Goal: Task Accomplishment & Management: Manage account settings

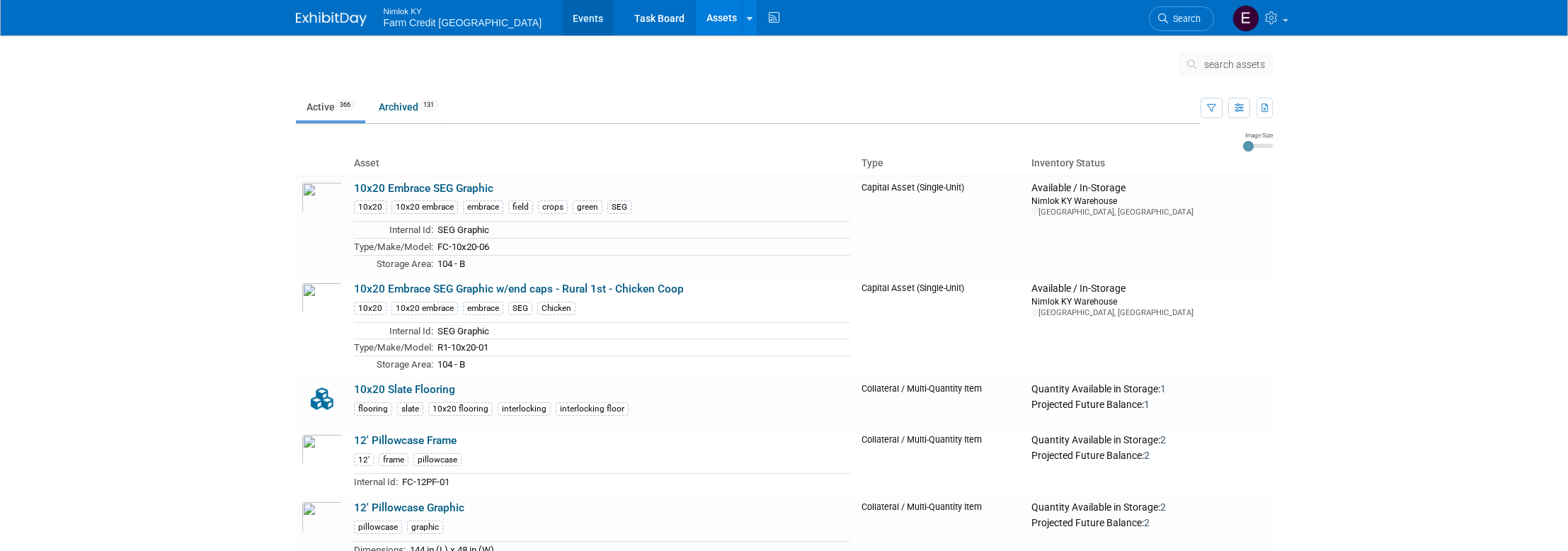
click at [562, 15] on link "Events" at bounding box center [588, 18] width 52 height 35
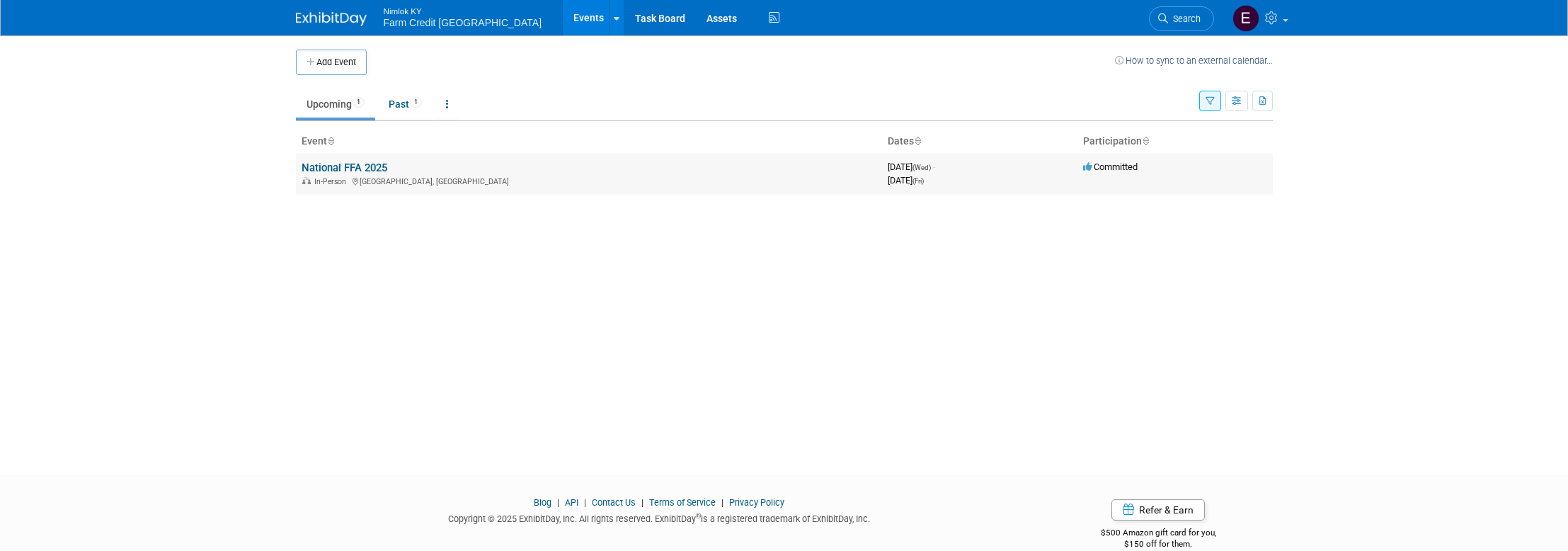
click at [353, 163] on link "National FFA 2025" at bounding box center [344, 168] width 86 height 13
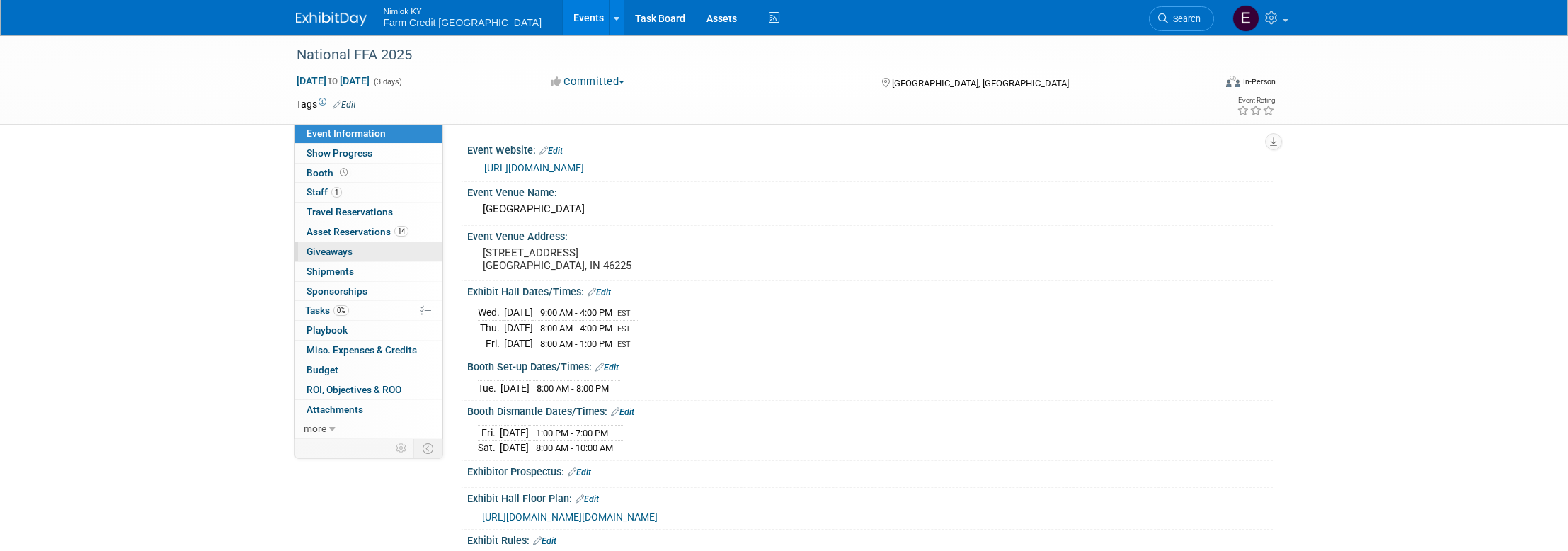
click at [314, 256] on span "Giveaways 0" at bounding box center [329, 251] width 46 height 11
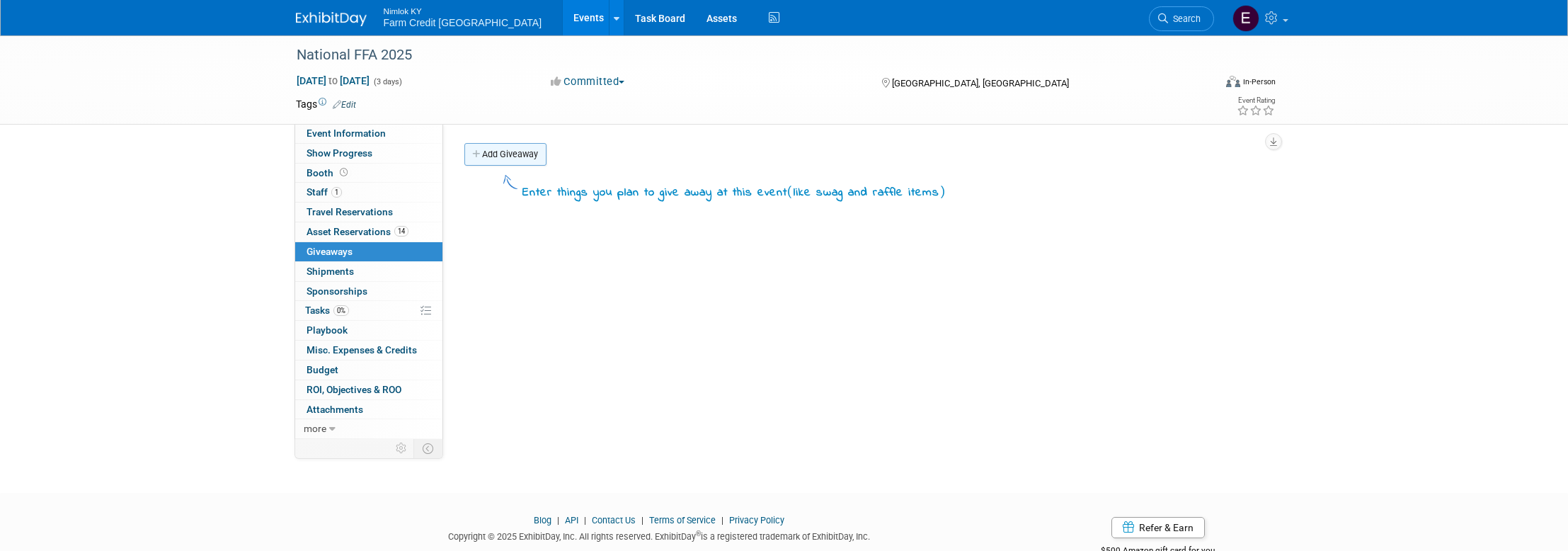
click at [496, 152] on link "Add Giveaway" at bounding box center [505, 154] width 82 height 22
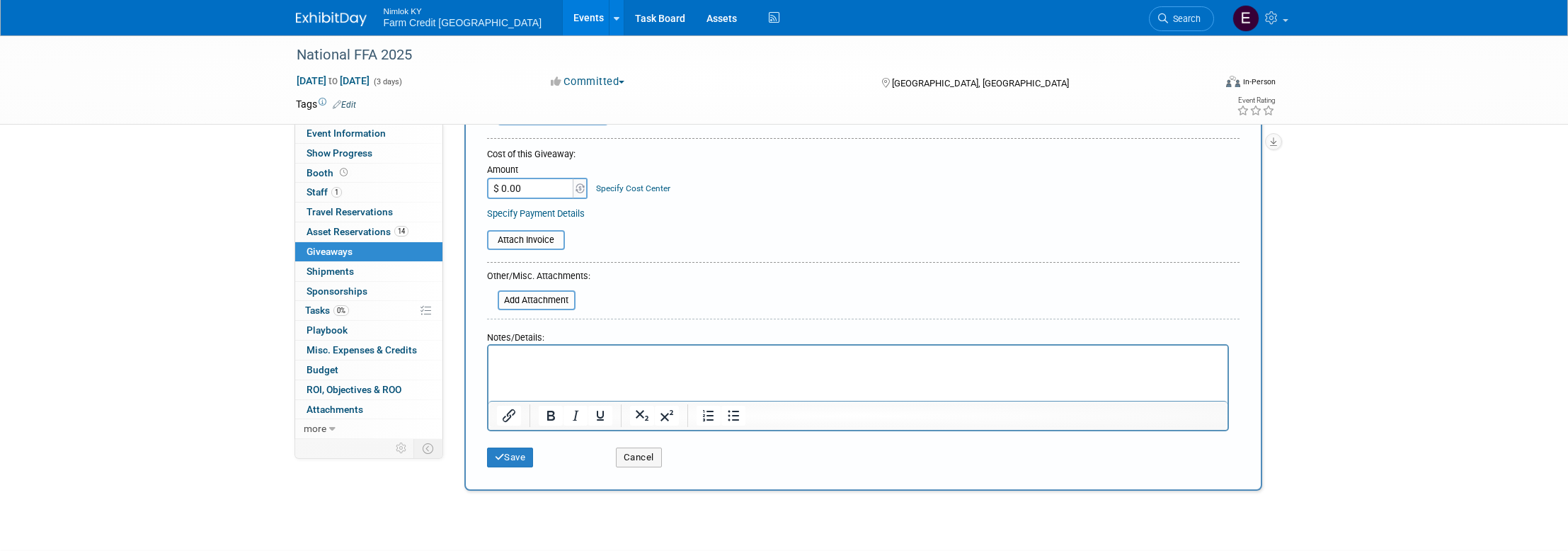
scroll to position [158, 0]
click at [330, 233] on span "Asset Reservations 14" at bounding box center [357, 231] width 102 height 11
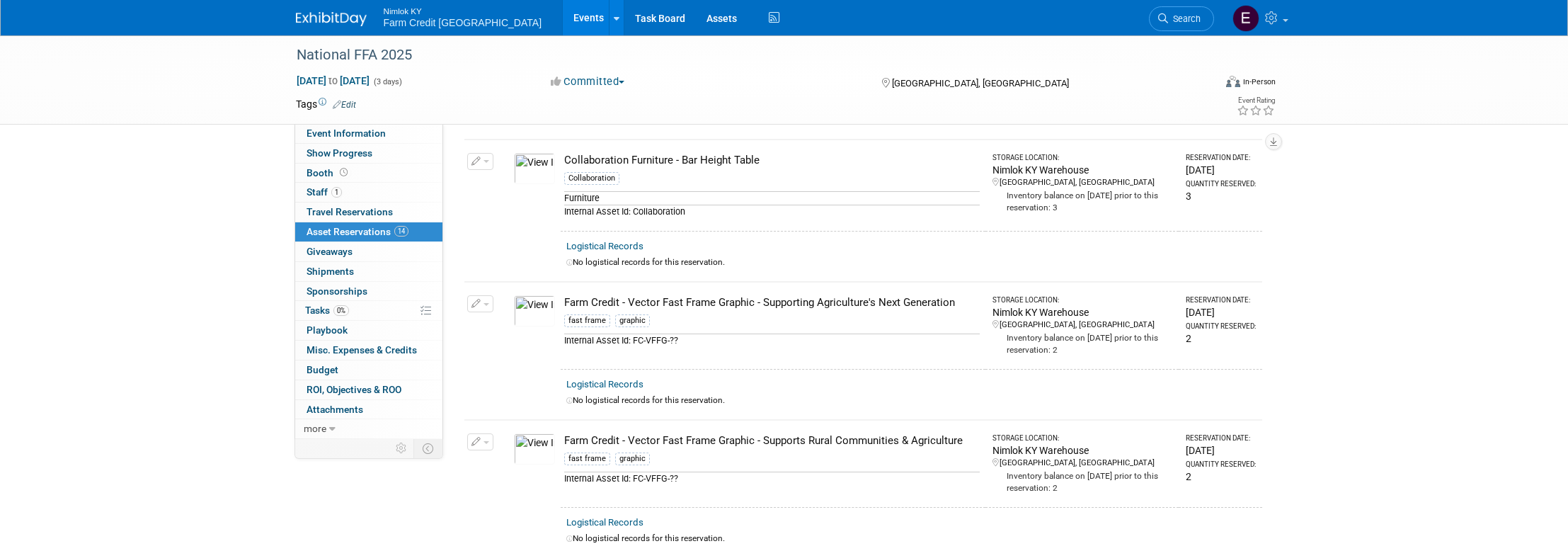
scroll to position [1299, 0]
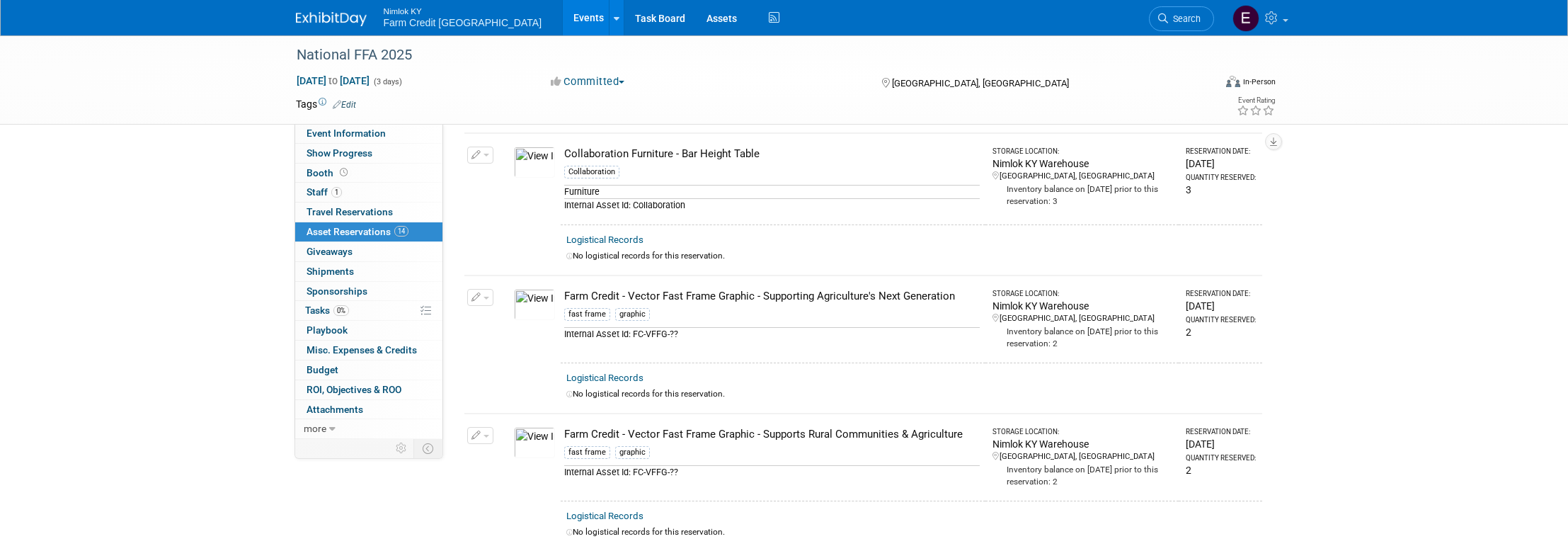
click at [533, 307] on img at bounding box center [534, 304] width 41 height 31
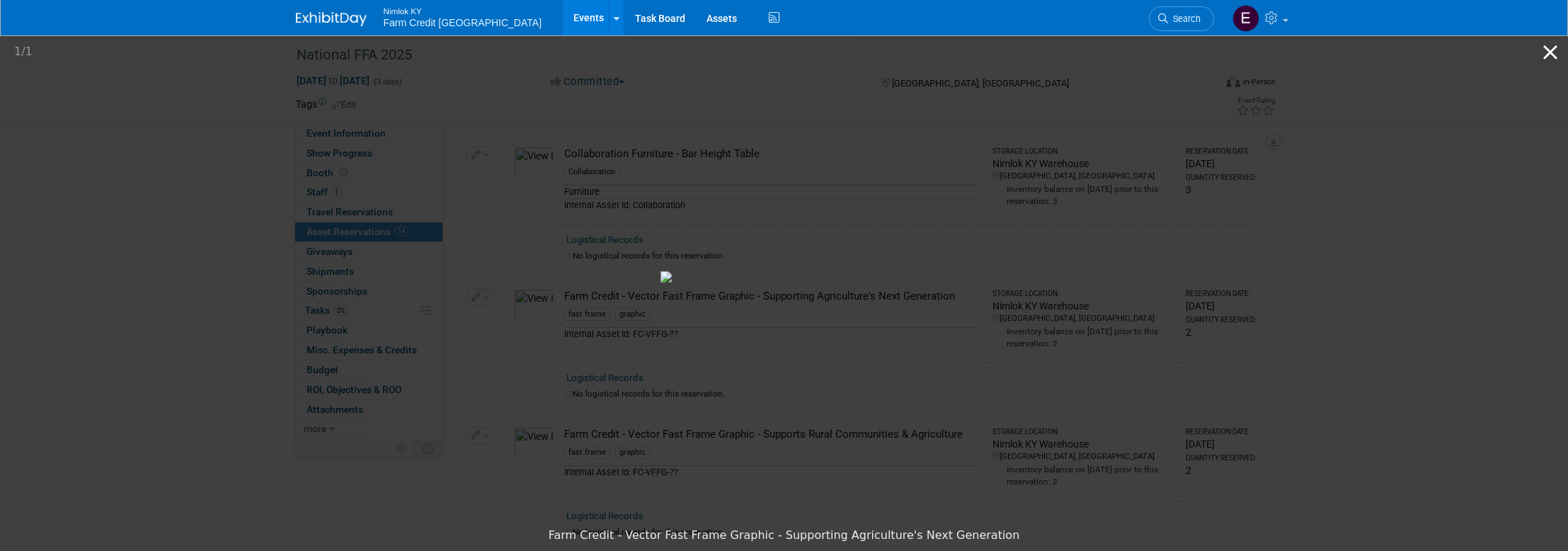
click at [1550, 57] on button "Close gallery" at bounding box center [1550, 52] width 35 height 34
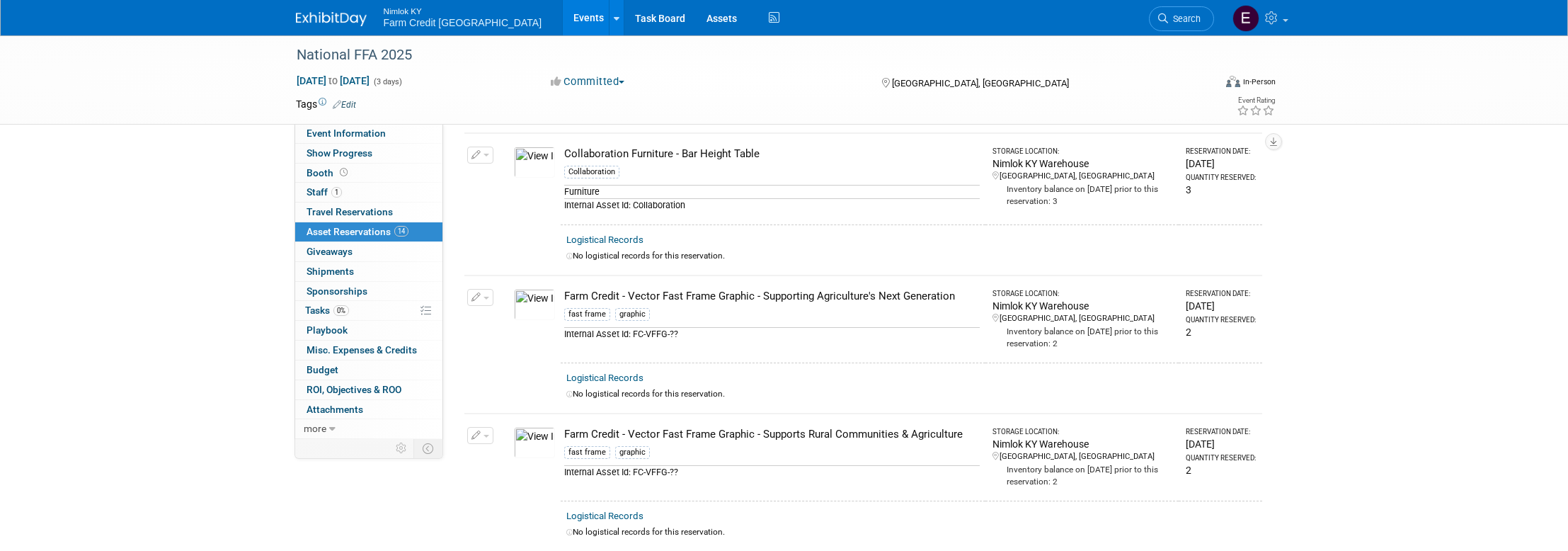
click at [536, 437] on img at bounding box center [534, 442] width 41 height 31
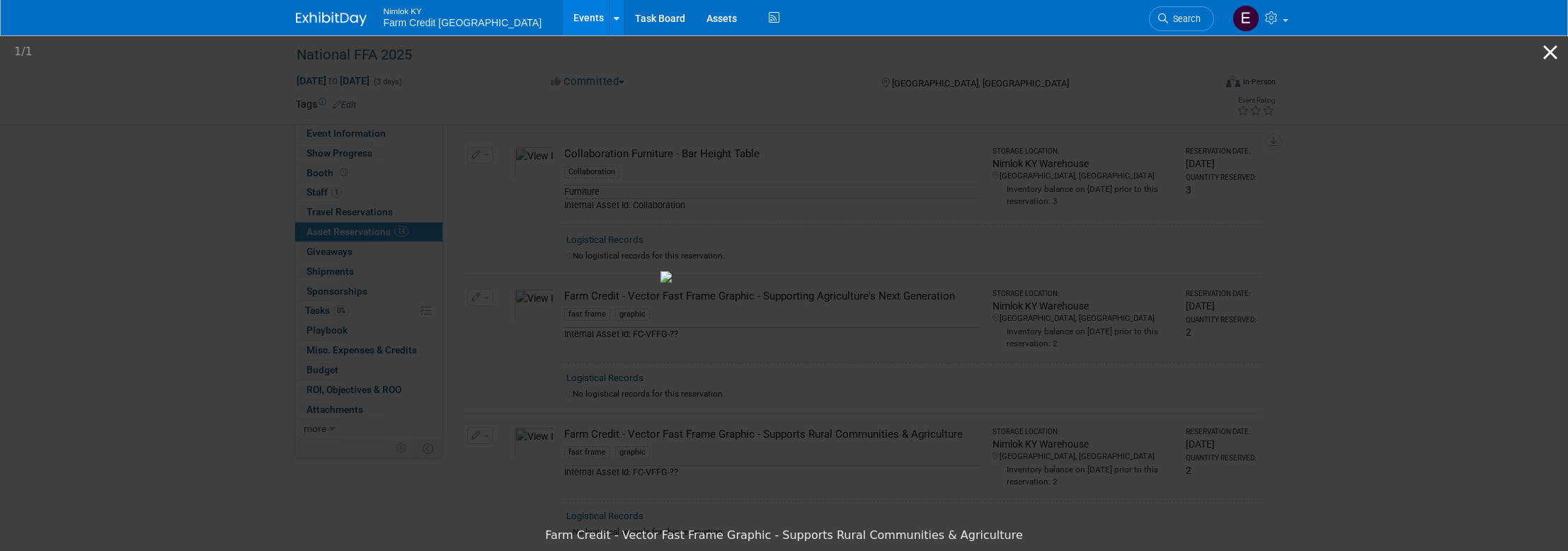
click at [1543, 54] on button "Close gallery" at bounding box center [1550, 52] width 35 height 34
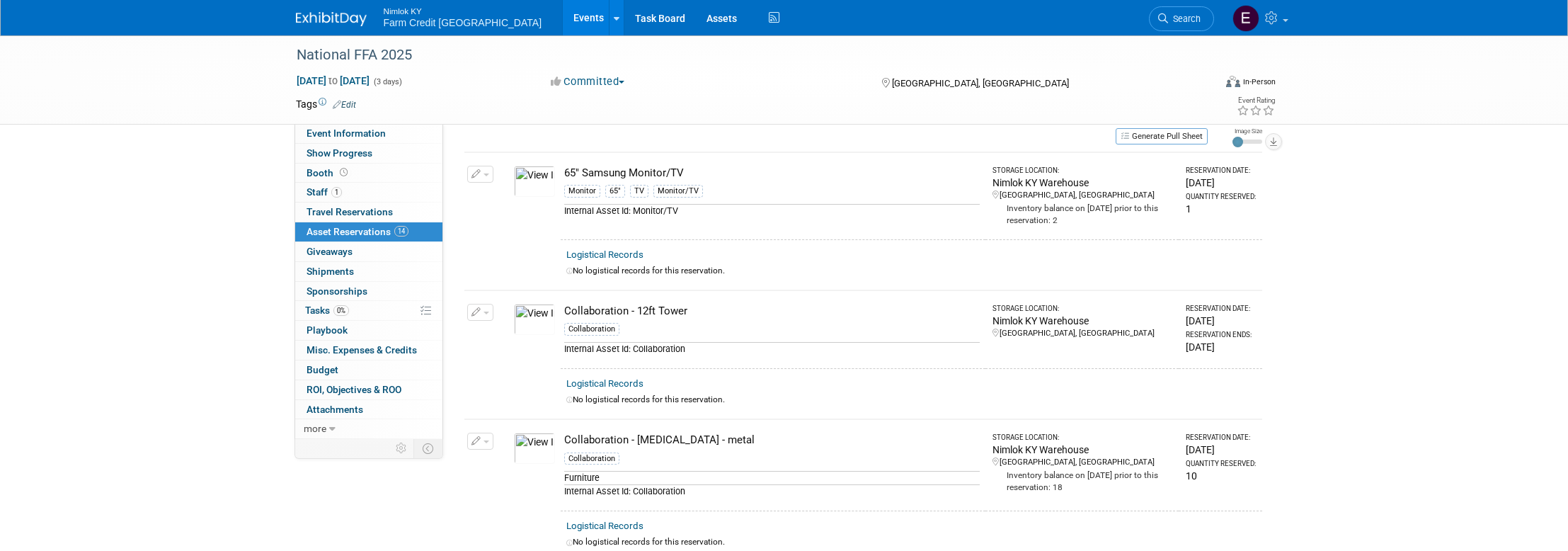
scroll to position [43, 0]
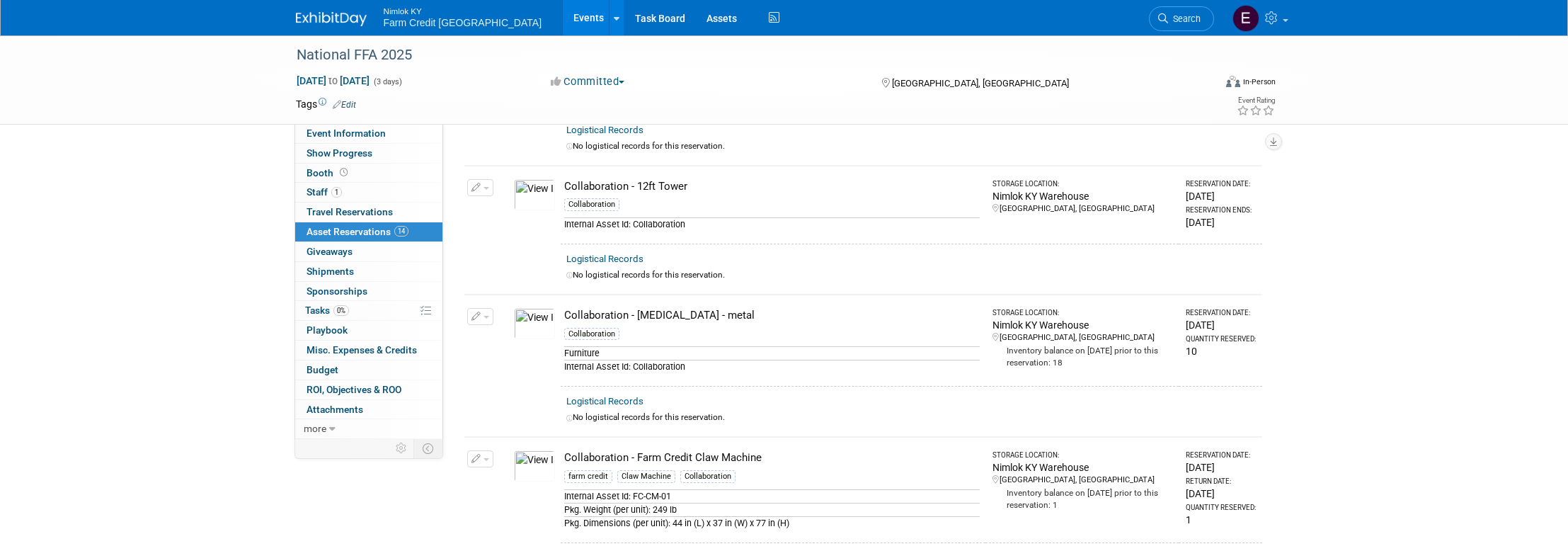
scroll to position [0, 0]
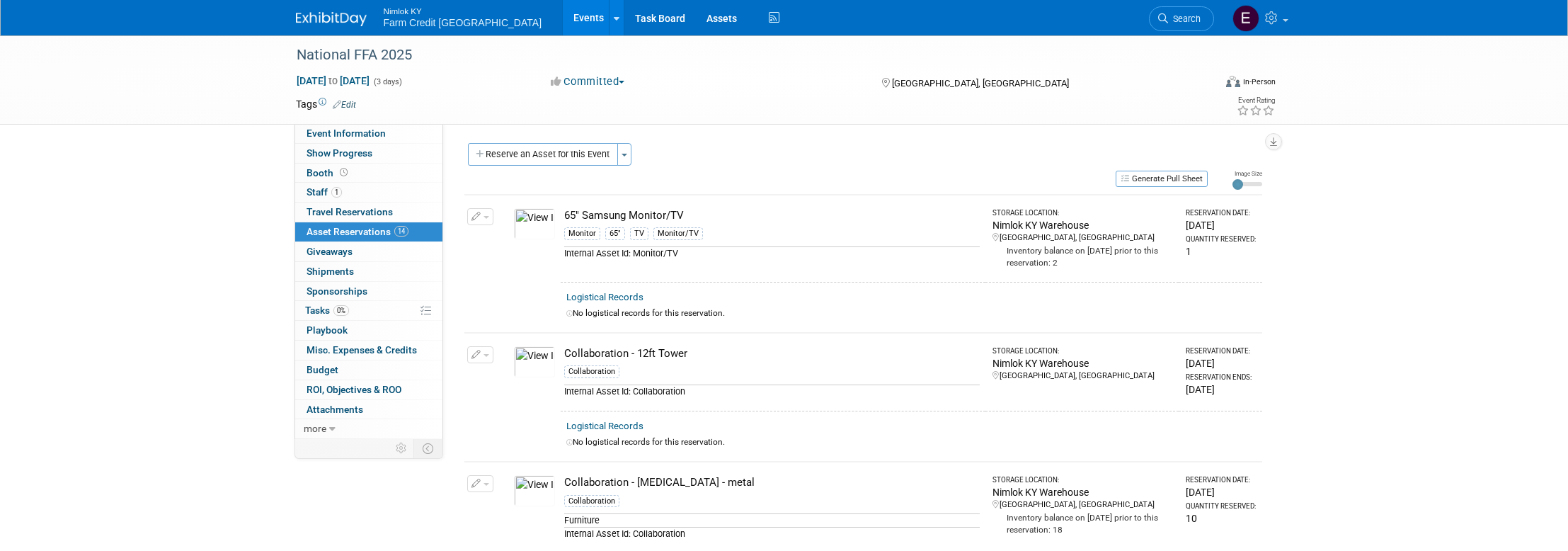
drag, startPoint x: 668, startPoint y: 214, endPoint x: 563, endPoint y: 221, distance: 105.2
click at [564, 221] on div "65" Samsung Monitor/TV" at bounding box center [772, 215] width 416 height 15
copy div "65" Samsung Monitor/TV"
drag, startPoint x: 690, startPoint y: 350, endPoint x: 564, endPoint y: 355, distance: 126.1
click at [564, 355] on div "Collaboration - 12ft Tower" at bounding box center [772, 353] width 416 height 15
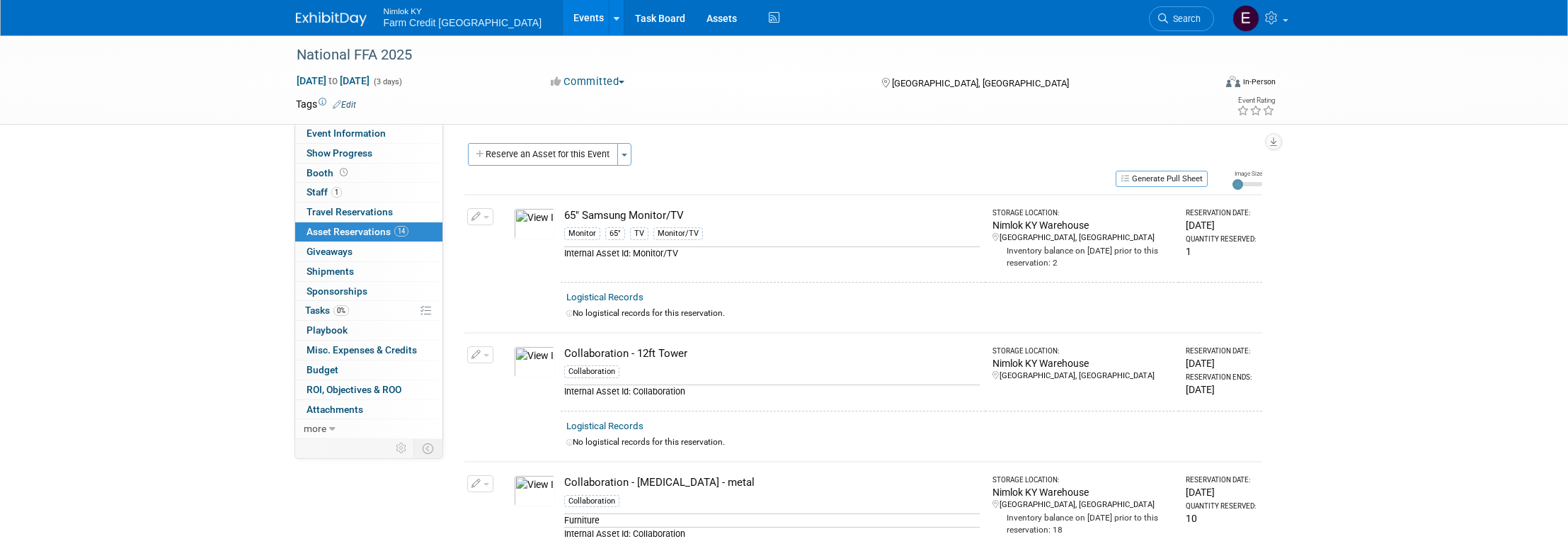
copy div "Collaboration - 12ft Tower"
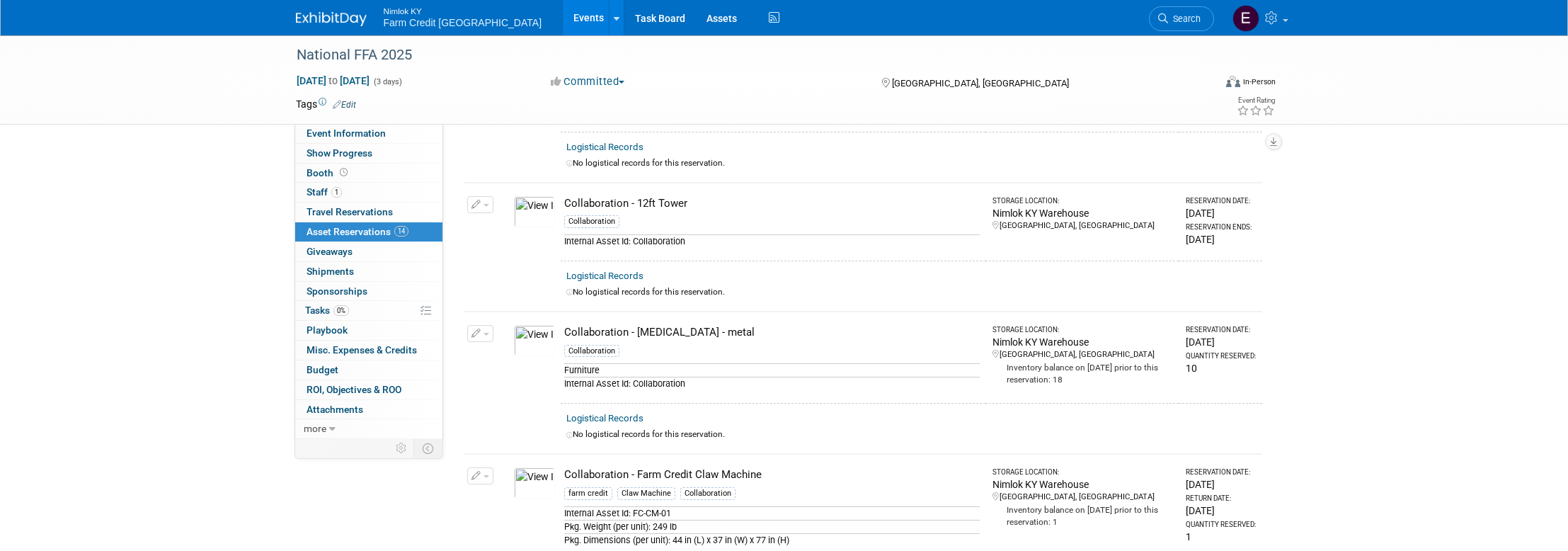
scroll to position [163, 0]
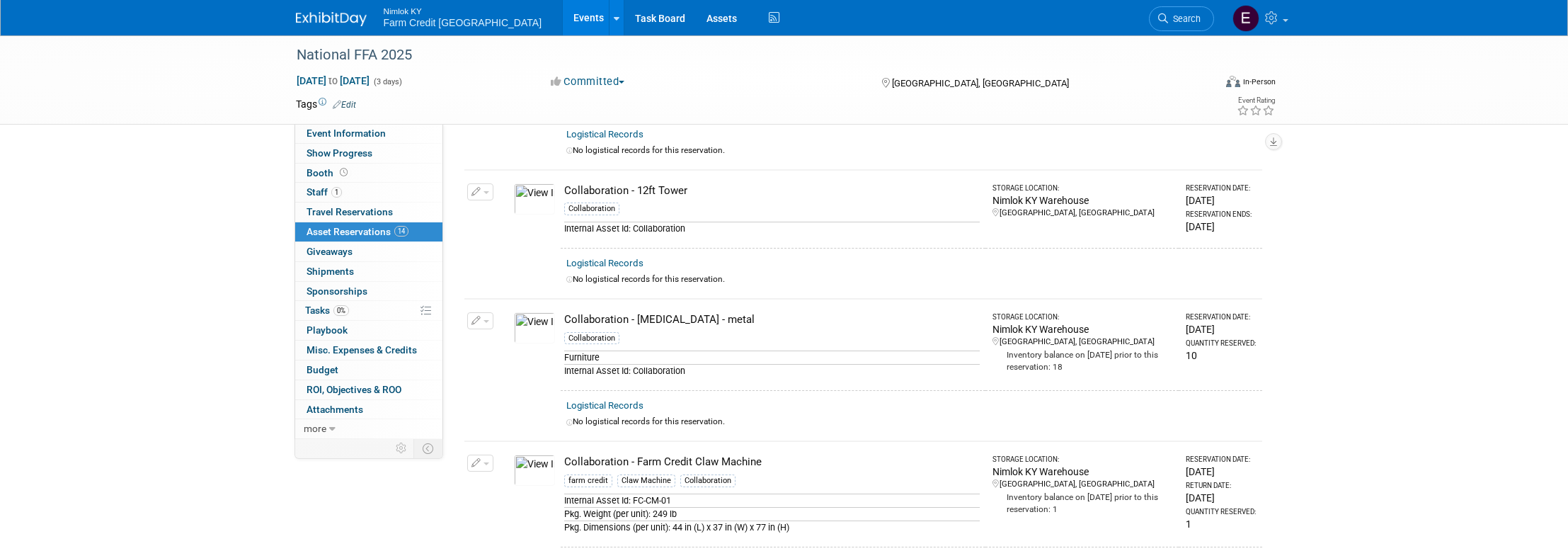
drag, startPoint x: 733, startPoint y: 321, endPoint x: 565, endPoint y: 324, distance: 168.0
click at [565, 324] on div "Collaboration - Black Stool - metal" at bounding box center [772, 319] width 416 height 15
copy div "Collaboration - Black Stool - metal"
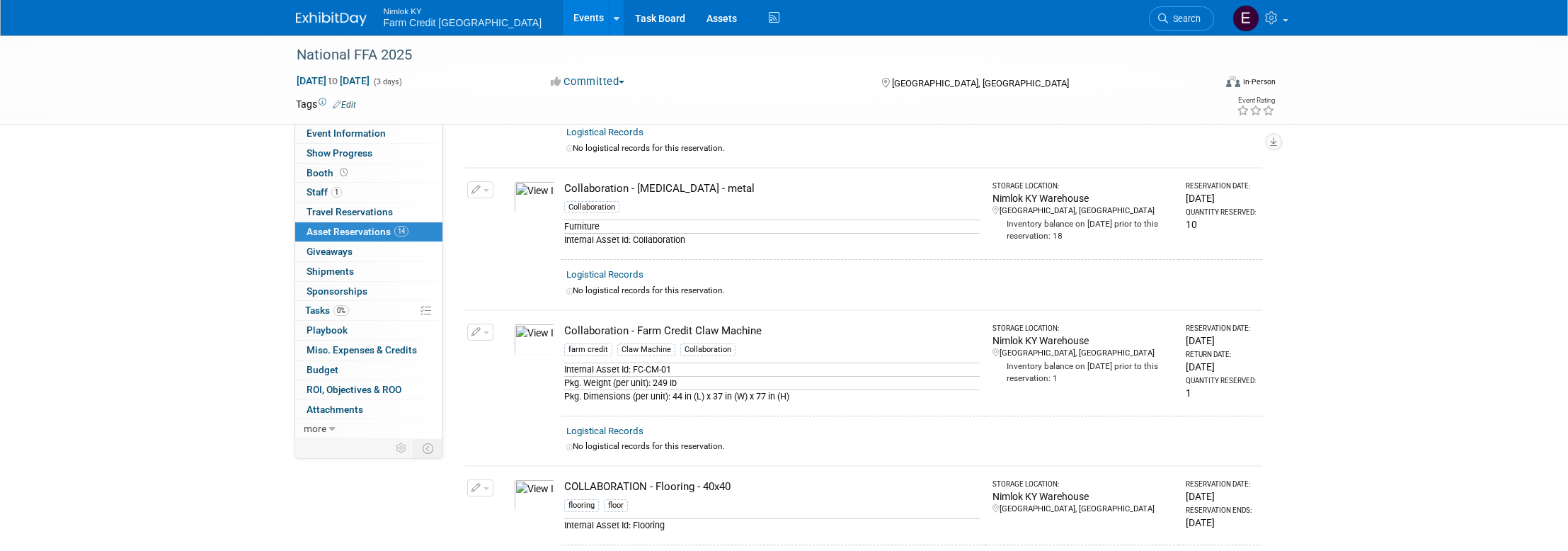
scroll to position [316, 0]
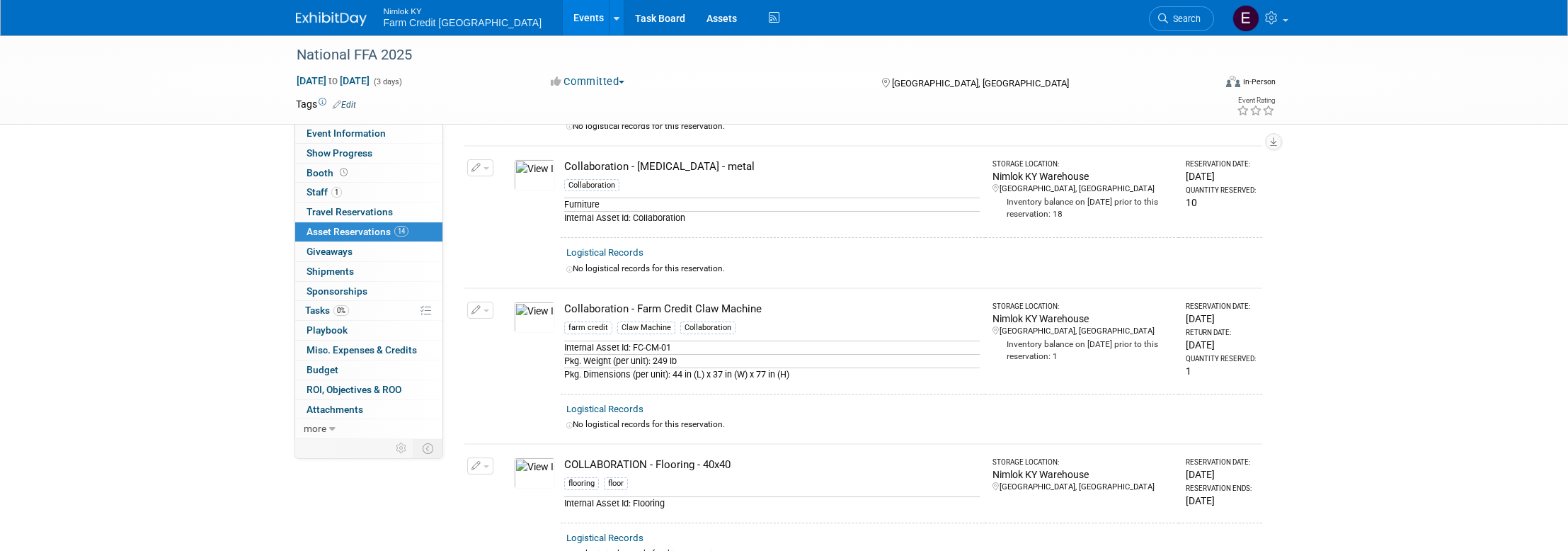
drag, startPoint x: 768, startPoint y: 306, endPoint x: 565, endPoint y: 311, distance: 203.1
click at [565, 311] on div "Collaboration - Farm Credit Claw Machine" at bounding box center [772, 309] width 416 height 15
copy div "Collaboration - Farm Credit Claw Machine"
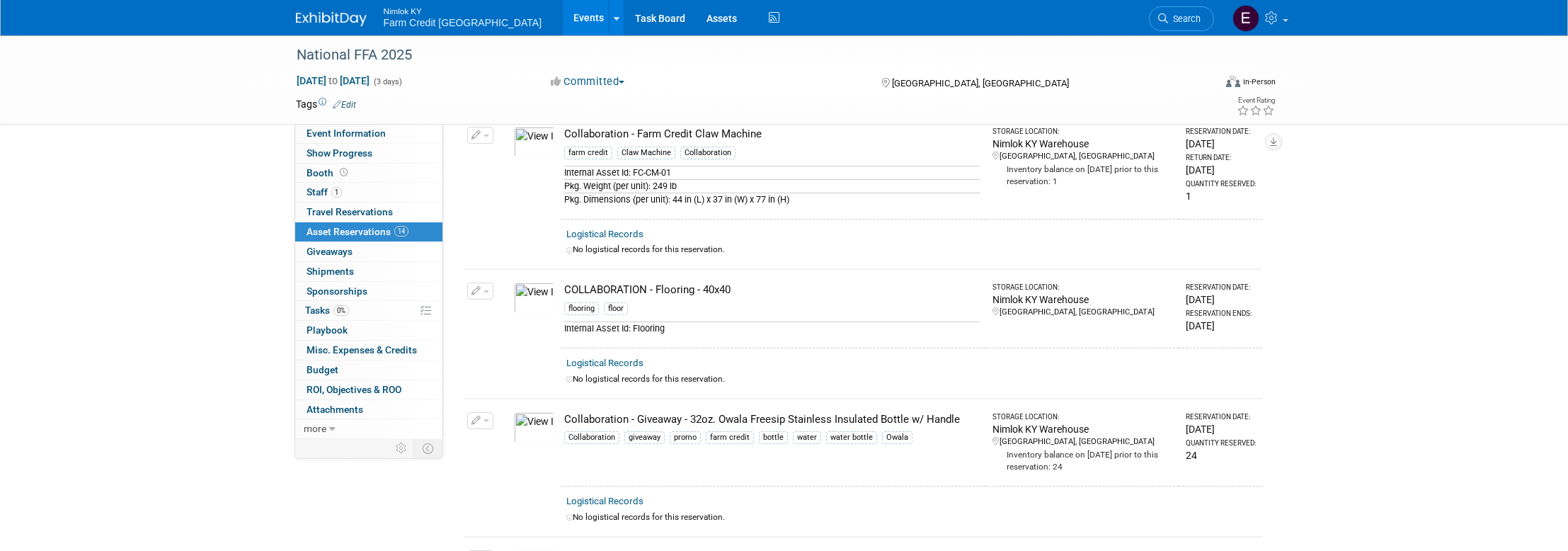
scroll to position [512, 0]
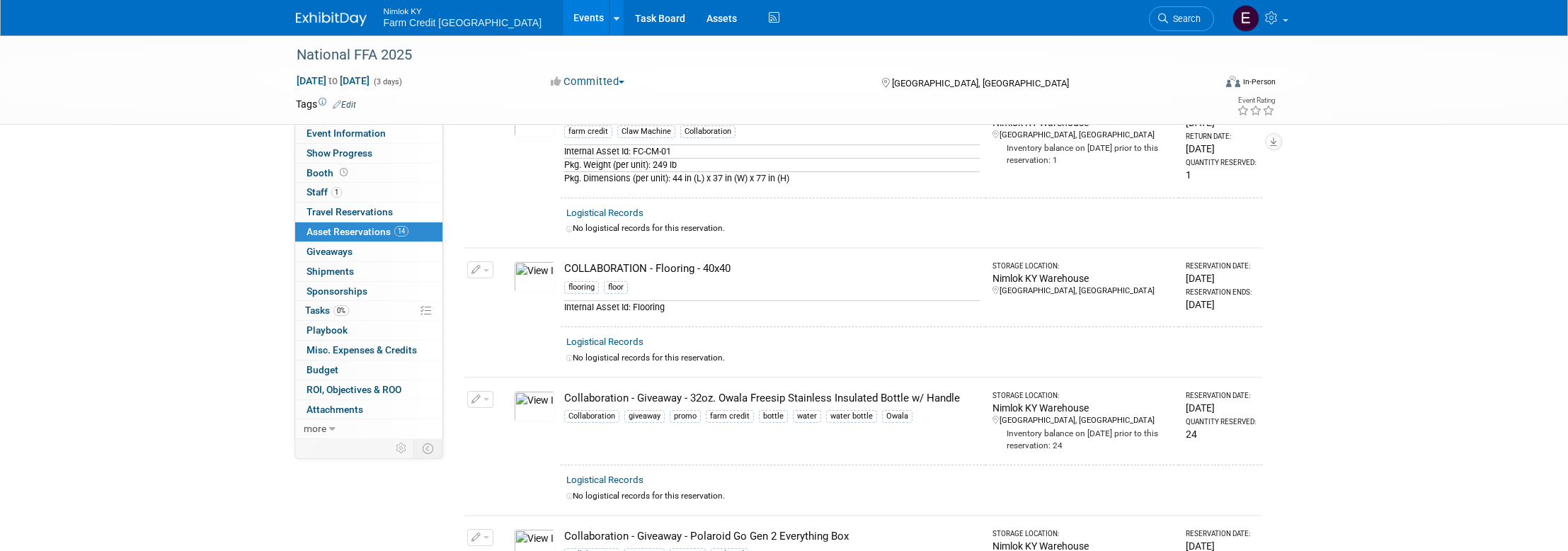
drag, startPoint x: 737, startPoint y: 268, endPoint x: 565, endPoint y: 267, distance: 172.0
click at [565, 267] on div "COLLABORATION - Flooring - 40x40" at bounding box center [772, 269] width 416 height 15
copy div "COLLABORATION - Flooring - 40x40"
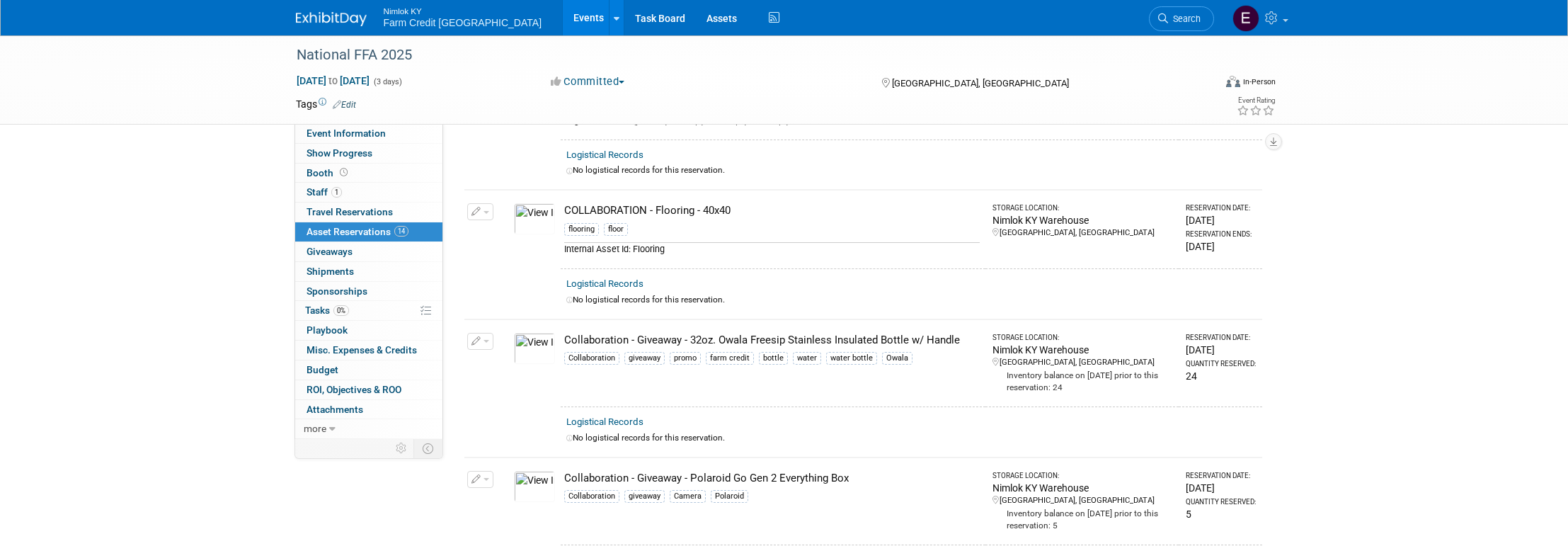
scroll to position [571, 0]
drag, startPoint x: 960, startPoint y: 339, endPoint x: 565, endPoint y: 342, distance: 395.0
click at [565, 342] on div "Collaboration - Giveaway - 32oz. Owala Freesip Stainless Insulated Bottle w/ Ha…" at bounding box center [772, 338] width 416 height 15
copy div "Collaboration - Giveaway - 32oz. Owala Freesip Stainless Insulated Bottle w/ Ha…"
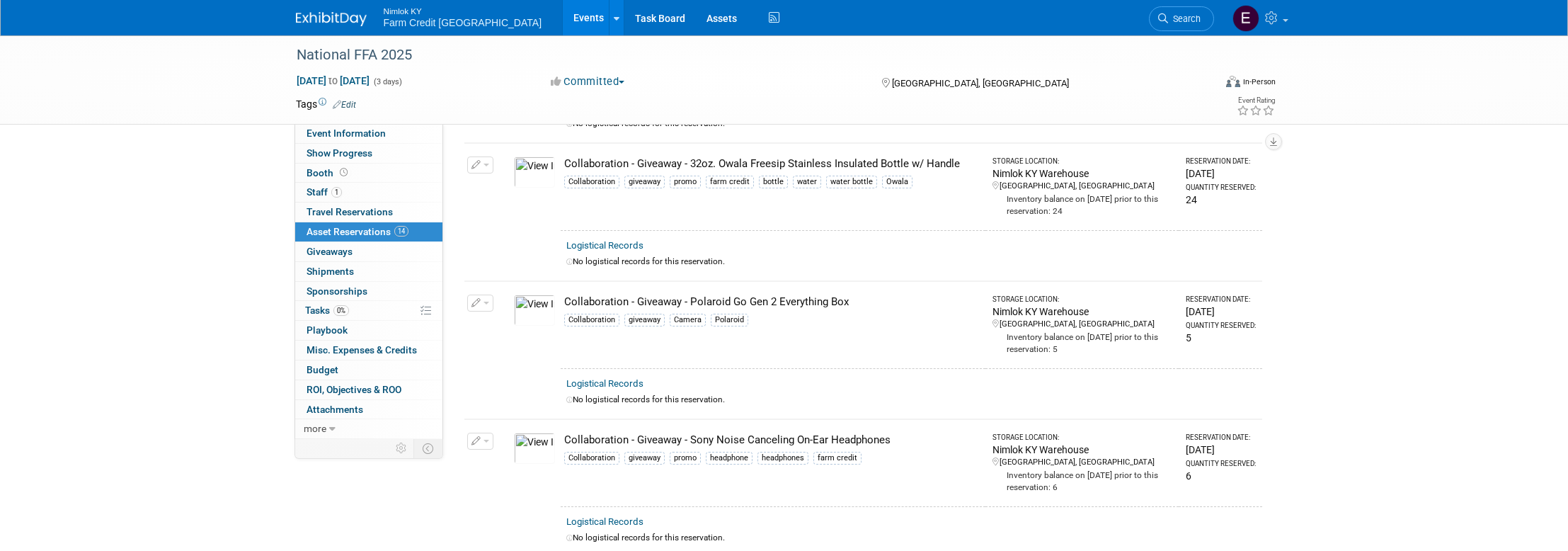
scroll to position [749, 0]
drag, startPoint x: 851, startPoint y: 297, endPoint x: 565, endPoint y: 300, distance: 286.0
click at [565, 300] on div "Collaboration - Giveaway - Polaroid Go Gen 2 Everything Box" at bounding box center [772, 299] width 416 height 15
copy div "Collaboration - Giveaway - Polaroid Go Gen 2 Everything Box"
drag, startPoint x: 175, startPoint y: 360, endPoint x: 136, endPoint y: 354, distance: 39.5
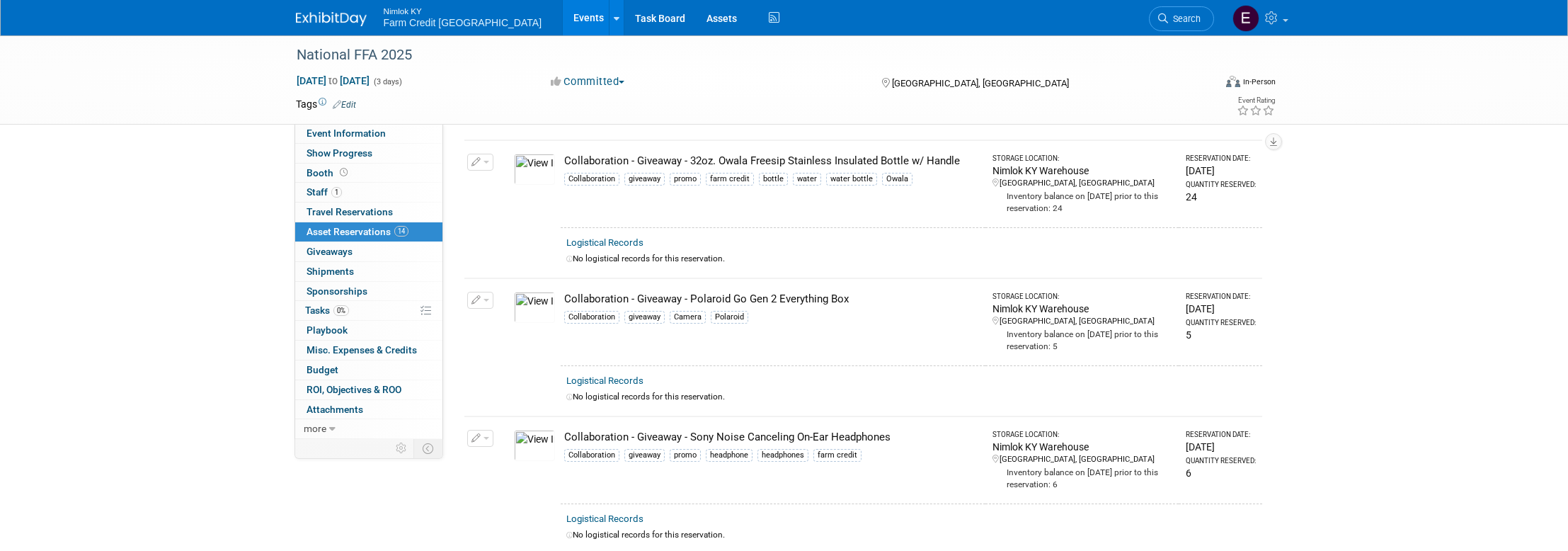
click at [173, 361] on div "National FFA 2025 Oct 29, 2025 to Oct 31, 2025 (3 days) Oct 29, 2025 to Oct 31,…" at bounding box center [784, 348] width 1568 height 2123
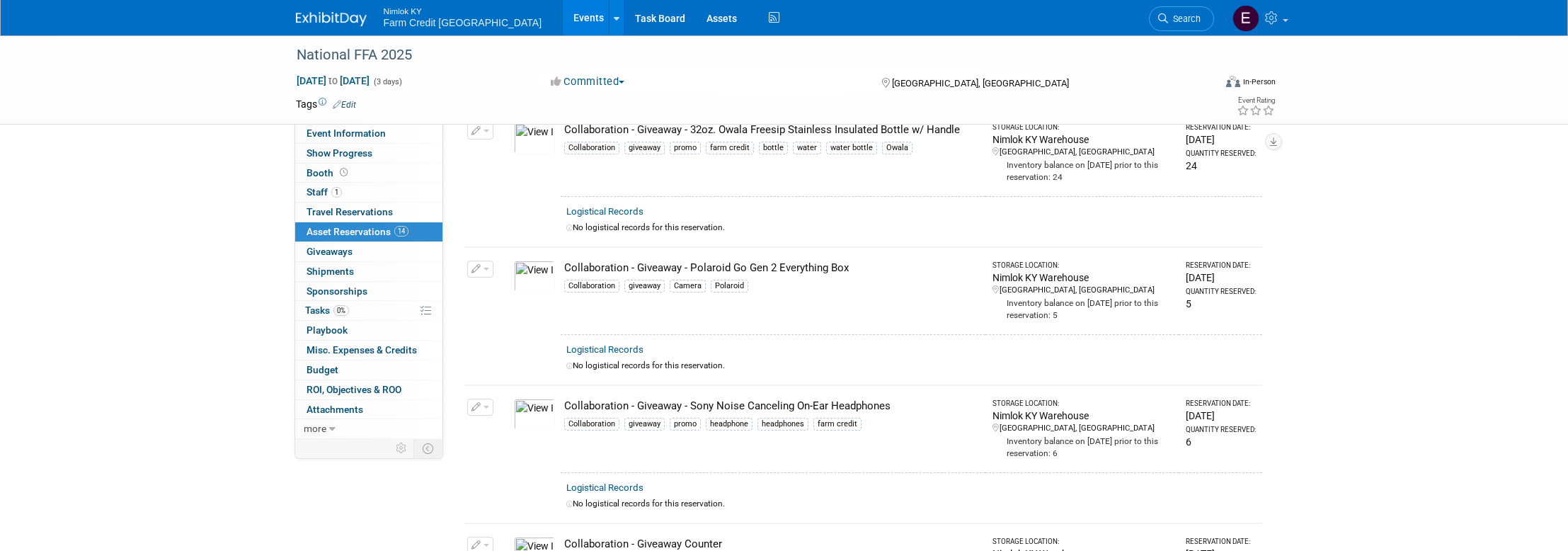
scroll to position [869, 0]
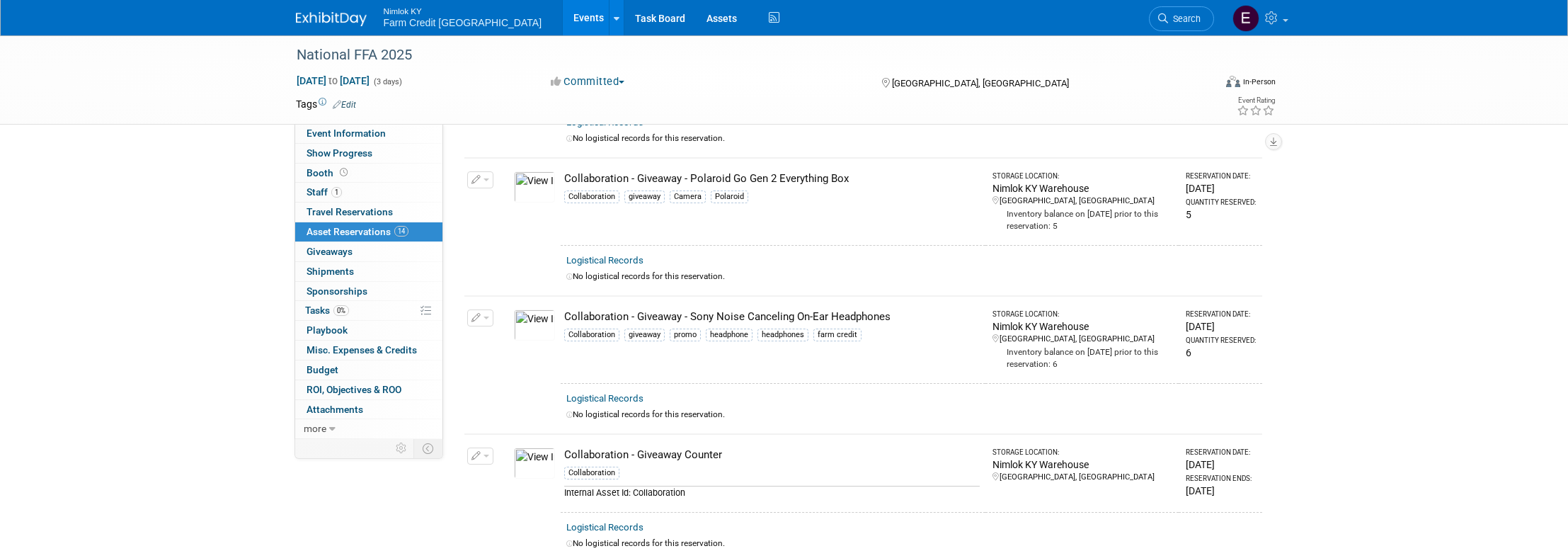
drag, startPoint x: 891, startPoint y: 317, endPoint x: 565, endPoint y: 318, distance: 326.0
click at [565, 318] on div "Collaboration - Giveaway - Sony Noise Canceling On-Ear Headphones" at bounding box center [772, 317] width 416 height 15
copy div "Collaboration - Giveaway - Sony Noise Canceling On-Ear Headphones"
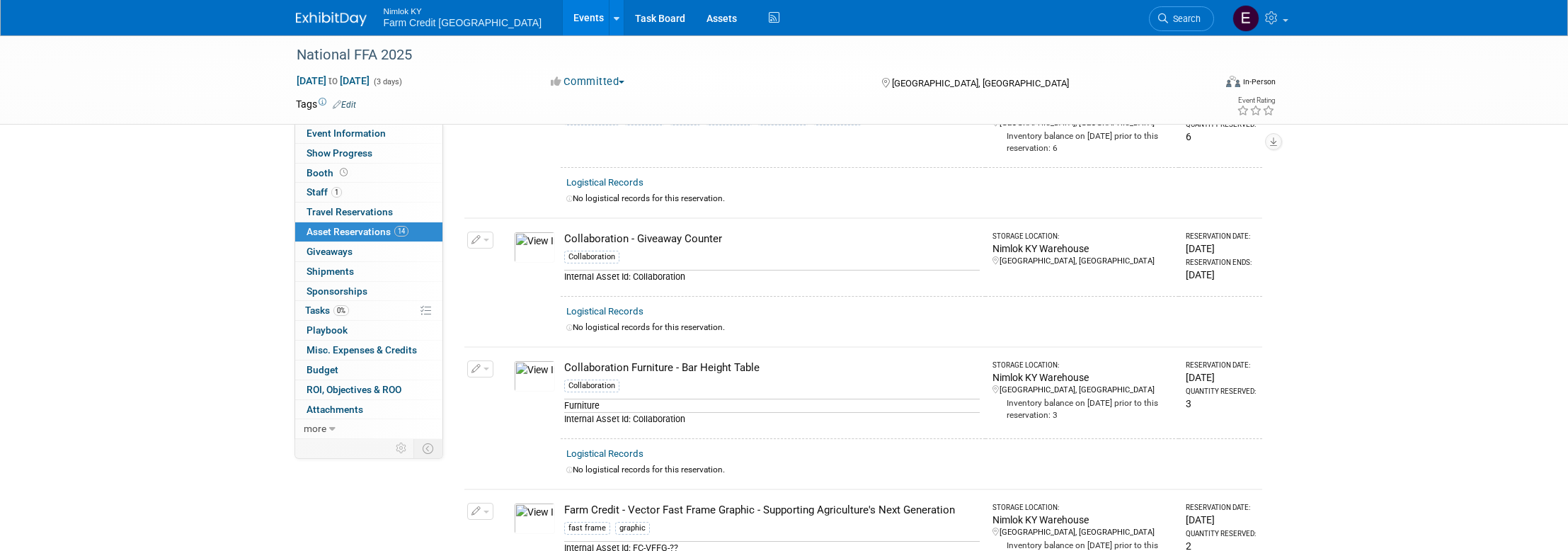
scroll to position [1084, 0]
drag, startPoint x: 706, startPoint y: 238, endPoint x: 566, endPoint y: 237, distance: 140.0
click at [566, 237] on div "Collaboration - Giveaway Counter" at bounding box center [772, 239] width 416 height 15
copy div "Collaboration - Giveaway Counter"
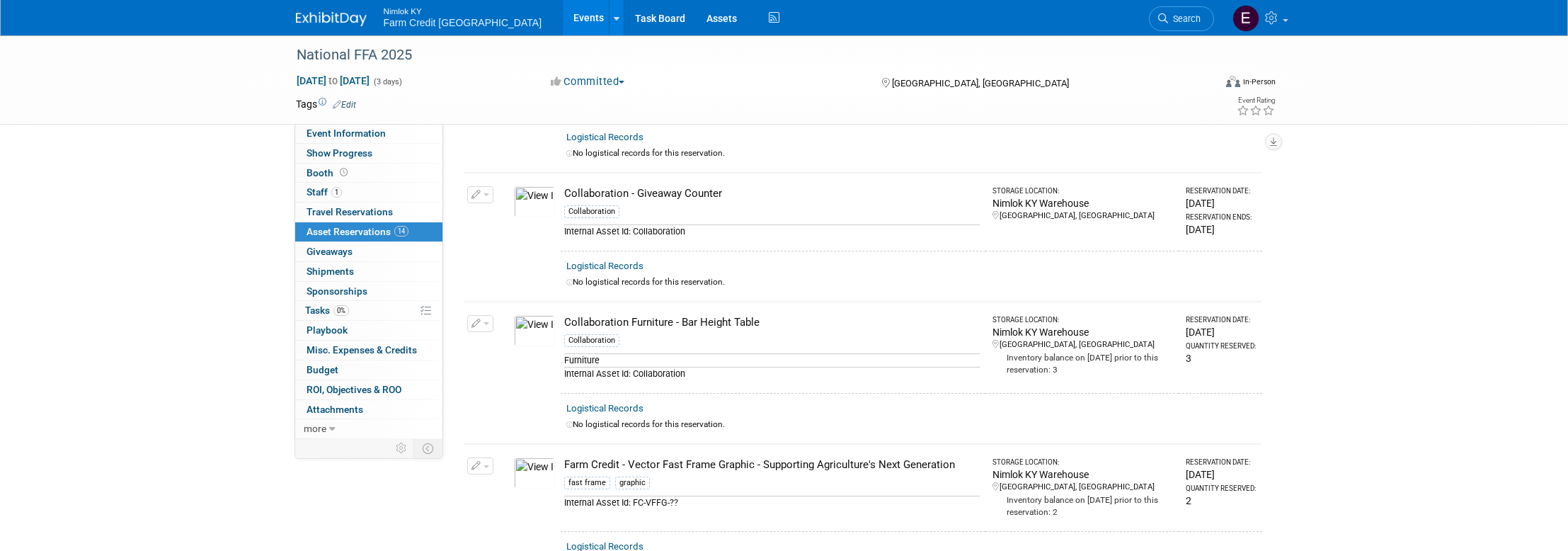
scroll to position [1150, 0]
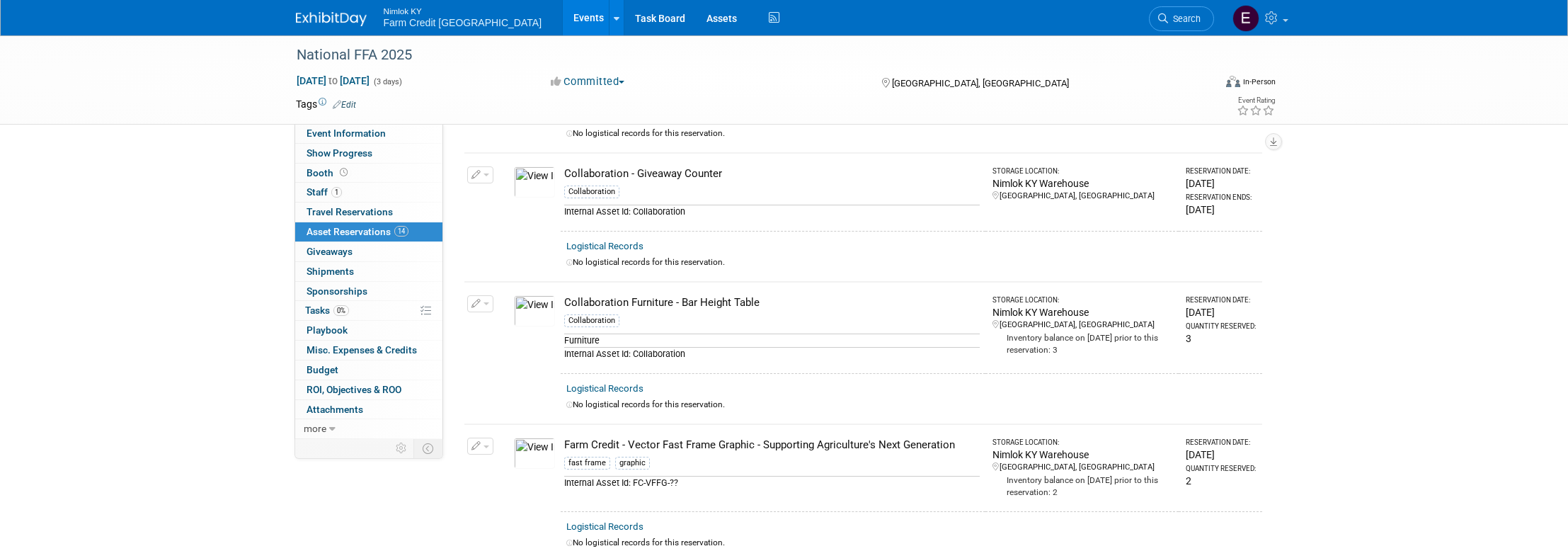
drag, startPoint x: 764, startPoint y: 303, endPoint x: 565, endPoint y: 305, distance: 199.0
click at [565, 305] on div "Collaboration Furniture - Bar Height Table" at bounding box center [772, 302] width 416 height 15
copy div "Collaboration Furniture - Bar Height Table"
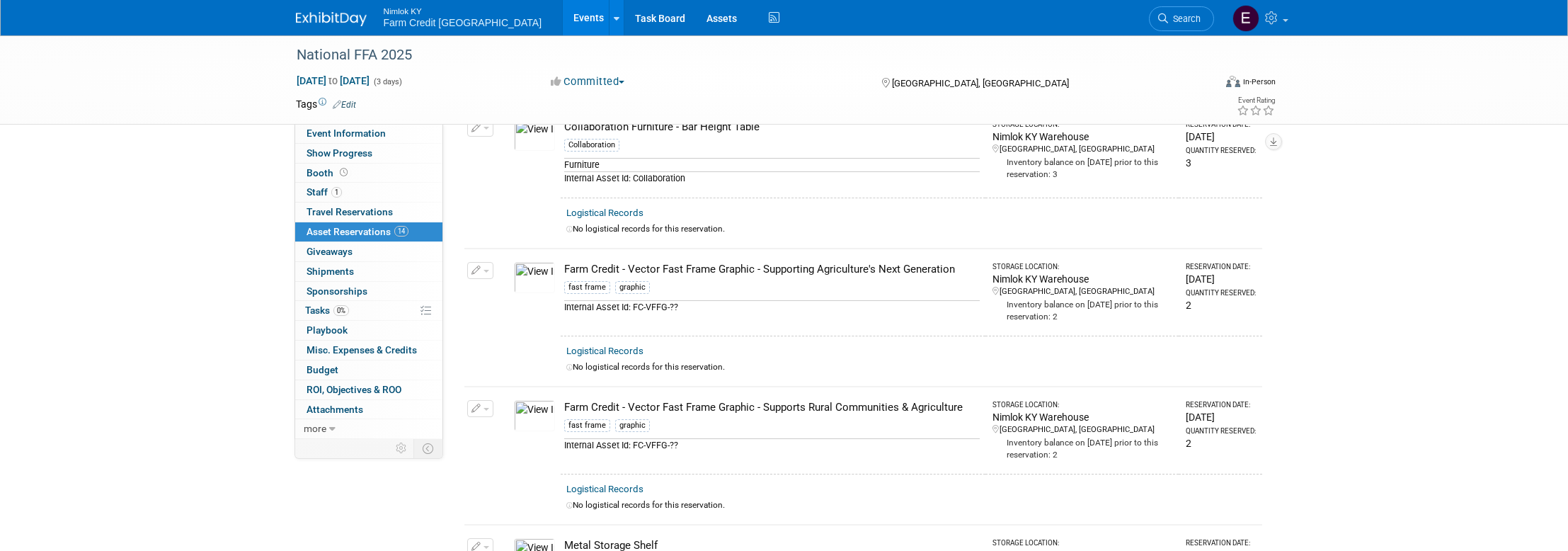
scroll to position [1331, 0]
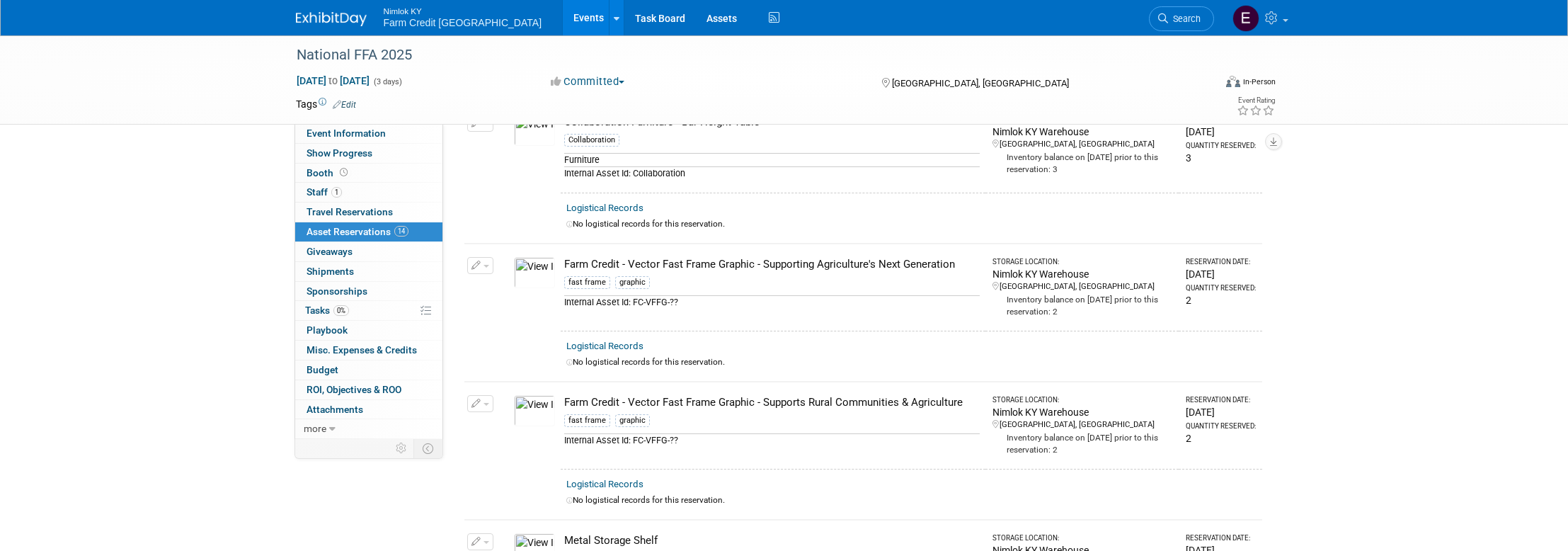
drag, startPoint x: 956, startPoint y: 263, endPoint x: 564, endPoint y: 266, distance: 392.0
click at [564, 266] on div "Farm Credit - Vector Fast Frame Graphic - Supporting Agriculture's Next Generat…" at bounding box center [772, 264] width 416 height 15
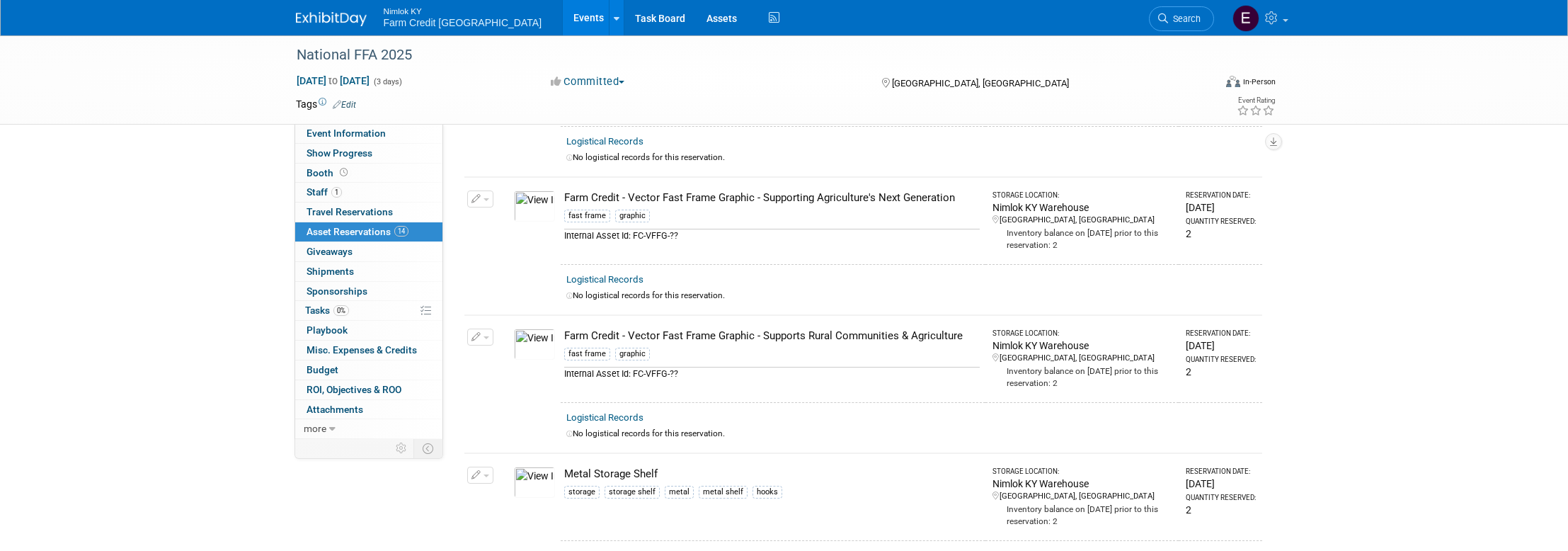
scroll to position [1399, 0]
drag, startPoint x: 946, startPoint y: 333, endPoint x: 557, endPoint y: 331, distance: 389.0
click at [557, 331] on tr "Change Reservation Manage Logistical Records Cancel Reservation" at bounding box center [864, 357] width 798 height 87
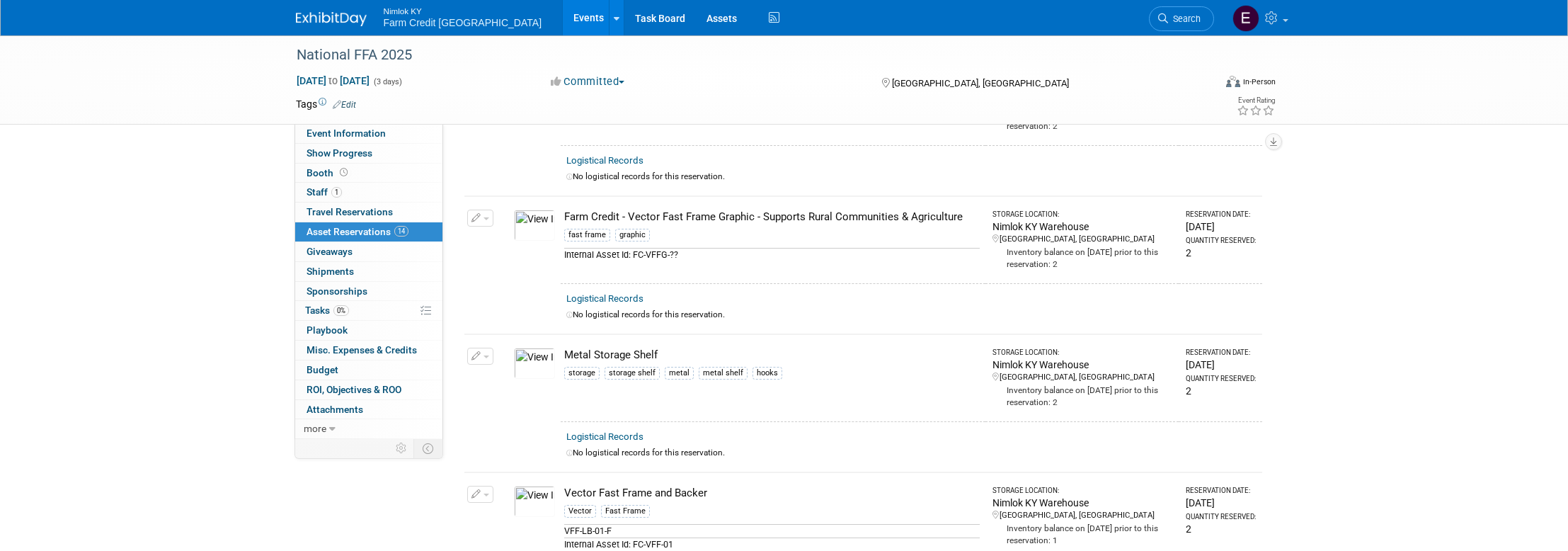
scroll to position [1517, 0]
drag, startPoint x: 661, startPoint y: 353, endPoint x: 565, endPoint y: 354, distance: 96.0
click at [565, 354] on div "Metal Storage Shelf" at bounding box center [772, 354] width 416 height 15
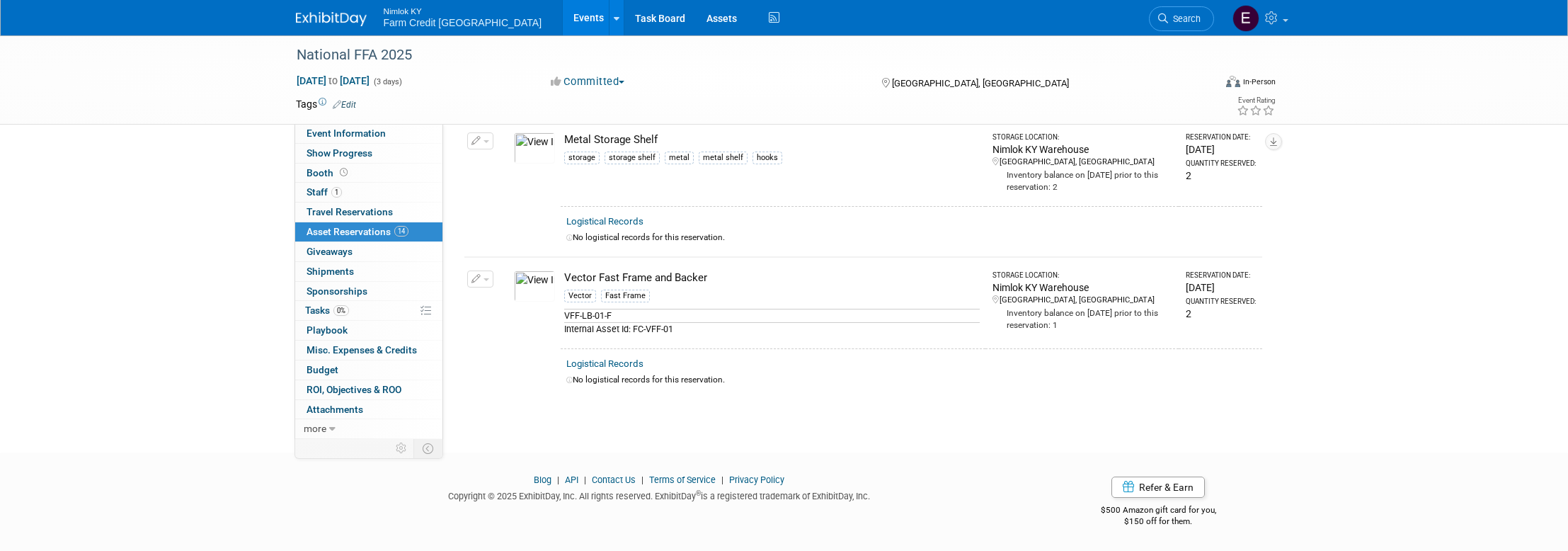
scroll to position [1732, 0]
drag, startPoint x: 692, startPoint y: 277, endPoint x: 565, endPoint y: 279, distance: 127.0
click at [565, 279] on div "Vector Fast Frame and Backer" at bounding box center [772, 277] width 416 height 15
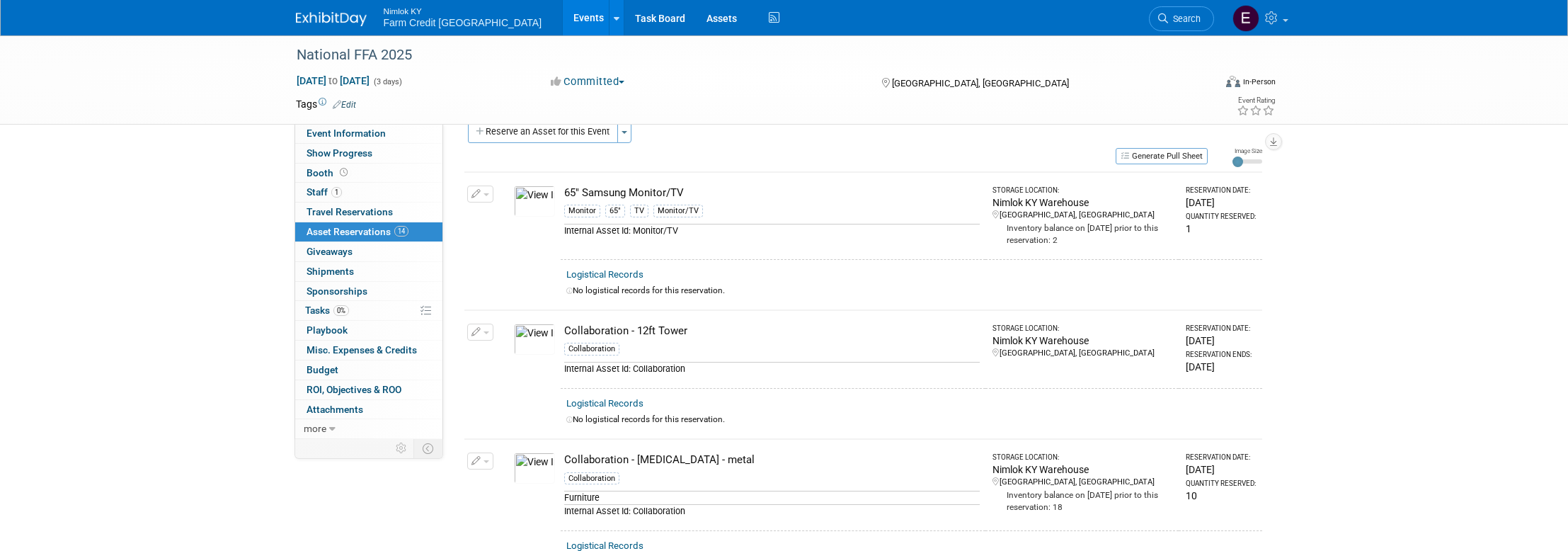
scroll to position [0, 0]
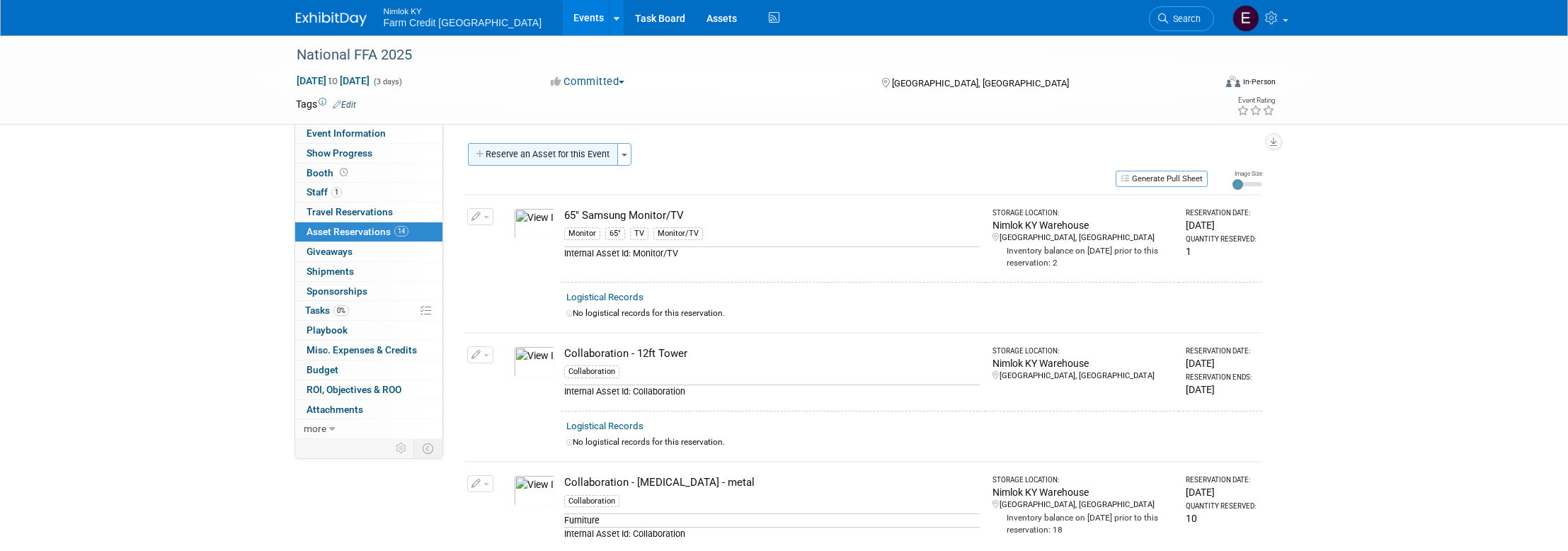
click at [480, 154] on icon "button" at bounding box center [481, 155] width 10 height 10
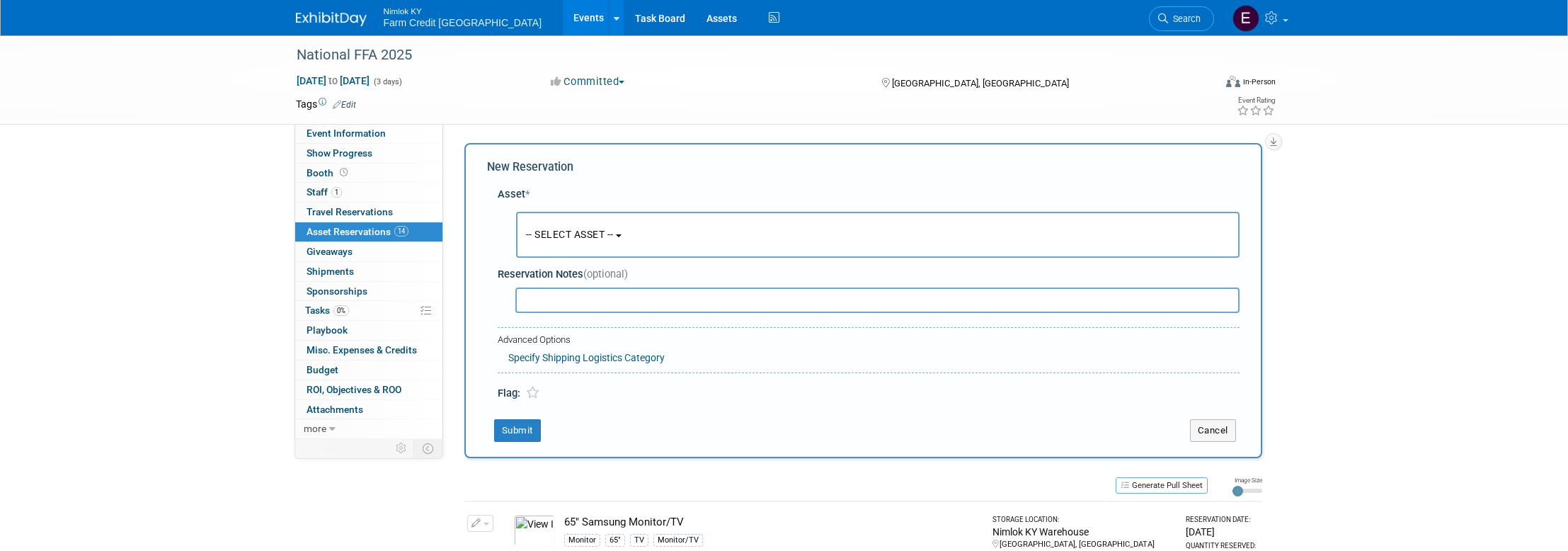
scroll to position [14, 0]
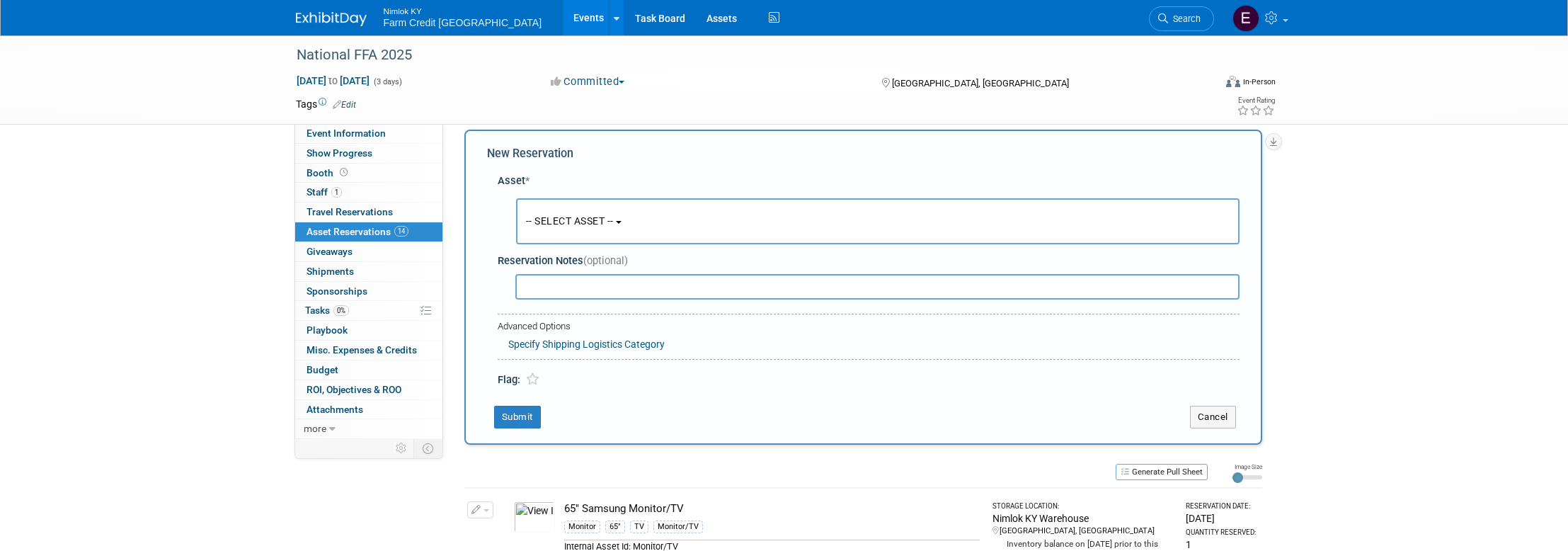
click at [703, 219] on button "-- SELECT ASSET --" at bounding box center [877, 222] width 724 height 46
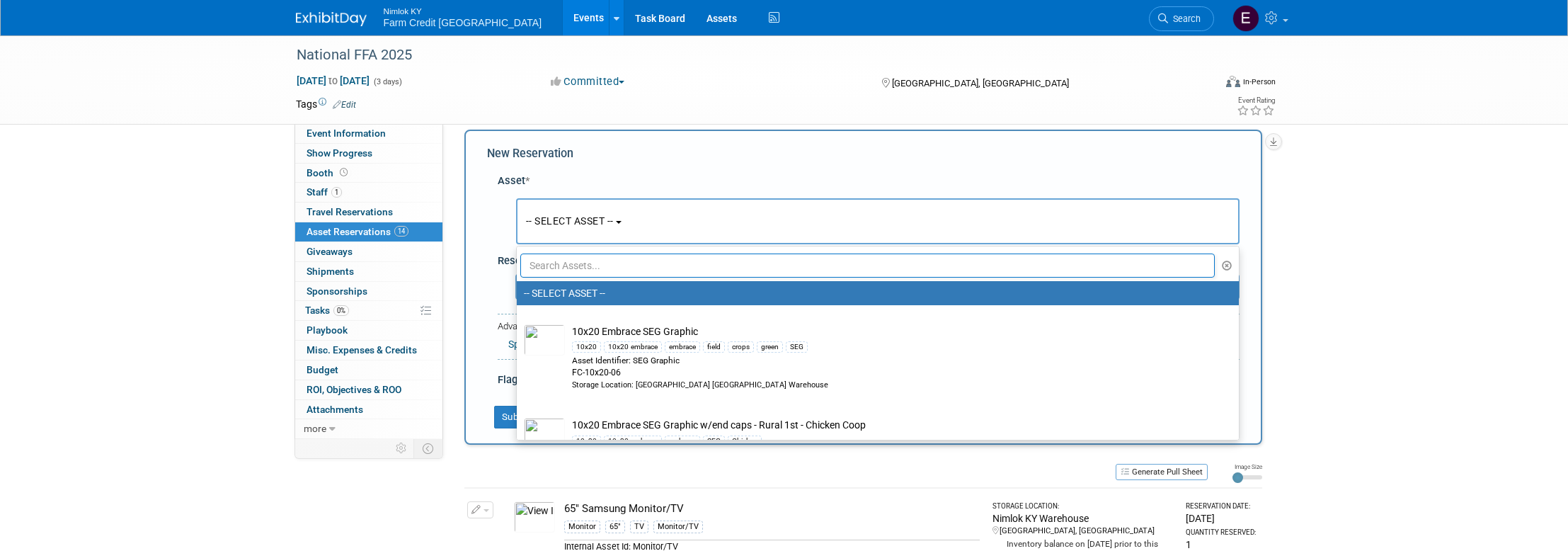
click at [741, 258] on input "text" at bounding box center [868, 266] width 695 height 24
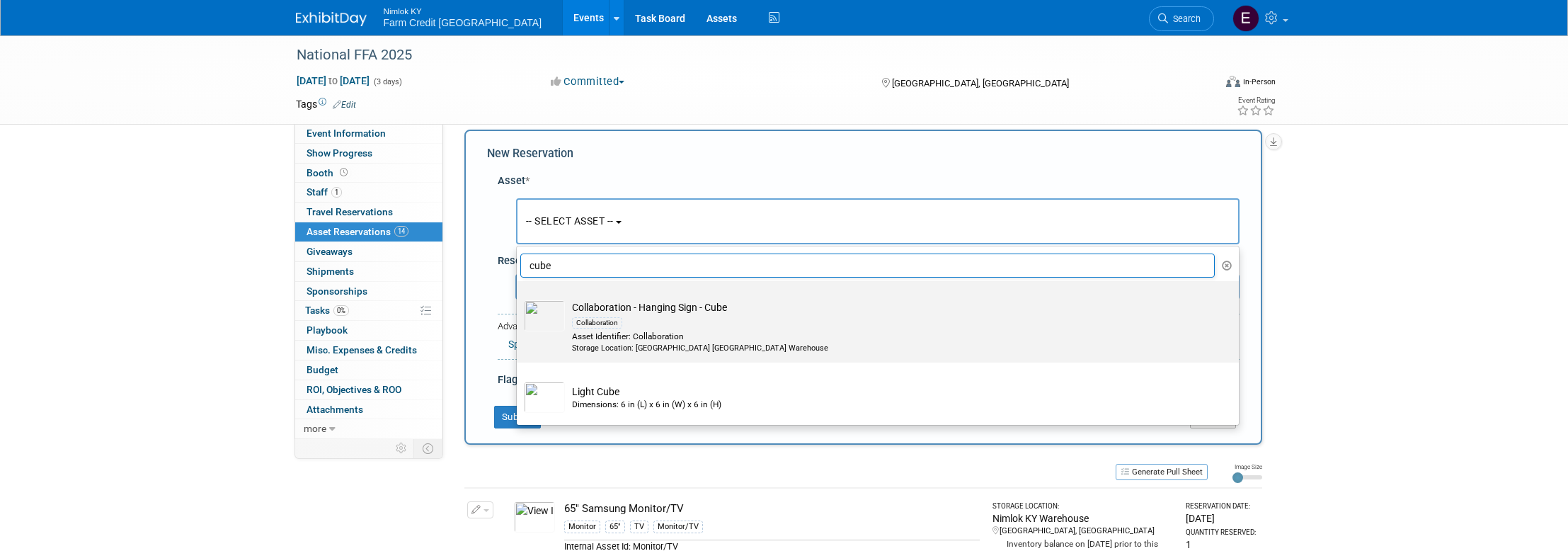
type input "cube"
click at [740, 310] on td "Collaboration - Hanging Sign - Cube Collaboration Asset Identifier: Collaborati…" at bounding box center [887, 326] width 645 height 54
click at [519, 298] on input "Collaboration - Hanging Sign - Cube Collaboration Asset Identifier: Collaborati…" at bounding box center [514, 293] width 10 height 10
select select "10716175"
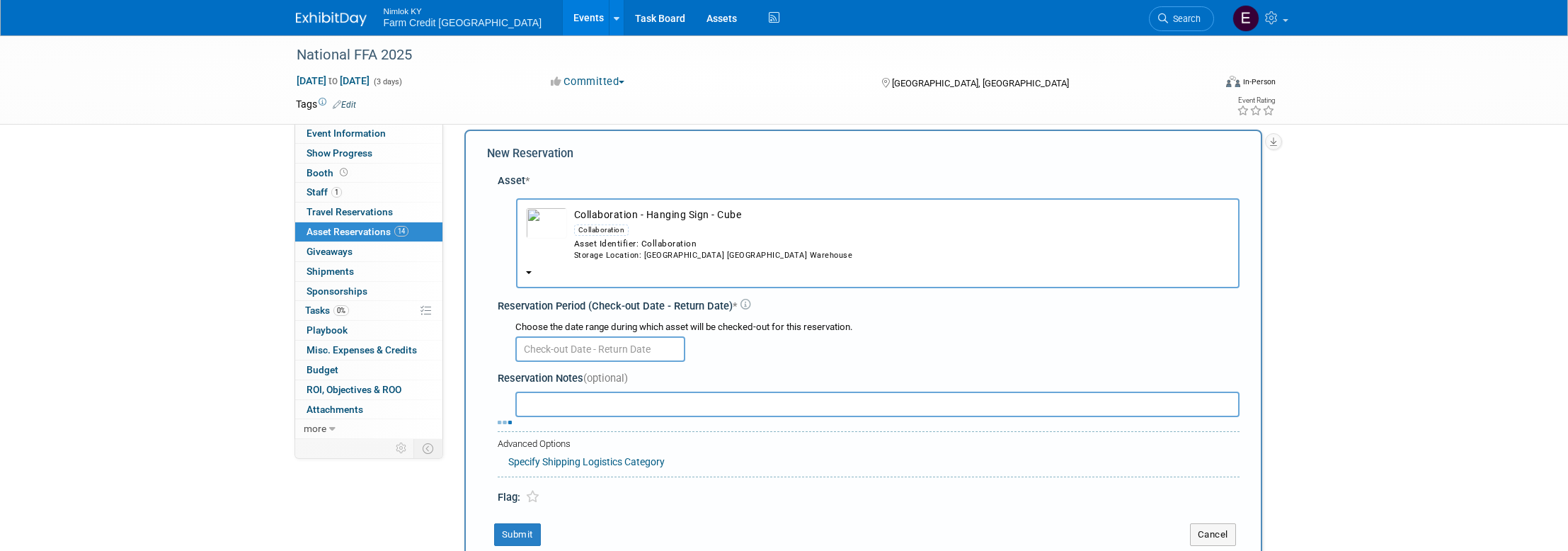
drag, startPoint x: 745, startPoint y: 214, endPoint x: 625, endPoint y: 219, distance: 120.1
click at [625, 219] on td "Collaboration - Hanging Sign - Cube Collaboration Asset Identifier: Collaborati…" at bounding box center [898, 234] width 663 height 54
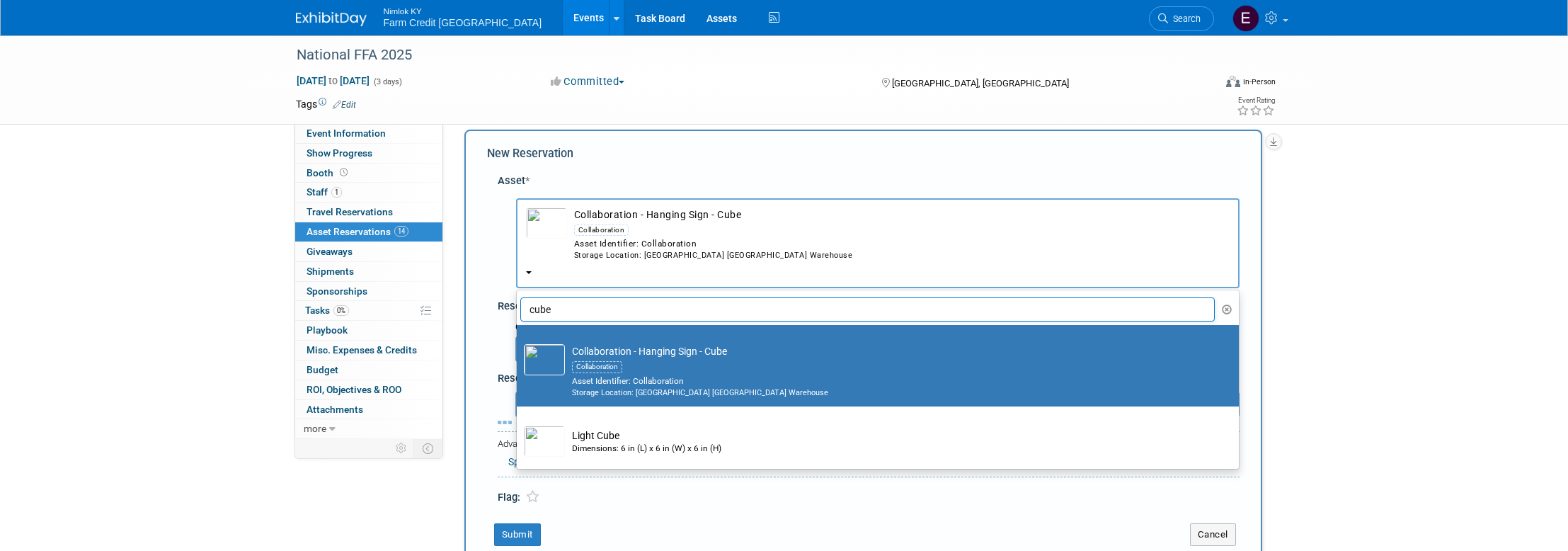
click at [900, 164] on div "New Reservation Asset * -- SELECT ASSET --" at bounding box center [864, 345] width 798 height 433
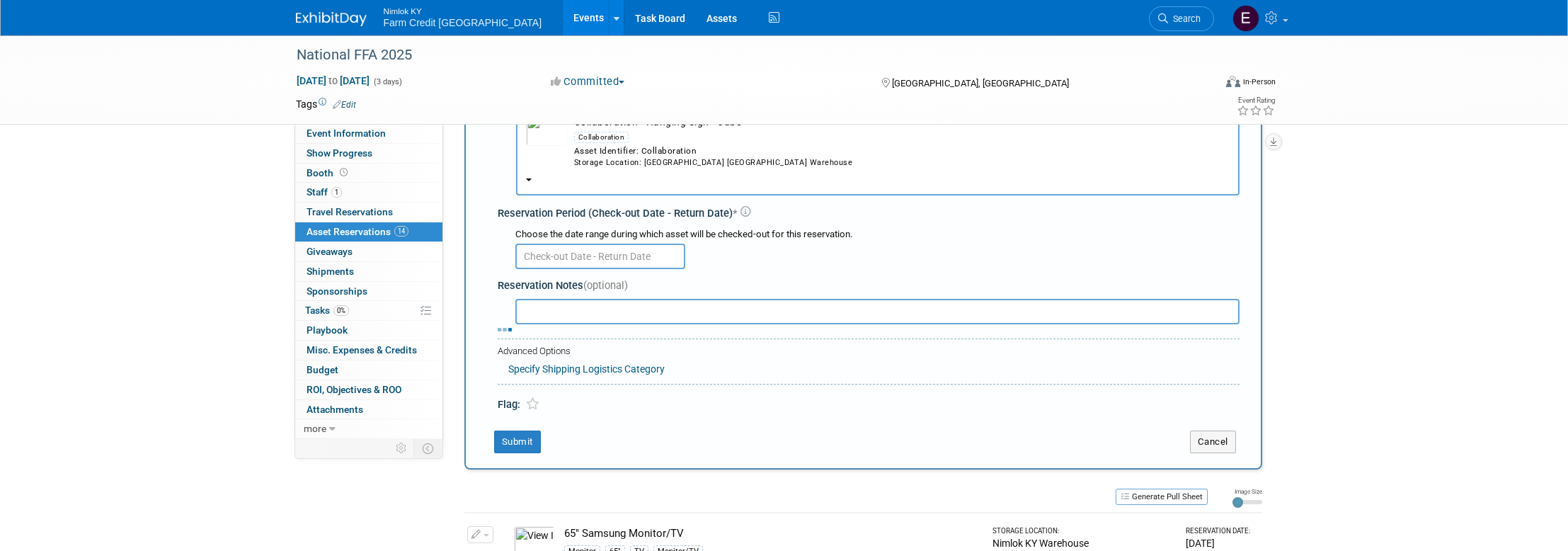
scroll to position [0, 0]
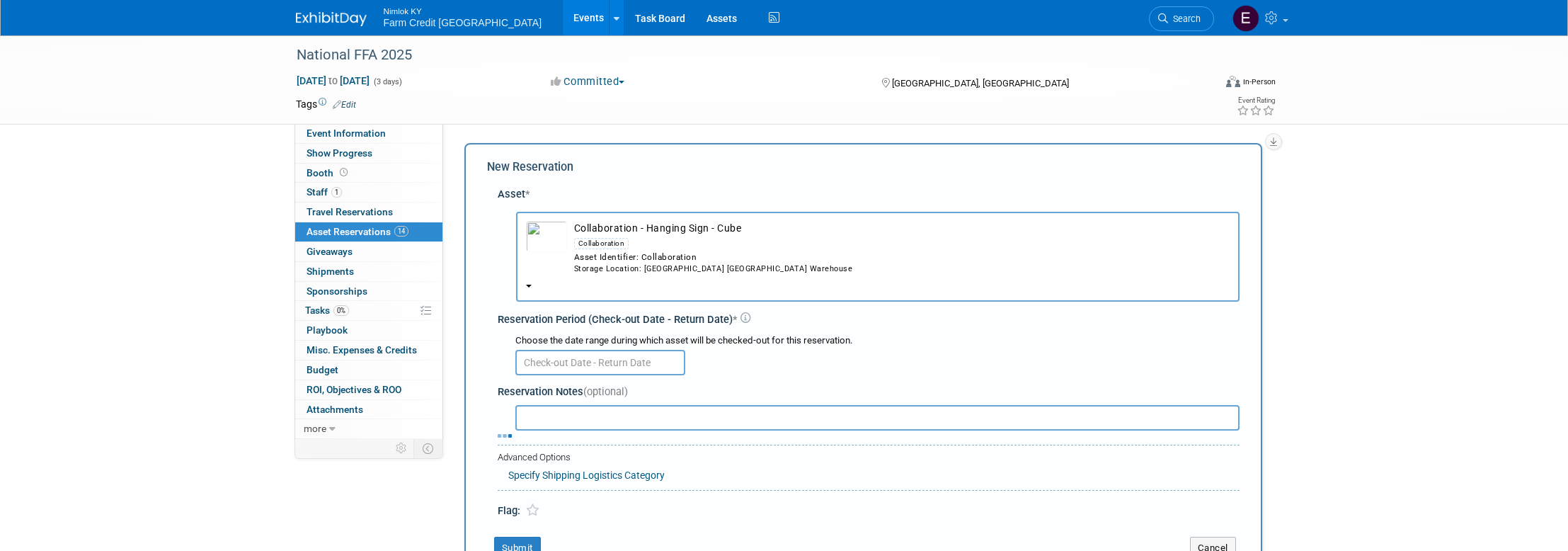
click at [563, 16] on link "Events" at bounding box center [588, 18] width 52 height 35
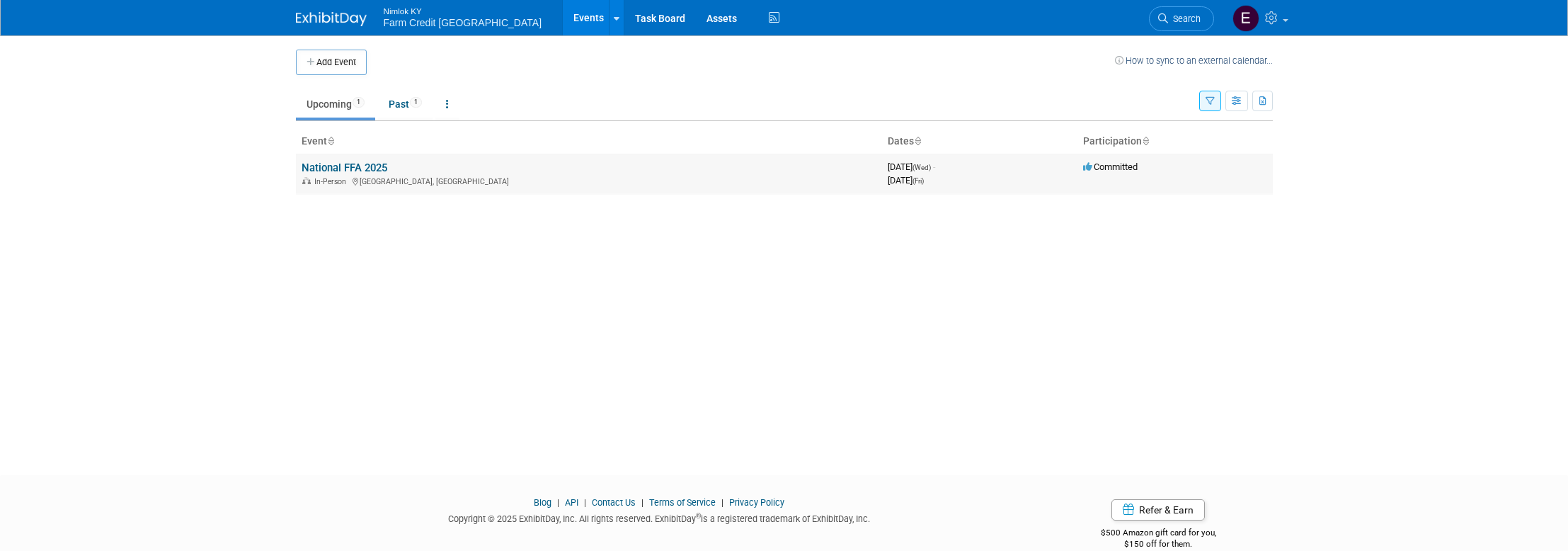
click at [365, 166] on link "National FFA 2025" at bounding box center [344, 168] width 86 height 13
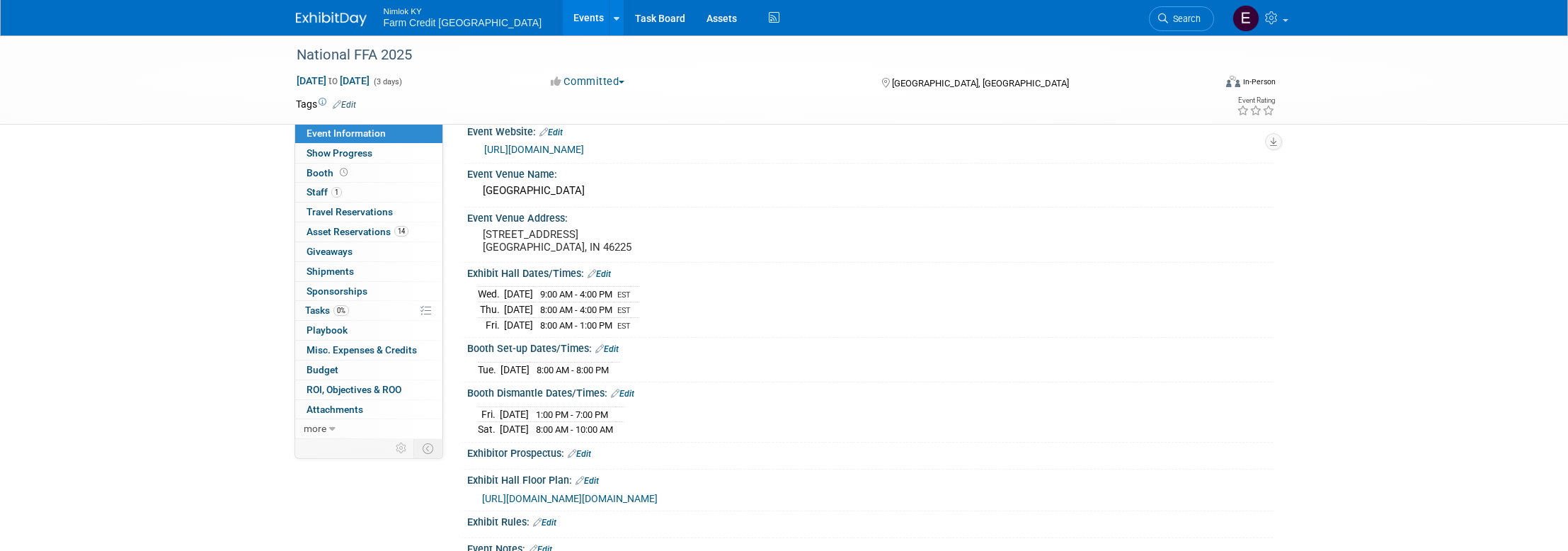
scroll to position [22, 0]
click at [336, 231] on span "Asset Reservations 14" at bounding box center [357, 231] width 102 height 11
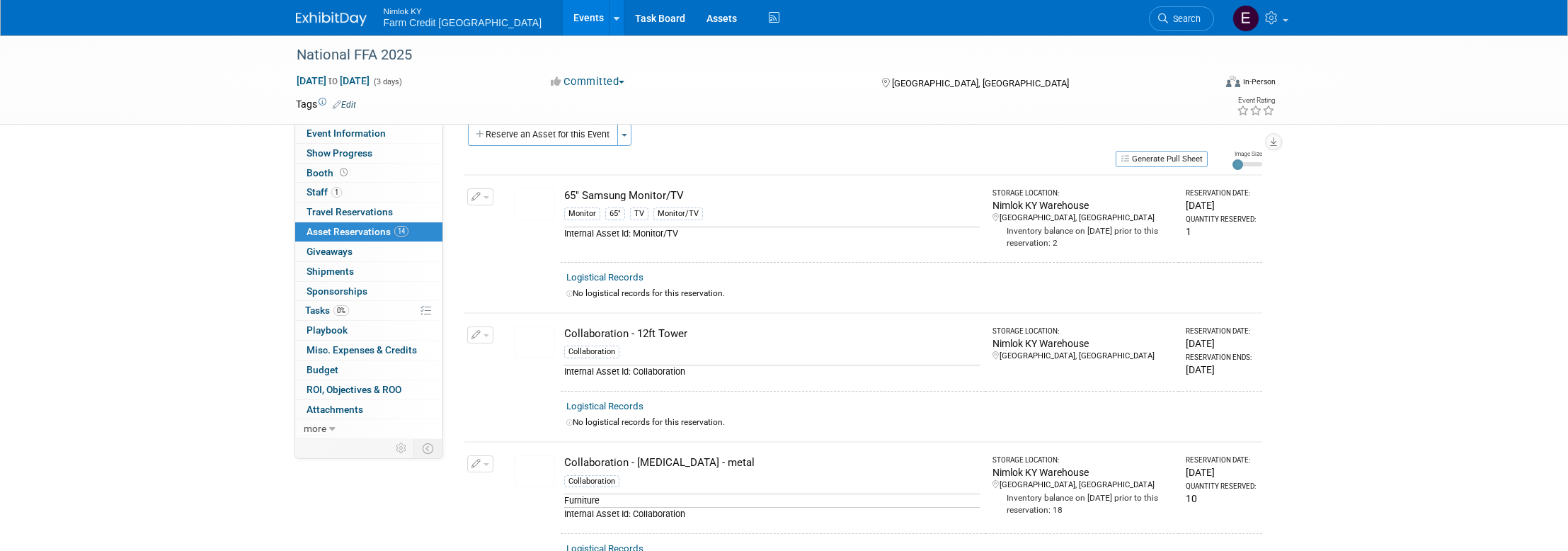
scroll to position [0, 0]
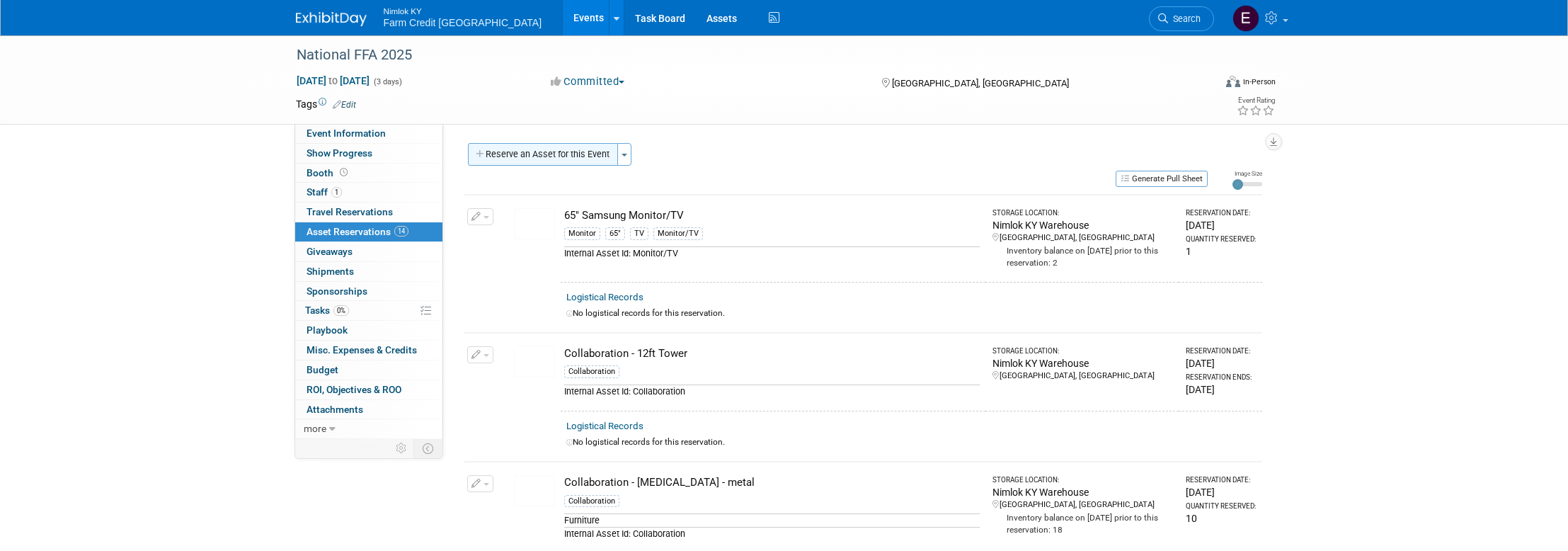
click at [484, 154] on icon "button" at bounding box center [481, 155] width 10 height 10
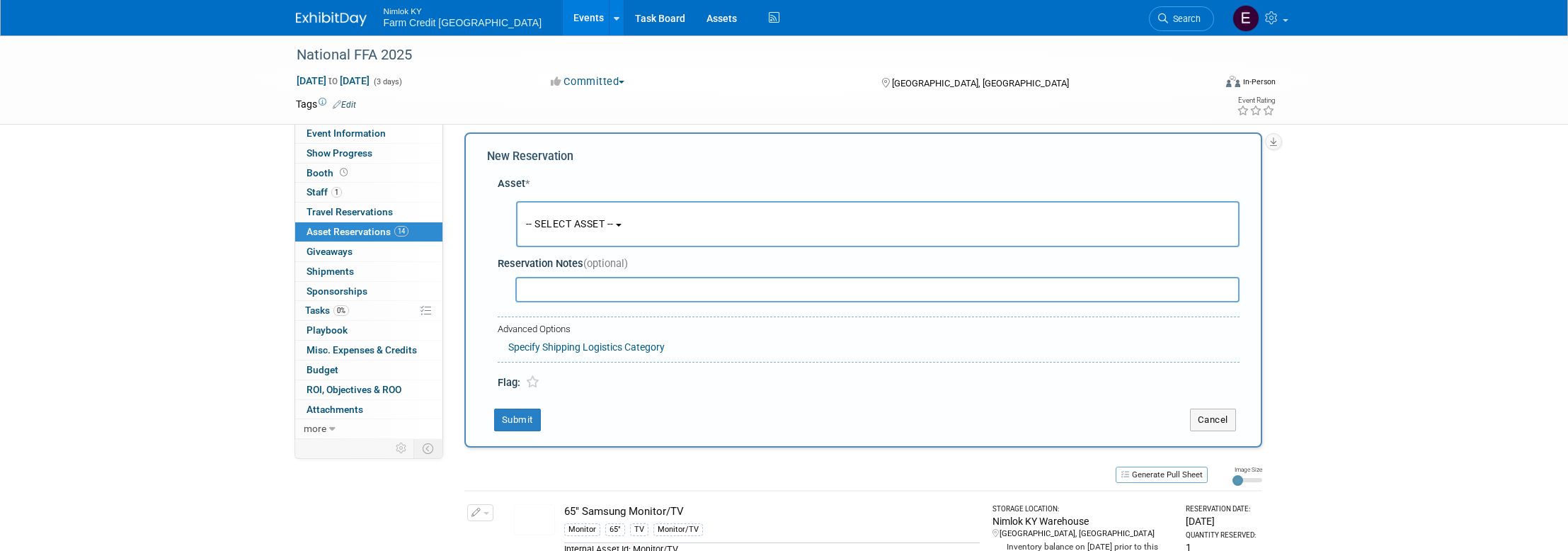
scroll to position [14, 0]
click at [660, 224] on button "-- SELECT ASSET --" at bounding box center [877, 222] width 724 height 46
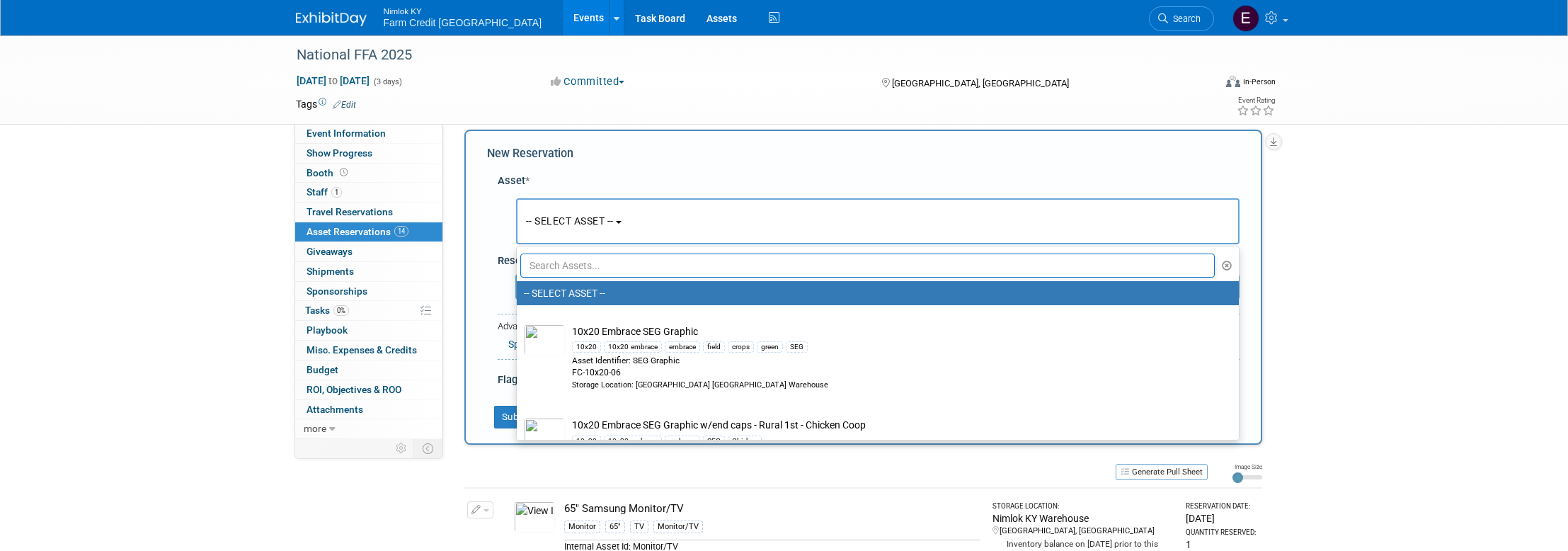
click at [718, 258] on input "text" at bounding box center [868, 266] width 695 height 24
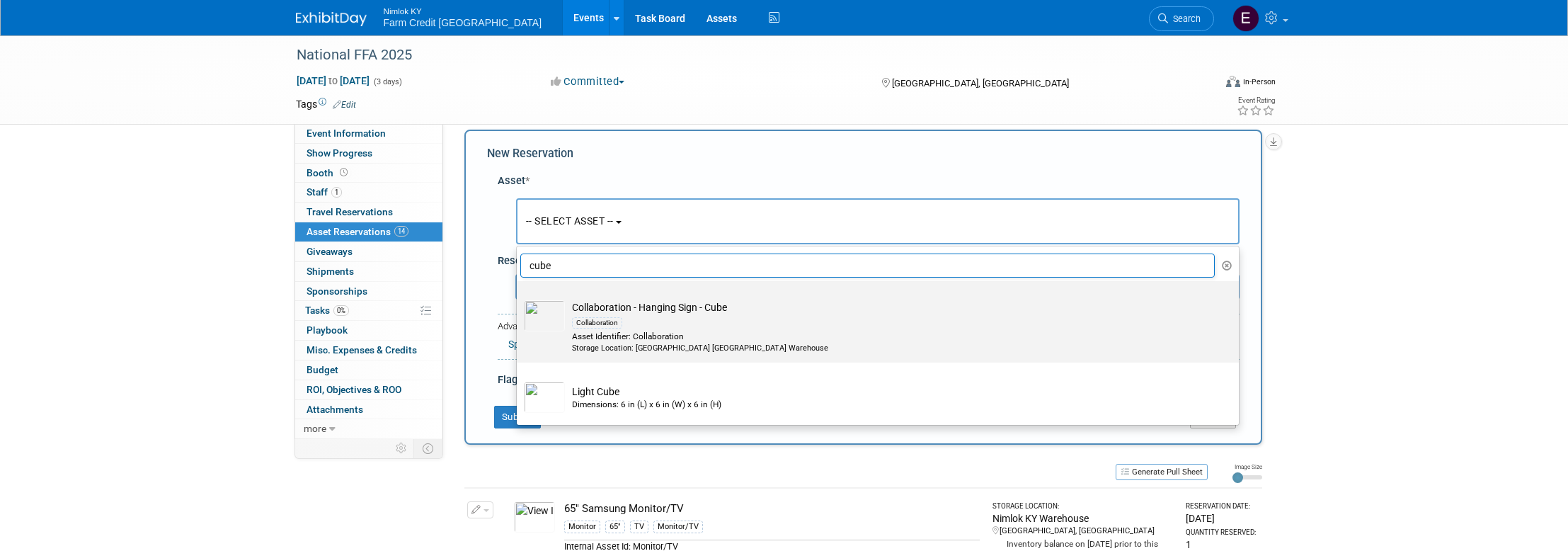
type input "cube"
click at [550, 318] on img at bounding box center [544, 315] width 41 height 31
click at [519, 298] on input "Collaboration - Hanging Sign - Cube Collaboration Asset Identifier: Collaborati…" at bounding box center [514, 293] width 10 height 10
select select "10716175"
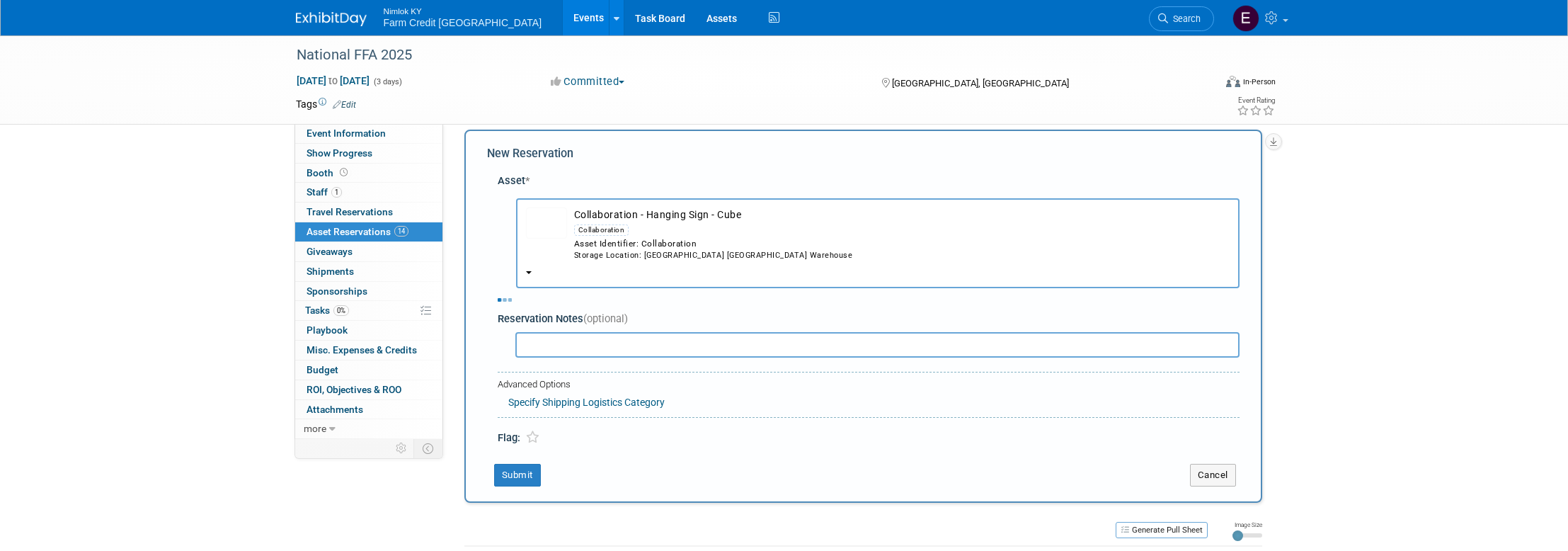
select select "9"
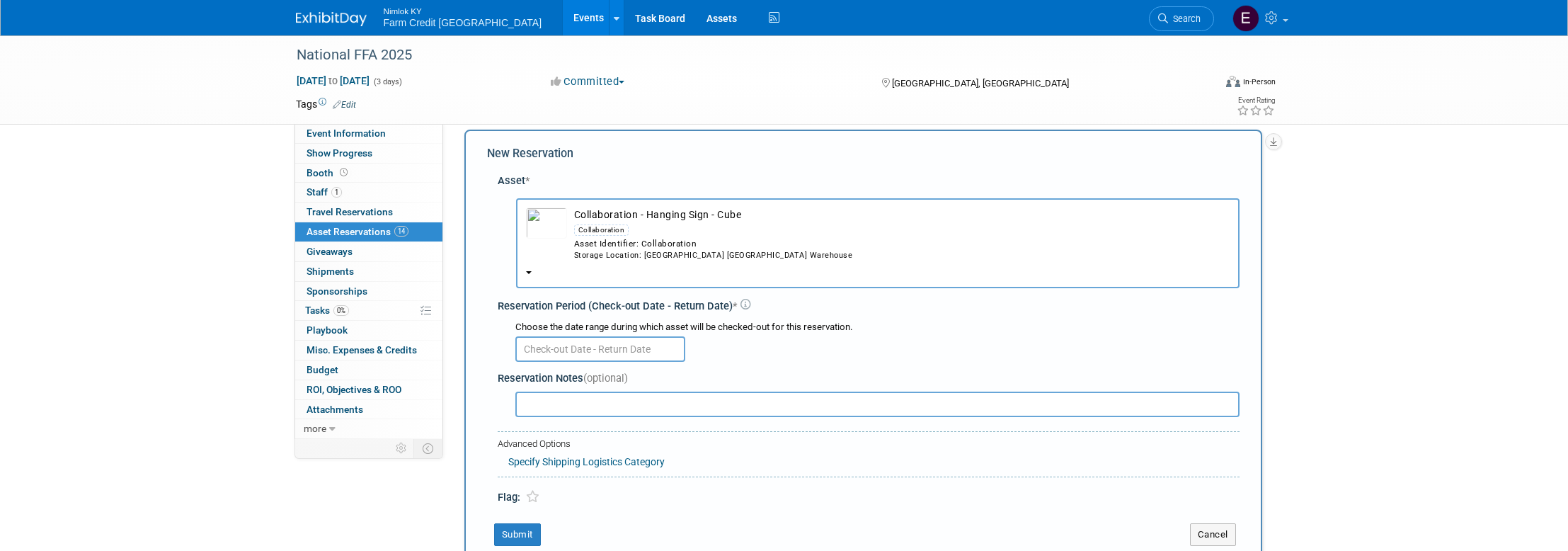
click at [651, 342] on input "text" at bounding box center [600, 349] width 170 height 26
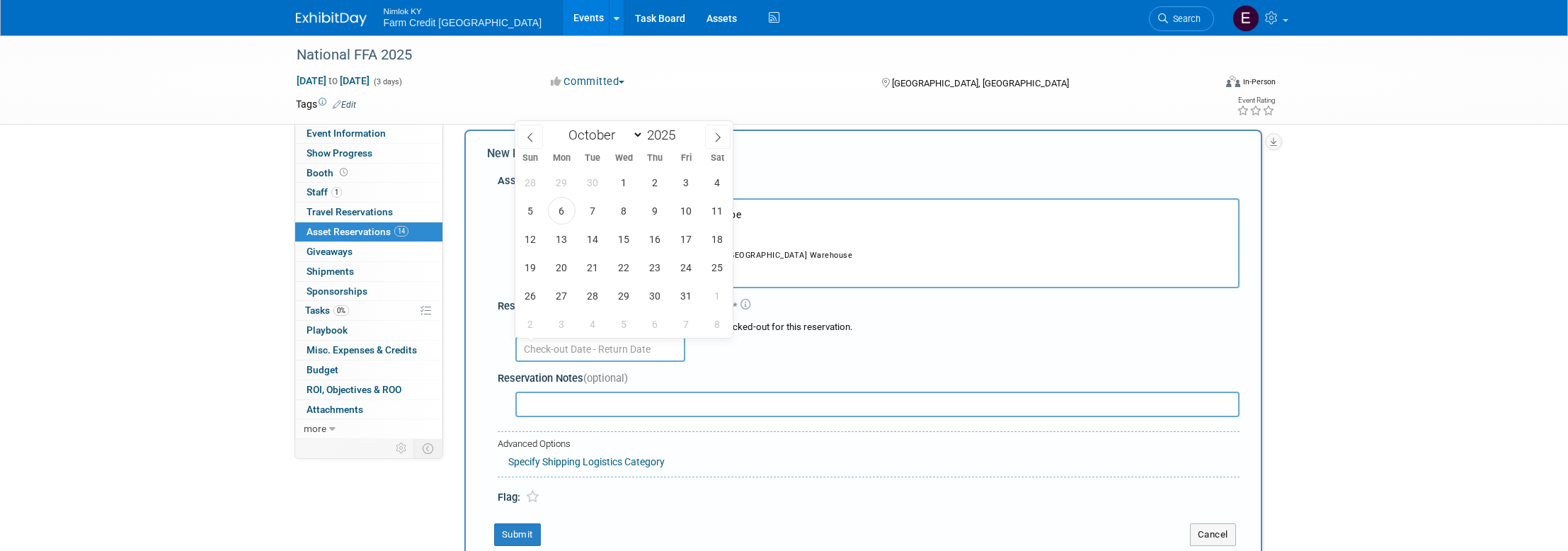
click at [563, 19] on link "Events" at bounding box center [588, 18] width 52 height 35
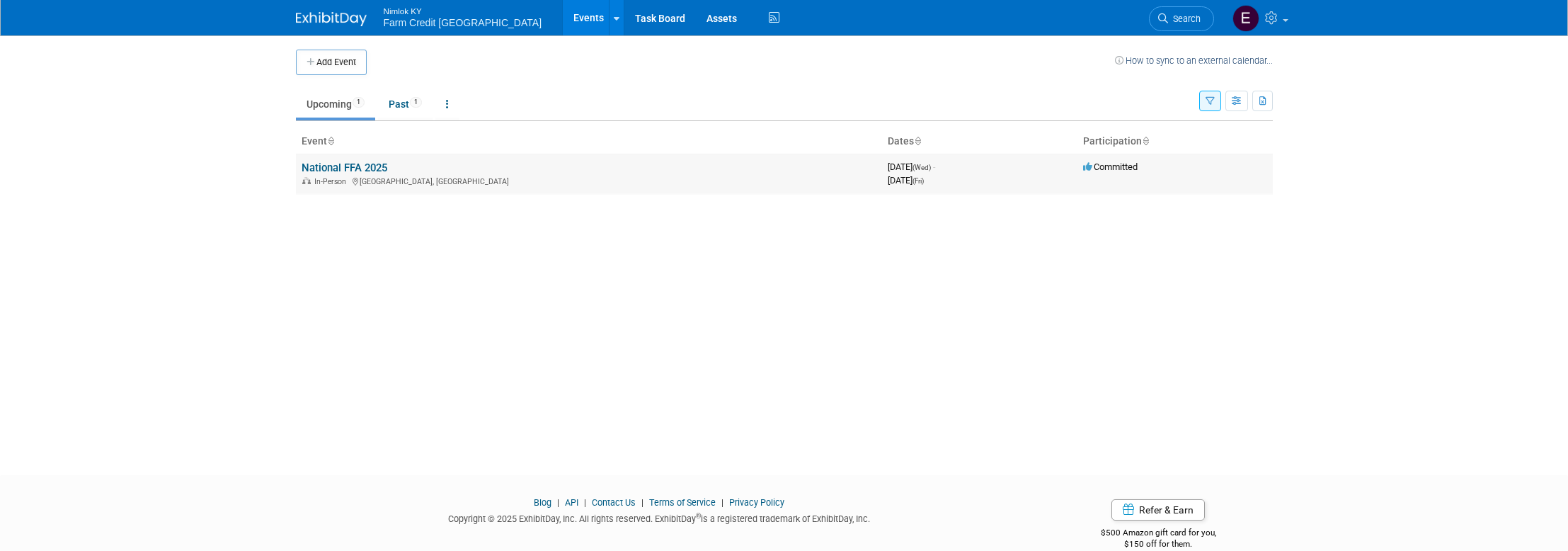
click at [331, 171] on link "National FFA 2025" at bounding box center [344, 168] width 86 height 13
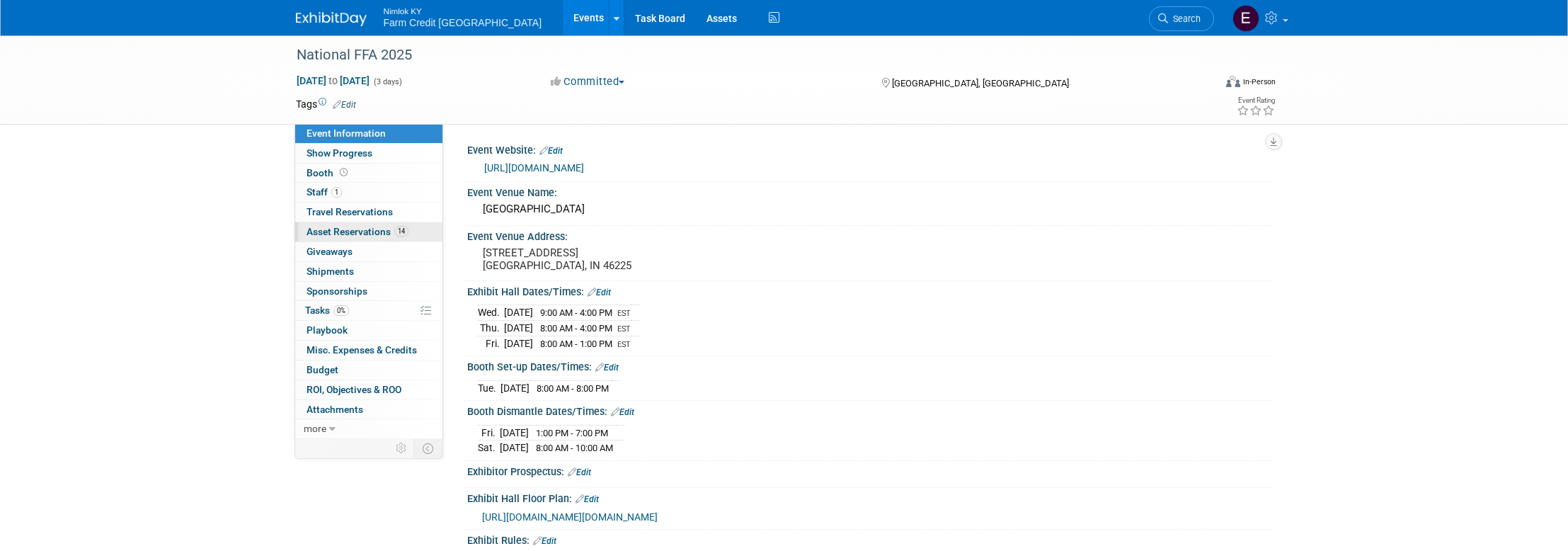
click at [324, 231] on span "Asset Reservations 14" at bounding box center [357, 231] width 102 height 11
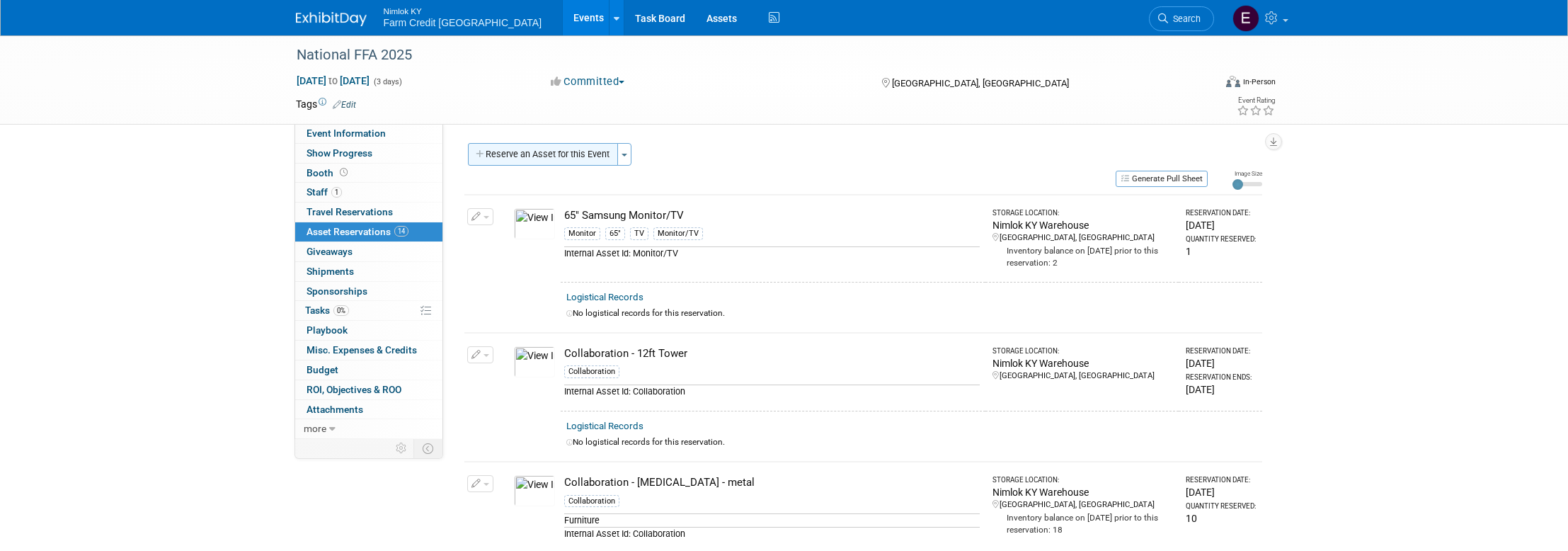
click at [507, 156] on button "Reserve an Asset for this Event" at bounding box center [543, 154] width 150 height 22
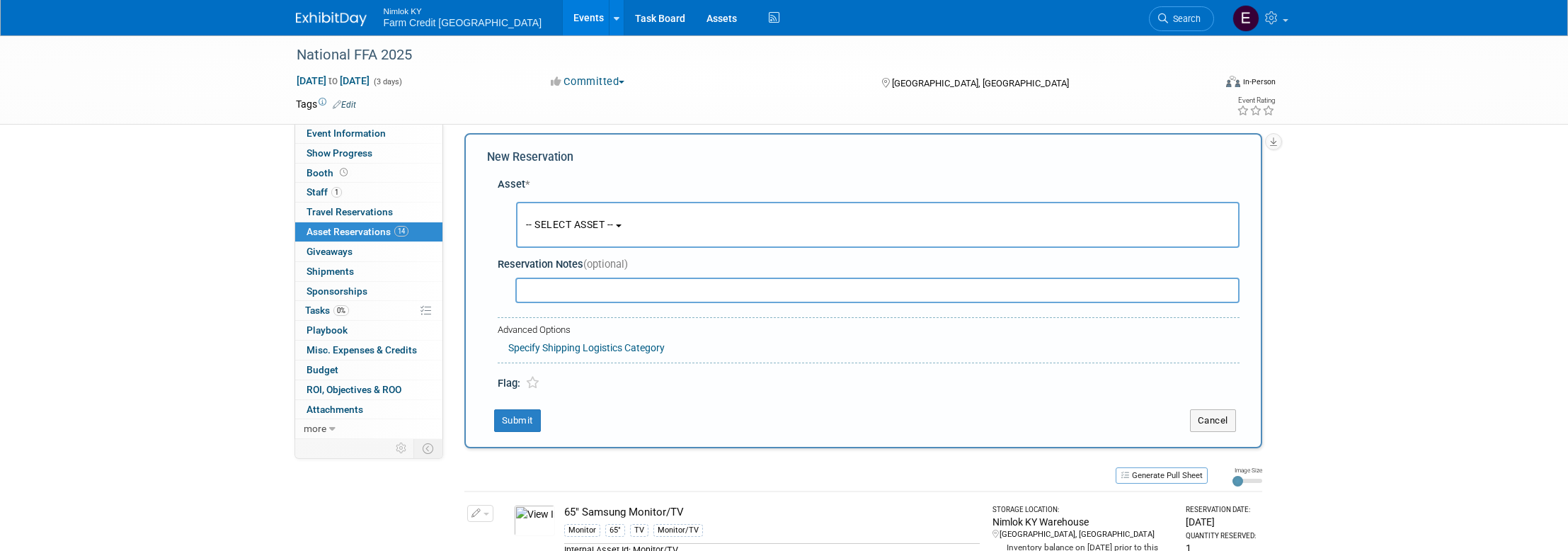
scroll to position [14, 0]
click at [640, 289] on input "text" at bounding box center [877, 287] width 724 height 26
click at [624, 213] on button "-- SELECT ASSET --" at bounding box center [877, 222] width 724 height 46
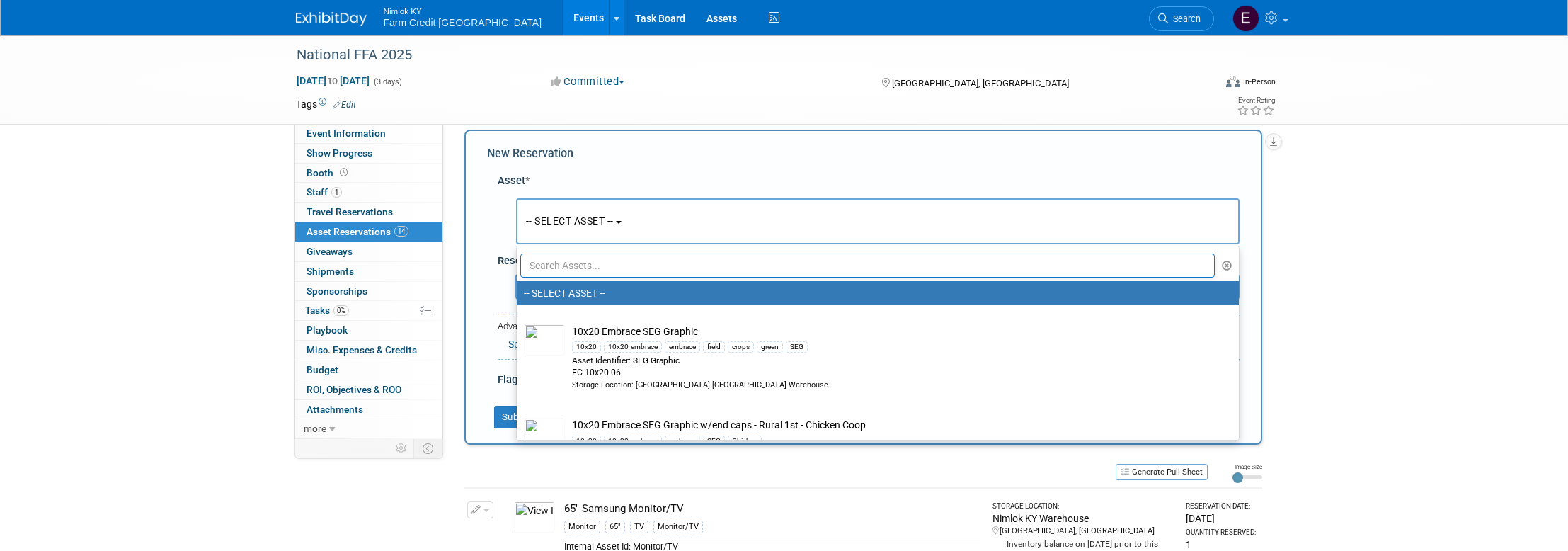
click at [620, 265] on input "text" at bounding box center [868, 266] width 695 height 24
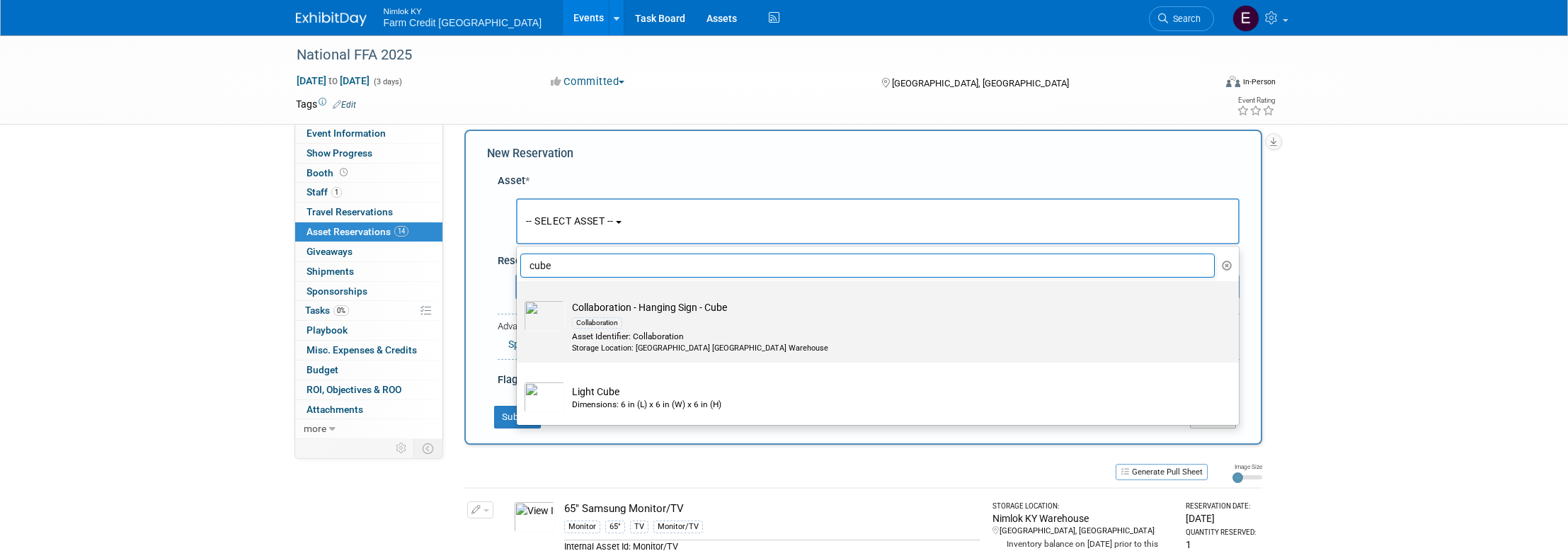
type input "cube"
click at [549, 316] on img at bounding box center [544, 315] width 41 height 31
click at [519, 298] on input "Collaboration - Hanging Sign - Cube Collaboration Asset Identifier: Collaborati…" at bounding box center [514, 293] width 10 height 10
select select "10716175"
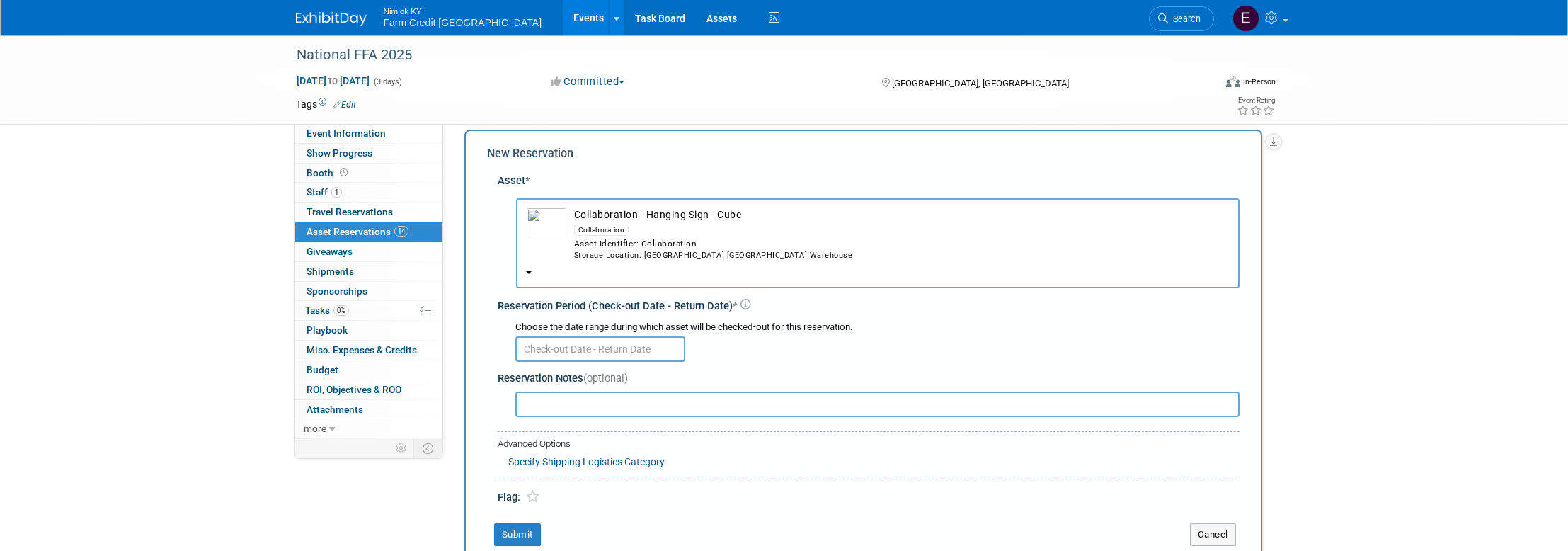
click at [554, 349] on input "text" at bounding box center [600, 349] width 170 height 26
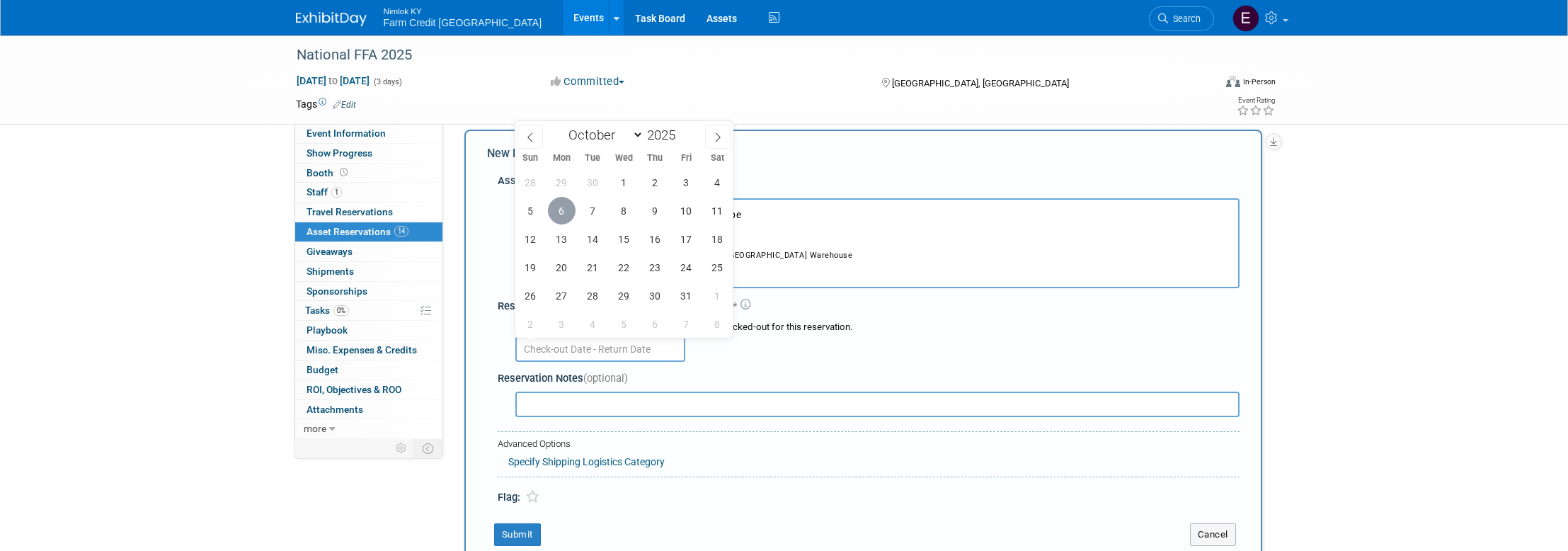
click at [565, 214] on span "6" at bounding box center [561, 210] width 28 height 28
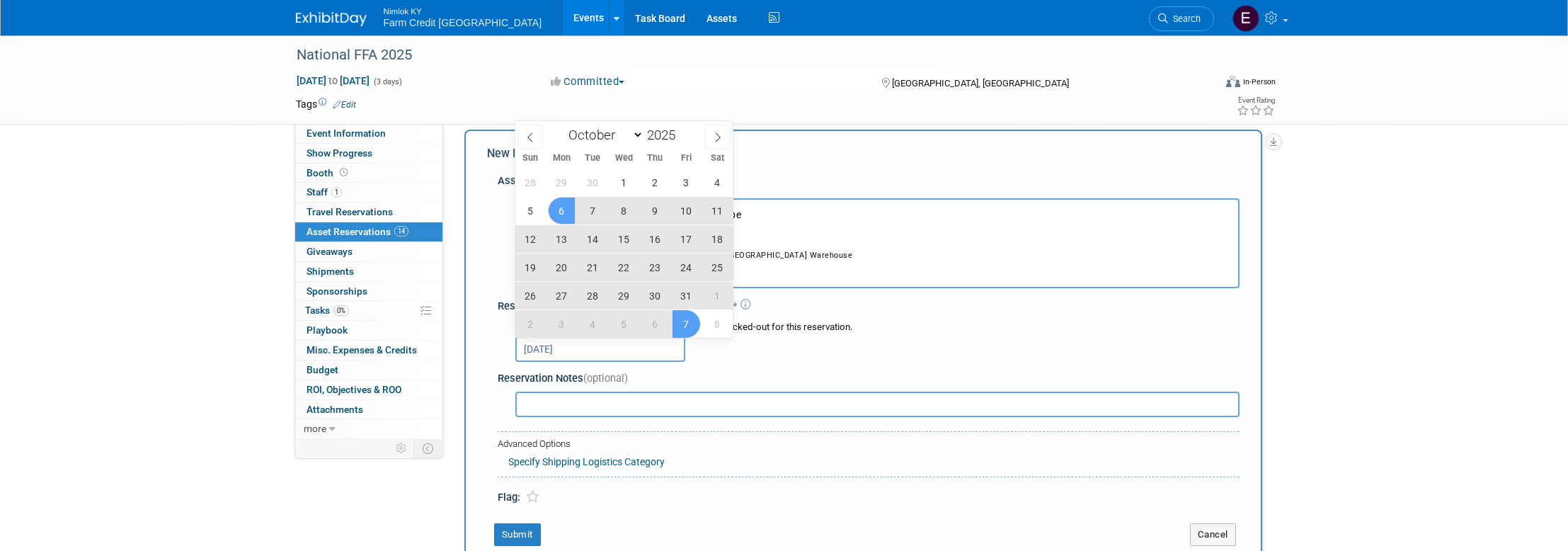
click at [682, 321] on span "7" at bounding box center [686, 324] width 28 height 28
type input "Oct 6, 2025 to Nov 7, 2025"
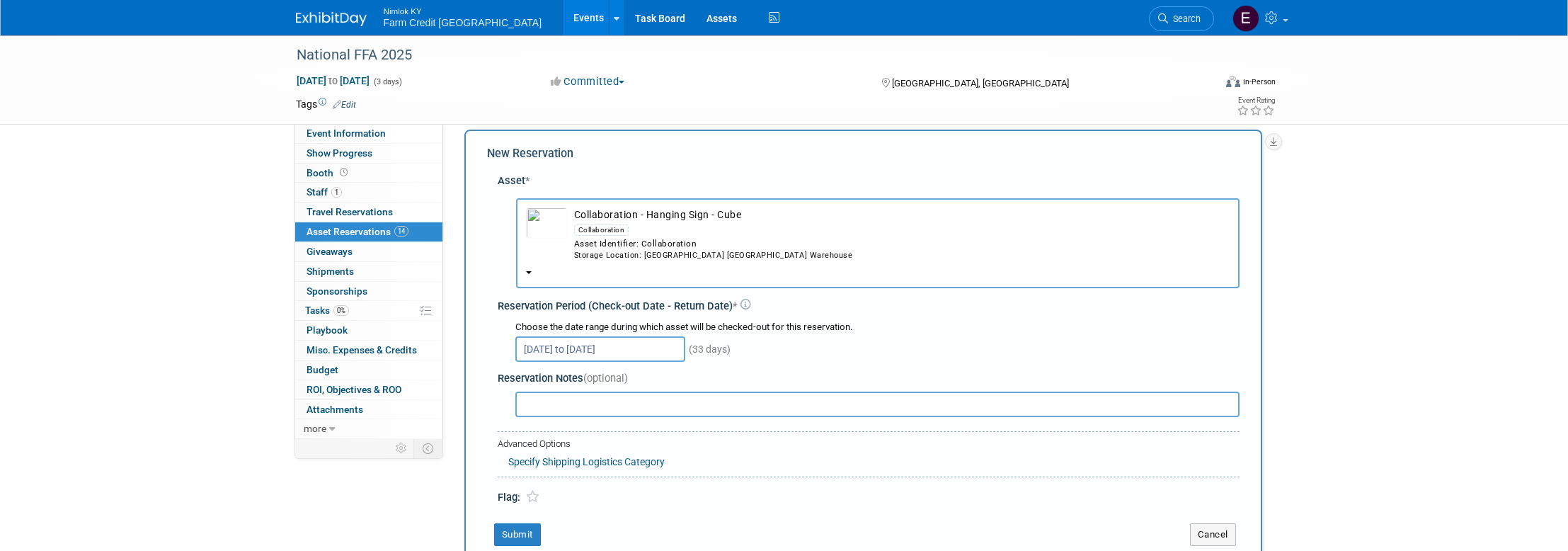
click at [814, 349] on div "Oct 6, 2025 to Nov 7, 2025 (33 days)" at bounding box center [877, 348] width 724 height 28
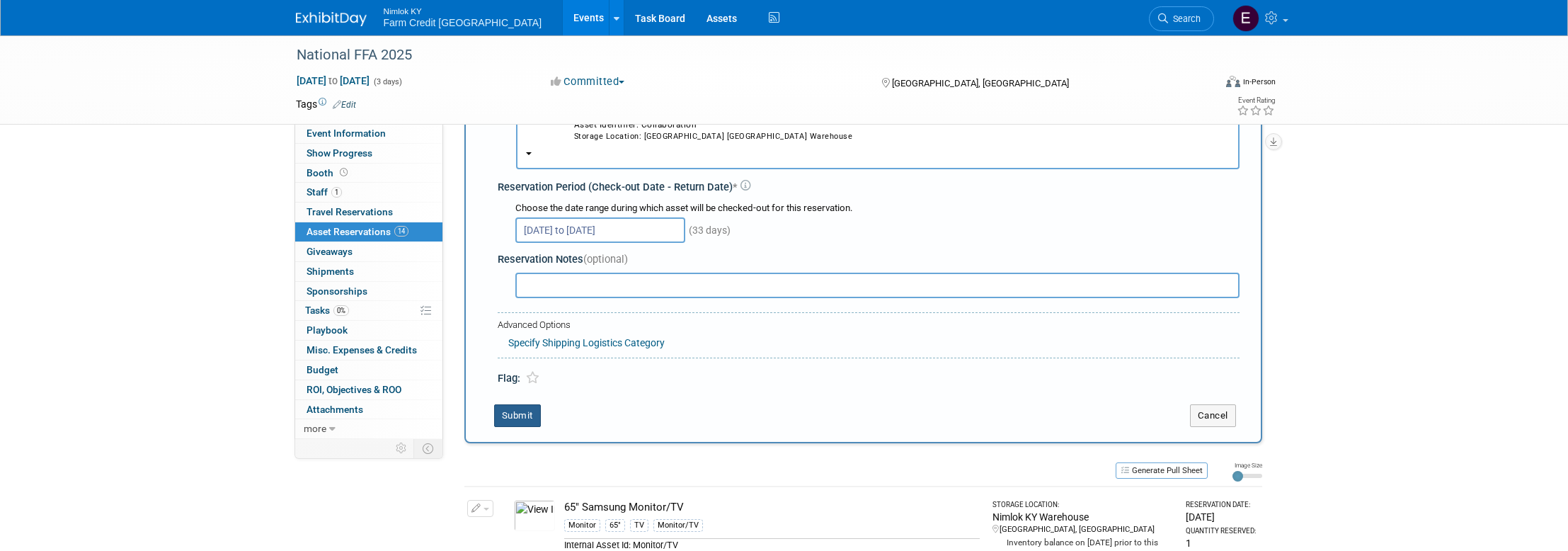
click at [528, 417] on button "Submit" at bounding box center [517, 415] width 46 height 22
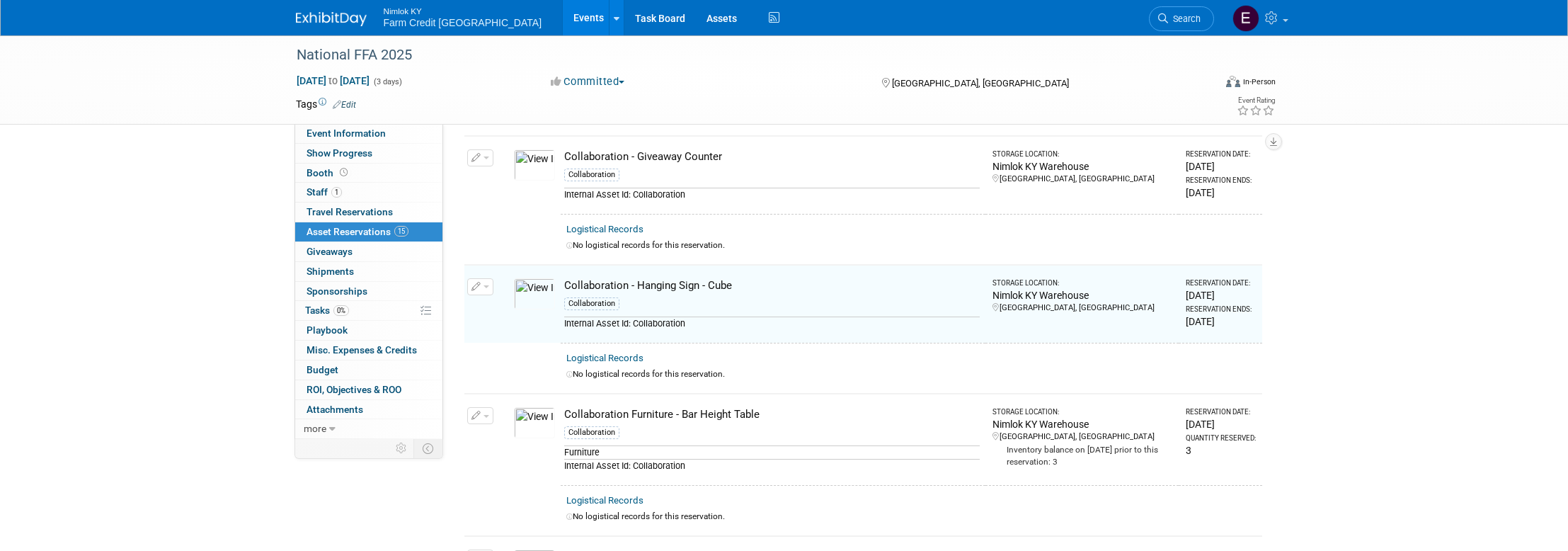
scroll to position [1255, 0]
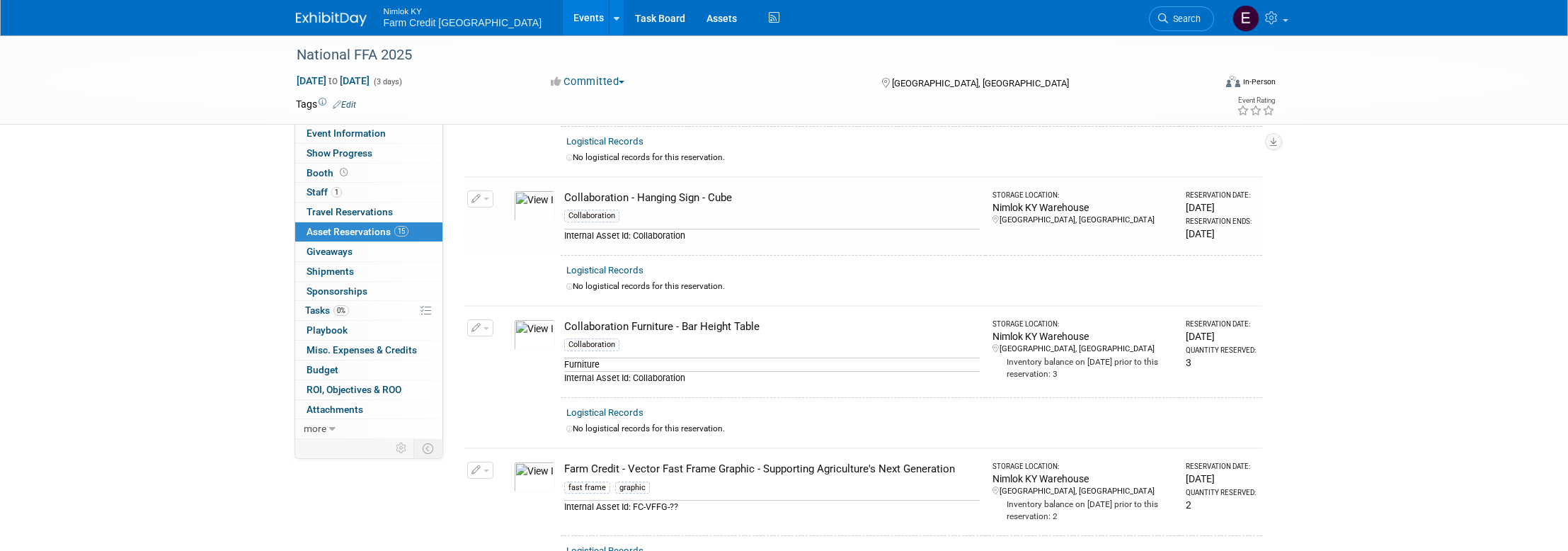
click at [325, 229] on span "Asset Reservations 15" at bounding box center [357, 231] width 102 height 11
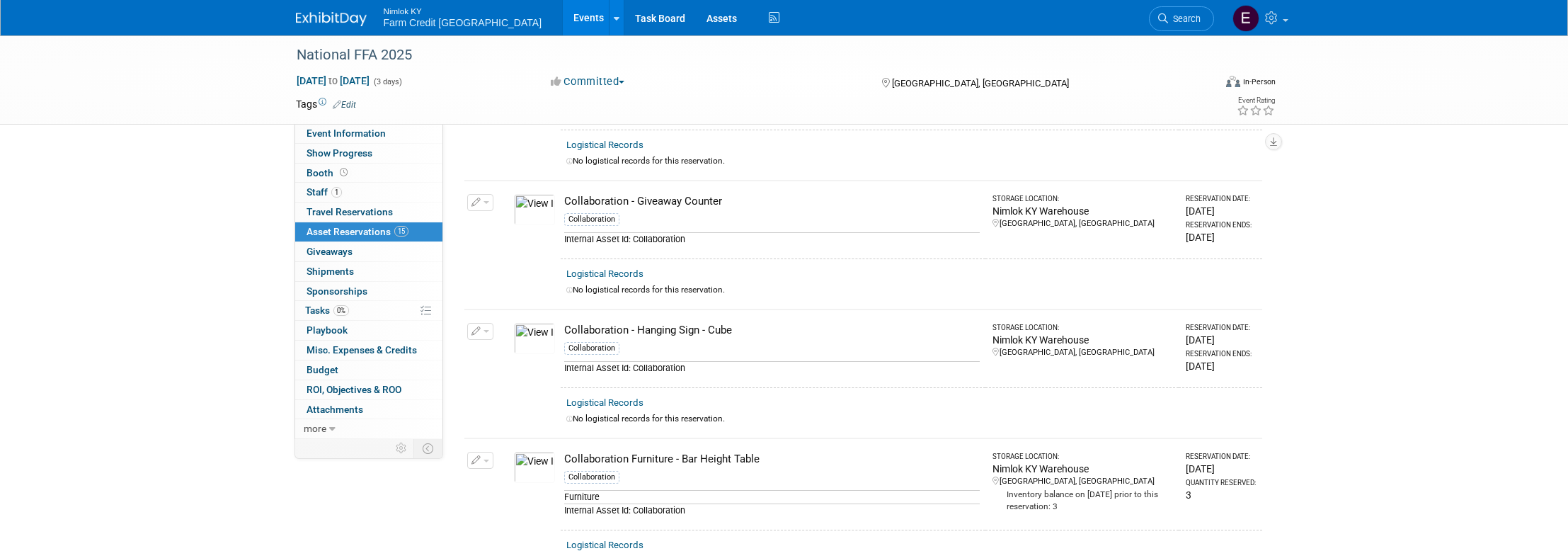
scroll to position [1138, 0]
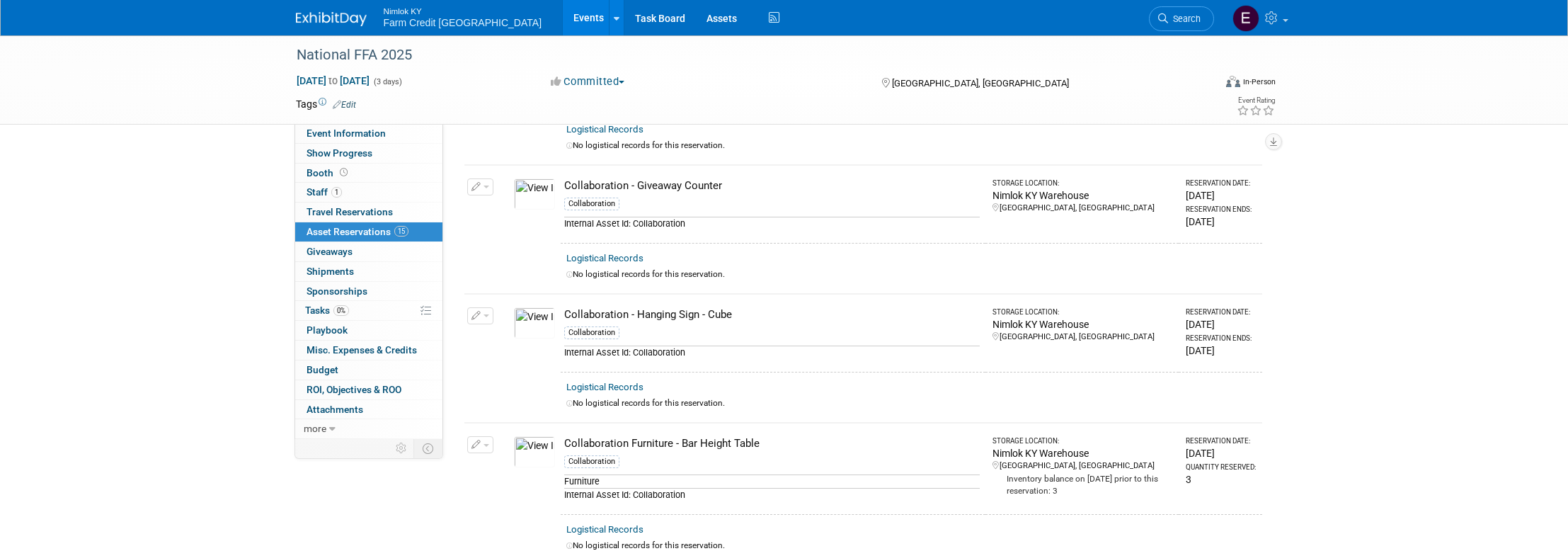
drag, startPoint x: 732, startPoint y: 313, endPoint x: 565, endPoint y: 313, distance: 167.0
click at [565, 313] on div "Collaboration - Hanging Sign - Cube" at bounding box center [772, 314] width 416 height 15
copy div "Collaboration - Hanging Sign - Cube"
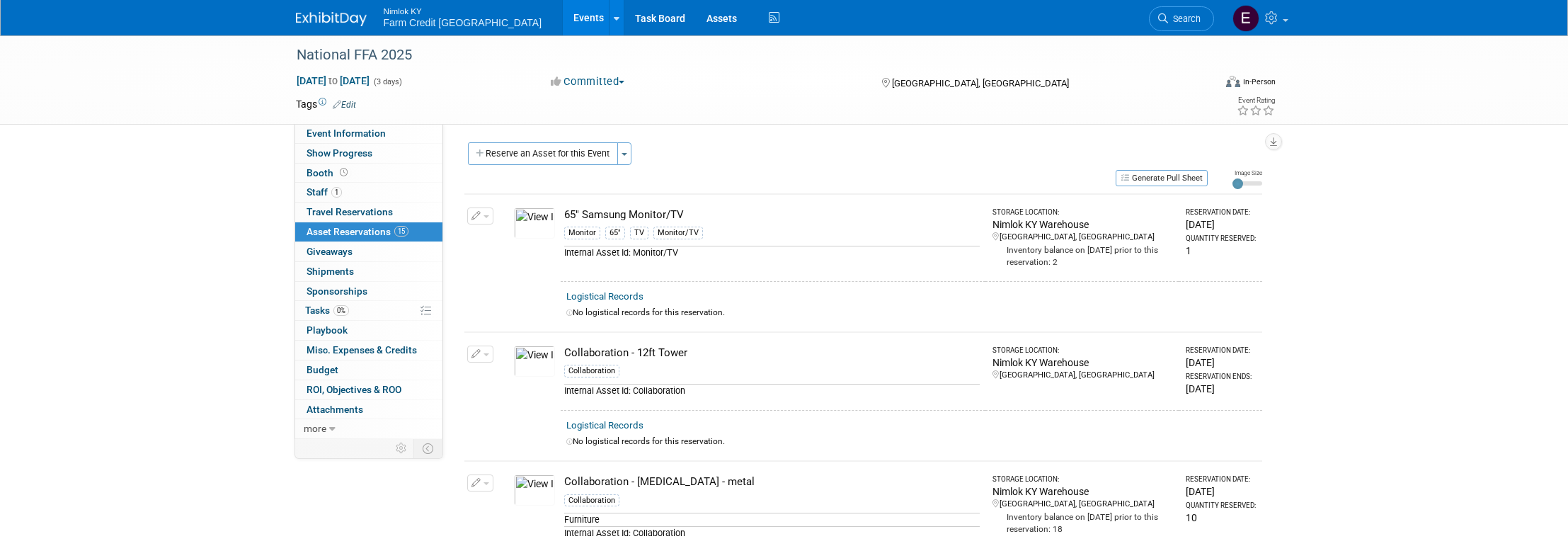
scroll to position [0, 0]
click at [529, 151] on button "Reserve an Asset for this Event" at bounding box center [543, 154] width 150 height 22
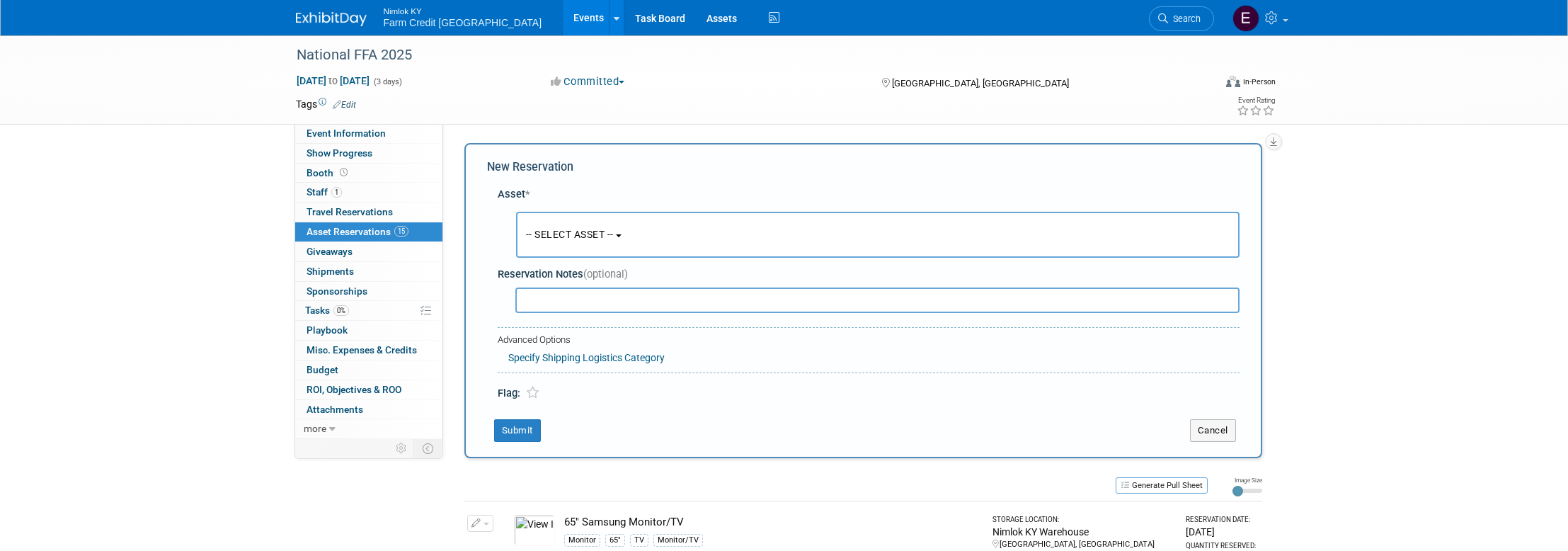
scroll to position [14, 0]
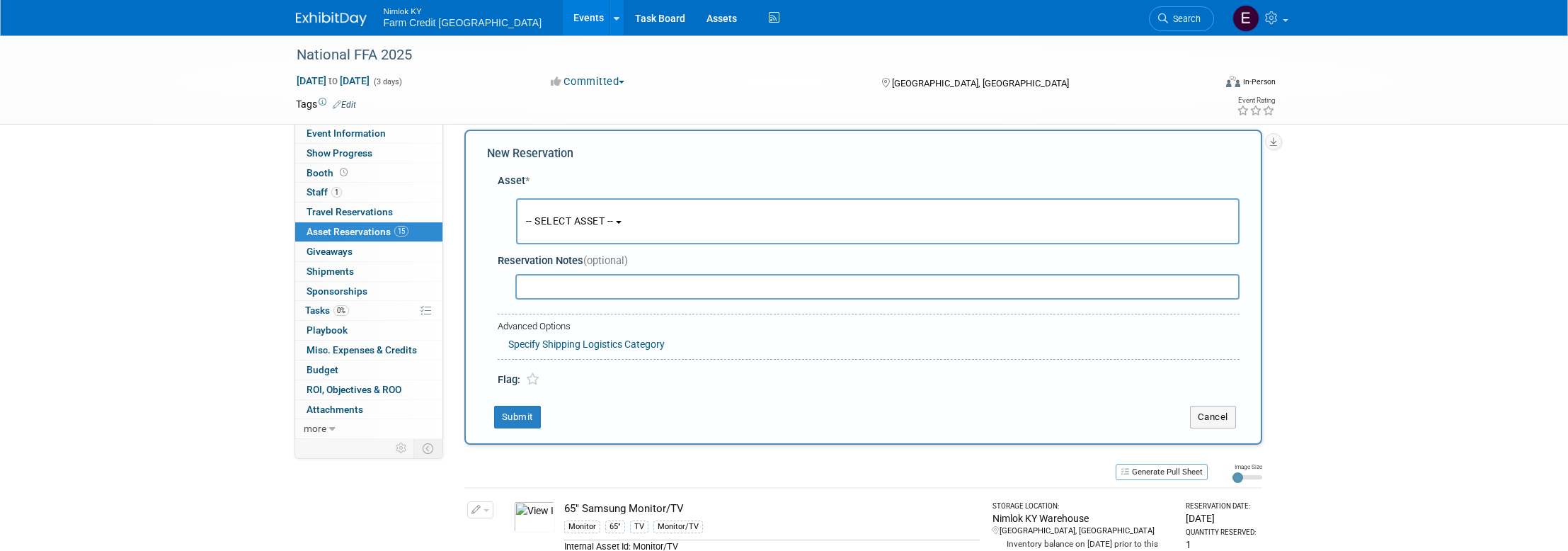
click at [700, 281] on input "text" at bounding box center [877, 287] width 724 height 26
type input "s"
click at [621, 229] on button "-- SELECT ASSET --" at bounding box center [877, 222] width 724 height 46
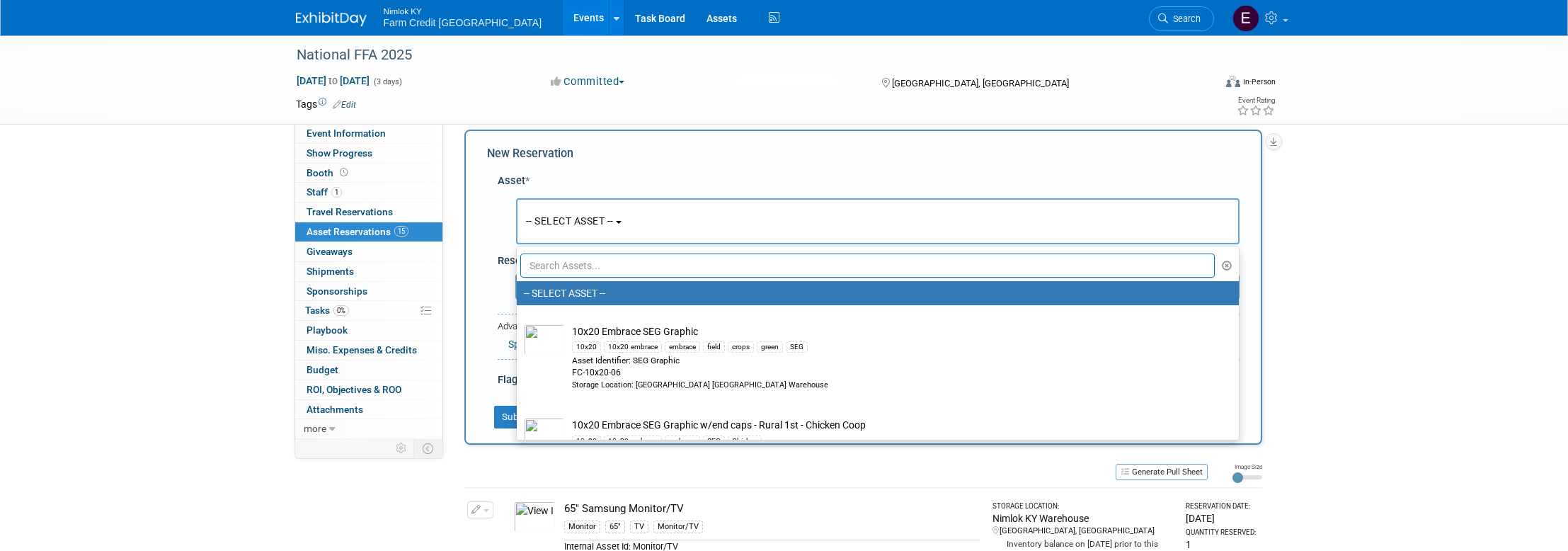
click at [630, 261] on input "text" at bounding box center [868, 266] width 695 height 24
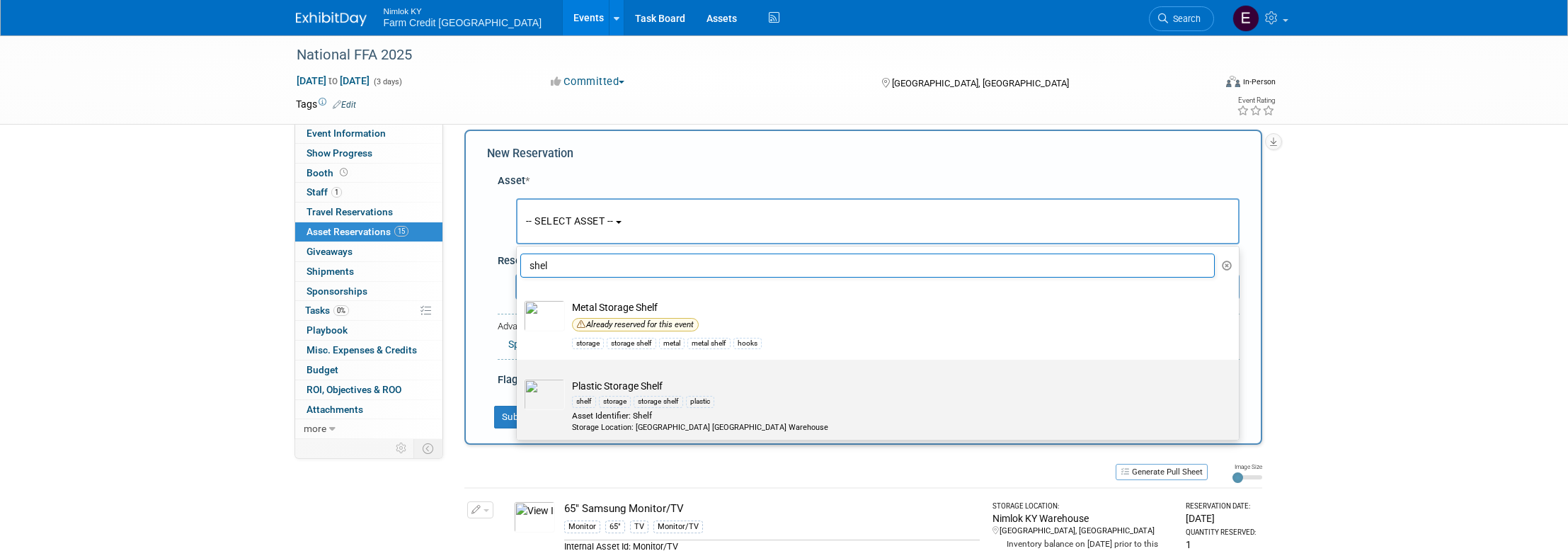
type input "shel"
click at [542, 397] on img at bounding box center [544, 394] width 41 height 31
click at [519, 377] on input "Plastic Storage Shelf shelf storage storage shelf plastic Asset Identifier: She…" at bounding box center [514, 372] width 10 height 10
radio input "true"
select select "10716345"
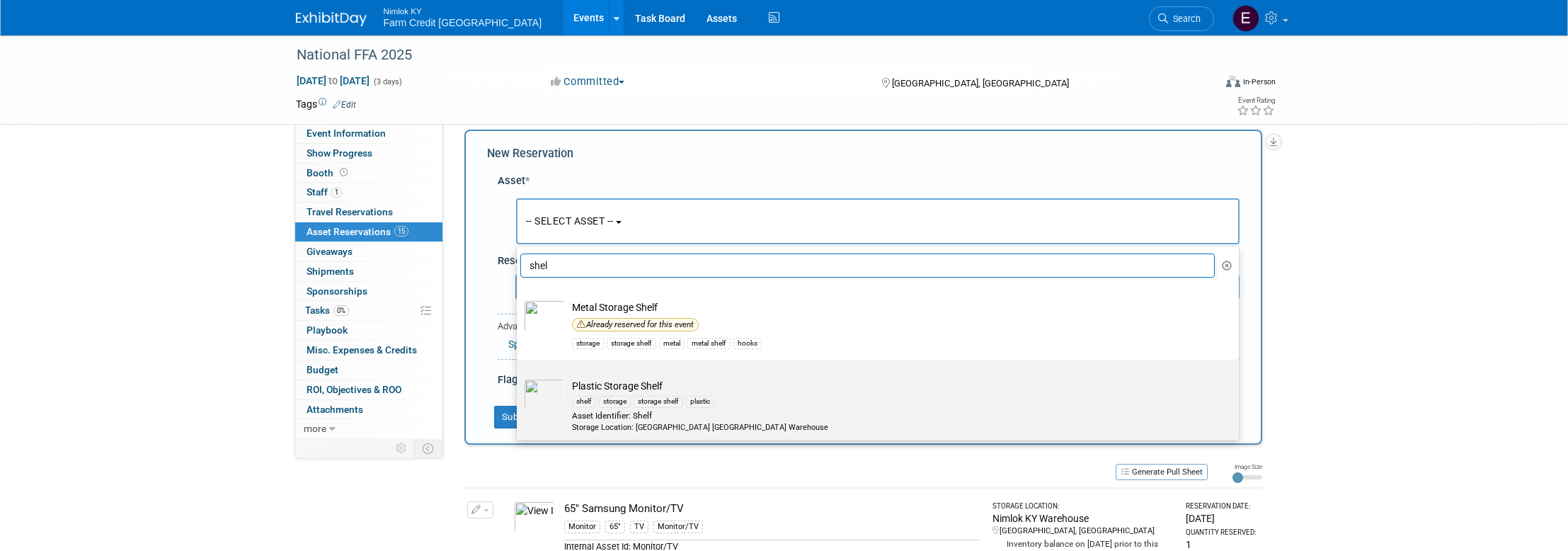
type input "shel"
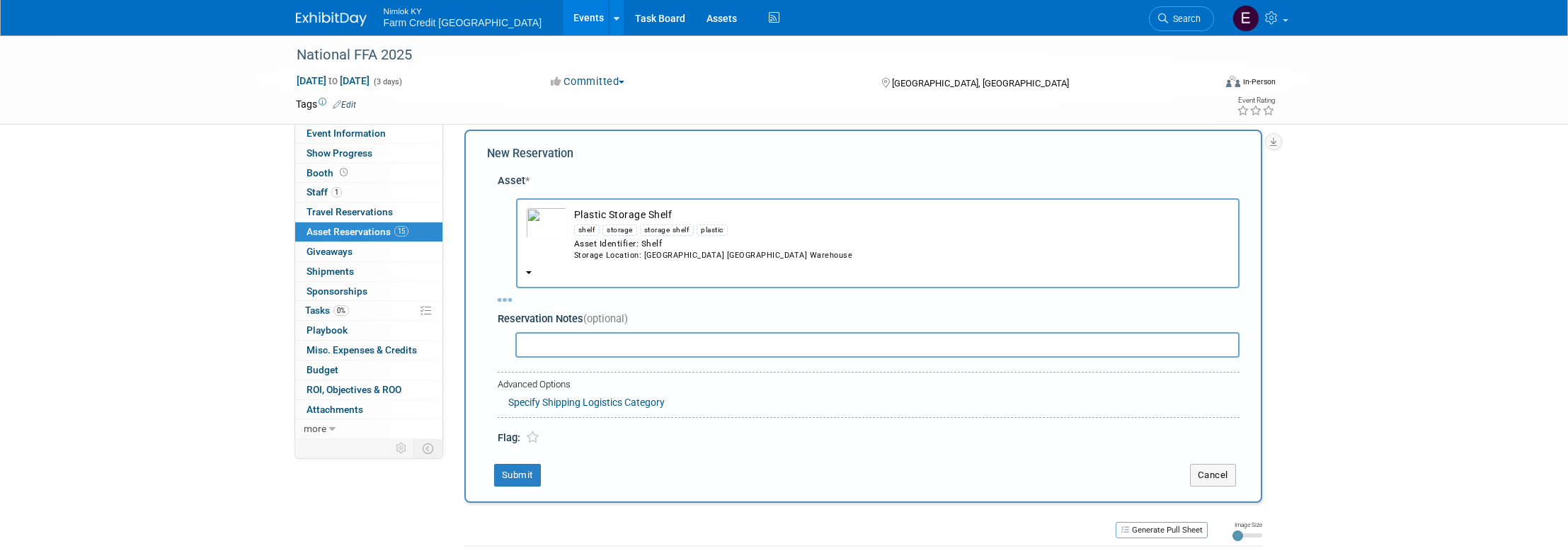
click at [552, 225] on img "button" at bounding box center [546, 222] width 41 height 31
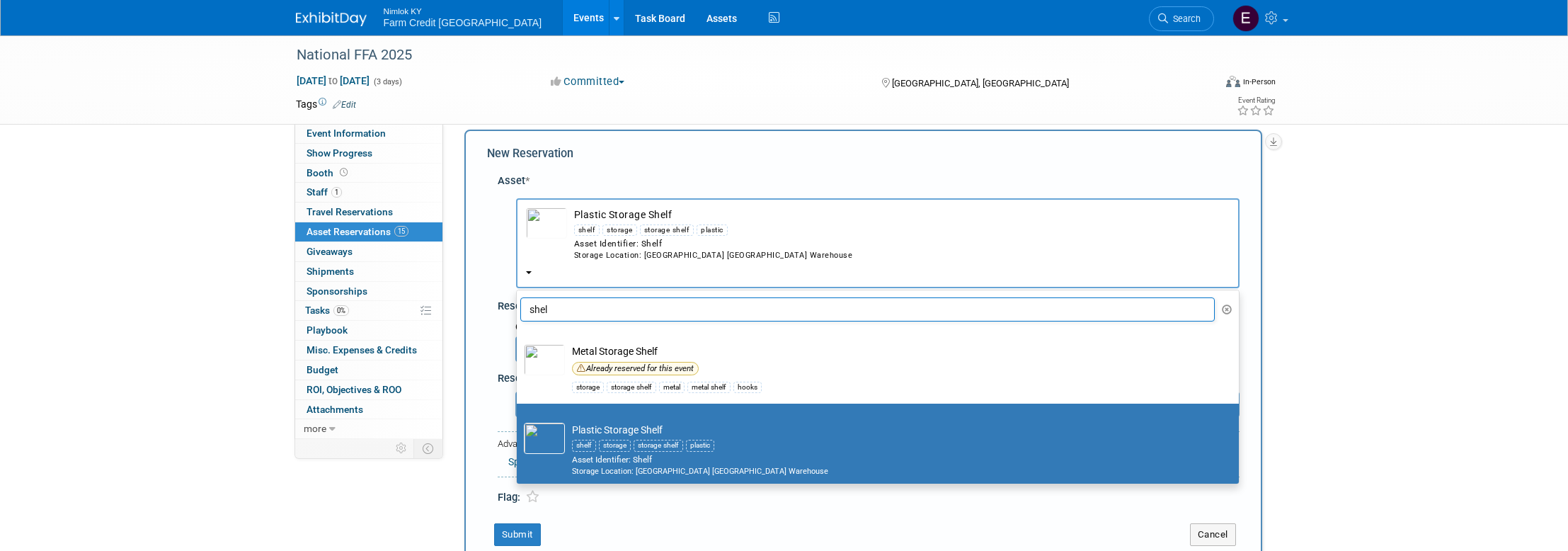
click at [549, 224] on img "button" at bounding box center [546, 222] width 41 height 31
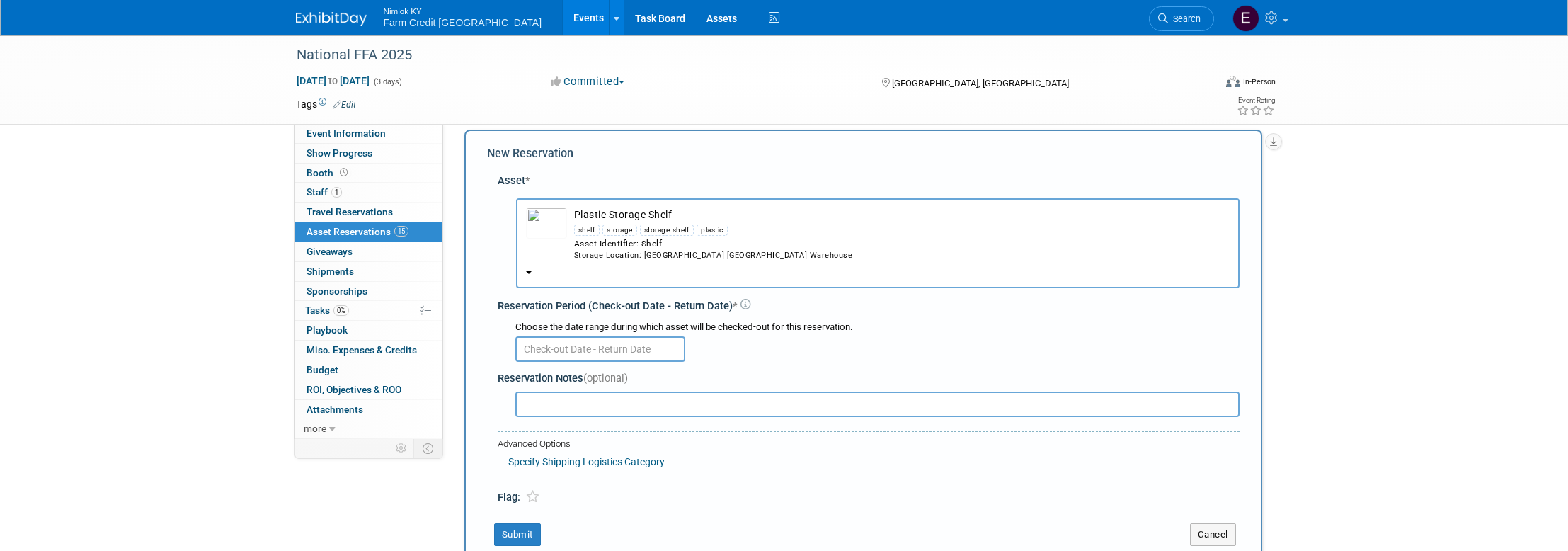
click at [549, 224] on img "button" at bounding box center [546, 222] width 41 height 31
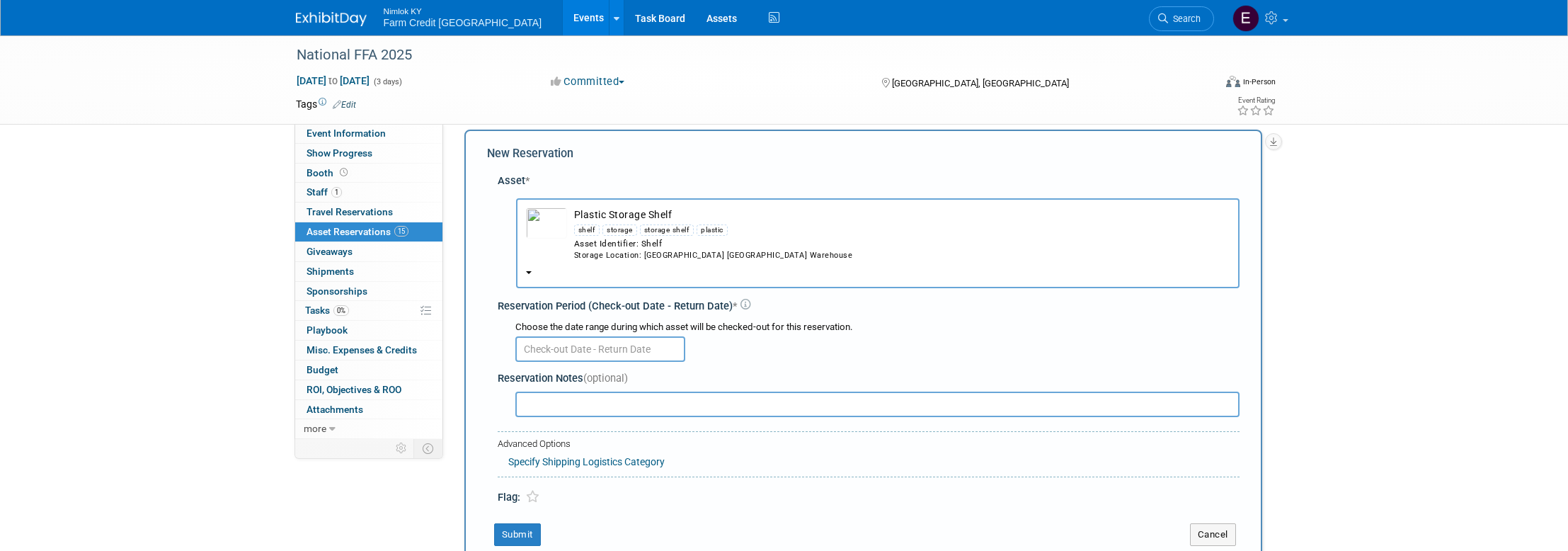
click at [336, 237] on span "Asset Reservations 15" at bounding box center [357, 231] width 102 height 11
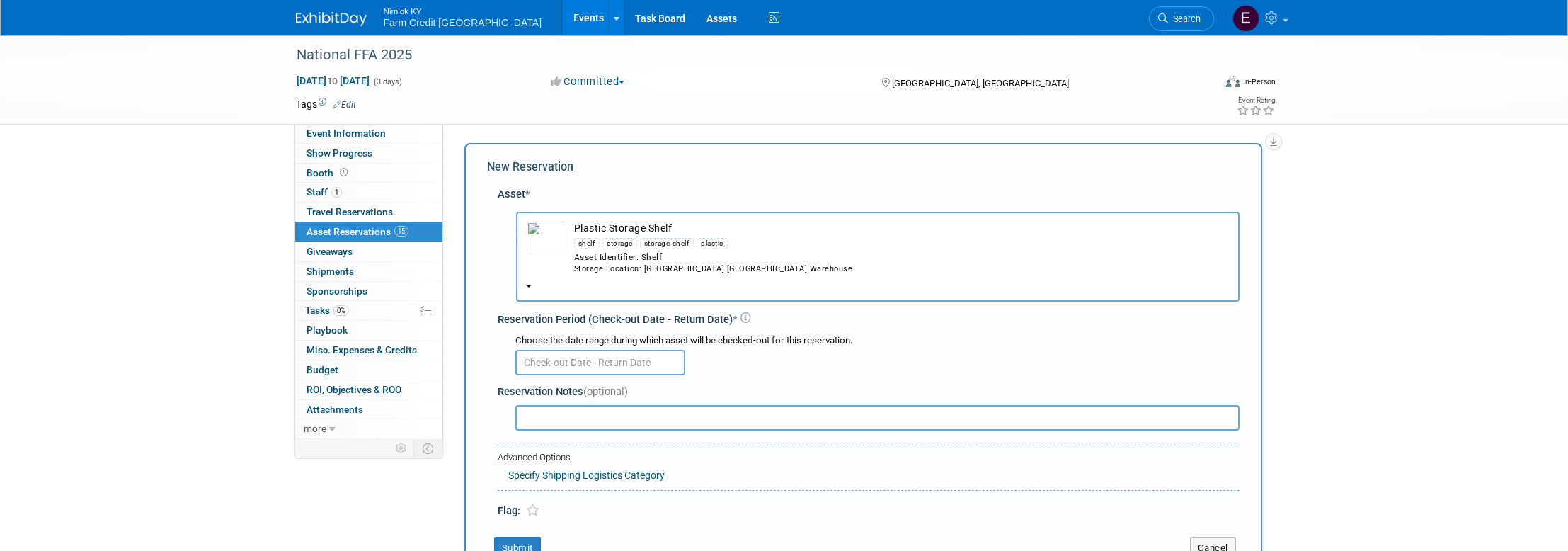
click at [437, 22] on span "Farm Credit [GEOGRAPHIC_DATA]" at bounding box center [463, 22] width 158 height 11
click at [588, 369] on input "text" at bounding box center [600, 362] width 170 height 26
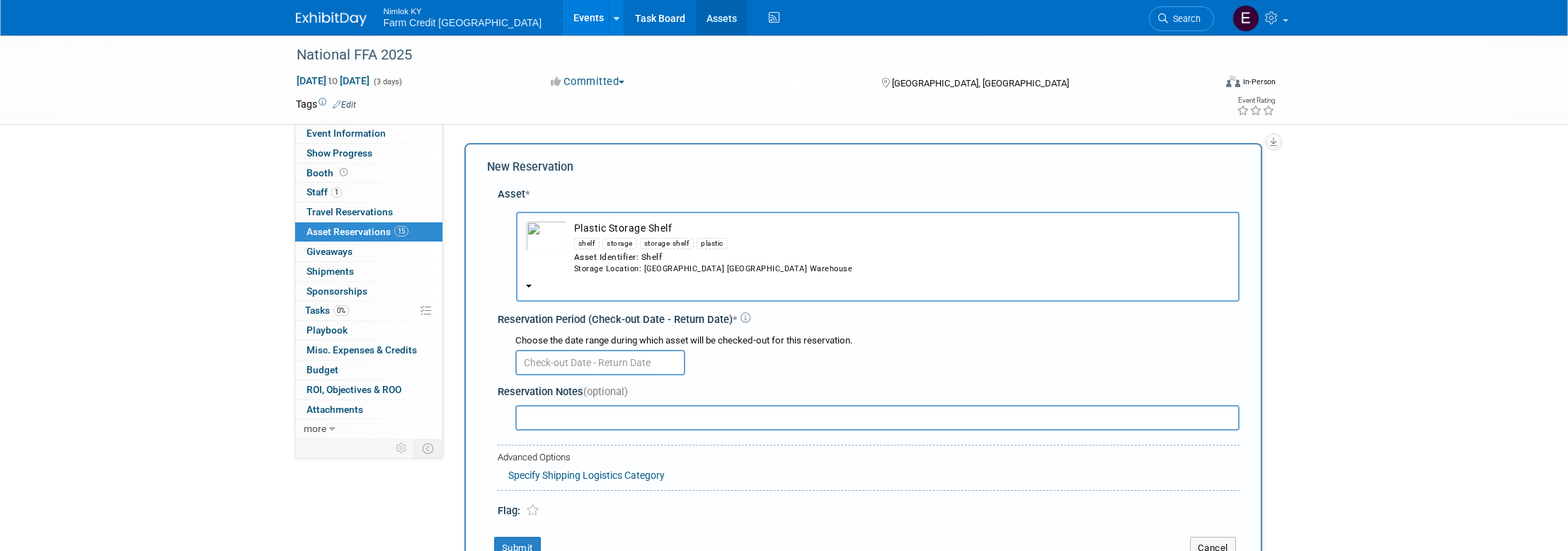
click at [696, 14] on link "Assets" at bounding box center [721, 18] width 52 height 35
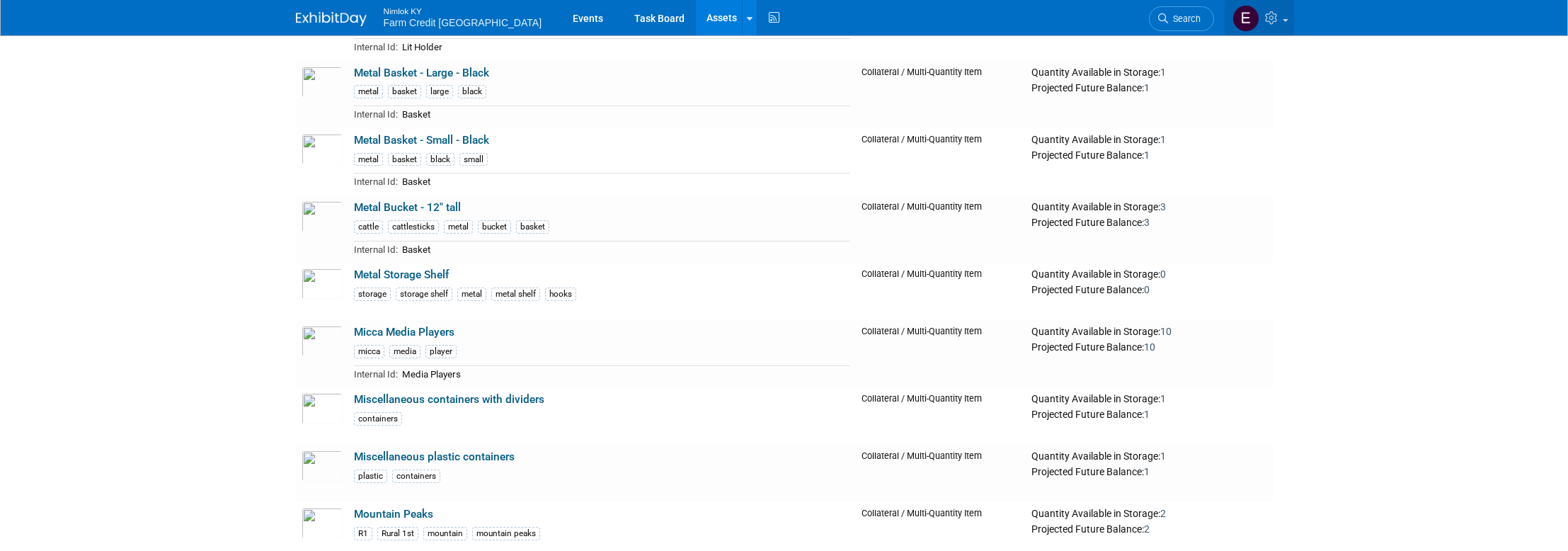
scroll to position [17698, 0]
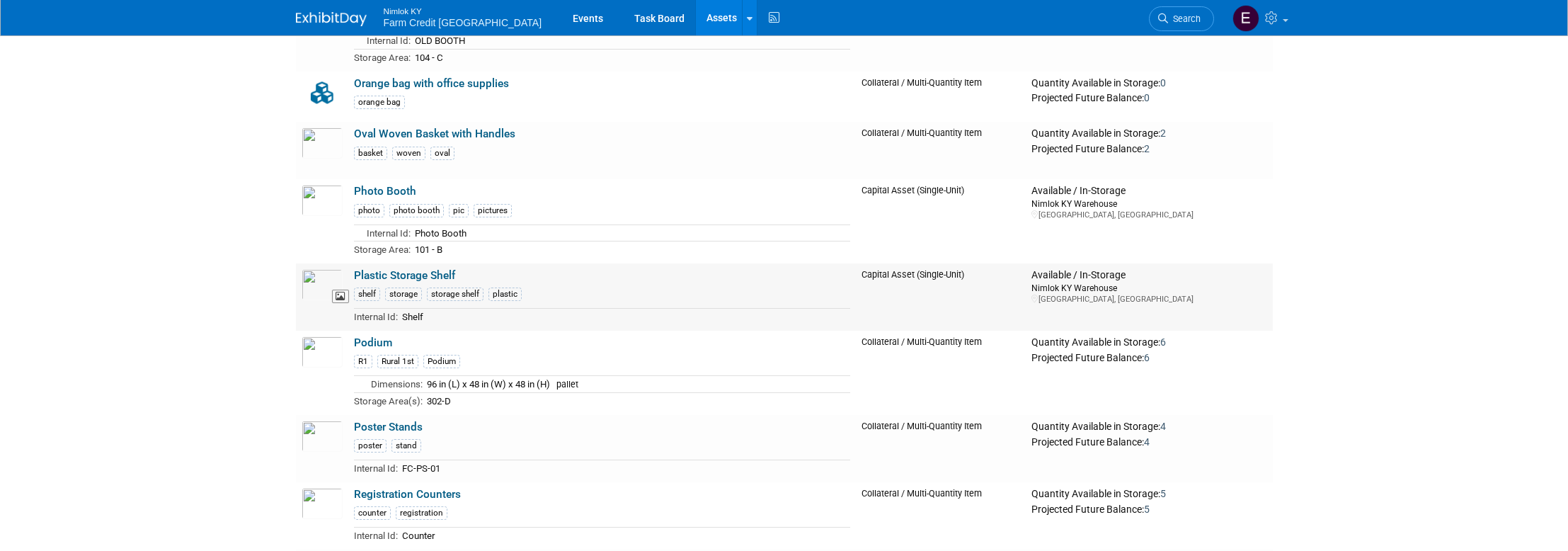
click at [313, 284] on img at bounding box center [321, 284] width 41 height 31
drag, startPoint x: 512, startPoint y: 367, endPoint x: 354, endPoint y: 367, distance: 158.0
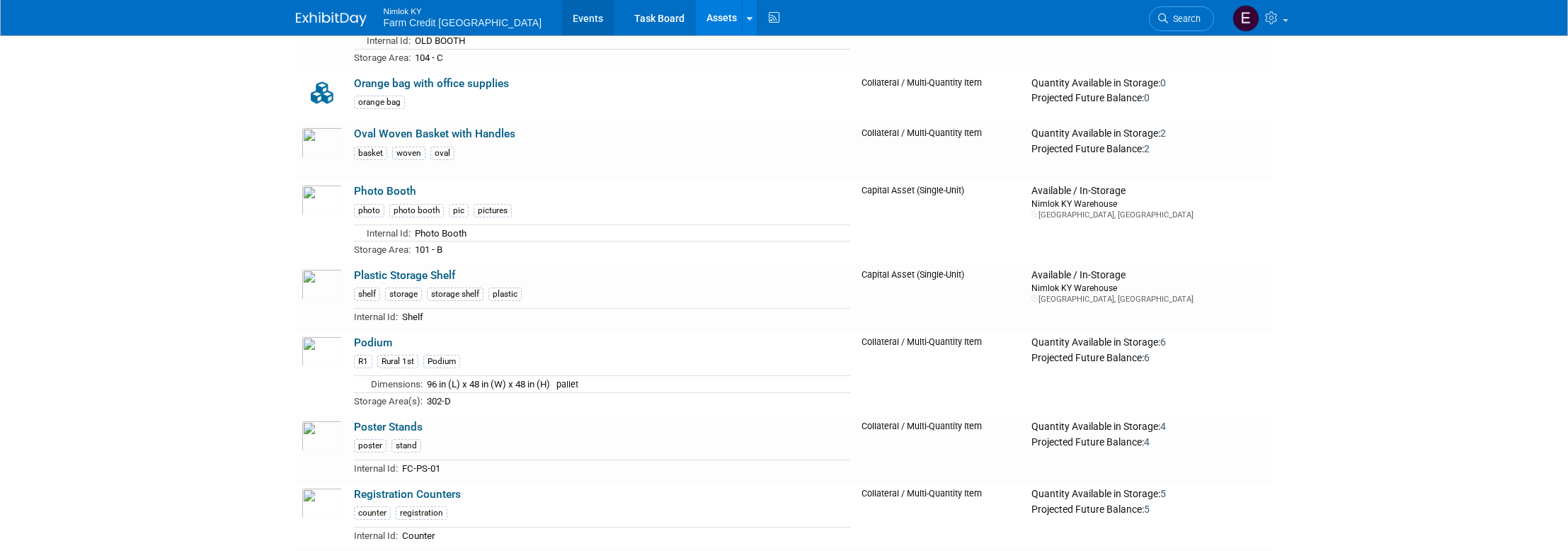
click at [562, 19] on link "Events" at bounding box center [588, 18] width 52 height 35
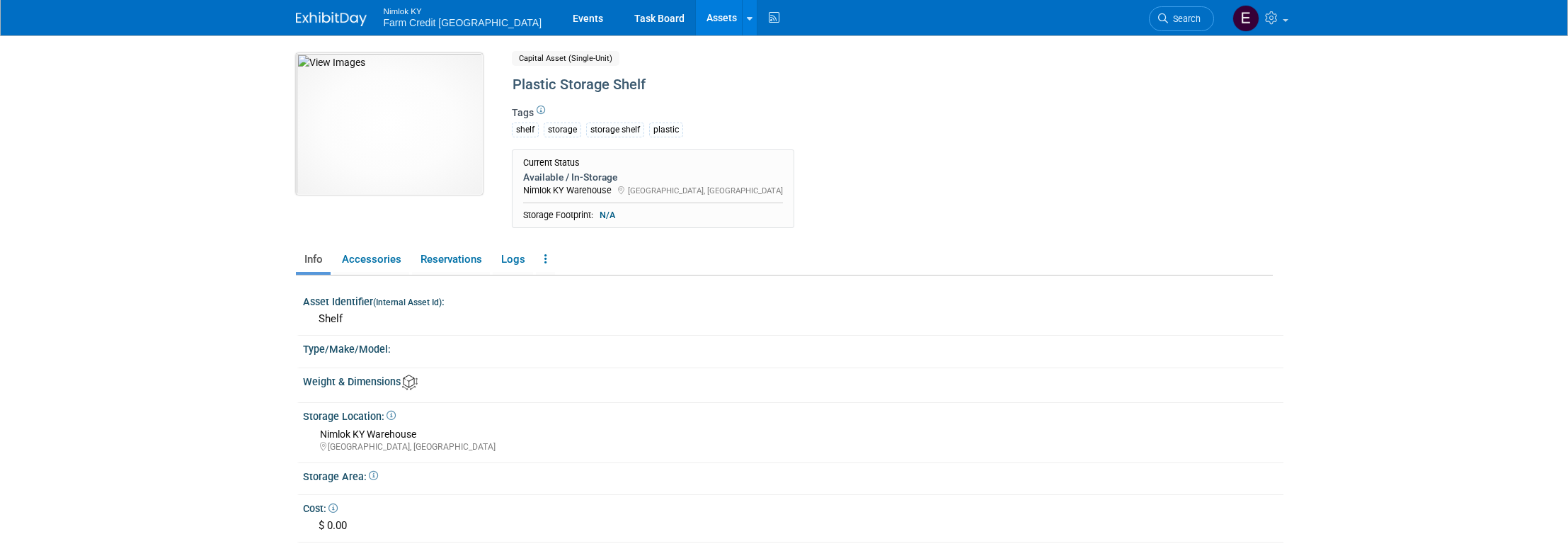
click at [415, 158] on img at bounding box center [389, 123] width 187 height 142
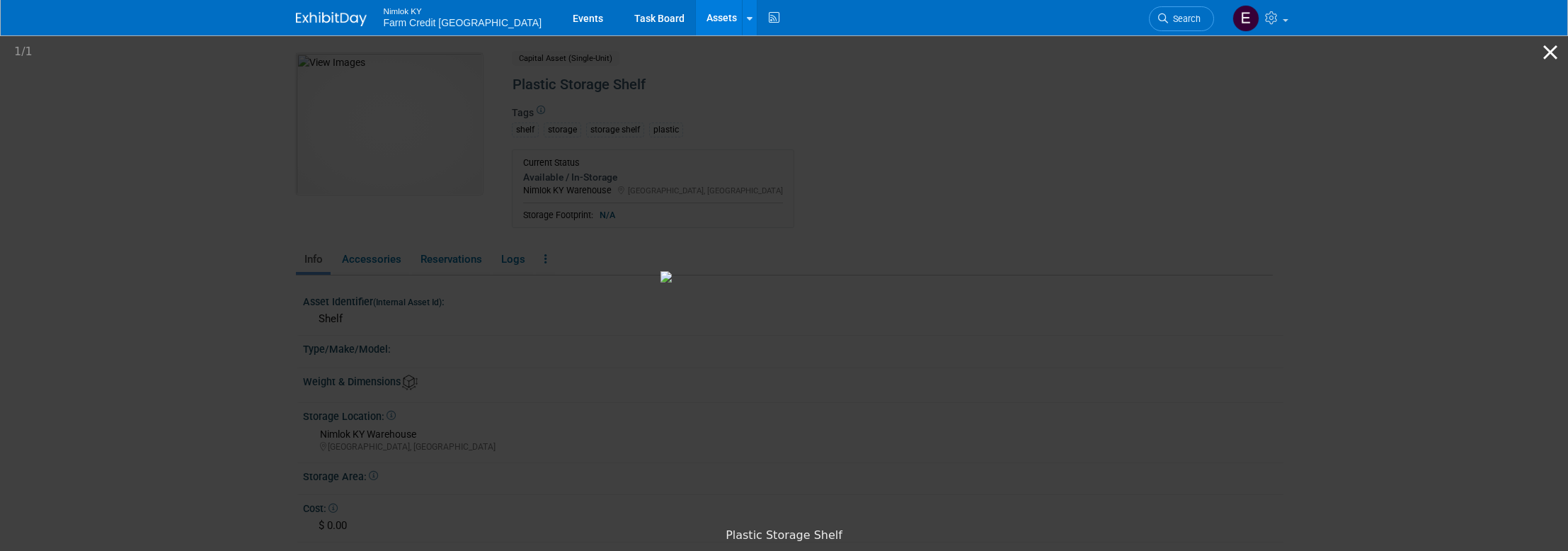
click at [1544, 50] on button "Close gallery" at bounding box center [1550, 52] width 35 height 34
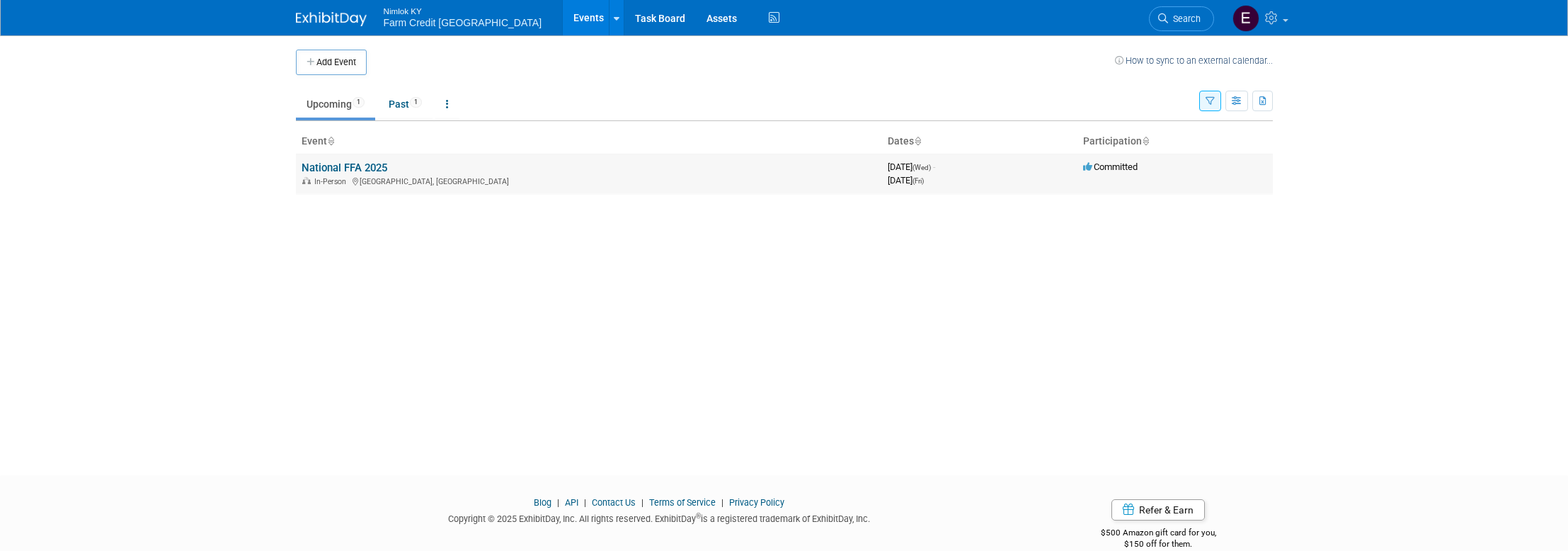
click at [322, 166] on link "National FFA 2025" at bounding box center [344, 168] width 86 height 13
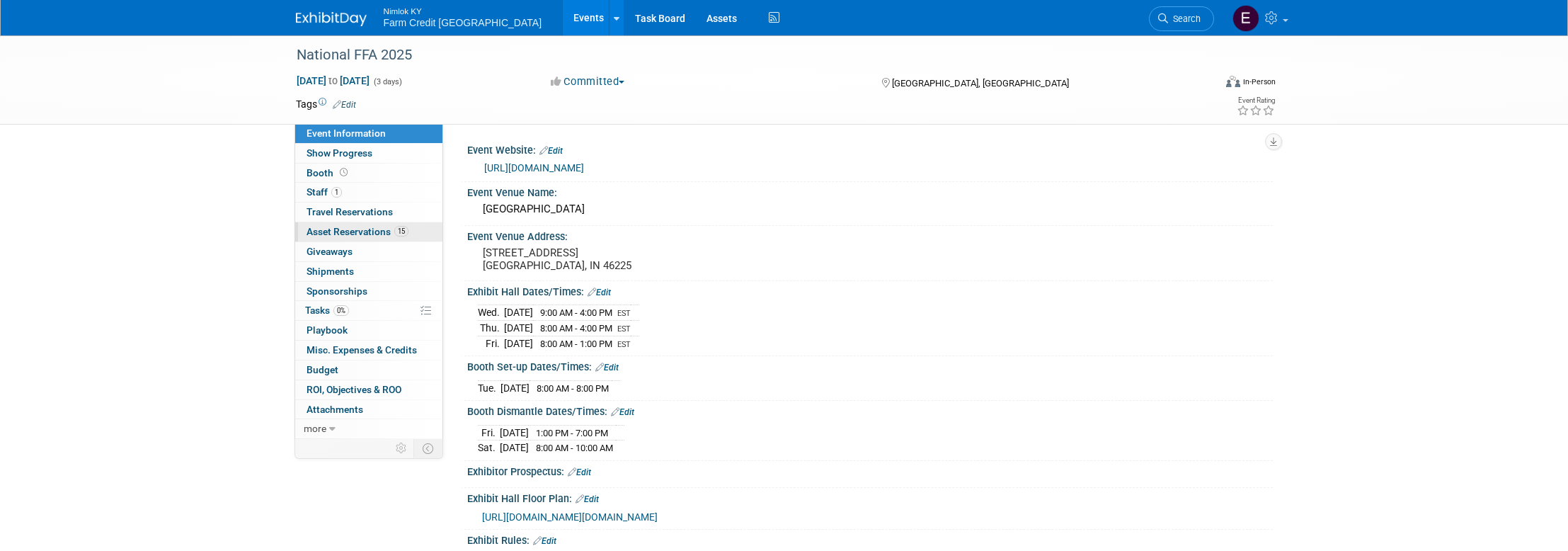
click at [328, 232] on span "Asset Reservations 15" at bounding box center [357, 231] width 102 height 11
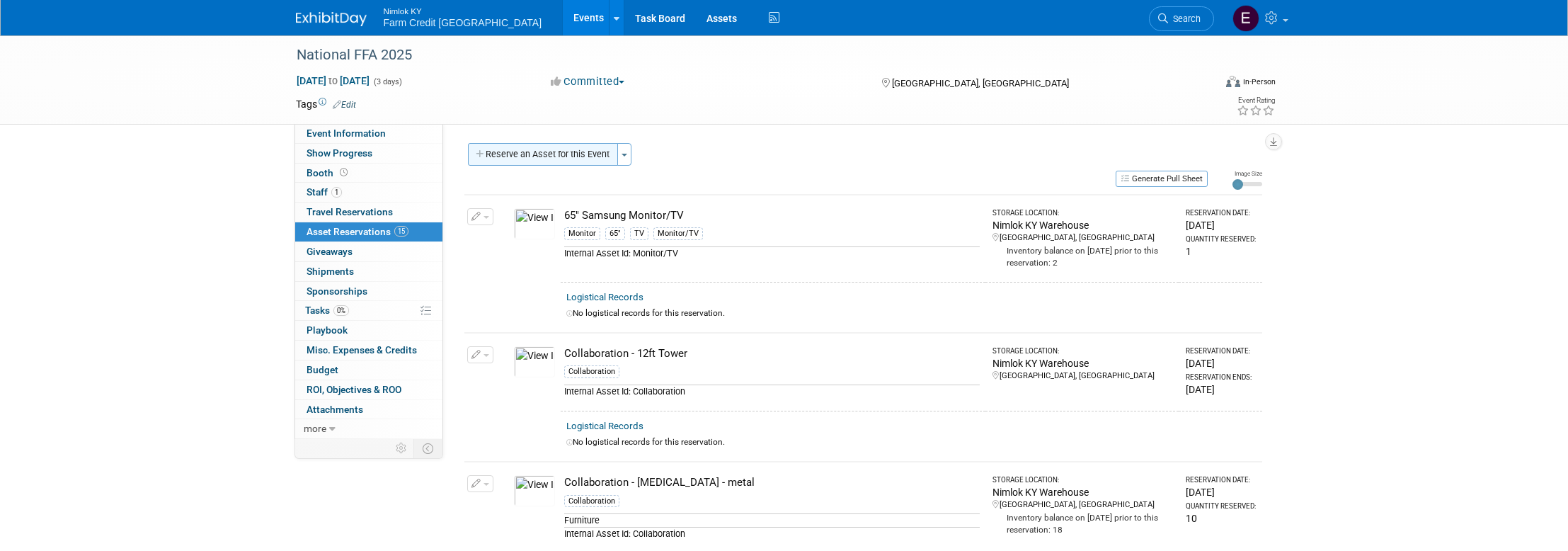
click at [565, 155] on button "Reserve an Asset for this Event" at bounding box center [543, 154] width 150 height 22
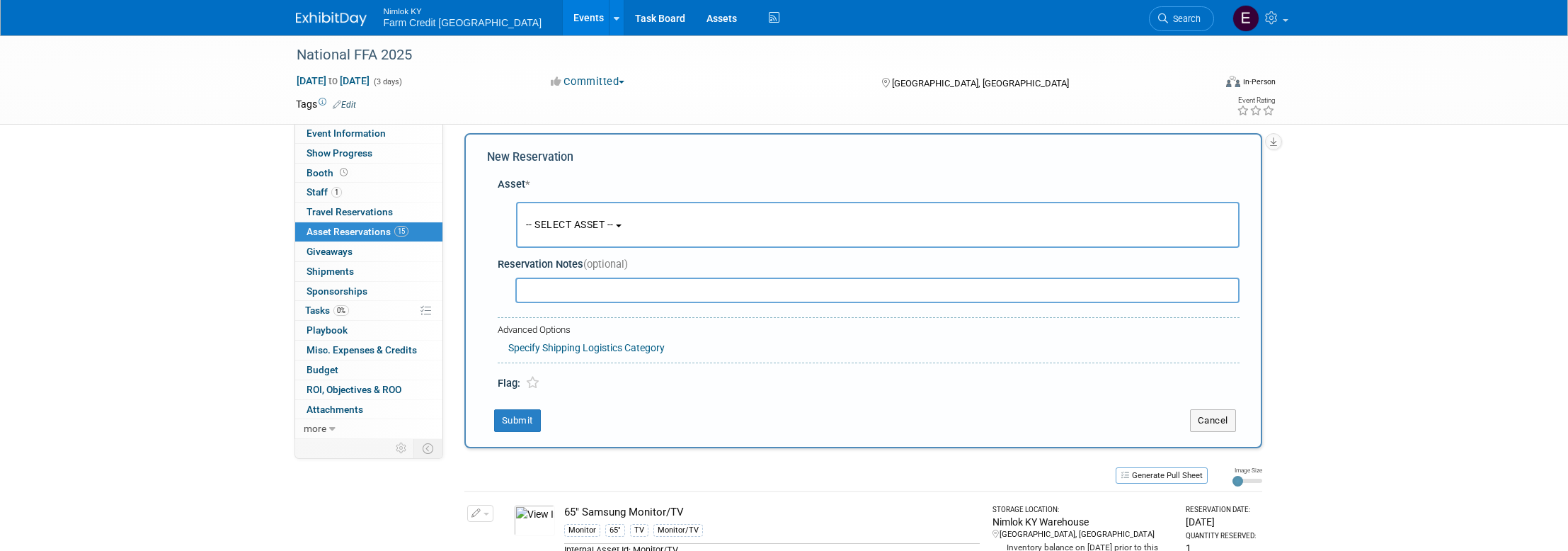
scroll to position [14, 0]
click at [612, 218] on span "-- SELECT ASSET --" at bounding box center [570, 221] width 88 height 11
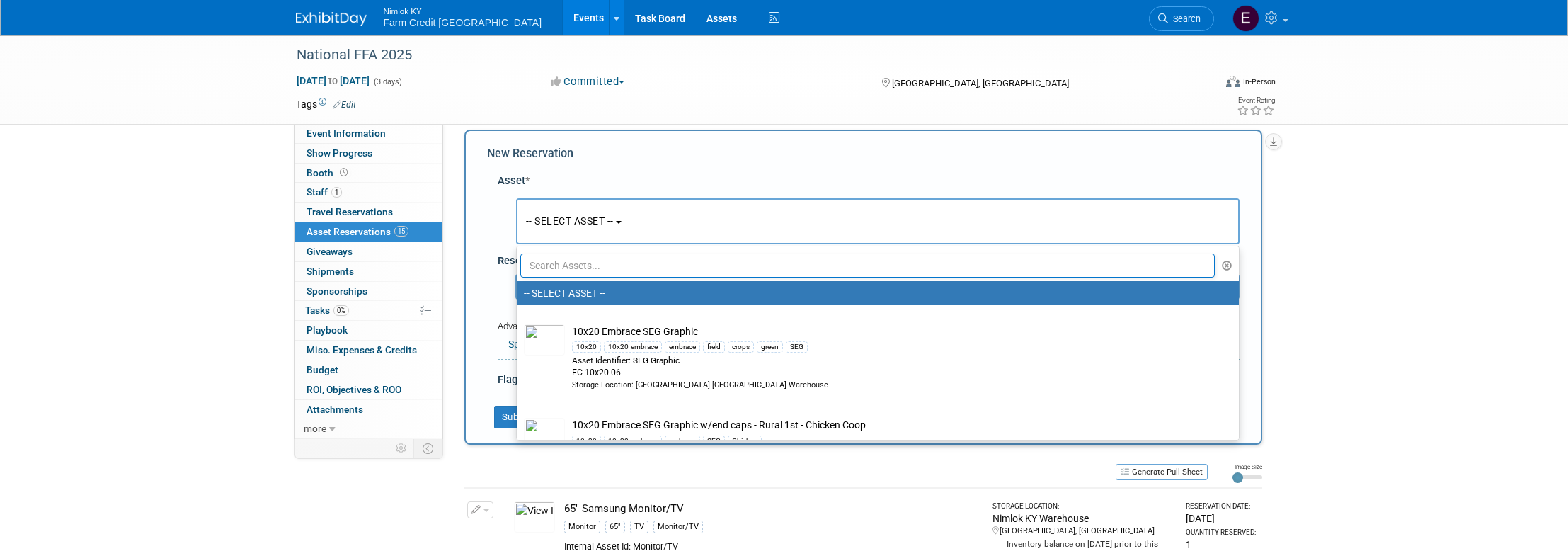
click at [628, 264] on input "text" at bounding box center [868, 266] width 695 height 24
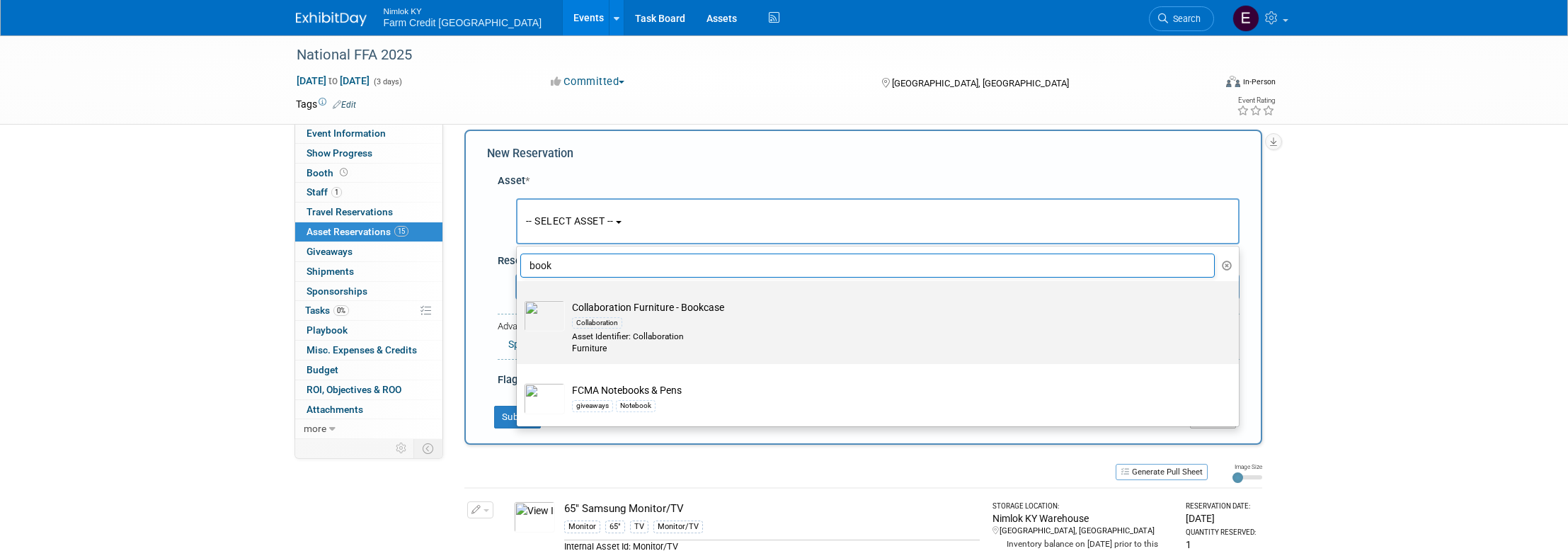
type input "book"
click at [540, 313] on img at bounding box center [544, 315] width 41 height 31
click at [519, 298] on input "Collaboration Furniture - Bookcase Collaboration Asset Identifier: Collaboratio…" at bounding box center [514, 293] width 10 height 10
select select "10716135"
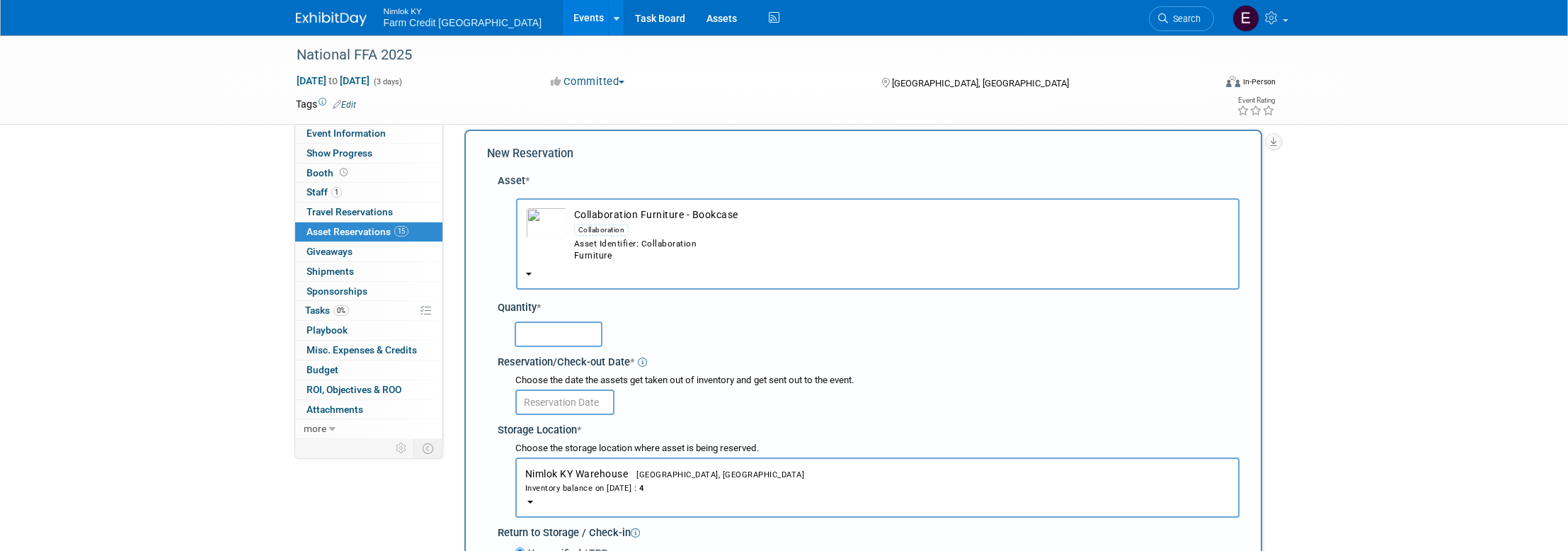
click at [566, 327] on input "text" at bounding box center [559, 334] width 88 height 26
type input "2"
click at [552, 393] on input "text" at bounding box center [565, 402] width 99 height 26
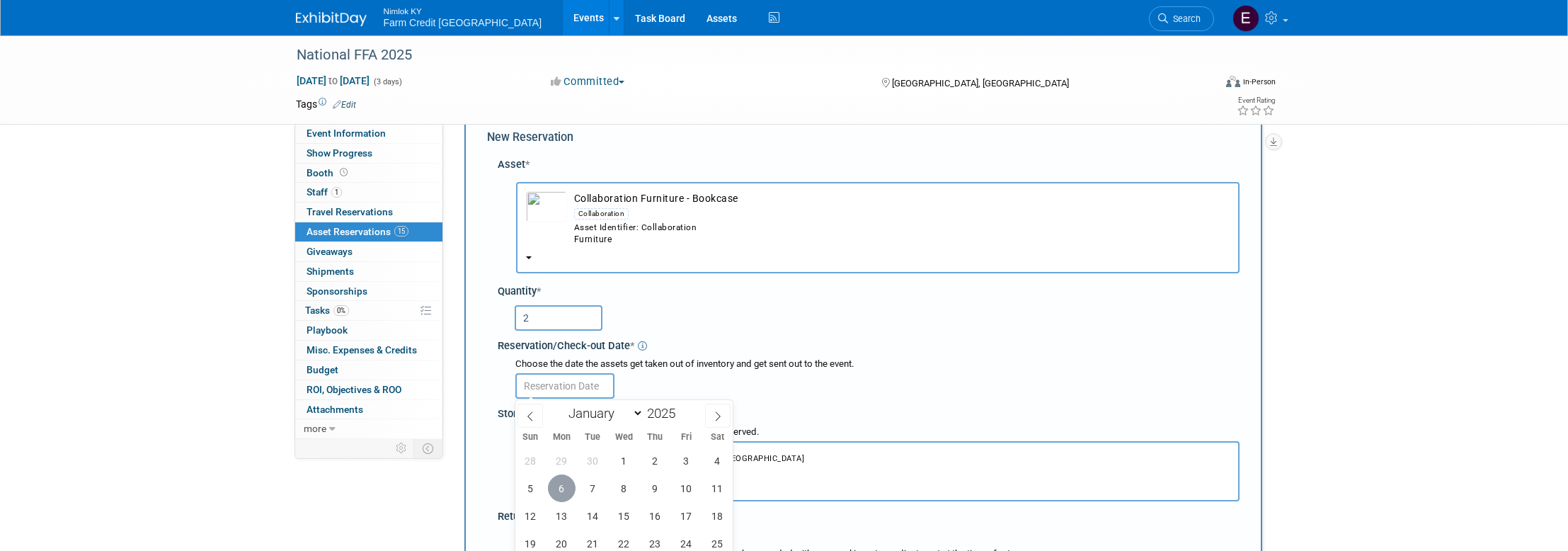
scroll to position [31, 0]
click at [570, 486] on span "6" at bounding box center [561, 486] width 28 height 28
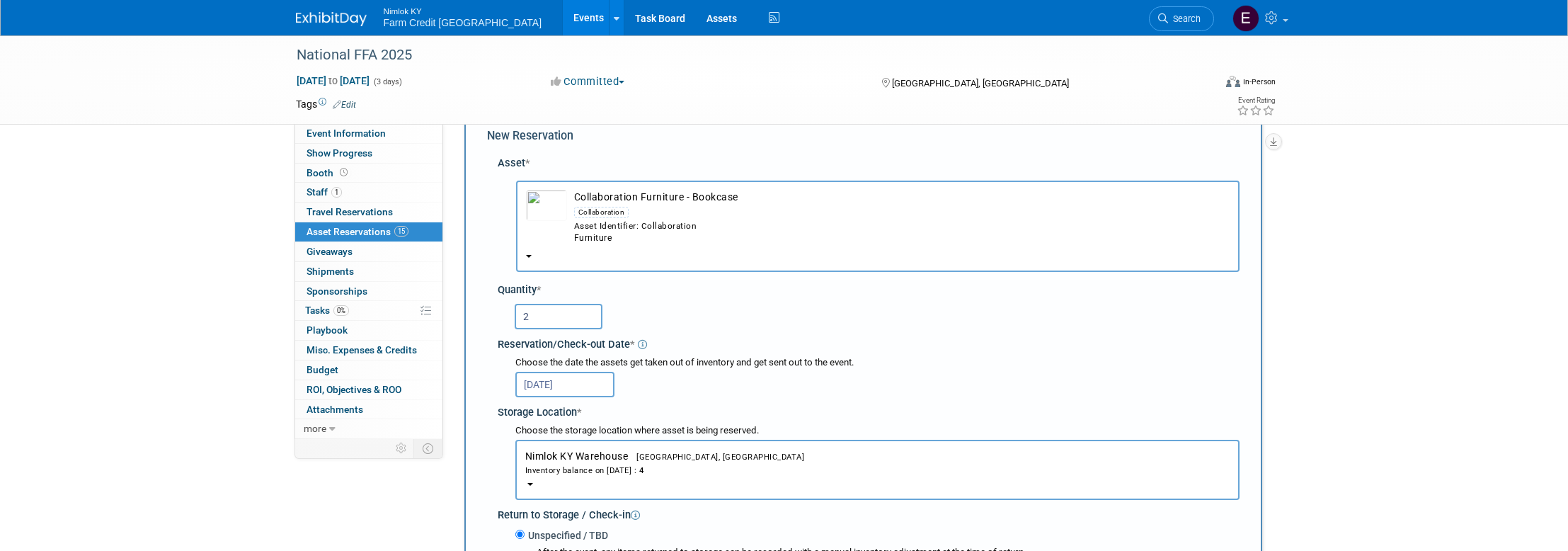
click at [558, 385] on input "Oct 6, 2025" at bounding box center [565, 385] width 99 height 26
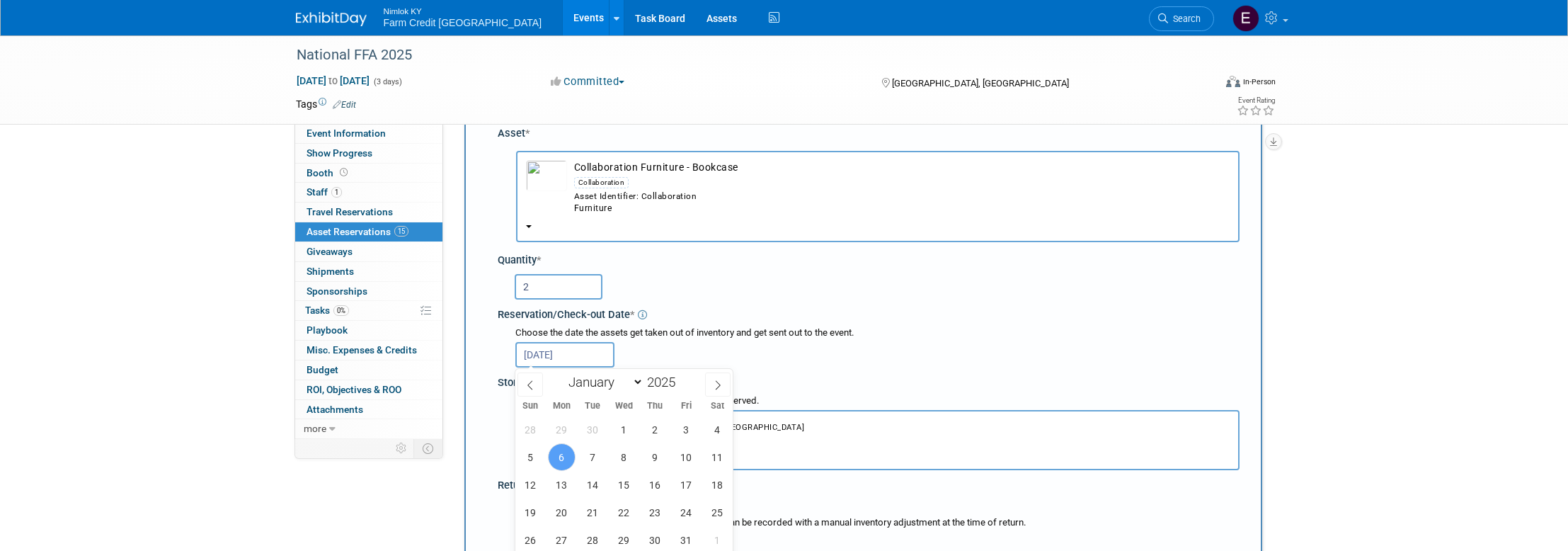
scroll to position [155, 0]
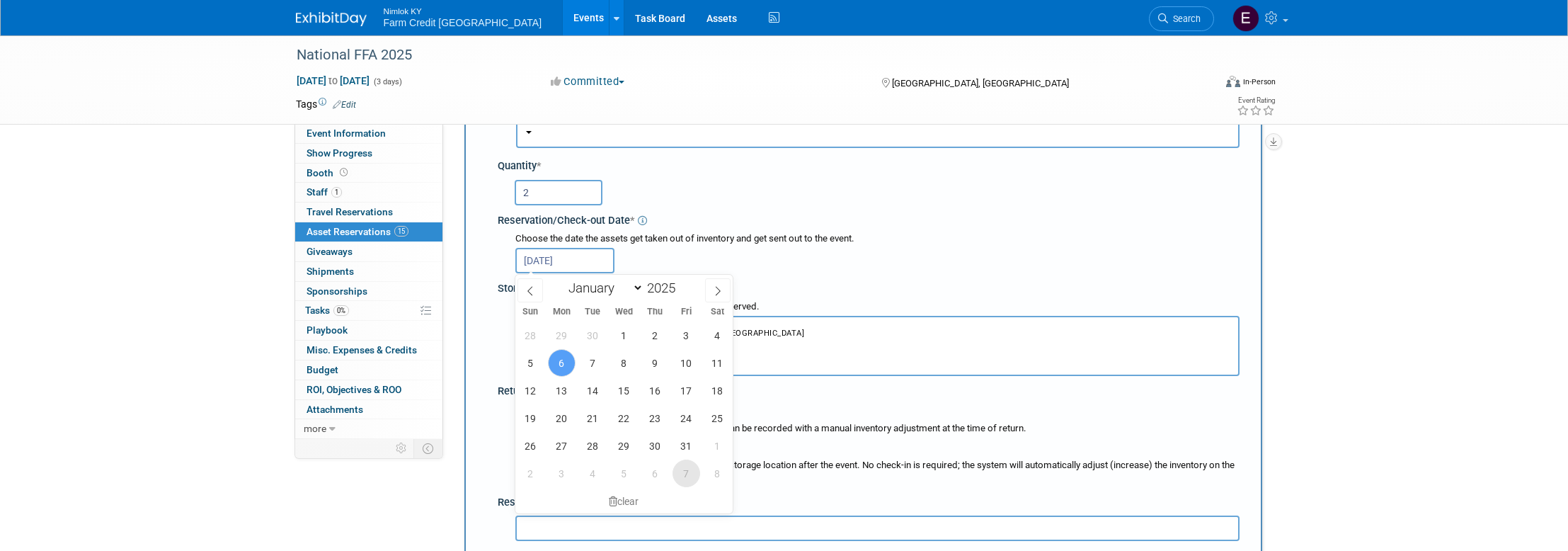
click at [683, 473] on span "7" at bounding box center [686, 473] width 28 height 28
type input "Nov 7, 2025"
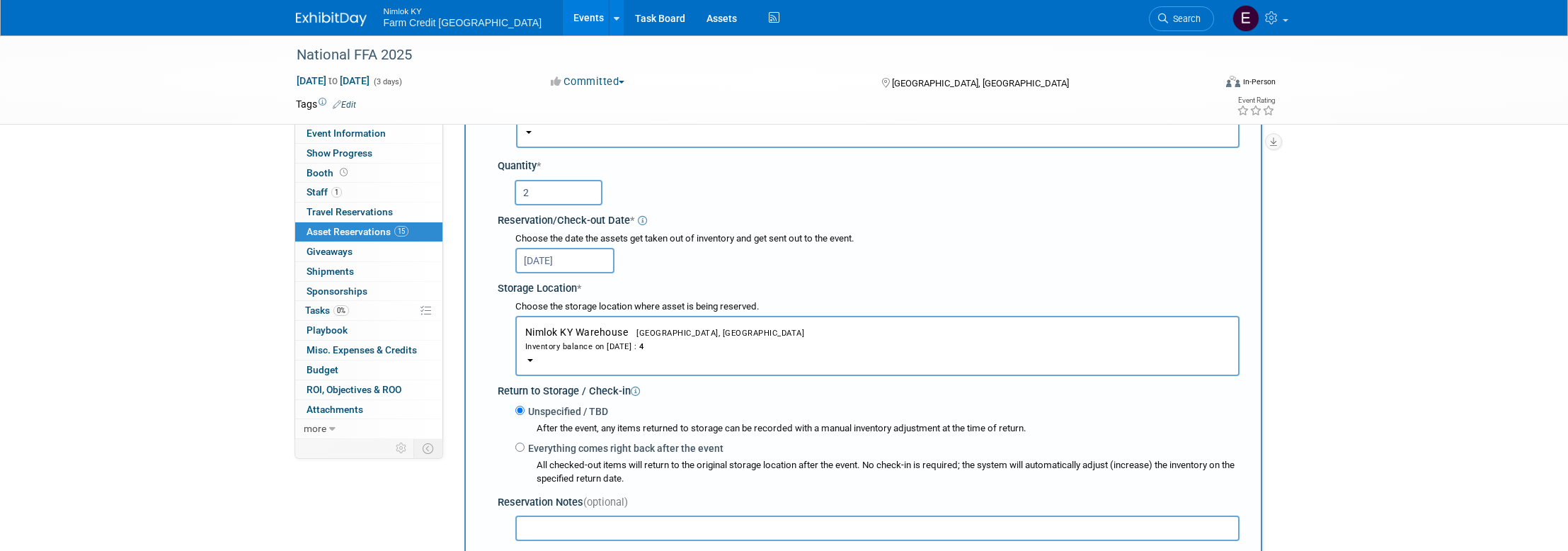
click at [552, 265] on input "Nov 7, 2025" at bounding box center [565, 261] width 99 height 26
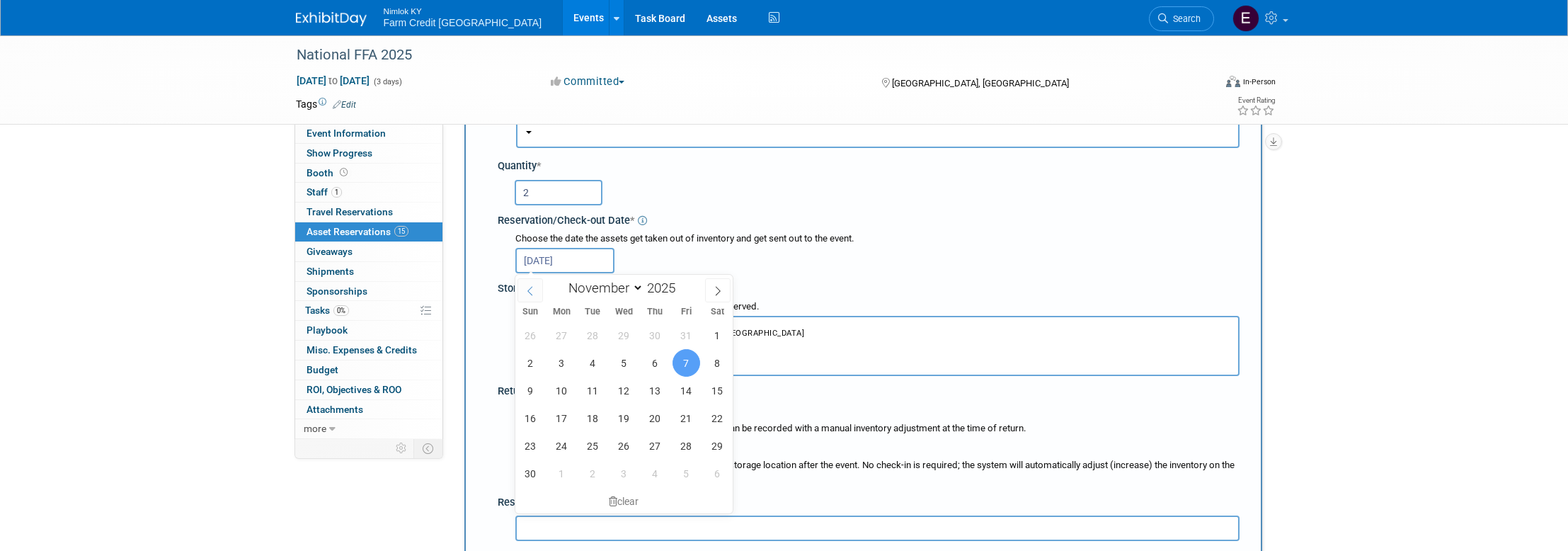
click at [533, 293] on icon at bounding box center [530, 291] width 10 height 10
select select "9"
click at [568, 357] on span "6" at bounding box center [561, 362] width 28 height 28
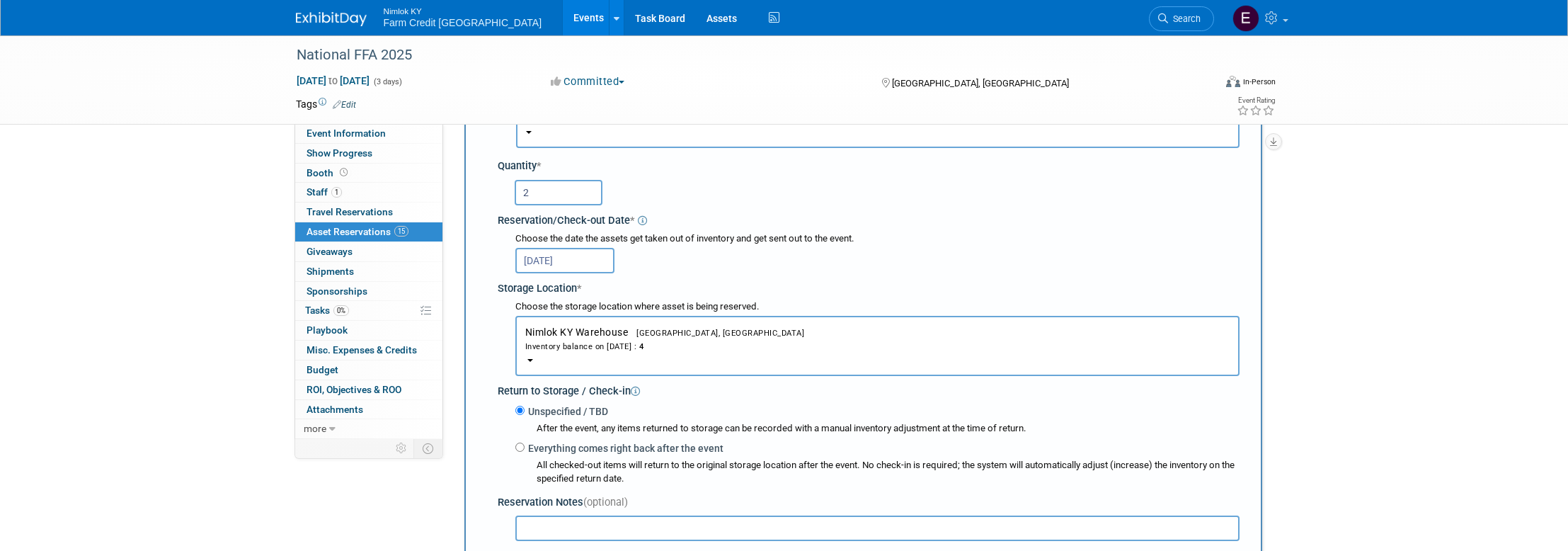
click at [580, 258] on input "Oct 6, 2025" at bounding box center [565, 261] width 99 height 26
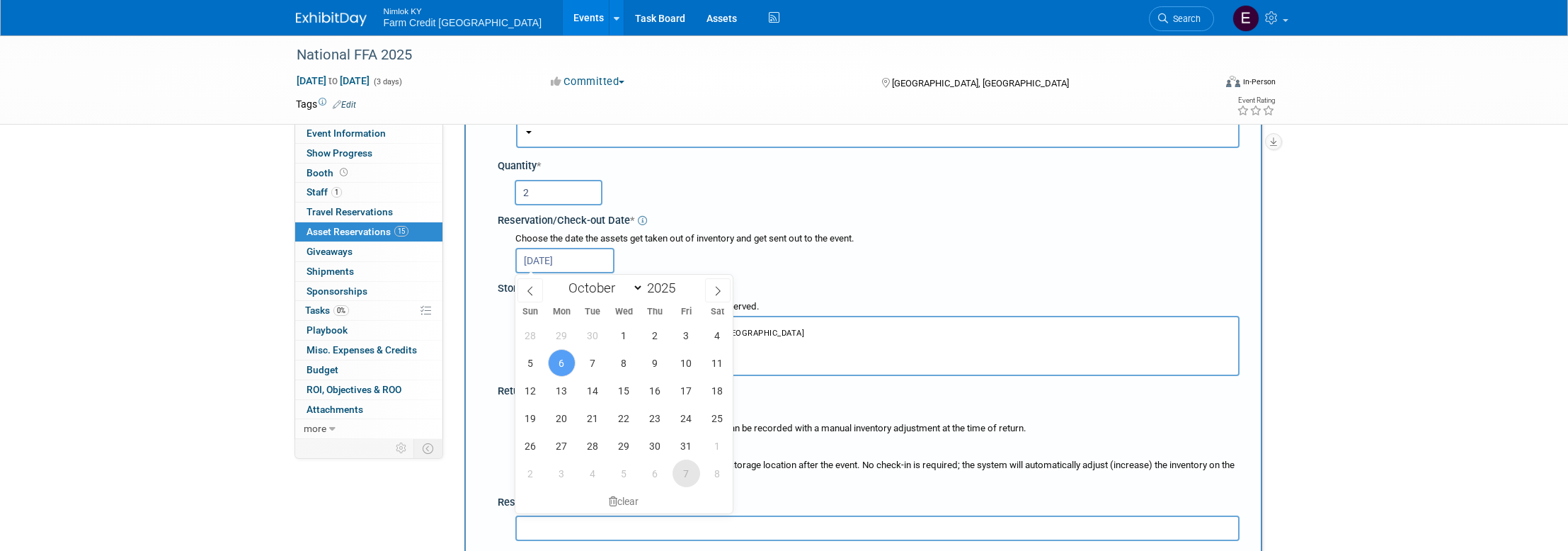
click at [696, 471] on span "7" at bounding box center [686, 473] width 28 height 28
type input "Nov 7, 2025"
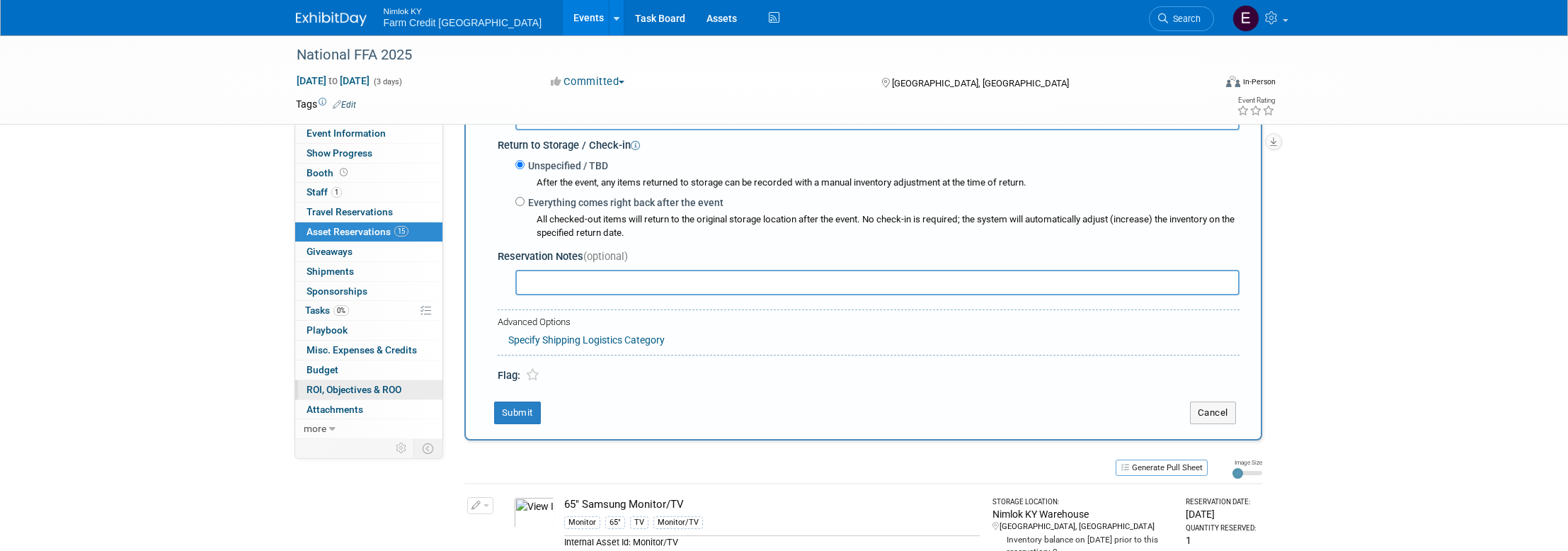
scroll to position [401, 0]
click at [522, 412] on button "Submit" at bounding box center [517, 412] width 46 height 22
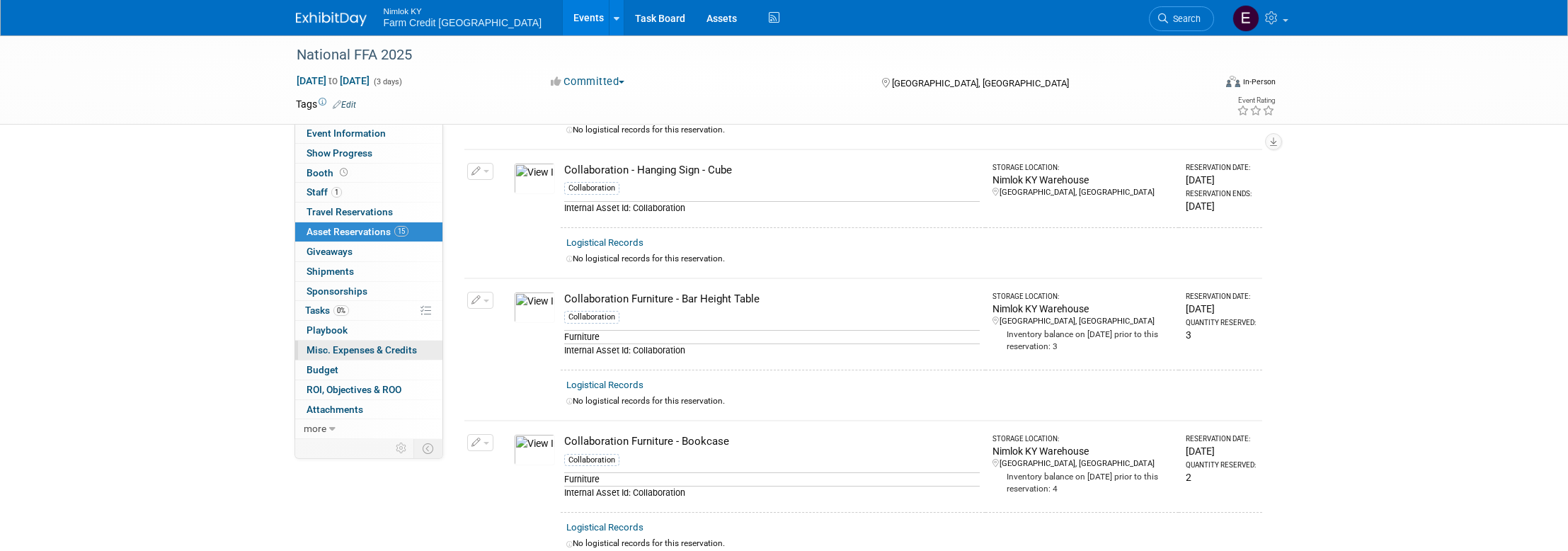
scroll to position [1526, 0]
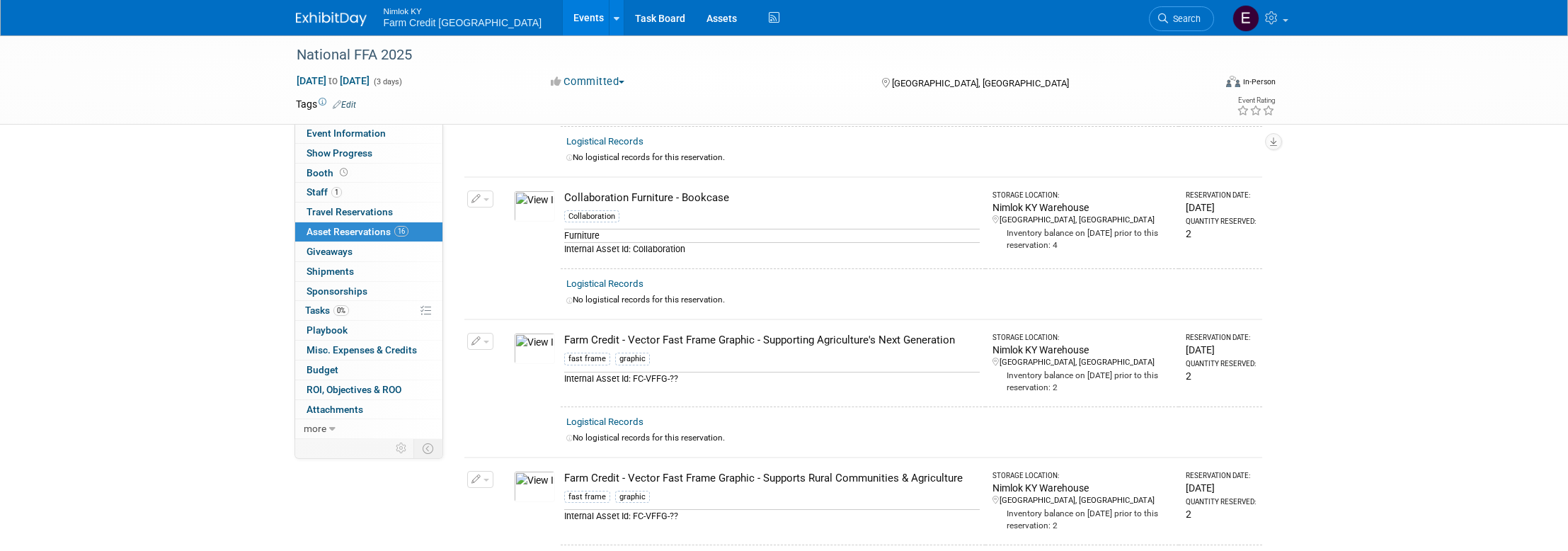
click at [478, 203] on button "button" at bounding box center [480, 198] width 26 height 17
click at [505, 222] on button "Change Reservation" at bounding box center [535, 222] width 120 height 19
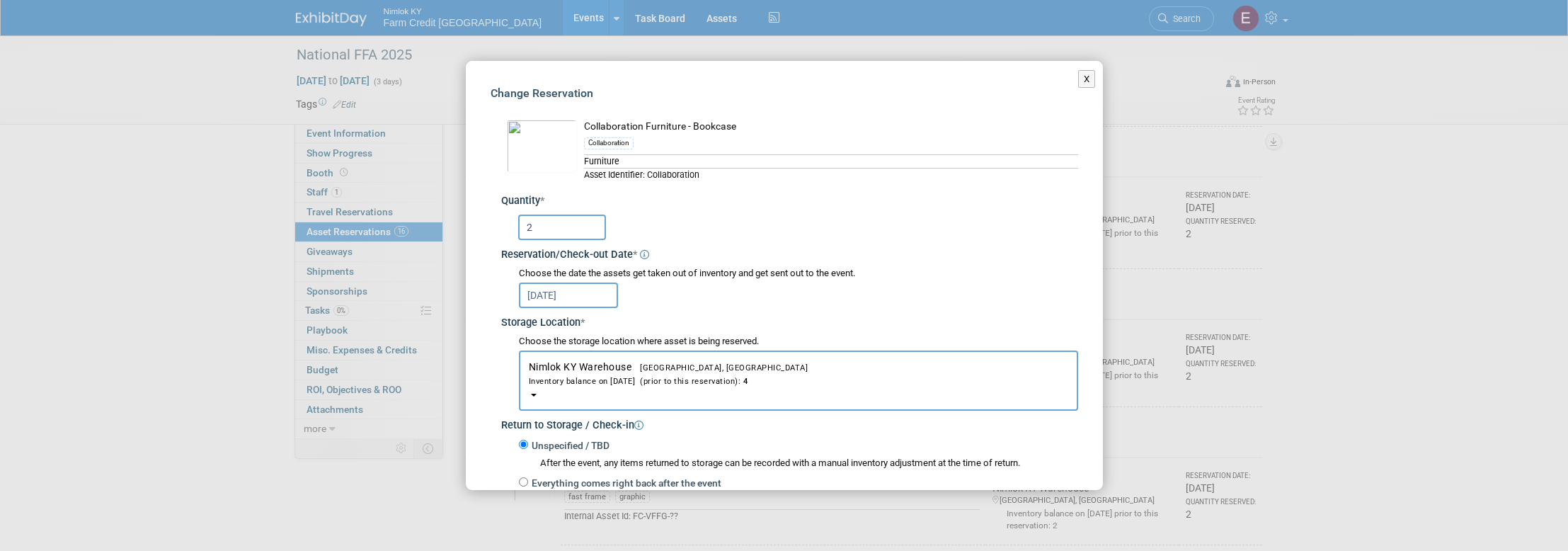
click at [556, 298] on input "Nov 7, 2025" at bounding box center [569, 295] width 99 height 26
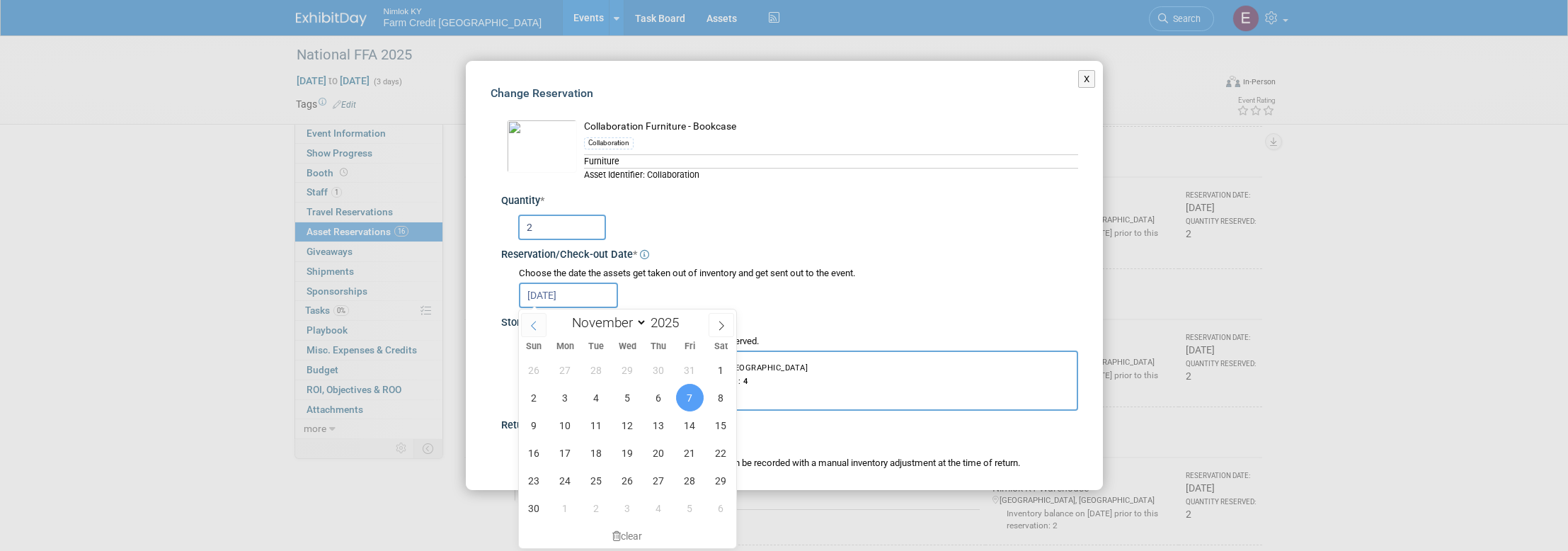
click at [532, 330] on span at bounding box center [533, 325] width 26 height 24
select select "9"
click at [569, 394] on span "6" at bounding box center [565, 397] width 28 height 28
type input "Oct 6, 2025"
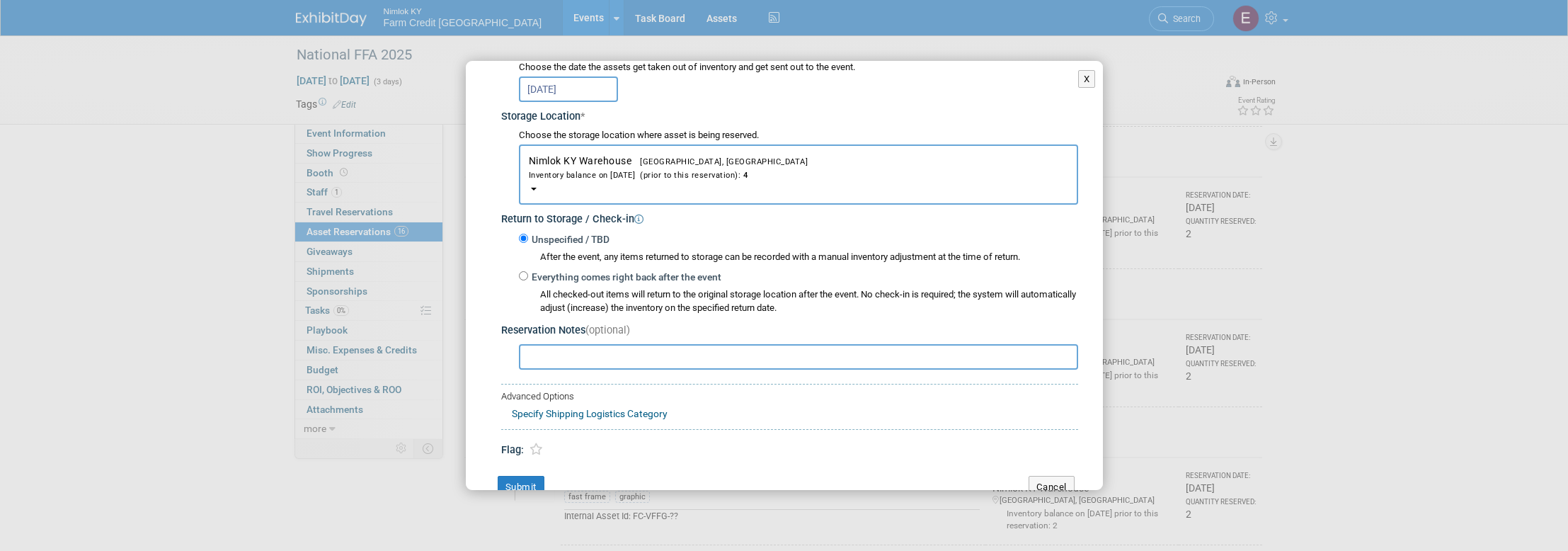
scroll to position [238, 0]
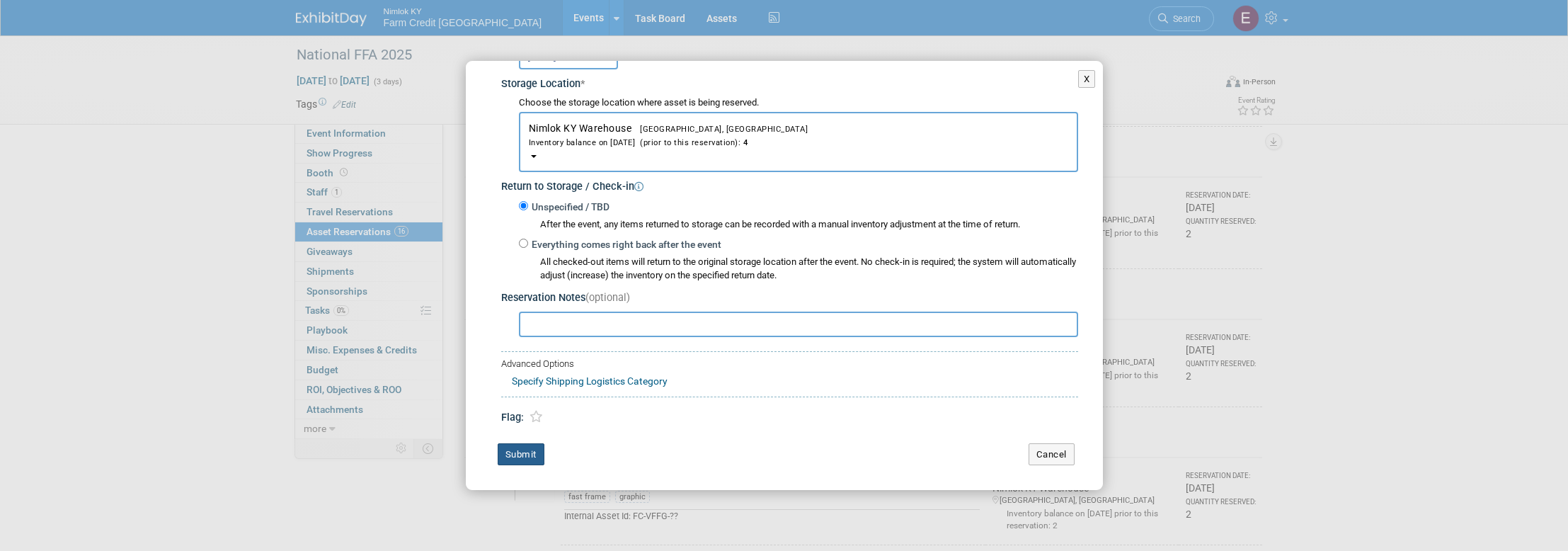
click at [508, 448] on button "Submit" at bounding box center [521, 454] width 46 height 22
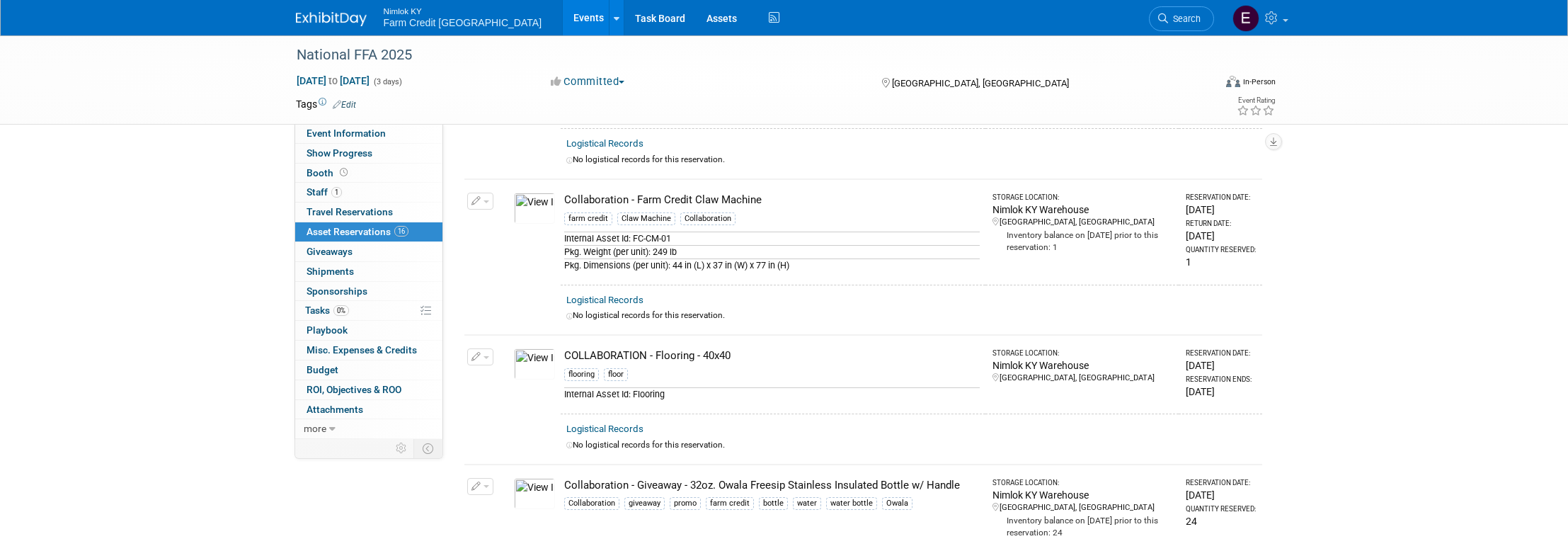
scroll to position [0, 0]
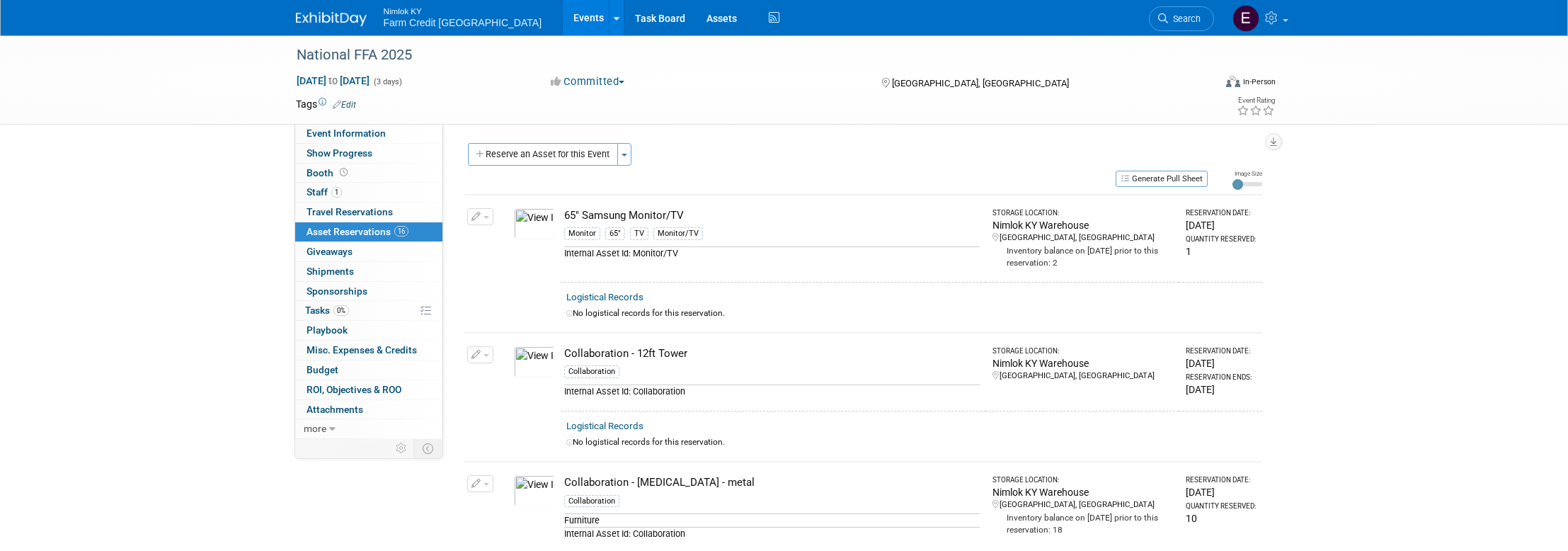
click at [563, 22] on link "Events" at bounding box center [588, 18] width 52 height 35
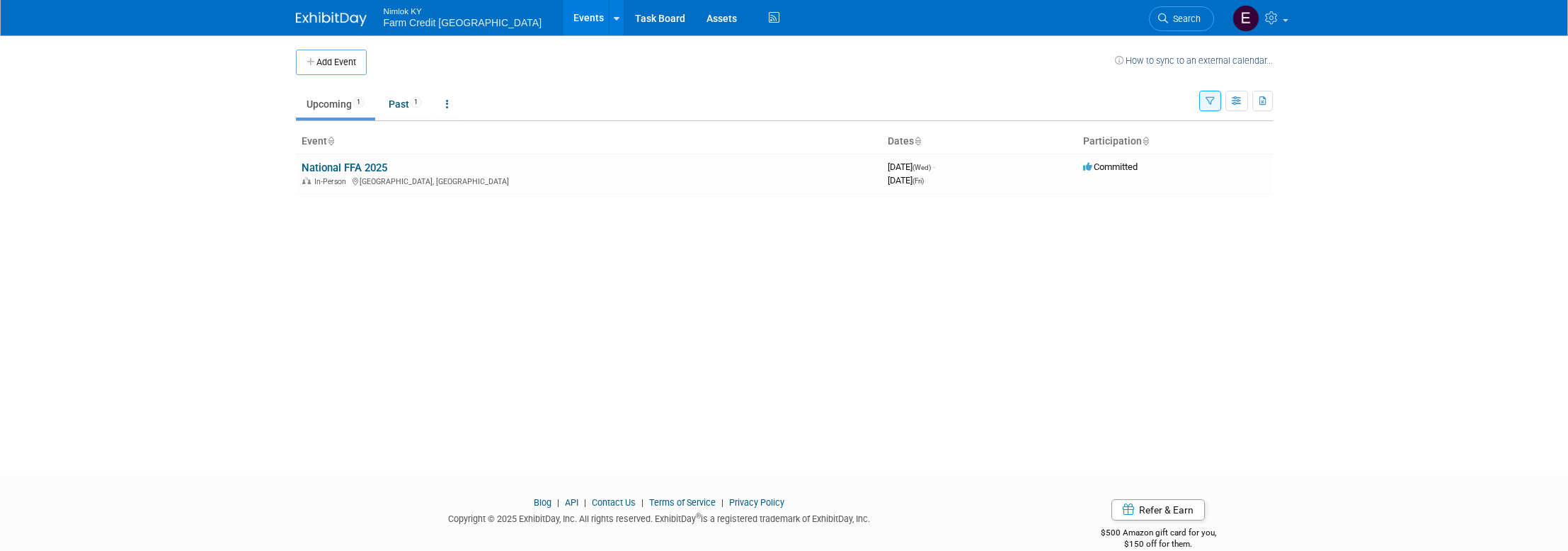
click at [429, 26] on span "Farm Credit [GEOGRAPHIC_DATA]" at bounding box center [463, 22] width 158 height 11
click at [696, 17] on link "Assets" at bounding box center [721, 18] width 52 height 35
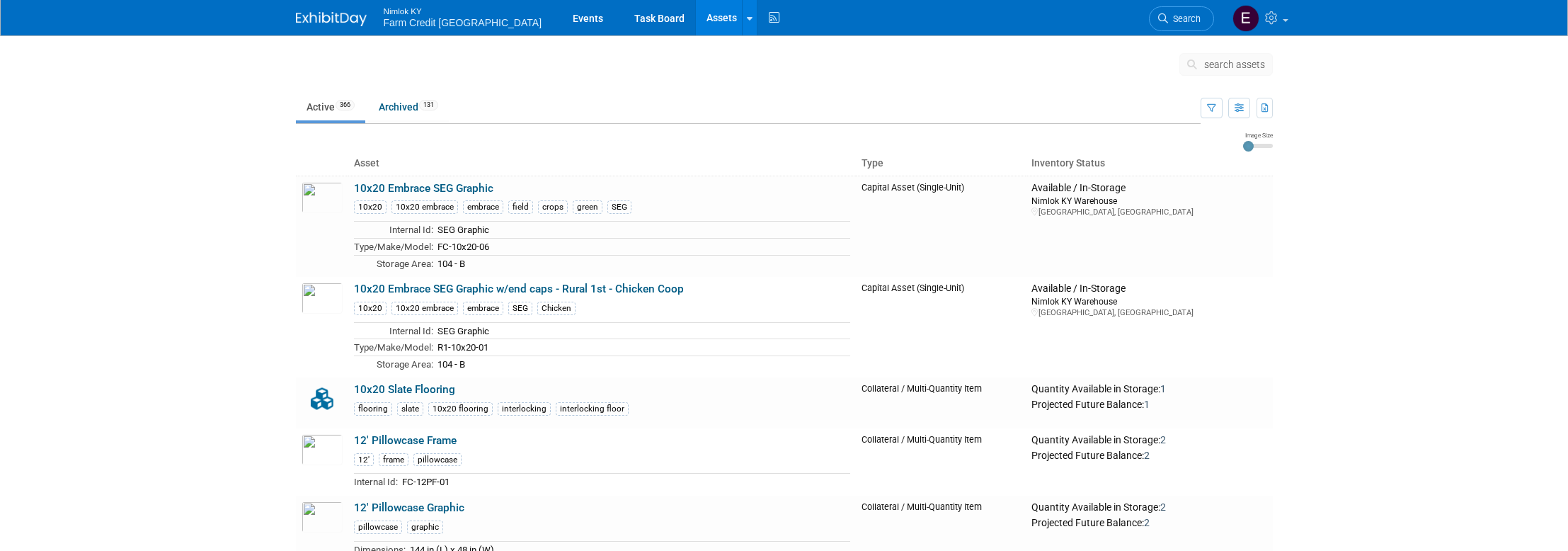
click at [217, 230] on body "Nimlok KY Farm Credit [GEOGRAPHIC_DATA] Events Task Board Assets Search Assets …" at bounding box center [784, 275] width 1568 height 551
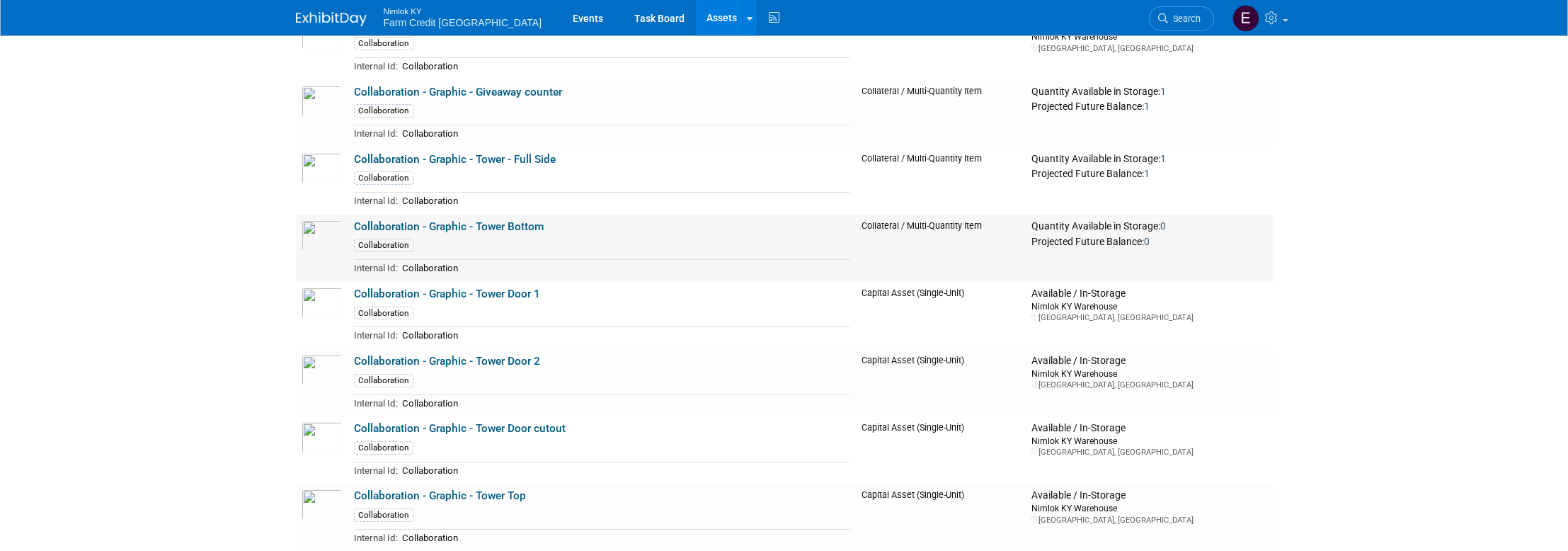
scroll to position [6815, 0]
drag, startPoint x: 561, startPoint y: 157, endPoint x: 348, endPoint y: 158, distance: 213.0
click at [349, 158] on td "Collaboration - Graphic - Tower - Full Side Collaboration Internal Id: Collabor…" at bounding box center [602, 182] width 508 height 67
copy link "Collaboration - Graphic - Tower - Full Side"
drag, startPoint x: 556, startPoint y: 224, endPoint x: 354, endPoint y: 225, distance: 202.0
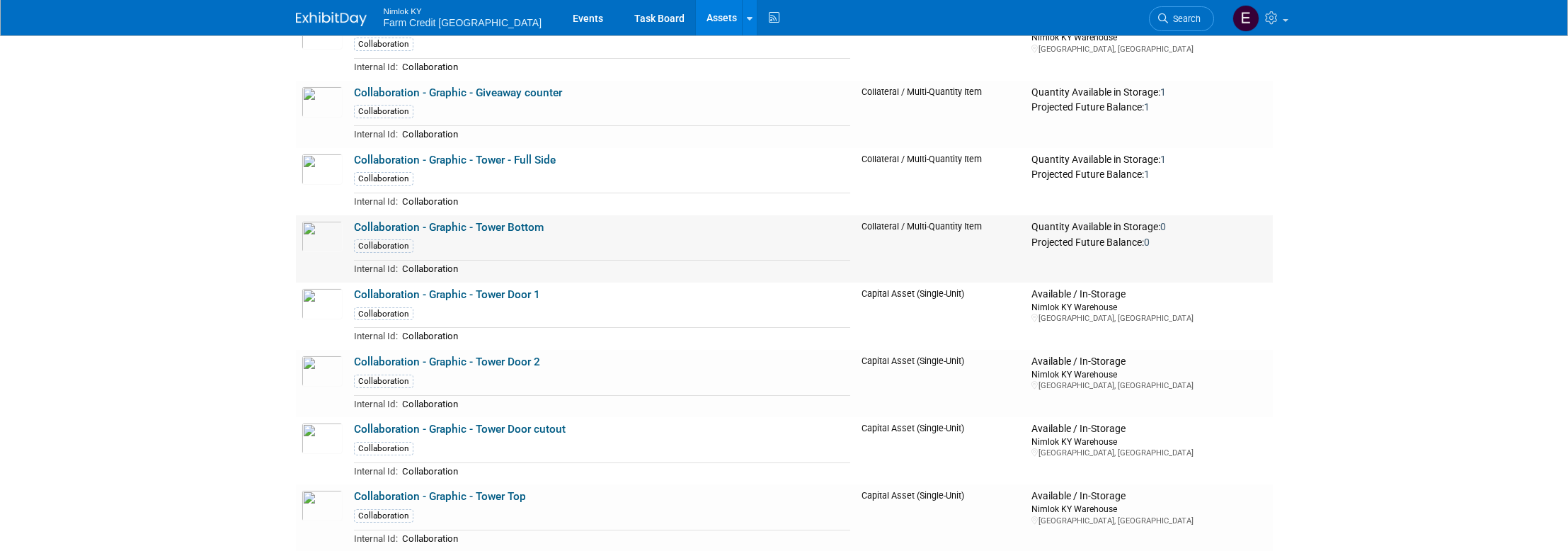
click at [354, 225] on td "Collaboration - Graphic - Tower Bottom Collaboration Internal Id: Collaboration" at bounding box center [602, 249] width 508 height 67
copy link "Collaboration - Graphic - Tower Bottom"
click at [322, 227] on img at bounding box center [321, 236] width 41 height 31
drag, startPoint x: 549, startPoint y: 293, endPoint x: 355, endPoint y: 291, distance: 194.0
click at [355, 291] on td "Collaboration - Graphic - Tower Door 1 Collaboration Internal Id: Collaboration" at bounding box center [602, 316] width 508 height 67
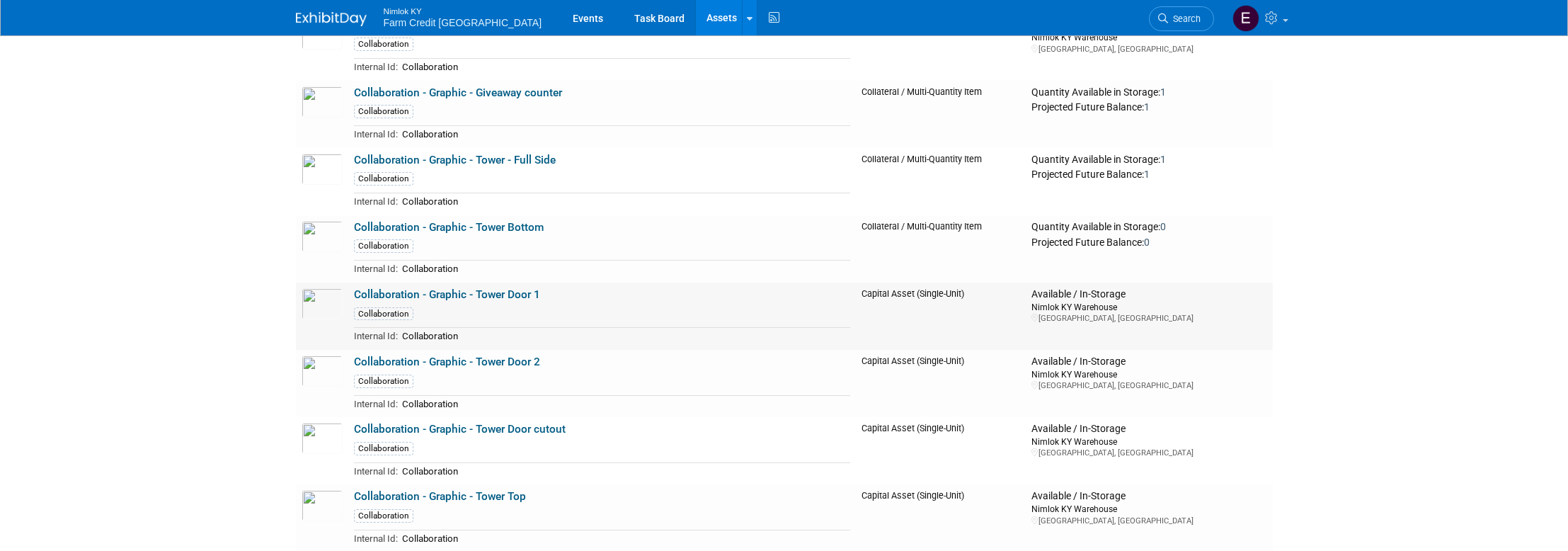
copy link "Collaboration - Graphic - Tower Bottom"
drag, startPoint x: 535, startPoint y: 361, endPoint x: 349, endPoint y: 364, distance: 186.0
click at [349, 364] on td "Collaboration - Graphic - Tower Door 2 Collaboration Internal Id: Collaboration" at bounding box center [602, 383] width 508 height 67
copy link "Collaboration - Graphic - Tower Bottom"
drag, startPoint x: 570, startPoint y: 425, endPoint x: 354, endPoint y: 432, distance: 216.1
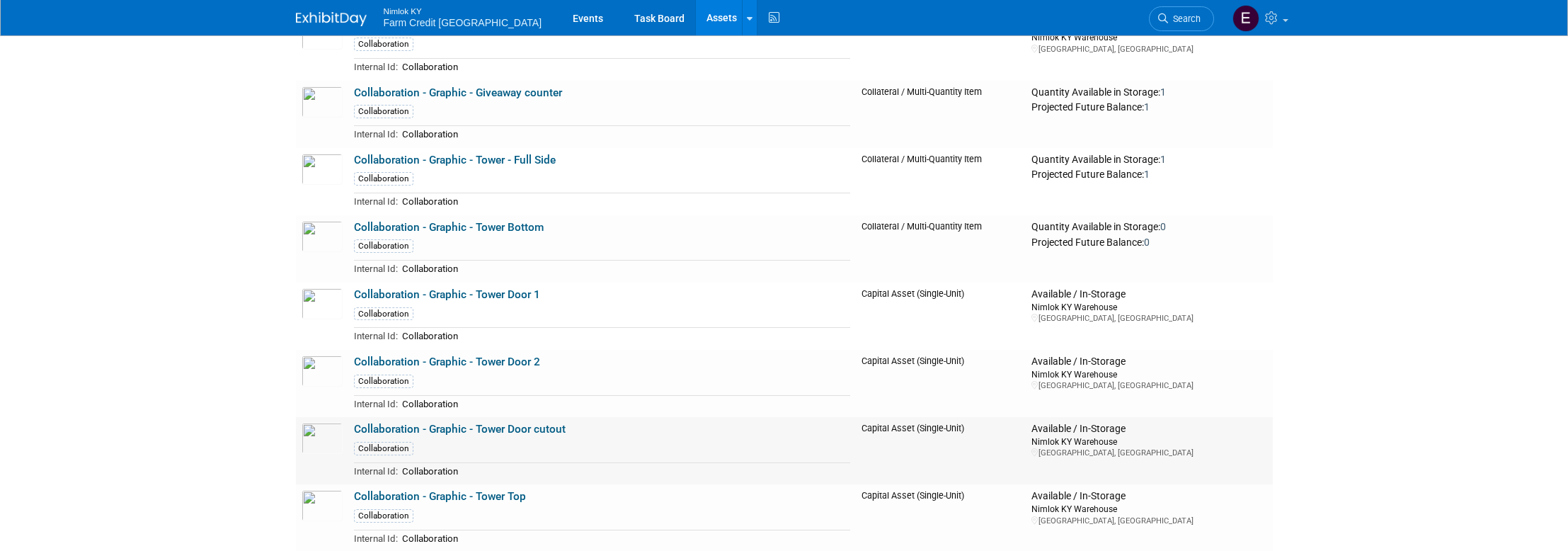
click at [354, 432] on td "Collaboration - Graphic - Tower Door cutout Collaboration Internal Id: Collabor…" at bounding box center [602, 450] width 508 height 67
copy link "Collaboration - Graphic - Tower Bottom"
drag, startPoint x: 504, startPoint y: 361, endPoint x: 355, endPoint y: 360, distance: 149.0
click at [355, 484] on td "Collaboration - Graphic - Tower Top Collaboration Internal Id: Collaboration" at bounding box center [602, 517] width 508 height 67
copy link "Collaboration - Graphic - Tower Bottom"
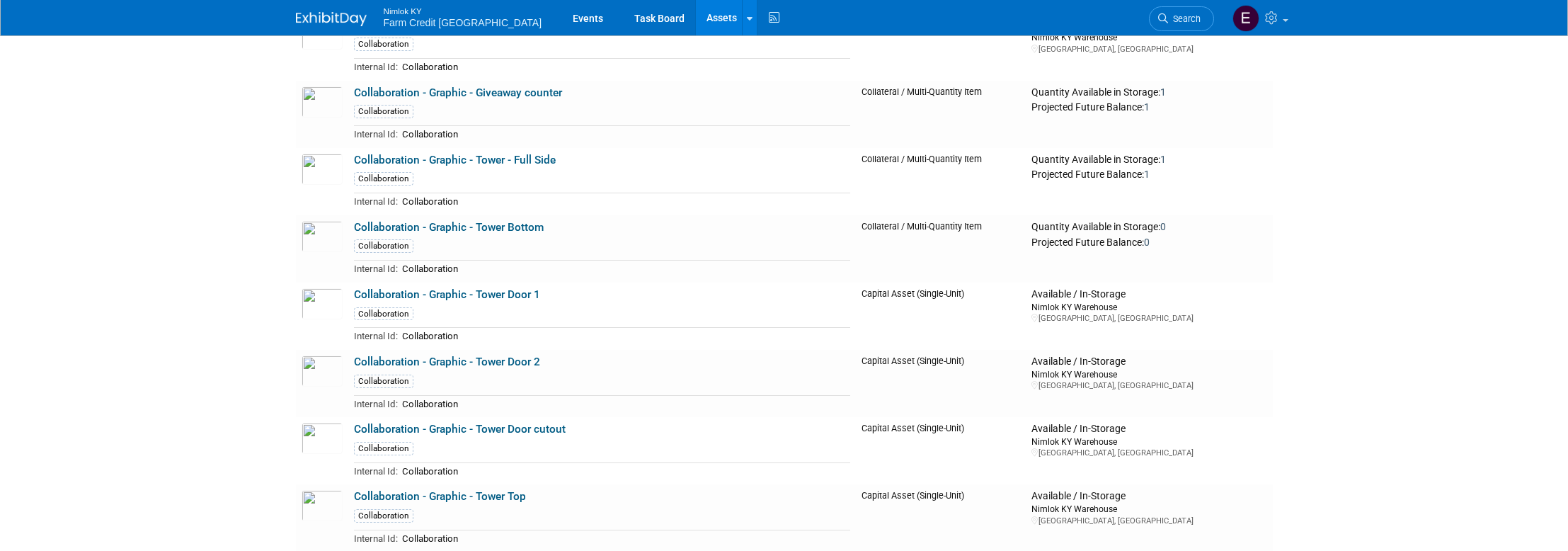
drag, startPoint x: 569, startPoint y: 177, endPoint x: 356, endPoint y: 176, distance: 213.0
click at [356, 148] on td "Collaboration - Graphic - Giveaway counter Collaboration Internal Id: Collabora…" at bounding box center [602, 114] width 508 height 67
click at [580, 148] on td "Collaboration - Graphic - Giveaway counter Collaboration Internal Id: Collabora…" at bounding box center [602, 114] width 508 height 67
drag, startPoint x: 575, startPoint y: 175, endPoint x: 353, endPoint y: 179, distance: 222.0
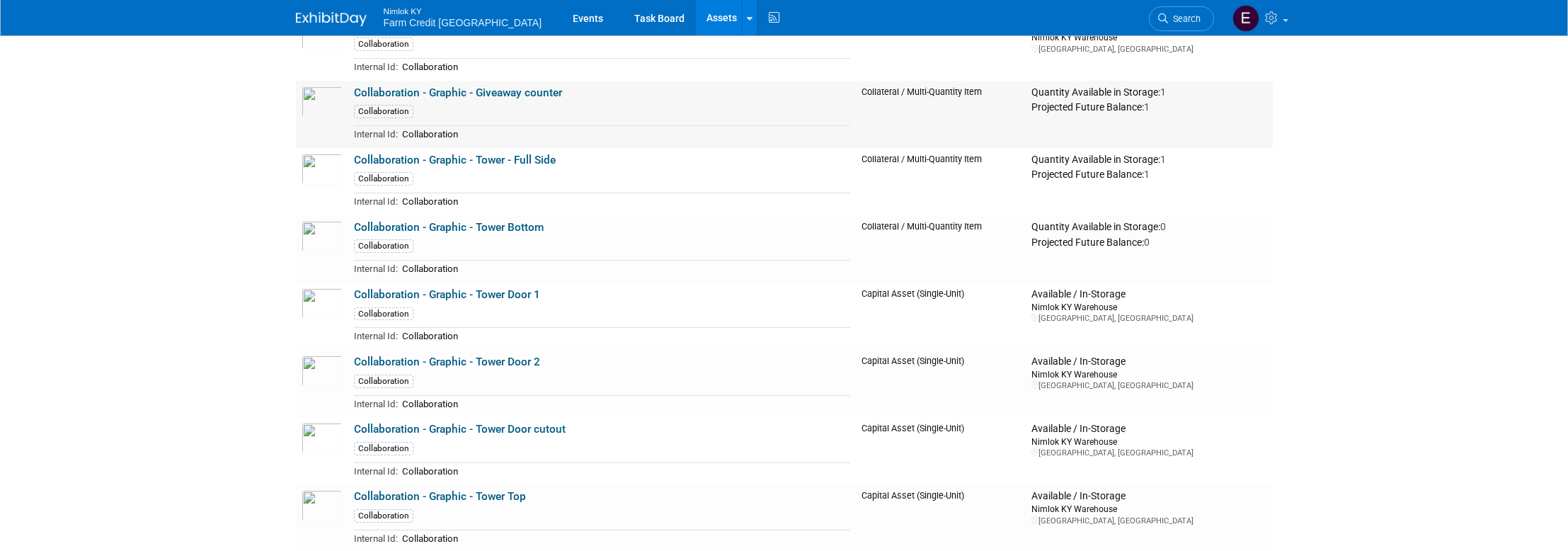
click at [353, 148] on td "Collaboration - Graphic - Giveaway counter Collaboration Internal Id: Collabora…" at bounding box center [602, 114] width 508 height 67
copy link "Collaboration - Graphic - Tower Bottom"
drag, startPoint x: 516, startPoint y: 345, endPoint x: 354, endPoint y: 340, distance: 162.1
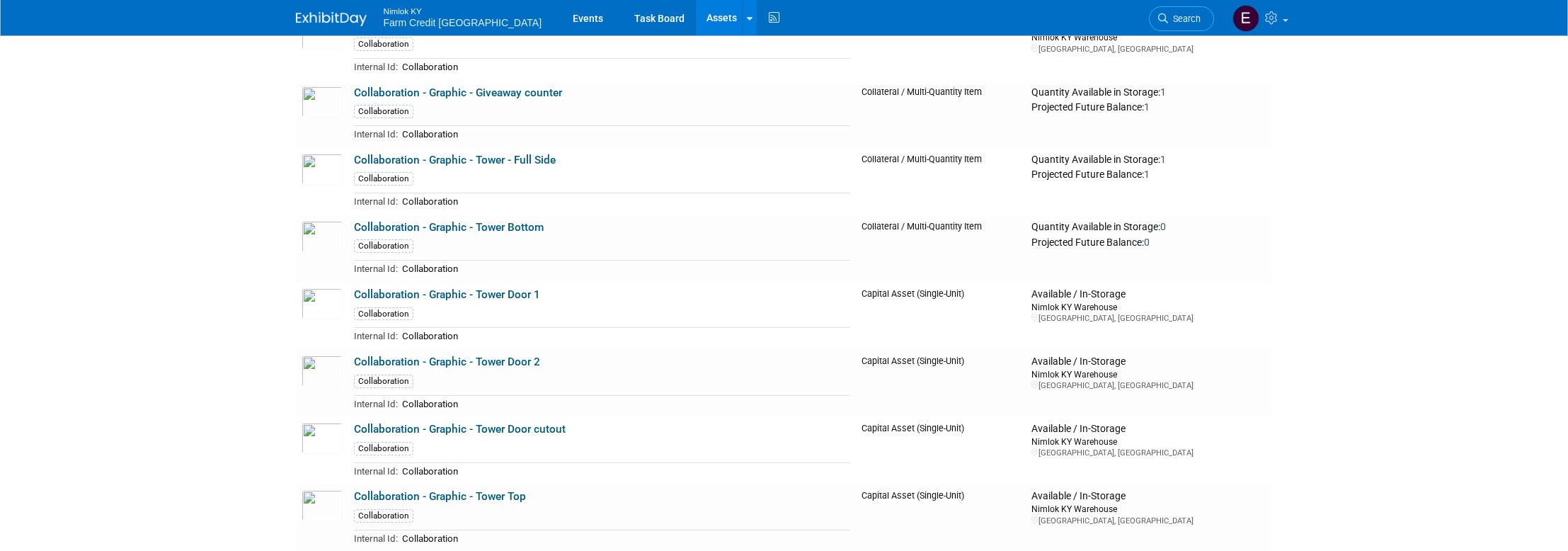
copy link "Collaboration - Graphic - Tower Bottom"
drag, startPoint x: 517, startPoint y: 274, endPoint x: 351, endPoint y: 274, distance: 166.0
copy link "Collaboration - Graphic - Tower Bottom"
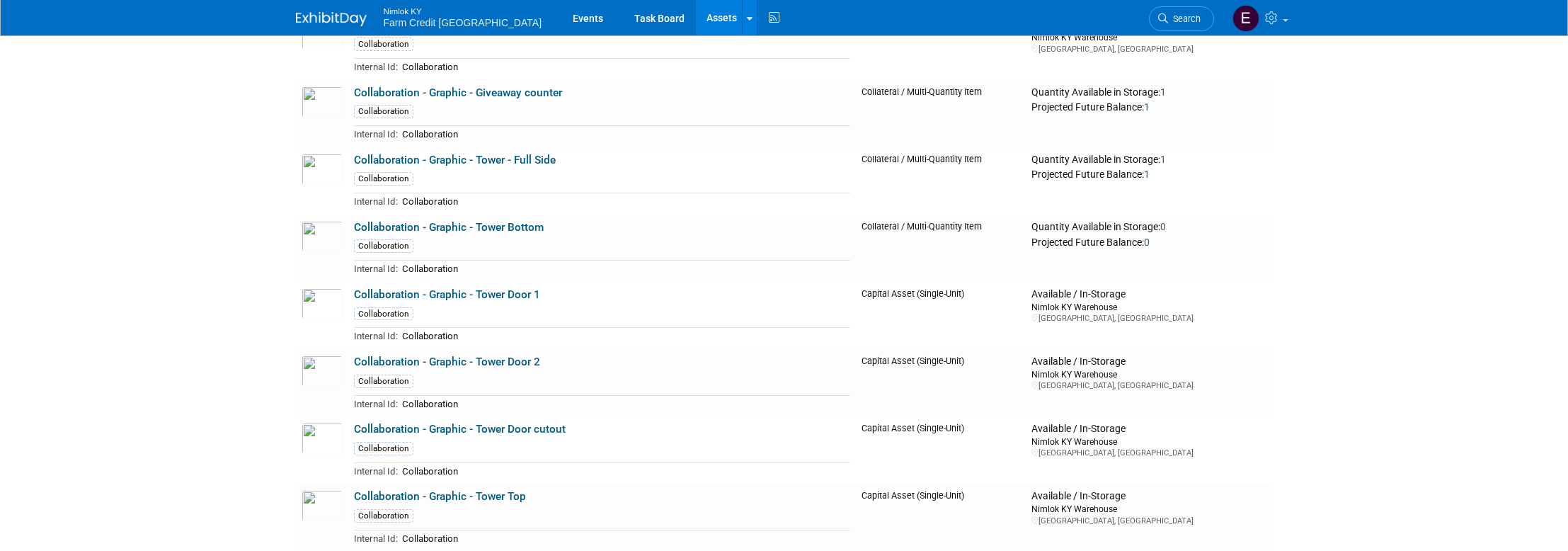
drag, startPoint x: 561, startPoint y: 408, endPoint x: 354, endPoint y: 409, distance: 207.0
copy link "Collaboration - Graphic - Tower Bottom"
drag, startPoint x: 641, startPoint y: 474, endPoint x: 346, endPoint y: 474, distance: 295.0
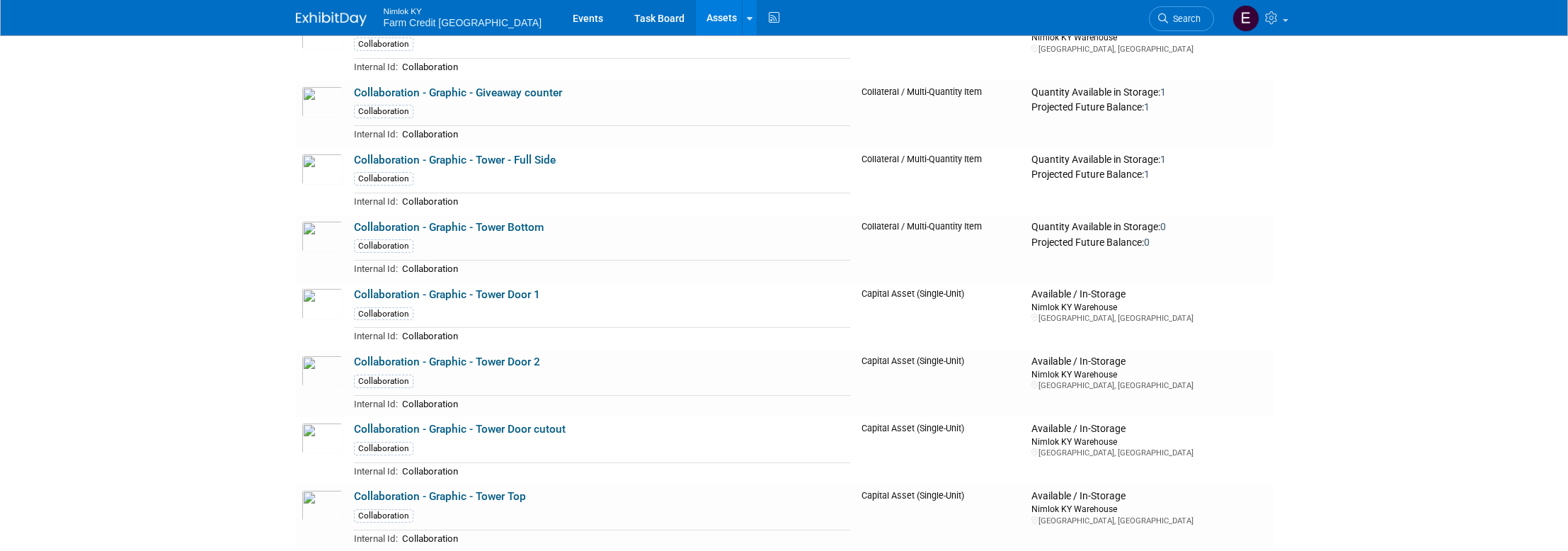
drag, startPoint x: 644, startPoint y: 274, endPoint x: 354, endPoint y: 276, distance: 290.0
drag, startPoint x: 591, startPoint y: 274, endPoint x: 355, endPoint y: 279, distance: 236.1
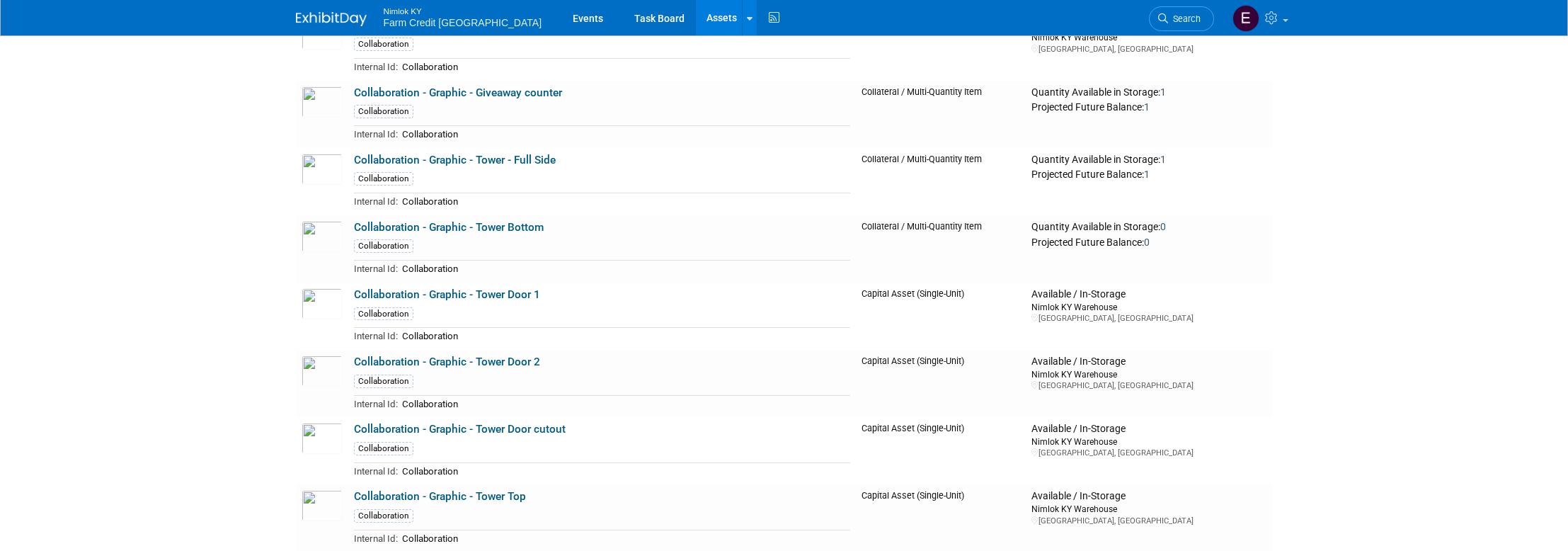
drag, startPoint x: 465, startPoint y: 272, endPoint x: 353, endPoint y: 271, distance: 112.0
drag, startPoint x: 604, startPoint y: 347, endPoint x: 357, endPoint y: 344, distance: 247.0
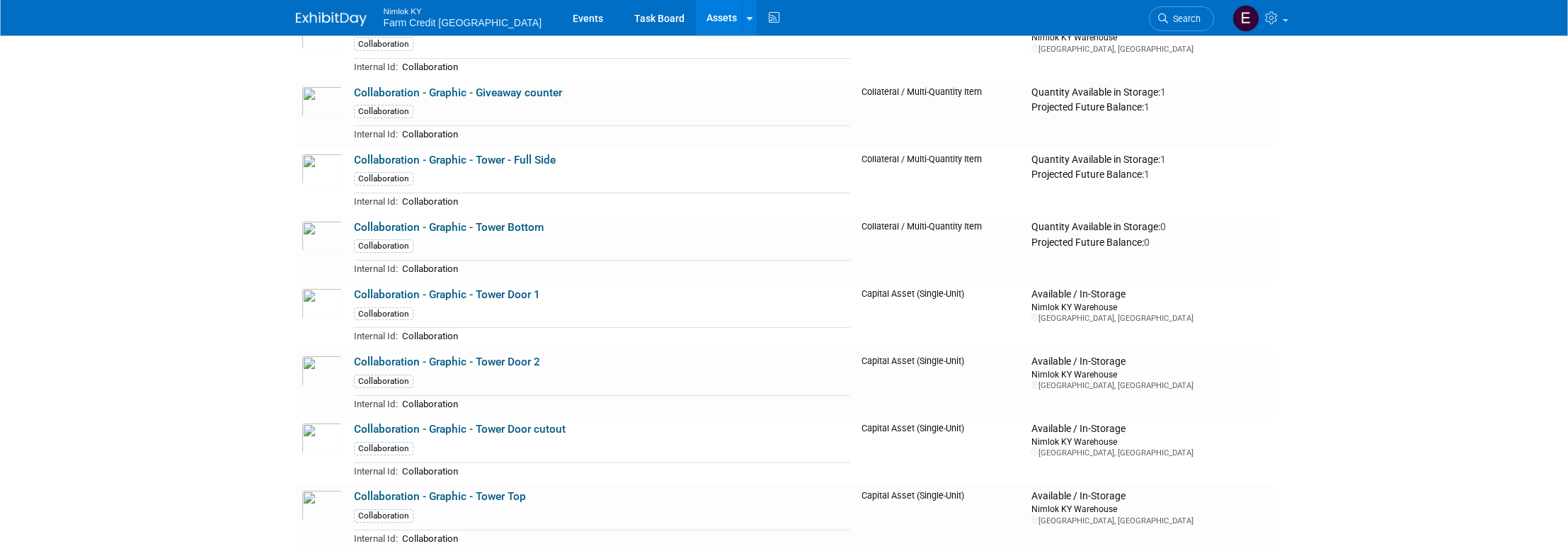
drag, startPoint x: 525, startPoint y: 274, endPoint x: 355, endPoint y: 273, distance: 170.0
drag, startPoint x: 558, startPoint y: 337, endPoint x: 349, endPoint y: 345, distance: 209.2
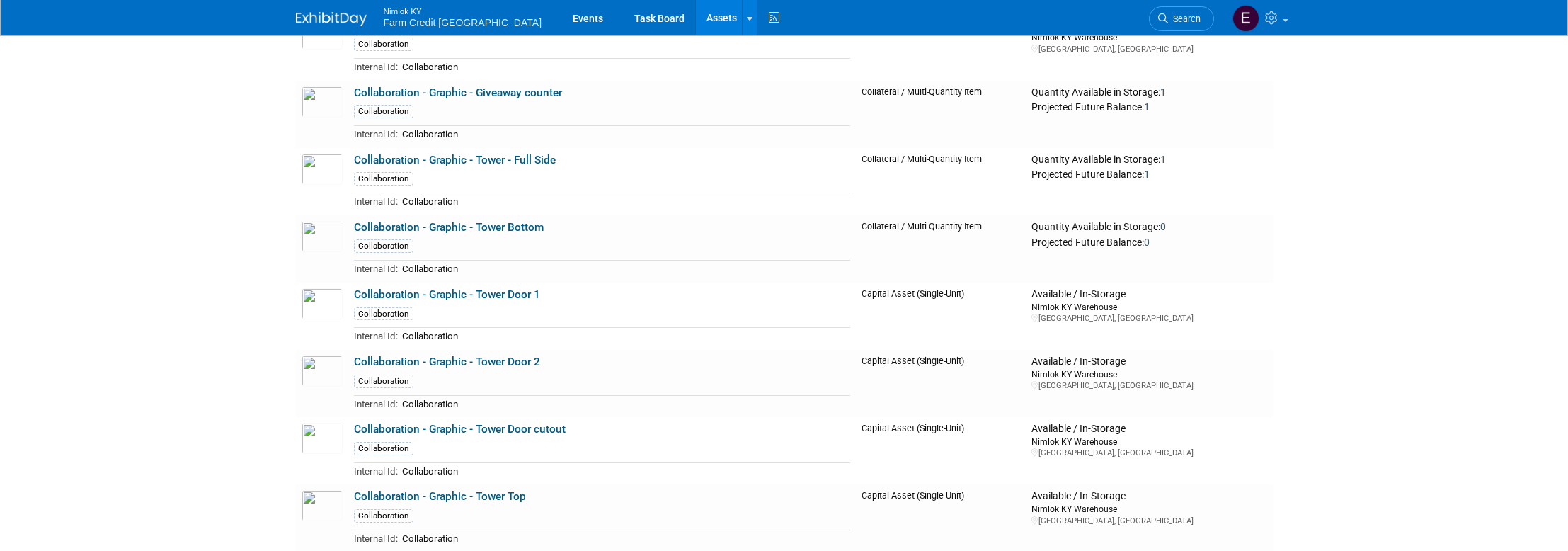
drag, startPoint x: 517, startPoint y: 274, endPoint x: 355, endPoint y: 279, distance: 162.1
drag, startPoint x: 608, startPoint y: 274, endPoint x: 353, endPoint y: 279, distance: 255.0
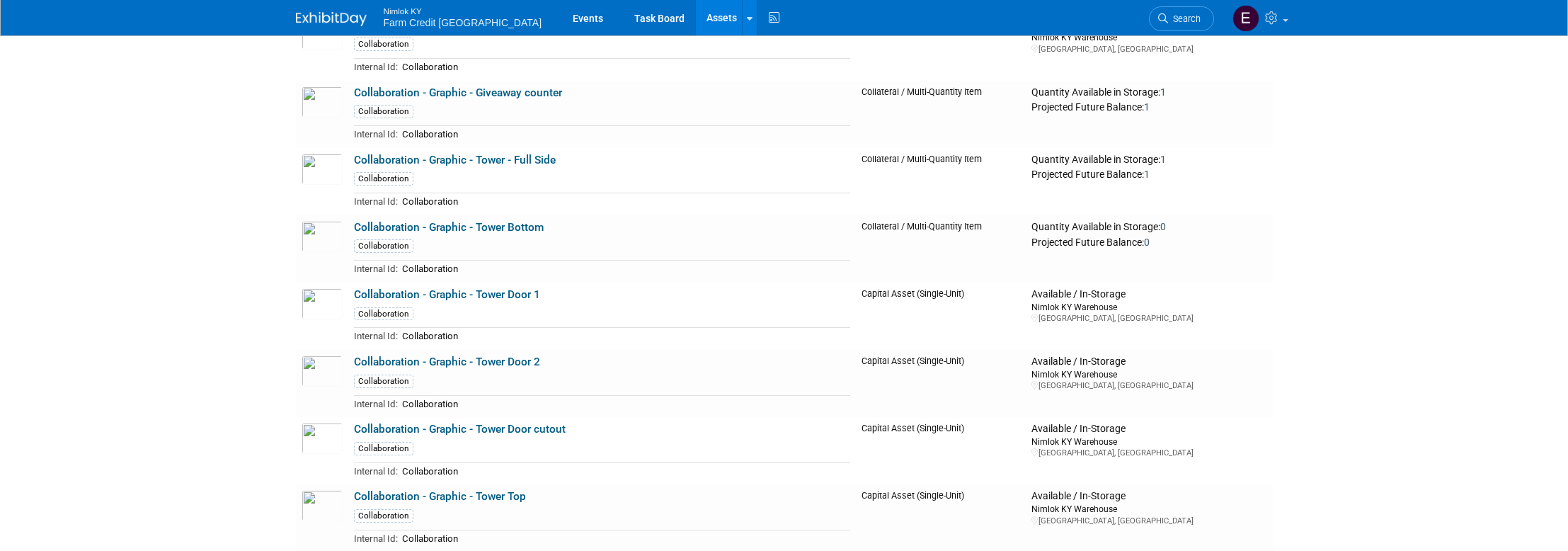
drag, startPoint x: 515, startPoint y: 277, endPoint x: 352, endPoint y: 277, distance: 163.0
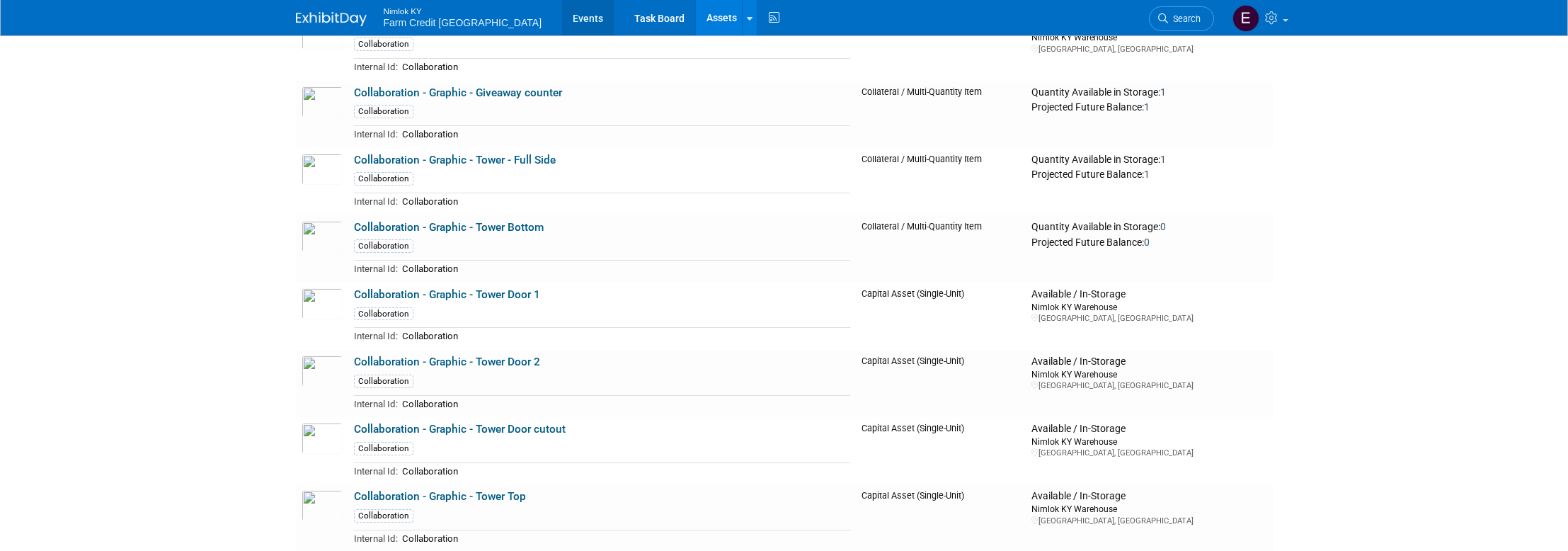
click at [562, 22] on link "Events" at bounding box center [588, 18] width 52 height 35
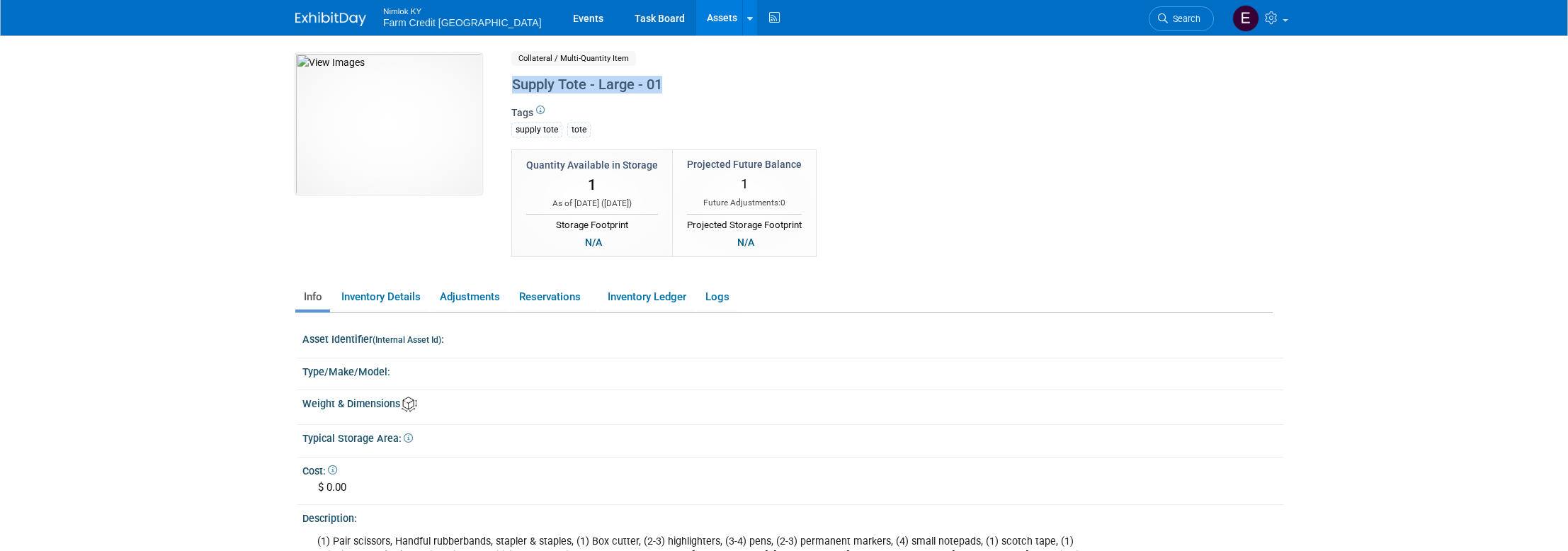
drag, startPoint x: 655, startPoint y: 84, endPoint x: 511, endPoint y: 82, distance: 144.0
click at [511, 82] on div "Supply Tote - Large - 01" at bounding box center [831, 85] width 649 height 26
copy div "Supply Tote - Large - 01"
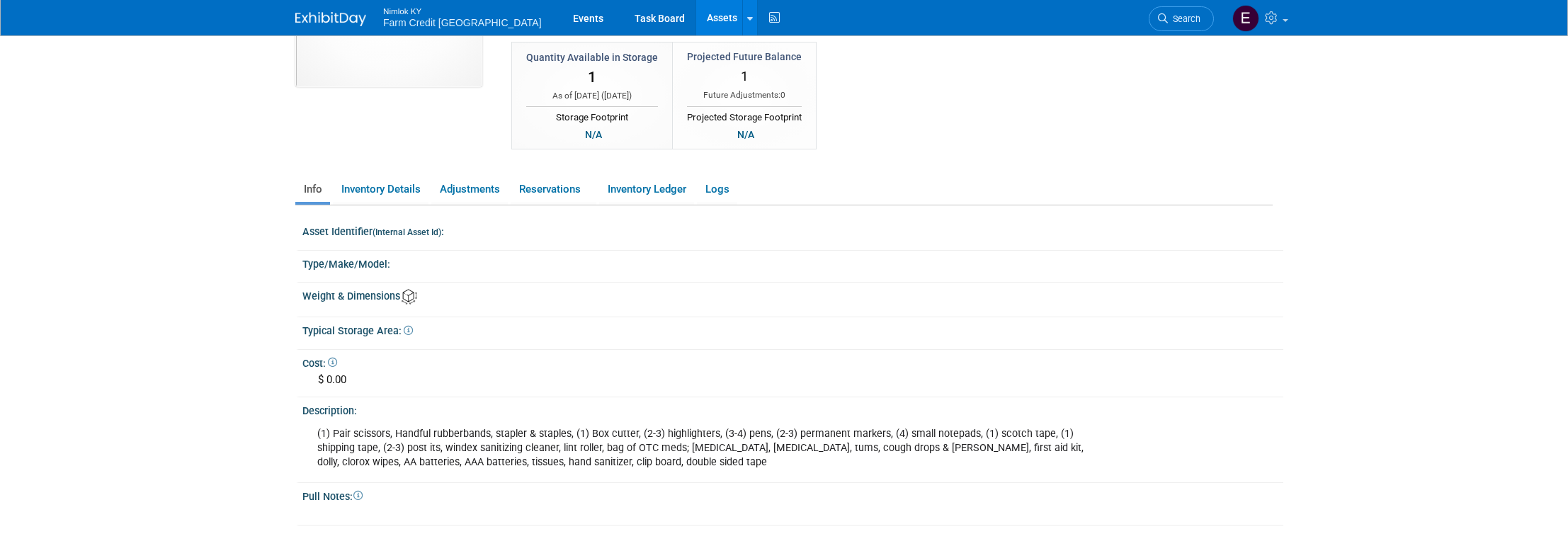
scroll to position [118, 0]
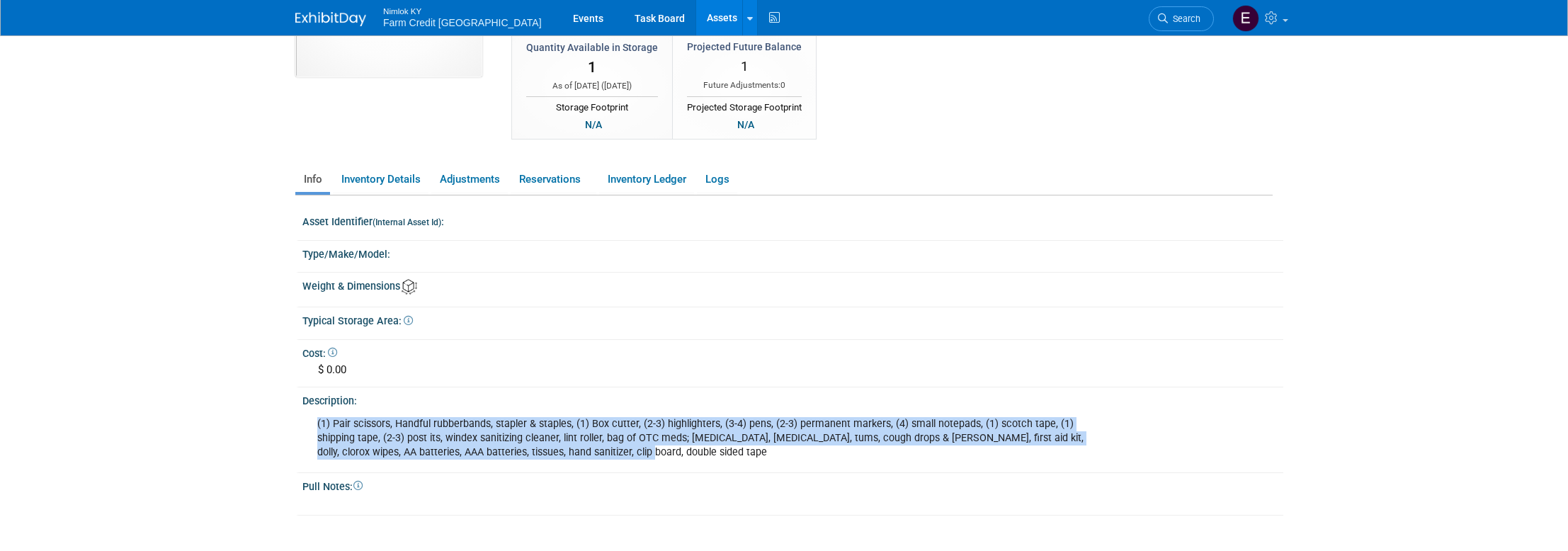
drag, startPoint x: 609, startPoint y: 453, endPoint x: 311, endPoint y: 428, distance: 299.0
click at [311, 428] on div "(1) Pair scissors, Handful rubberbands, stapler & staples, (1) Box cutter, (2-3…" at bounding box center [702, 438] width 790 height 57
copy div "(1) Pair scissors, Handful rubberbands, stapler & staples, (1) Box cutter, (2-3…"
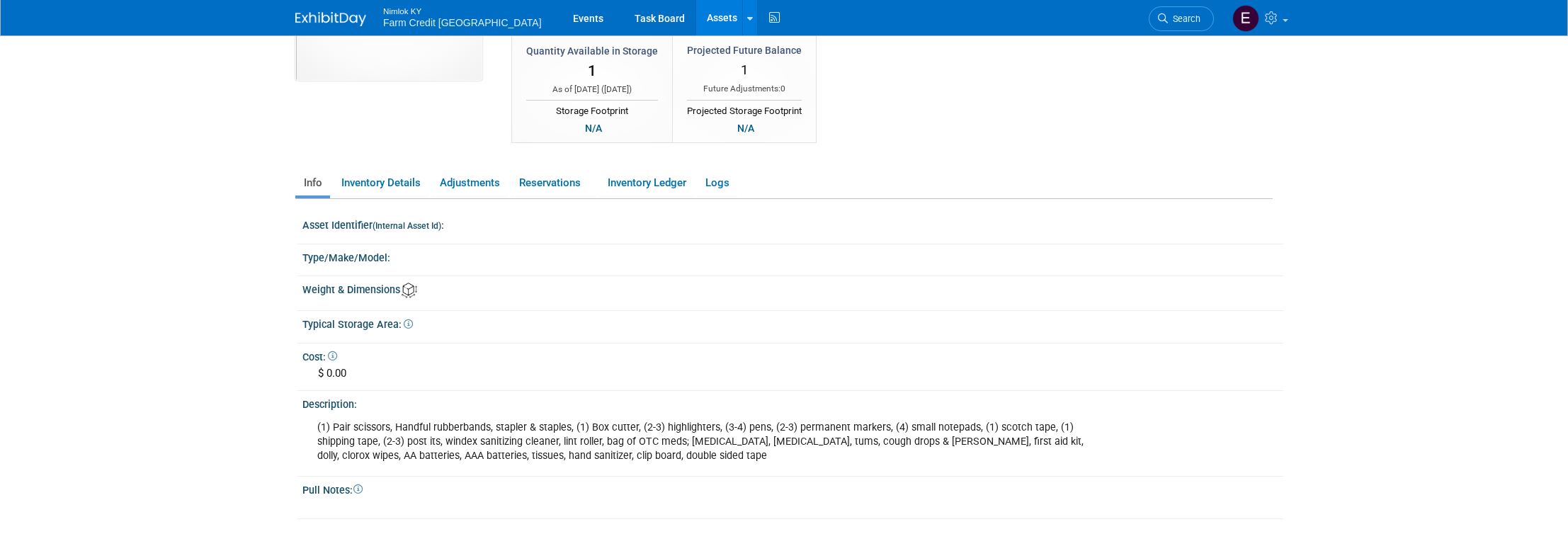
scroll to position [107, 0]
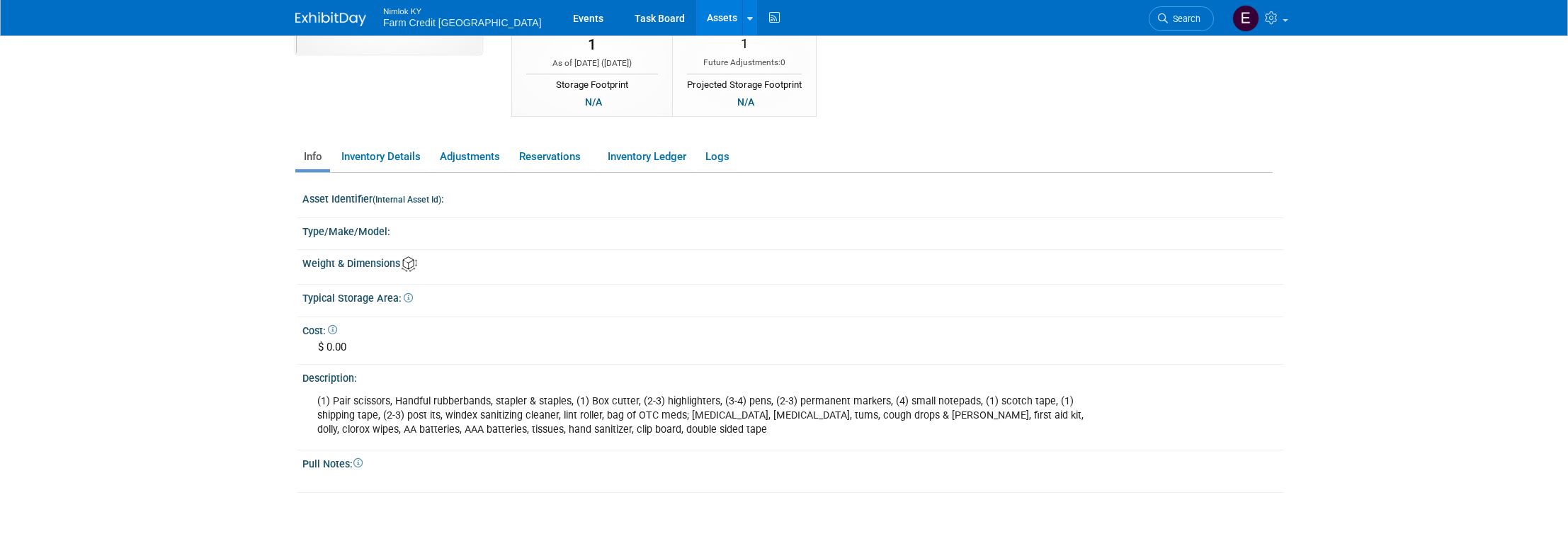
scroll to position [145, 0]
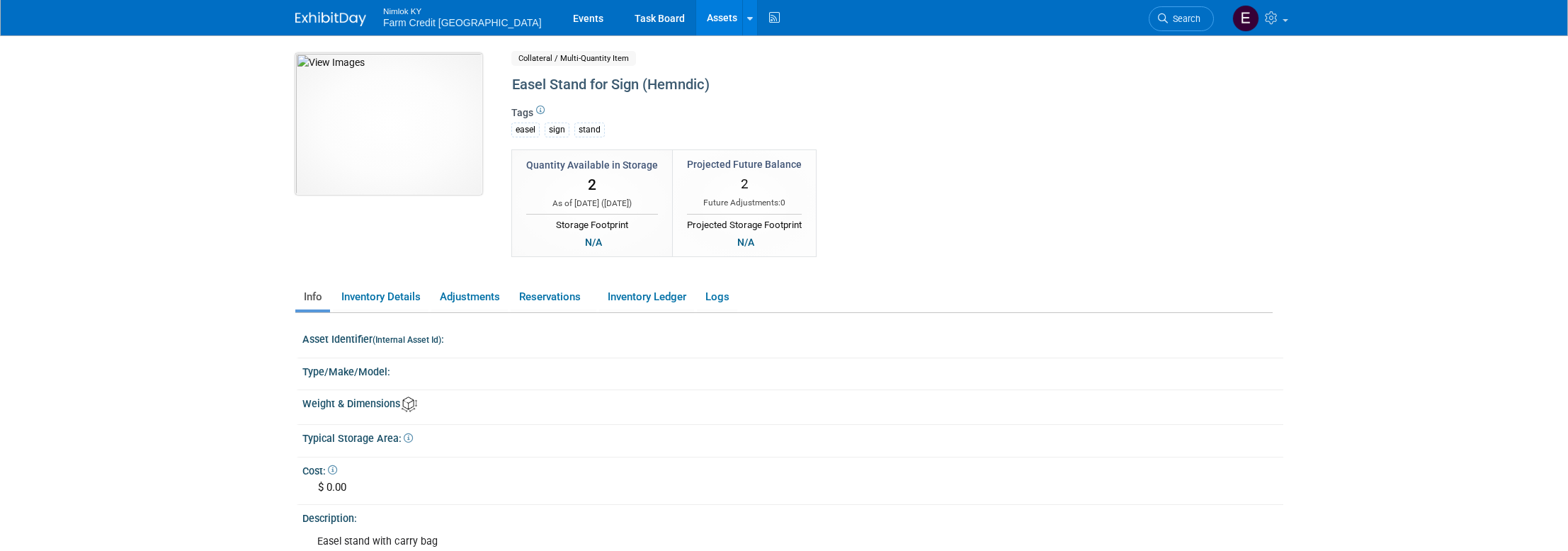
click at [382, 145] on img at bounding box center [389, 123] width 187 height 142
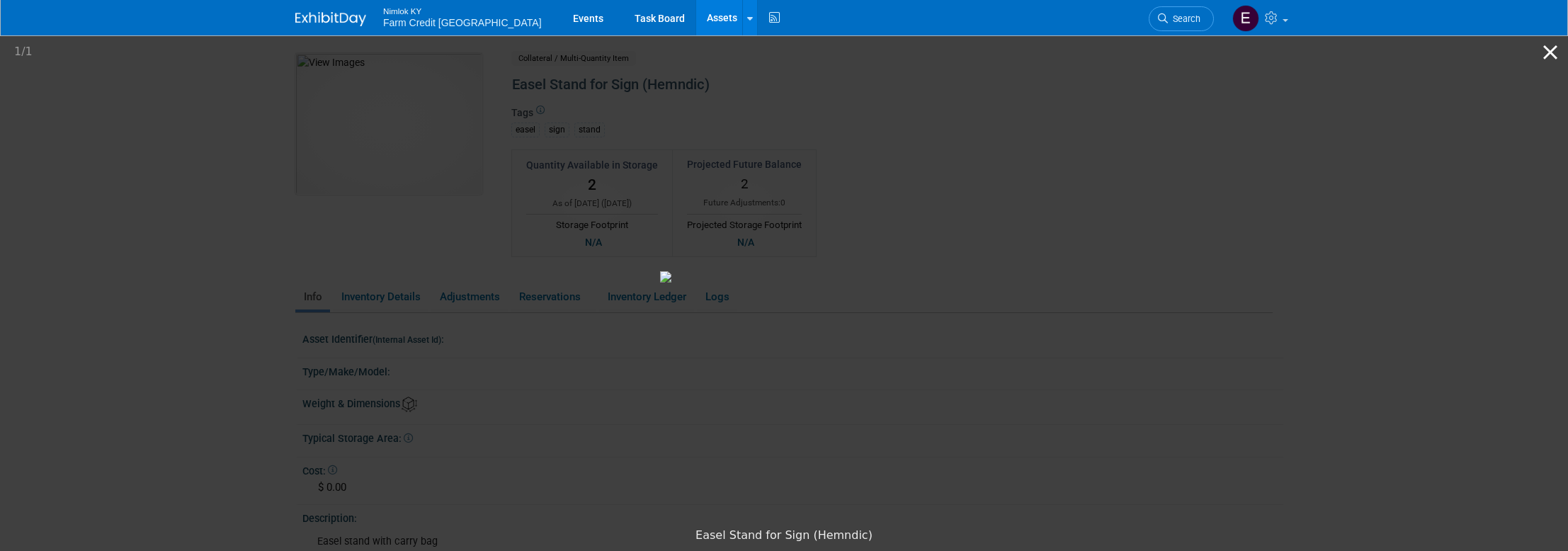
click at [1539, 56] on button "Close gallery" at bounding box center [1550, 52] width 35 height 34
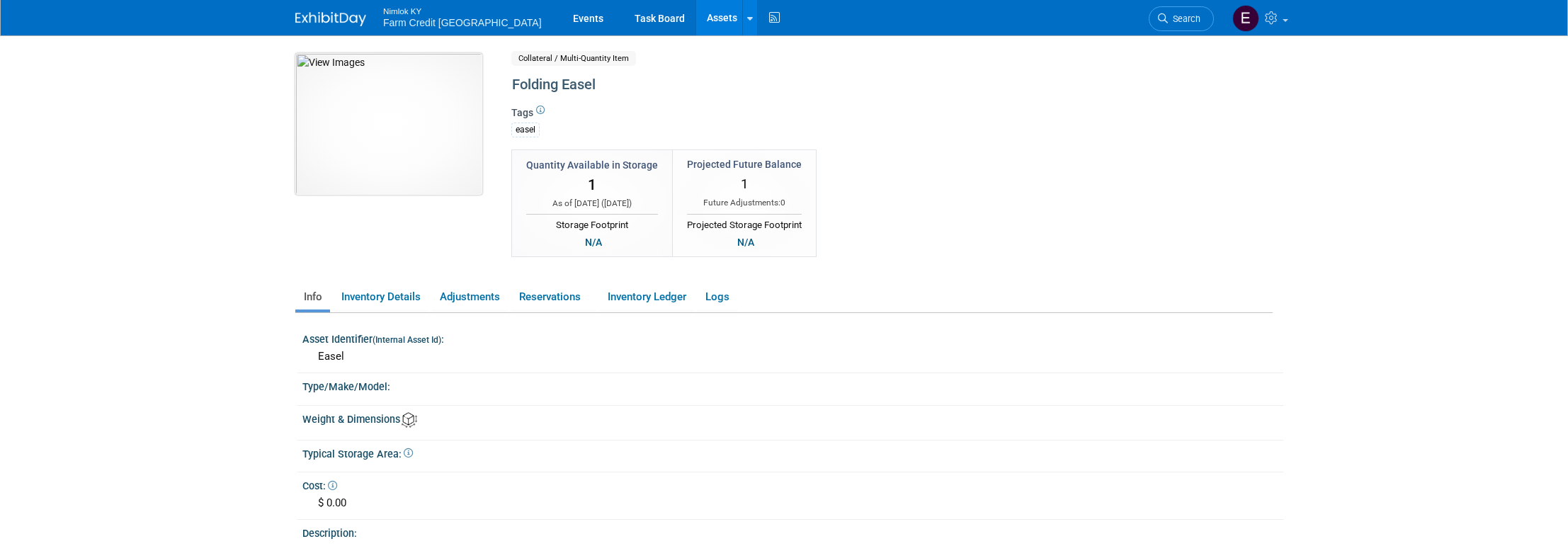
click at [386, 135] on img at bounding box center [389, 123] width 187 height 142
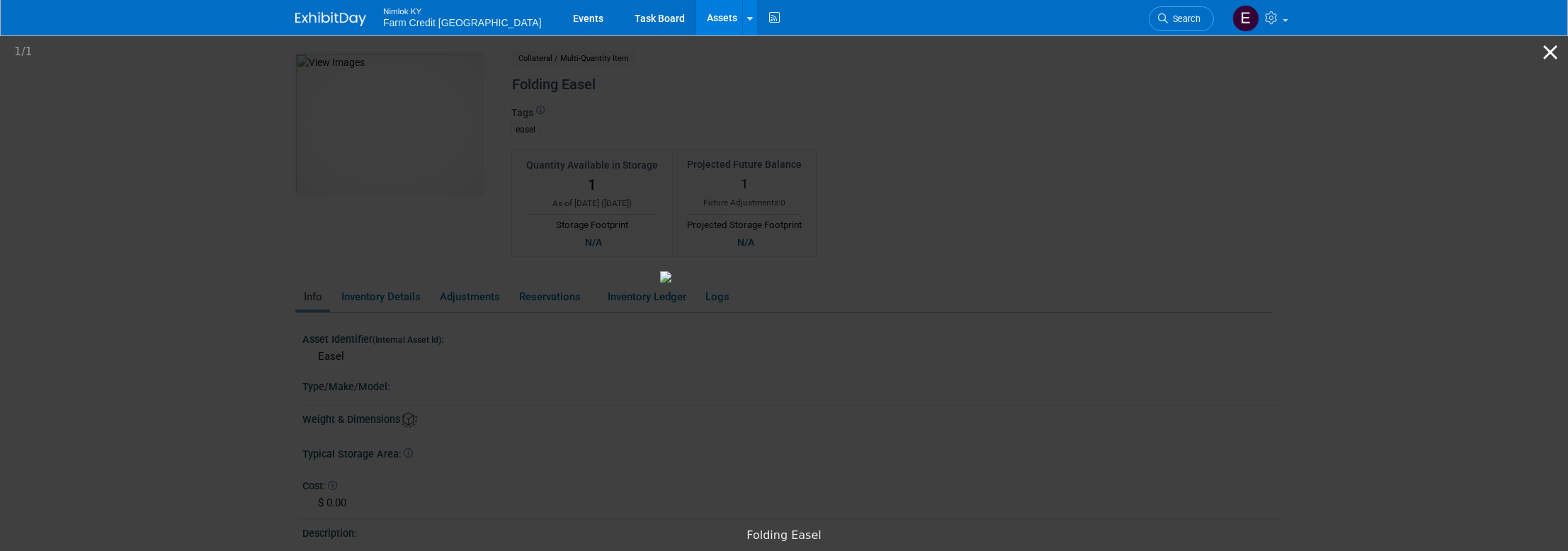
click at [1550, 61] on button "Close gallery" at bounding box center [1550, 52] width 35 height 34
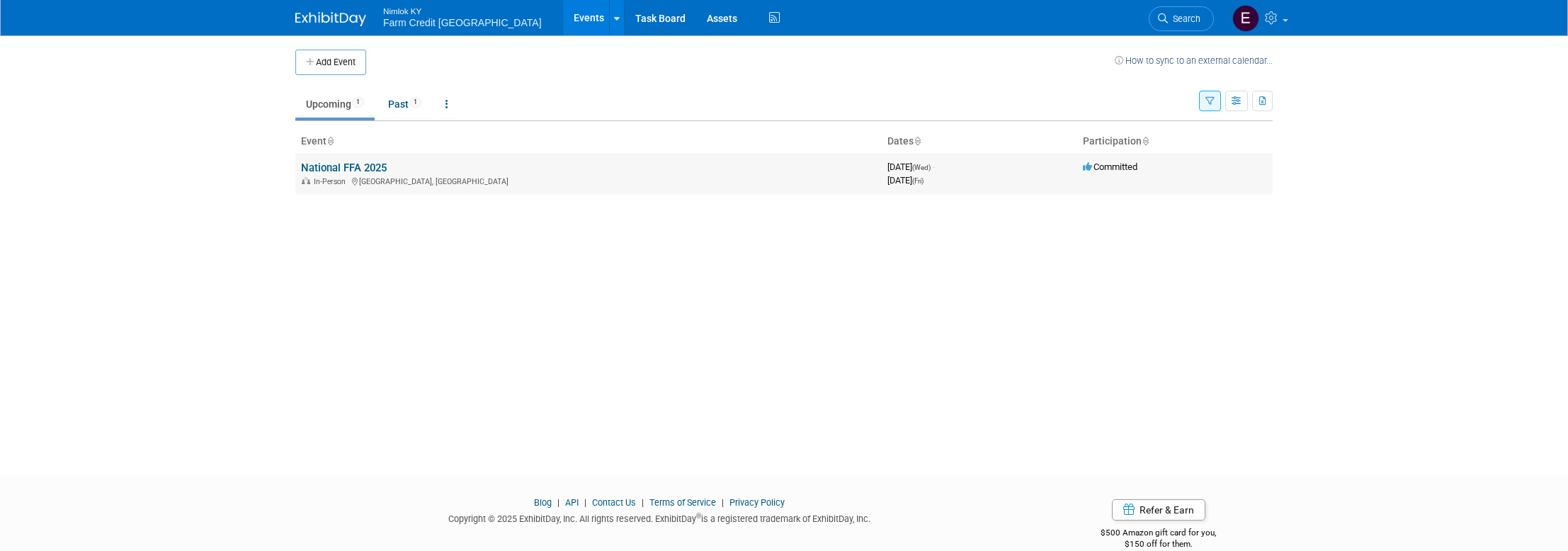
click at [366, 163] on link "National FFA 2025" at bounding box center [343, 168] width 86 height 13
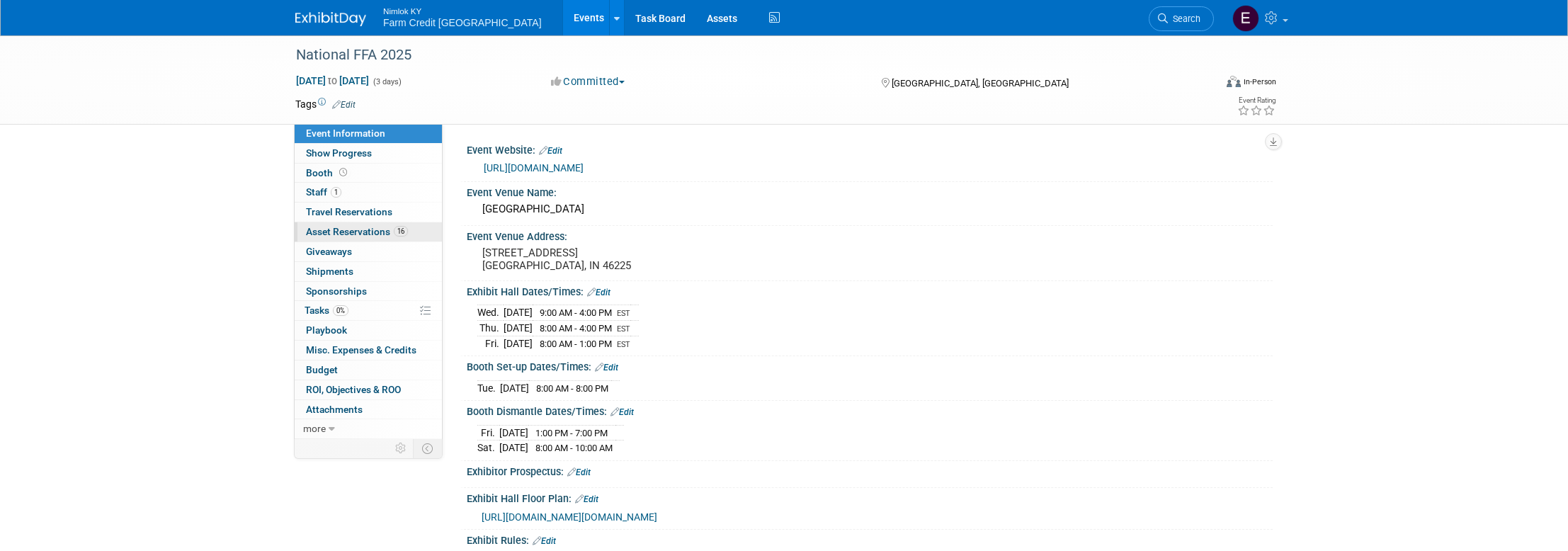
click at [330, 231] on span "Asset Reservations 16" at bounding box center [356, 231] width 102 height 11
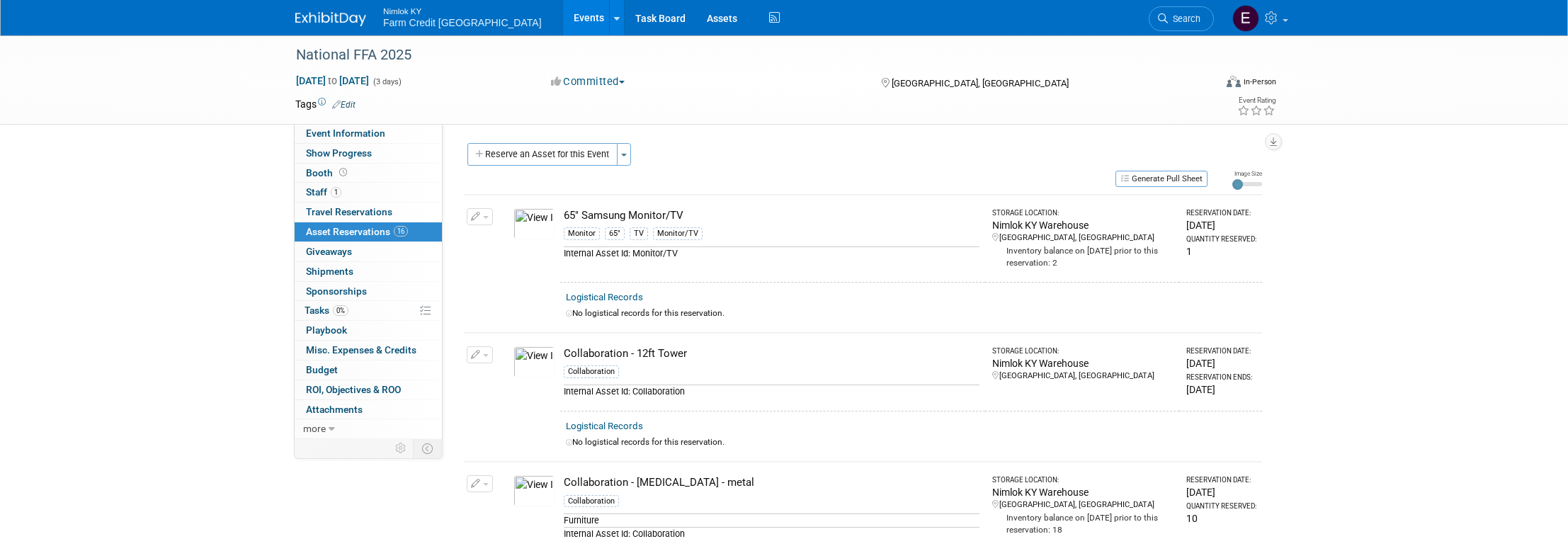
click at [1237, 186] on input "range" at bounding box center [1246, 183] width 30 height 4
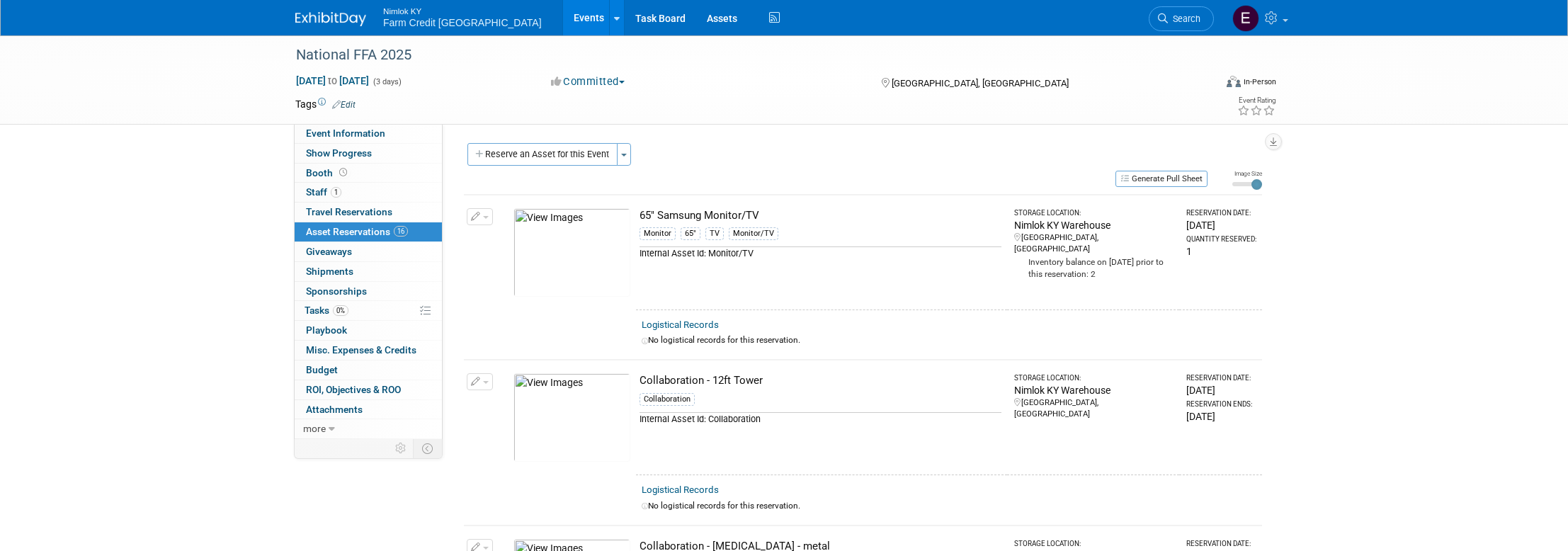
drag, startPoint x: 1254, startPoint y: 185, endPoint x: 1269, endPoint y: 184, distance: 15.0
type input "3"
click at [1262, 184] on input "range" at bounding box center [1246, 183] width 30 height 4
click at [516, 154] on button "Reserve an Asset for this Event" at bounding box center [542, 154] width 150 height 22
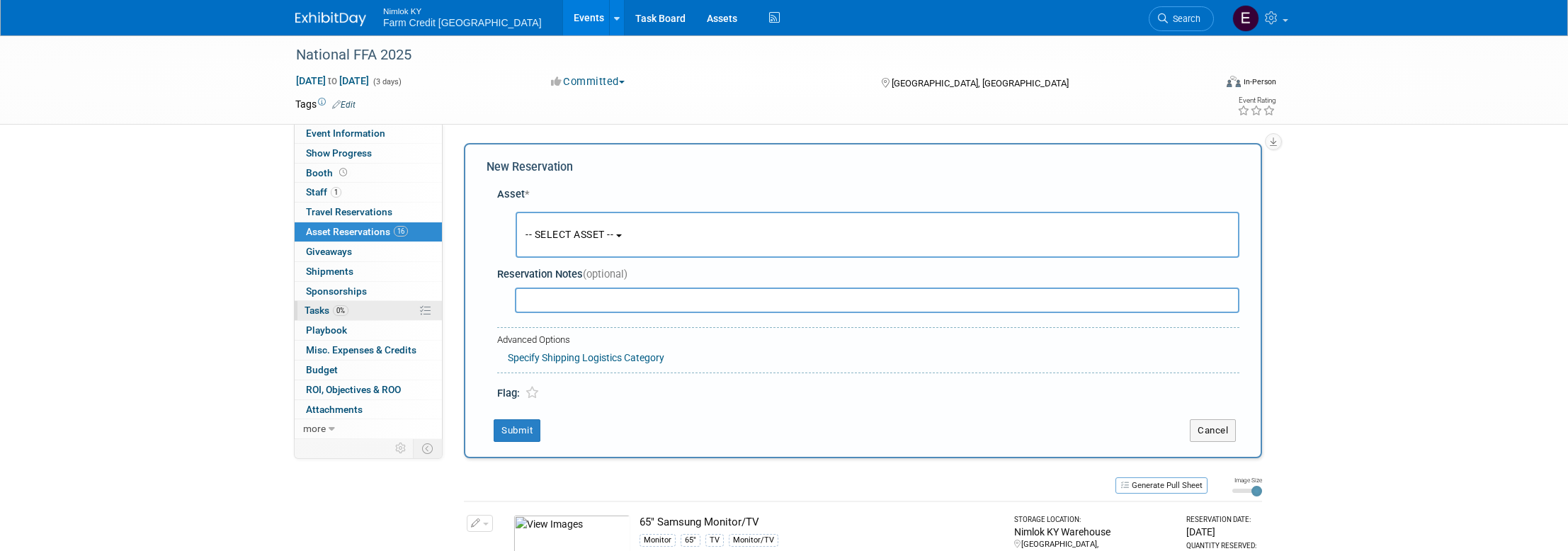
scroll to position [14, 0]
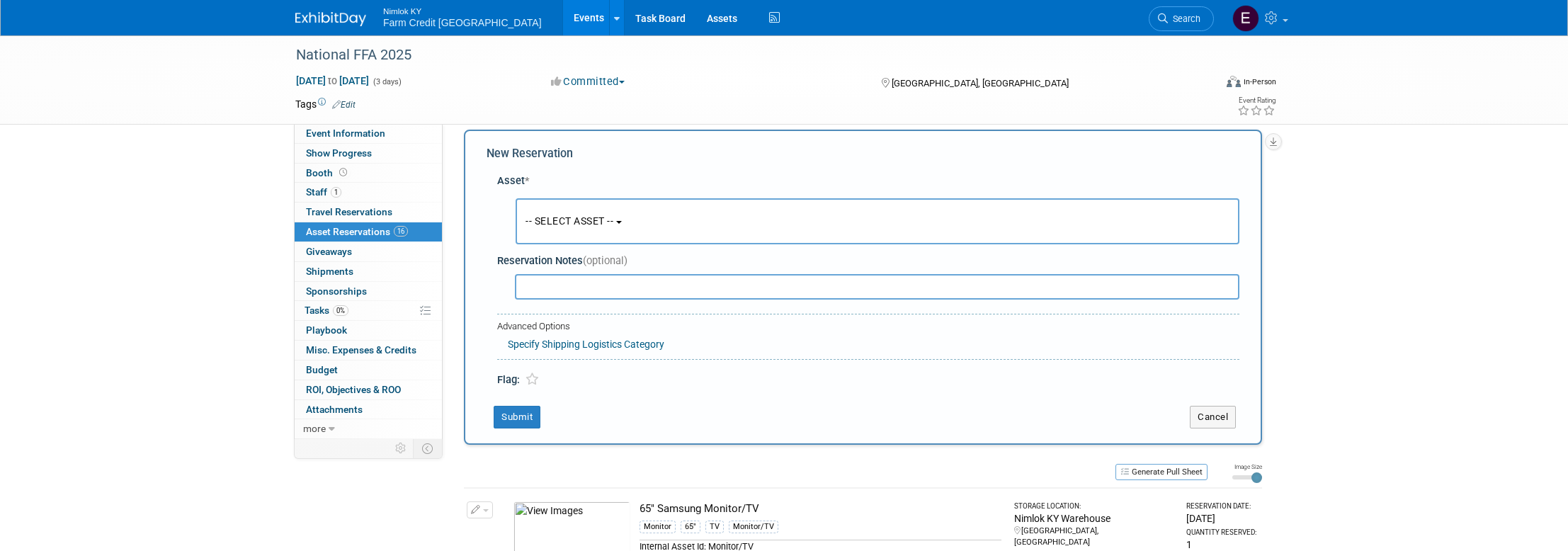
click at [574, 286] on input "text" at bounding box center [878, 287] width 725 height 26
paste input "Collaboration - Faux Potted Plant"
type input "Collaboration - Faux Potted Plant"
click at [698, 287] on input "Collaboration - Faux Potted Plant" at bounding box center [878, 287] width 725 height 26
drag, startPoint x: 698, startPoint y: 287, endPoint x: 526, endPoint y: 278, distance: 172.2
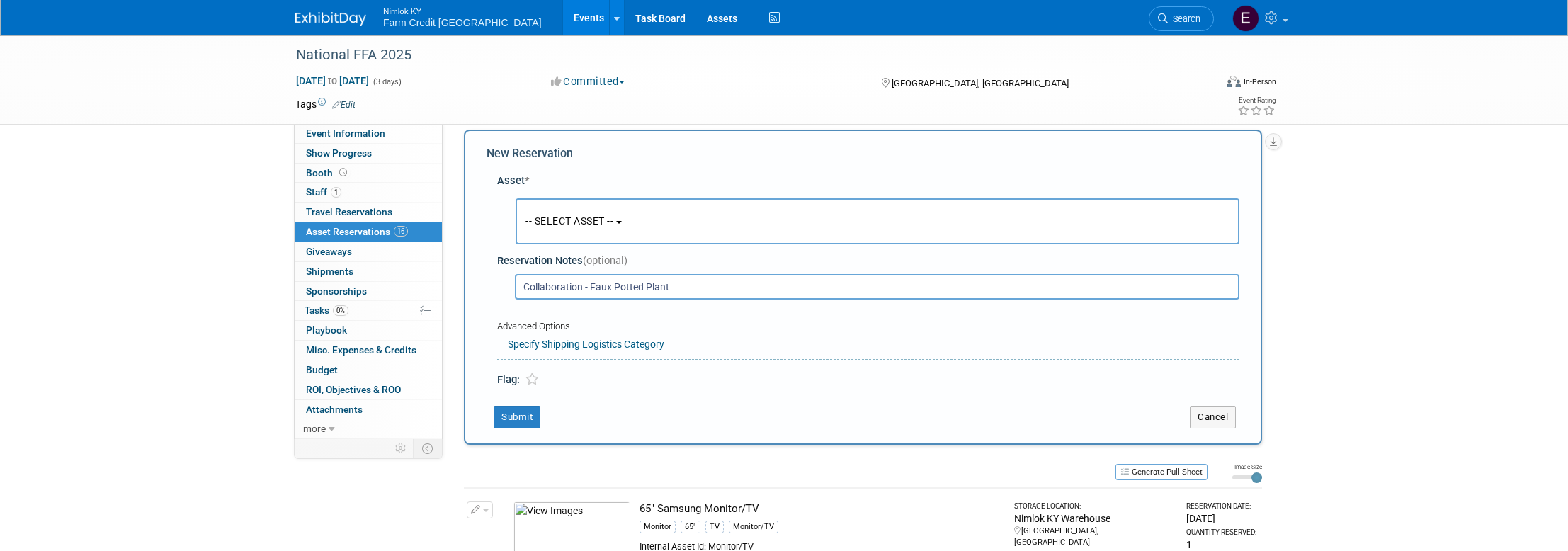
click at [526, 278] on input "Collaboration - Faux Potted Plant" at bounding box center [878, 287] width 725 height 26
click at [688, 215] on button "-- SELECT ASSET --" at bounding box center [877, 222] width 724 height 46
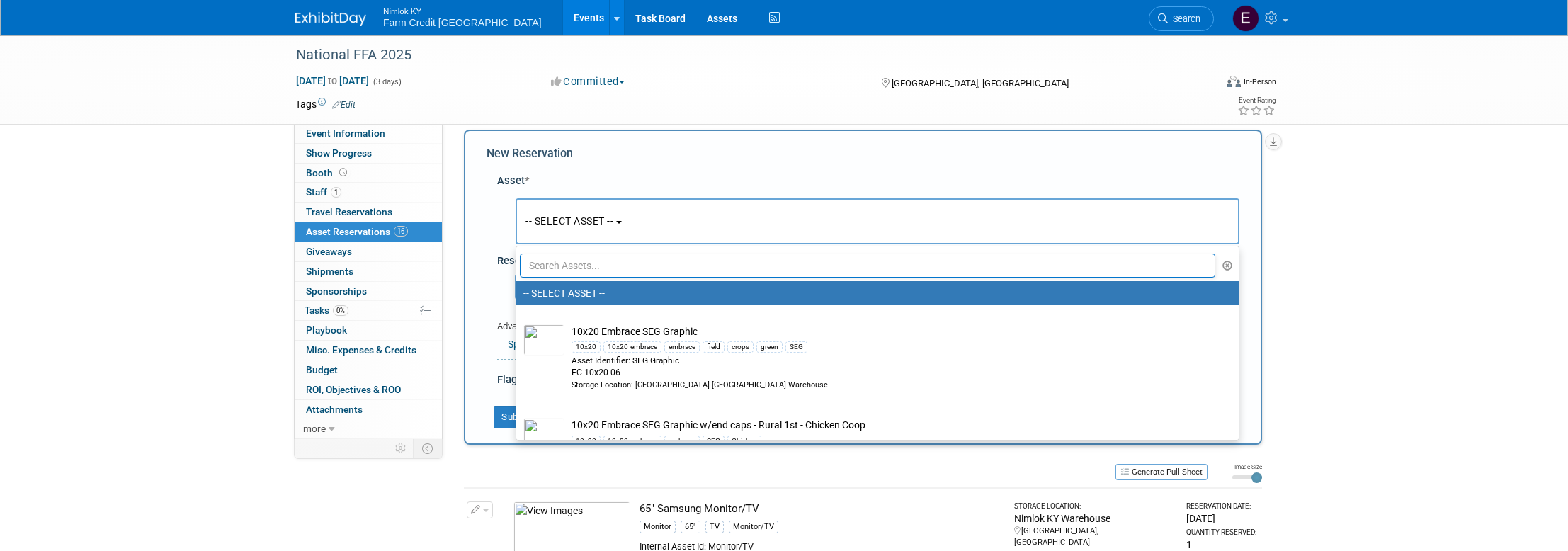
click at [655, 265] on input "text" at bounding box center [867, 266] width 695 height 24
paste input "Collaboration - Faux Potted Plant"
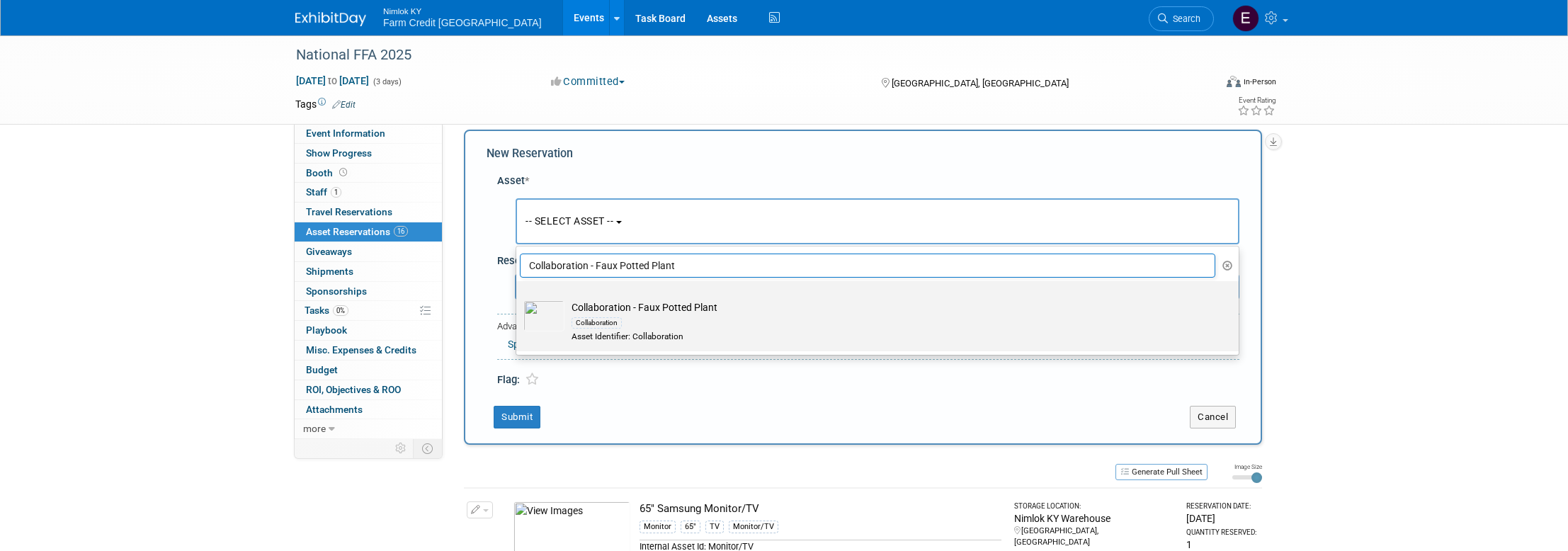
type input "Collaboration - Faux Potted Plant"
click at [554, 316] on img at bounding box center [543, 315] width 41 height 31
click at [518, 298] on input "Collaboration - Faux Potted Plant Collaboration Asset Identifier: Collaboration" at bounding box center [514, 293] width 10 height 10
select select "10716147"
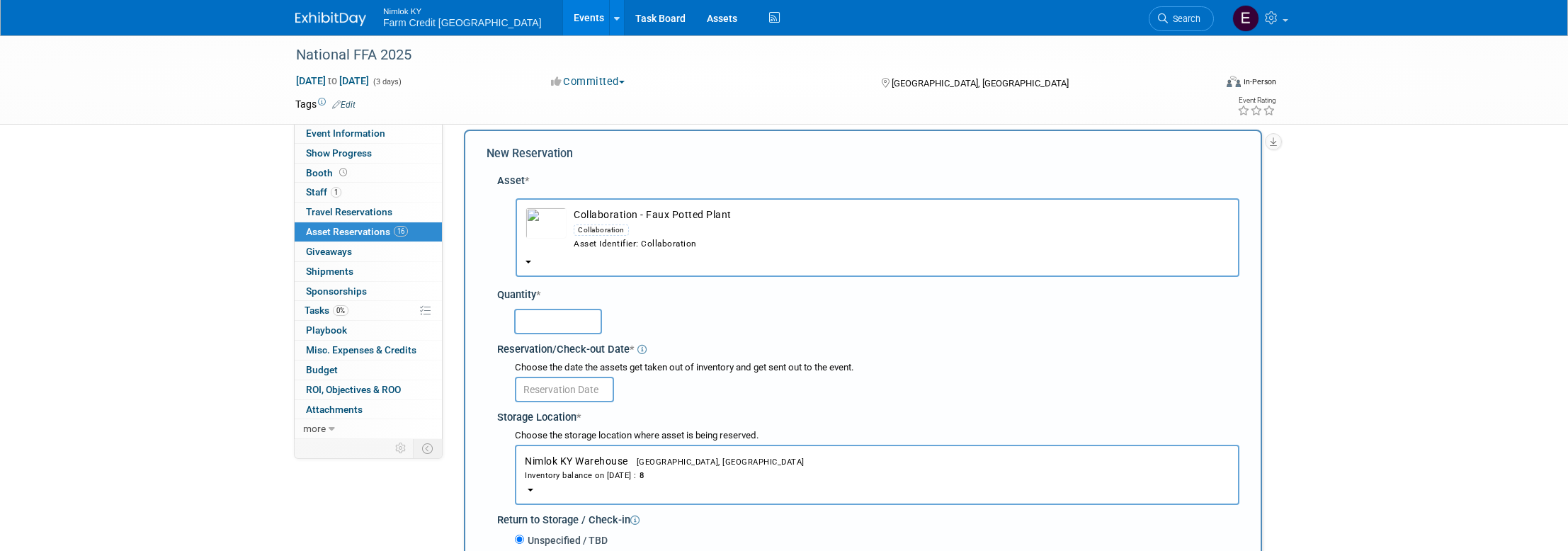
click at [579, 325] on input "text" at bounding box center [558, 321] width 88 height 26
type input "8"
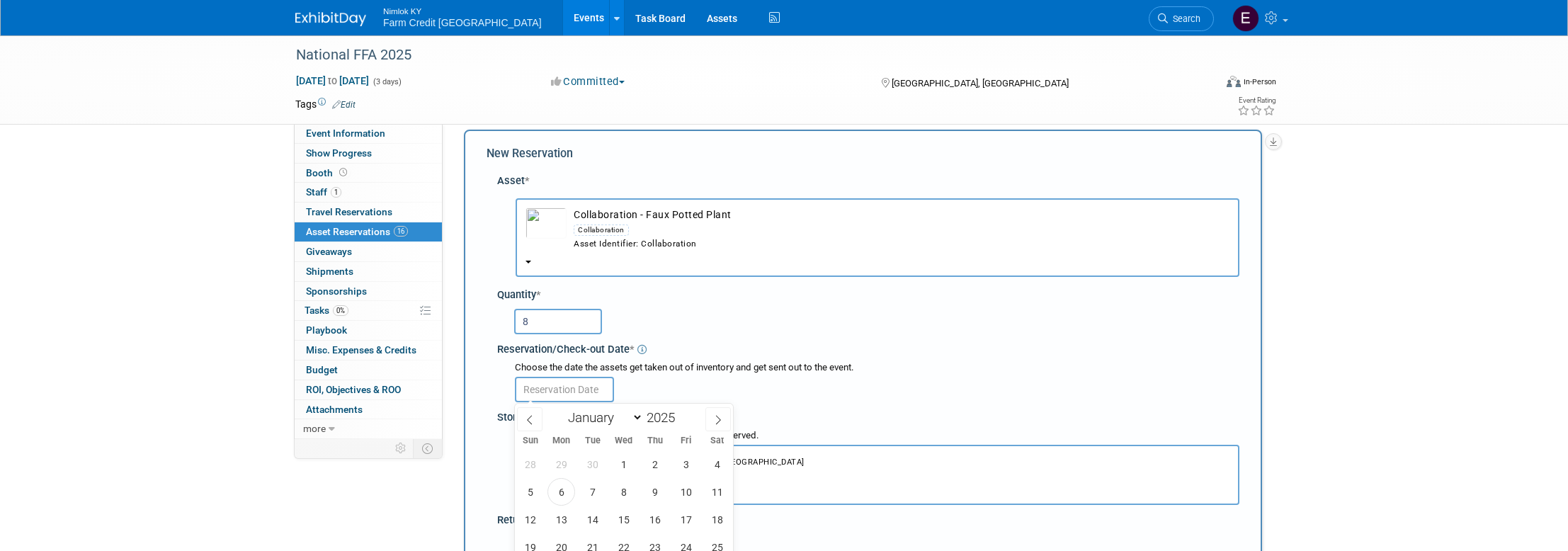
click at [566, 389] on input "text" at bounding box center [565, 389] width 99 height 26
click at [560, 489] on span "6" at bounding box center [561, 491] width 28 height 28
type input "Oct 6, 2025"
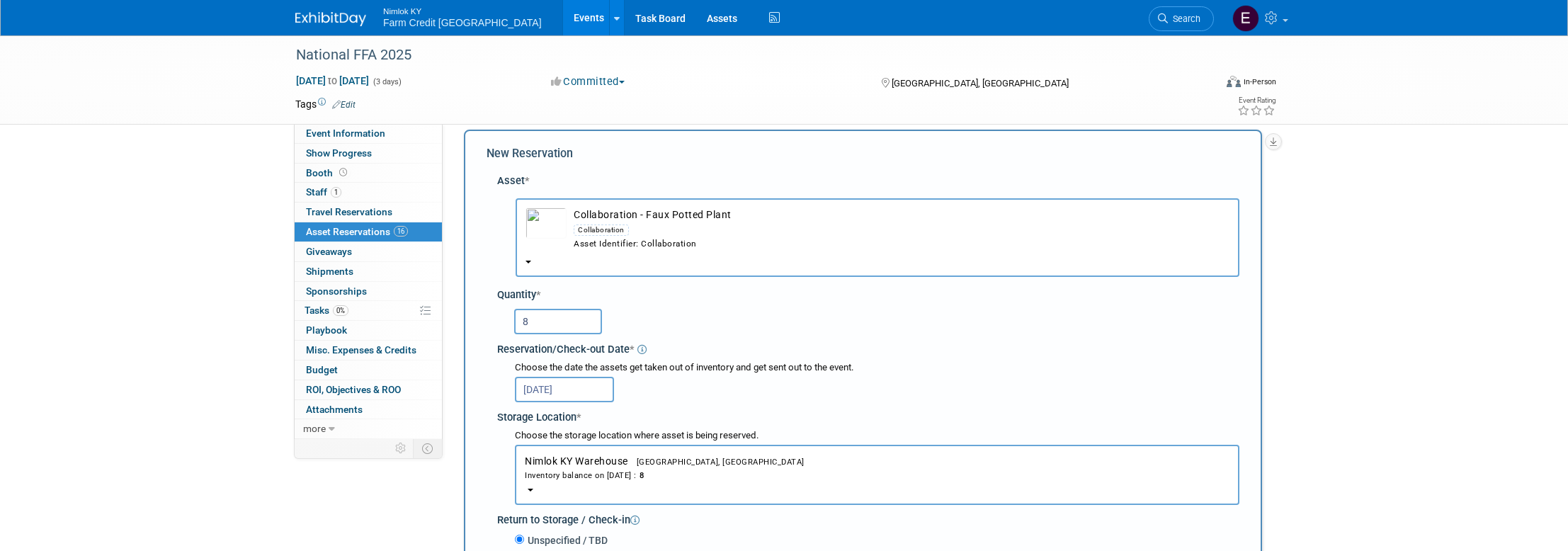
click at [888, 294] on div "Quantity *" at bounding box center [868, 294] width 742 height 15
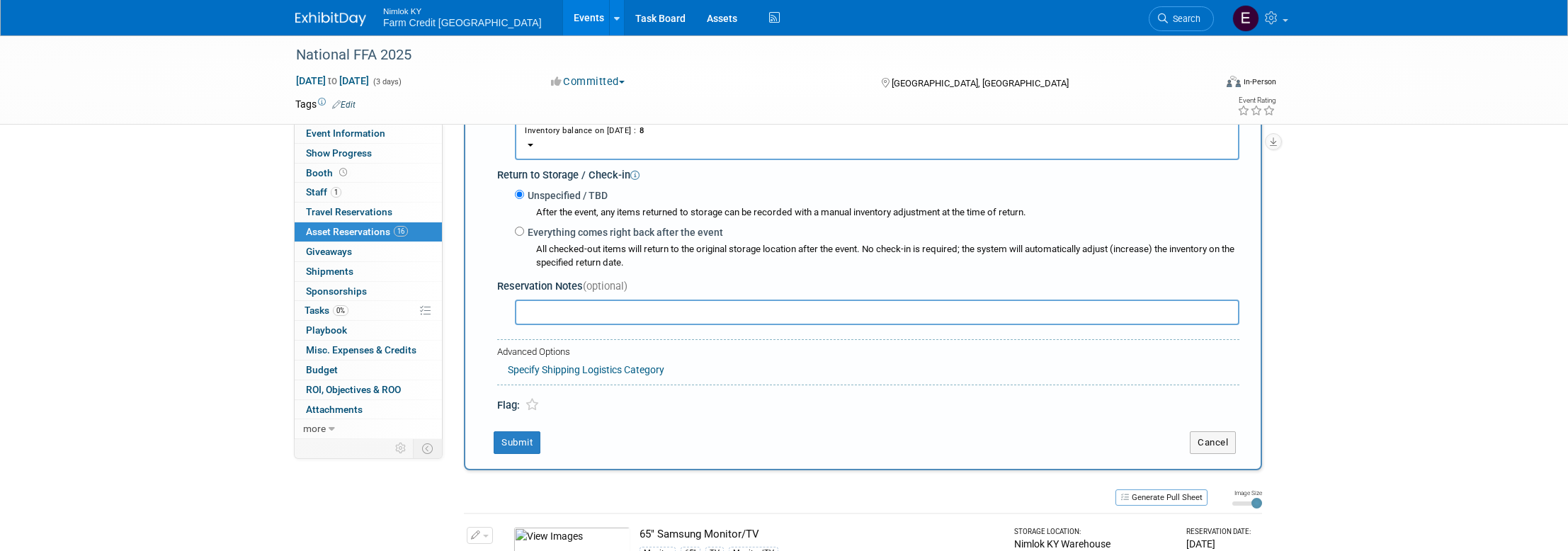
scroll to position [359, 0]
click at [534, 446] on button "Submit" at bounding box center [517, 441] width 46 height 22
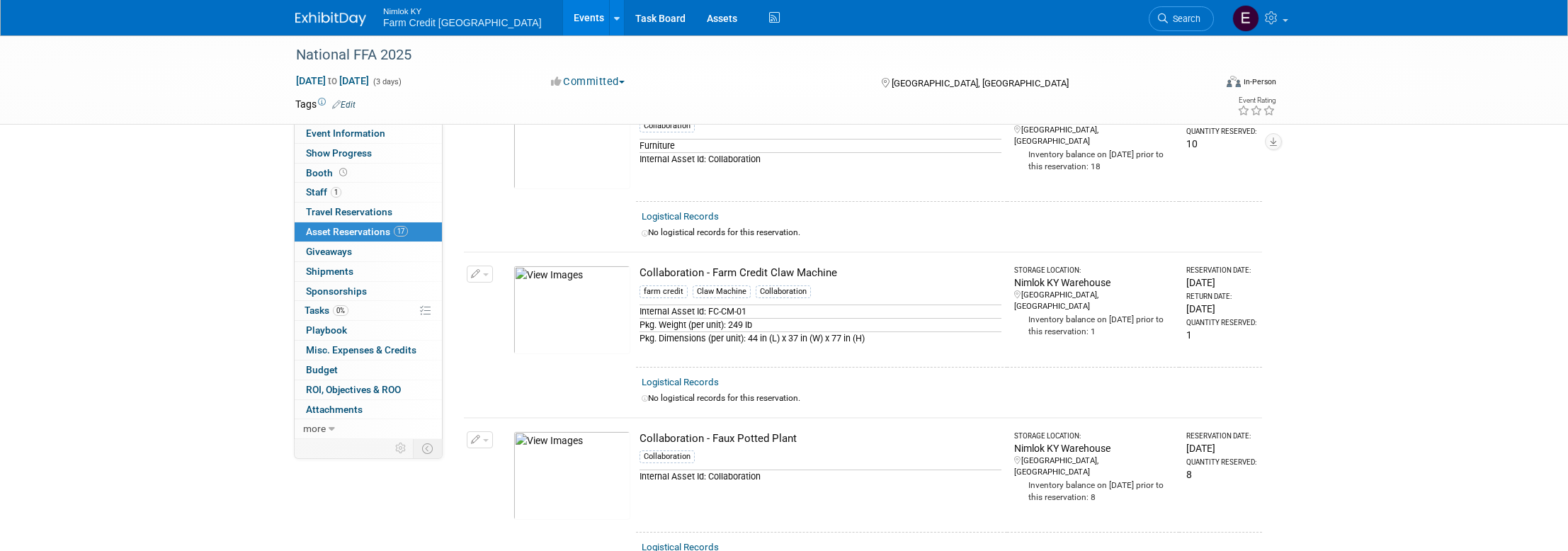
scroll to position [0, 0]
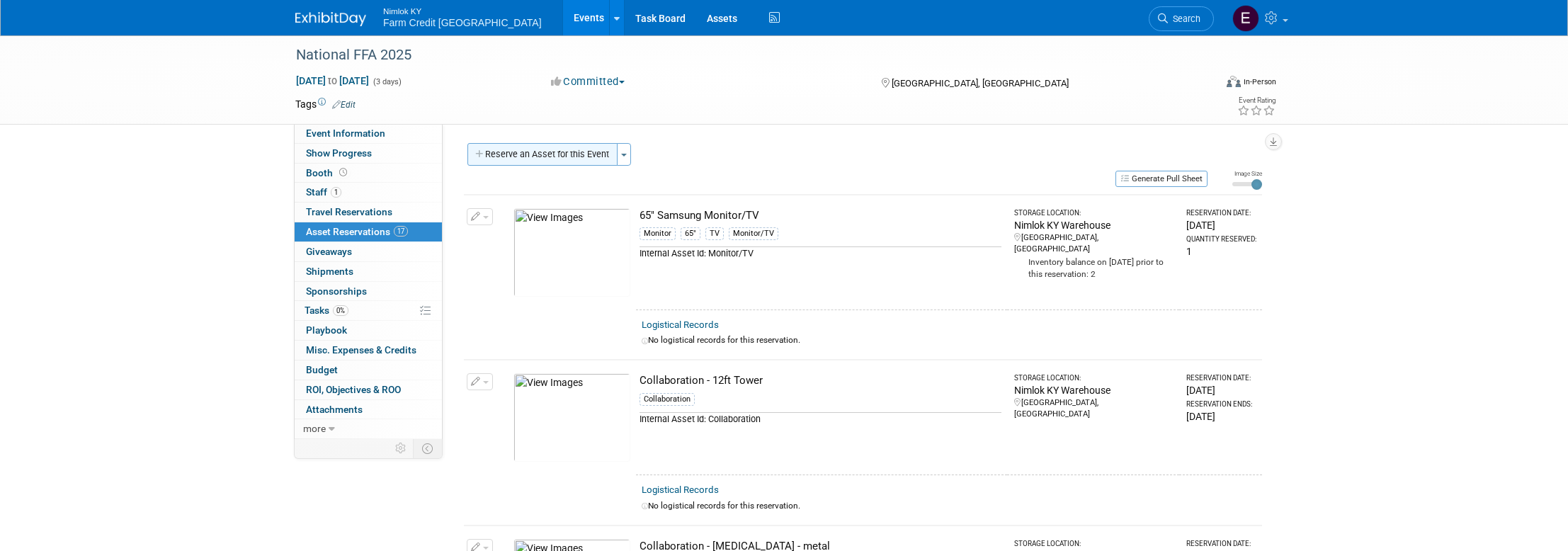
click at [522, 151] on button "Reserve an Asset for this Event" at bounding box center [542, 154] width 150 height 22
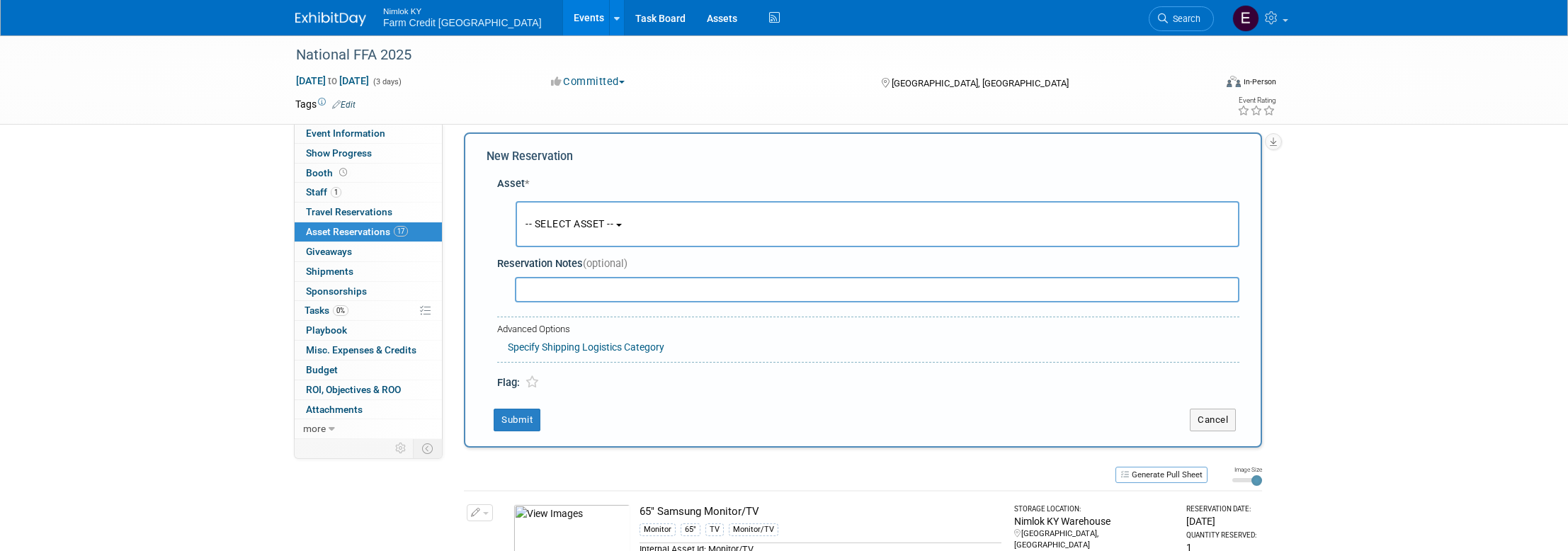
scroll to position [14, 0]
click at [614, 221] on span "-- SELECT ASSET --" at bounding box center [570, 221] width 88 height 11
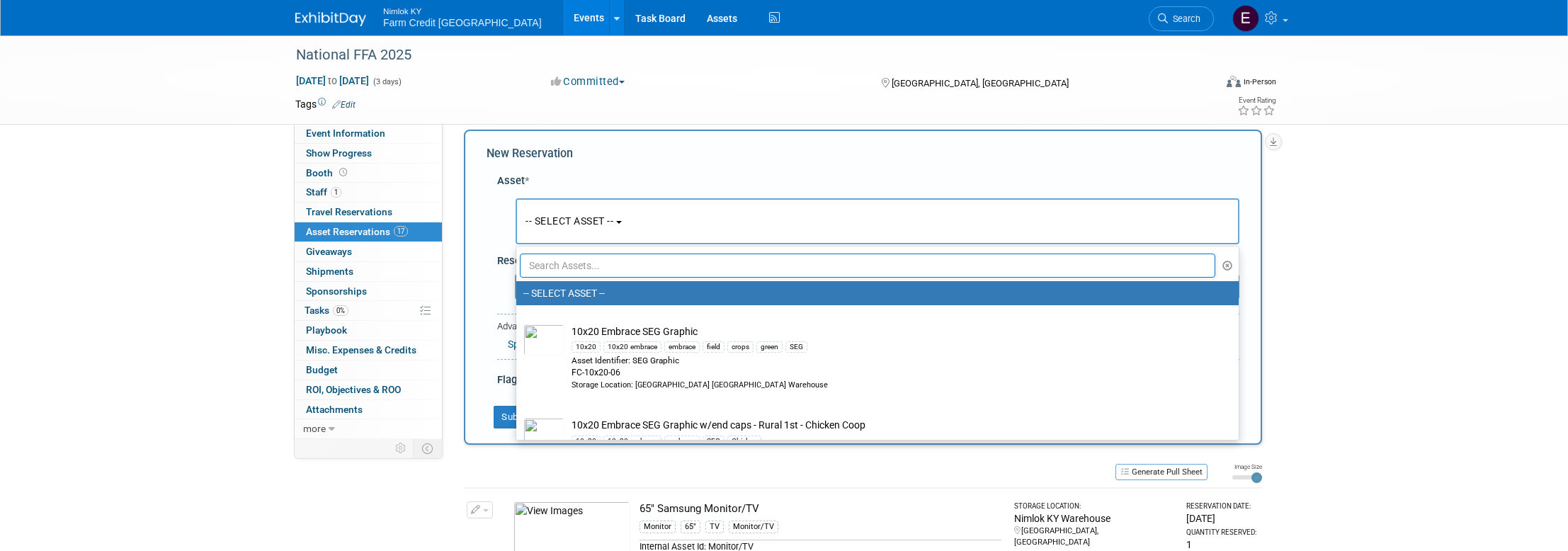
click at [632, 266] on input "text" at bounding box center [867, 266] width 695 height 24
paste input "Collaboration - Faux Snake Plant"
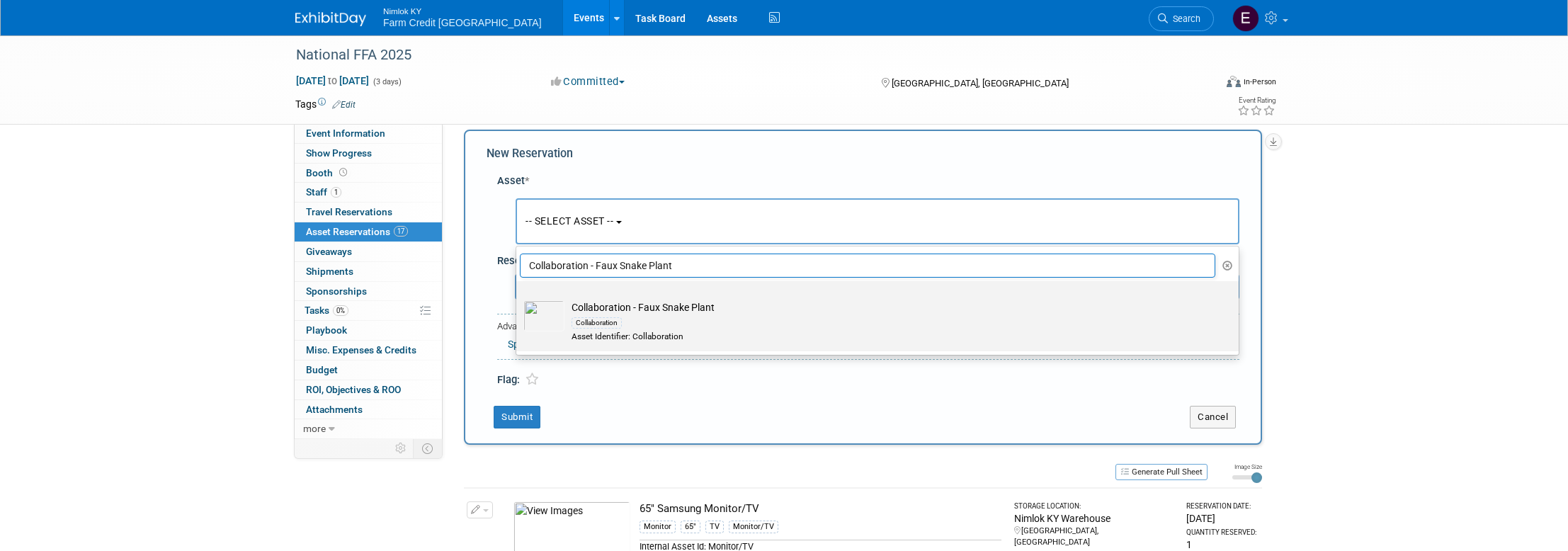
type input "Collaboration - Faux Snake Plant"
click at [551, 310] on img at bounding box center [543, 315] width 41 height 31
click at [518, 298] on input "Collaboration - Faux Snake Plant Collaboration Asset Identifier: Collaboration" at bounding box center [514, 293] width 10 height 10
select select "10716148"
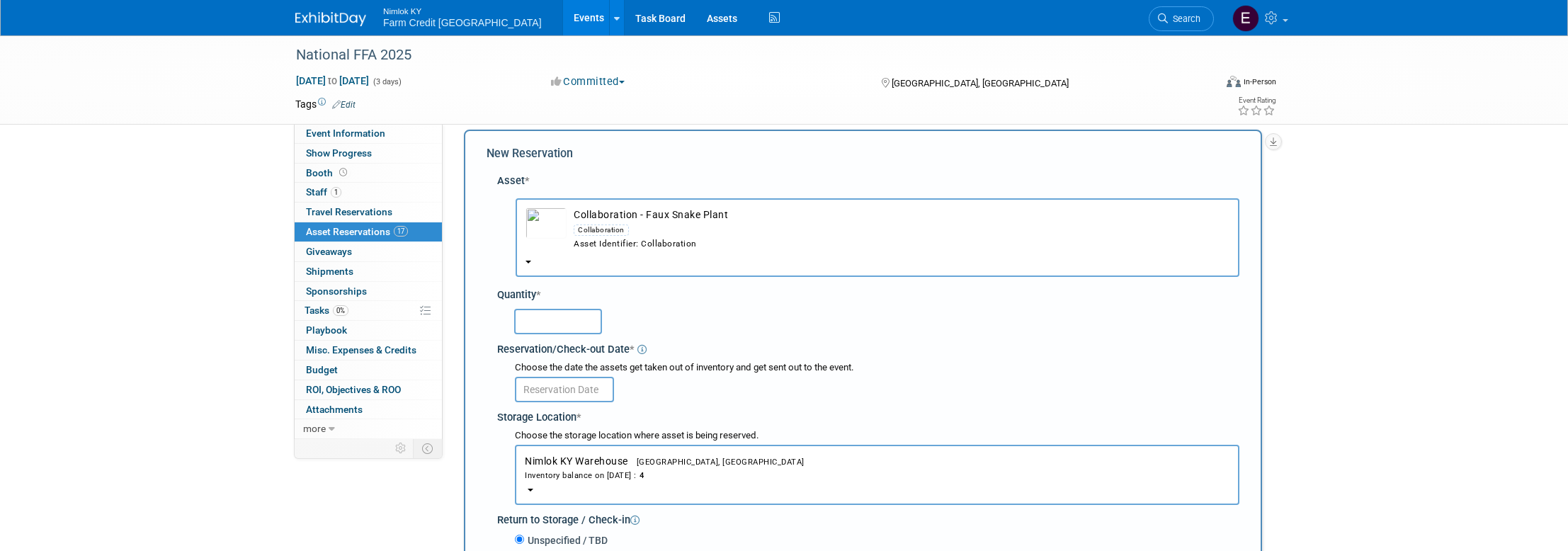
click at [582, 324] on input "text" at bounding box center [558, 321] width 88 height 26
type input "4"
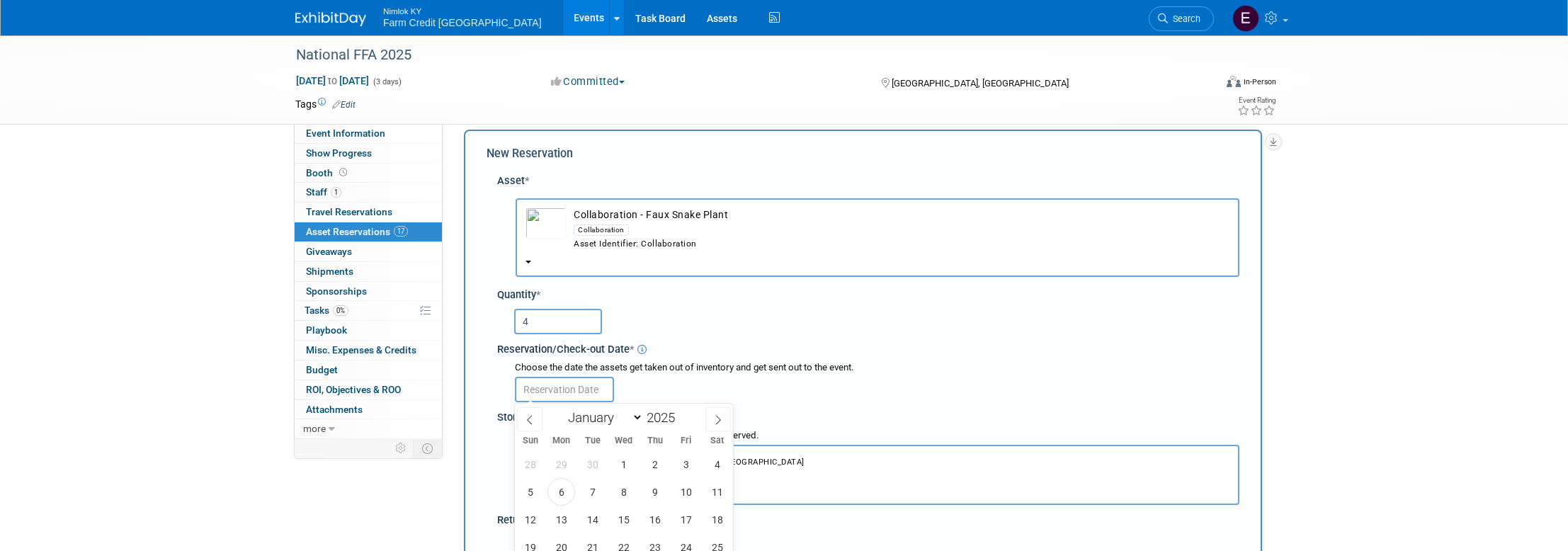
click at [553, 387] on input "text" at bounding box center [565, 389] width 99 height 26
click at [560, 480] on span "6" at bounding box center [561, 491] width 28 height 28
type input "[DATE]"
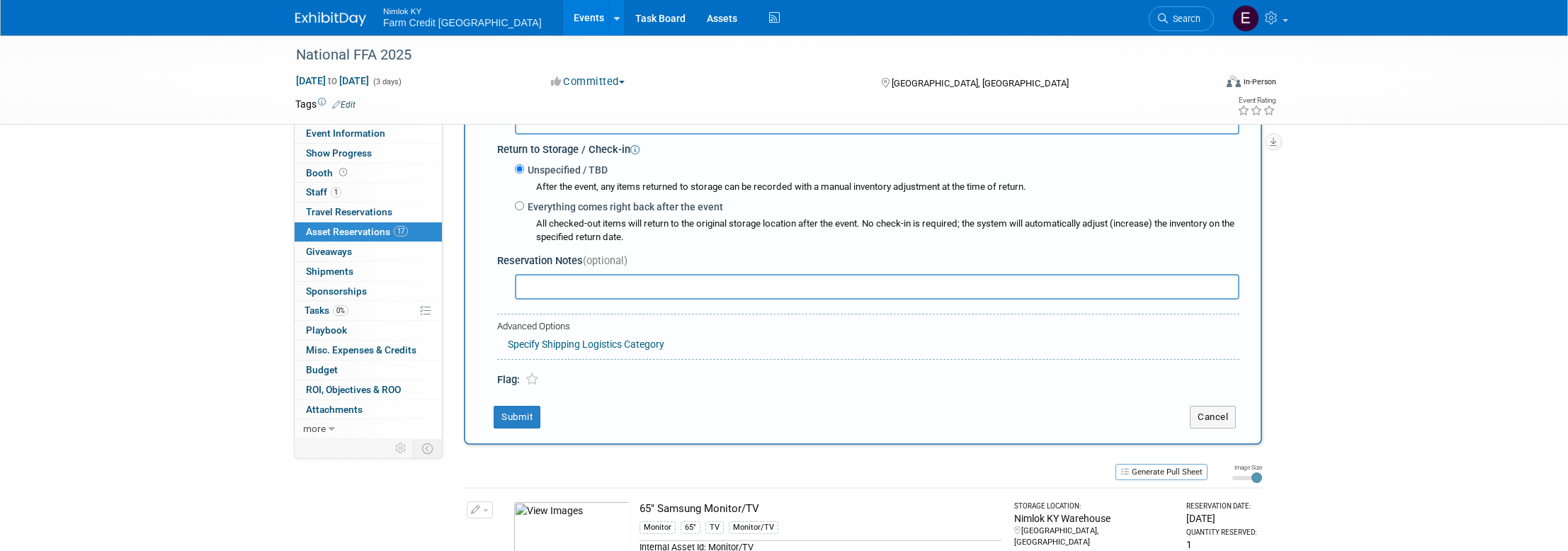
scroll to position [432, 0]
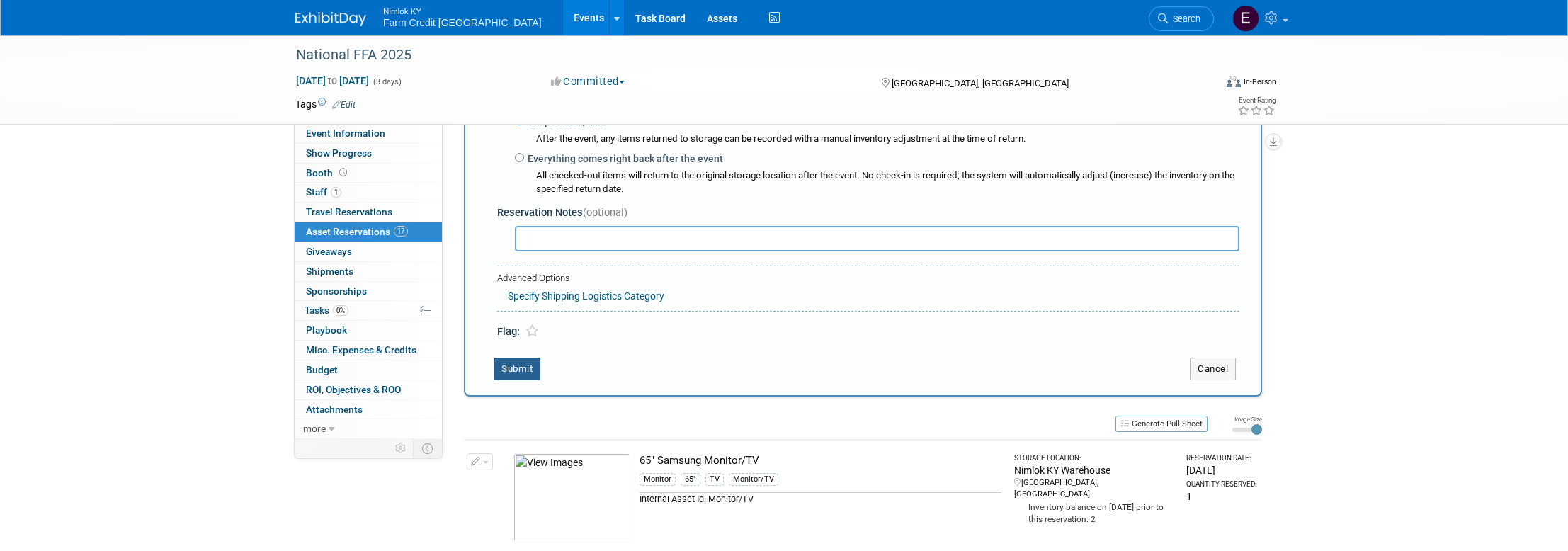
click at [526, 374] on button "Submit" at bounding box center [517, 369] width 46 height 22
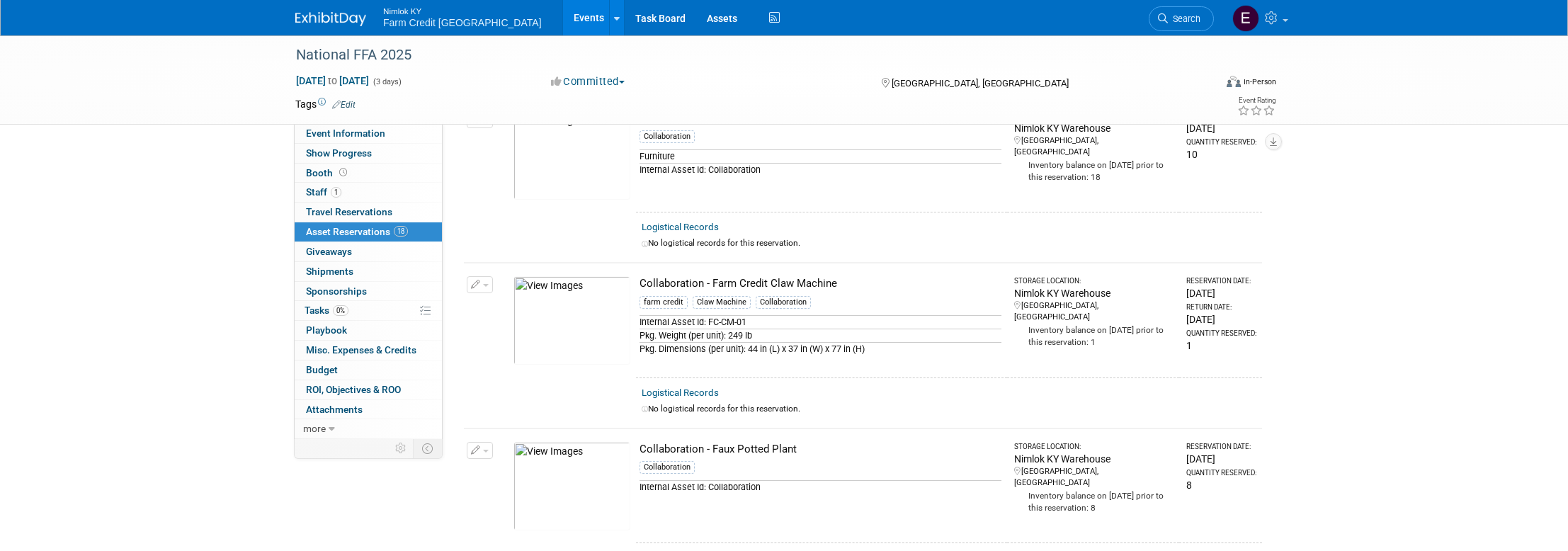
scroll to position [0, 0]
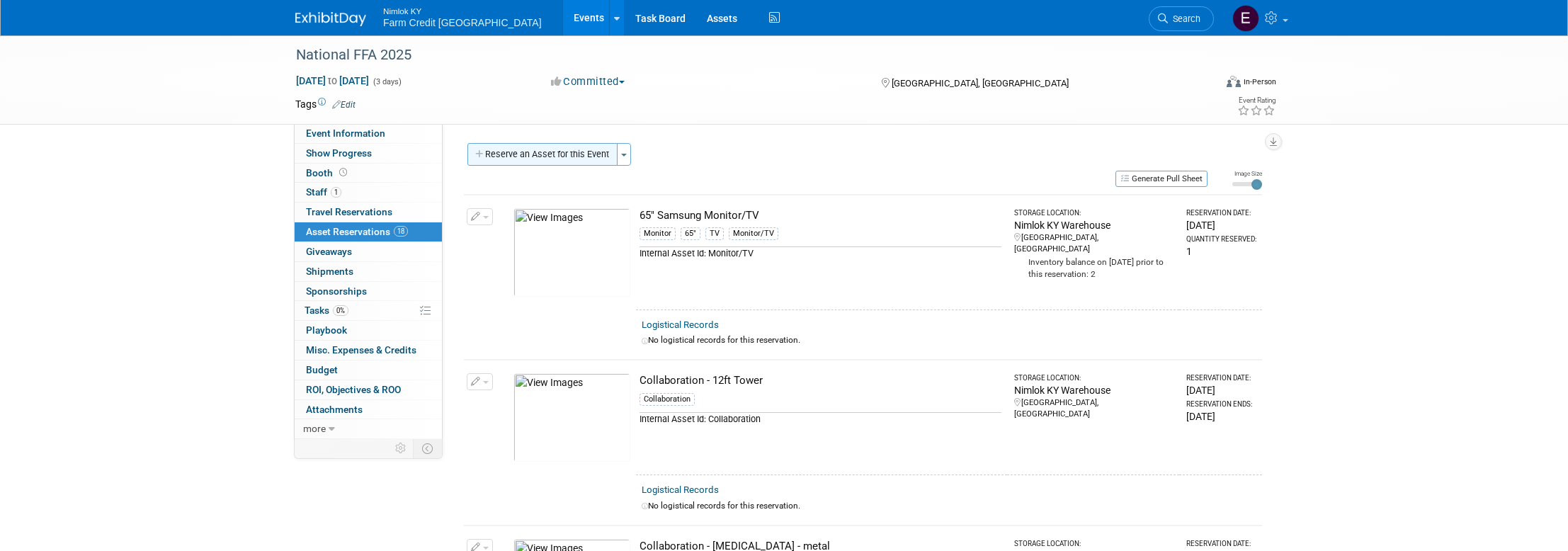
click at [544, 162] on button "Reserve an Asset for this Event" at bounding box center [542, 154] width 150 height 22
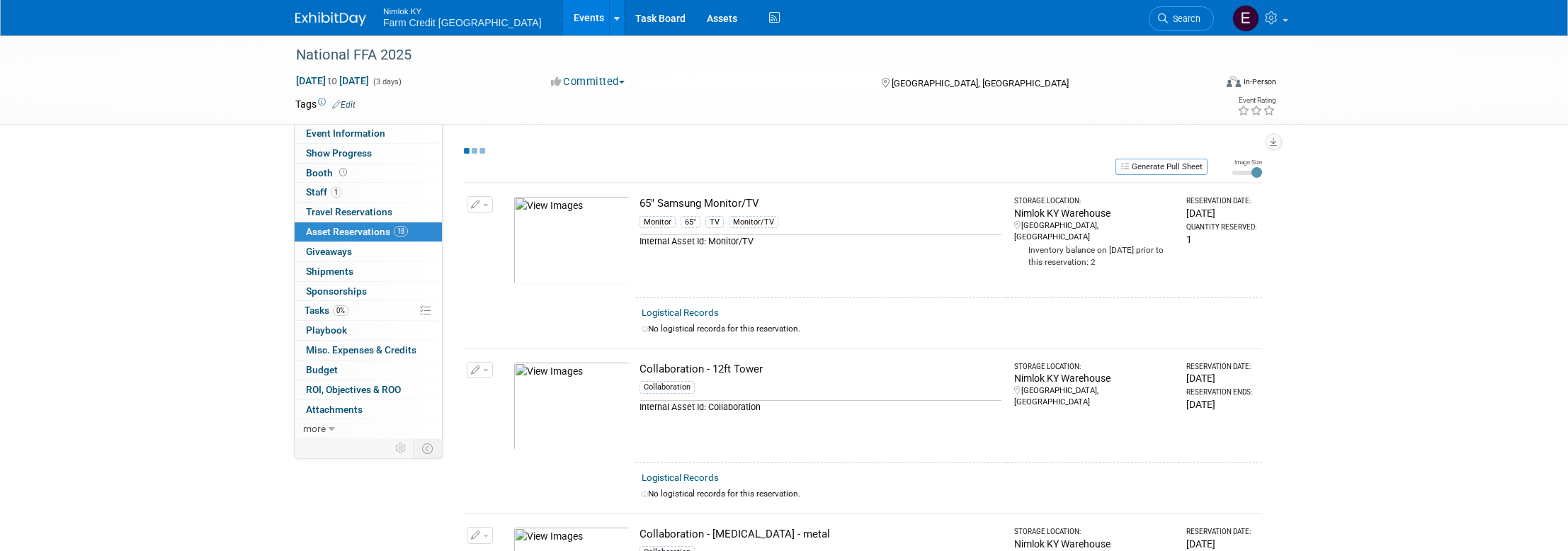
select select "9"
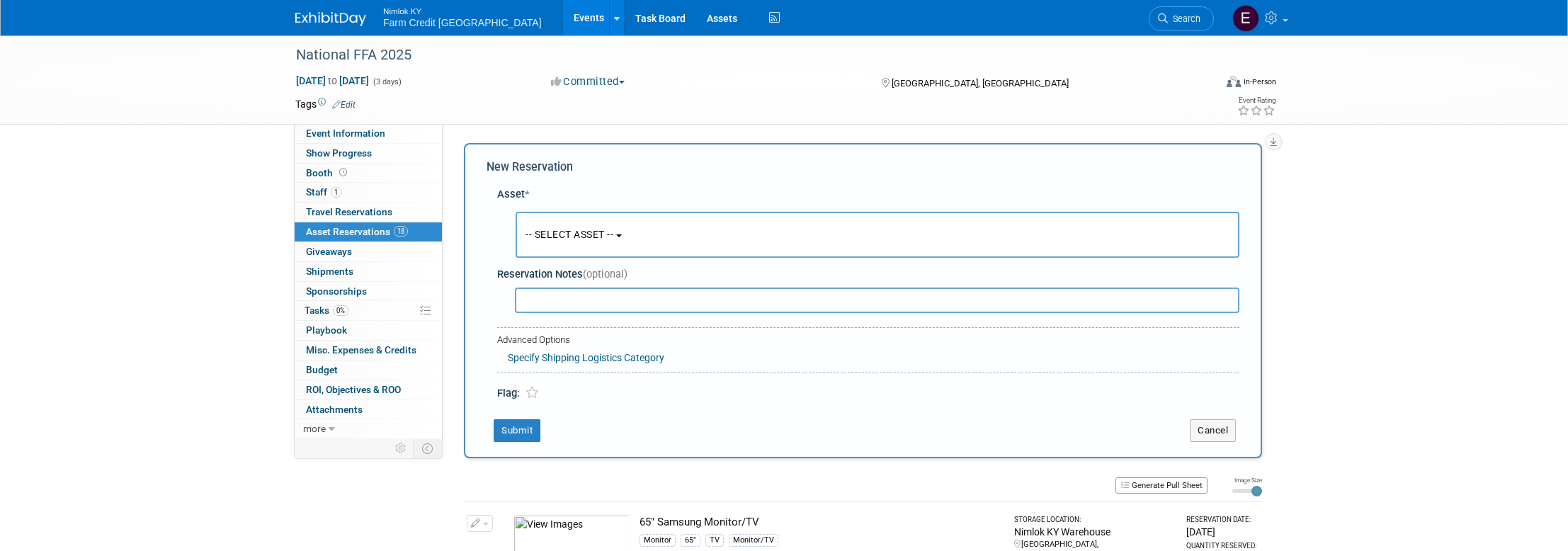
scroll to position [14, 0]
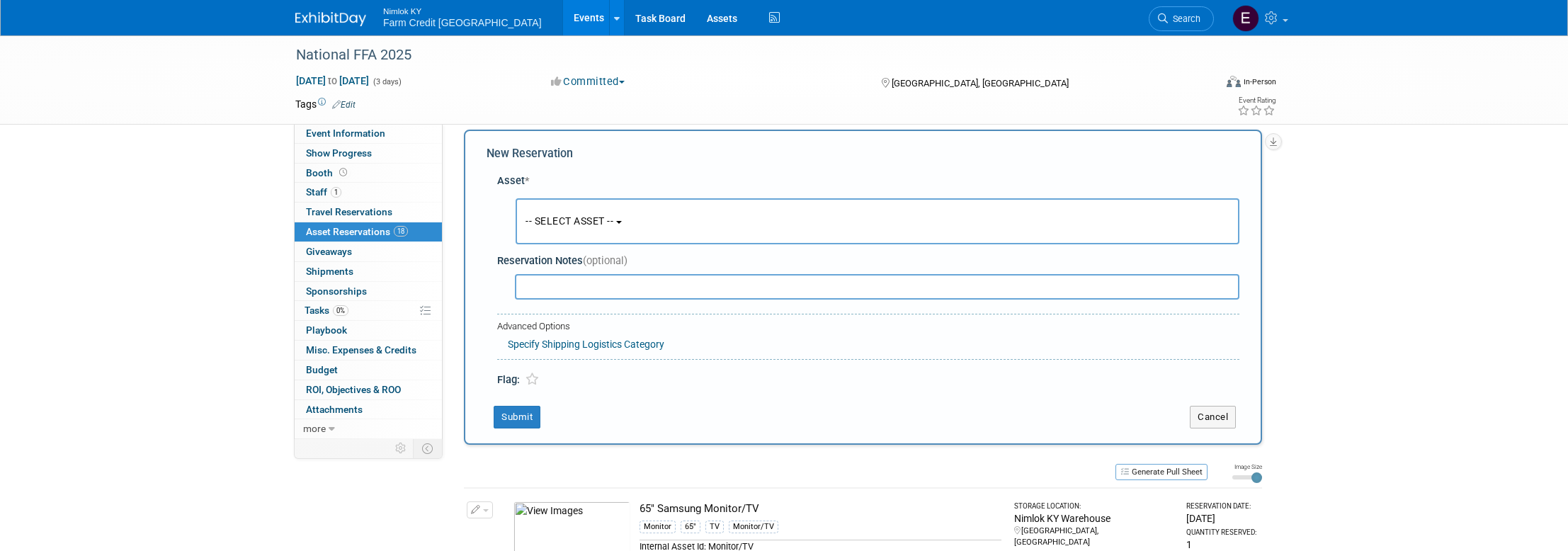
click at [622, 213] on button "-- SELECT ASSET --" at bounding box center [877, 222] width 724 height 46
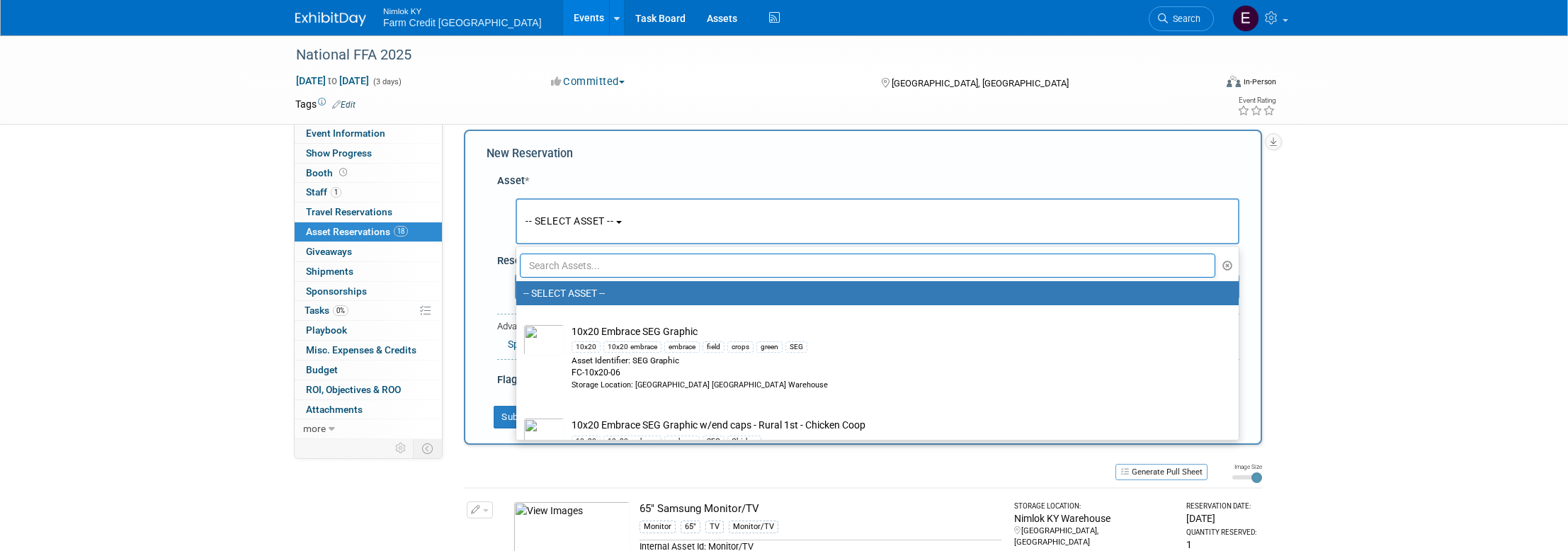
click at [606, 274] on input "text" at bounding box center [867, 266] width 695 height 24
paste input "Collaboration - Faux Succulent mix in concrete bowl"
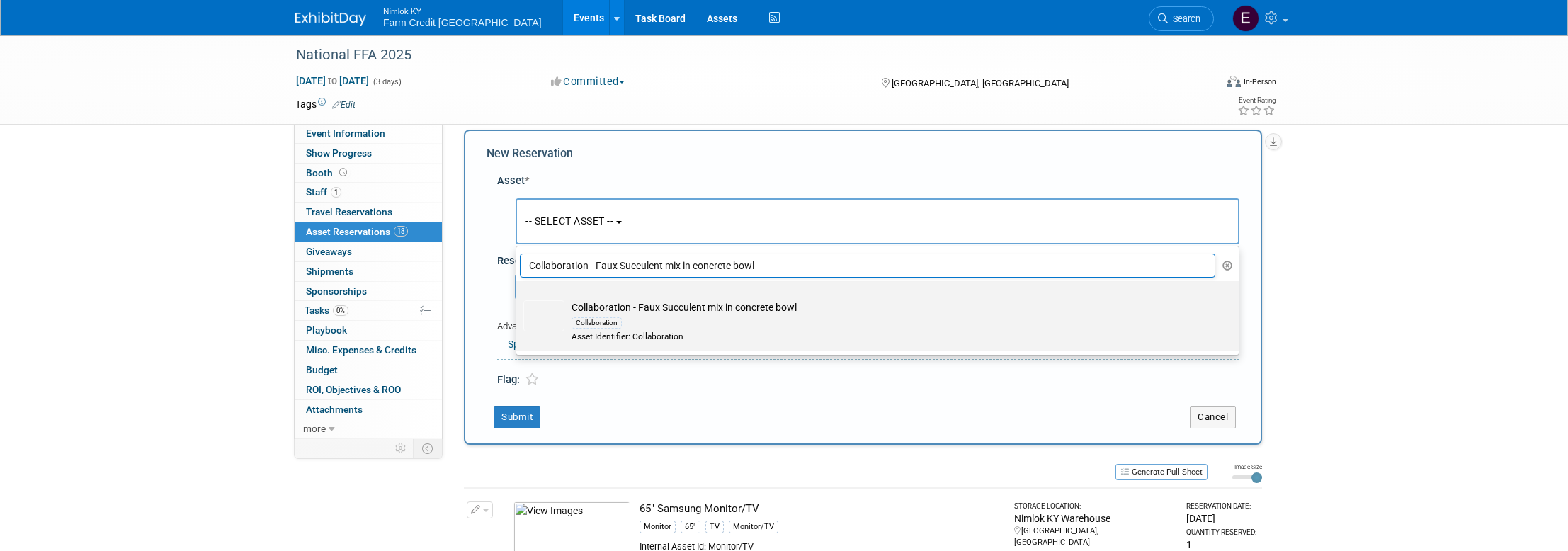
type input "Collaboration - Faux Succulent mix in concrete bowl"
click at [552, 319] on img at bounding box center [543, 315] width 41 height 31
click at [518, 298] on input "Collaboration - Faux Succulent mix in concrete bowl Collaboration Asset Identif…" at bounding box center [514, 293] width 10 height 10
select select "10716149"
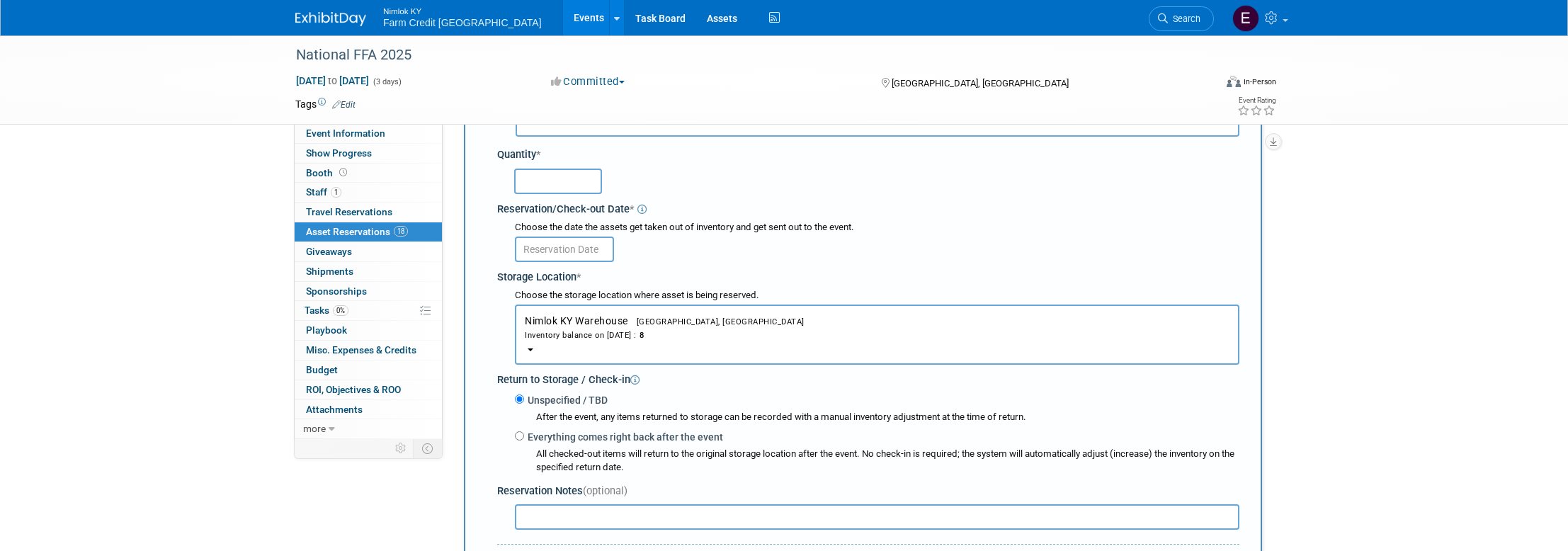
scroll to position [92, 0]
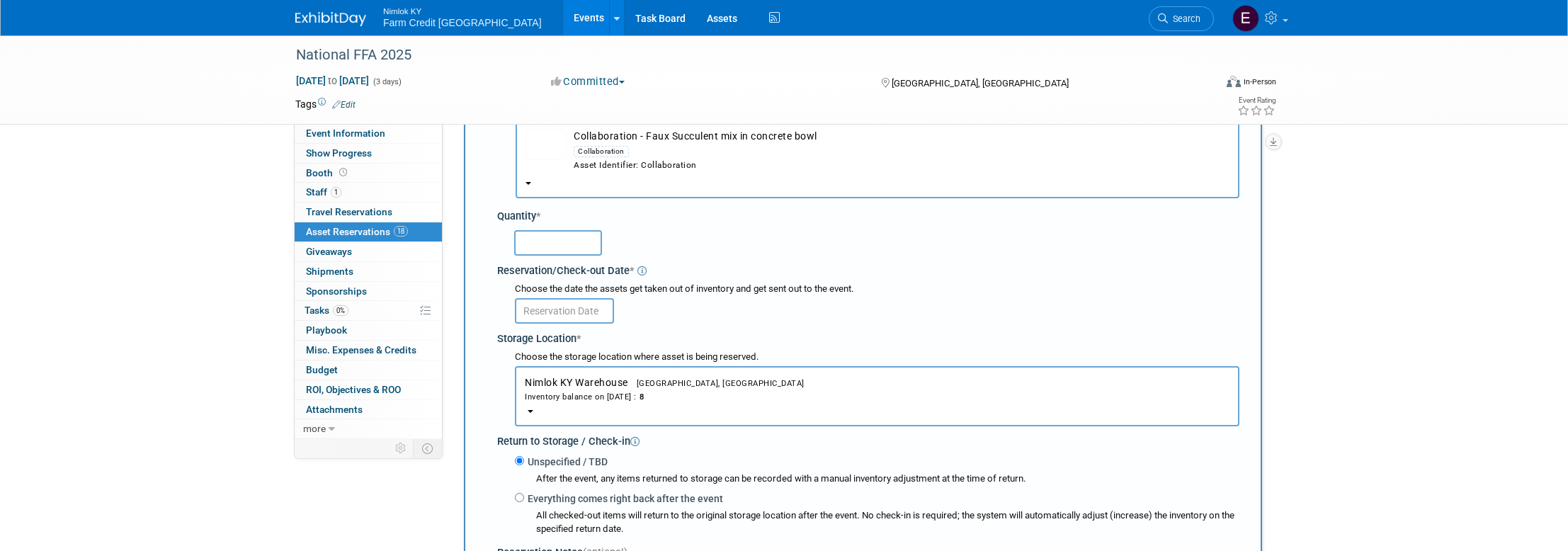
click at [569, 243] on input "text" at bounding box center [558, 243] width 88 height 26
type input "8"
click at [538, 315] on input "text" at bounding box center [565, 311] width 99 height 26
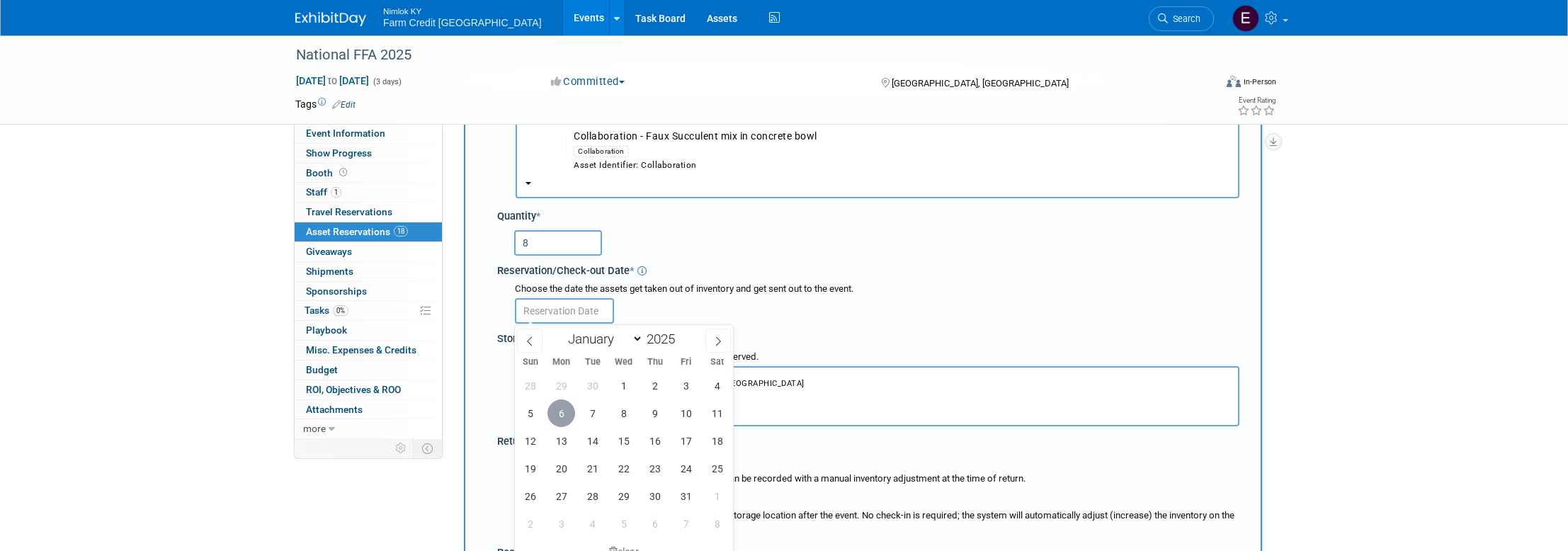
click at [562, 409] on span "6" at bounding box center [561, 413] width 28 height 28
type input "[DATE]"
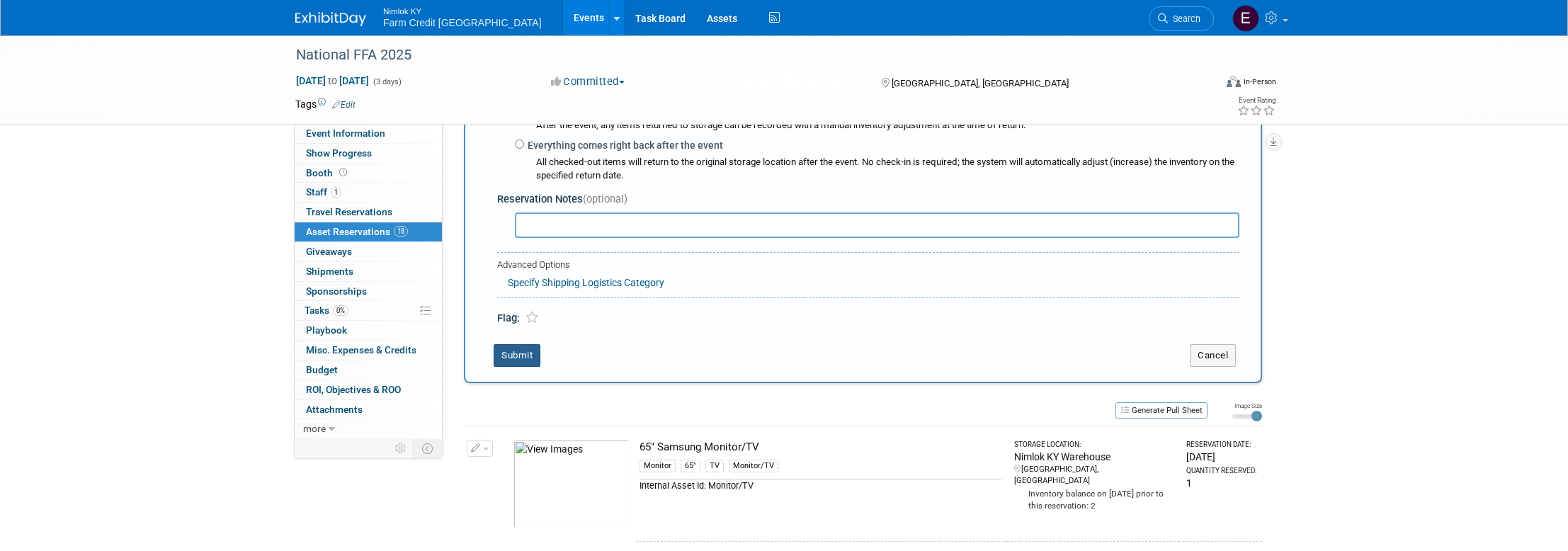
click at [515, 353] on button "Submit" at bounding box center [517, 355] width 46 height 22
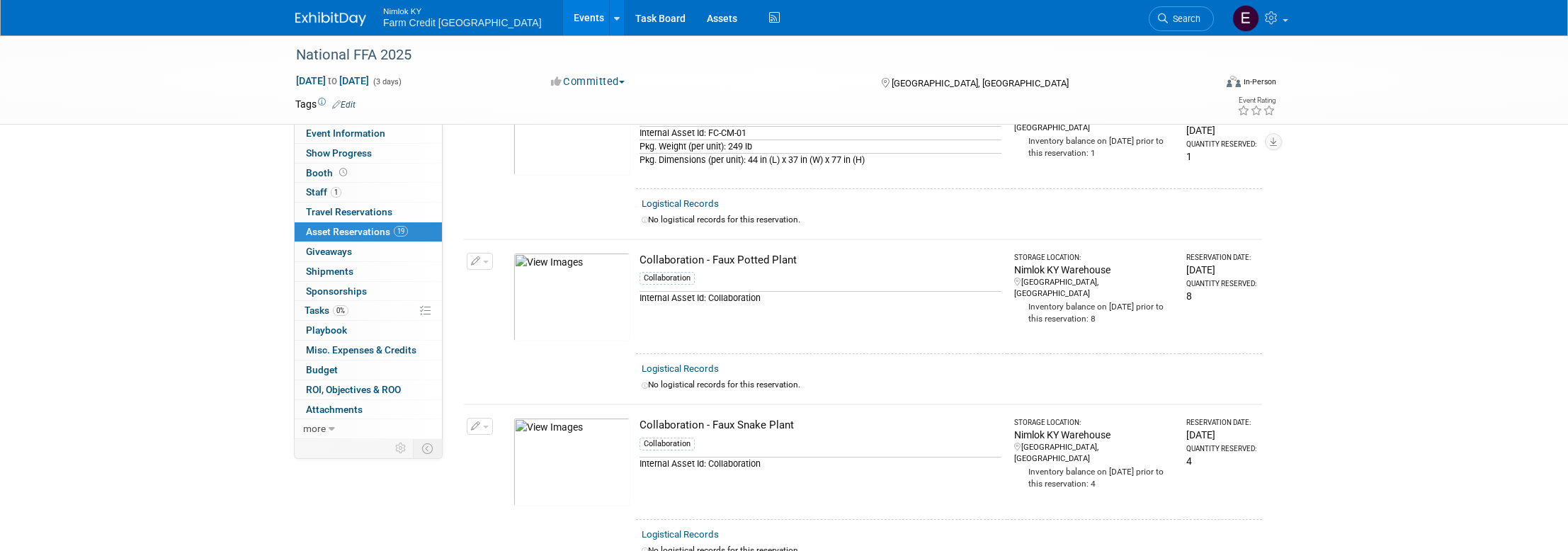
scroll to position [0, 0]
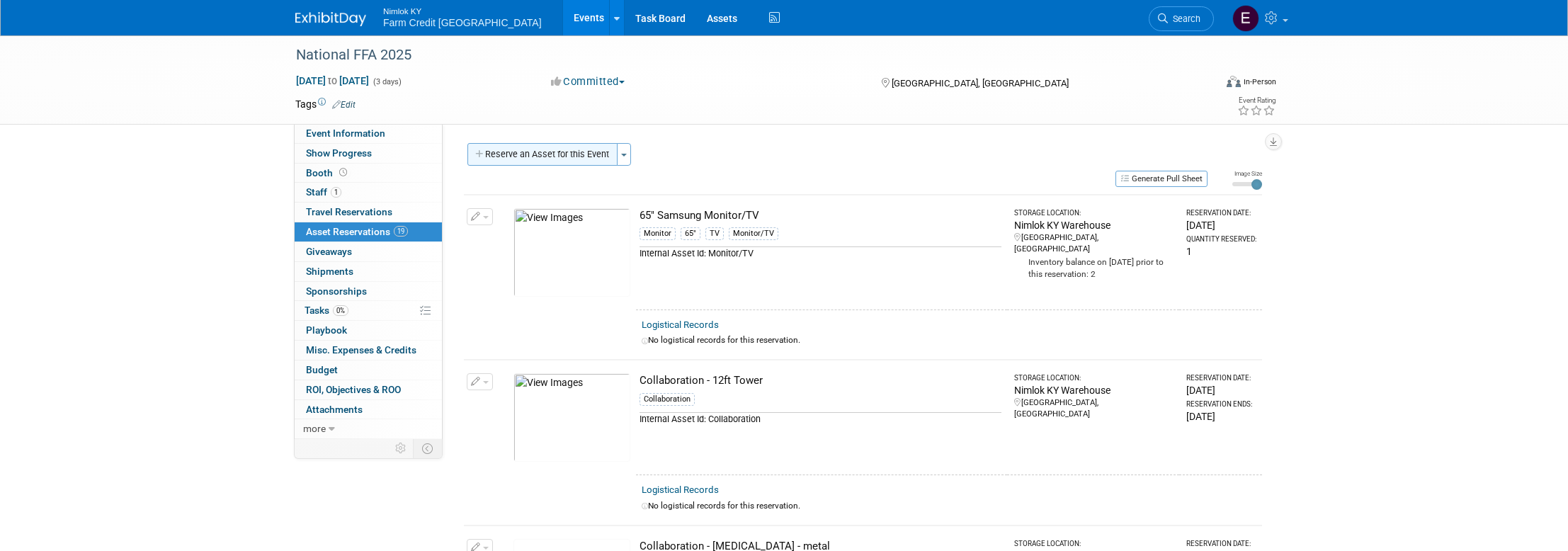
click at [554, 149] on button "Reserve an Asset for this Event" at bounding box center [542, 154] width 150 height 22
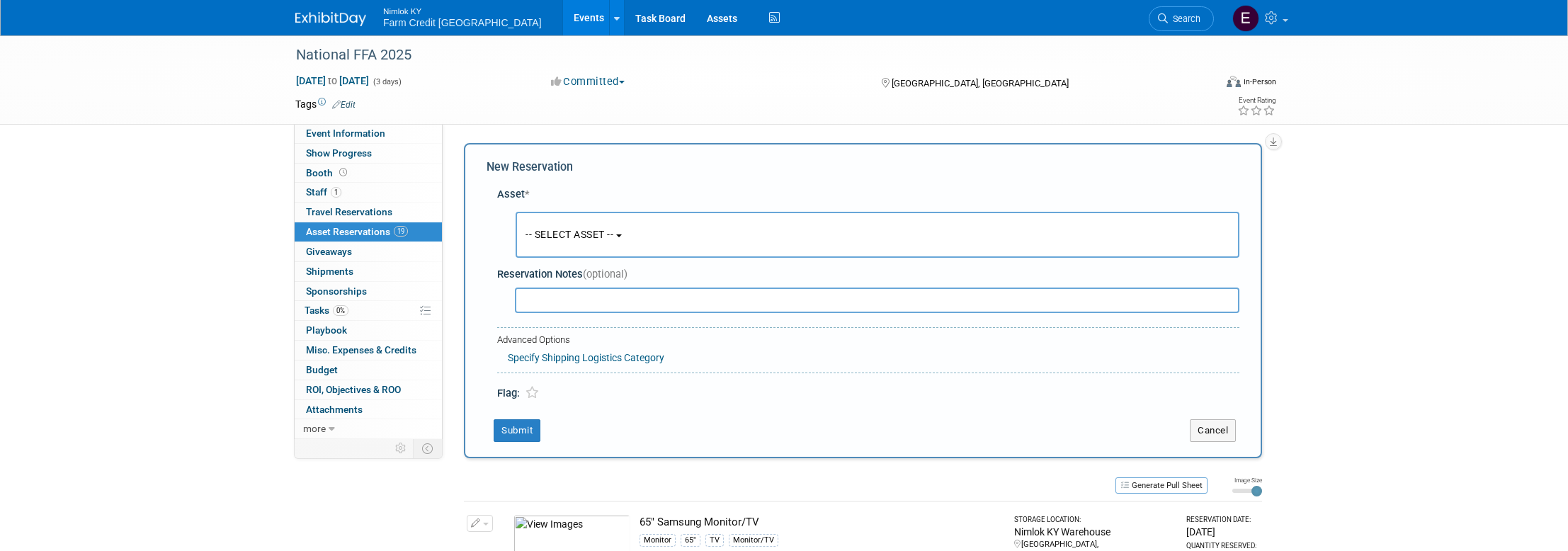
scroll to position [14, 0]
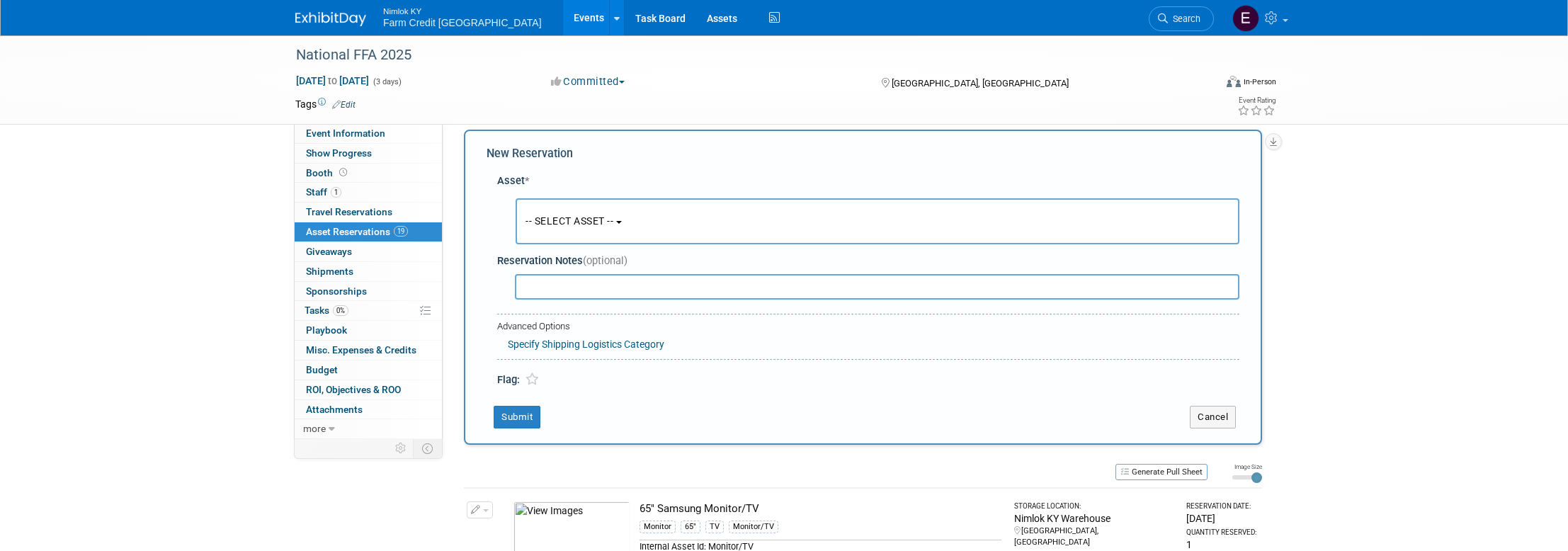
click at [626, 219] on button "-- SELECT ASSET --" at bounding box center [877, 222] width 724 height 46
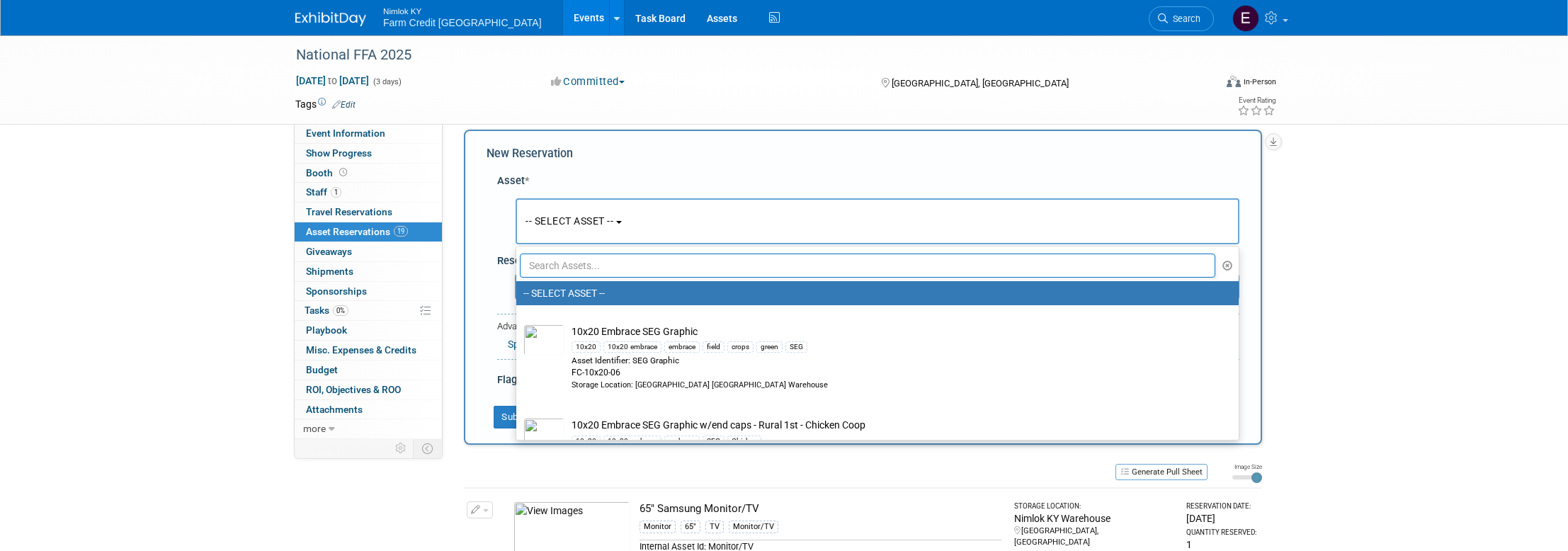
click at [635, 262] on input "text" at bounding box center [867, 266] width 695 height 24
paste input "Collaboration - Faux Succulent mix in white ceramic bowl"
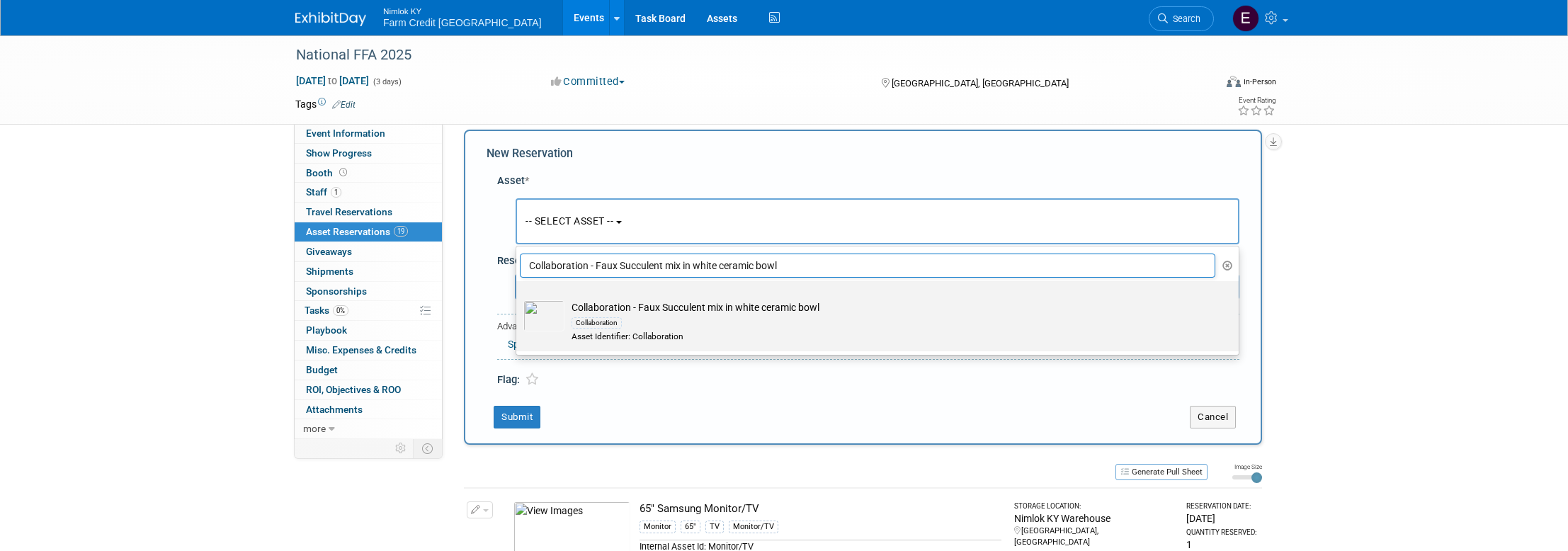
type input "Collaboration - Faux Succulent mix in white ceramic bowl"
click at [552, 312] on img at bounding box center [543, 315] width 41 height 31
click at [518, 298] on input "Collaboration - Faux Succulent mix in white ceramic bowl Collaboration Asset Id…" at bounding box center [514, 293] width 10 height 10
select select "10716150"
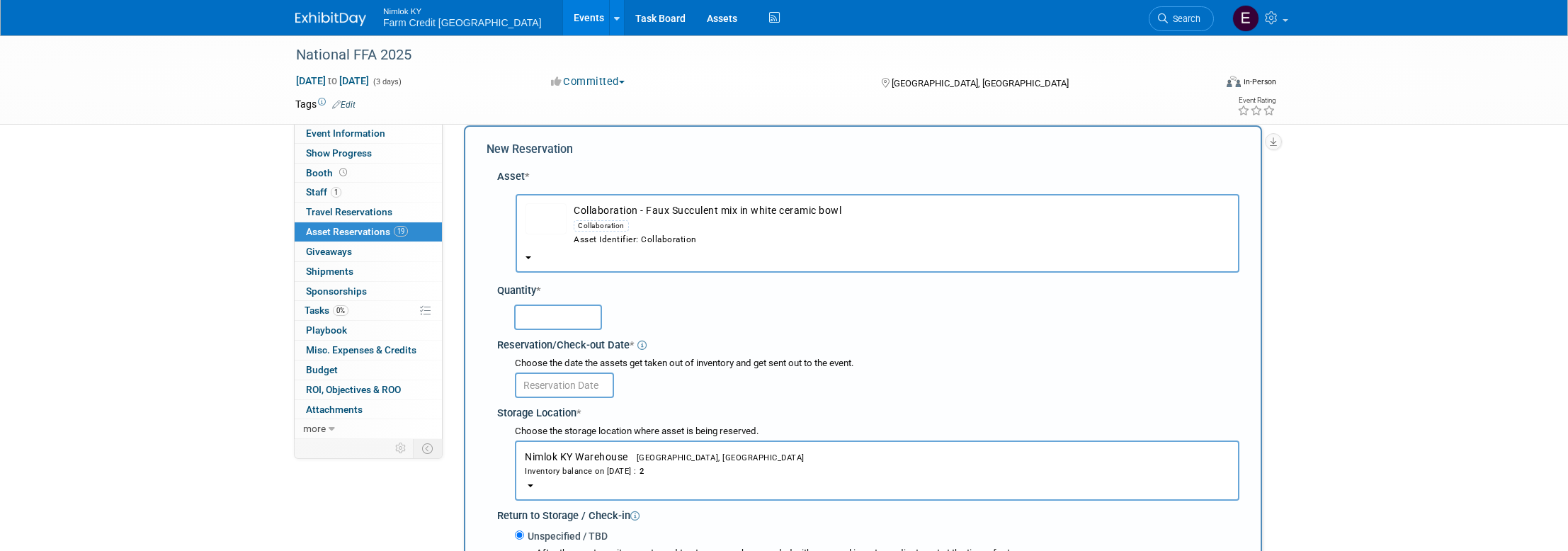
scroll to position [36, 0]
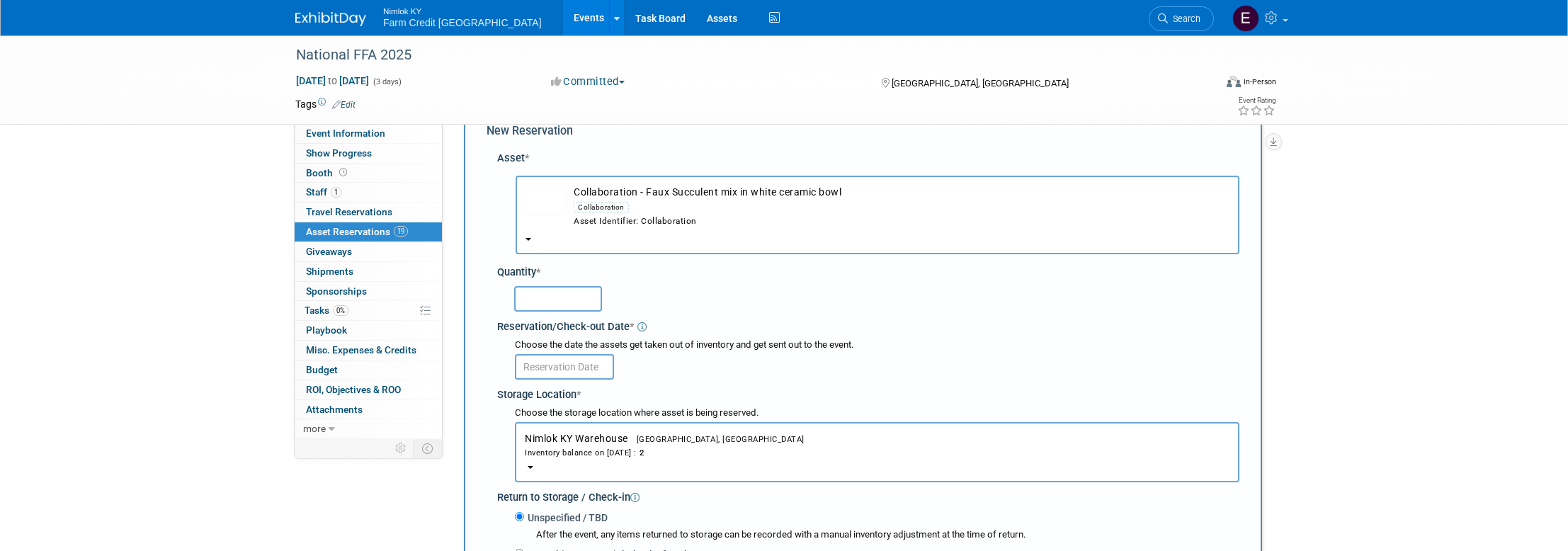
click at [582, 294] on input "text" at bounding box center [558, 299] width 88 height 26
type input "2"
click at [574, 369] on input "text" at bounding box center [565, 367] width 99 height 26
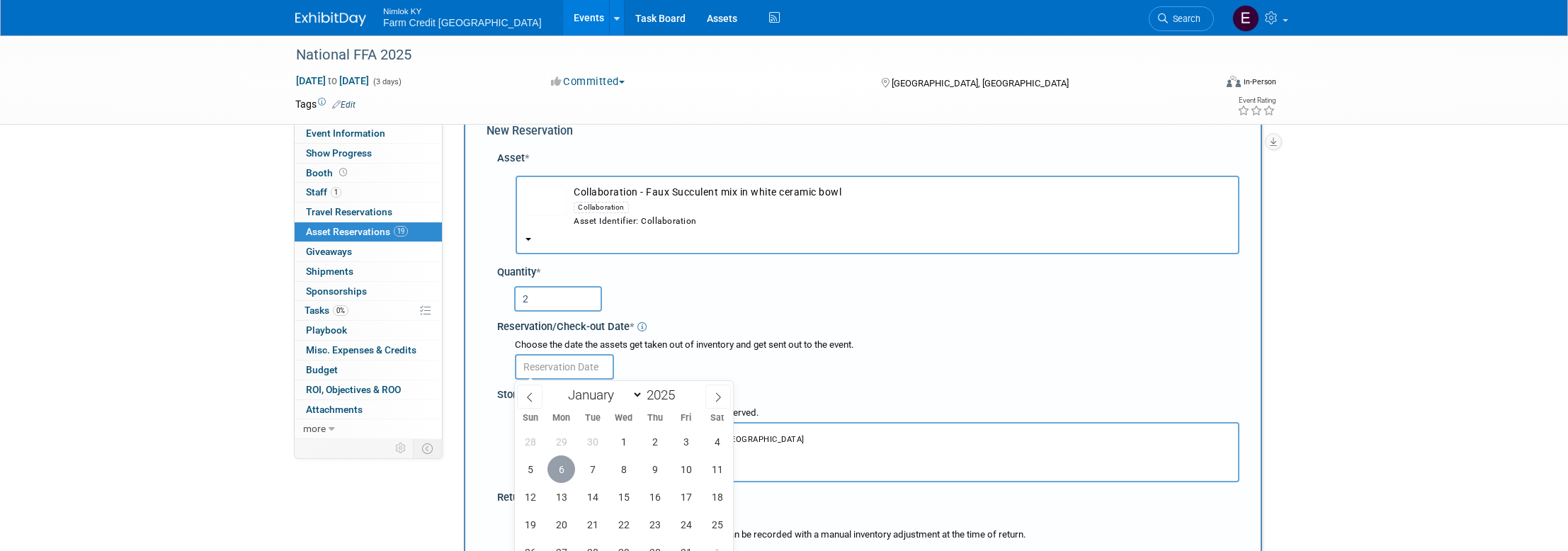
click at [558, 465] on span "6" at bounding box center [561, 469] width 28 height 28
type input "[DATE]"
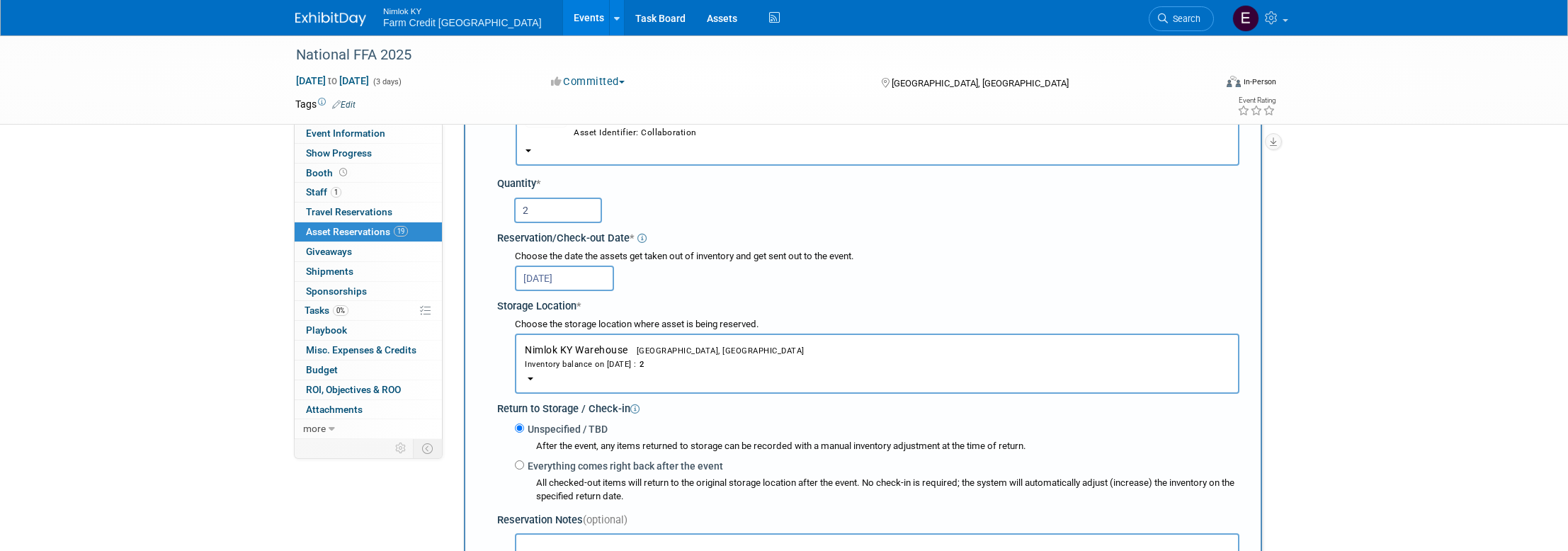
scroll to position [637, 0]
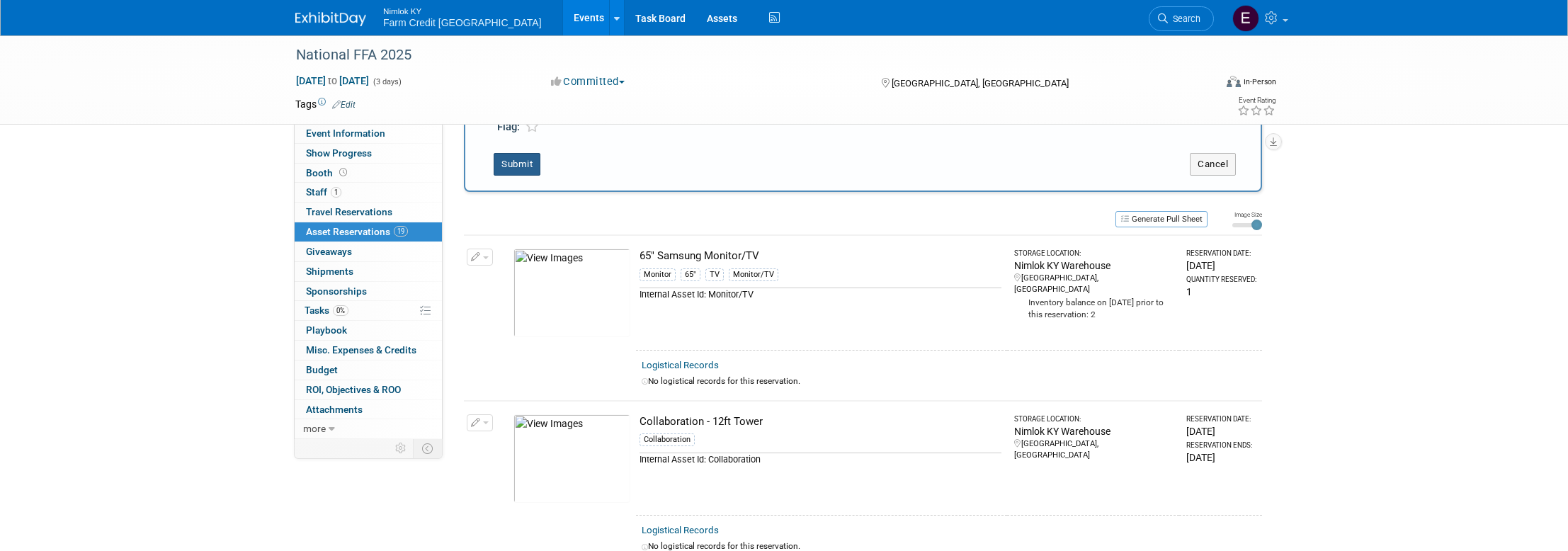
click at [519, 155] on button "Submit" at bounding box center [517, 164] width 46 height 22
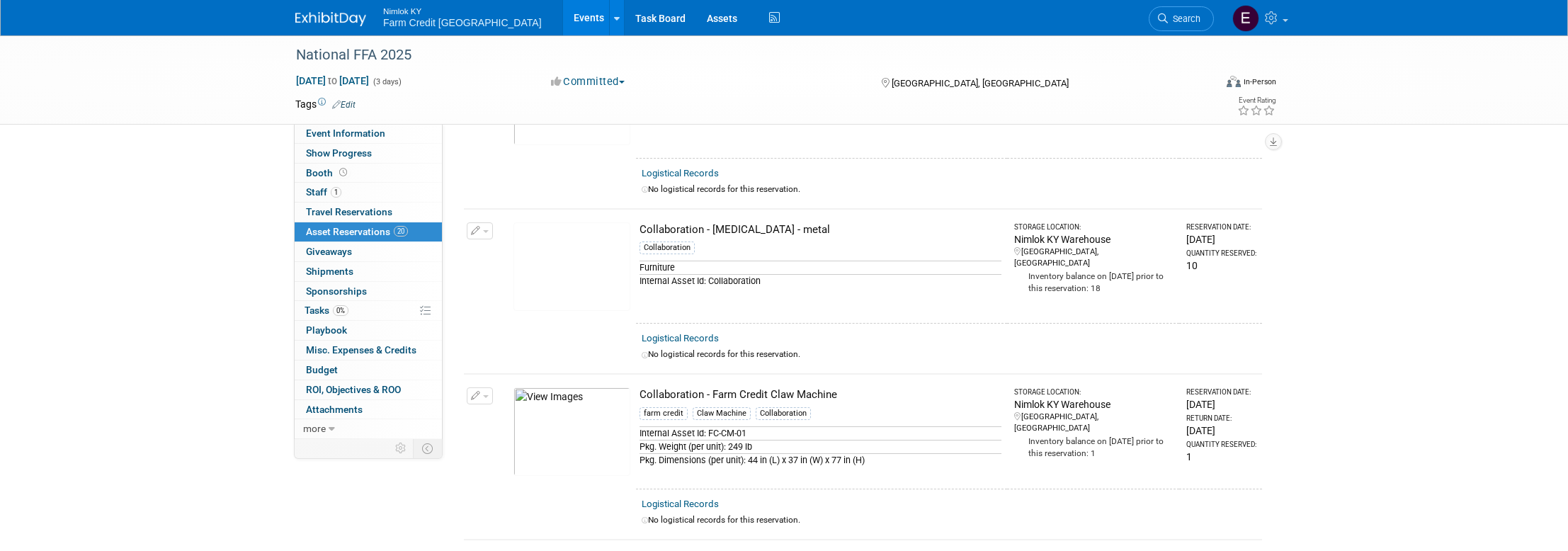
scroll to position [0, 0]
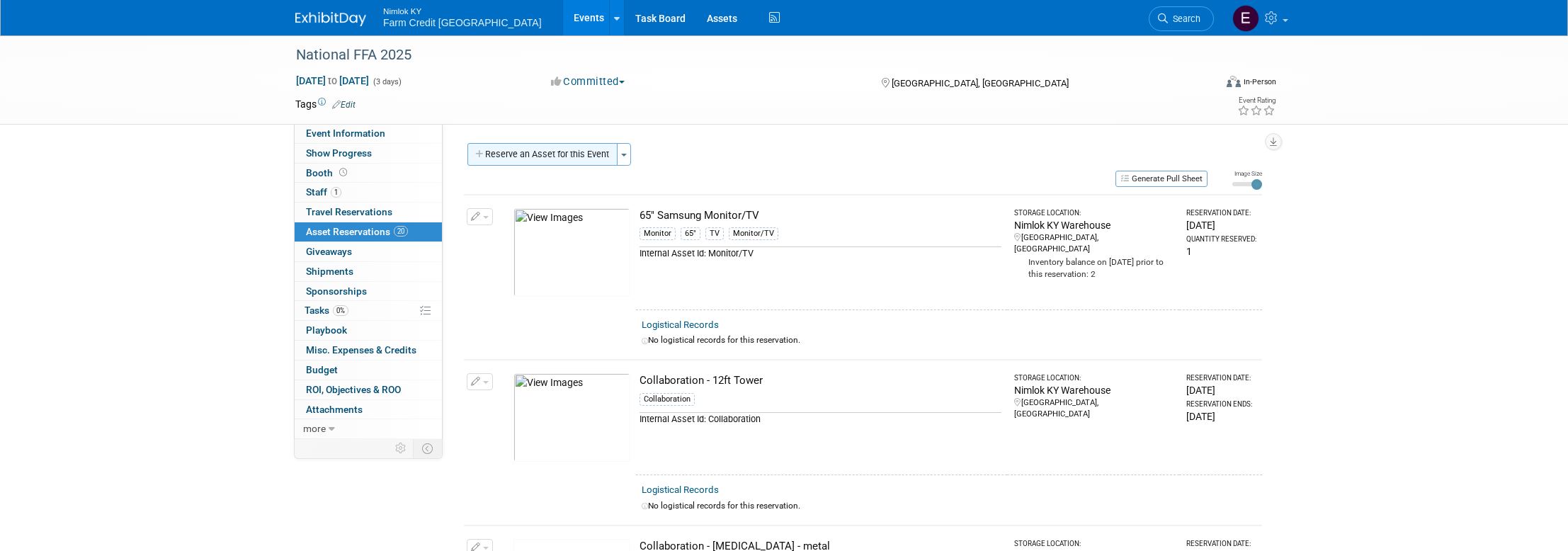
click at [552, 153] on button "Reserve an Asset for this Event" at bounding box center [542, 154] width 150 height 22
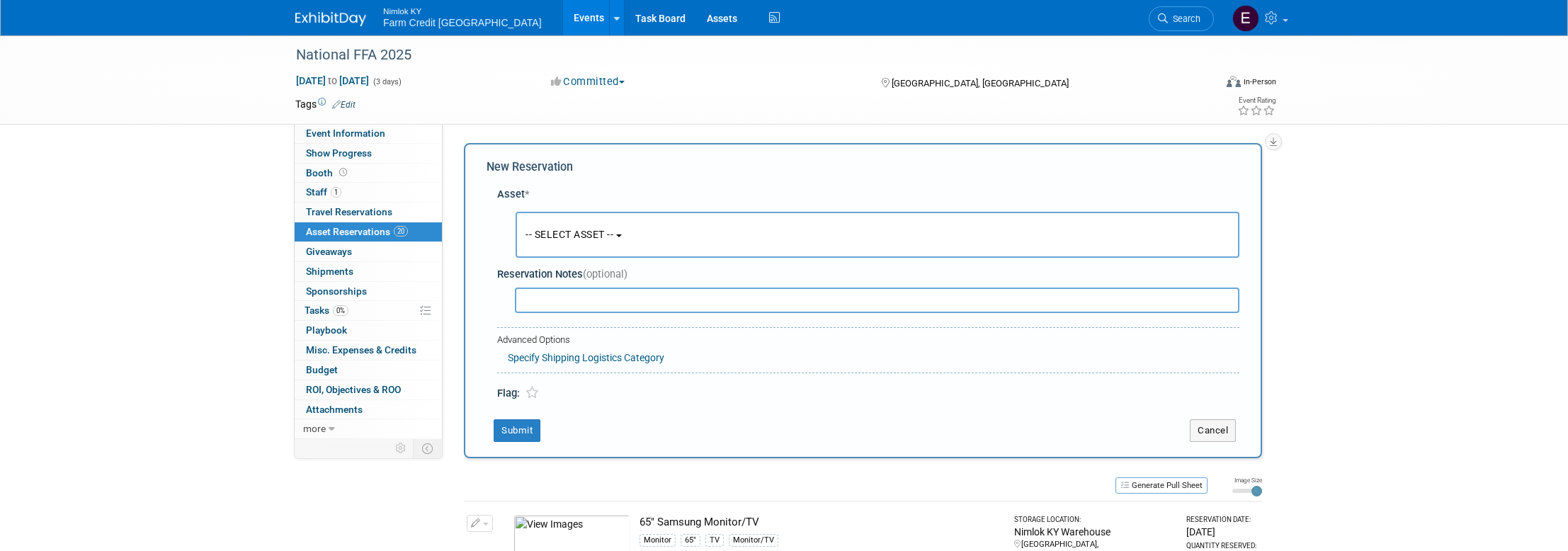
scroll to position [14, 0]
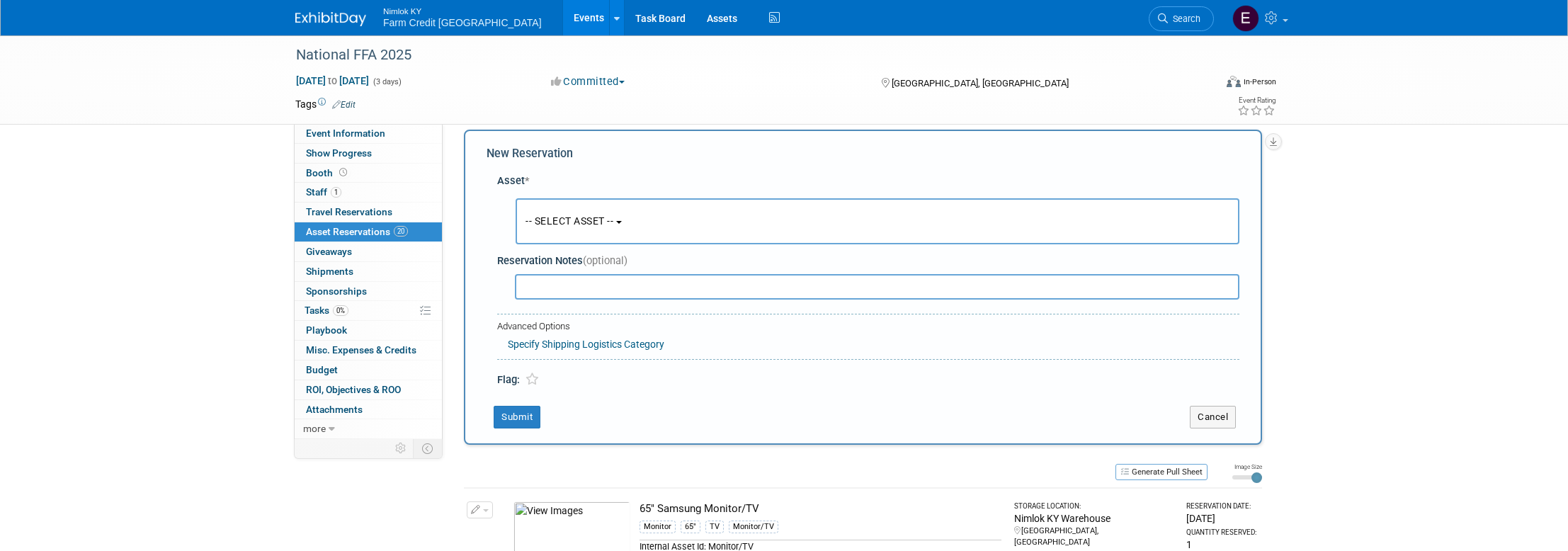
click at [613, 212] on button "-- SELECT ASSET --" at bounding box center [877, 222] width 724 height 46
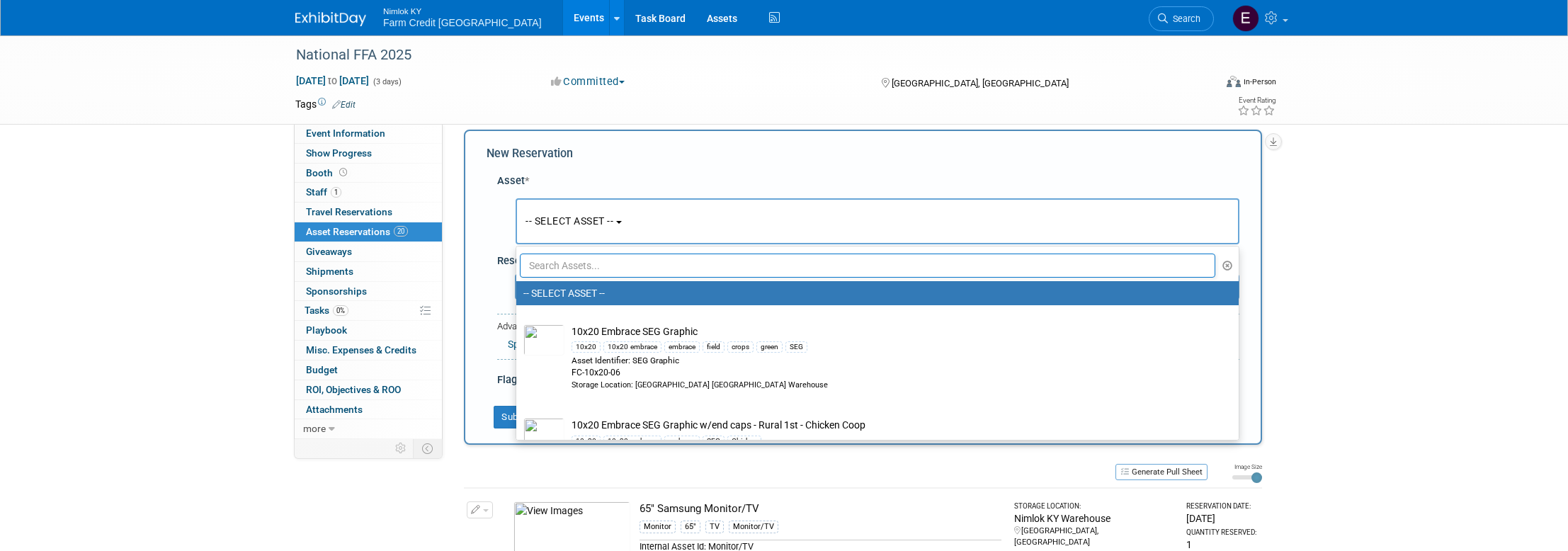
click at [616, 270] on input "text" at bounding box center [867, 266] width 695 height 24
paste input "Collaboration - Mini Faux Succulent in white ceramic bowl"
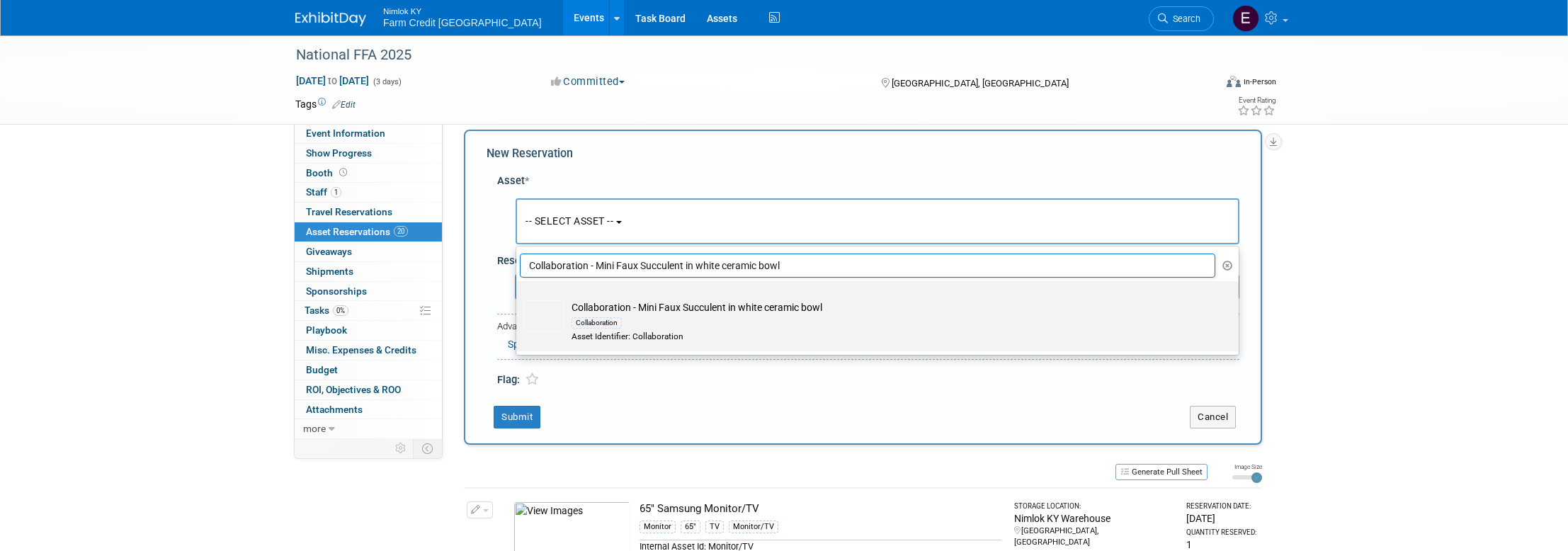
type input "Collaboration - Mini Faux Succulent in white ceramic bowl"
click at [535, 317] on img at bounding box center [543, 315] width 41 height 31
click at [518, 298] on input "Collaboration - Mini Faux Succulent in white ceramic bowl Collaboration Asset I…" at bounding box center [514, 293] width 10 height 10
select select "10716154"
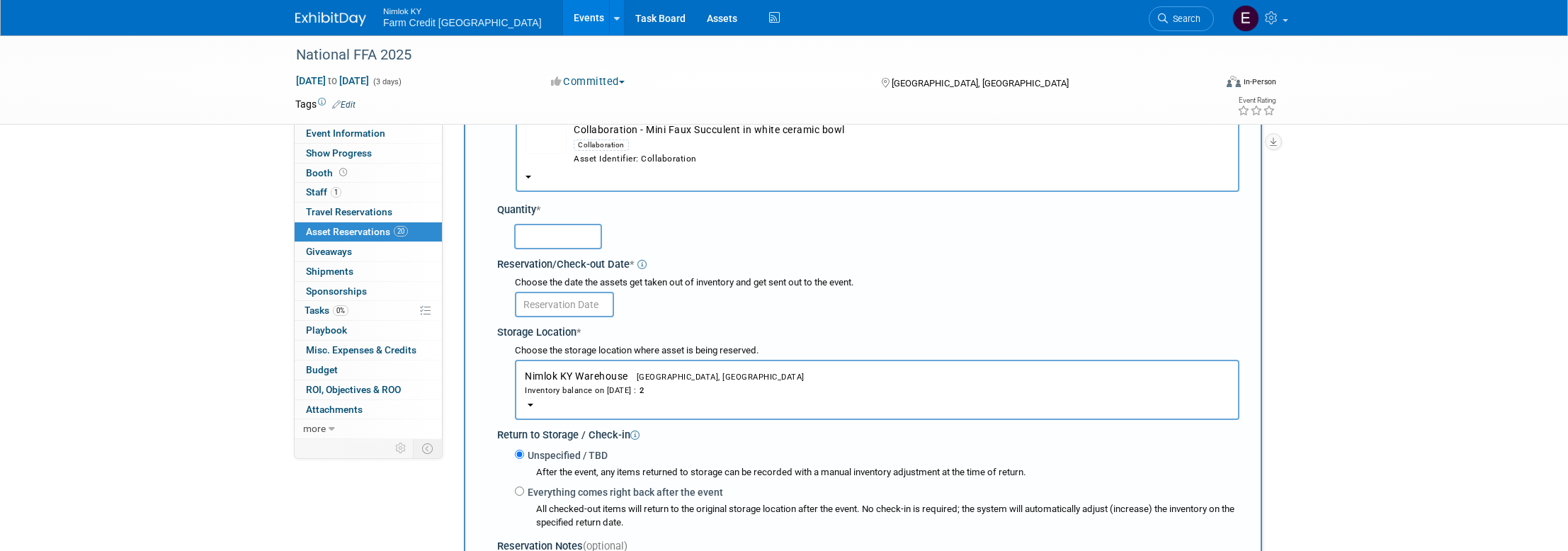
scroll to position [117, 0]
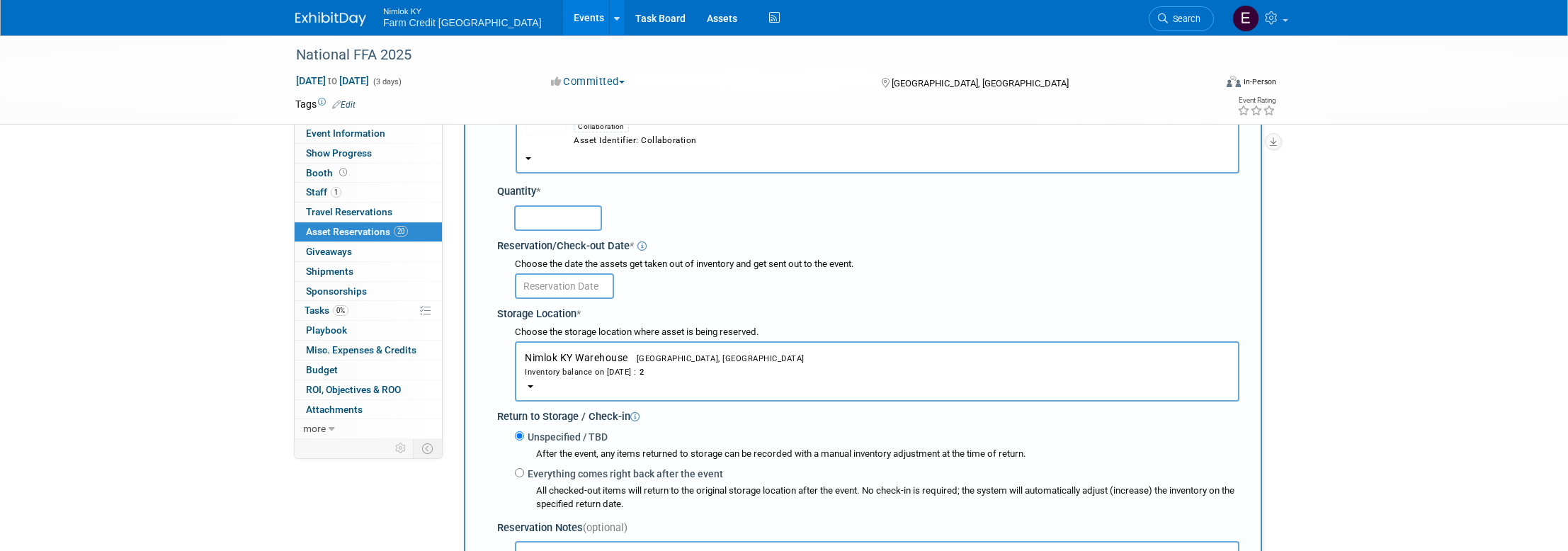
click at [565, 219] on input "text" at bounding box center [558, 218] width 88 height 26
type input "2"
click at [573, 288] on input "text" at bounding box center [565, 286] width 99 height 26
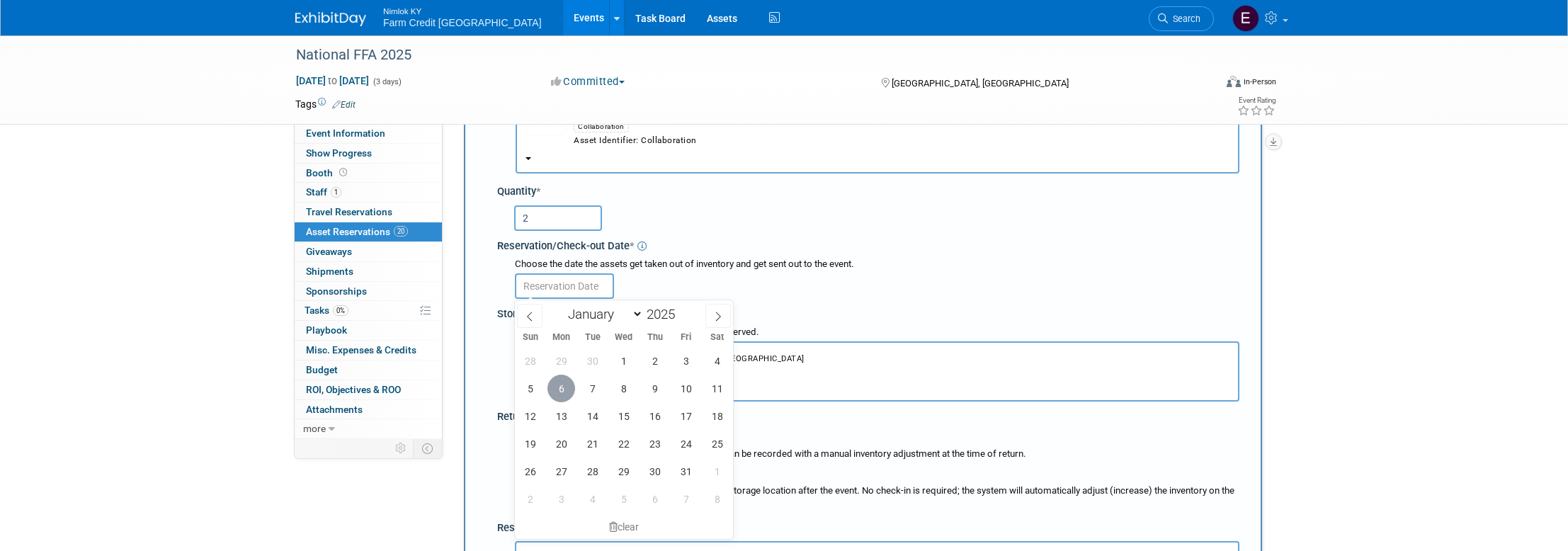
click at [560, 385] on span "6" at bounding box center [561, 388] width 28 height 28
type input "[DATE]"
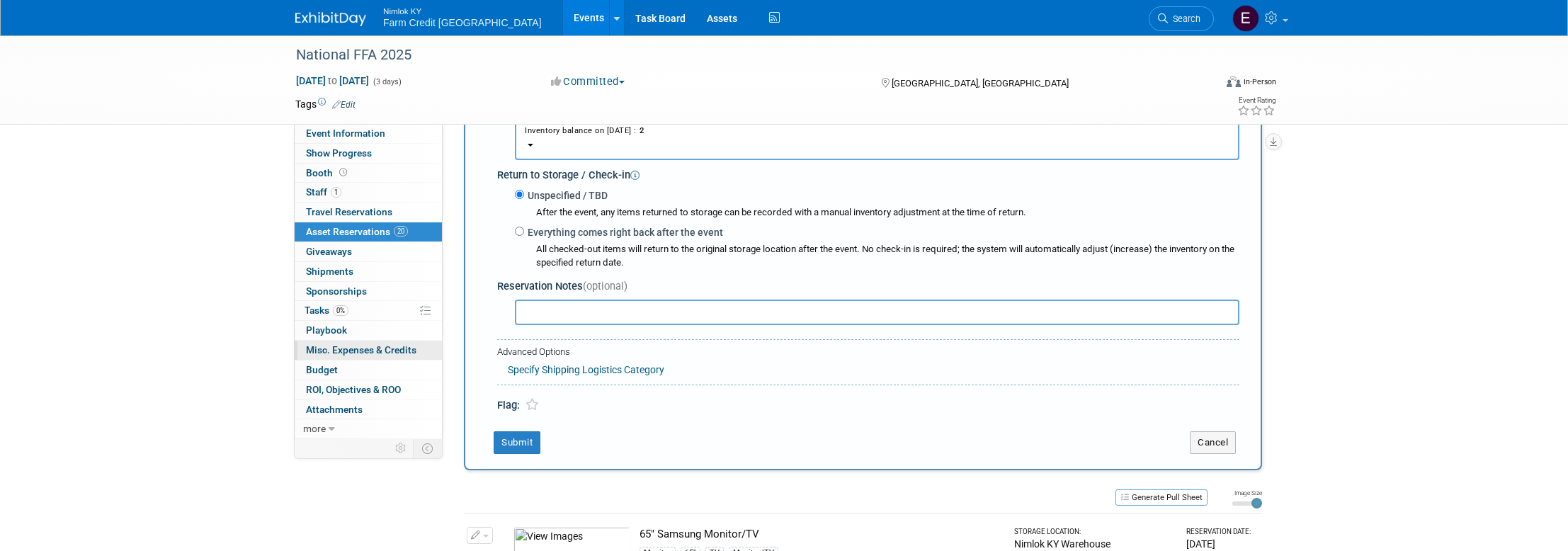
scroll to position [365, 0]
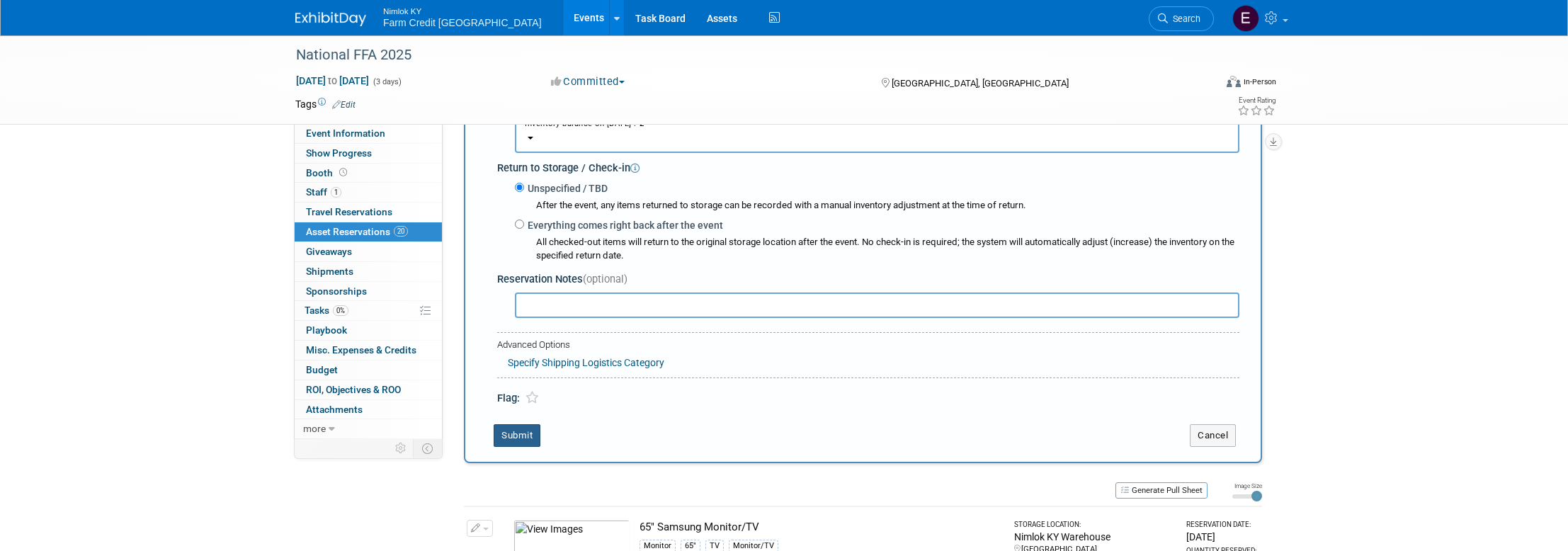
click at [519, 433] on button "Submit" at bounding box center [517, 435] width 46 height 22
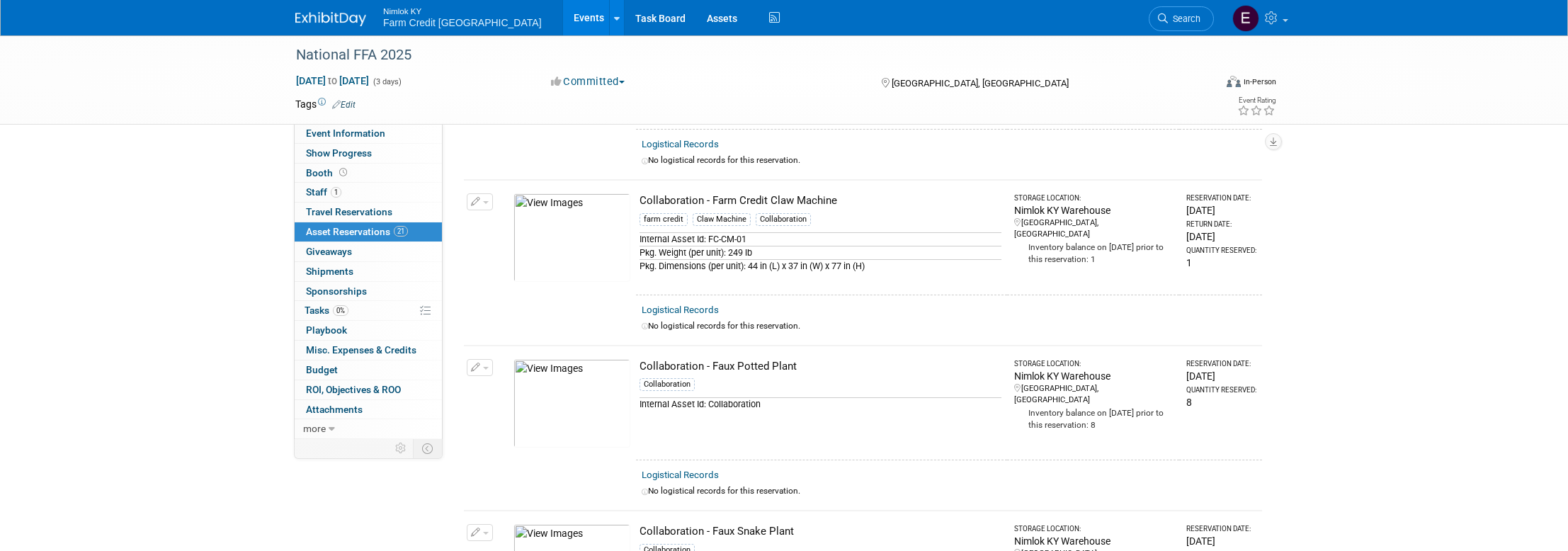
scroll to position [0, 0]
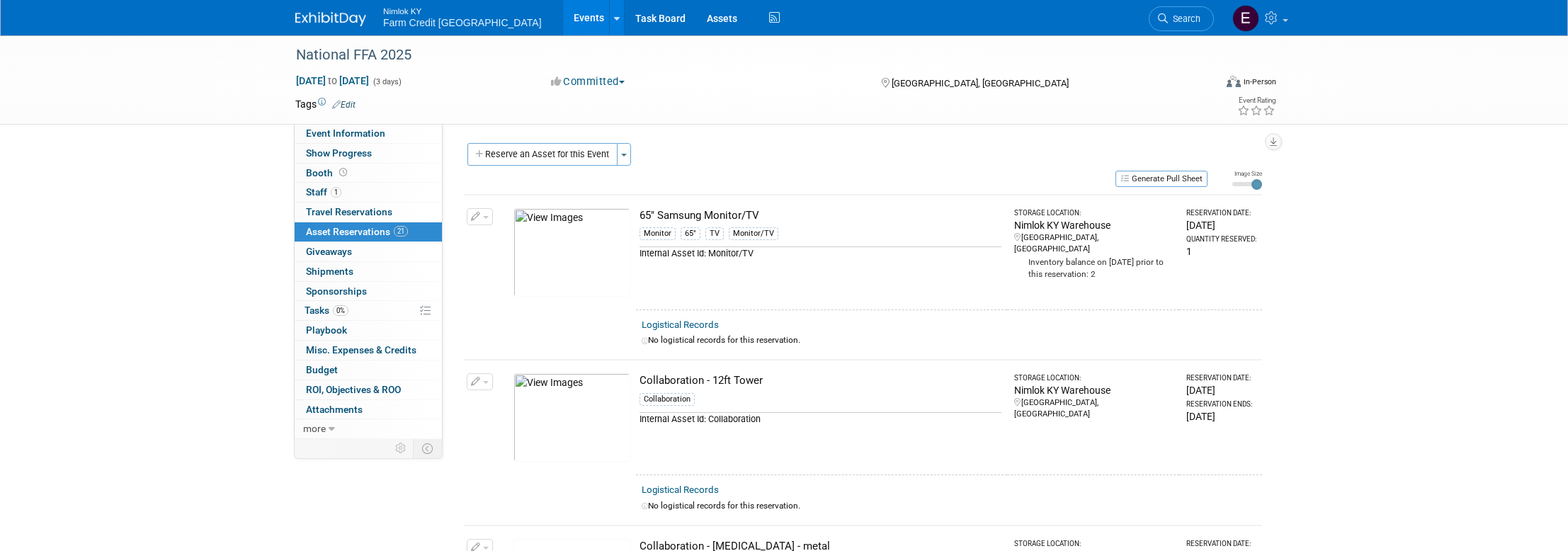
click at [535, 170] on div "Generate Pull Sheet" at bounding box center [835, 178] width 743 height 18
click at [538, 160] on button "Reserve an Asset for this Event" at bounding box center [542, 154] width 150 height 22
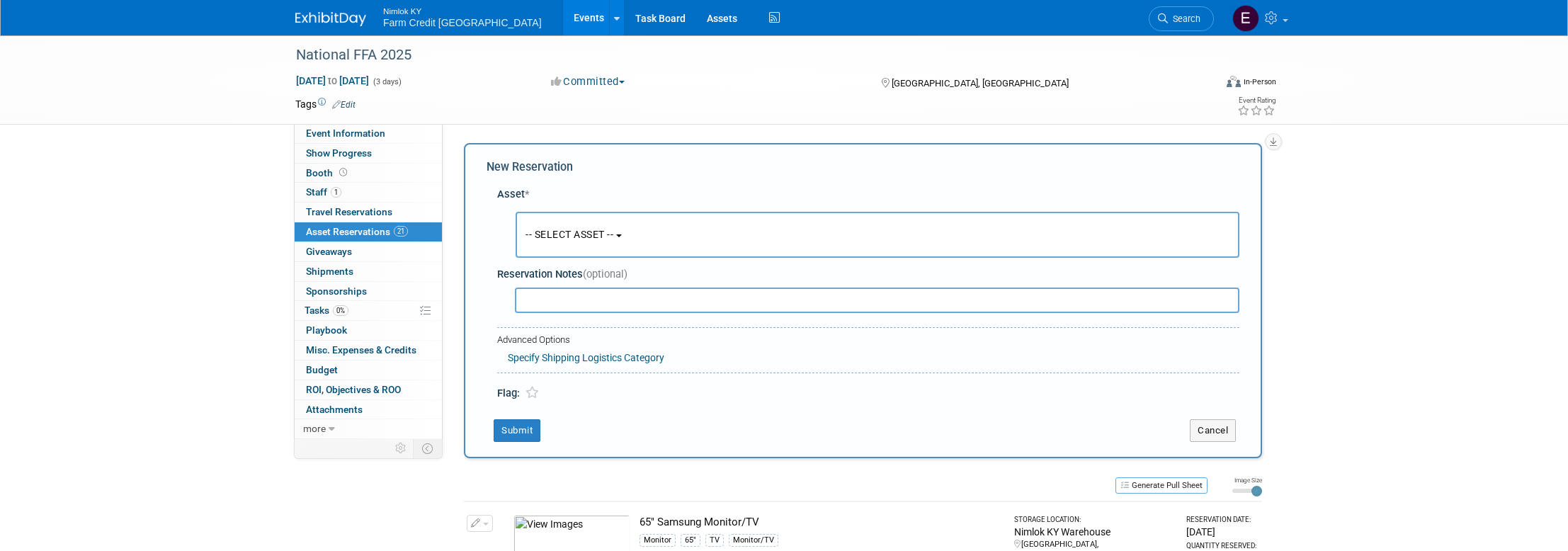
scroll to position [14, 0]
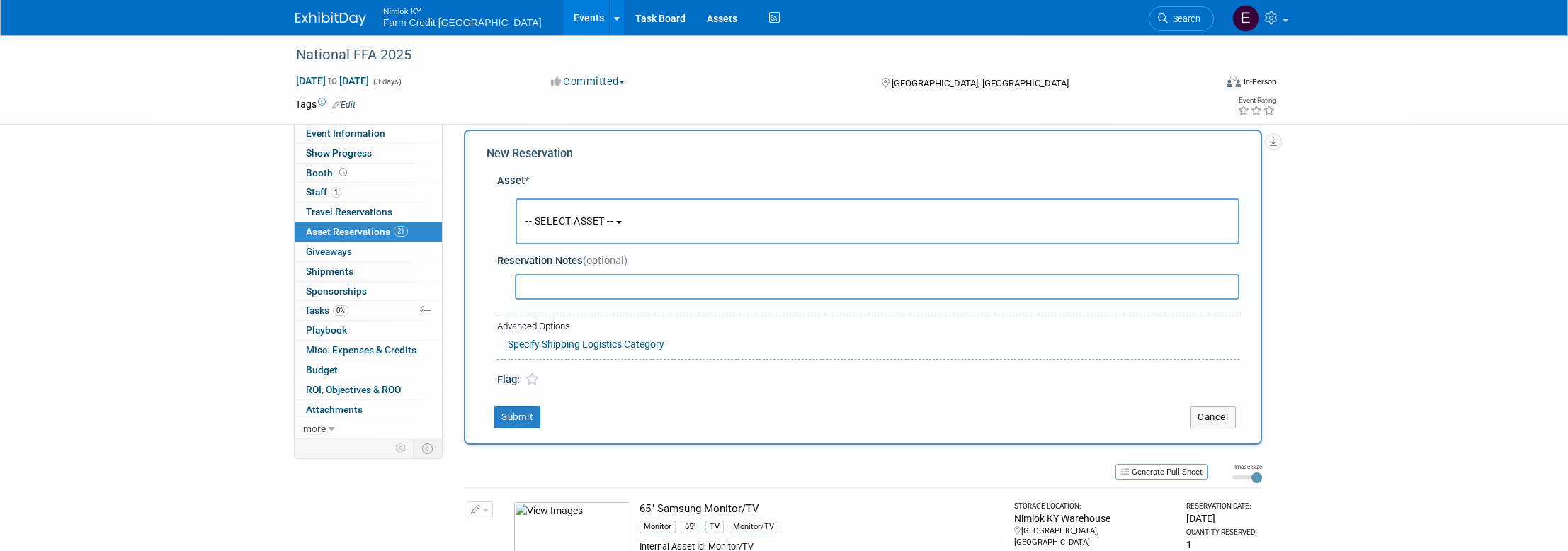
click at [658, 205] on button "-- SELECT ASSET --" at bounding box center [877, 222] width 724 height 46
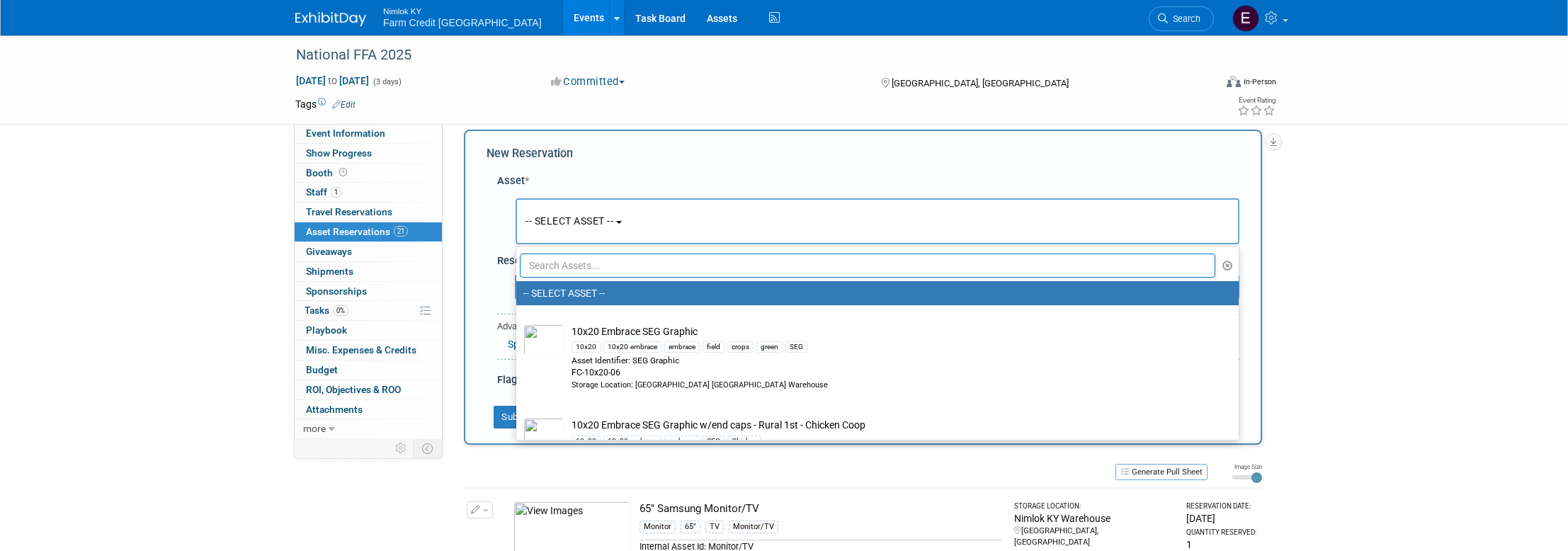
click at [599, 266] on input "text" at bounding box center [867, 266] width 695 height 24
paste input "Collaboration - Hearth and Hand Woven Basket"
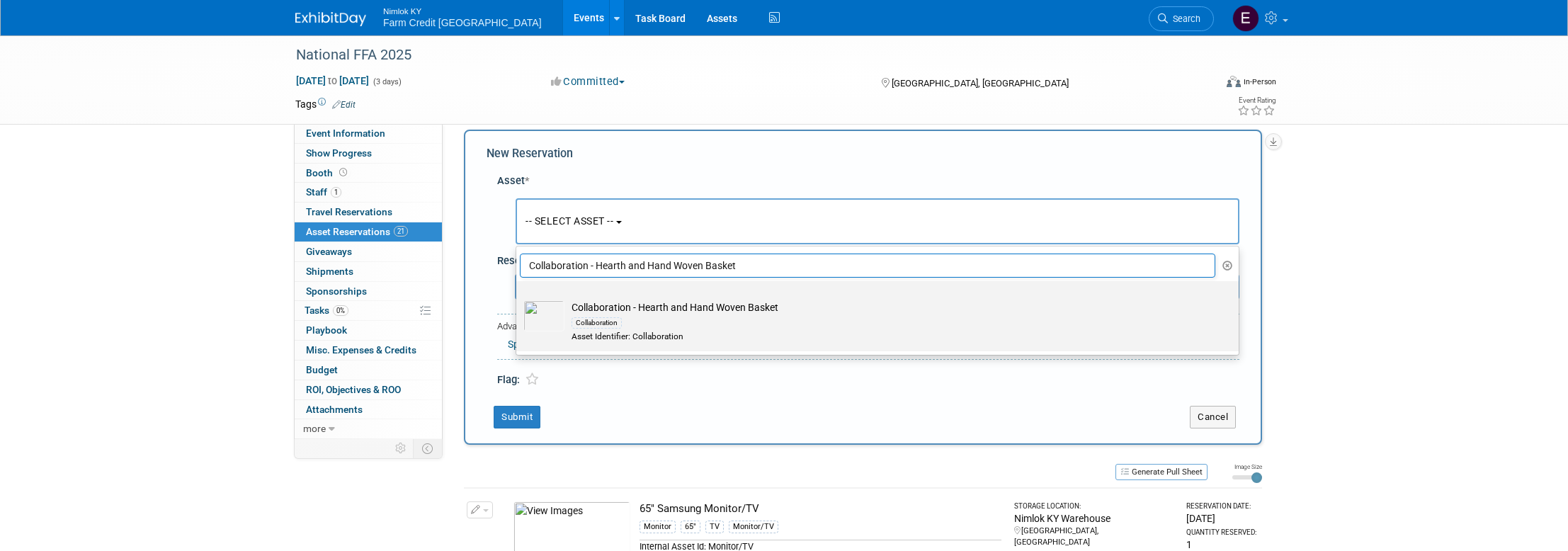
type input "Collaboration - Hearth and Hand Woven Basket"
click at [558, 310] on img at bounding box center [543, 315] width 41 height 31
click at [518, 298] on input "Collaboration - Hearth and Hand Woven Basket Collaboration Asset Identifier: Co…" at bounding box center [514, 293] width 10 height 10
select select "10716152"
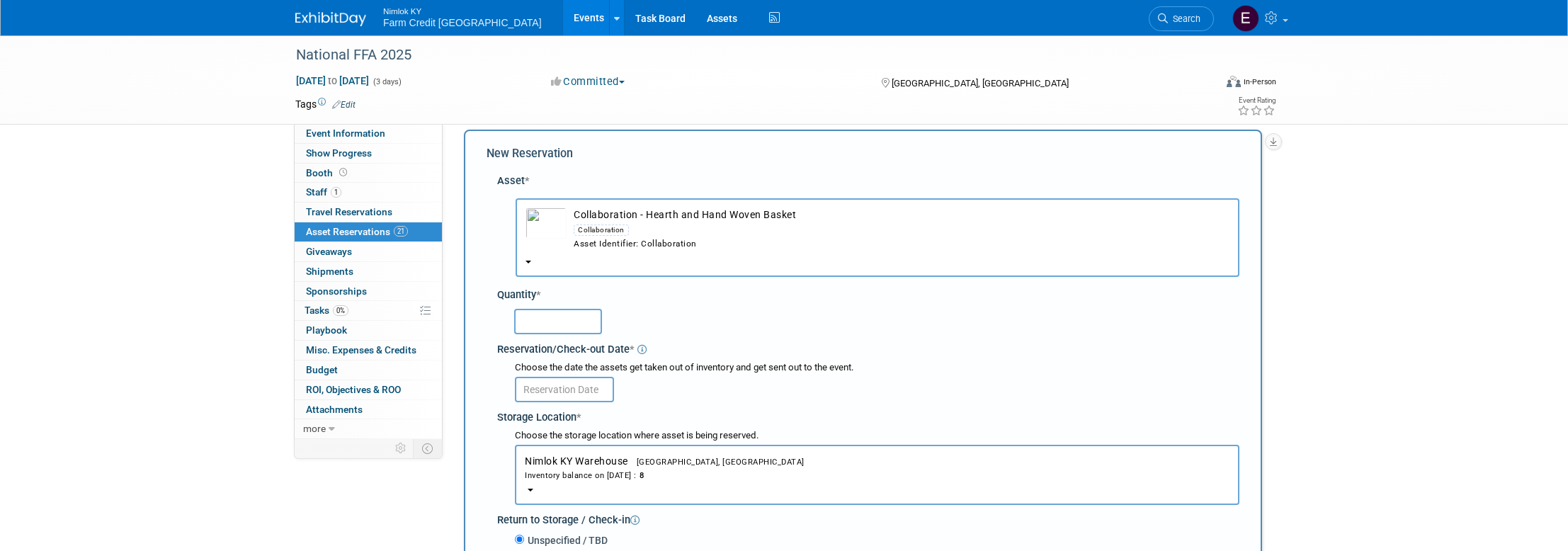
click at [566, 323] on input "text" at bounding box center [558, 321] width 88 height 26
type input "8"
click at [557, 400] on body "Nimlok KY Farm Credit Mid America Events Add Event Bulk Upload Events Recently …" at bounding box center [784, 262] width 1568 height 551
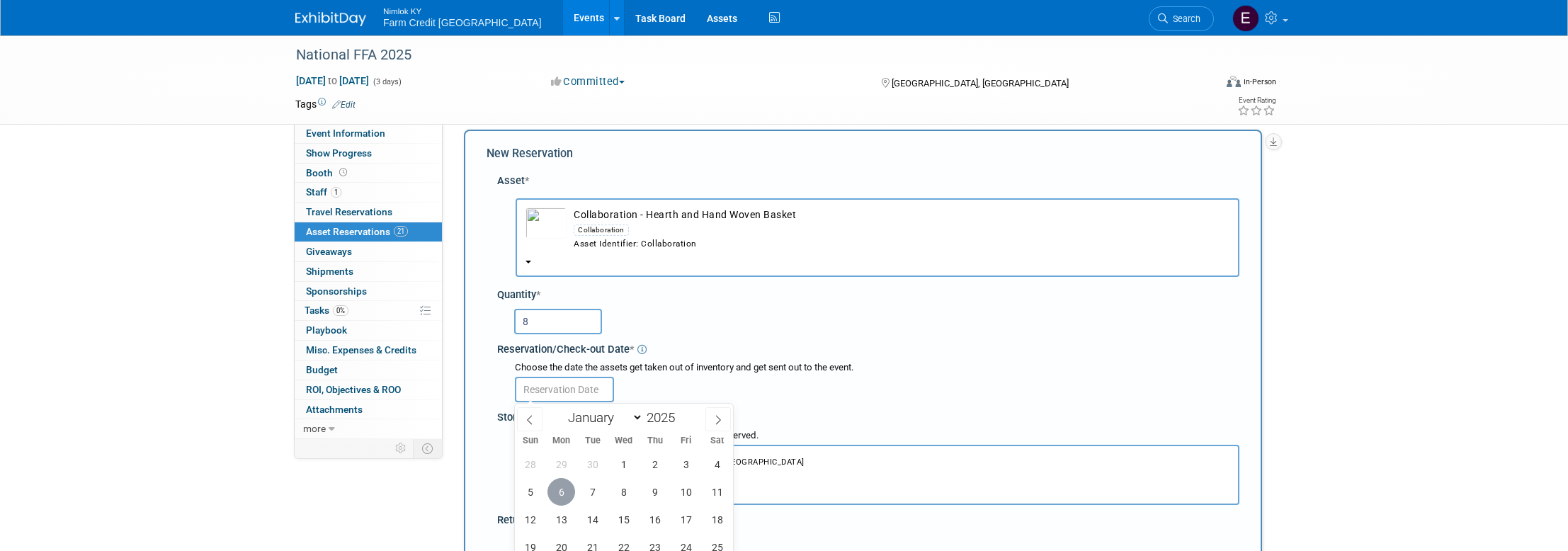
drag, startPoint x: 567, startPoint y: 485, endPoint x: 568, endPoint y: 472, distance: 13.0
click at [567, 485] on span "6" at bounding box center [561, 491] width 28 height 28
type input "[DATE]"
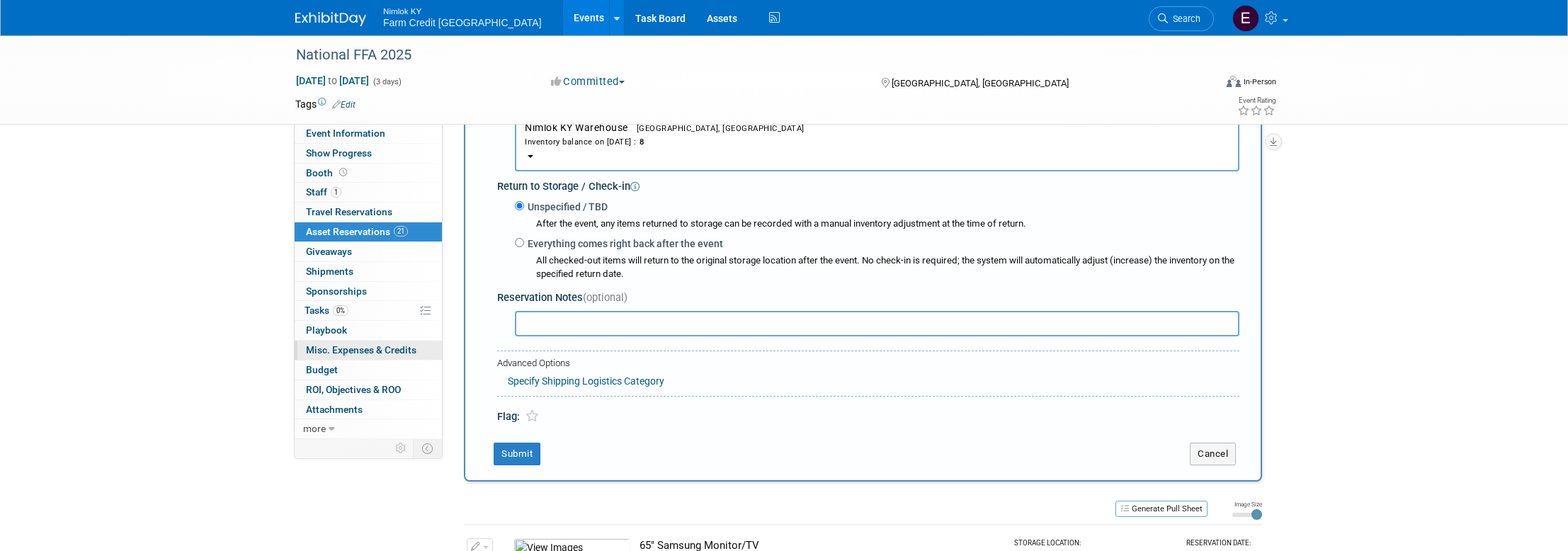
scroll to position [407, 0]
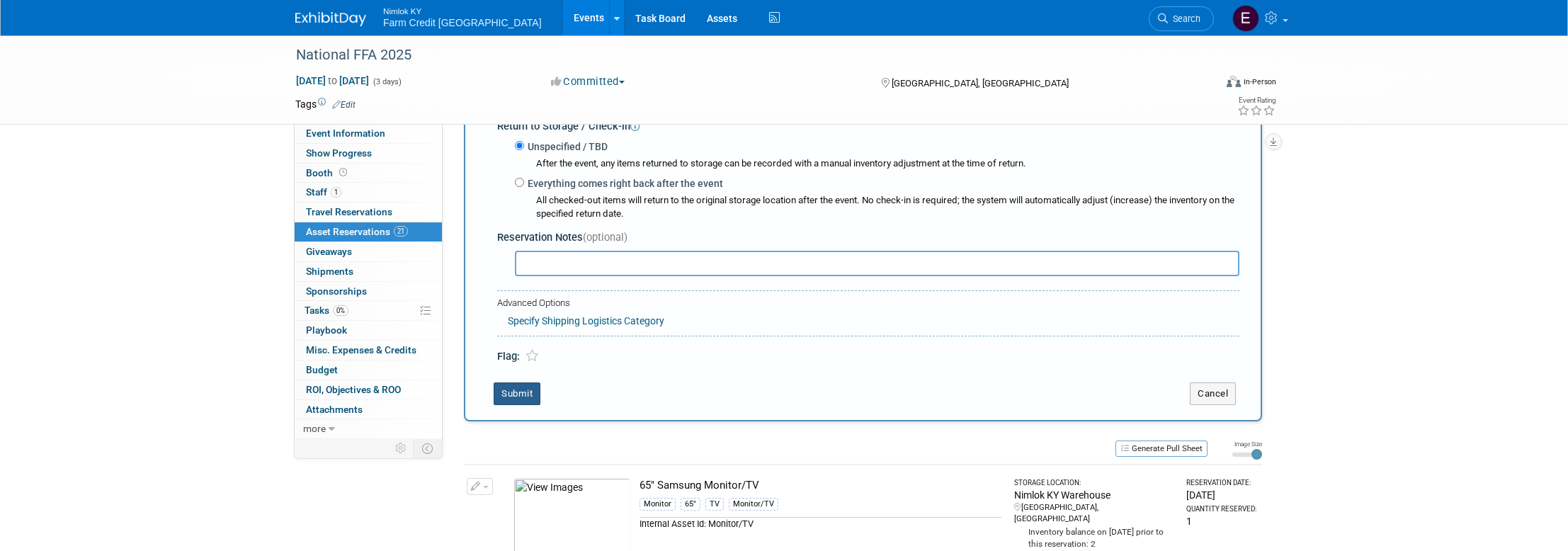
click at [534, 404] on button "Submit" at bounding box center [517, 393] width 46 height 22
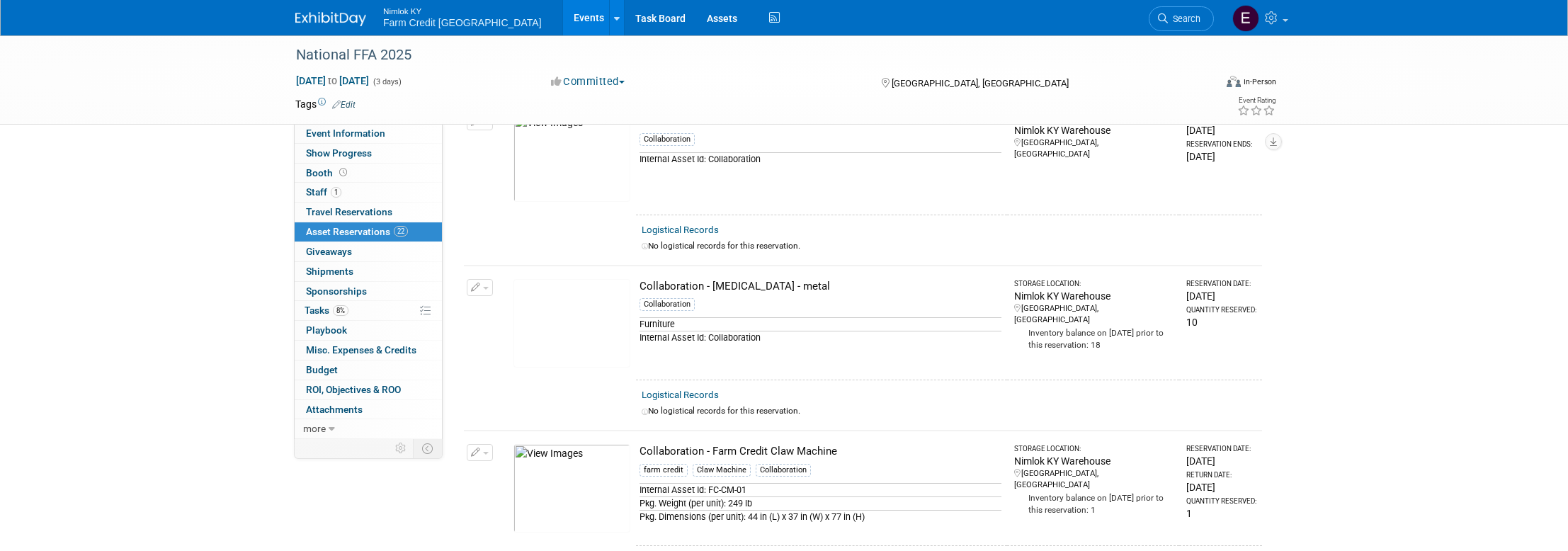
scroll to position [0, 0]
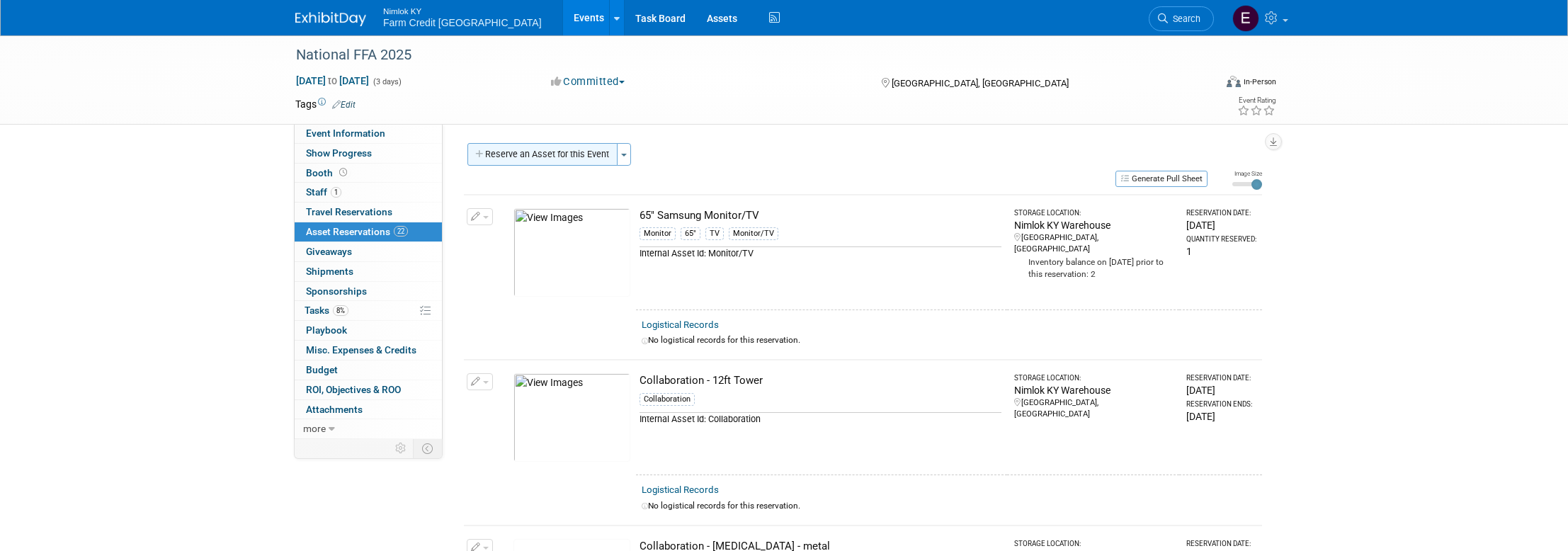
click at [550, 159] on button "Reserve an Asset for this Event" at bounding box center [542, 154] width 150 height 22
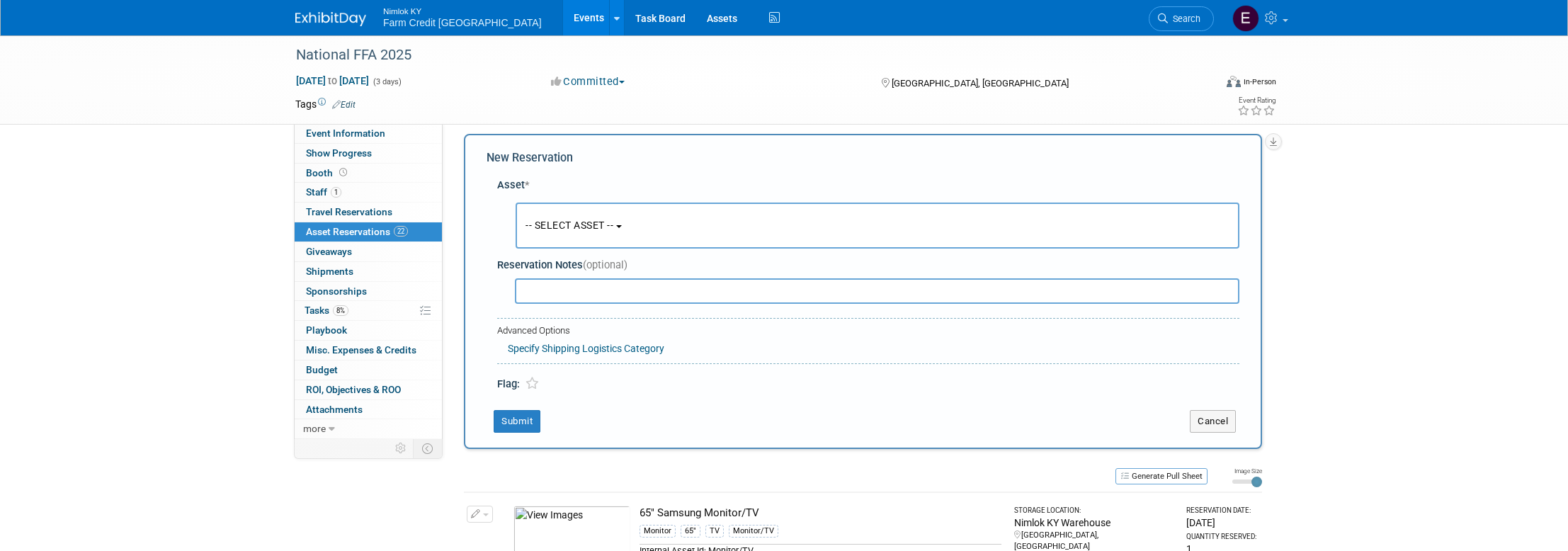
scroll to position [14, 0]
click at [637, 220] on button "-- SELECT ASSET --" at bounding box center [877, 222] width 724 height 46
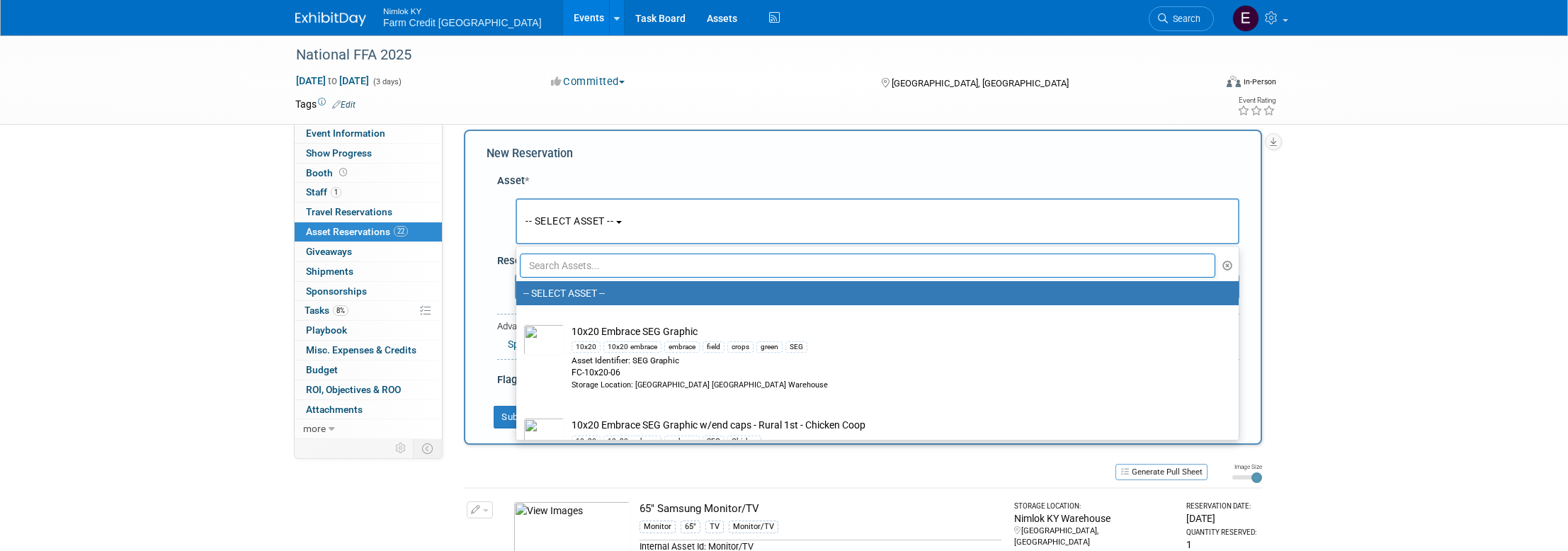
click at [615, 263] on input "text" at bounding box center [867, 266] width 695 height 24
click at [566, 266] on input "text" at bounding box center [867, 266] width 695 height 24
paste input "m"
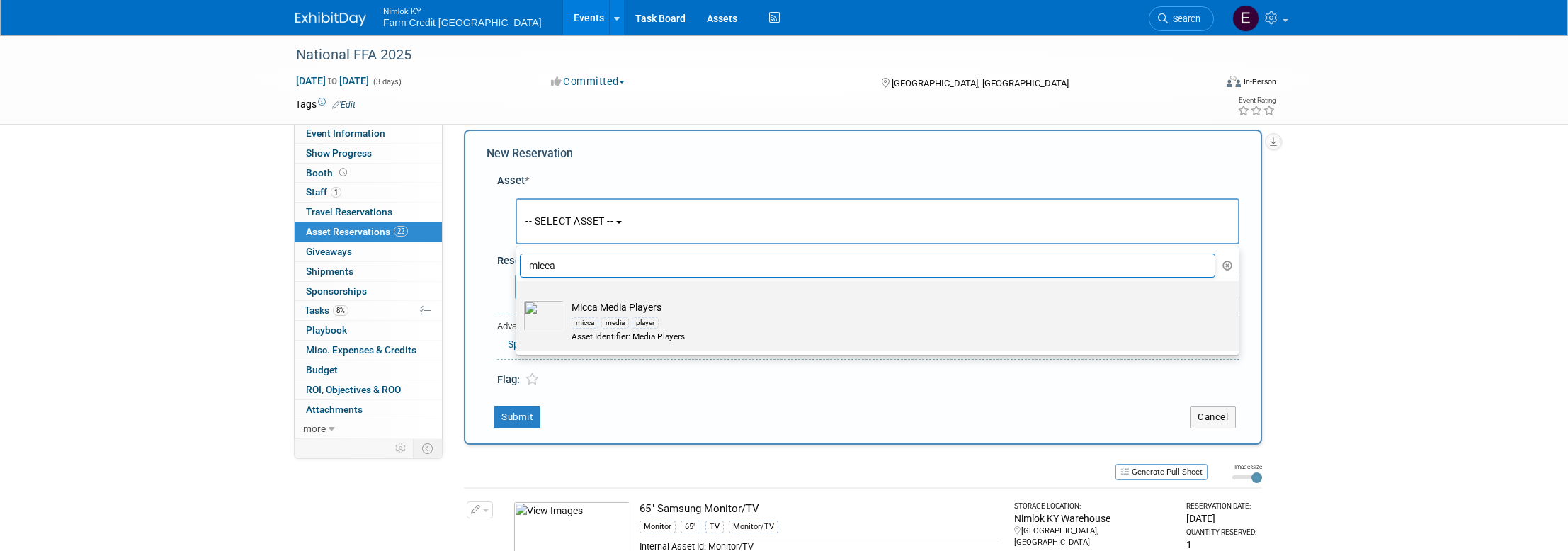
type input "micca"
click at [556, 313] on img at bounding box center [543, 315] width 41 height 31
click at [518, 298] on input "Micca Media Players micca media player Asset Identifier: Media Players" at bounding box center [514, 293] width 10 height 10
select select "10716335"
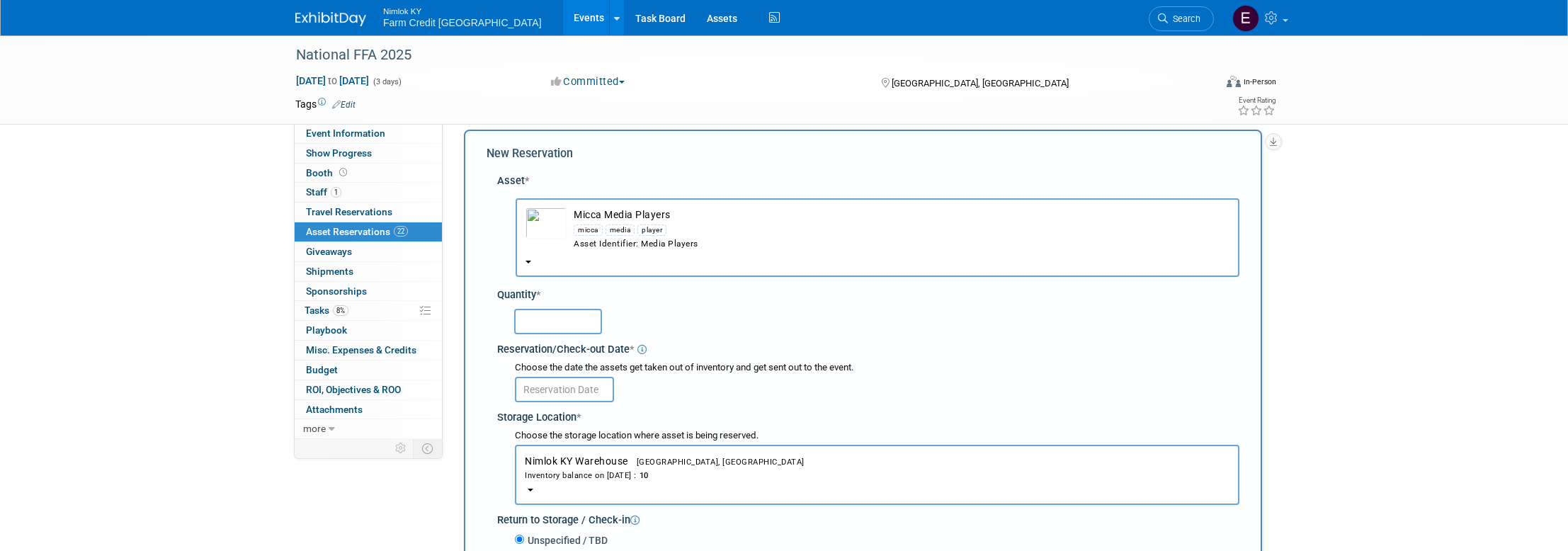
click at [554, 330] on input "text" at bounding box center [558, 321] width 88 height 26
type input "4"
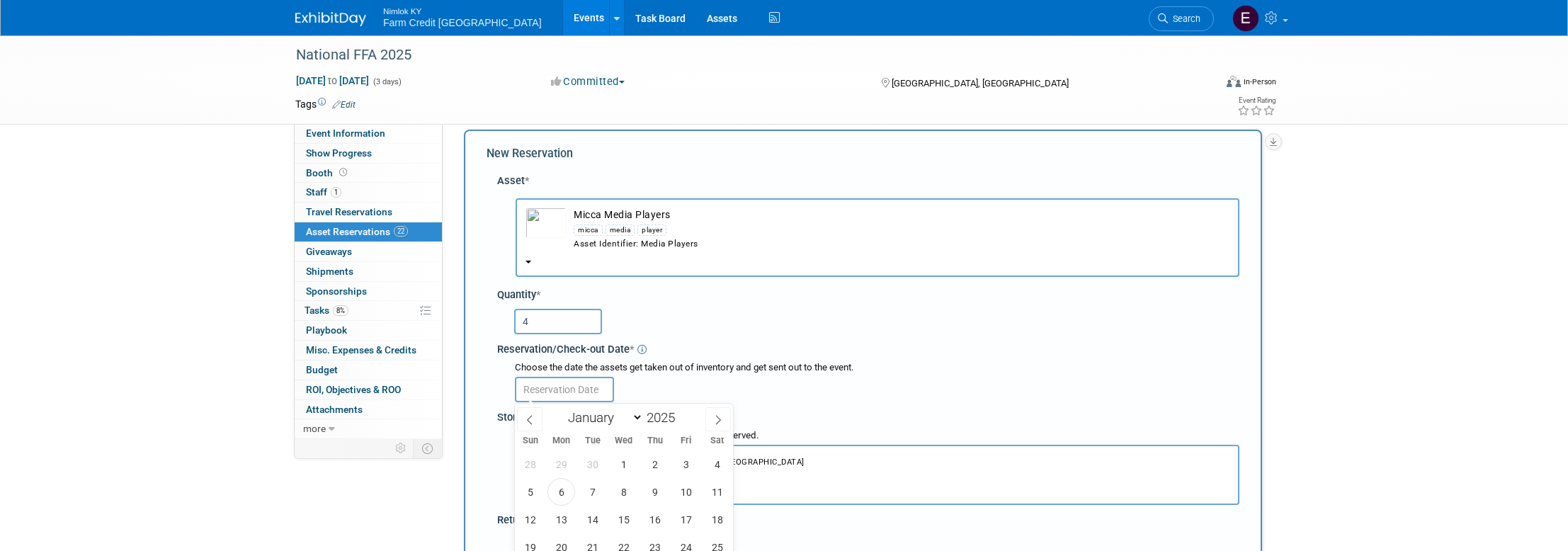
click at [590, 392] on input "text" at bounding box center [565, 389] width 99 height 26
click at [554, 493] on span "6" at bounding box center [561, 491] width 28 height 28
type input "[DATE]"
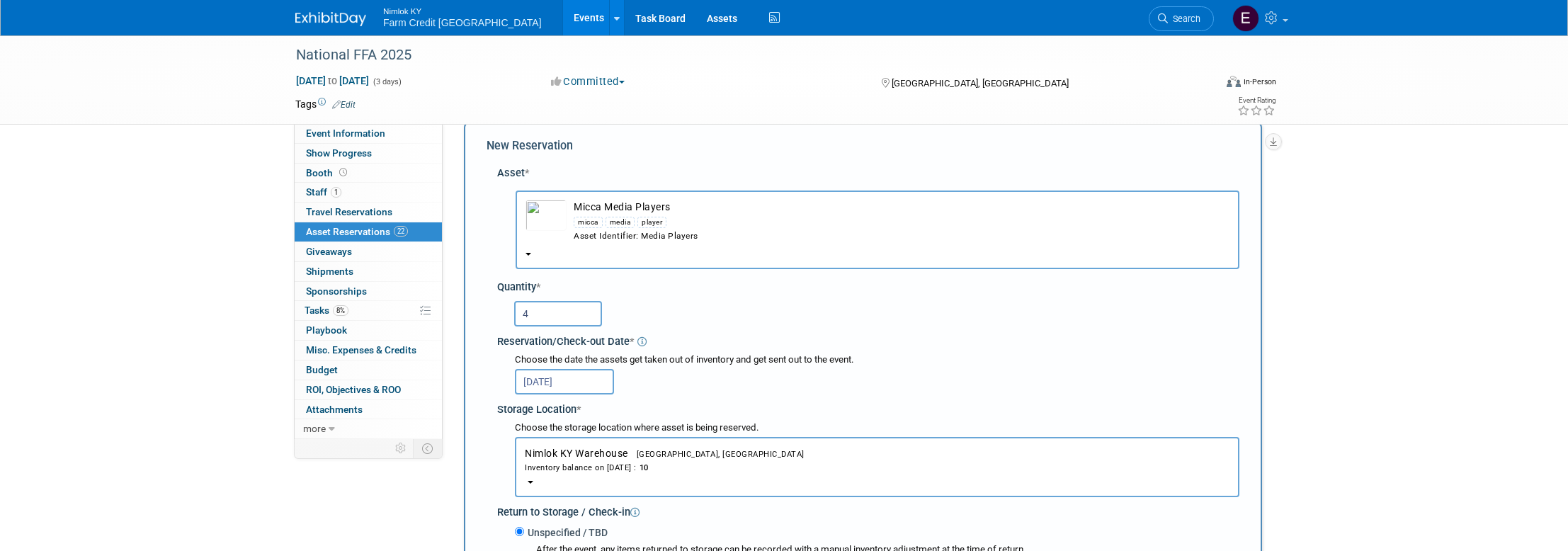
scroll to position [22, 0]
drag, startPoint x: 536, startPoint y: 309, endPoint x: 488, endPoint y: 302, distance: 48.5
click at [488, 302] on div "Asset * -- SELECT ASSET -- micca" at bounding box center [862, 453] width 753 height 592
type input "2"
type input "4"
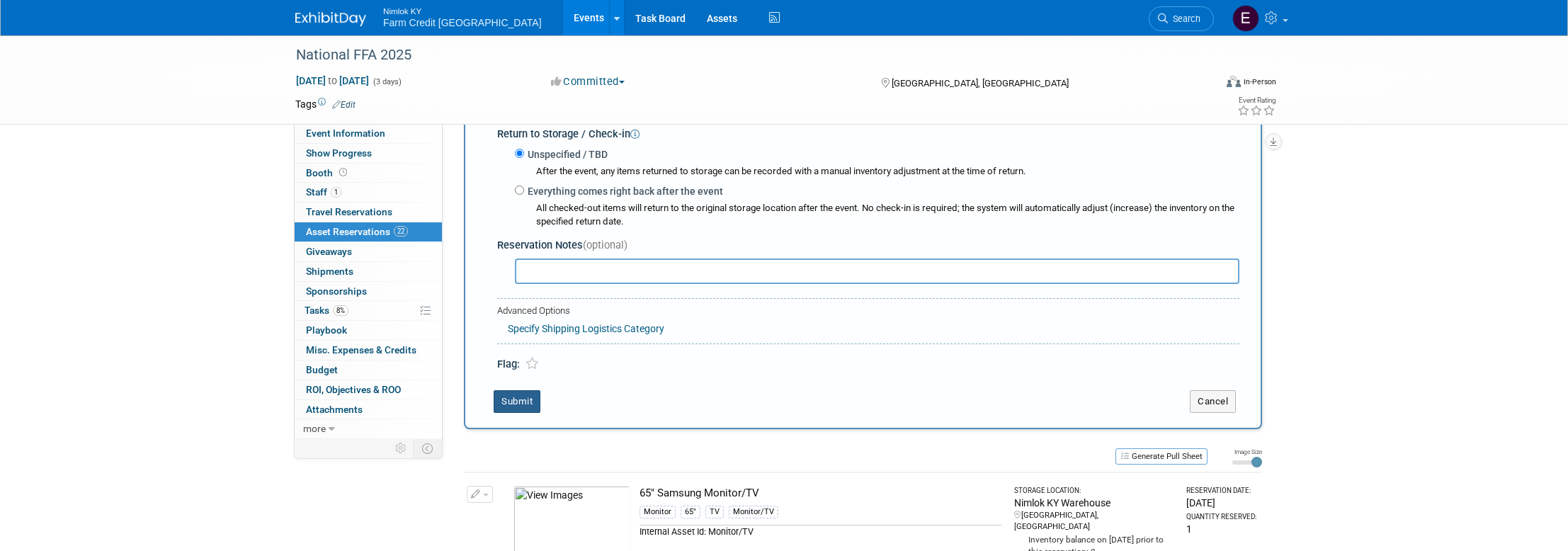
click at [509, 404] on button "Submit" at bounding box center [517, 401] width 46 height 22
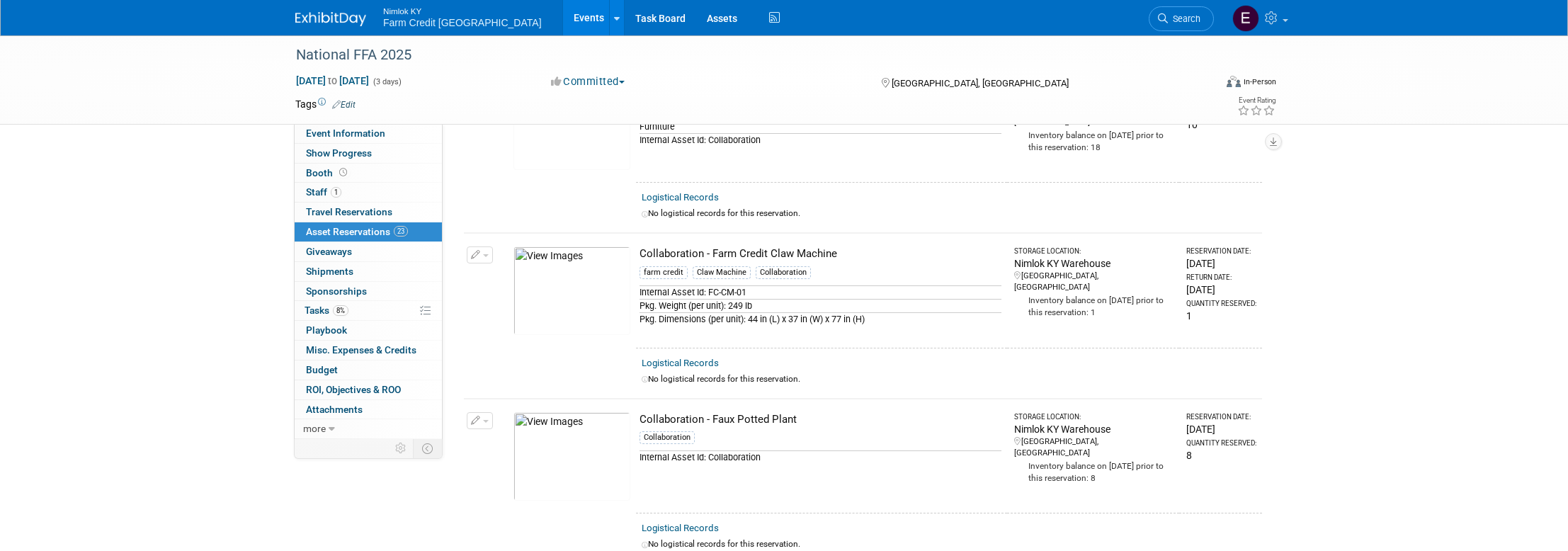
scroll to position [0, 0]
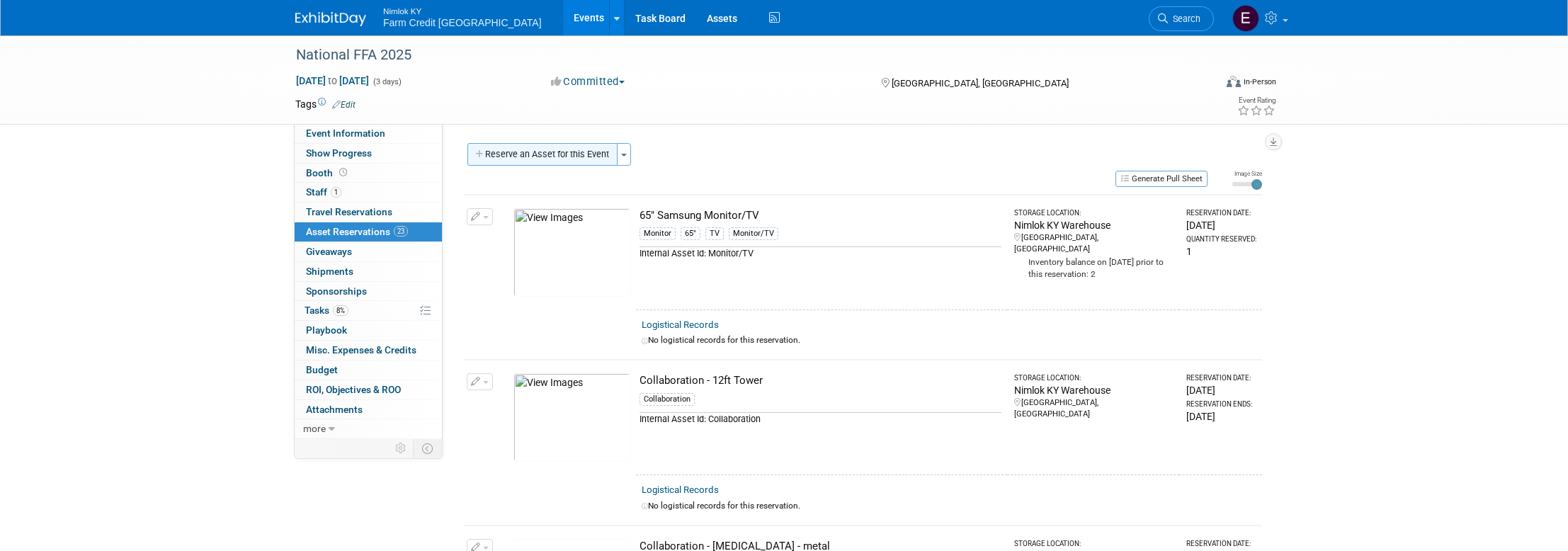
click at [505, 145] on button "Reserve an Asset for this Event" at bounding box center [542, 154] width 150 height 22
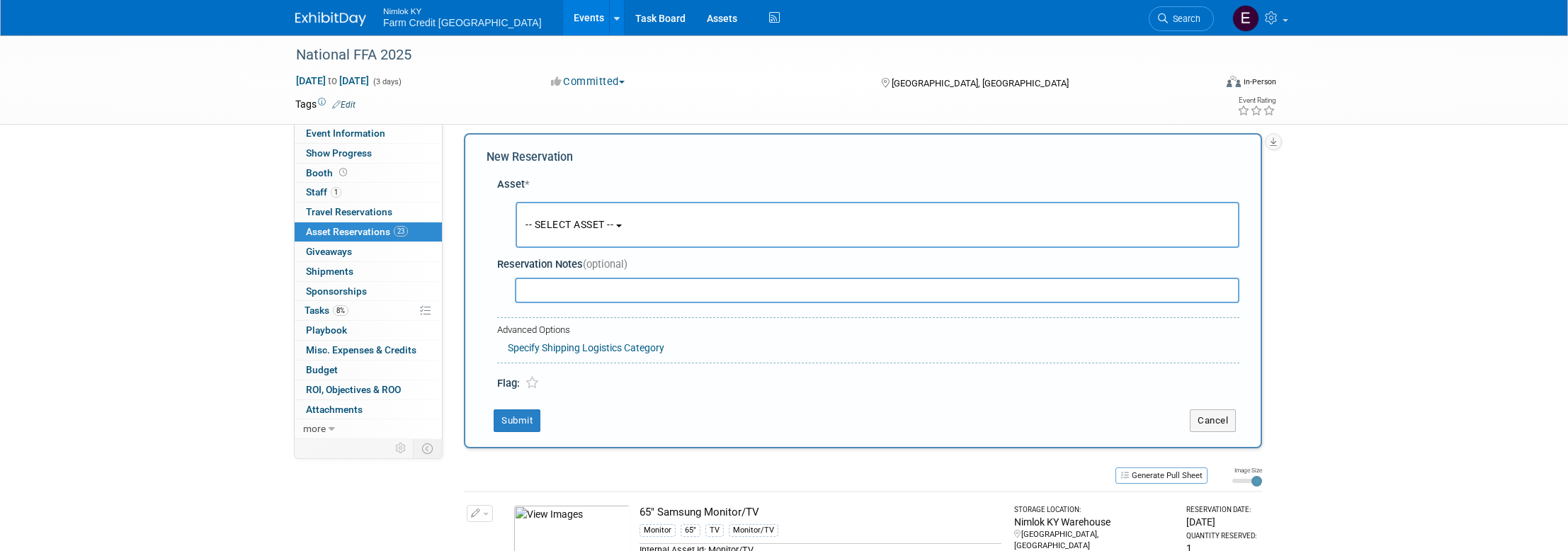
scroll to position [14, 0]
click at [614, 223] on span "-- SELECT ASSET --" at bounding box center [570, 221] width 88 height 11
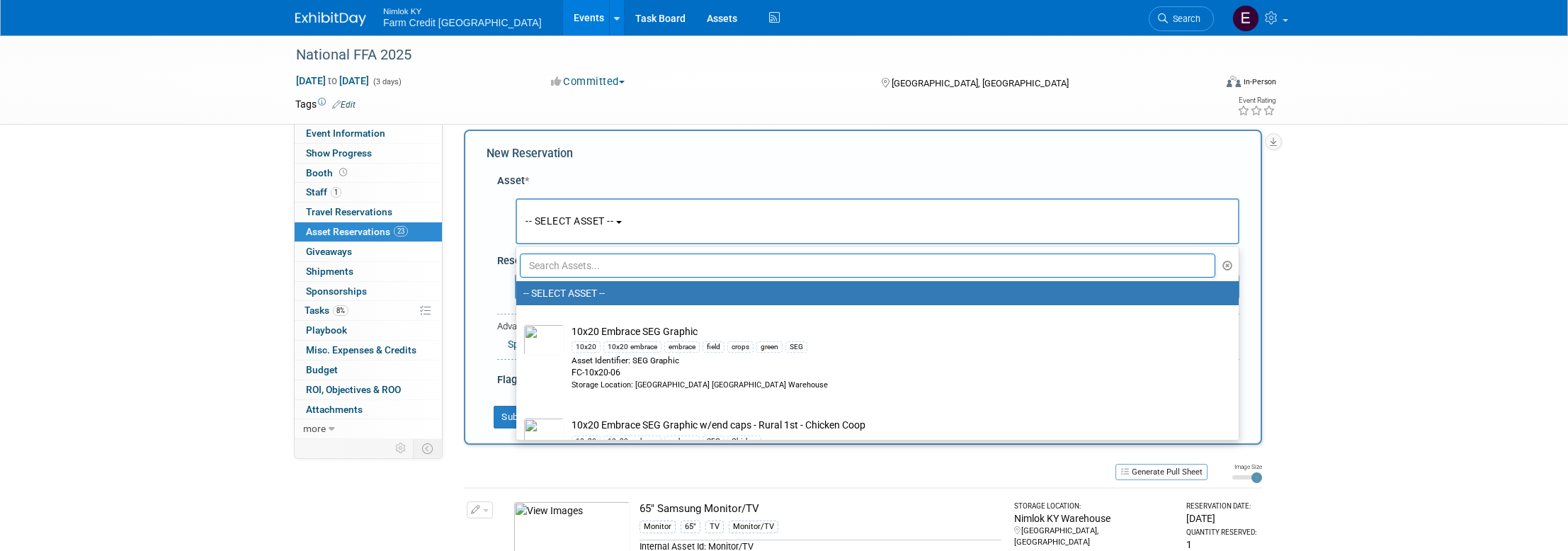
click at [623, 270] on input "text" at bounding box center [867, 266] width 695 height 24
paste input "Collaboration - Table top Clipboard Menu Holder"
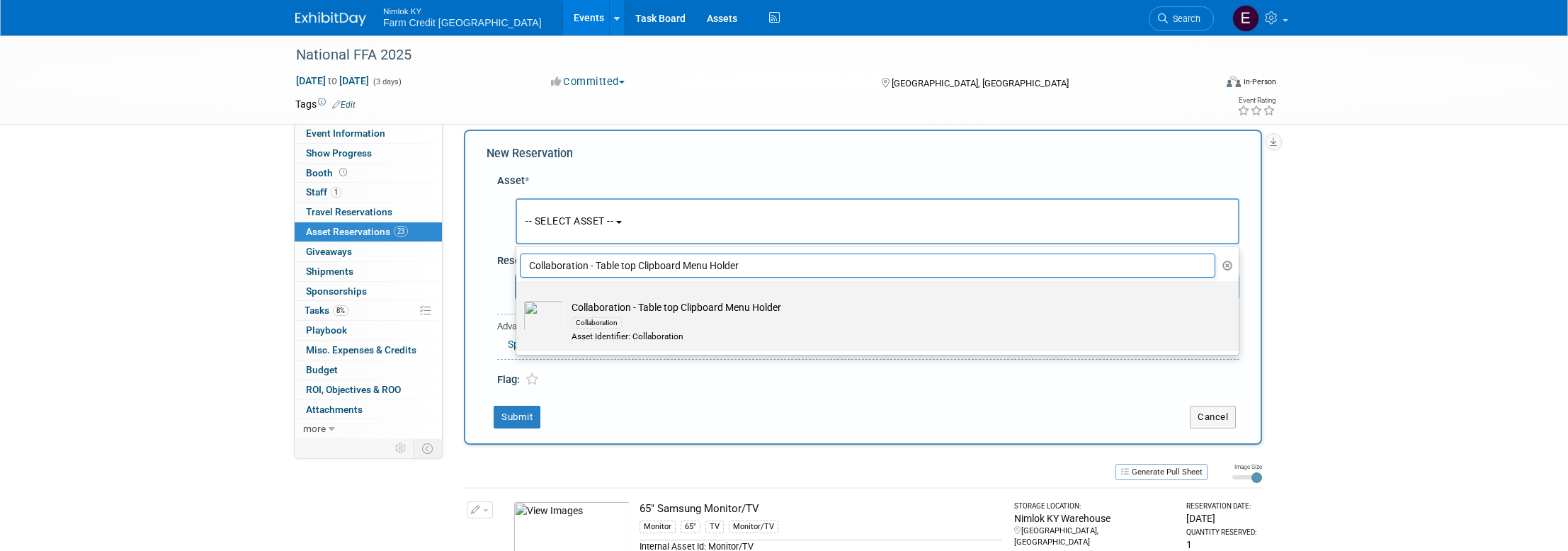
type input "Collaboration - Table top Clipboard Menu Holder"
click at [546, 309] on img at bounding box center [543, 315] width 41 height 31
click at [518, 298] on input "Collaboration - Table top Clipboard Menu Holder Collaboration Asset Identifier:…" at bounding box center [514, 293] width 10 height 10
select select "10716155"
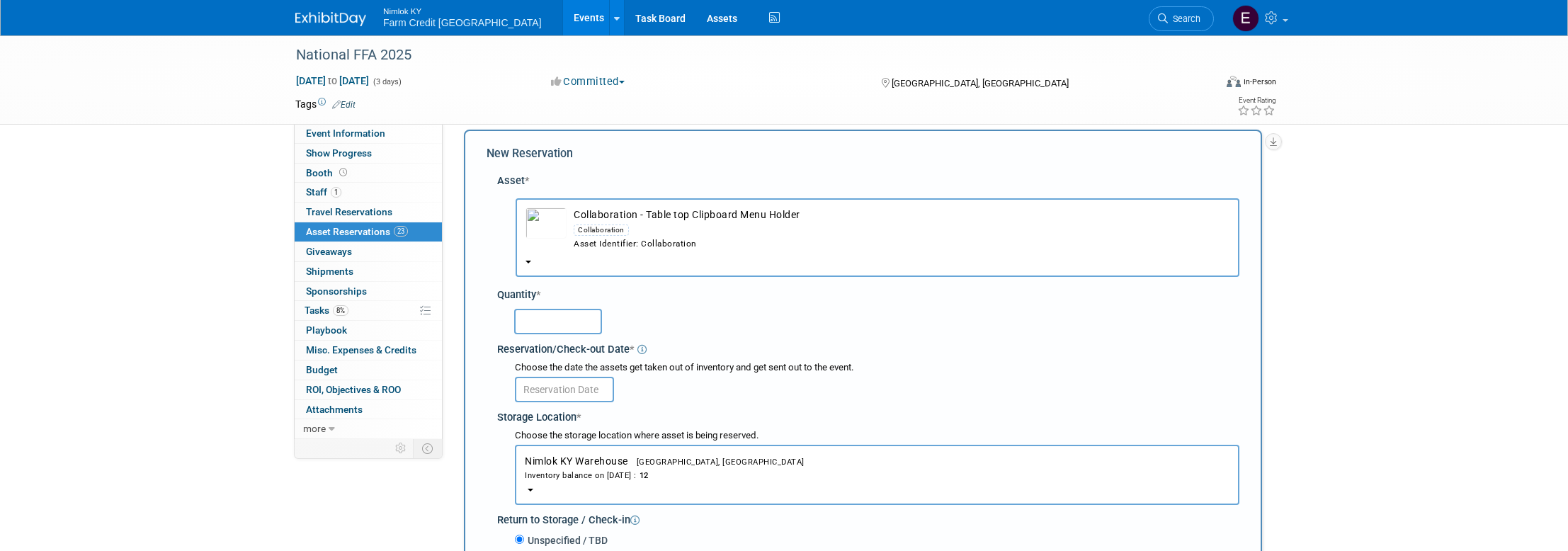
click at [561, 317] on input "text" at bounding box center [558, 321] width 88 height 26
type input "12"
click at [577, 385] on input "text" at bounding box center [565, 389] width 99 height 26
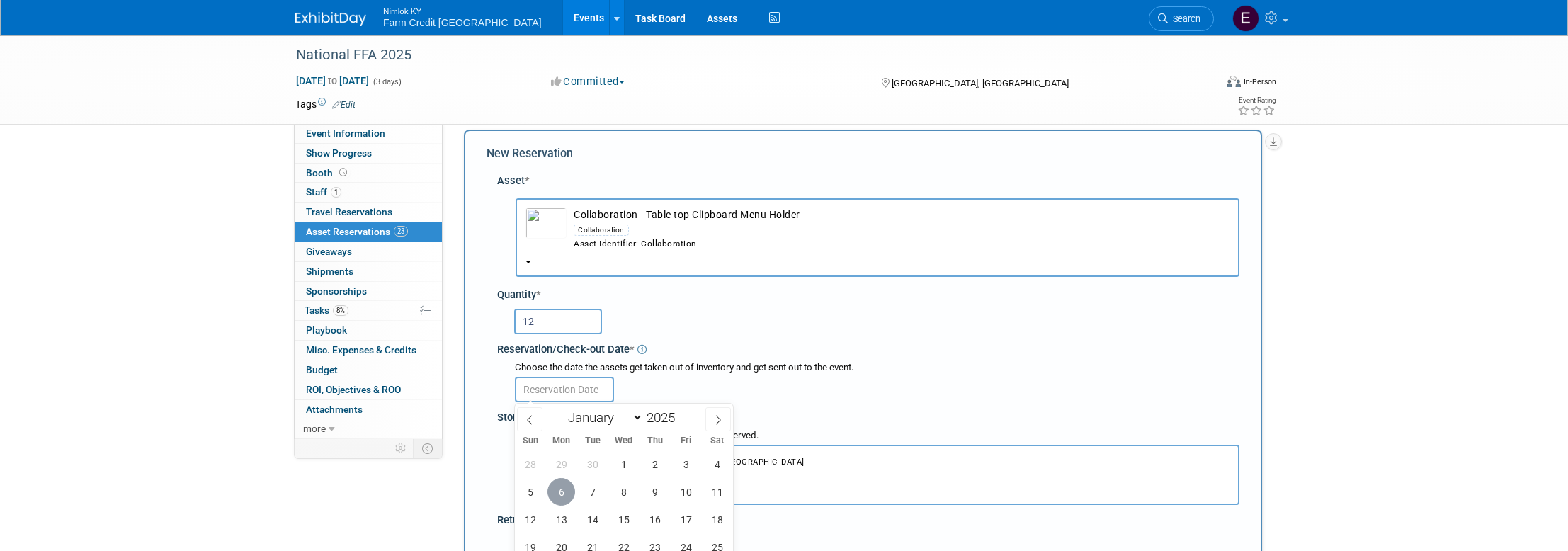
click at [570, 490] on span "6" at bounding box center [561, 491] width 28 height 28
type input "[DATE]"
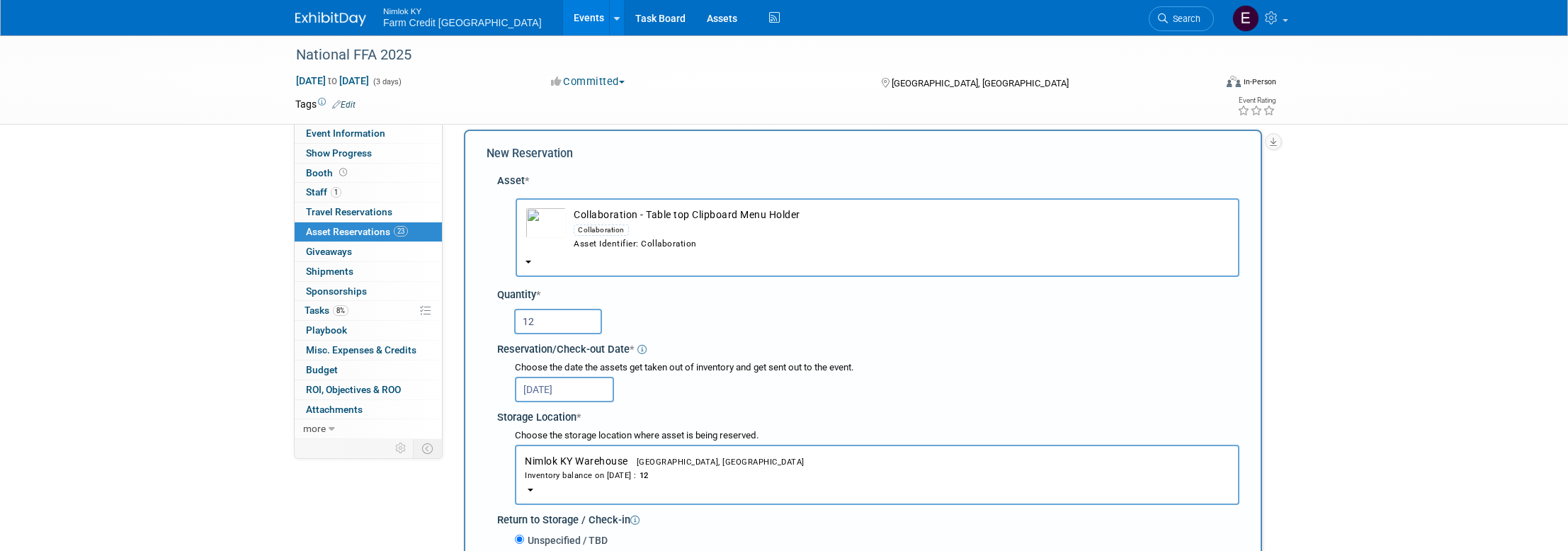
click at [781, 318] on div "12" at bounding box center [877, 320] width 725 height 28
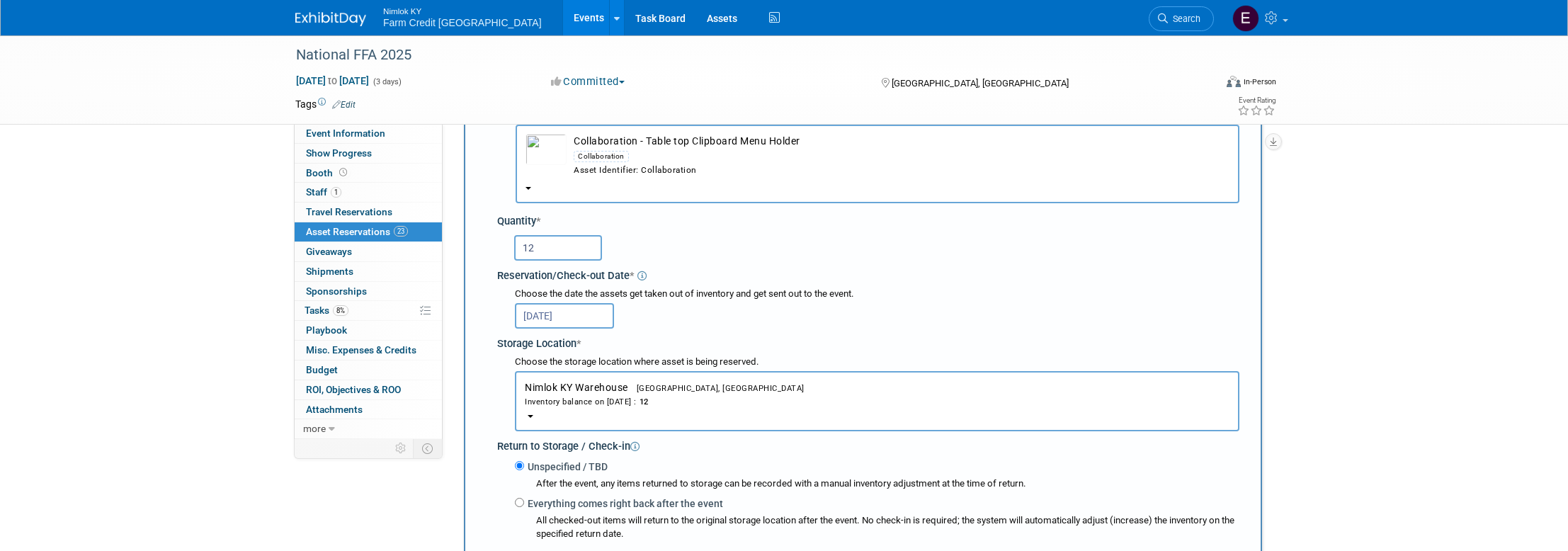
scroll to position [261, 0]
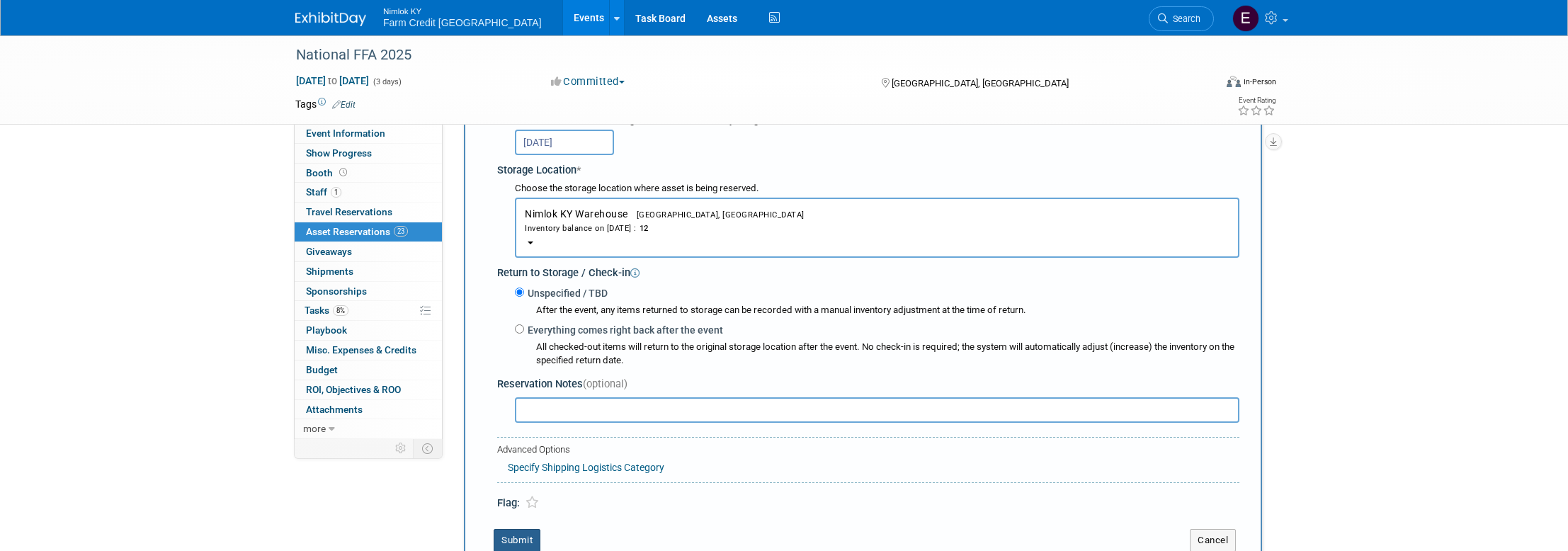
click at [504, 541] on button "Submit" at bounding box center [517, 540] width 46 height 22
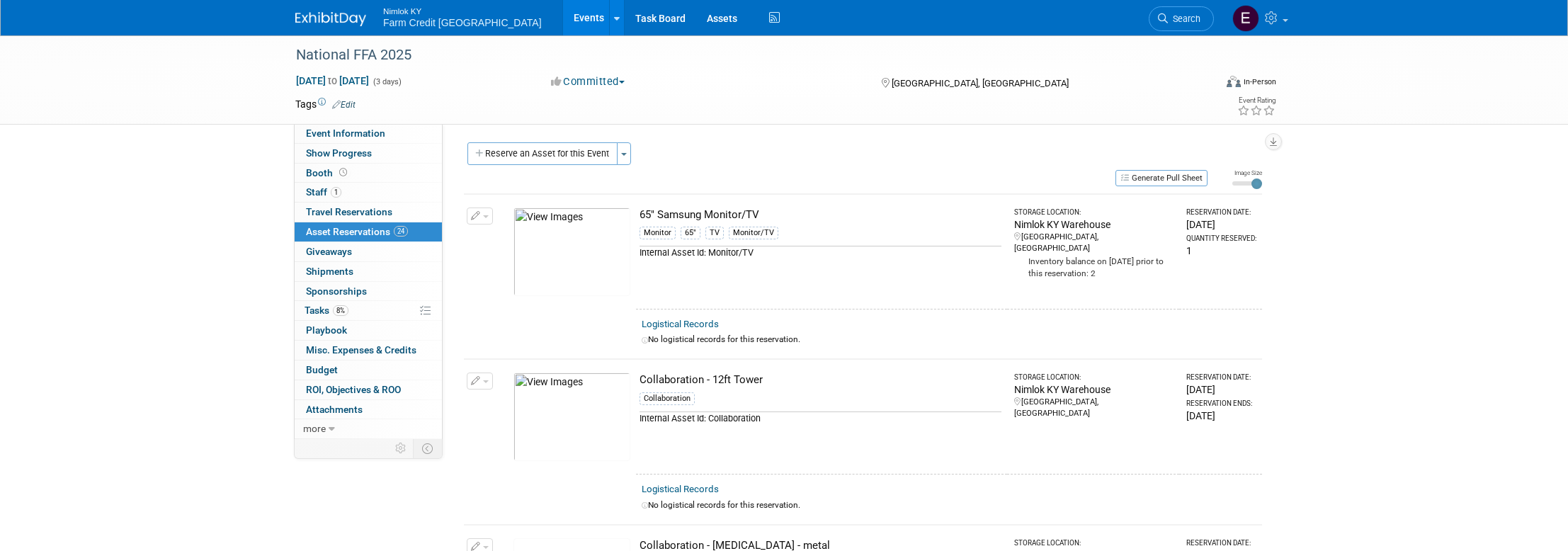
scroll to position [0, 0]
click at [550, 149] on button "Reserve an Asset for this Event" at bounding box center [542, 154] width 150 height 22
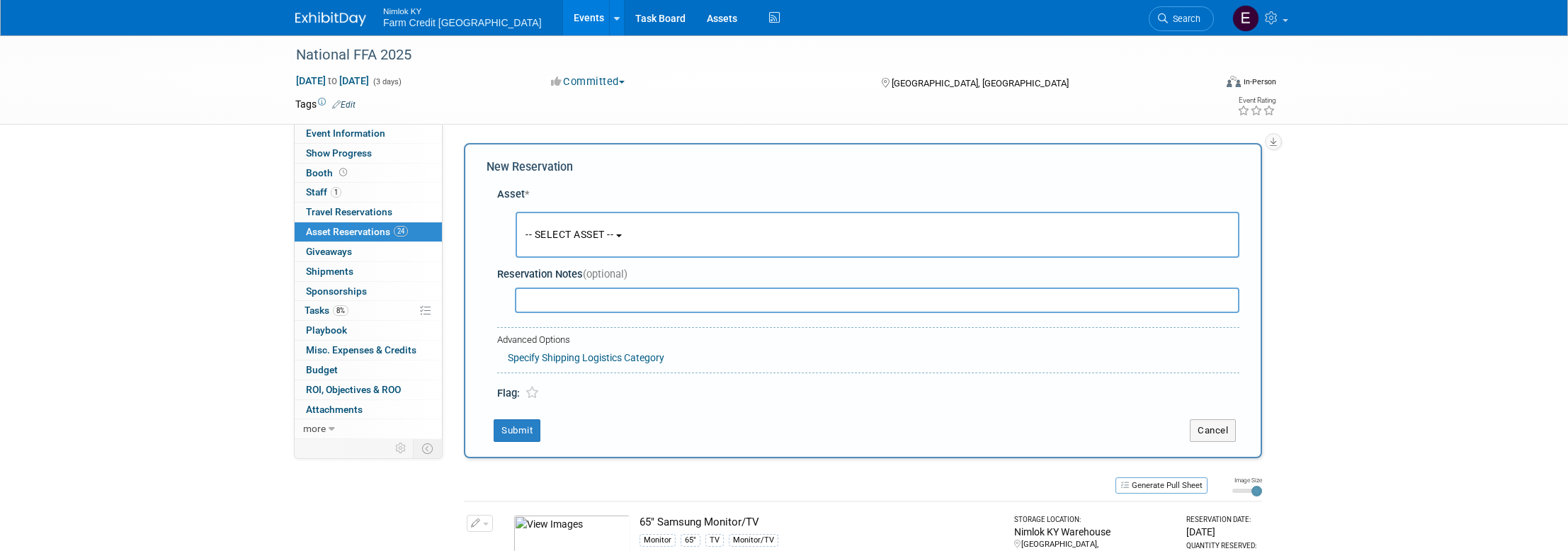
scroll to position [14, 0]
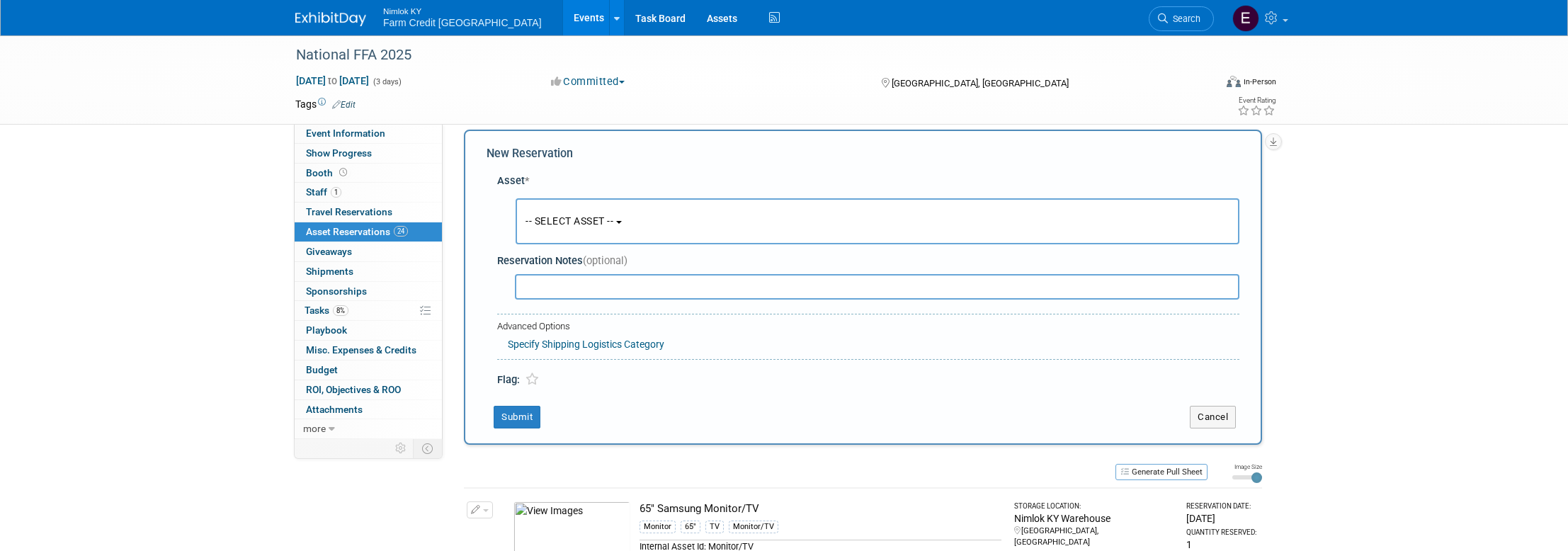
click at [590, 227] on button "-- SELECT ASSET --" at bounding box center [877, 222] width 724 height 46
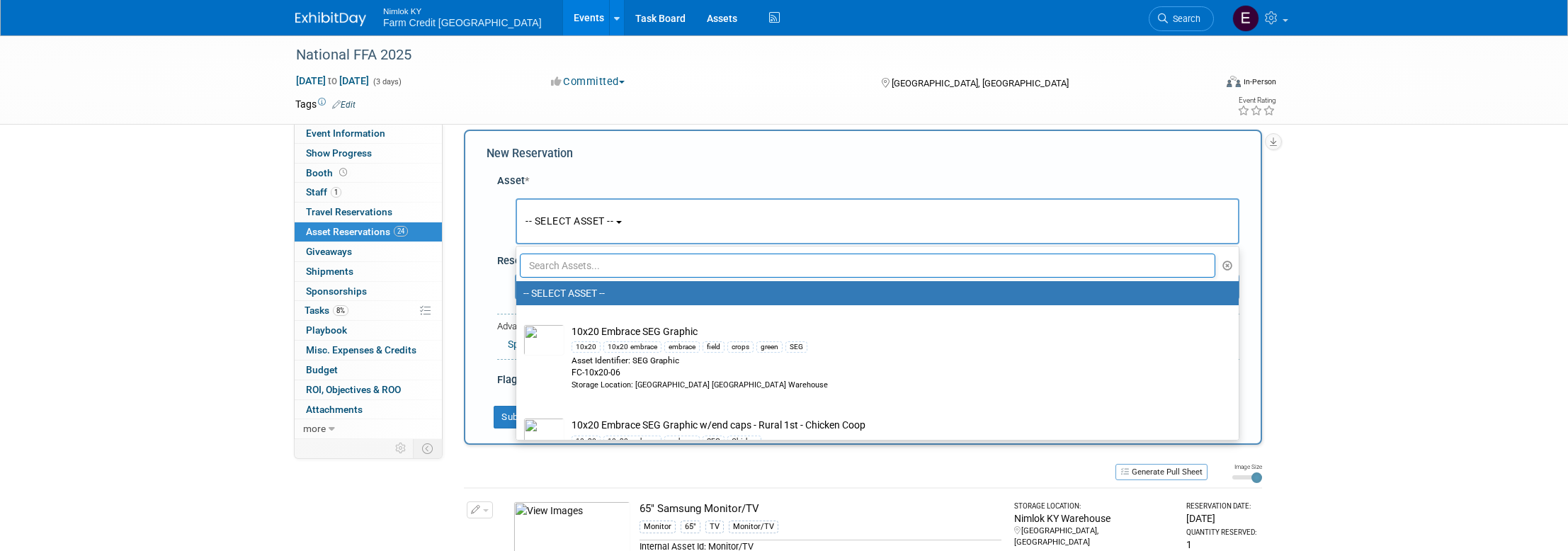
click at [599, 261] on input "text" at bounding box center [867, 266] width 695 height 24
paste input "Collaboration - FFA Stickers - Arch"
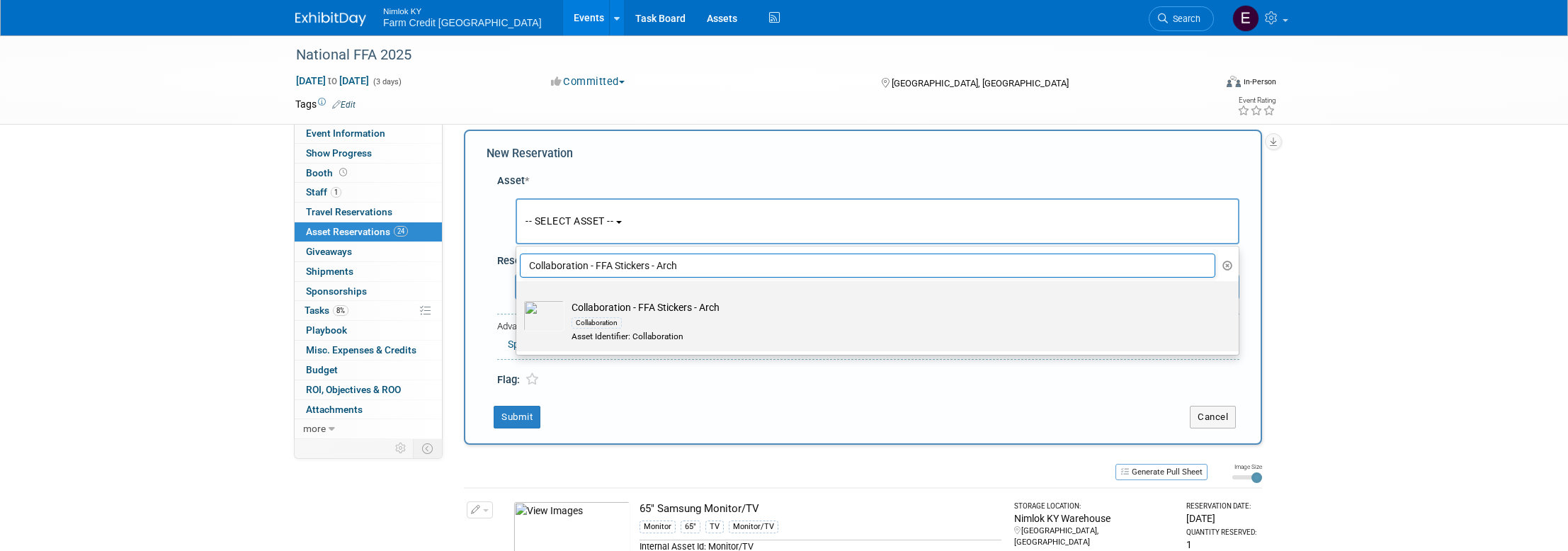
type input "Collaboration - FFA Stickers - Arch"
click at [544, 313] on img at bounding box center [543, 315] width 41 height 31
click at [518, 298] on input "Collaboration - FFA Stickers - Arch Collaboration Asset Identifier: Collaborati…" at bounding box center [514, 293] width 10 height 10
select select "10716157"
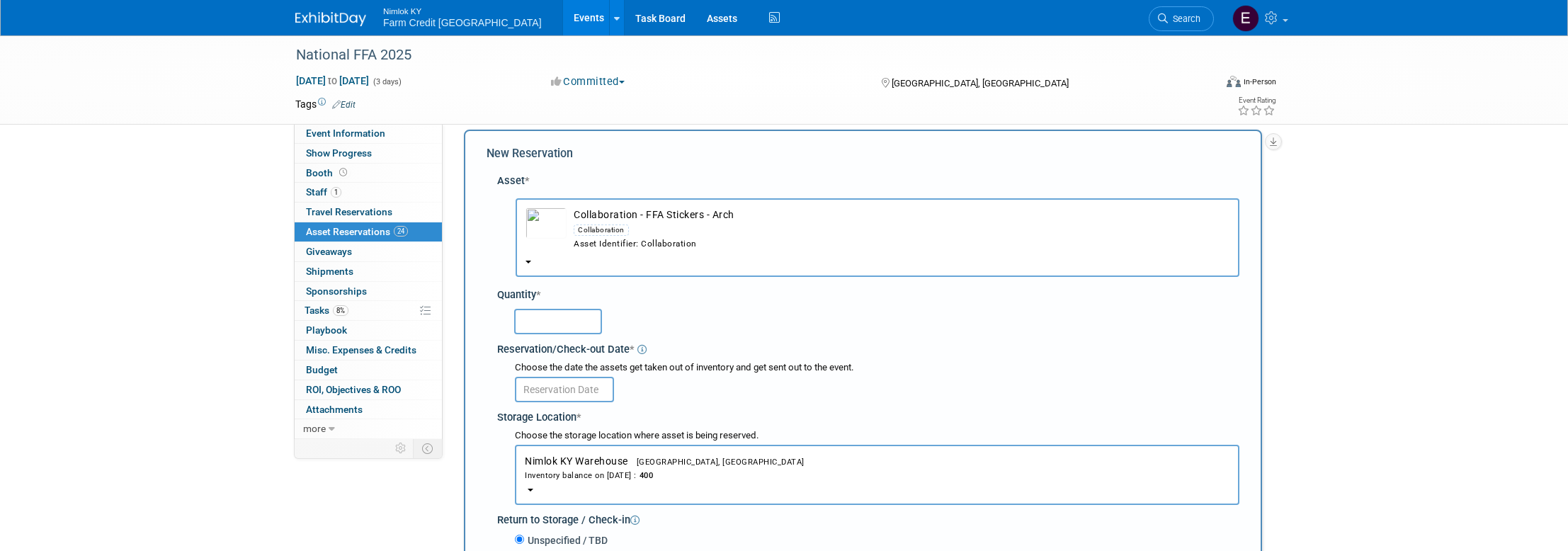
click at [550, 320] on input "text" at bounding box center [558, 321] width 88 height 26
type input "400"
click at [579, 392] on input "text" at bounding box center [565, 389] width 99 height 26
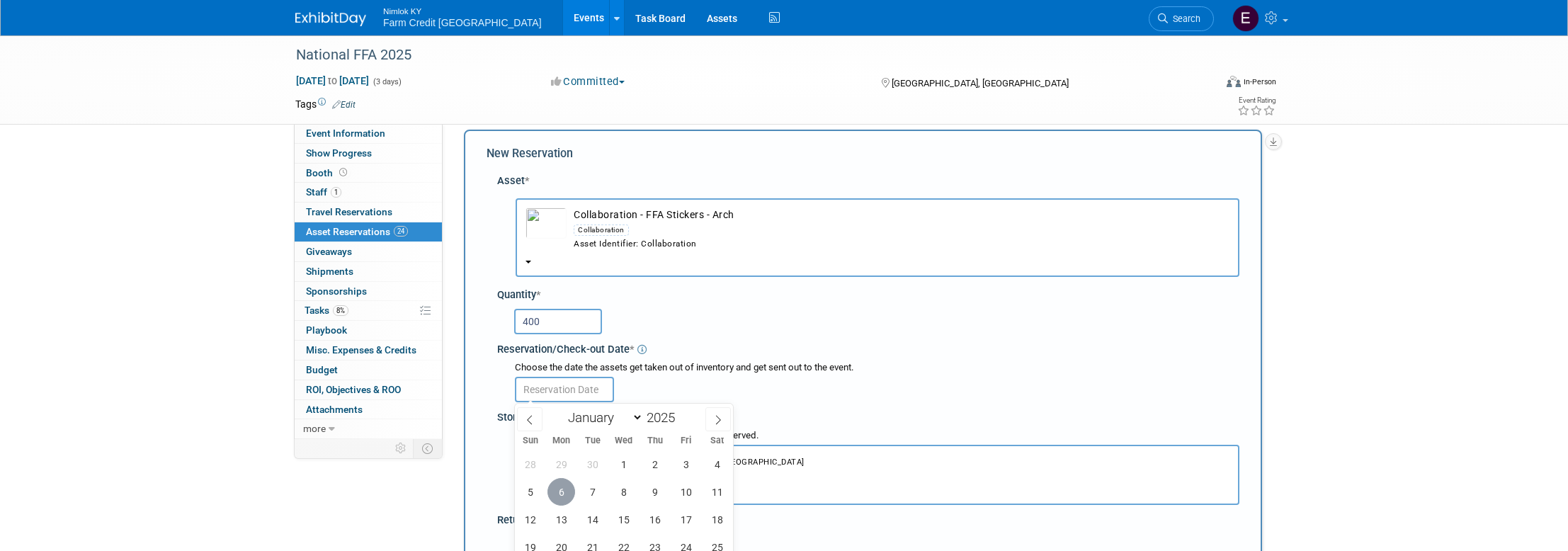
click at [560, 485] on span "6" at bounding box center [561, 491] width 28 height 28
type input "[DATE]"
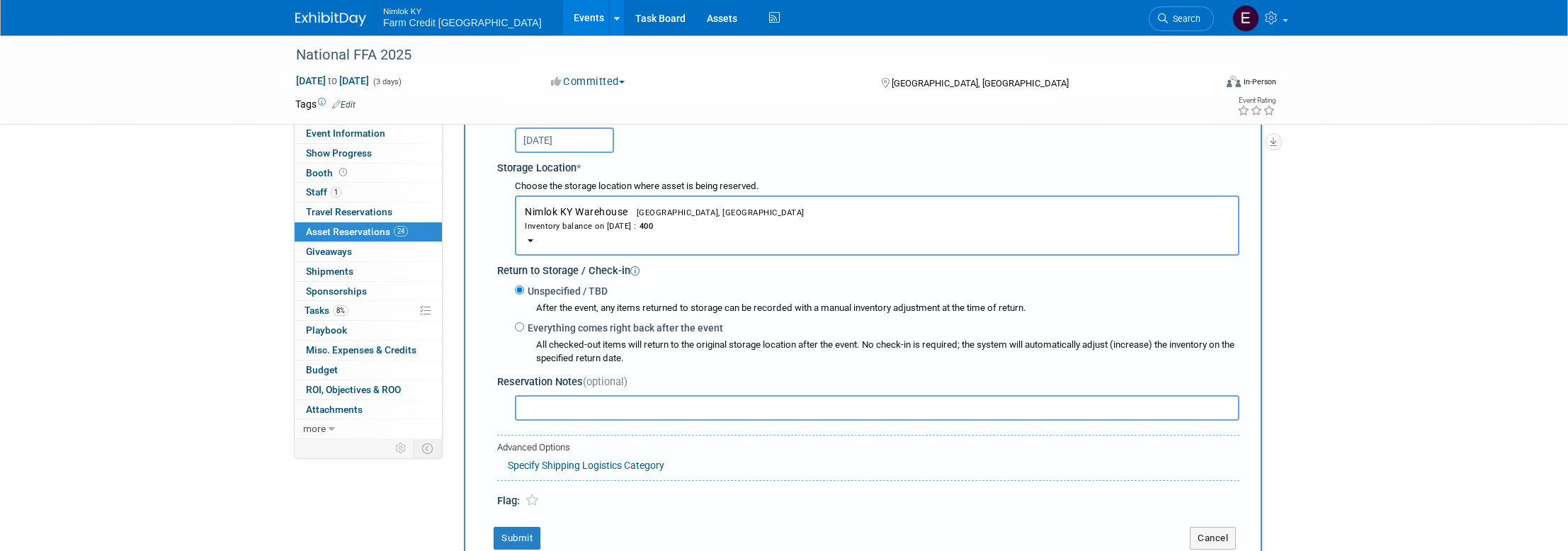
scroll to position [278, 0]
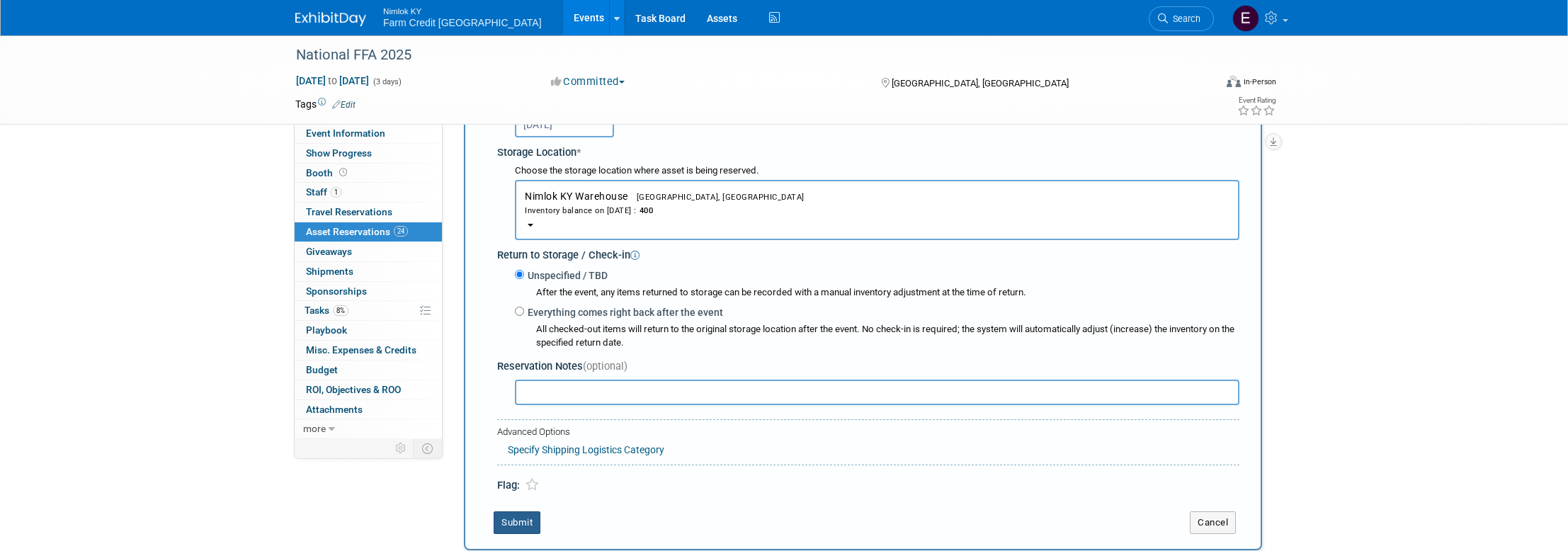
click at [520, 520] on button "Submit" at bounding box center [517, 522] width 46 height 22
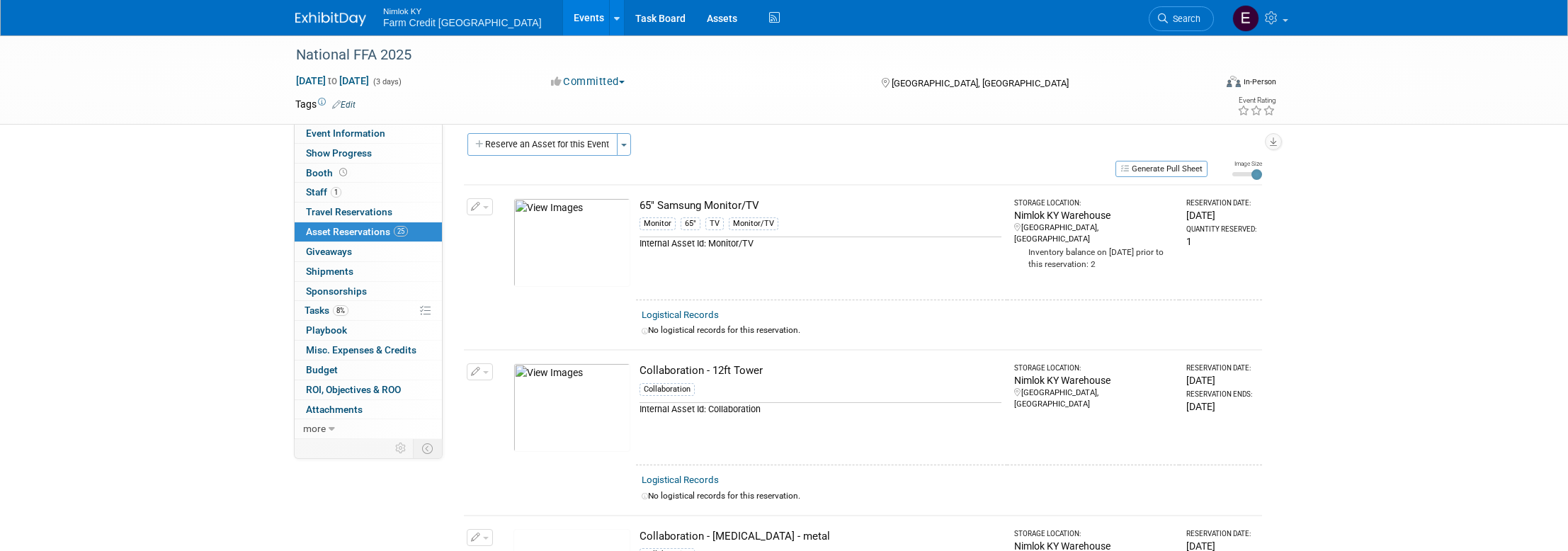
scroll to position [0, 0]
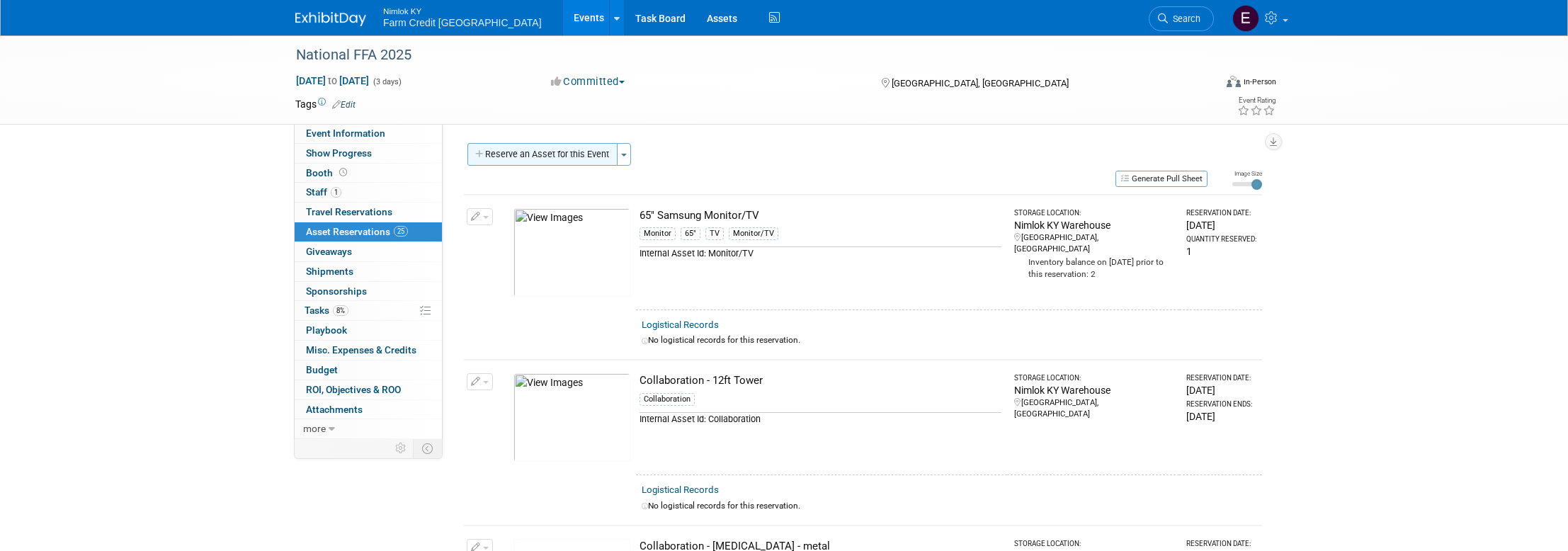
click at [569, 162] on button "Reserve an Asset for this Event" at bounding box center [542, 154] width 150 height 22
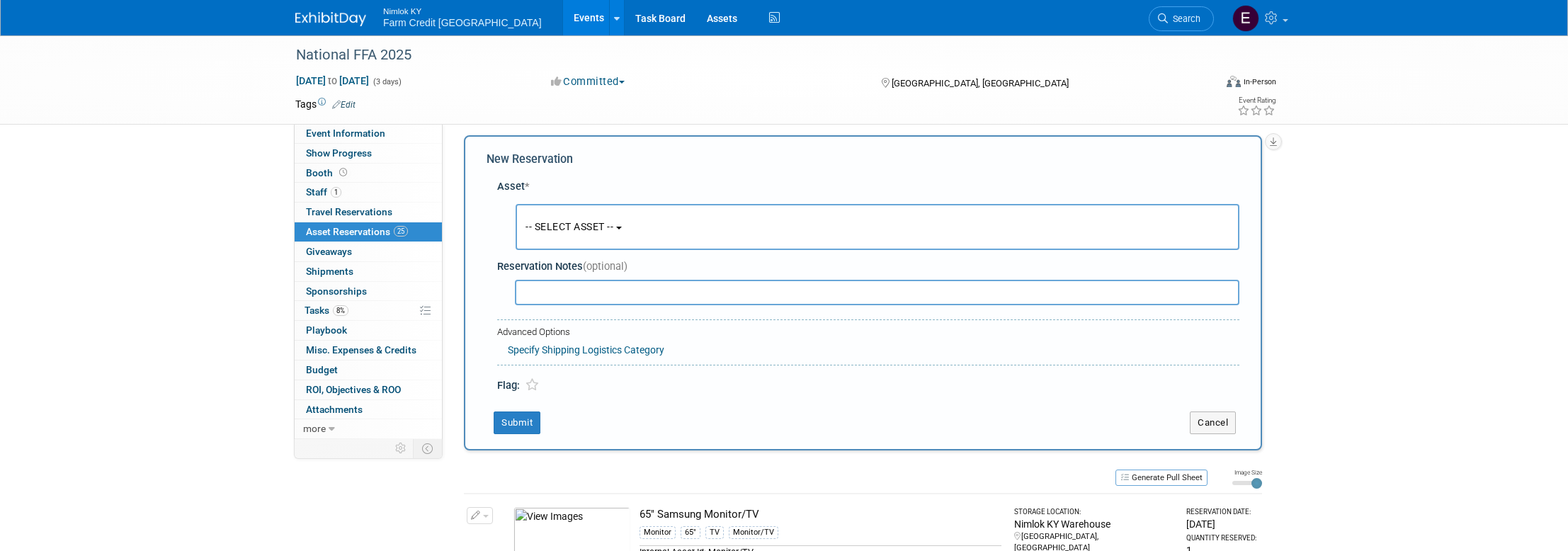
scroll to position [14, 0]
click at [594, 231] on button "-- SELECT ASSET --" at bounding box center [877, 222] width 724 height 46
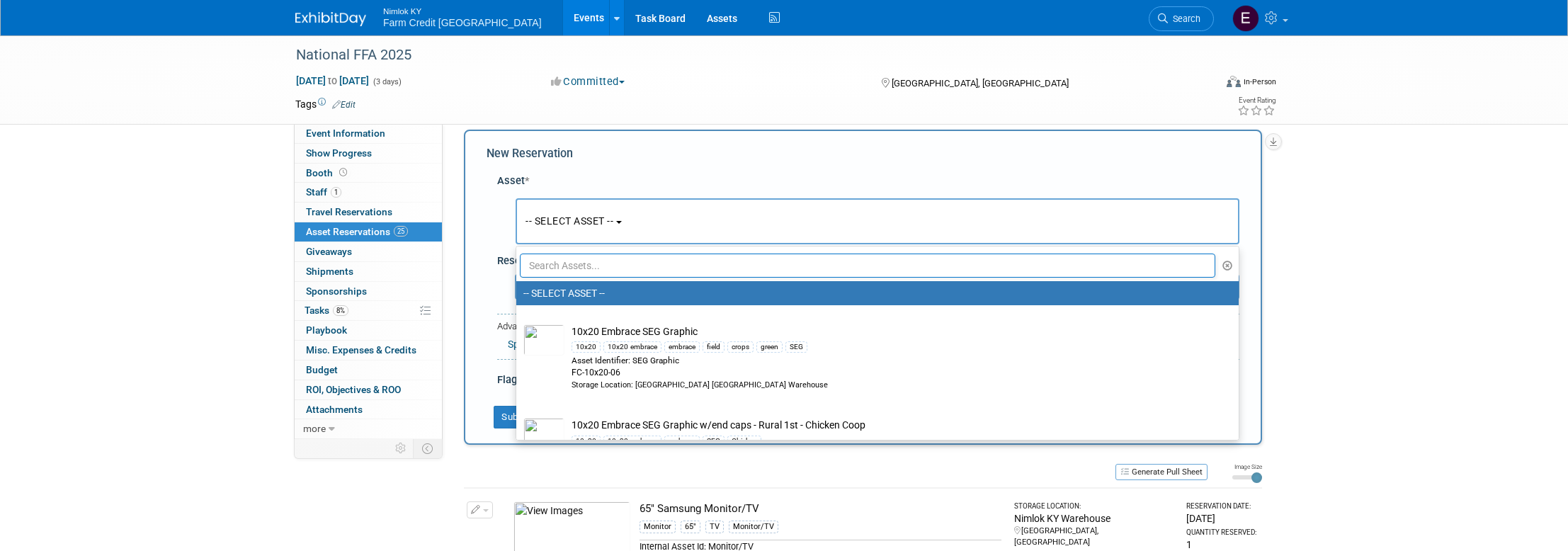
click at [613, 266] on input "text" at bounding box center [867, 266] width 695 height 24
paste input "Collaboration - FFA Stickers - Hexagon"
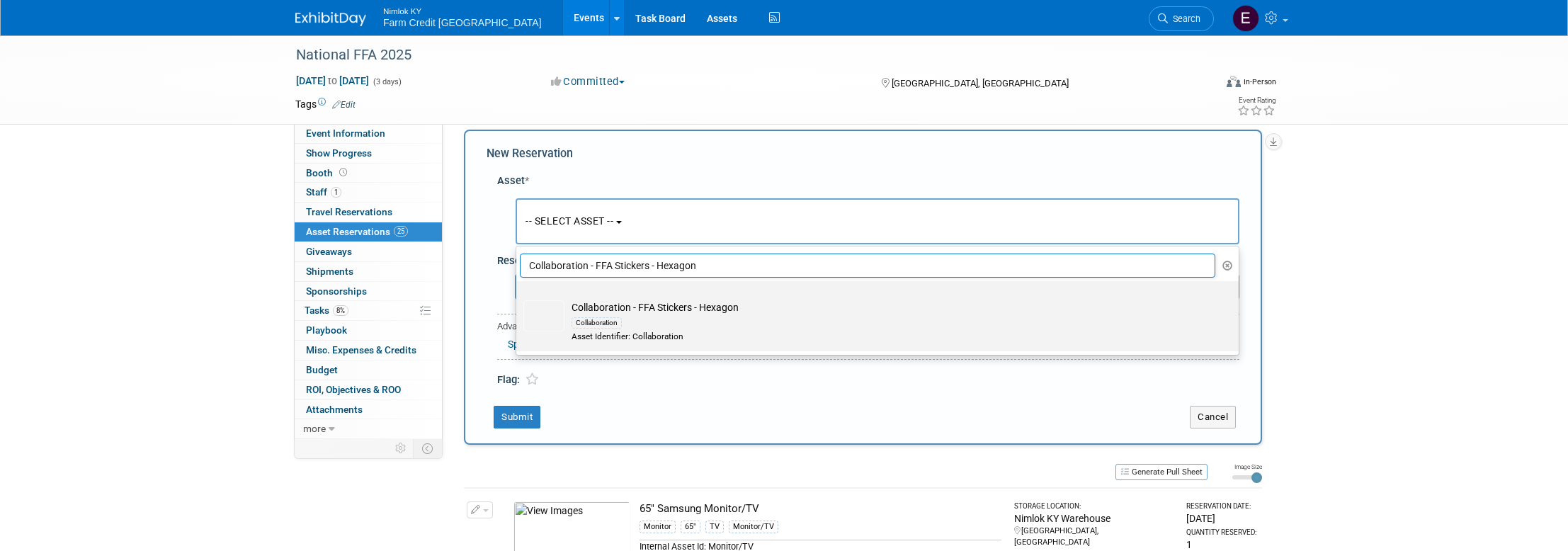
type input "Collaboration - FFA Stickers - Hexagon"
click at [543, 324] on img at bounding box center [543, 315] width 41 height 31
click at [518, 298] on input "Collaboration - FFA Stickers - Hexagon Collaboration Asset Identifier: Collabor…" at bounding box center [514, 293] width 10 height 10
select select "10716158"
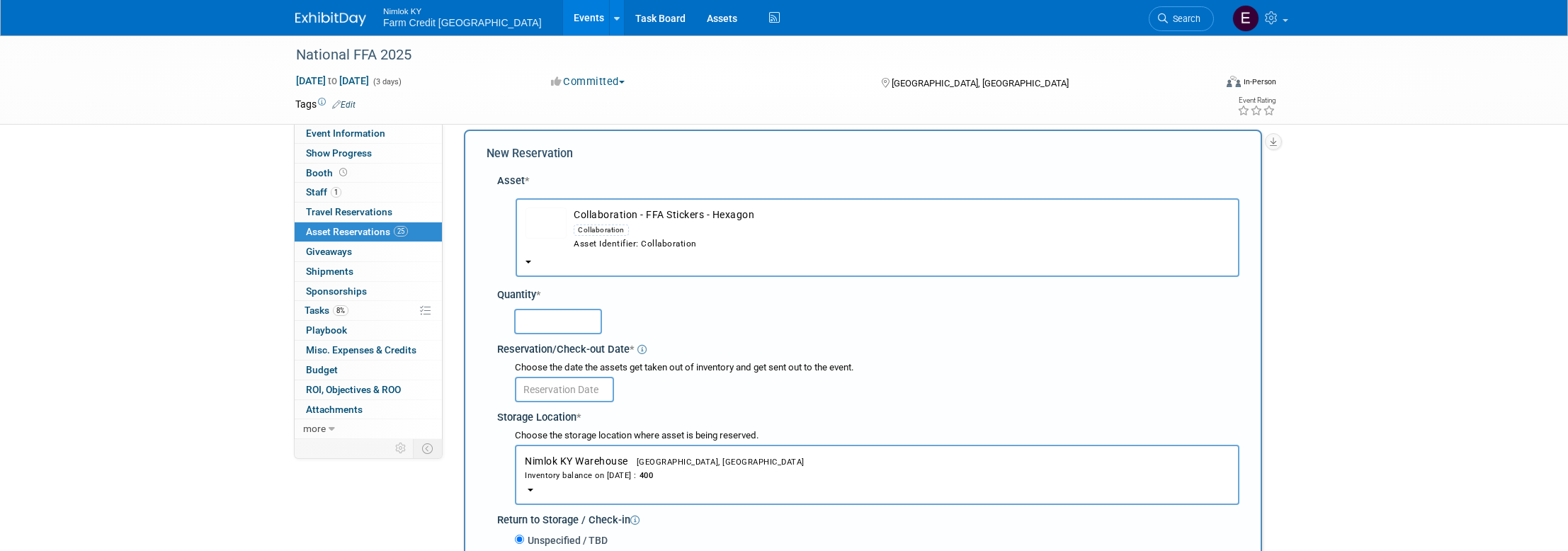
click at [569, 323] on input "text" at bounding box center [558, 321] width 88 height 26
type input "400"
click at [861, 309] on div "400" at bounding box center [877, 320] width 725 height 28
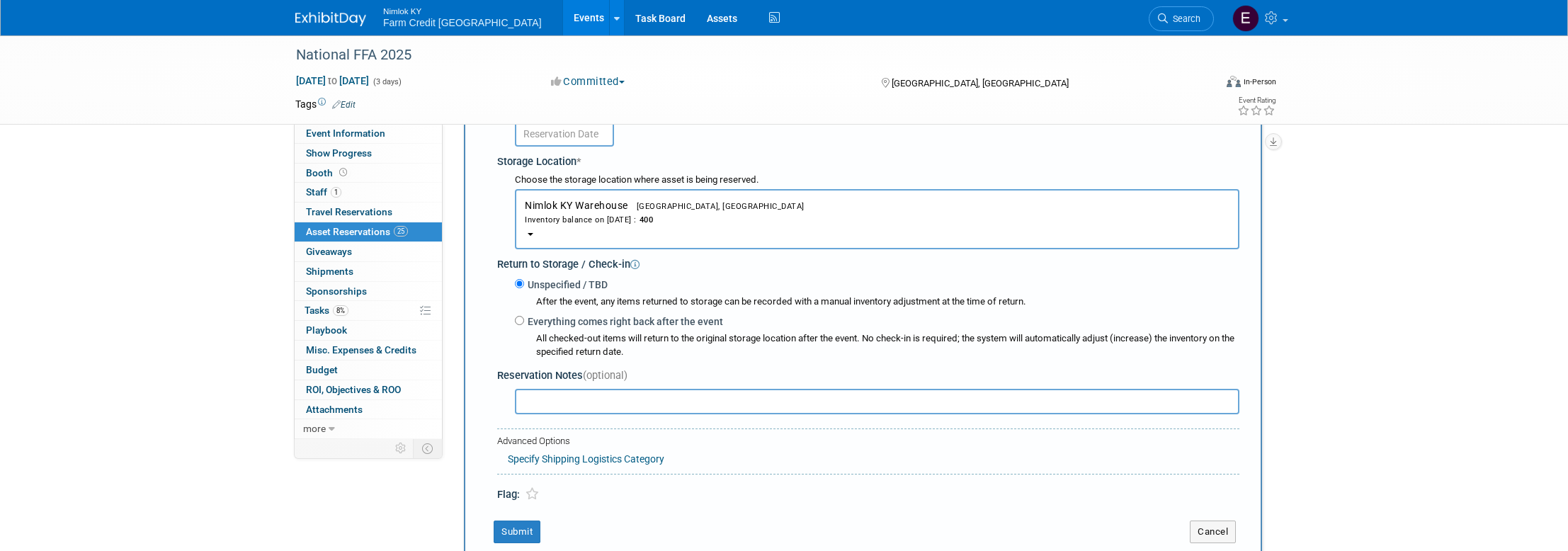
scroll to position [86, 0]
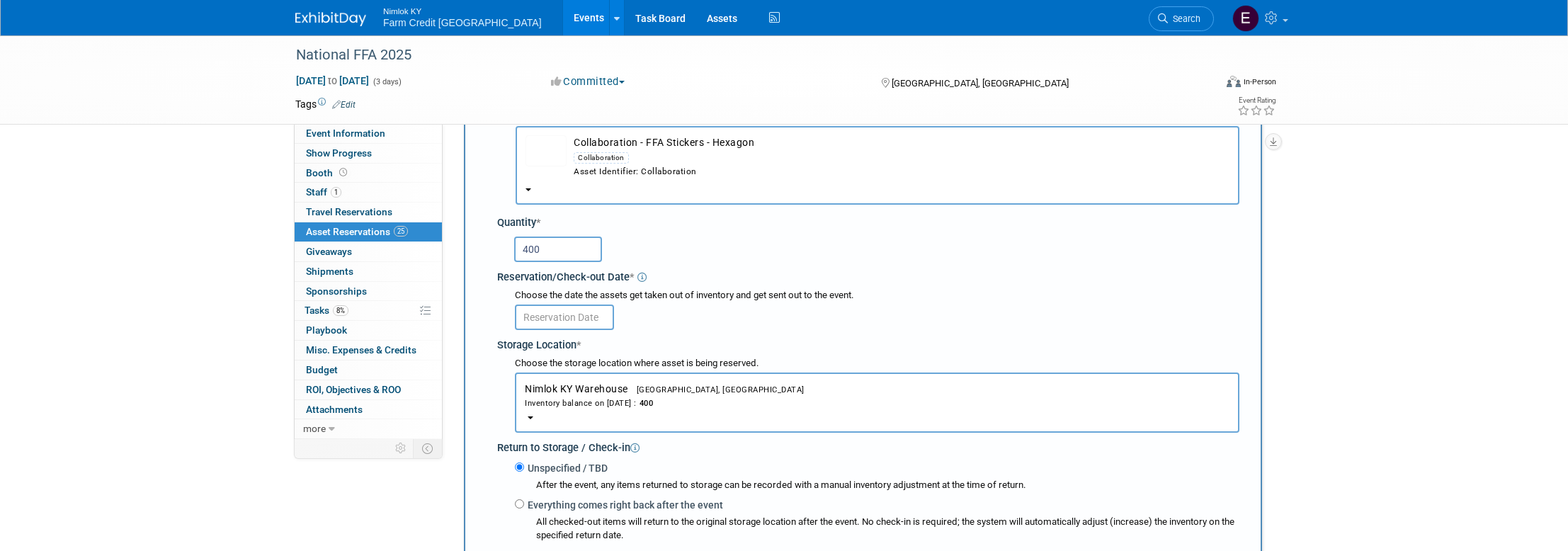
click at [558, 313] on input "text" at bounding box center [565, 317] width 99 height 26
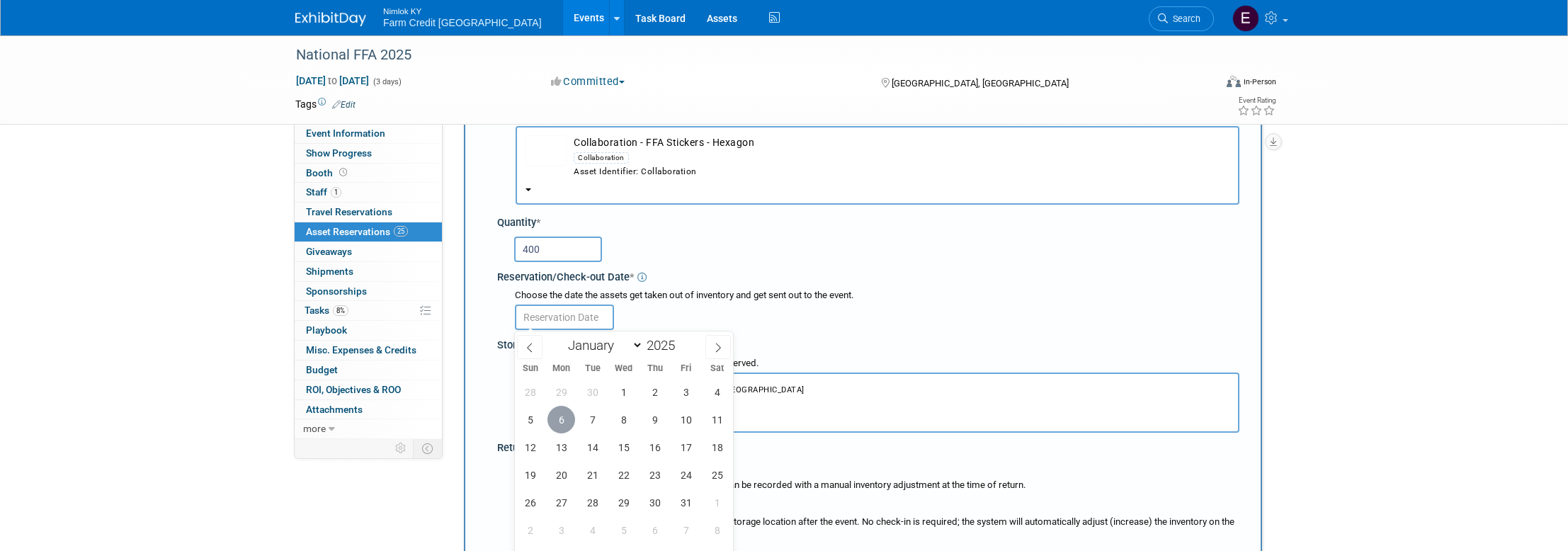
click at [563, 409] on span "6" at bounding box center [561, 419] width 28 height 28
type input "[DATE]"
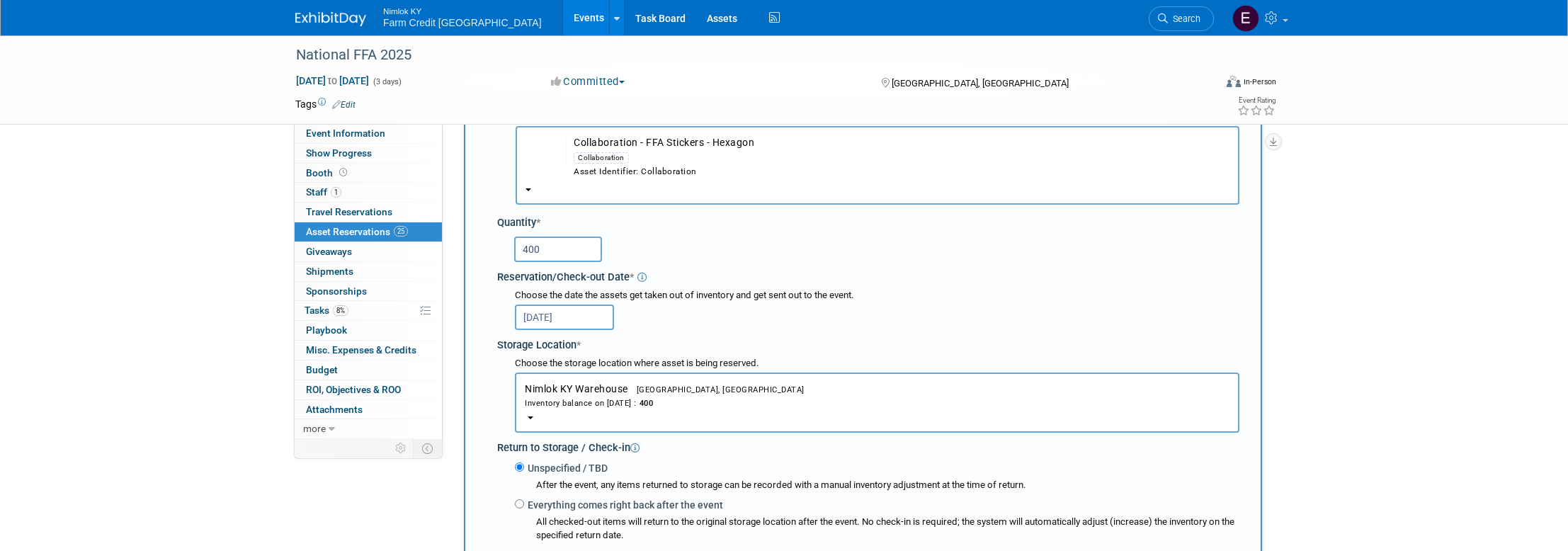
click at [873, 280] on div "Reservation/Check-out Date *" at bounding box center [868, 275] width 742 height 19
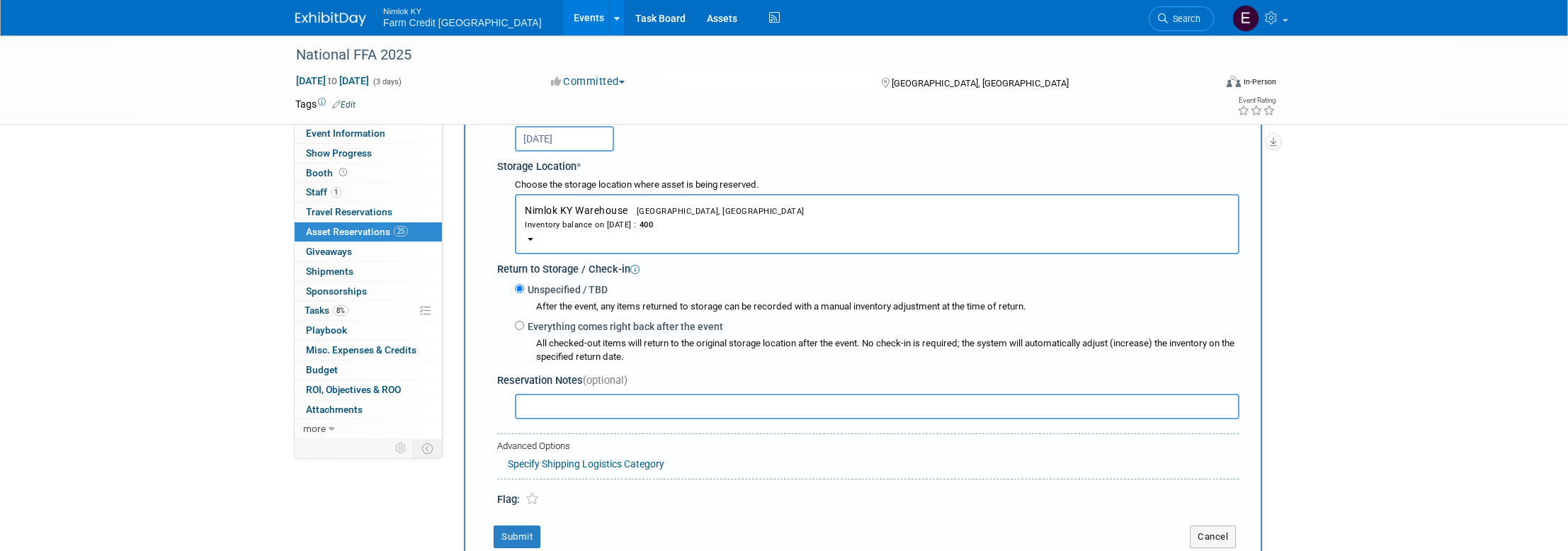
scroll to position [332, 0]
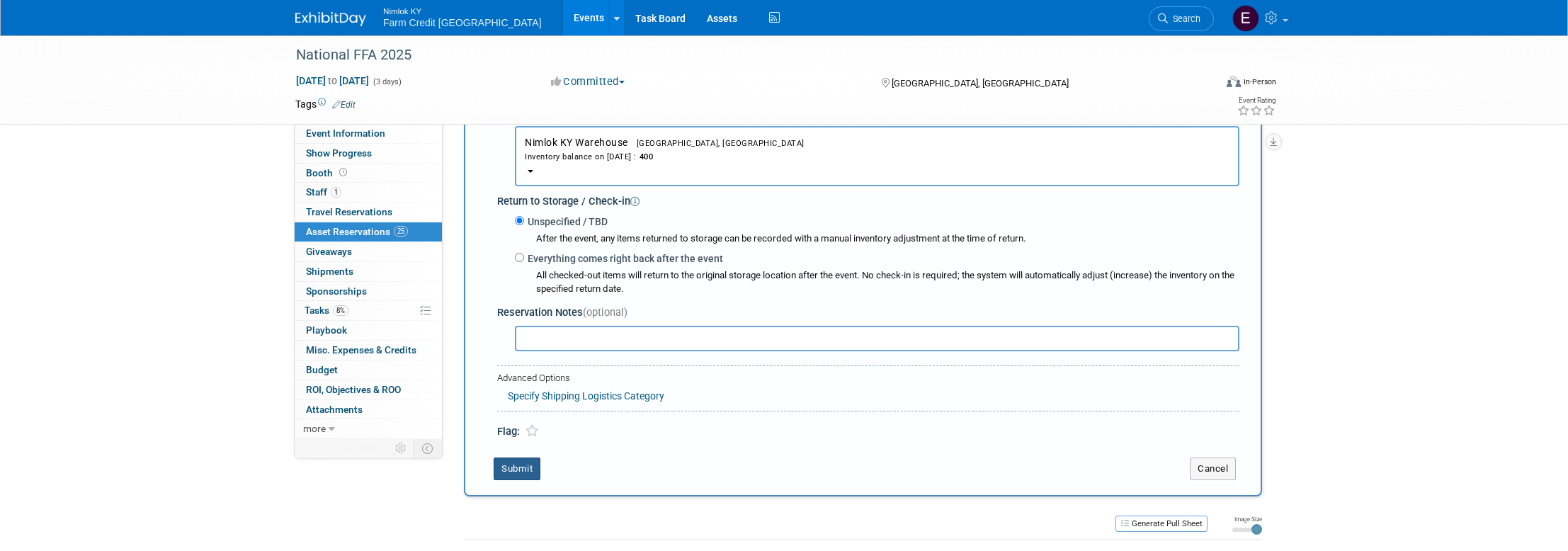
click at [512, 469] on button "Submit" at bounding box center [517, 469] width 46 height 22
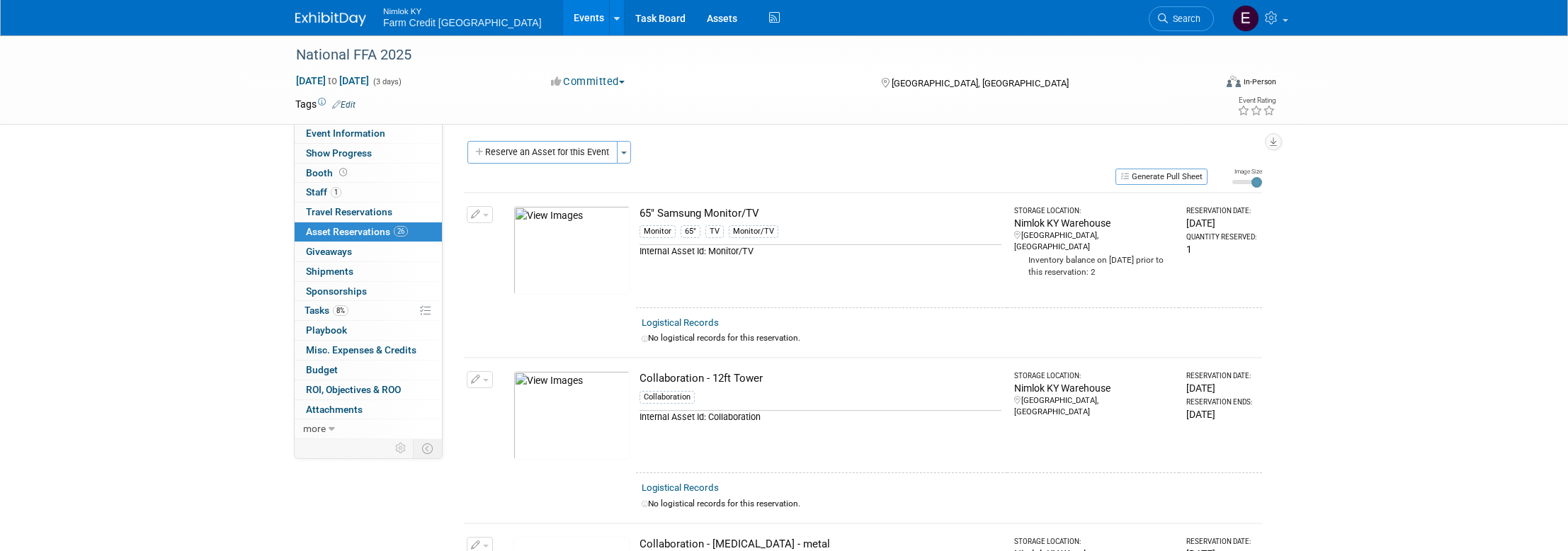
scroll to position [0, 0]
click at [557, 162] on button "Reserve an Asset for this Event" at bounding box center [542, 154] width 150 height 22
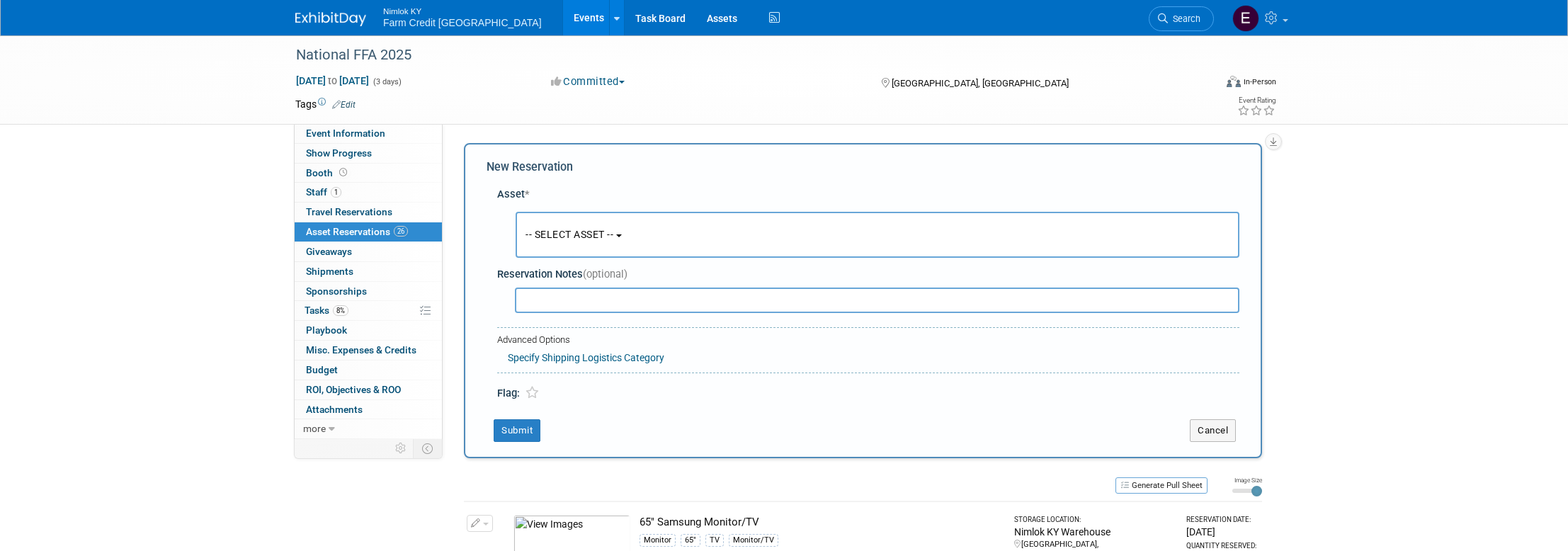
scroll to position [14, 0]
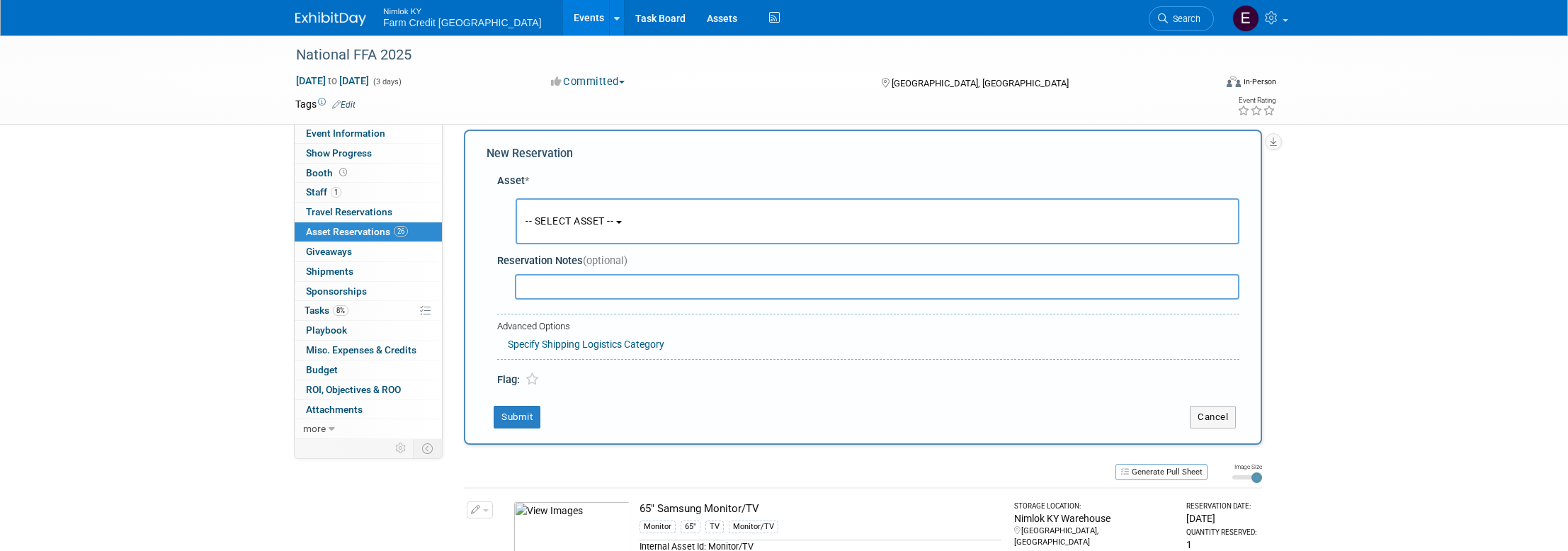
click at [606, 222] on span "-- SELECT ASSET --" at bounding box center [570, 221] width 88 height 11
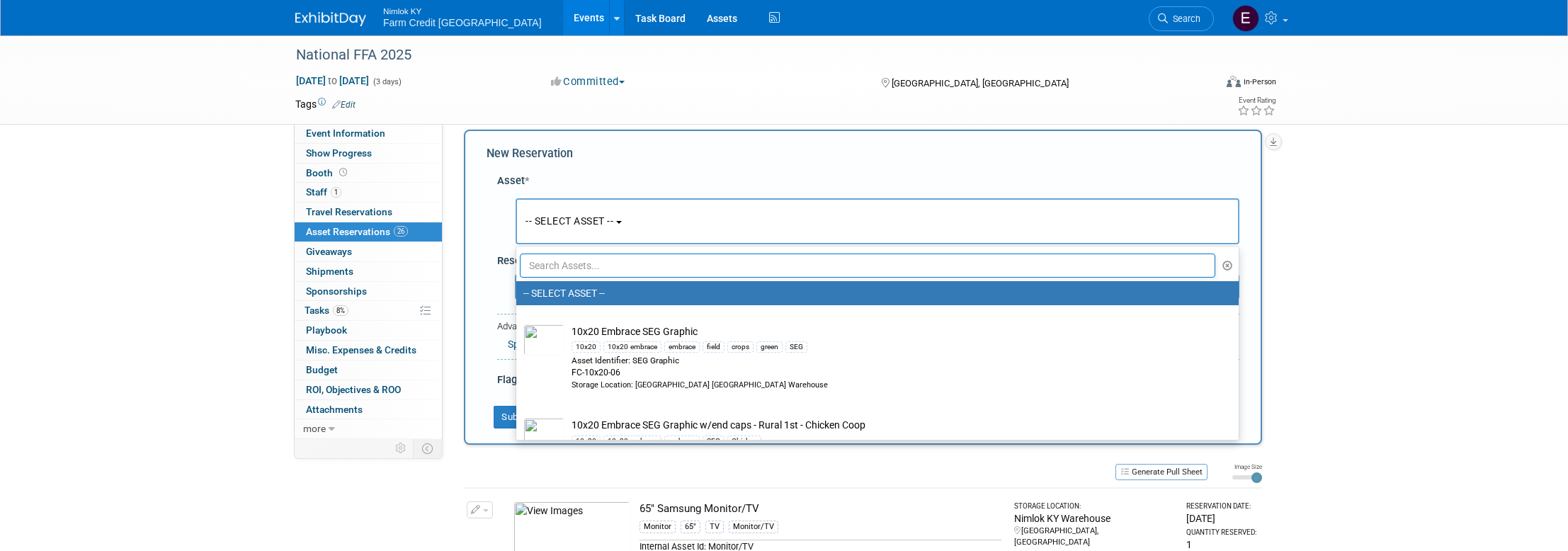
click at [602, 270] on input "text" at bounding box center [867, 266] width 695 height 24
paste input "Collaboration - Bag of misc. tattoos"
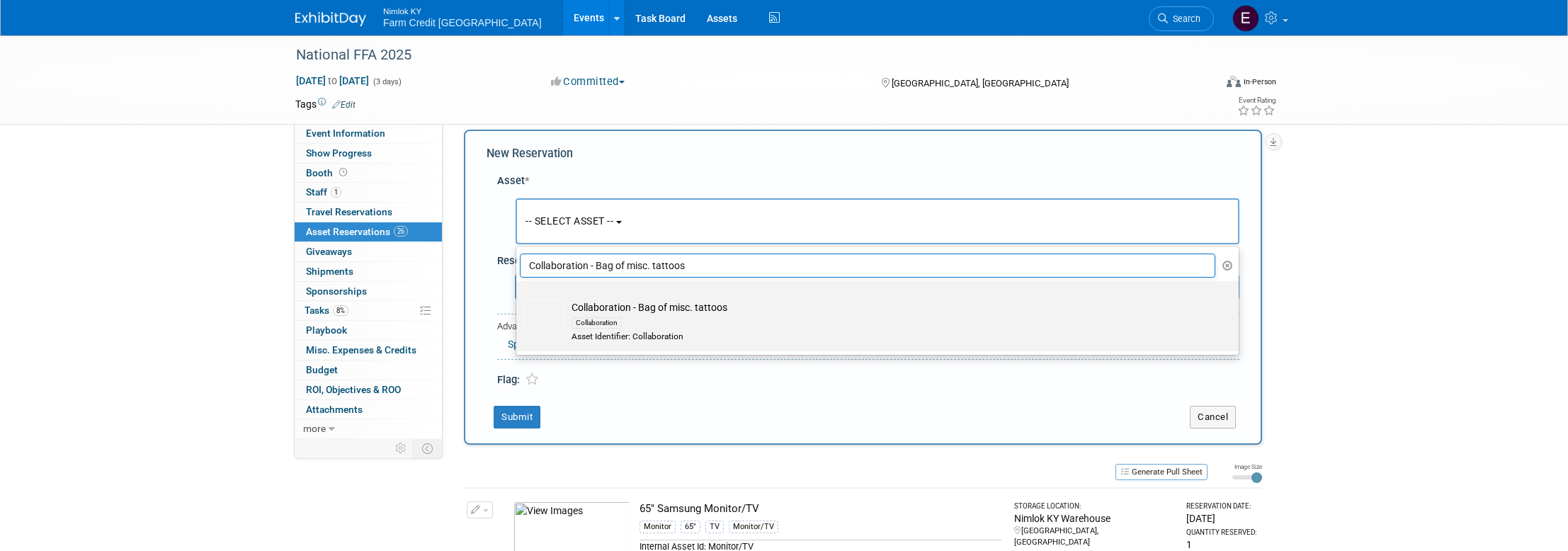
type input "Collaboration - Bag of misc. tattoos"
click at [549, 309] on img at bounding box center [543, 315] width 41 height 31
click at [518, 298] on input "Collaboration - Bag of misc. tattoos Collaboration Asset Identifier: Collaborat…" at bounding box center [514, 293] width 10 height 10
select select "10716161"
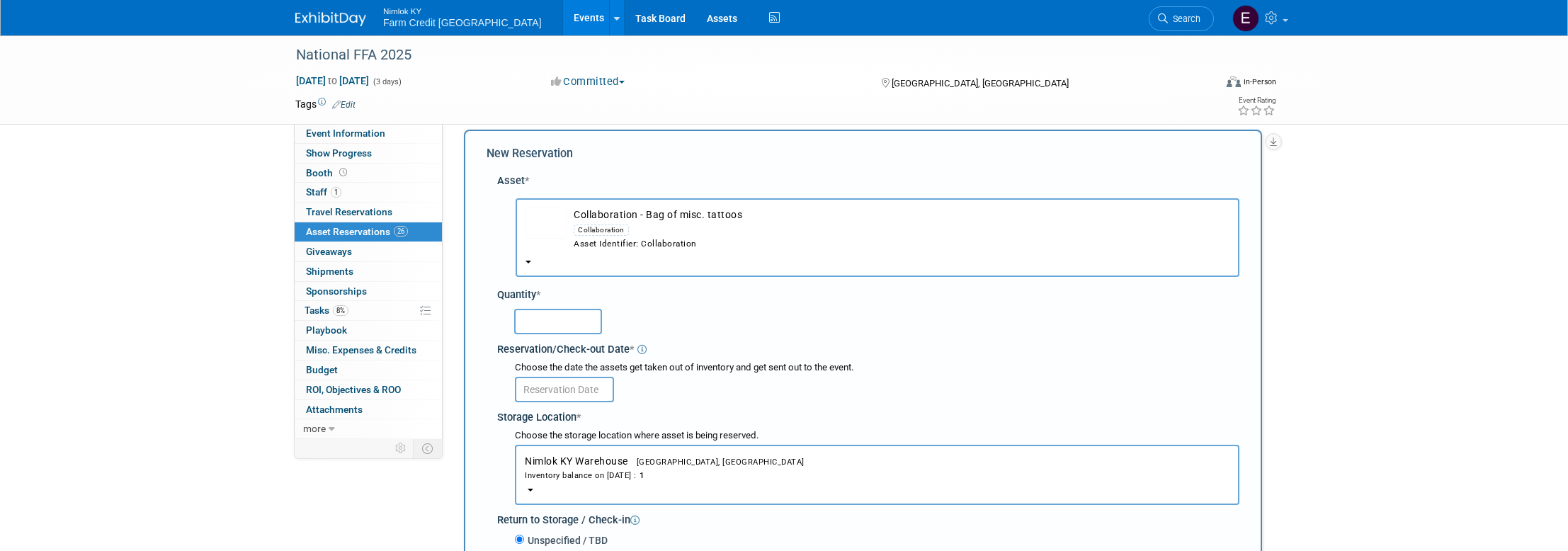
click at [561, 313] on input "text" at bounding box center [558, 321] width 88 height 26
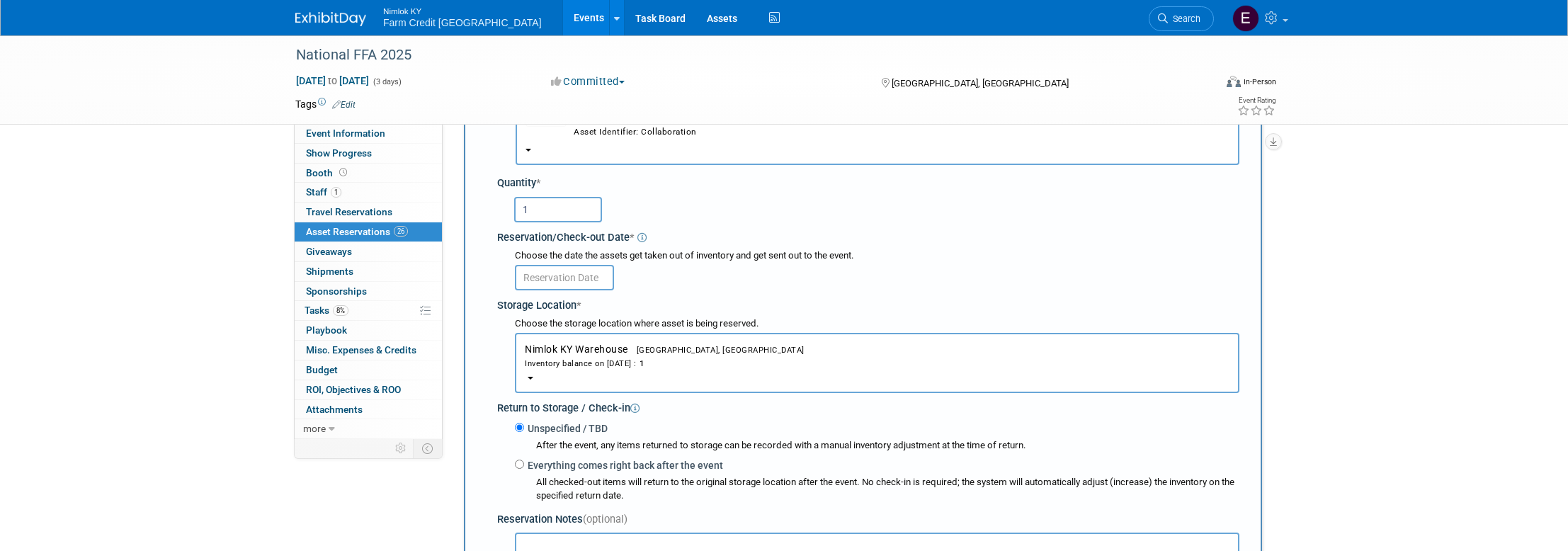
scroll to position [126, 0]
type input "1"
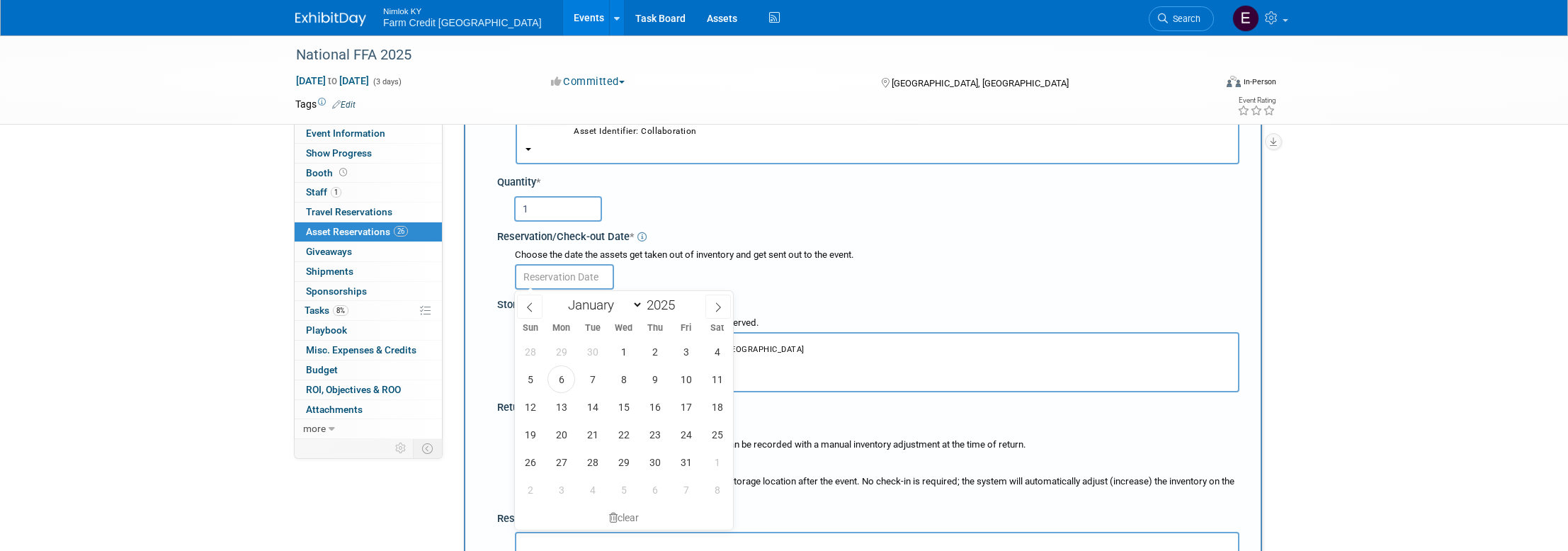
click at [584, 286] on input "text" at bounding box center [565, 277] width 99 height 26
click at [566, 372] on span "6" at bounding box center [561, 379] width 28 height 28
type input "[DATE]"
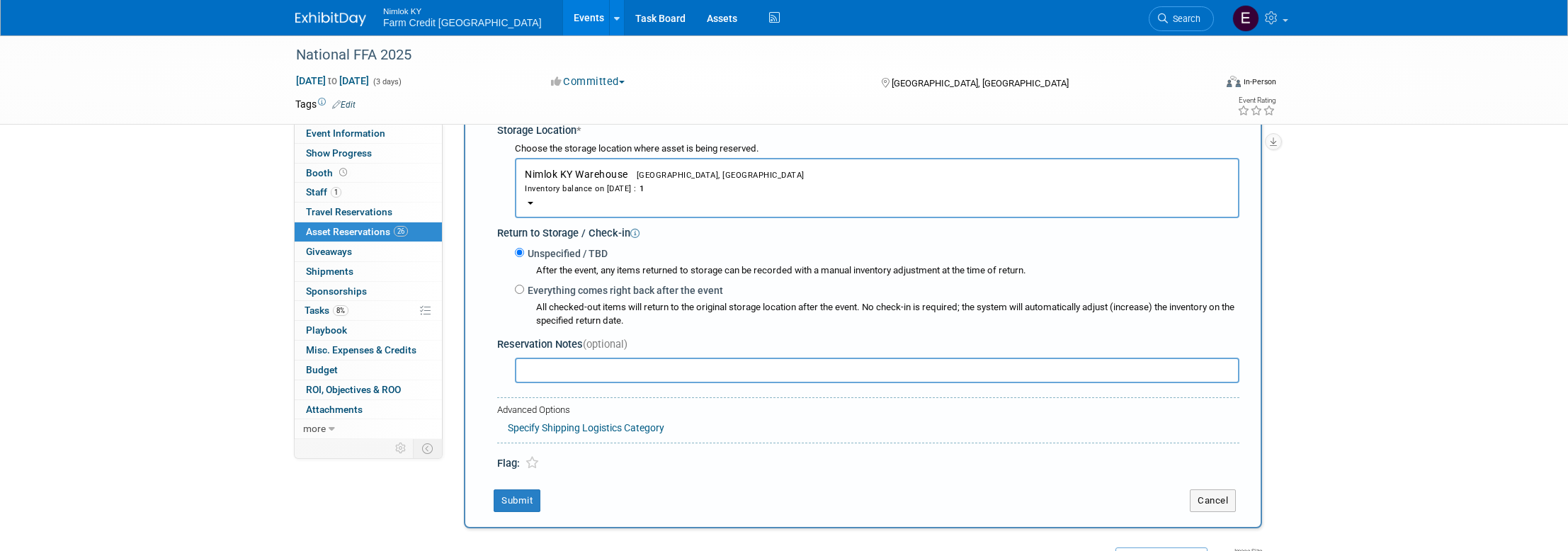
scroll to position [364, 0]
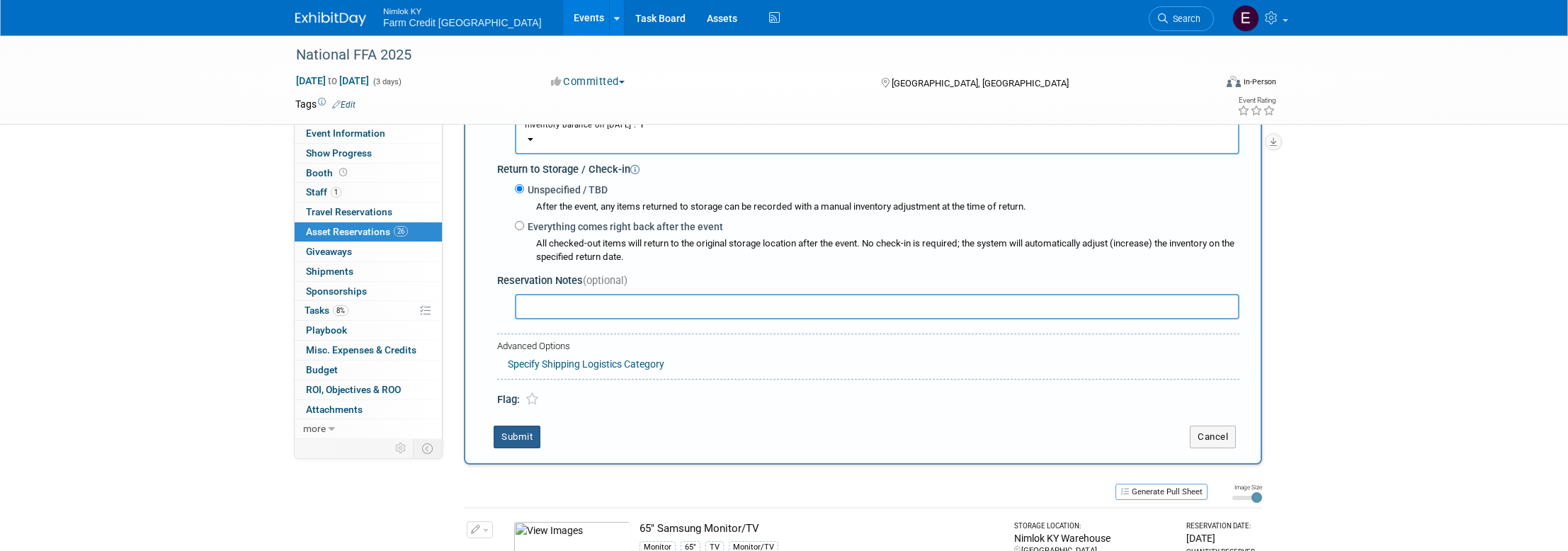
click at [526, 439] on button "Submit" at bounding box center [517, 437] width 46 height 22
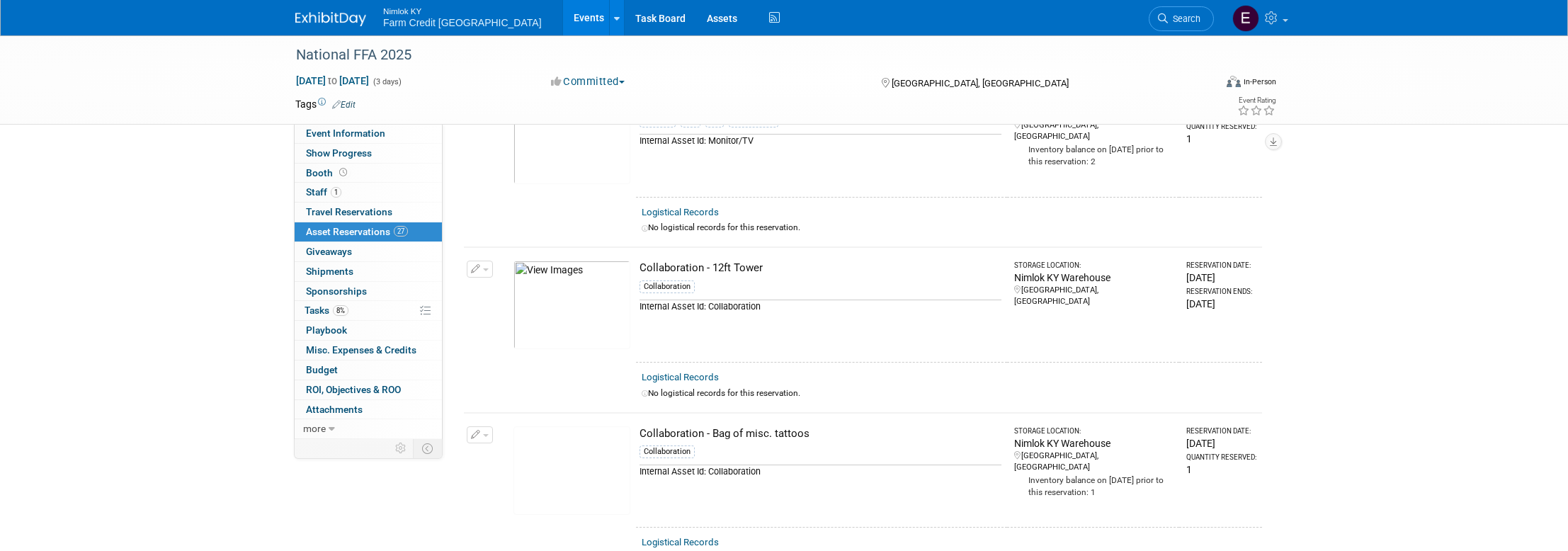
scroll to position [0, 0]
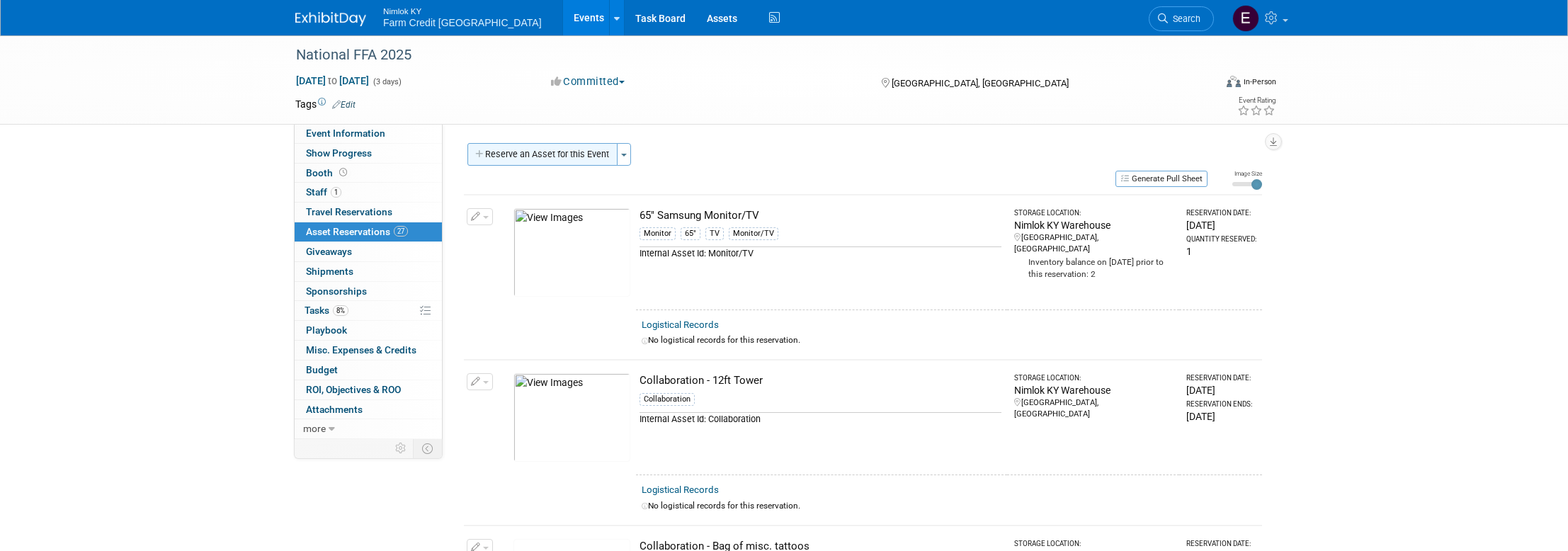
click at [539, 152] on button "Reserve an Asset for this Event" at bounding box center [542, 154] width 150 height 22
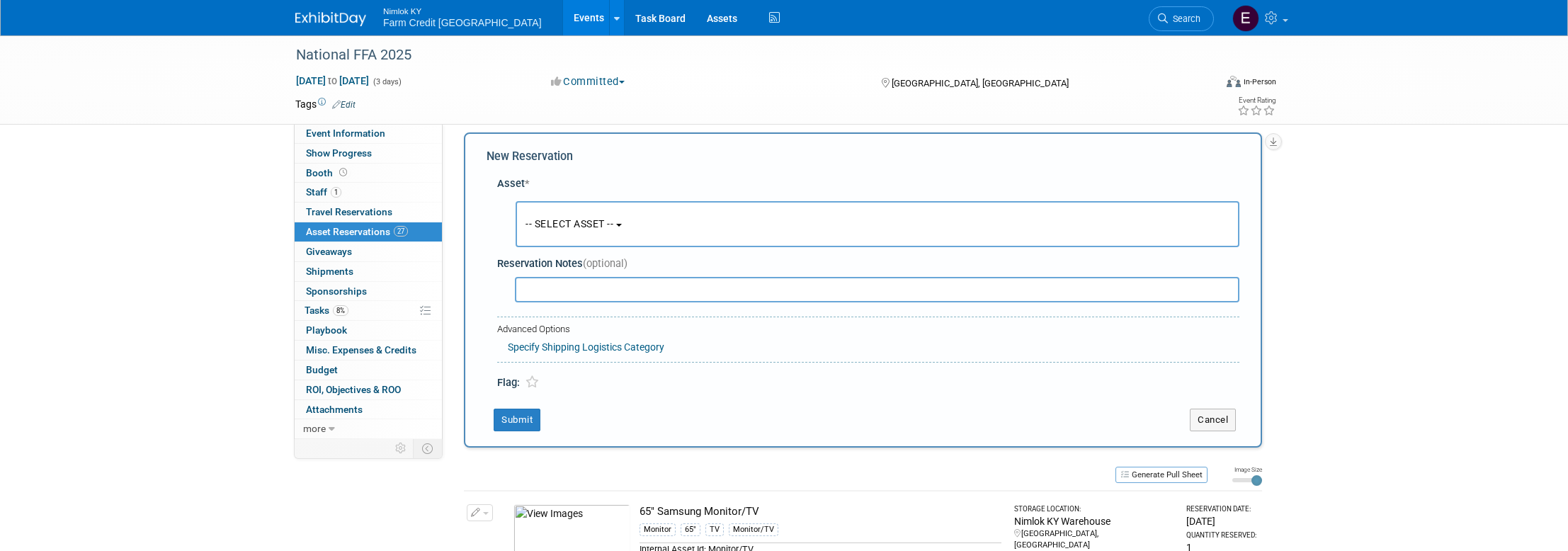
scroll to position [14, 0]
click at [598, 230] on button "-- SELECT ASSET --" at bounding box center [877, 222] width 724 height 46
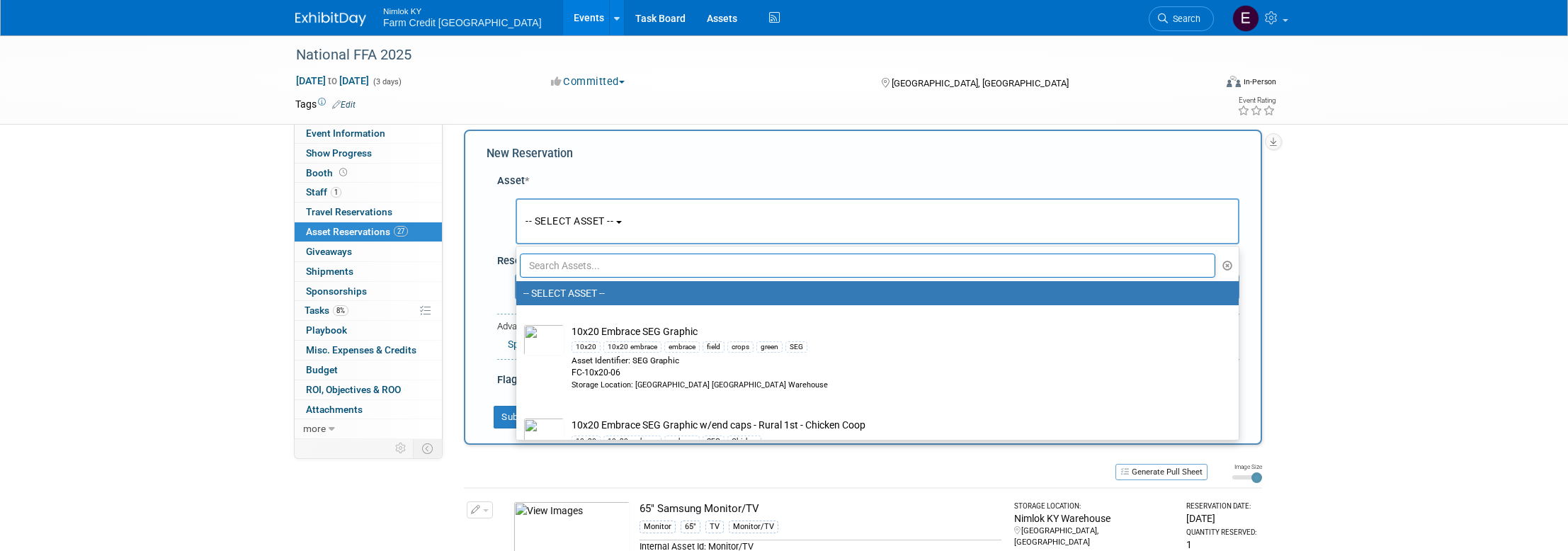
click at [585, 274] on input "text" at bounding box center [867, 266] width 695 height 24
paste input "Acrylic Deluxe Postcard Holder & Display - Z Holder"
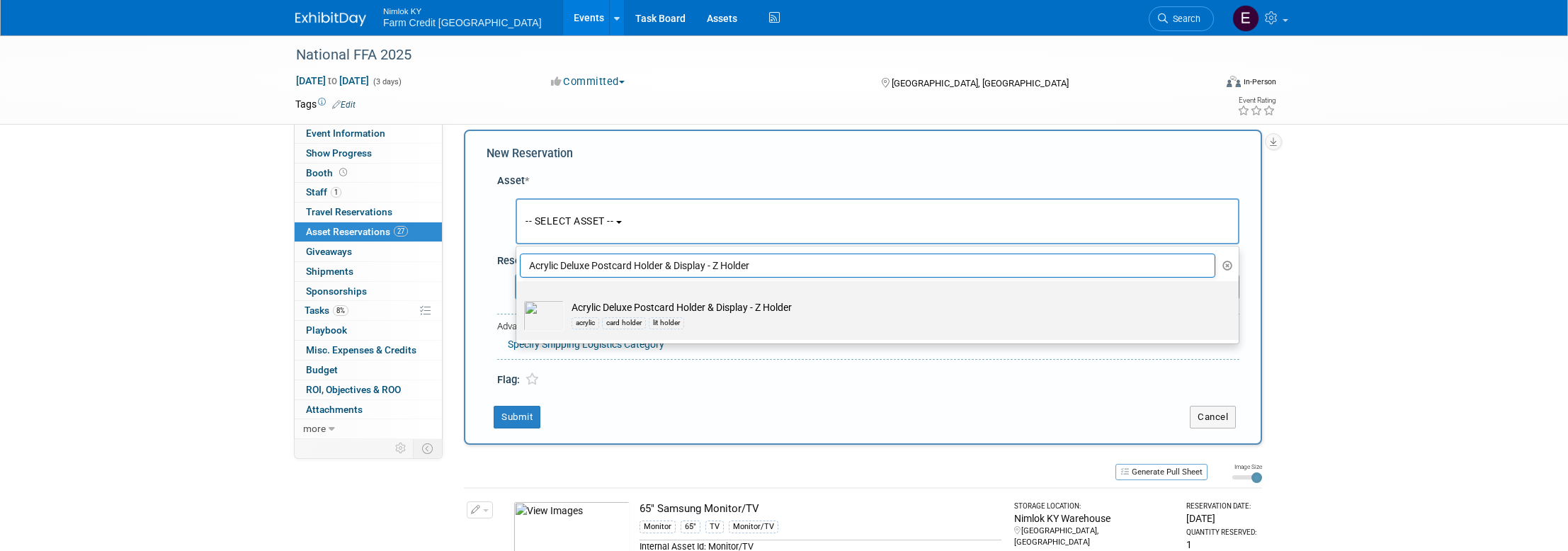
type input "Acrylic Deluxe Postcard Holder & Display - Z Holder"
click at [546, 316] on img at bounding box center [543, 315] width 41 height 31
click at [518, 298] on input "Acrylic Deluxe Postcard Holder & Display - Z Holder acrylic card holder lit hol…" at bounding box center [514, 293] width 10 height 10
select select "10717326"
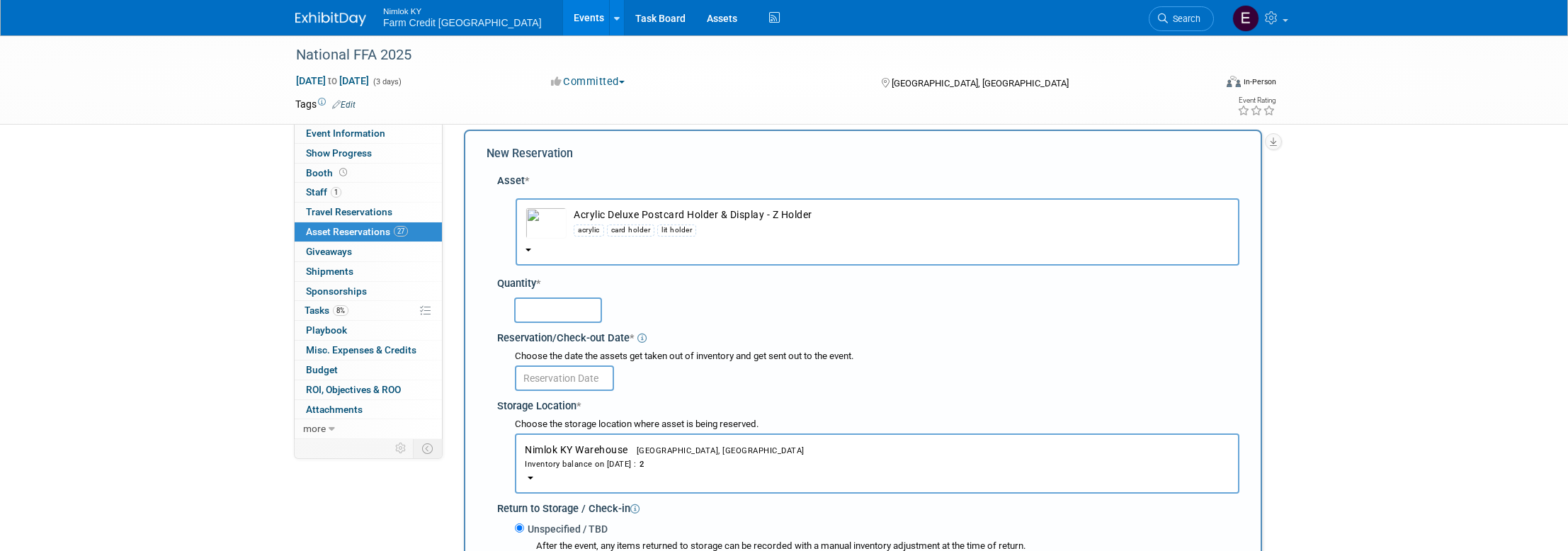
click at [558, 309] on input "text" at bounding box center [558, 310] width 88 height 26
type input "2"
click at [770, 297] on div "2" at bounding box center [877, 309] width 725 height 28
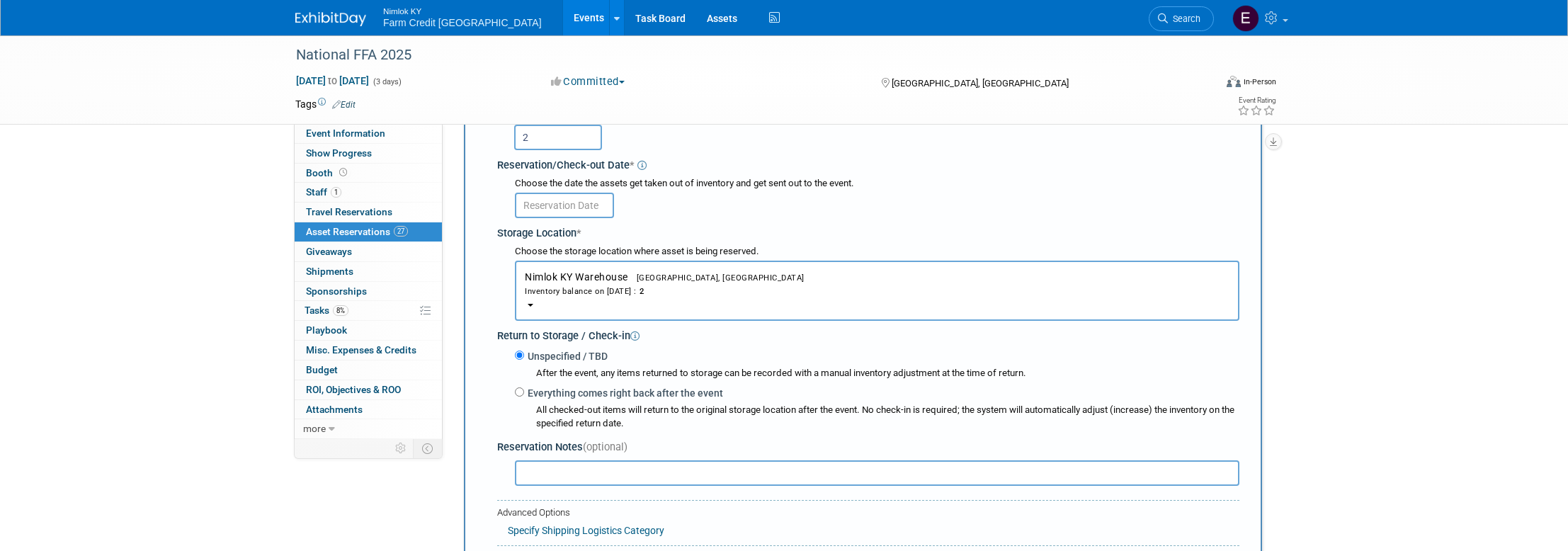
scroll to position [186, 0]
click at [568, 202] on input "text" at bounding box center [565, 206] width 99 height 26
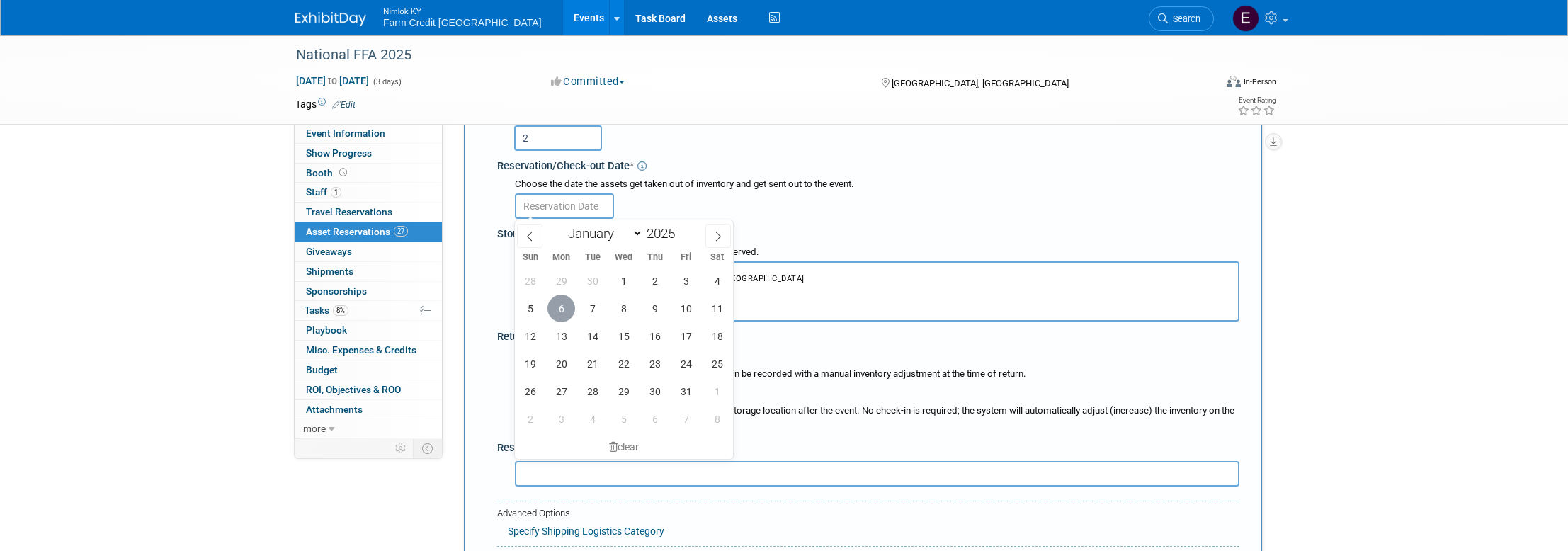
click at [566, 303] on span "6" at bounding box center [561, 308] width 28 height 28
type input "[DATE]"
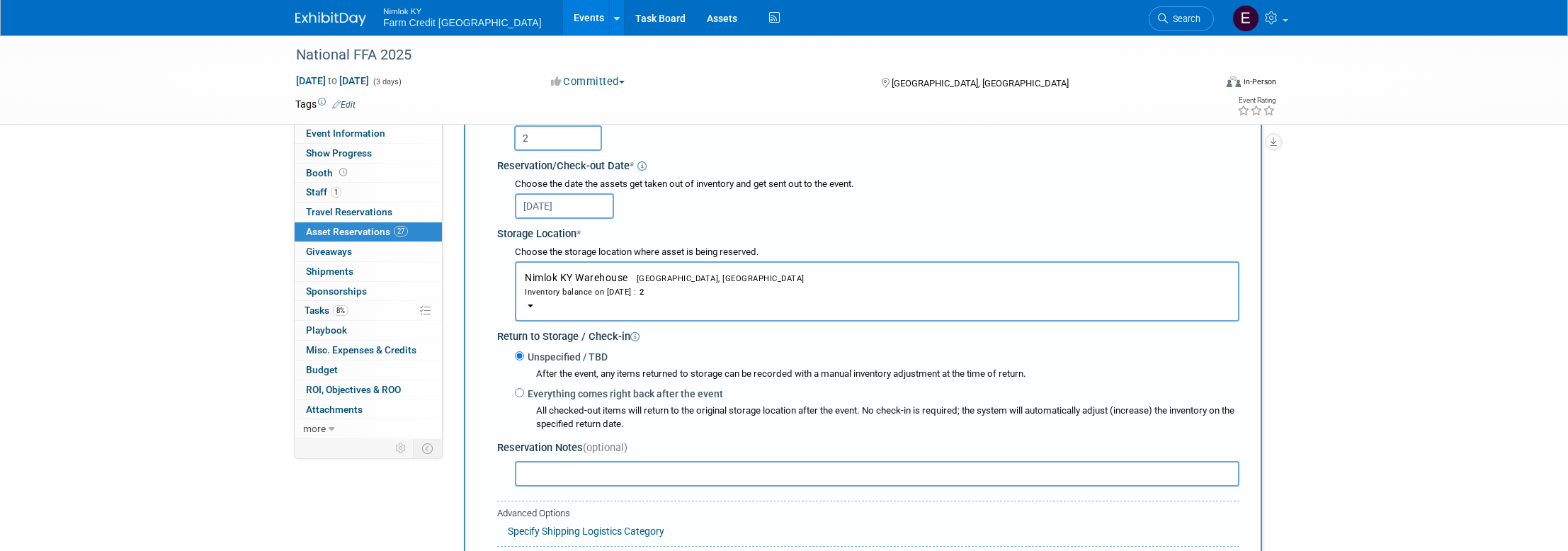
click at [841, 220] on div "Choose the date the assets get taken out of inventory and get sent out to the e…" at bounding box center [870, 199] width 737 height 46
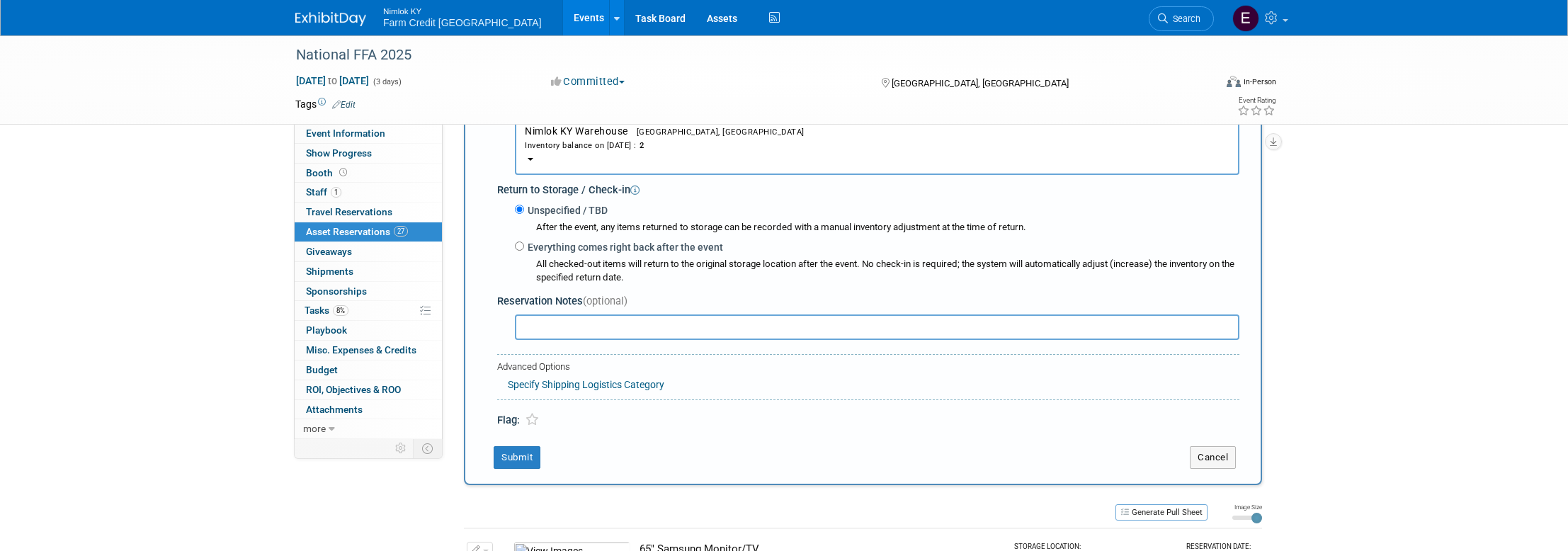
scroll to position [334, 0]
click at [506, 459] on button "Submit" at bounding box center [517, 455] width 46 height 22
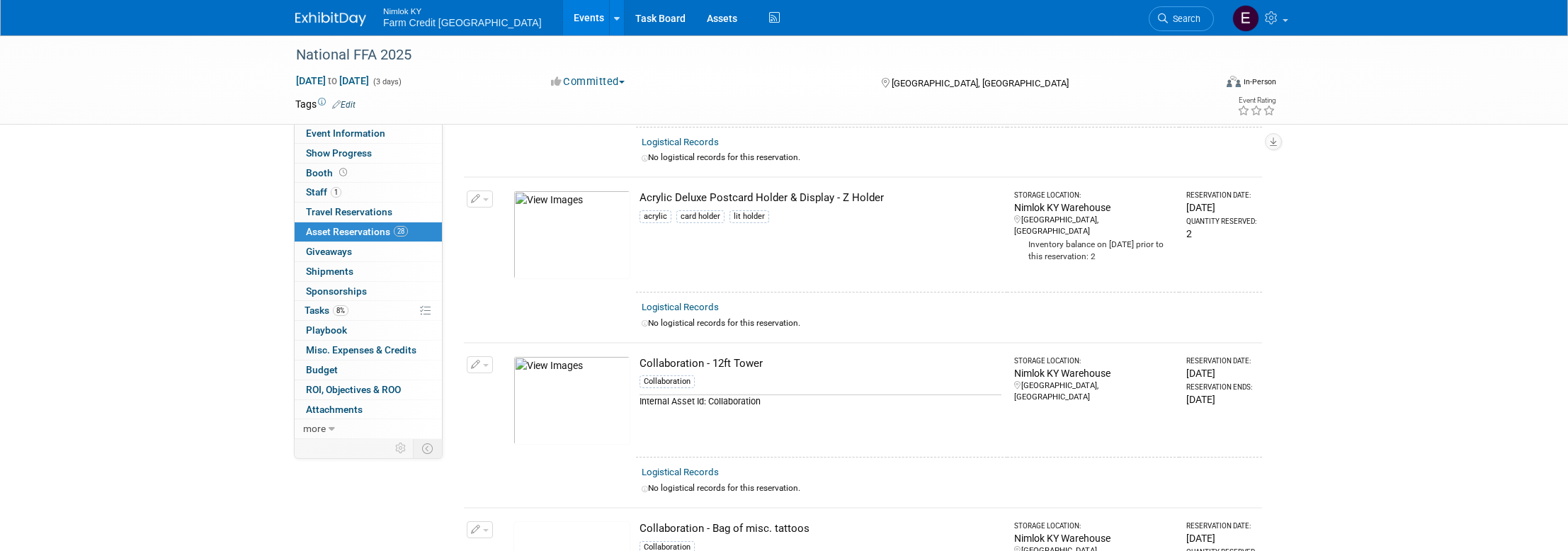
scroll to position [0, 0]
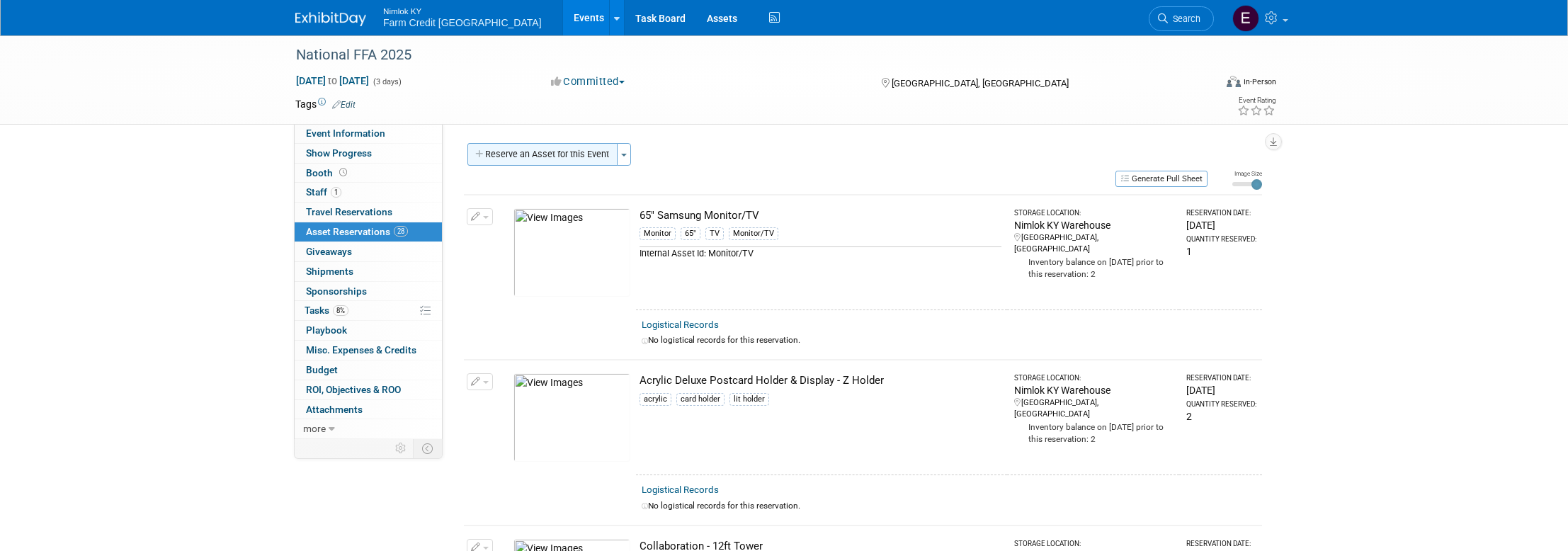
click at [557, 154] on button "Reserve an Asset for this Event" at bounding box center [542, 154] width 150 height 22
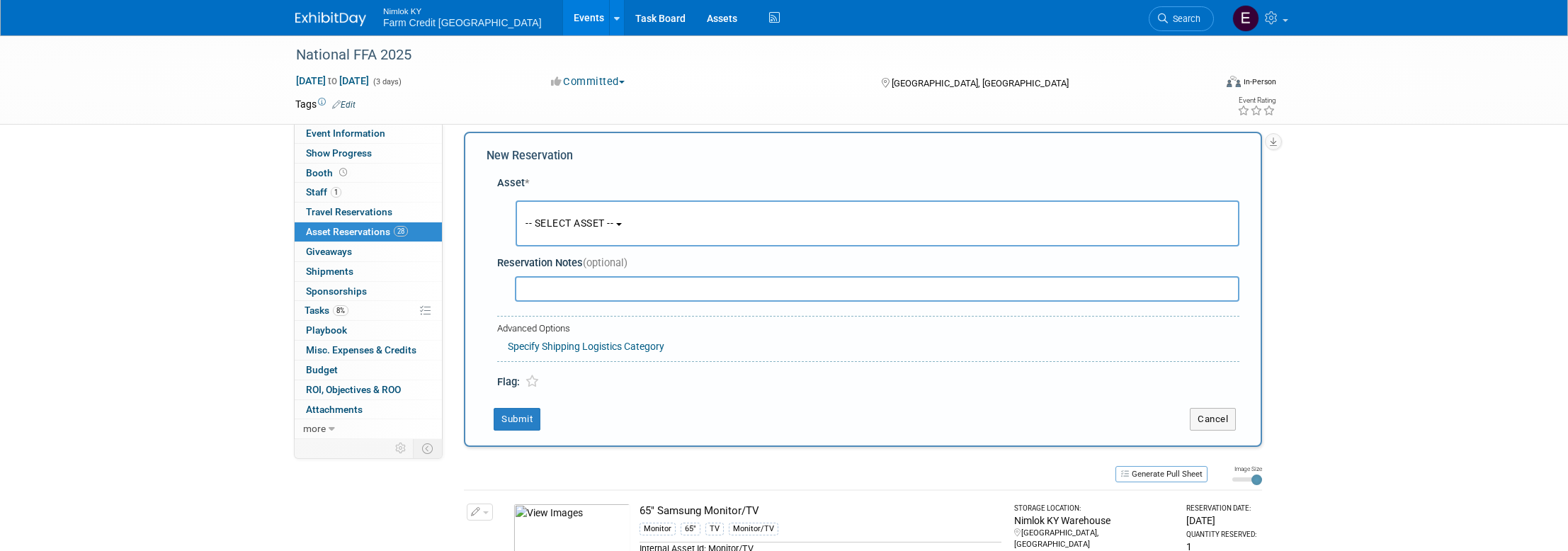
scroll to position [14, 0]
click at [615, 230] on button "-- SELECT ASSET --" at bounding box center [877, 222] width 724 height 46
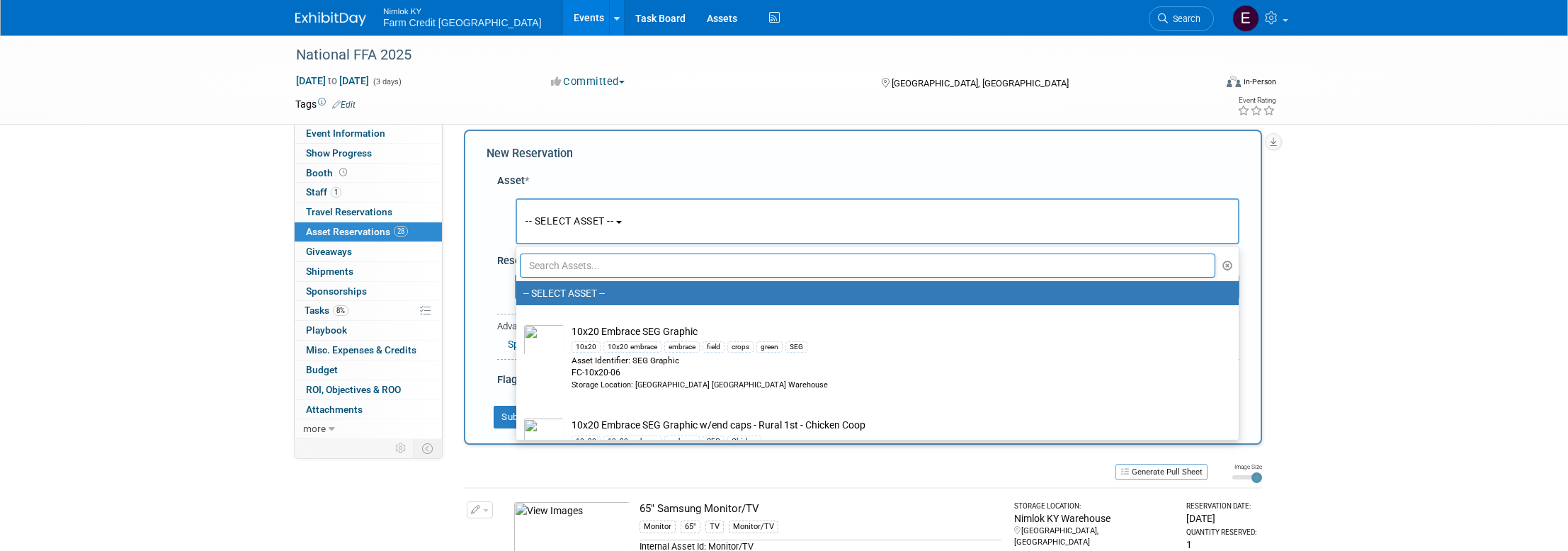
click at [613, 273] on input "text" at bounding box center [867, 266] width 695 height 24
paste input "Easel Stand for Sign"
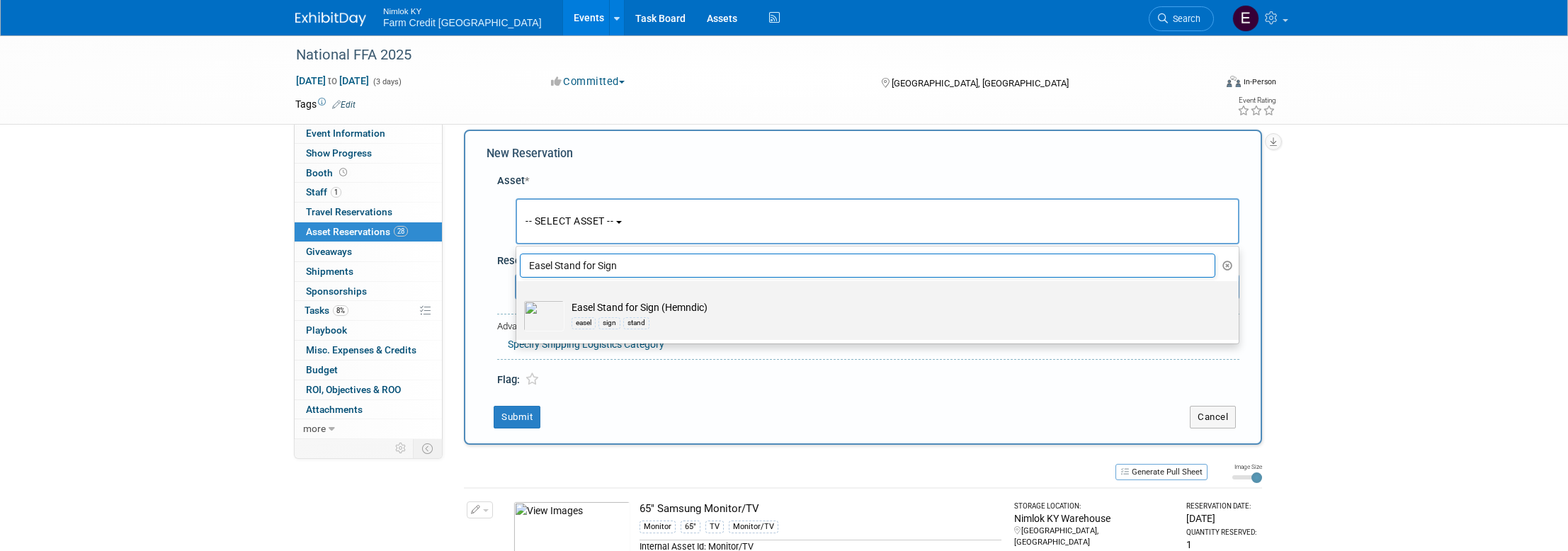
type input "Easel Stand for Sign"
click at [550, 307] on img at bounding box center [543, 315] width 41 height 31
click at [518, 298] on input "Easel Stand for Sign (Hemndic) easel sign stand" at bounding box center [514, 293] width 10 height 10
select select "10722226"
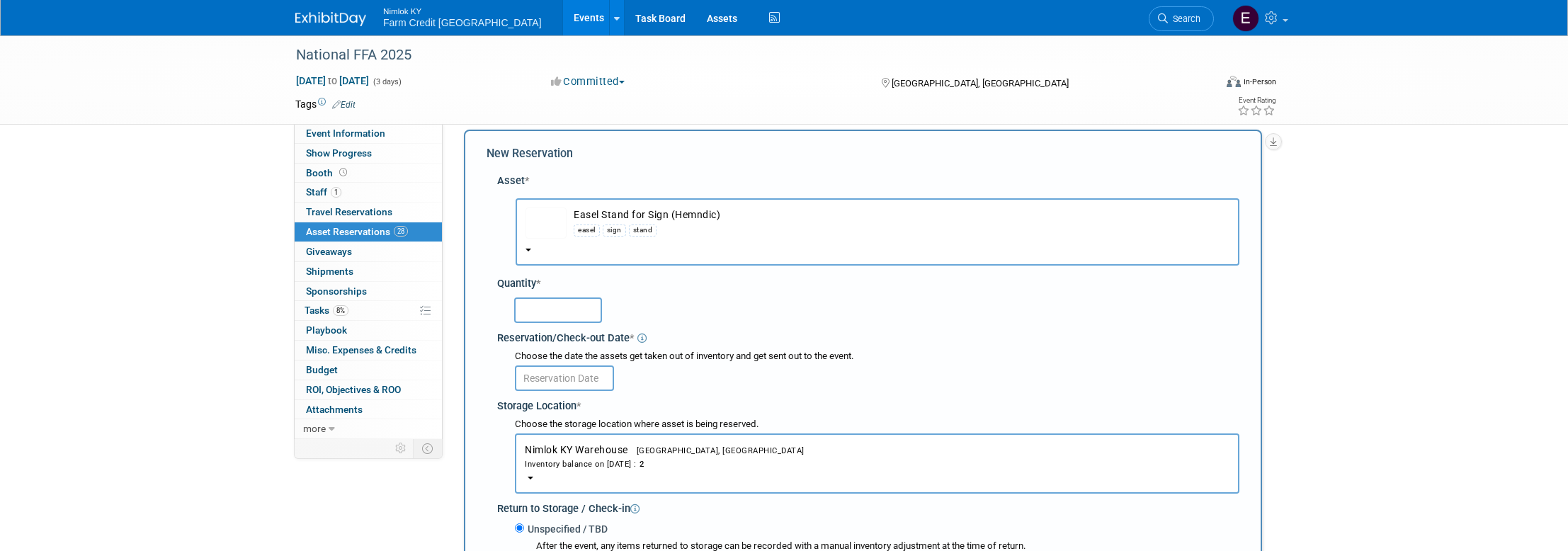
click at [560, 309] on input "text" at bounding box center [558, 310] width 88 height 26
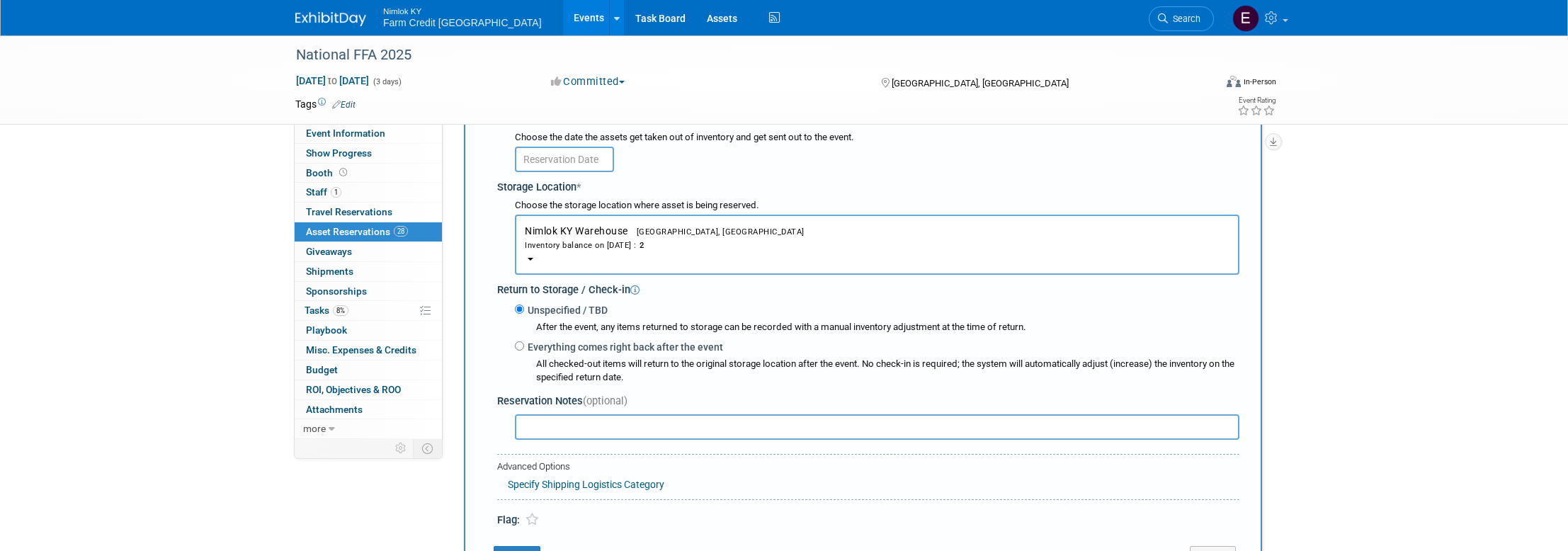
scroll to position [228, 0]
type input "2"
click at [565, 162] on input "text" at bounding box center [565, 164] width 99 height 26
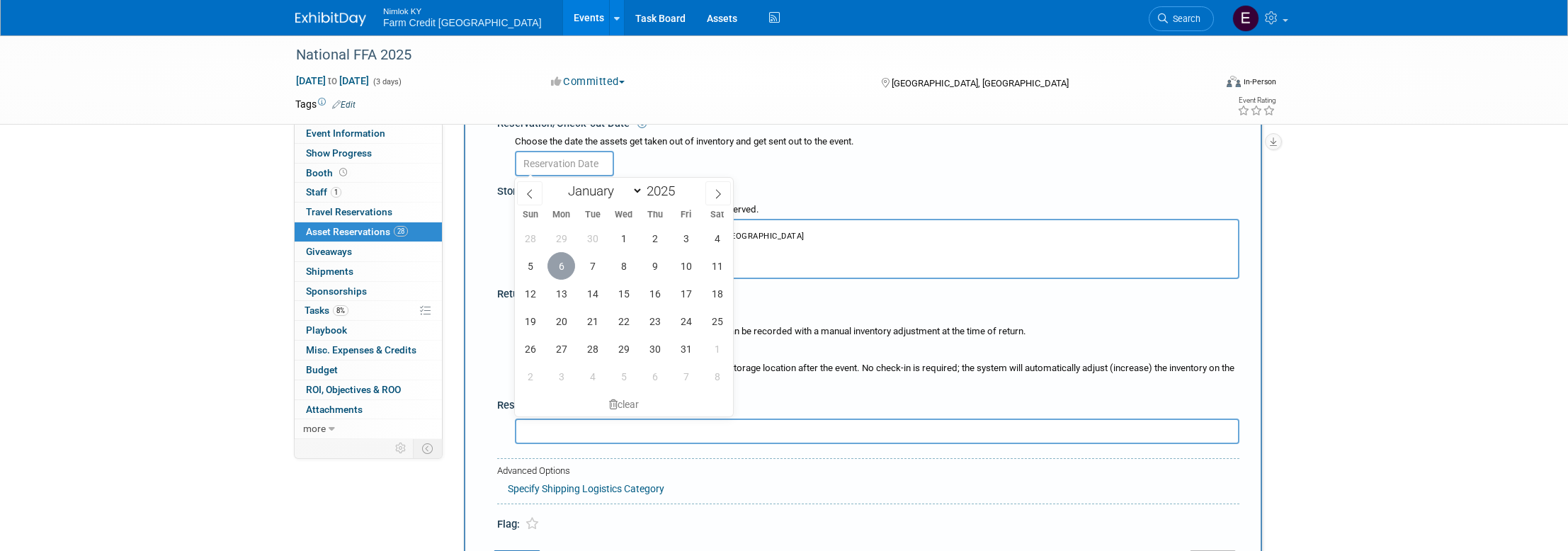
click at [568, 266] on span "6" at bounding box center [561, 266] width 28 height 28
type input "[DATE]"
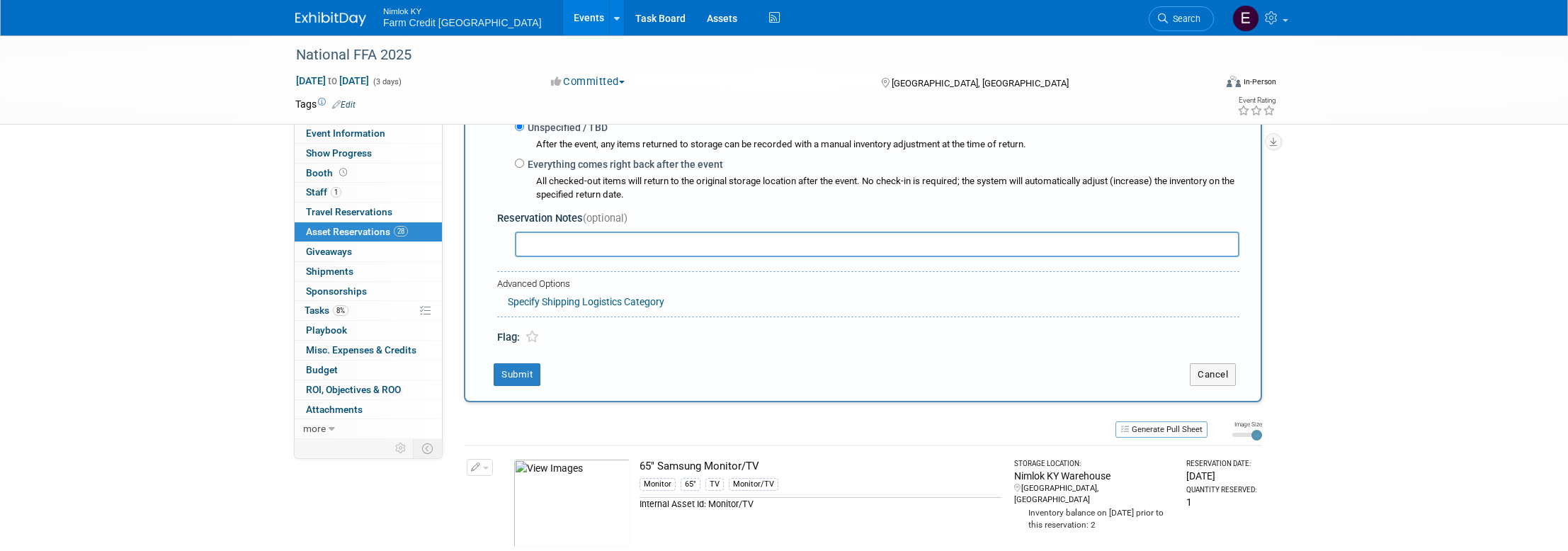
scroll to position [422, 0]
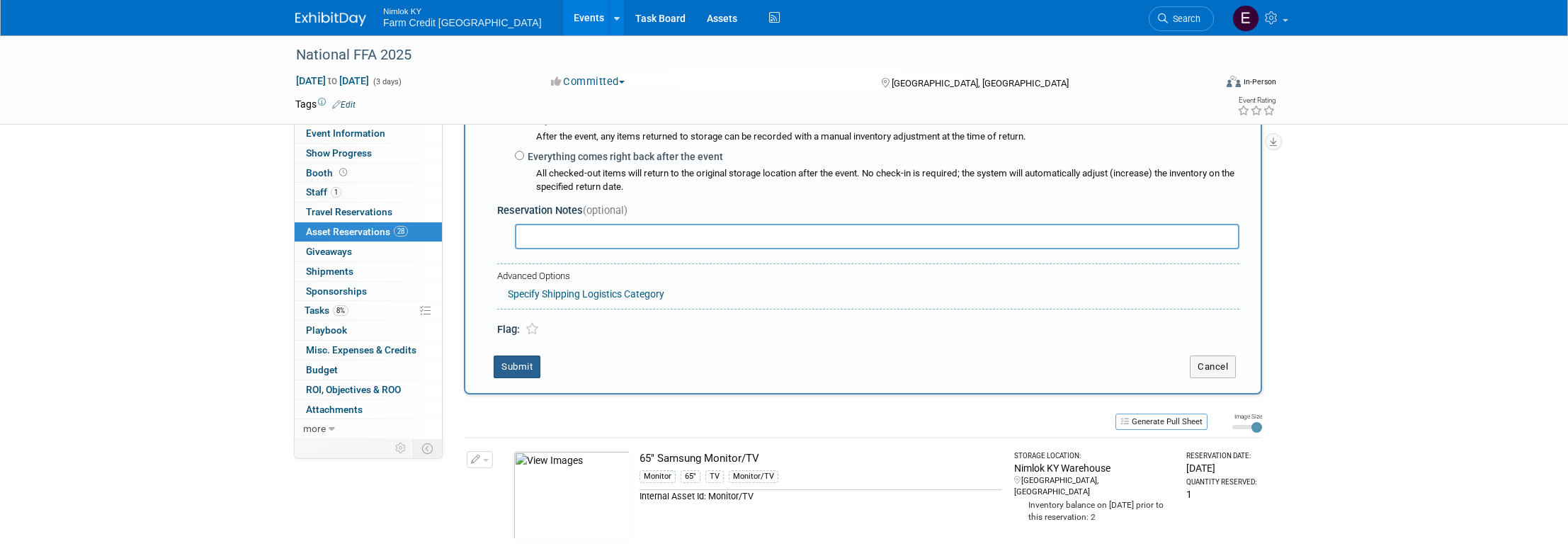
click at [510, 371] on button "Submit" at bounding box center [517, 366] width 46 height 22
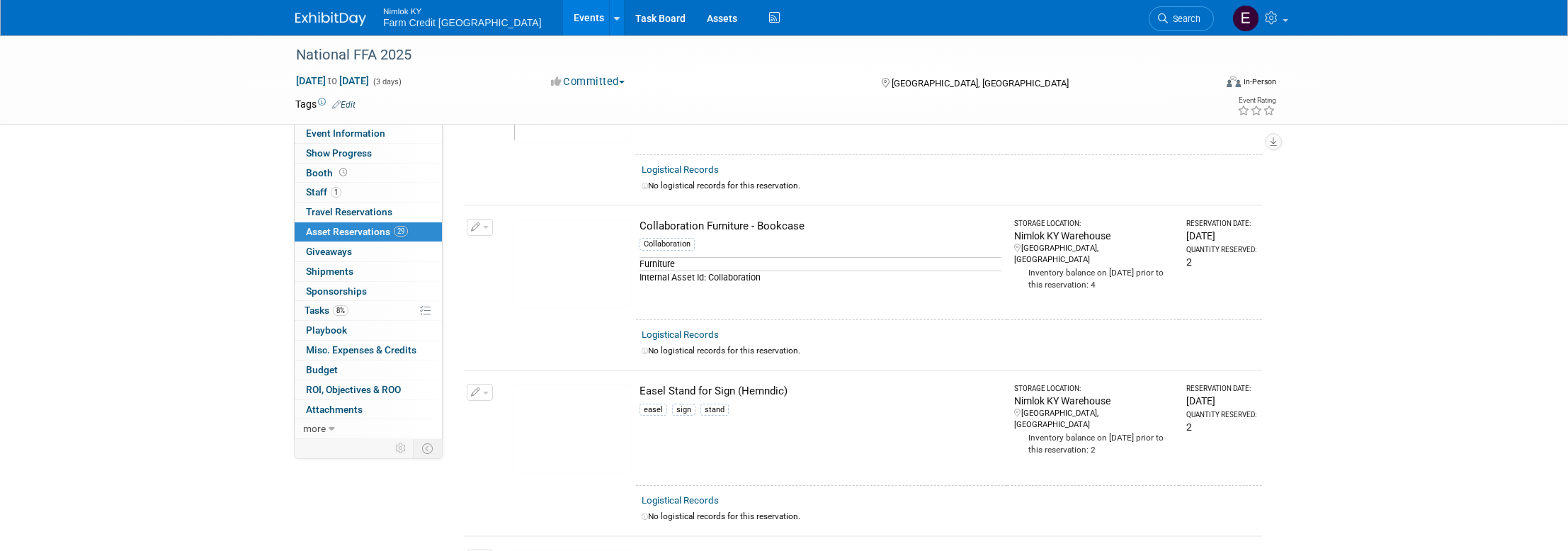
scroll to position [3573, 0]
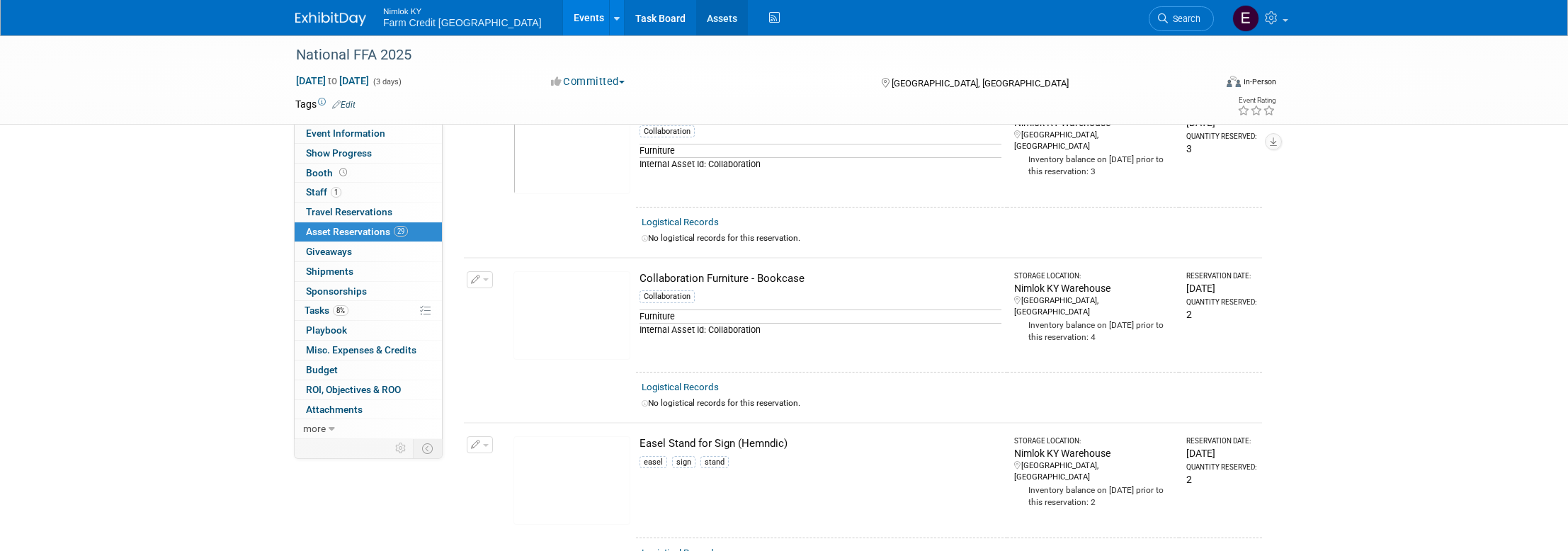
click at [696, 27] on link "Assets" at bounding box center [722, 18] width 52 height 35
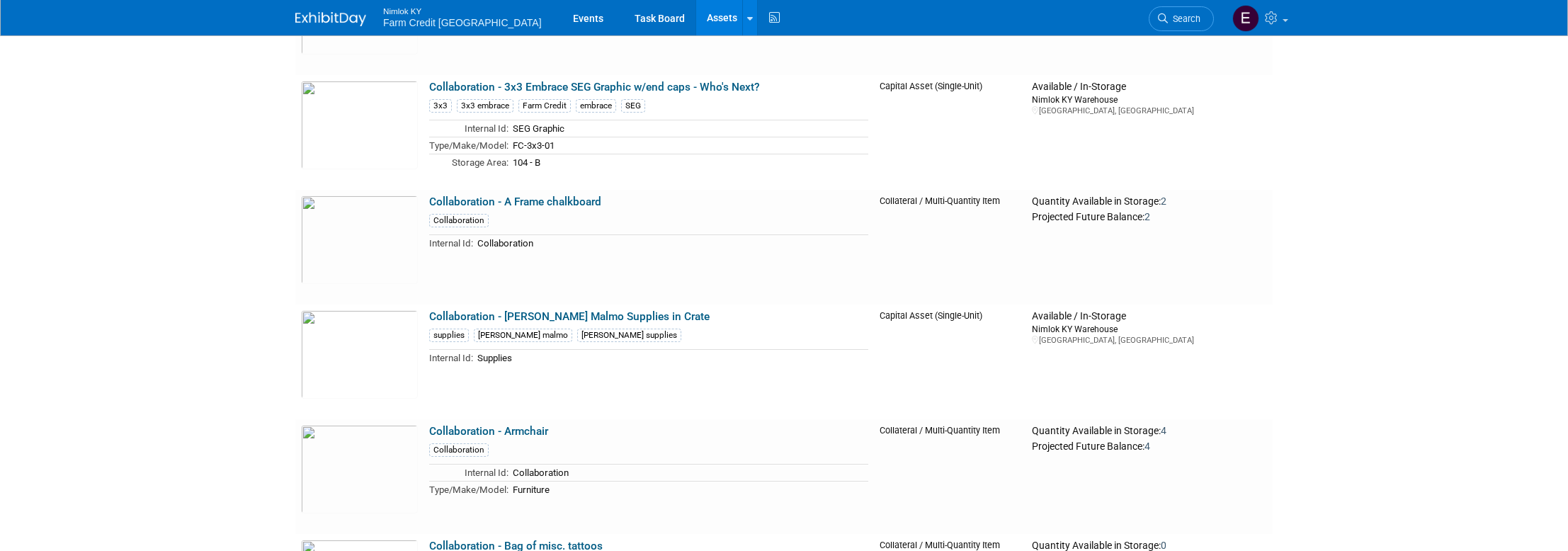
scroll to position [8005, 0]
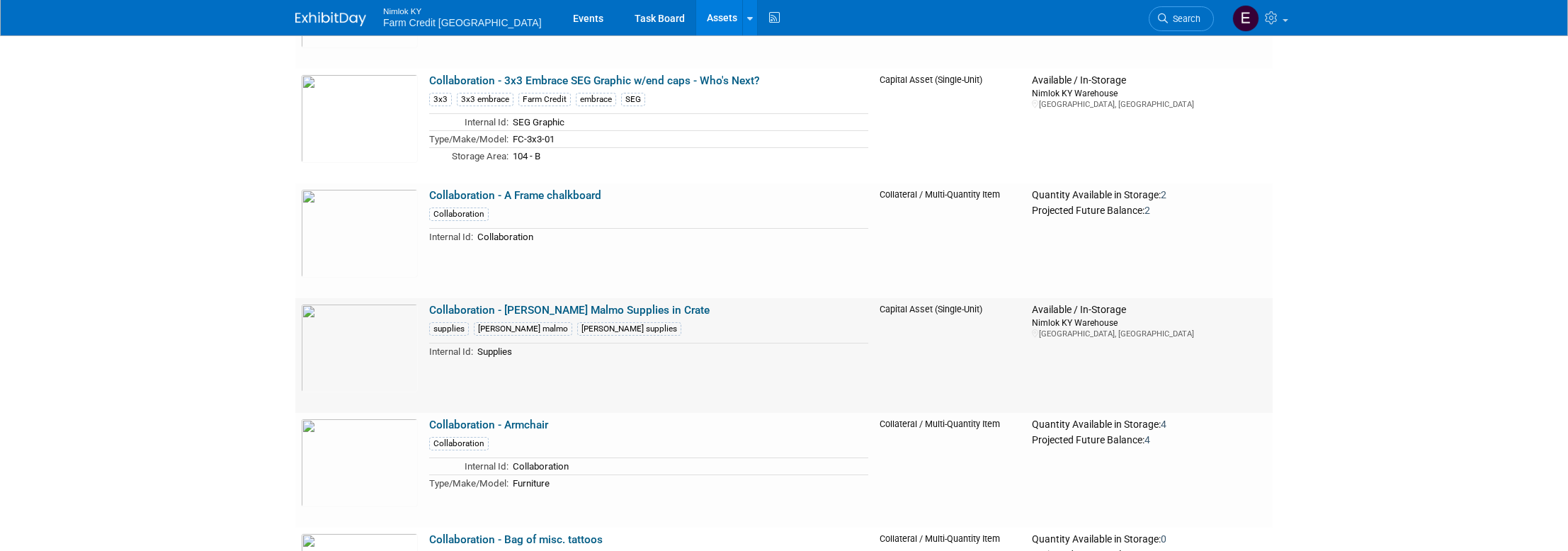
click at [558, 307] on link "Collaboration - [PERSON_NAME] Malmo Supplies in Crate" at bounding box center [569, 310] width 281 height 13
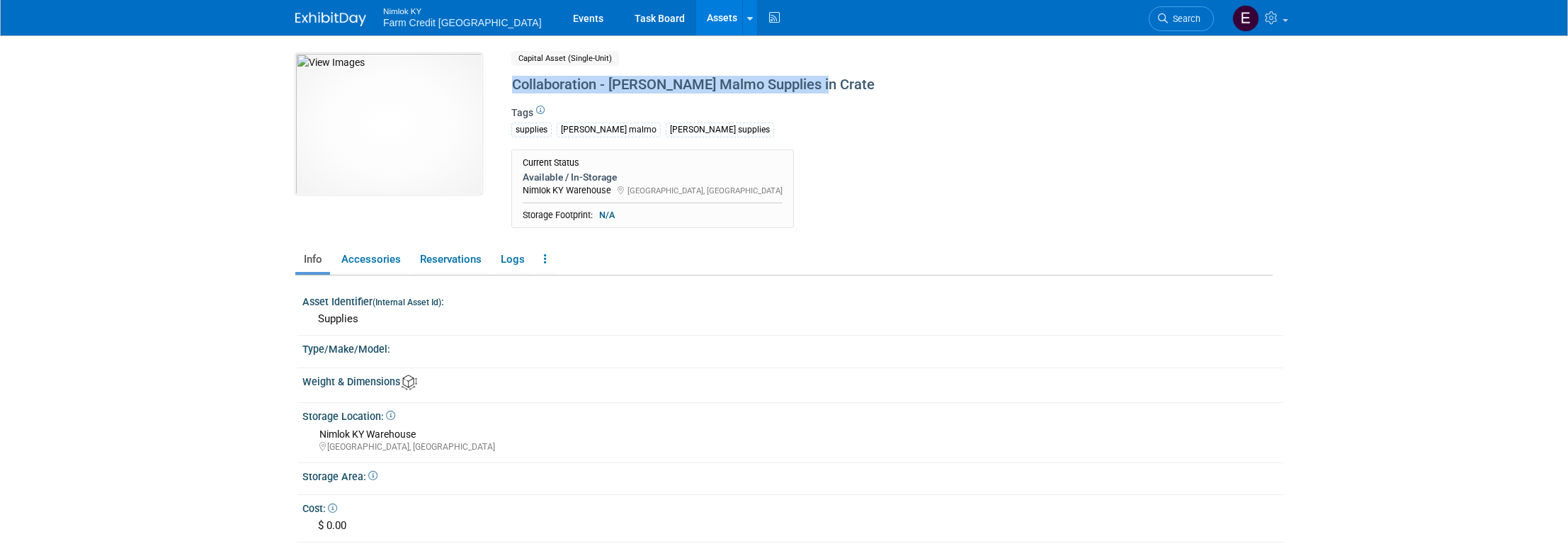
drag, startPoint x: 802, startPoint y: 86, endPoint x: 514, endPoint y: 91, distance: 288.0
click at [514, 91] on div "Collaboration - [PERSON_NAME] Malmo Supplies in Crate" at bounding box center [831, 85] width 649 height 26
copy div "Collaboration - [PERSON_NAME] Malmo Supplies in Crate"
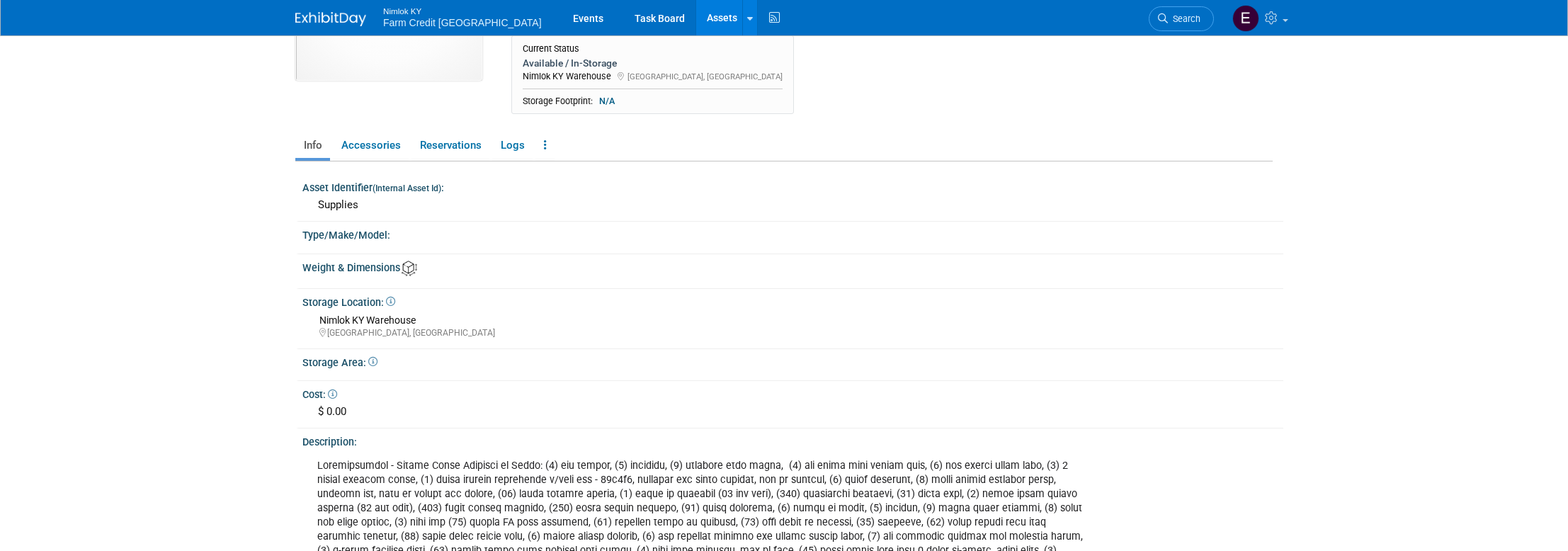
scroll to position [344, 0]
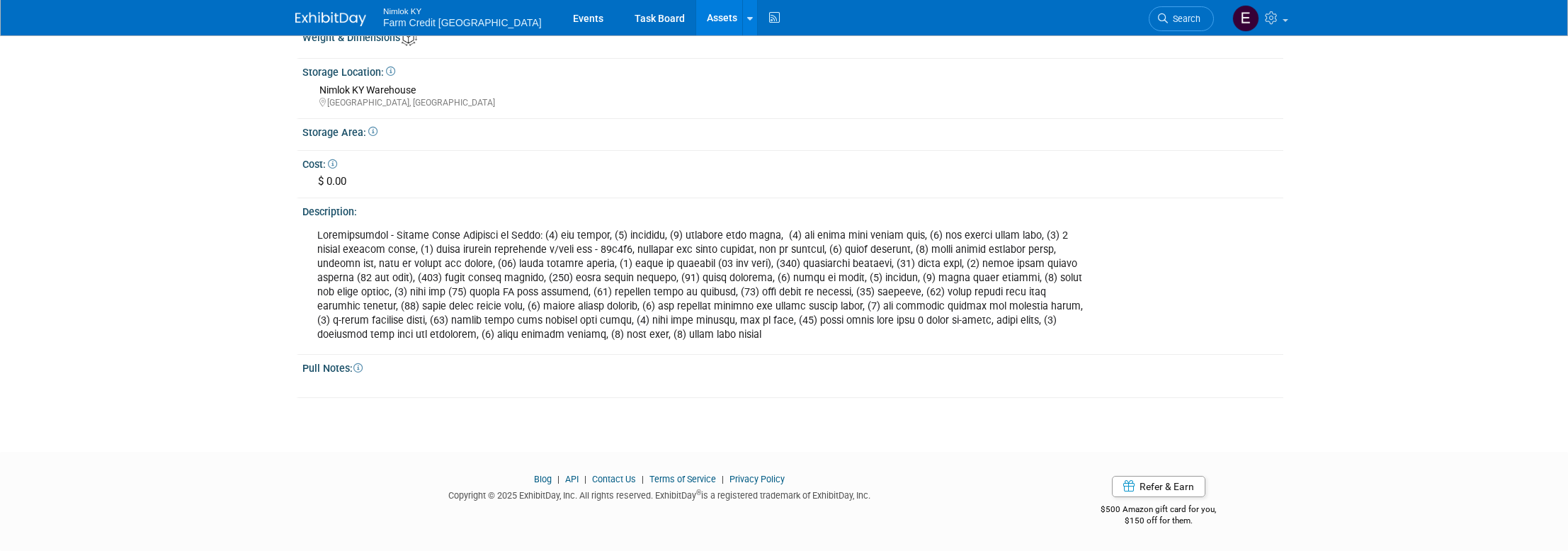
click at [1194, 133] on div "Storage Area:" at bounding box center [793, 130] width 981 height 18
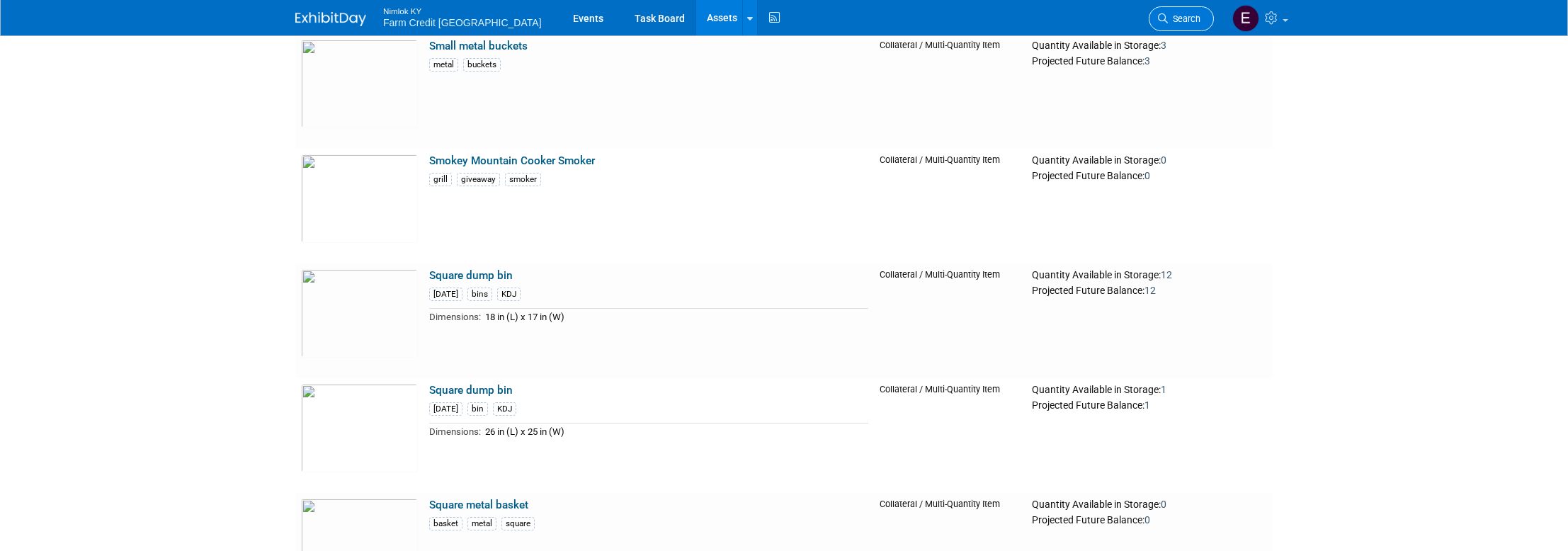
scroll to position [38844, 0]
drag, startPoint x: 577, startPoint y: 277, endPoint x: 420, endPoint y: 280, distance: 157.0
click at [420, 280] on tr "Sterilite Storage Bin with Lid bin storage Dimensions: 116 Quarts Collateral / …" at bounding box center [784, 320] width 978 height 114
click at [574, 280] on td "Sterilite Storage Bin with Lid bin storage Dimensions: 116 Quarts" at bounding box center [648, 320] width 450 height 114
drag, startPoint x: 575, startPoint y: 275, endPoint x: 425, endPoint y: 280, distance: 150.1
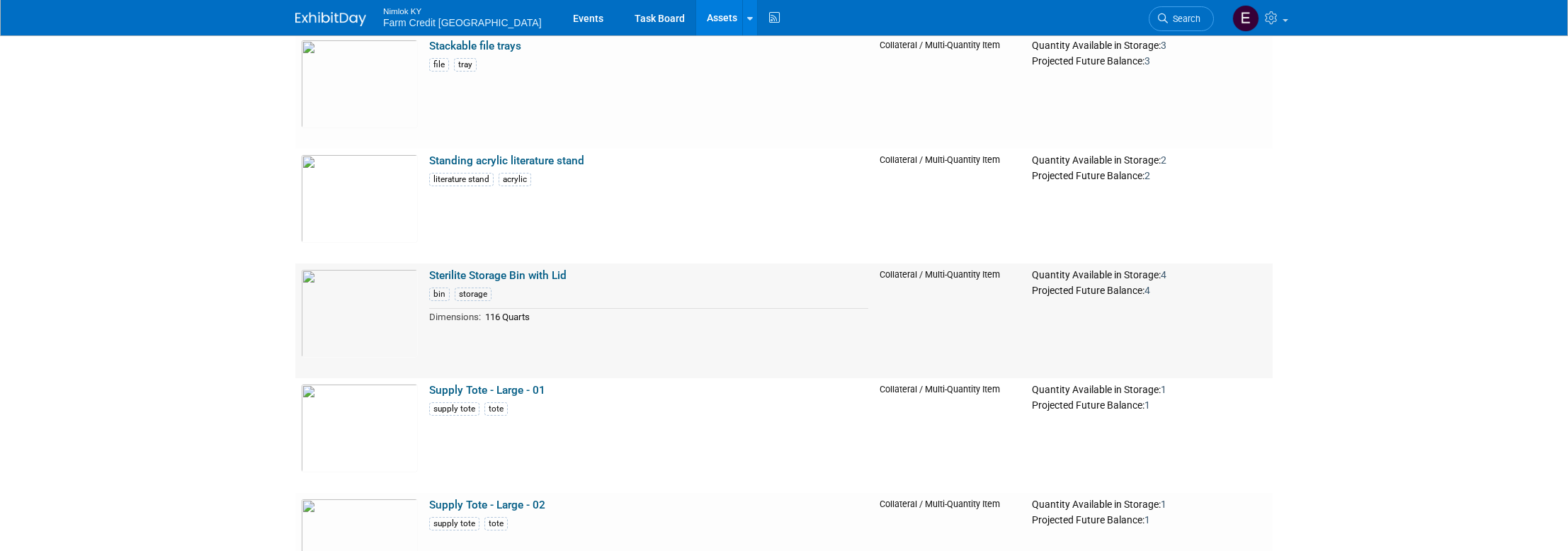
click at [425, 280] on td "Sterilite Storage Bin with Lid bin storage Dimensions: 116 Quarts" at bounding box center [648, 320] width 450 height 114
copy link "Sterilite Storage Bin with Lid"
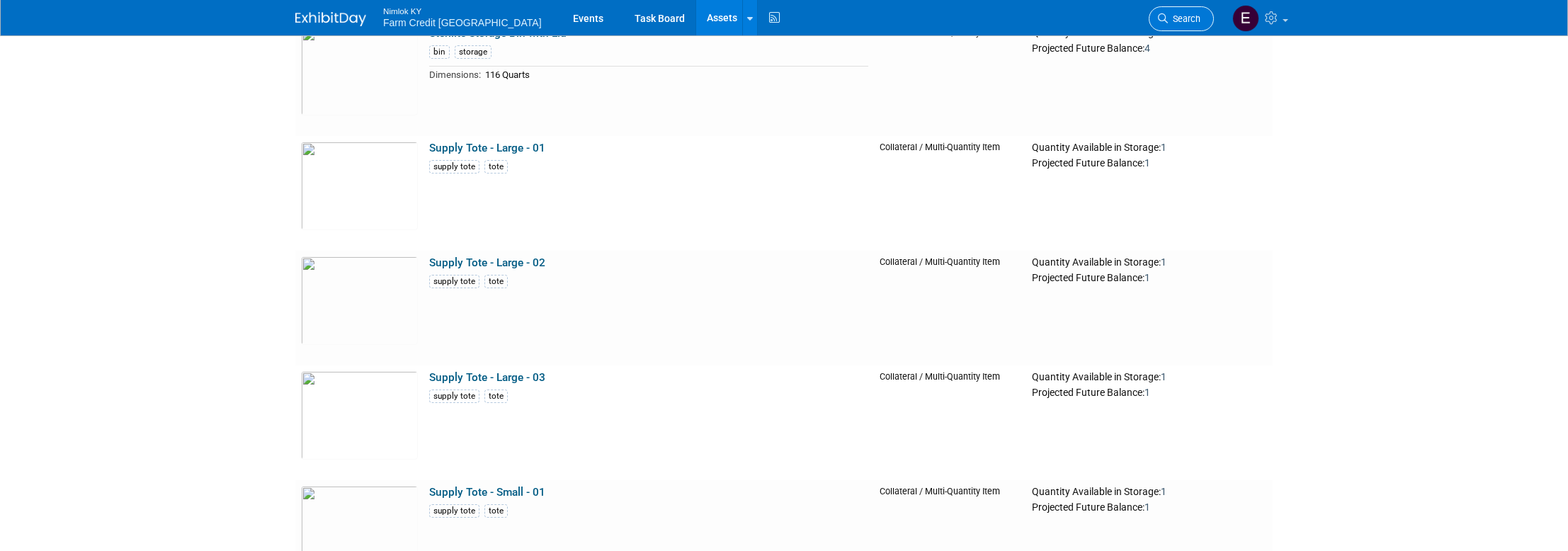
scroll to position [8040, 0]
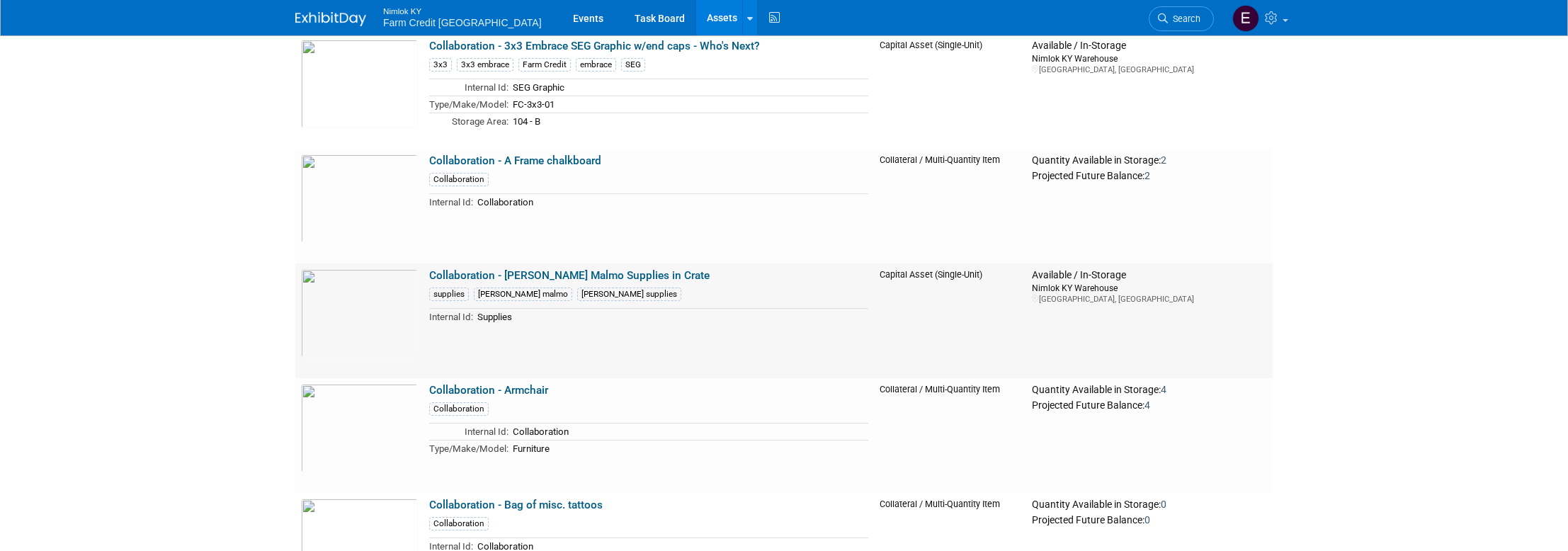
click at [626, 274] on link "Collaboration - [PERSON_NAME] Malmo Supplies in Crate" at bounding box center [569, 275] width 281 height 13
click at [591, 266] on td "Collaboration - Archer Malmo Supplies in Crate supplies archer malmo archer sup…" at bounding box center [648, 320] width 450 height 114
click at [595, 270] on link "Collaboration - [PERSON_NAME] Malmo Supplies in Crate" at bounding box center [569, 275] width 281 height 13
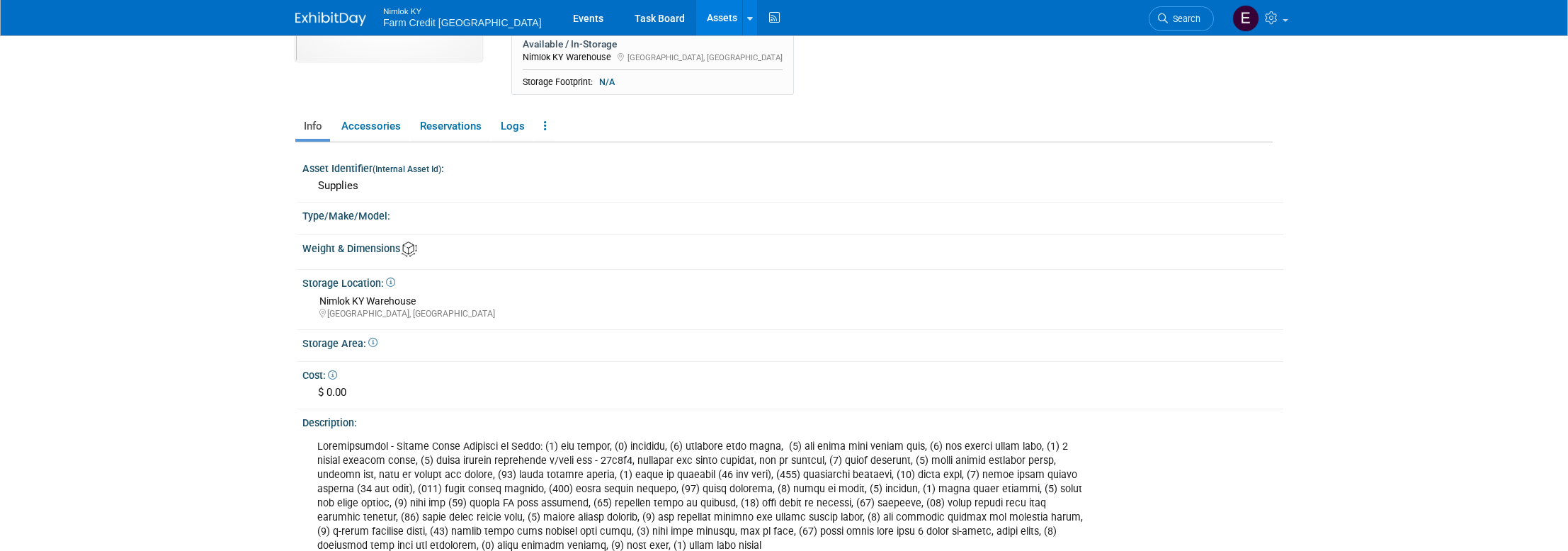
scroll to position [344, 0]
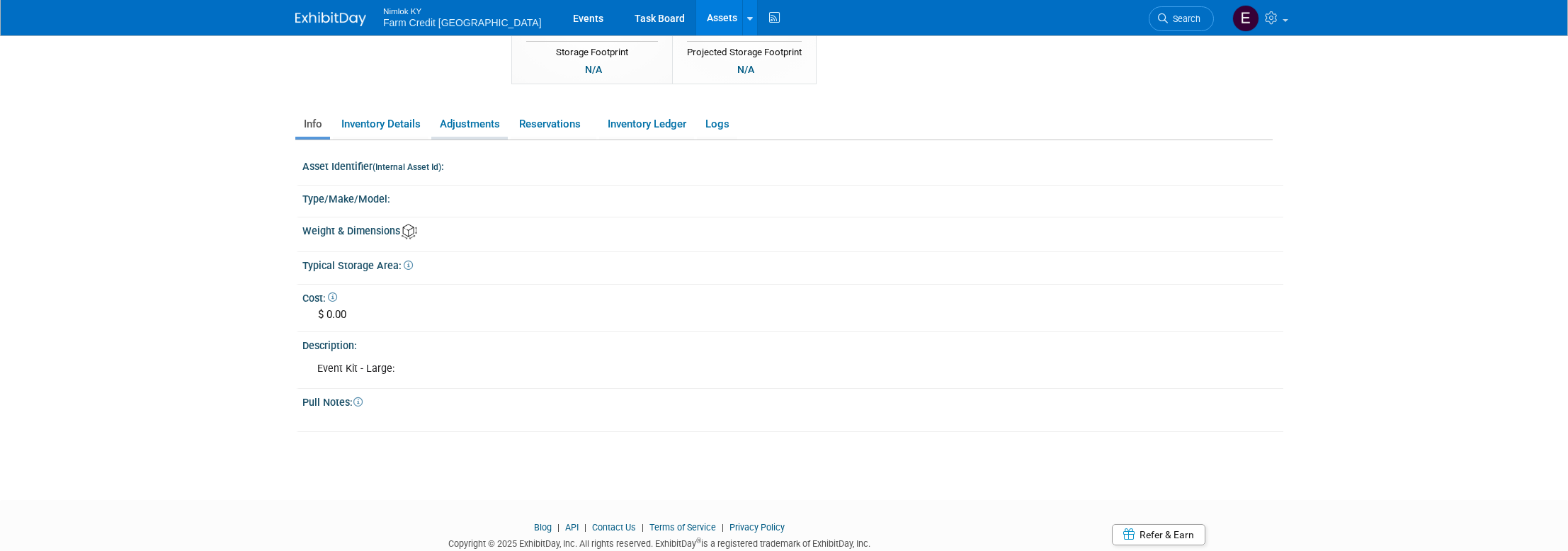
scroll to position [182, 0]
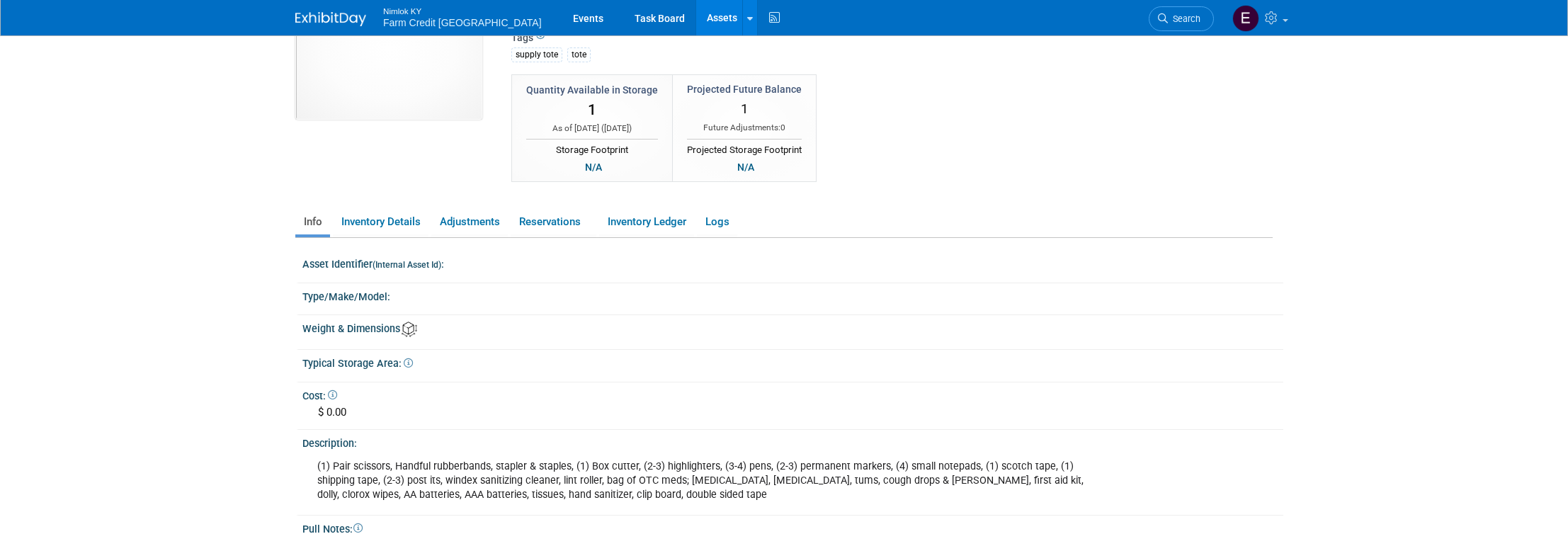
scroll to position [93, 0]
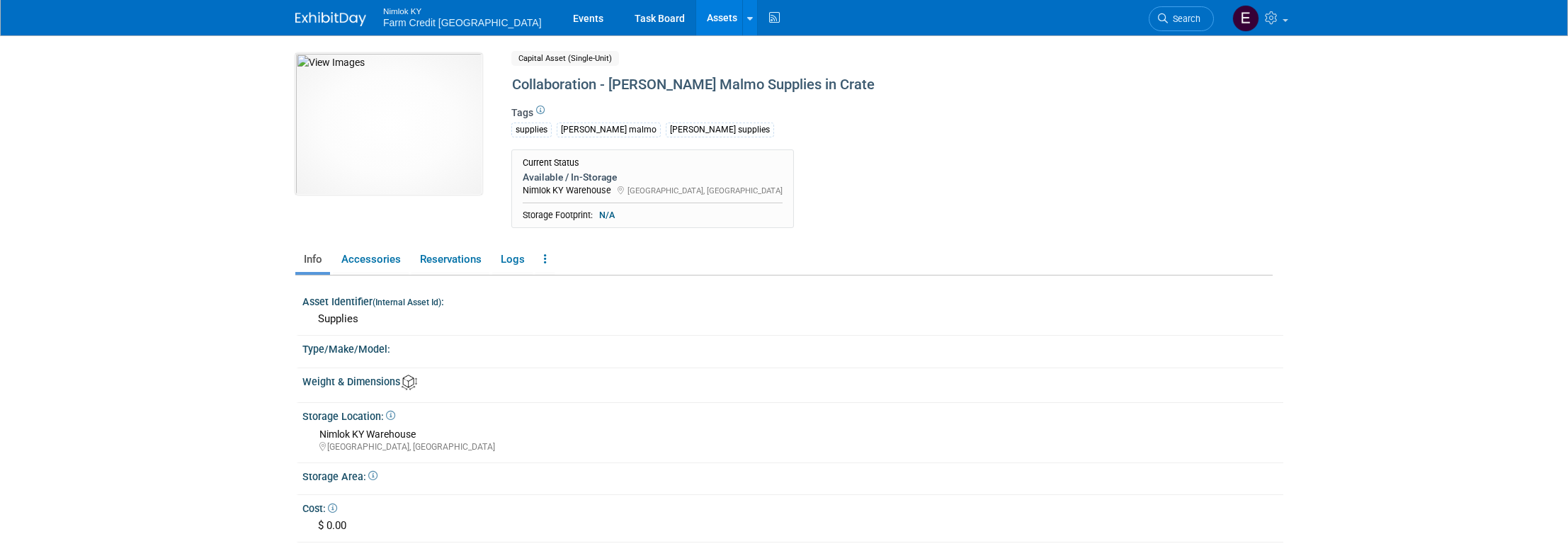
scroll to position [332, 0]
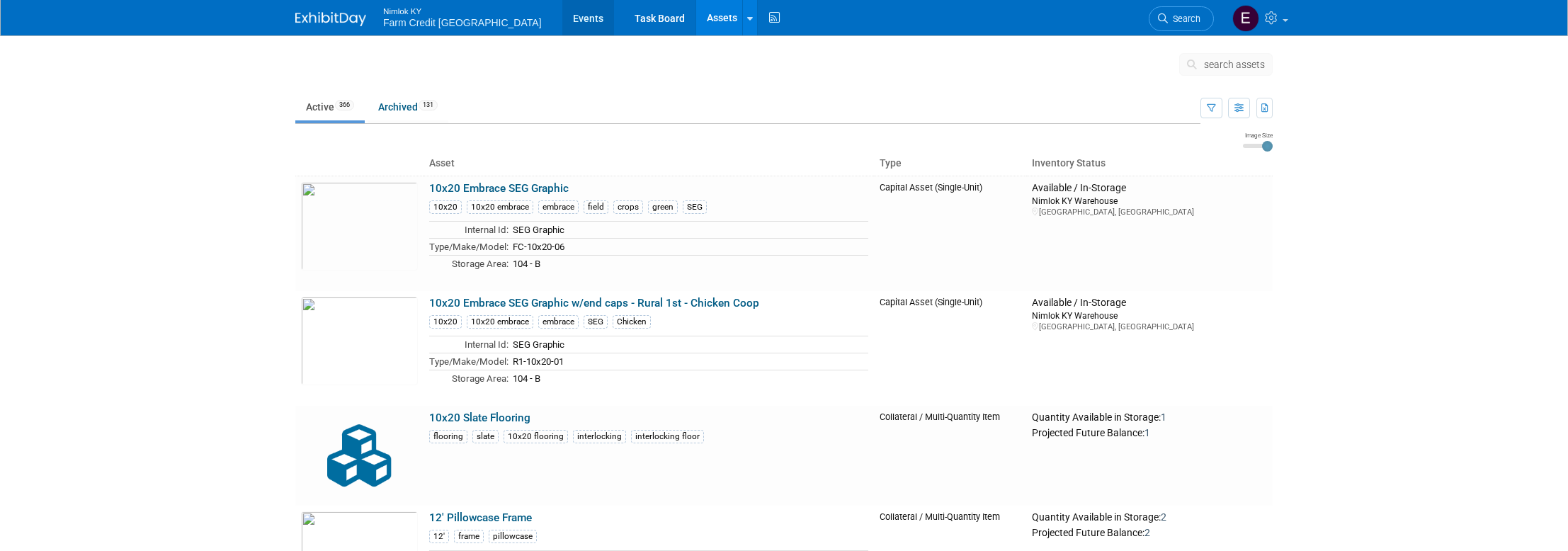
click at [562, 22] on link "Events" at bounding box center [588, 18] width 52 height 35
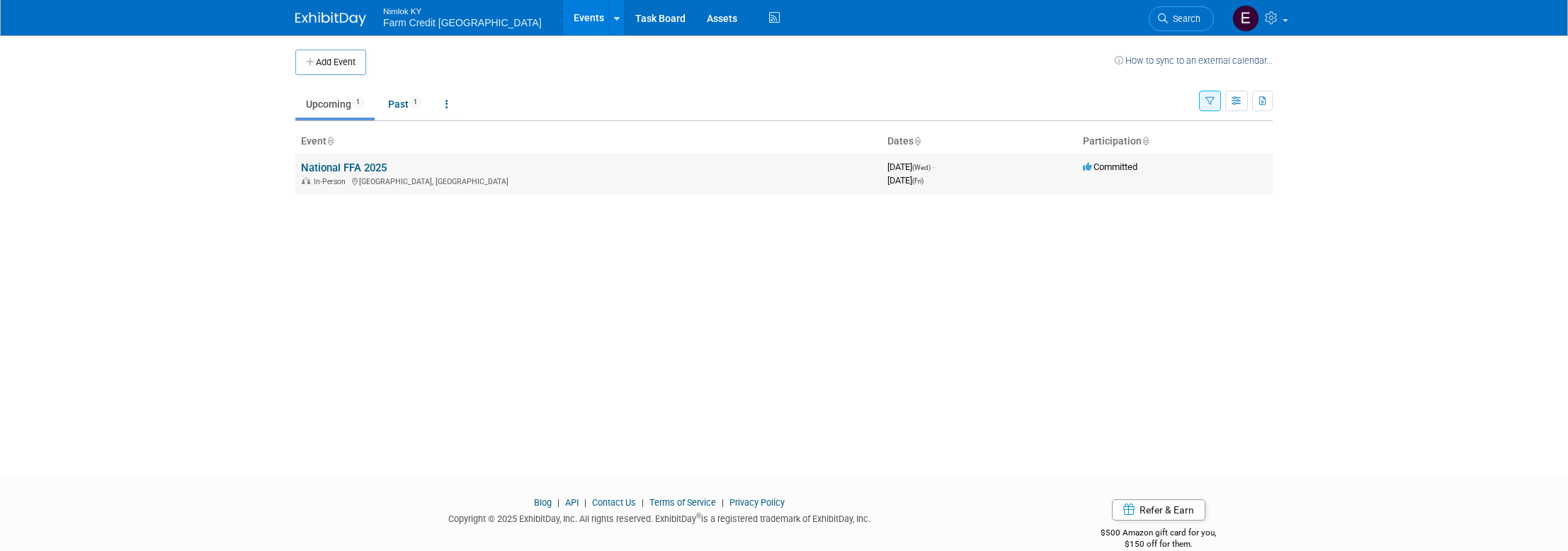
click at [327, 168] on link "National FFA 2025" at bounding box center [343, 168] width 86 height 13
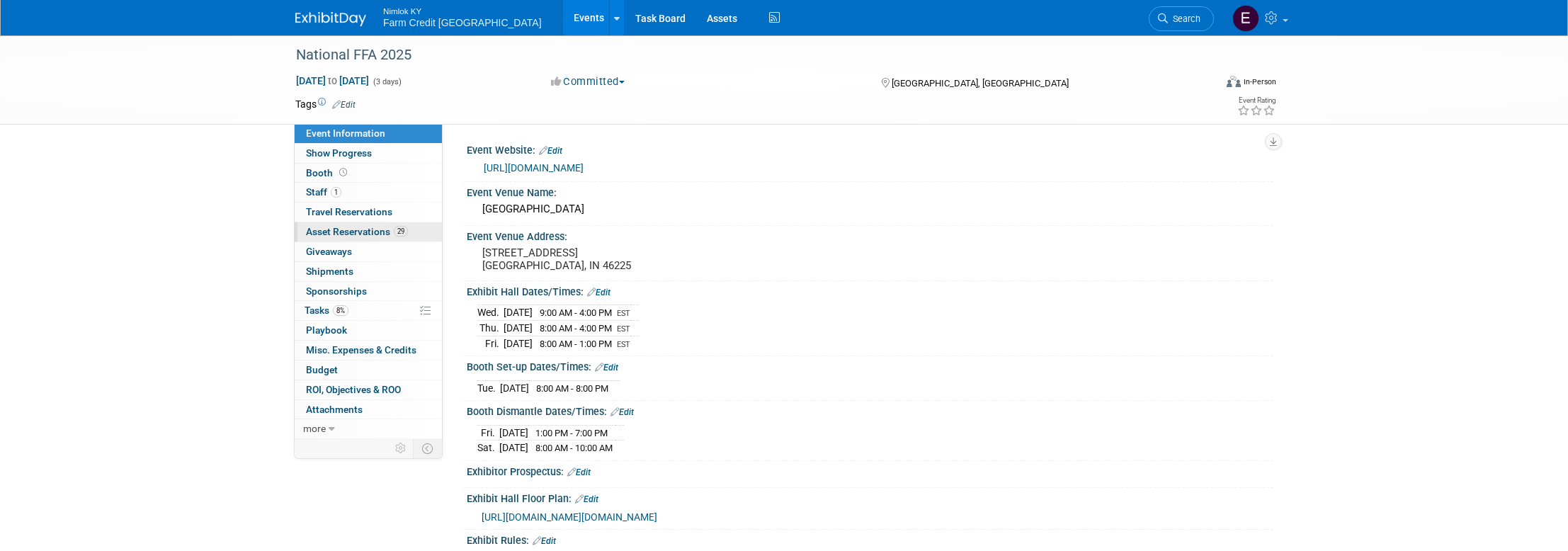
click at [341, 226] on span "Asset Reservations 29" at bounding box center [356, 231] width 102 height 11
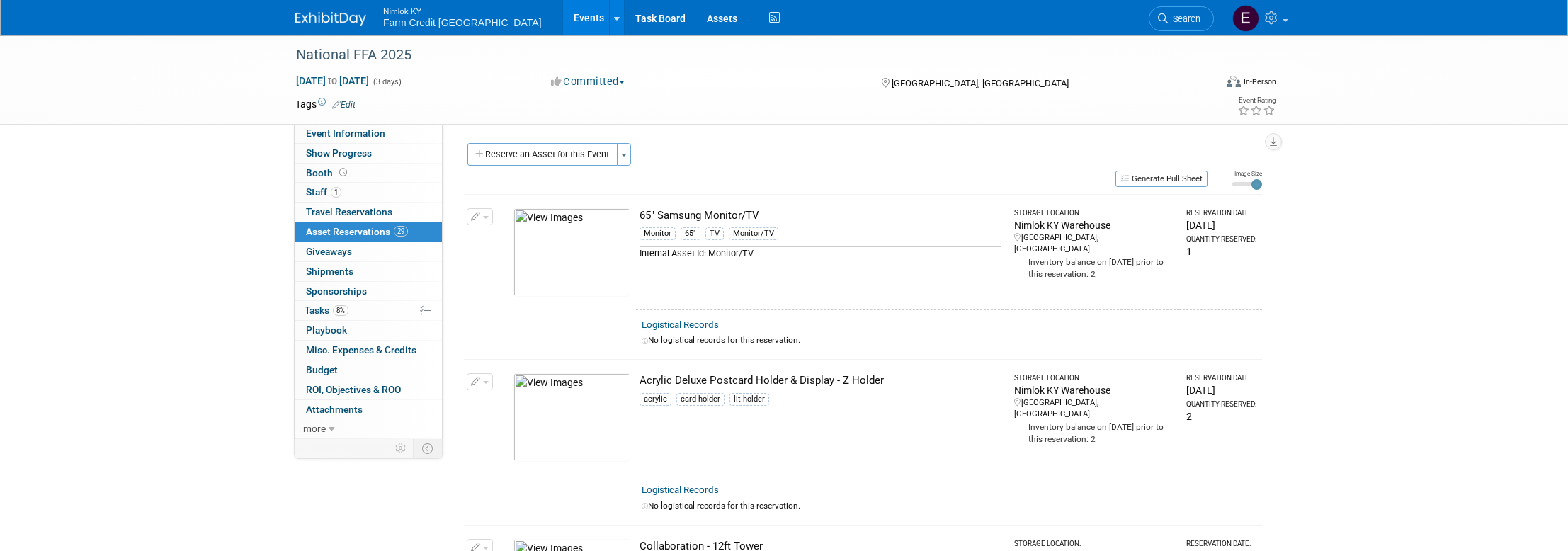
scroll to position [4403, 0]
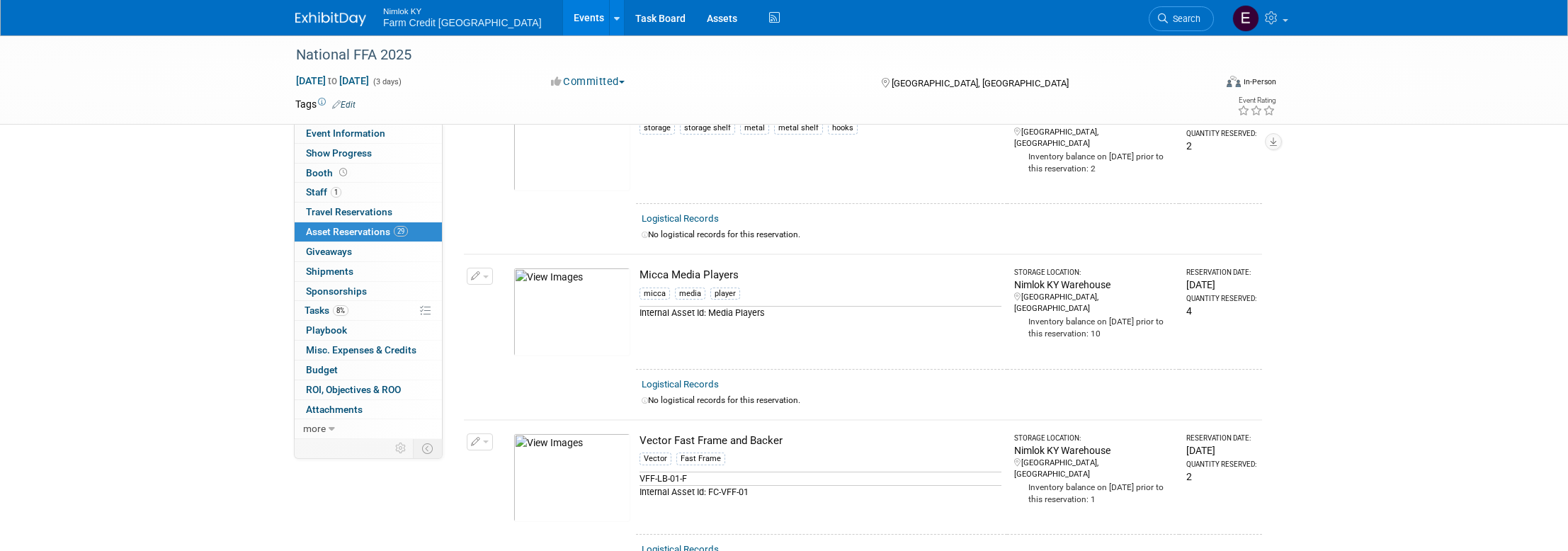
click at [474, 269] on button "button" at bounding box center [479, 276] width 26 height 17
click at [513, 305] on button "Change Reservation" at bounding box center [534, 299] width 120 height 19
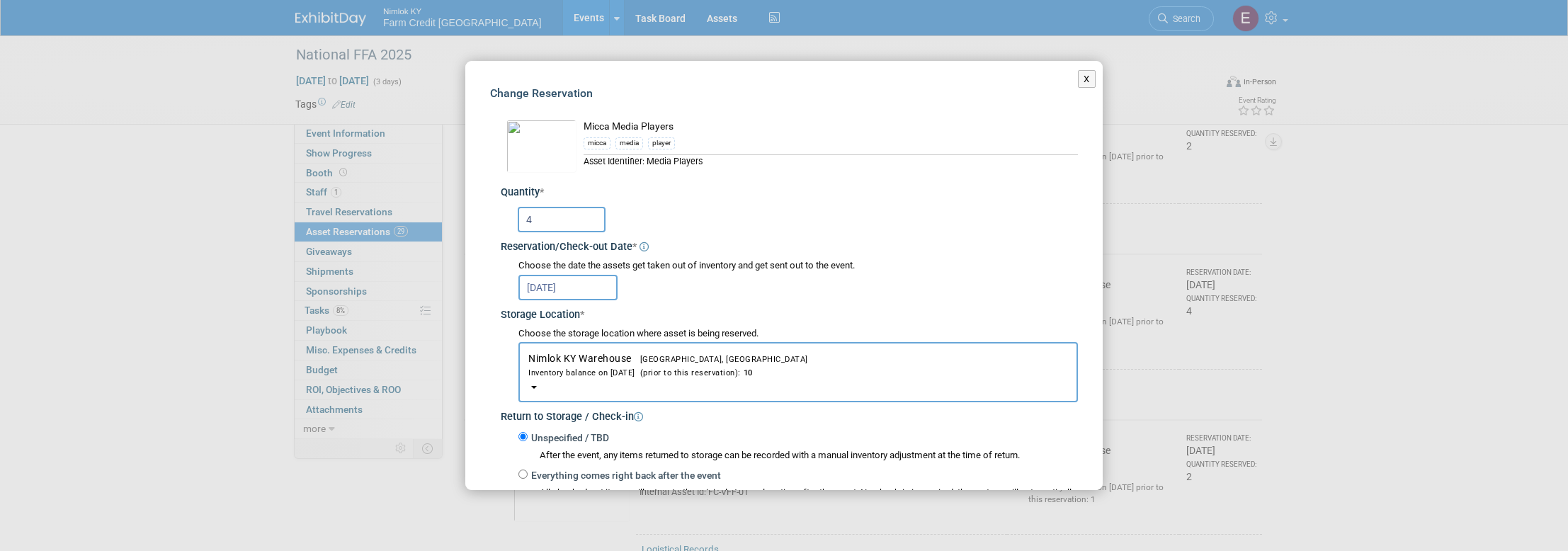
drag, startPoint x: 550, startPoint y: 220, endPoint x: 495, endPoint y: 219, distance: 55.0
click at [495, 219] on div "Micca Media Players micca * *" at bounding box center [784, 381] width 588 height 550
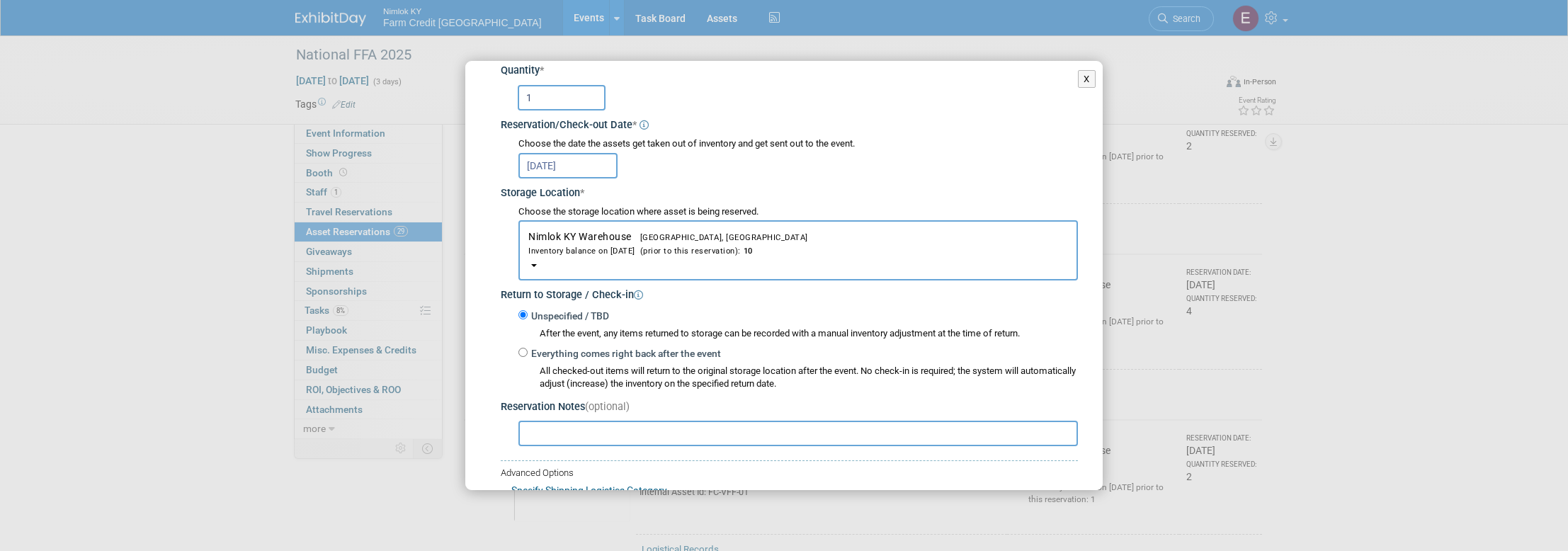
scroll to position [230, 0]
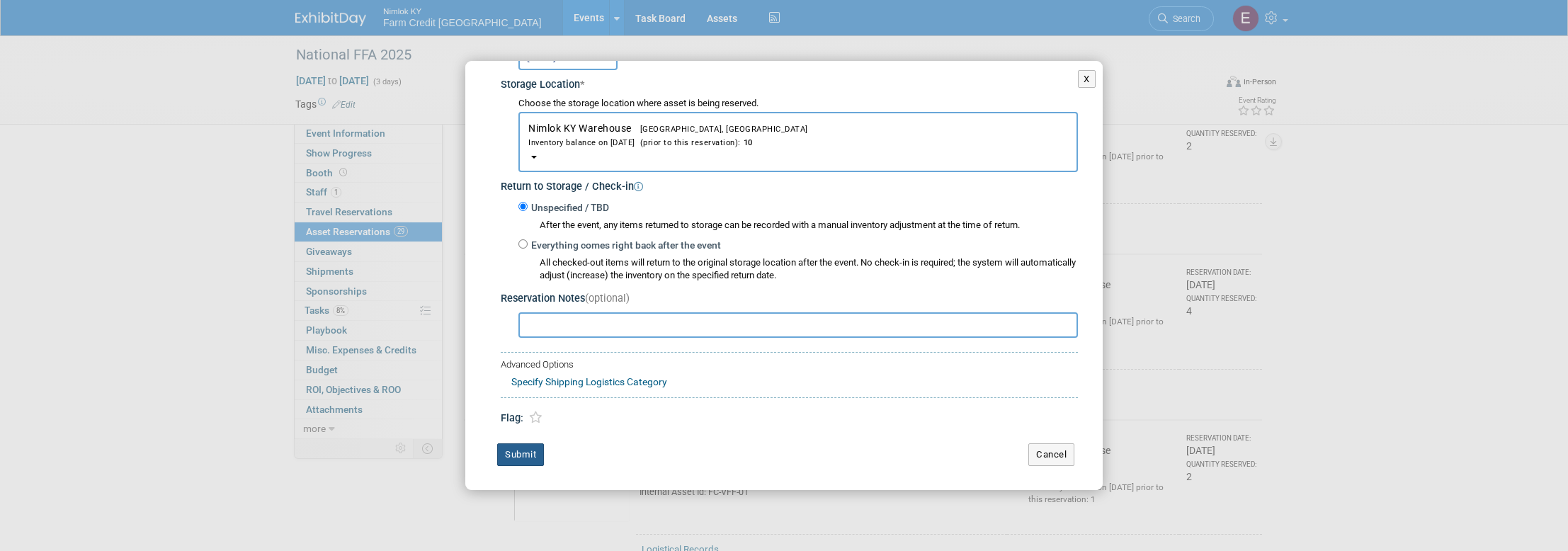
type input "1"
click at [517, 453] on button "Submit" at bounding box center [520, 454] width 46 height 22
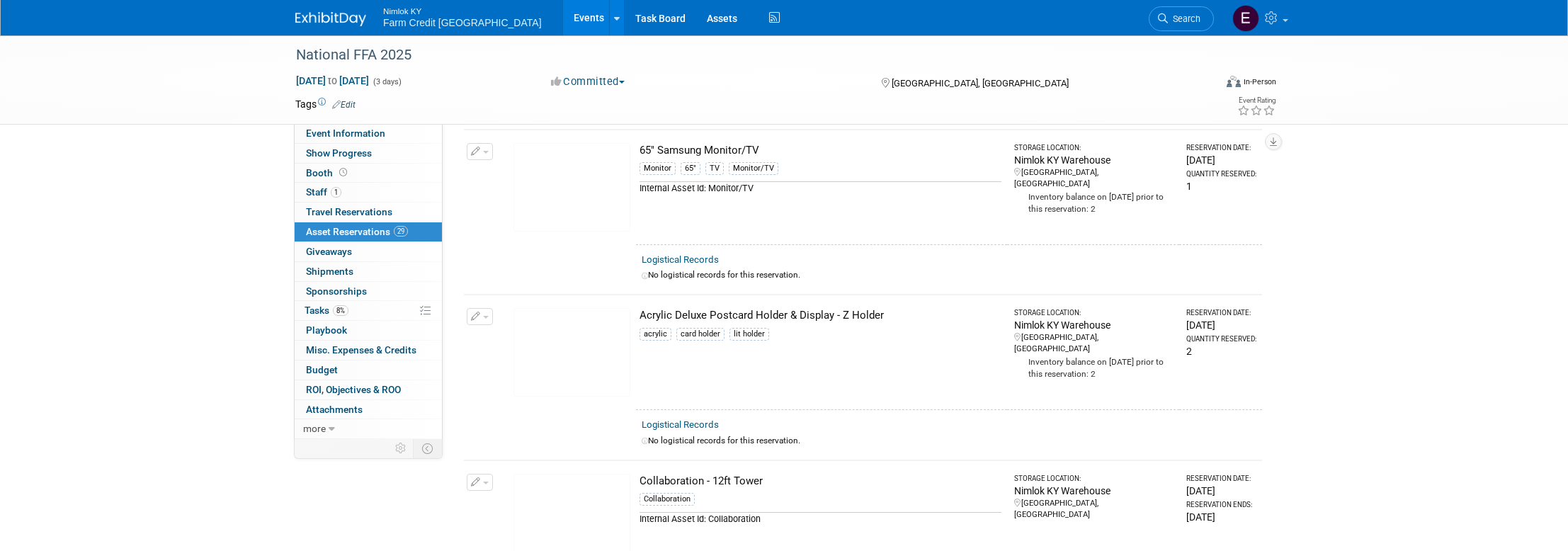
scroll to position [0, 0]
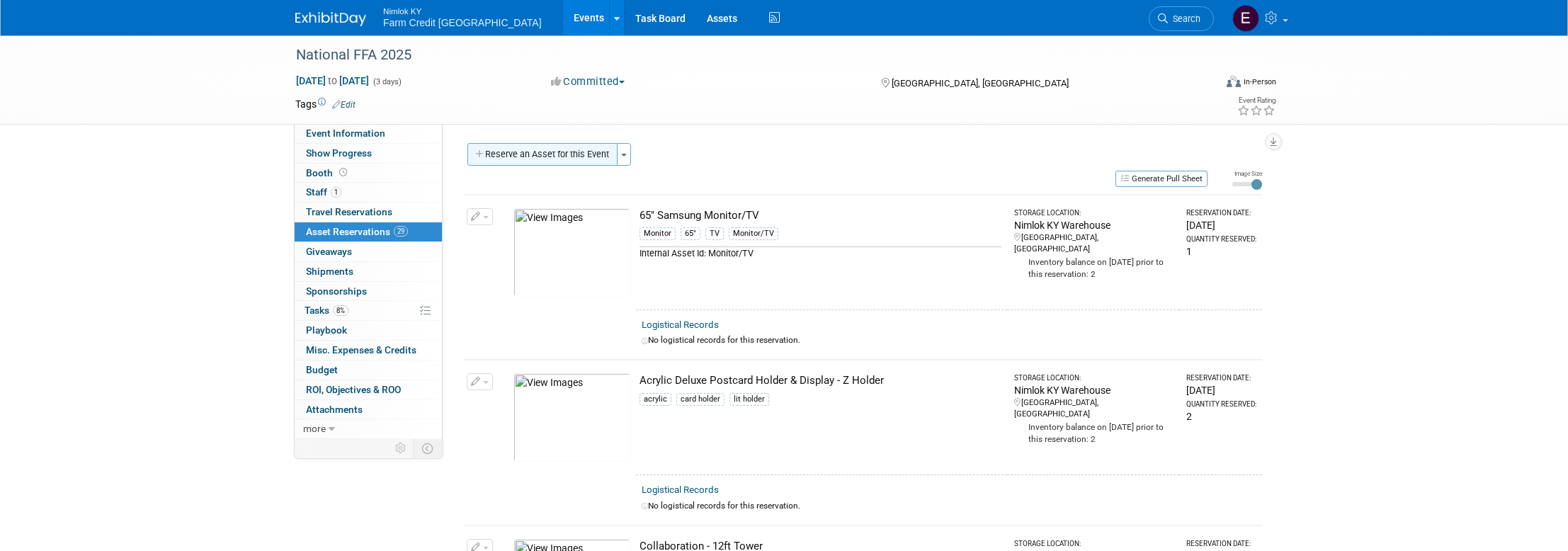
click at [586, 151] on button "Reserve an Asset for this Event" at bounding box center [542, 154] width 150 height 22
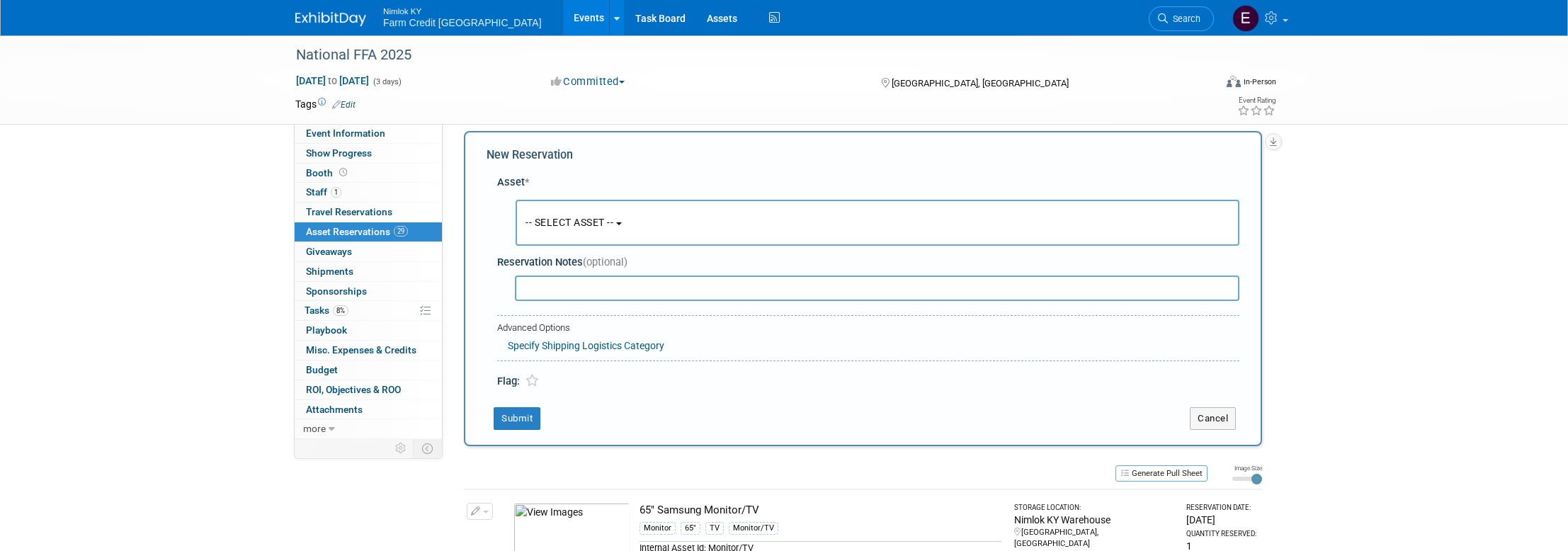
scroll to position [14, 0]
click at [624, 229] on button "-- SELECT ASSET --" at bounding box center [877, 222] width 724 height 46
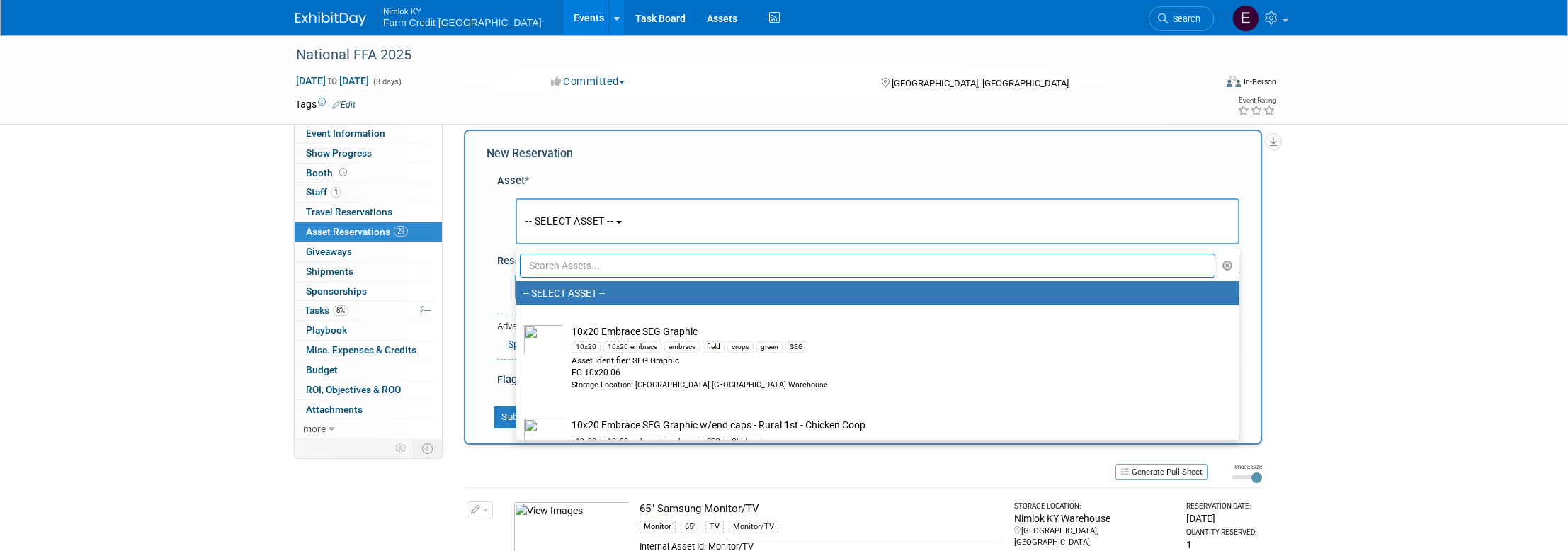
click at [643, 268] on input "text" at bounding box center [867, 266] width 695 height 24
paste input "Collaboration - Graphic - Giveaway counter"
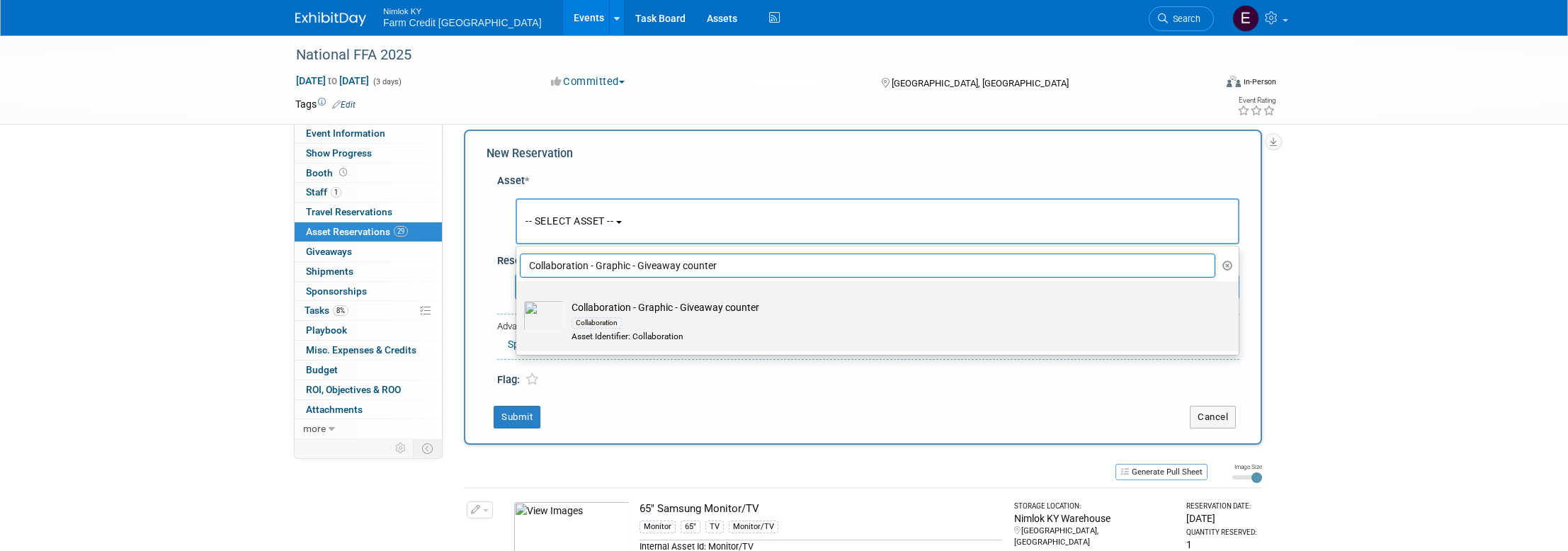
type input "Collaboration - Graphic - Giveaway counter"
click at [552, 320] on img at bounding box center [543, 315] width 41 height 31
click at [518, 298] on input "Collaboration - Graphic - Giveaway counter Collaboration Asset Identifier: Coll…" at bounding box center [514, 293] width 10 height 10
select select "10716178"
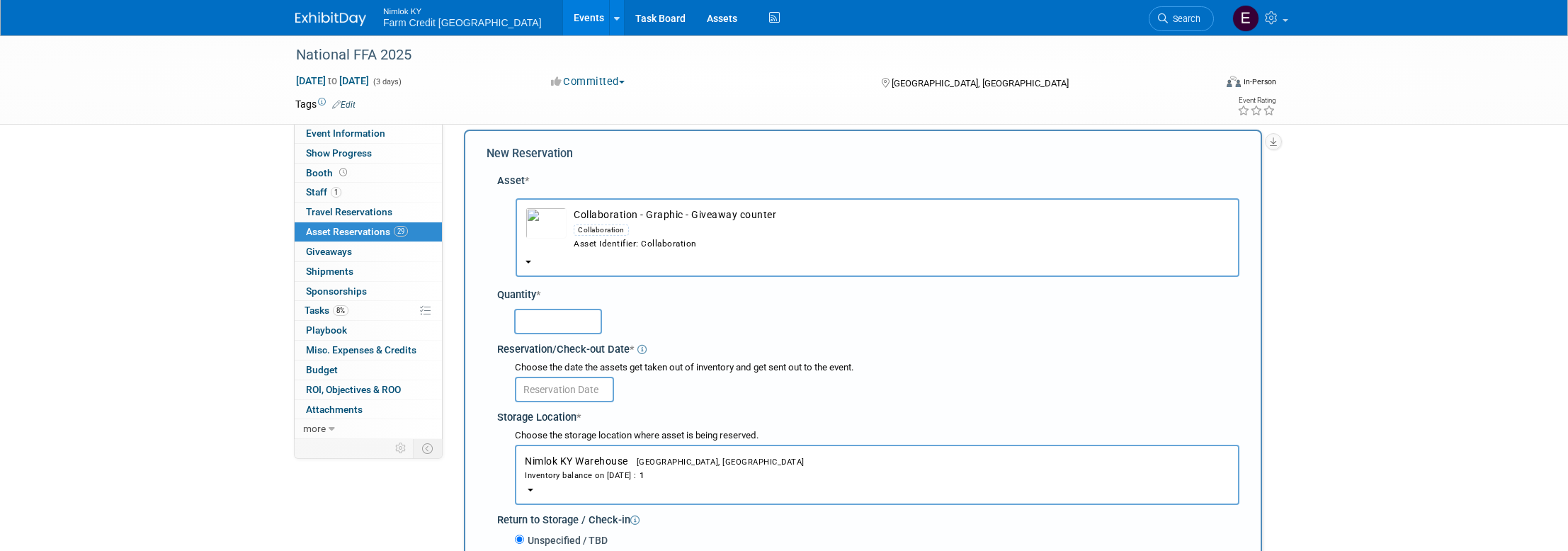
click at [550, 228] on img "button" at bounding box center [546, 222] width 41 height 31
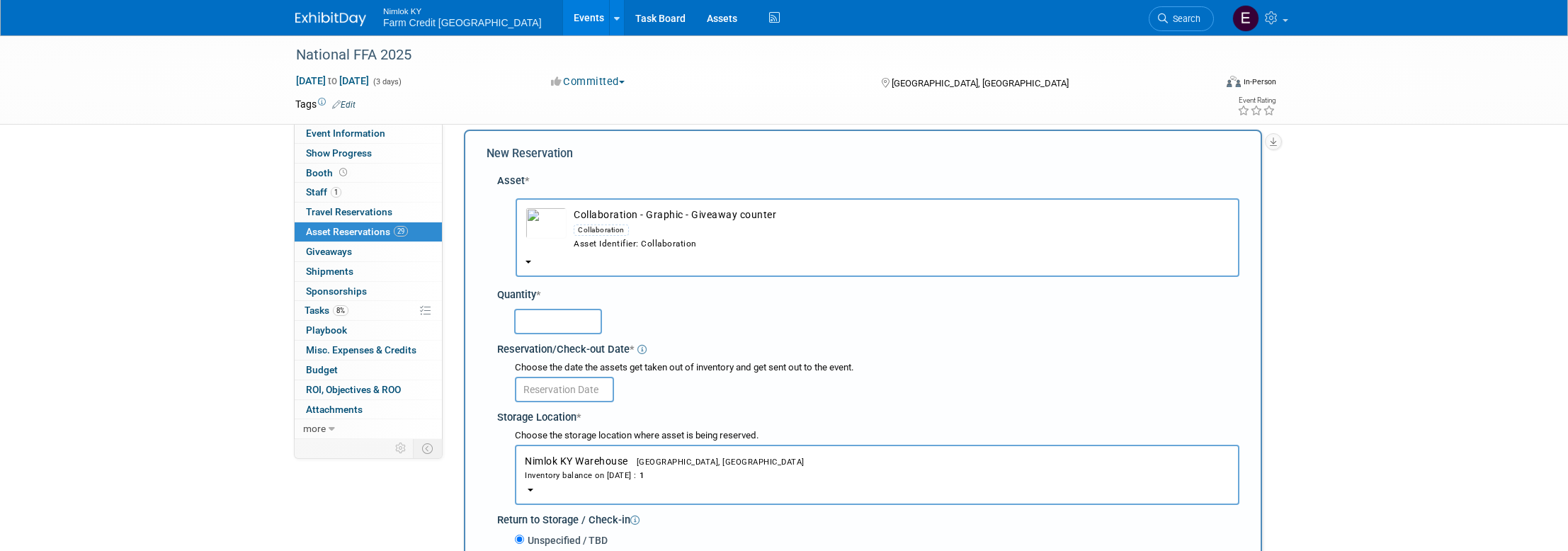
click at [577, 336] on div at bounding box center [870, 321] width 737 height 34
click at [577, 331] on input "text" at bounding box center [558, 321] width 88 height 26
type input "1"
click at [537, 396] on input "text" at bounding box center [565, 389] width 99 height 26
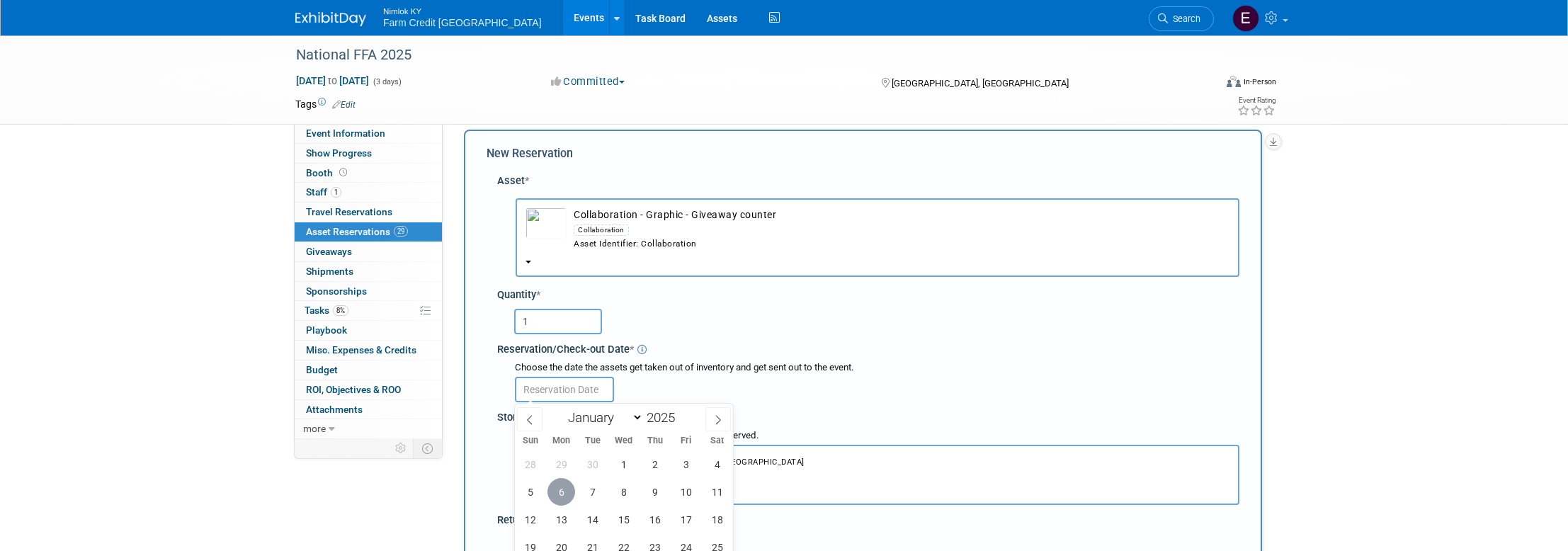
click at [570, 493] on span "6" at bounding box center [561, 491] width 28 height 28
type input "[DATE]"
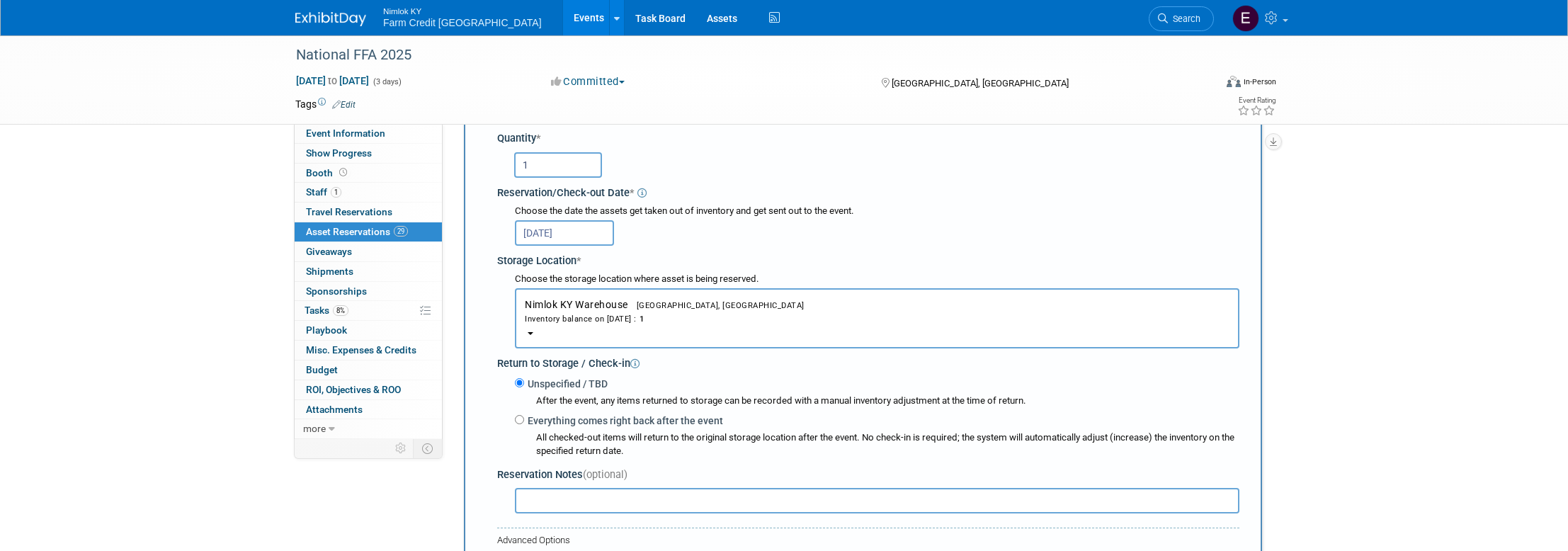
scroll to position [262, 0]
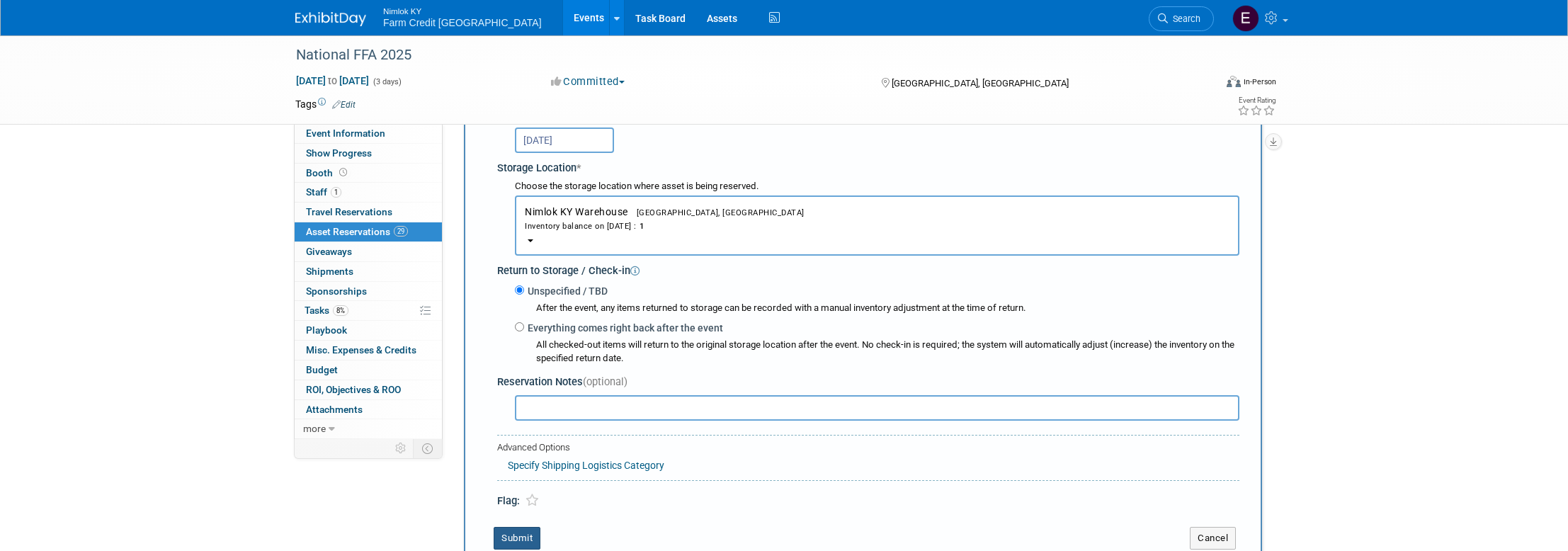
click at [515, 533] on button "Submit" at bounding box center [517, 538] width 46 height 22
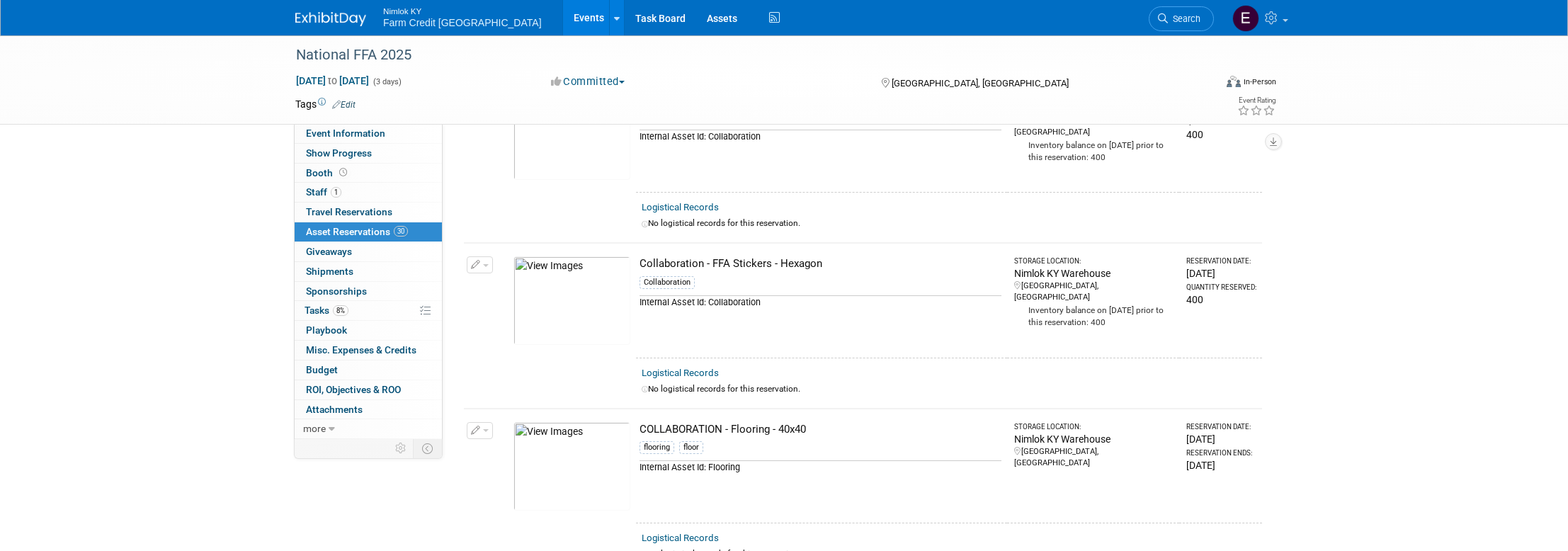
scroll to position [2827, 0]
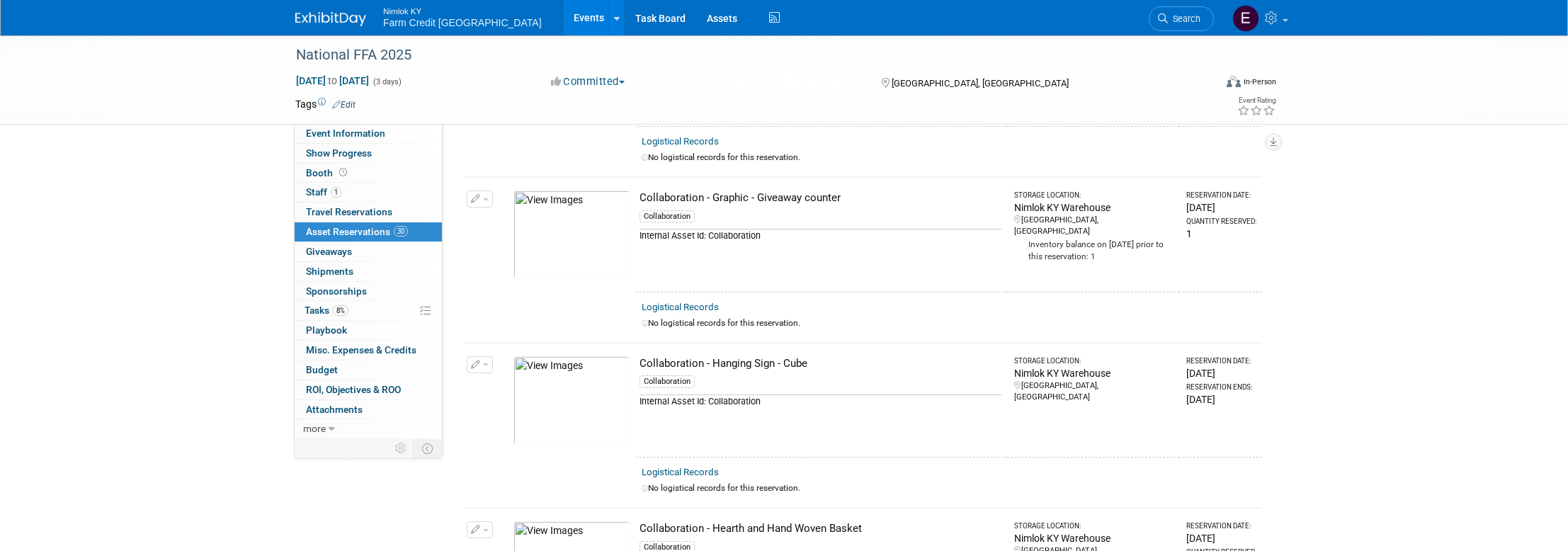
click at [581, 218] on img at bounding box center [572, 234] width 117 height 89
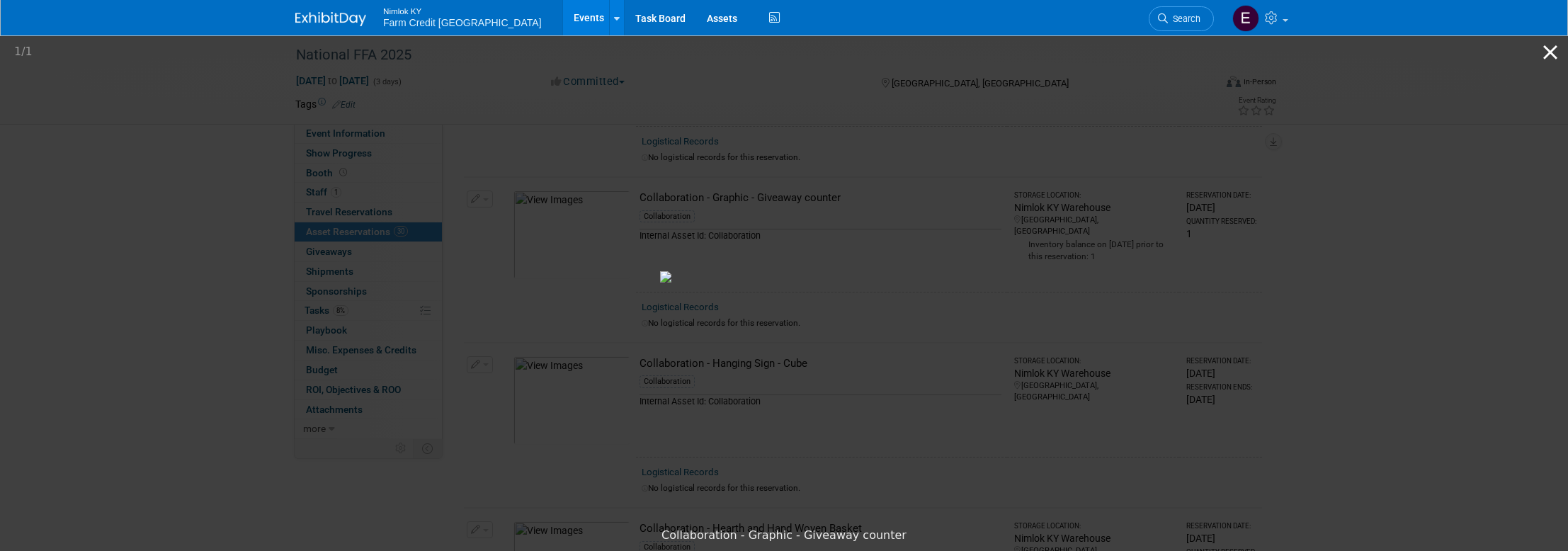
click at [1555, 54] on button "Close gallery" at bounding box center [1550, 52] width 35 height 34
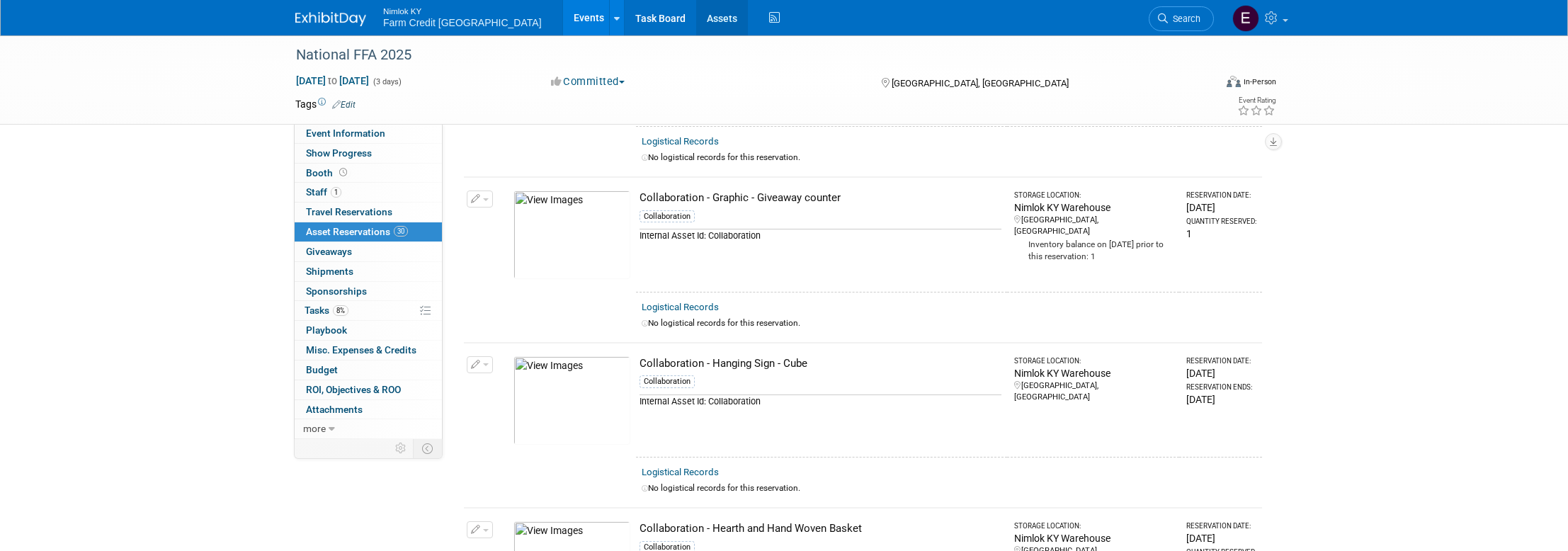
click at [696, 10] on link "Assets" at bounding box center [722, 18] width 52 height 35
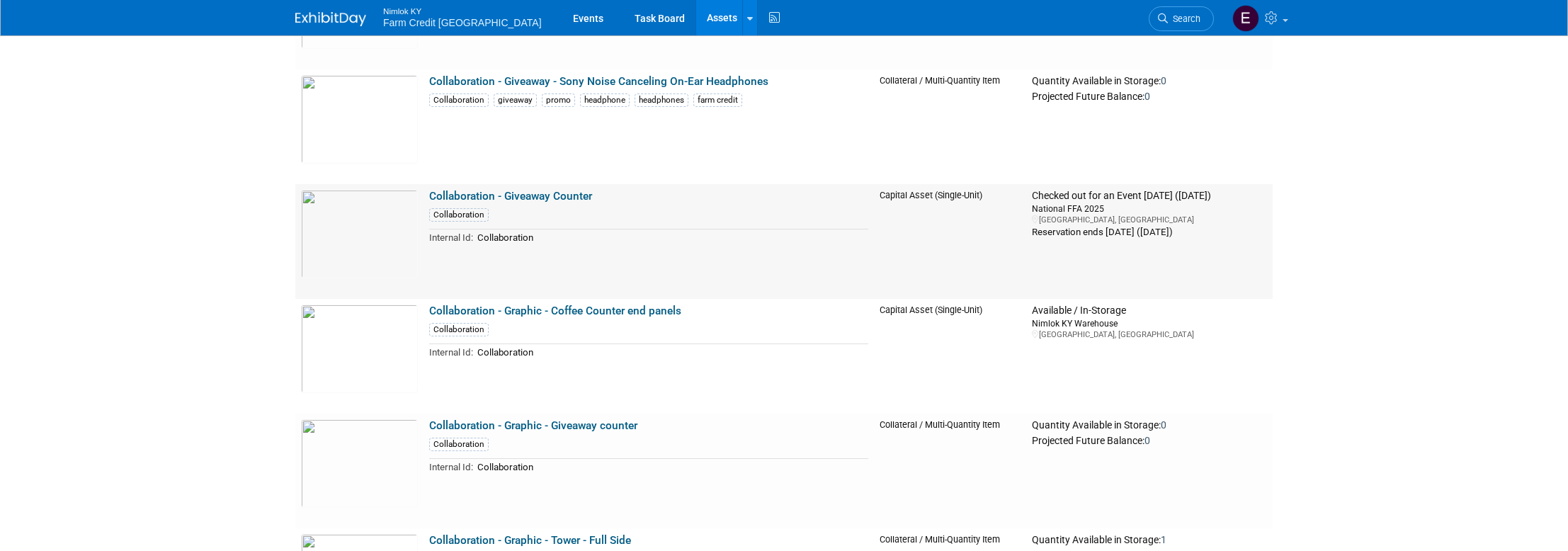
scroll to position [10758, 0]
click at [358, 448] on img at bounding box center [359, 461] width 117 height 89
drag, startPoint x: 650, startPoint y: 401, endPoint x: 430, endPoint y: 405, distance: 220.0
click at [430, 412] on td "Collaboration - Graphic - Giveaway counter Collaboration Internal Id: Collabora…" at bounding box center [648, 469] width 450 height 114
click at [562, 20] on link "Events" at bounding box center [588, 18] width 52 height 35
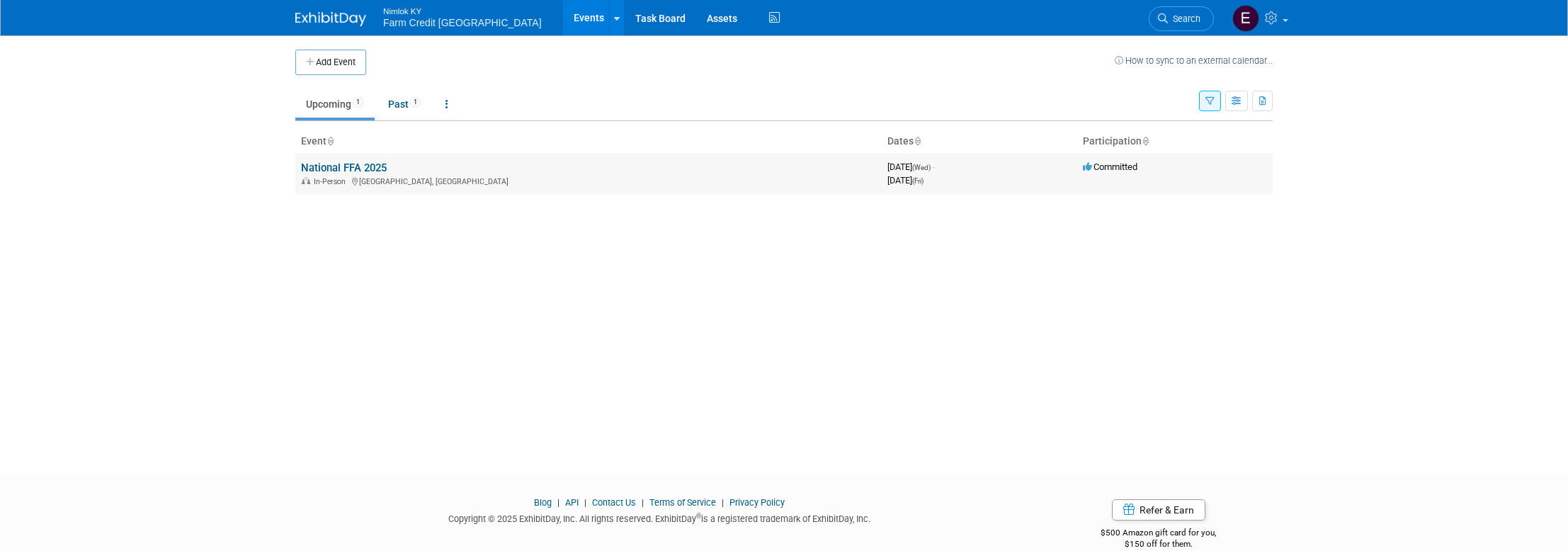
click at [362, 170] on link "National FFA 2025" at bounding box center [343, 168] width 86 height 13
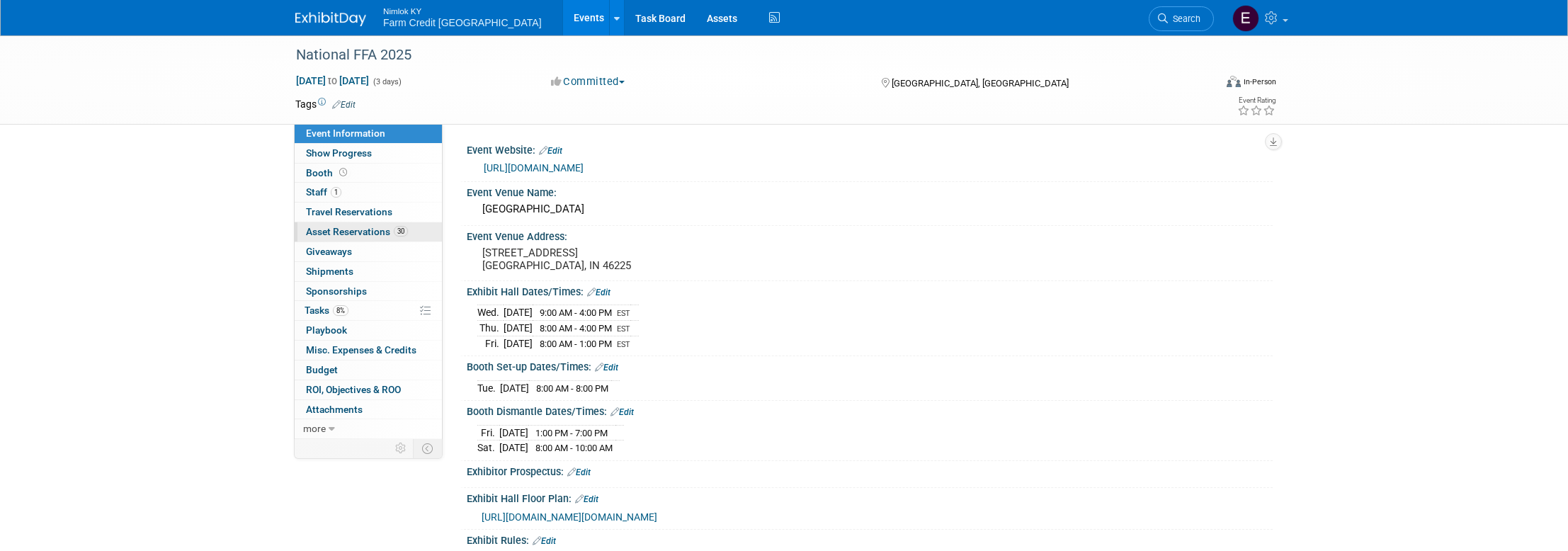
click at [336, 234] on span "Asset Reservations 30" at bounding box center [356, 231] width 102 height 11
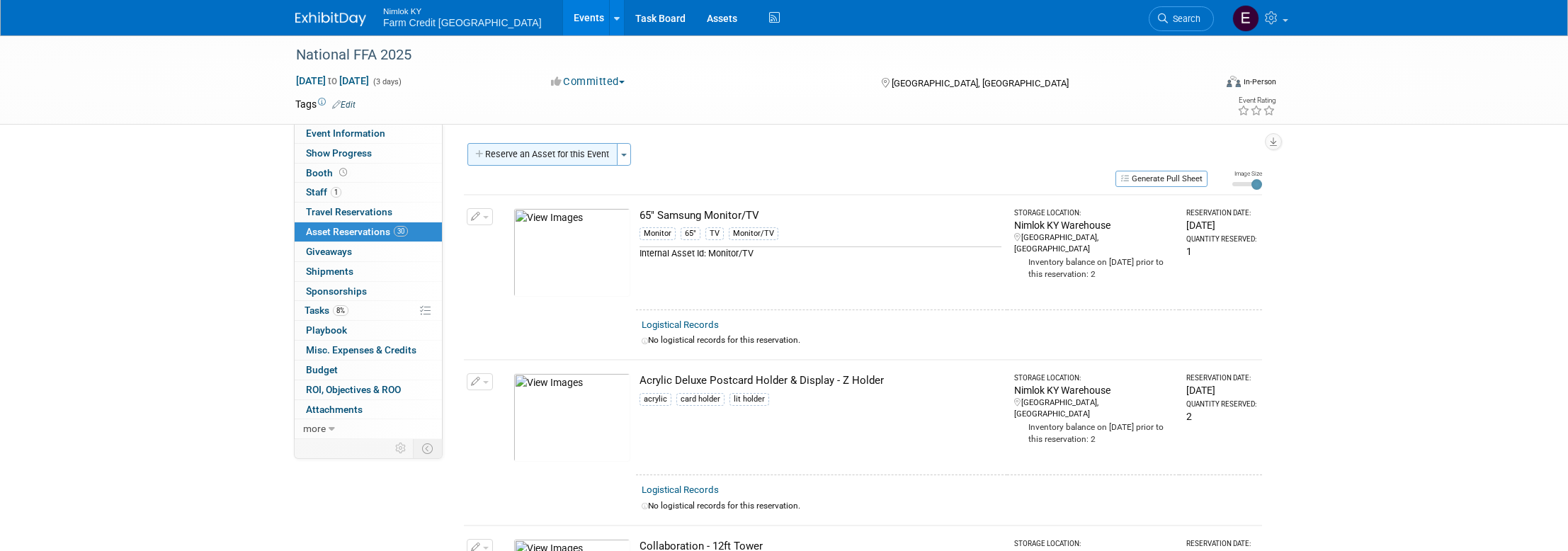
click at [552, 158] on button "Reserve an Asset for this Event" at bounding box center [542, 154] width 150 height 22
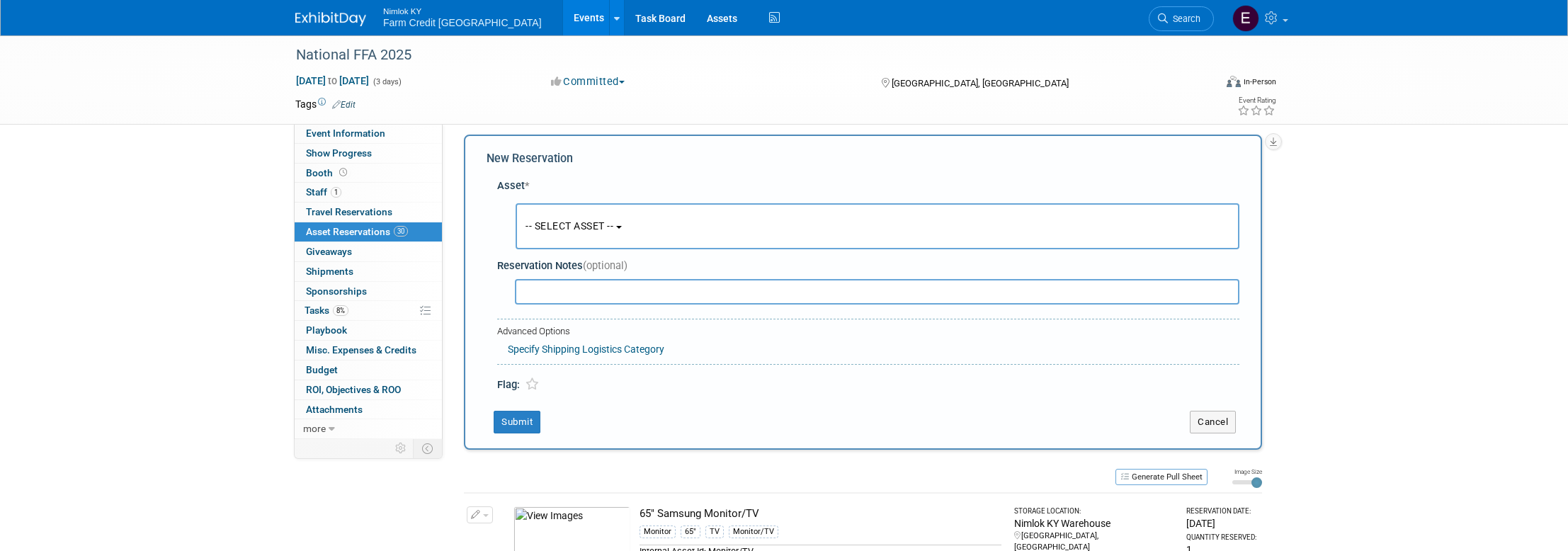
scroll to position [14, 0]
click at [626, 228] on button "-- SELECT ASSET --" at bounding box center [877, 222] width 724 height 46
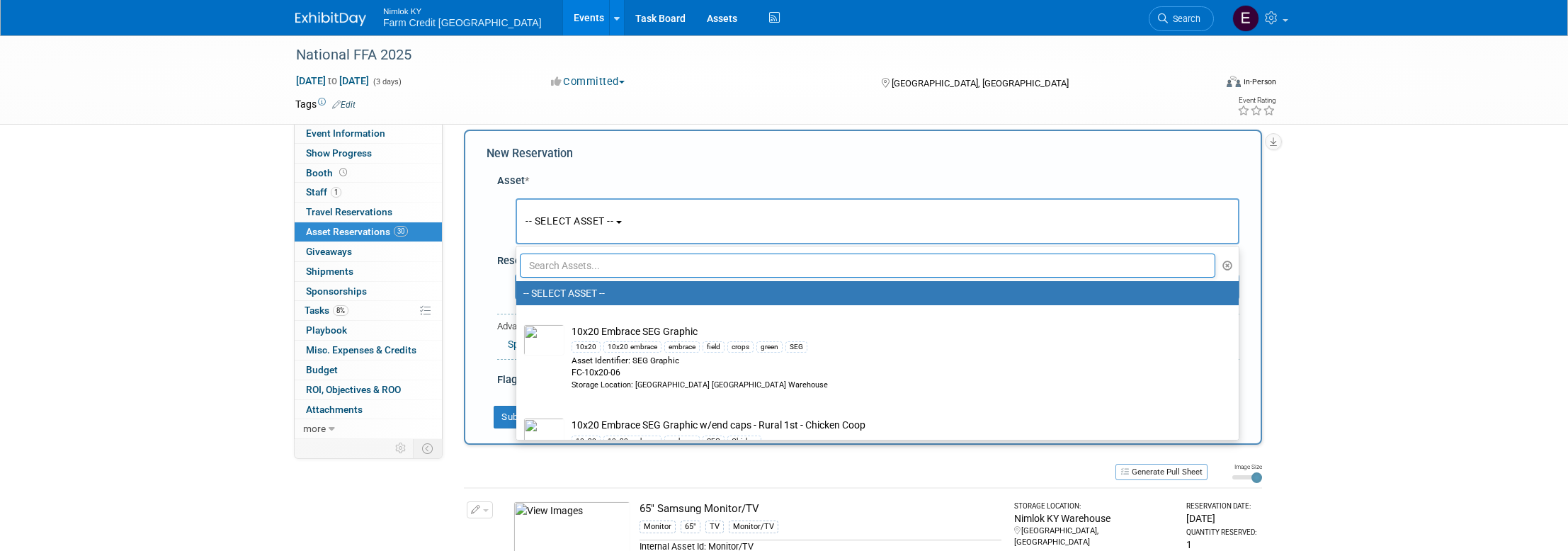
click at [636, 262] on input "text" at bounding box center [867, 266] width 695 height 24
paste input "Collaboration - Graphic - Giveaway counter"
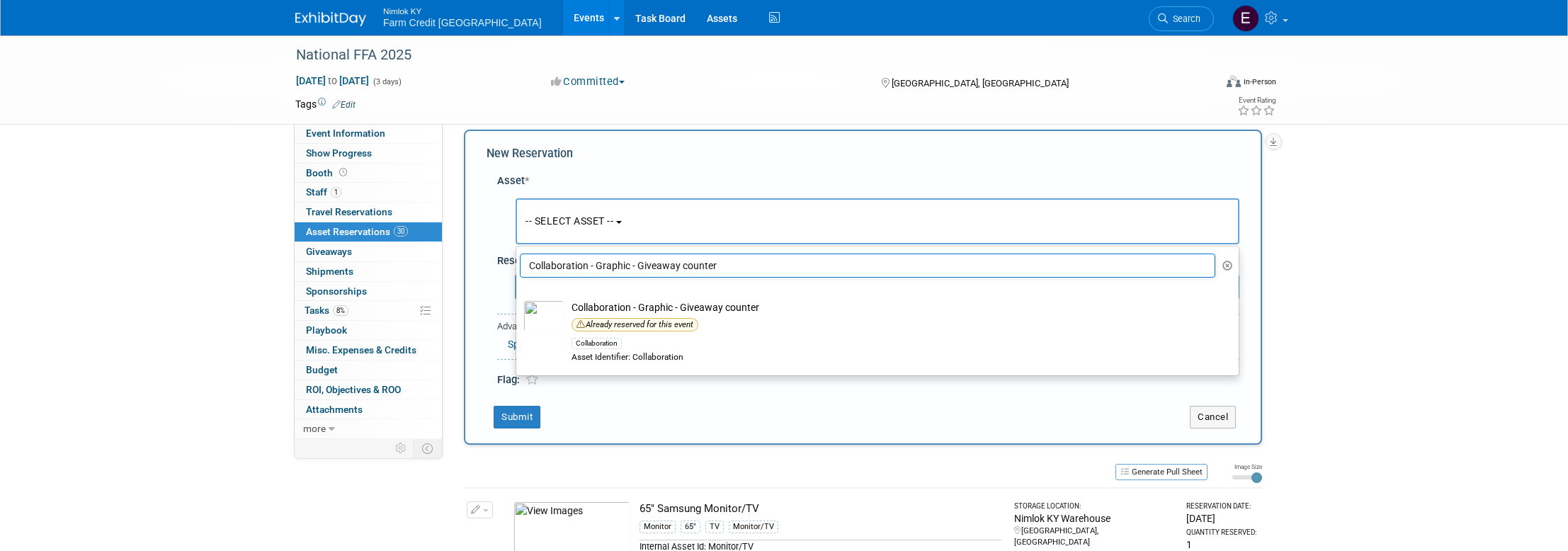
drag, startPoint x: 726, startPoint y: 266, endPoint x: 521, endPoint y: 267, distance: 205.0
click at [521, 267] on input "Collaboration - Graphic - Giveaway counter" at bounding box center [867, 266] width 695 height 24
paste input "Tower - Full Side"
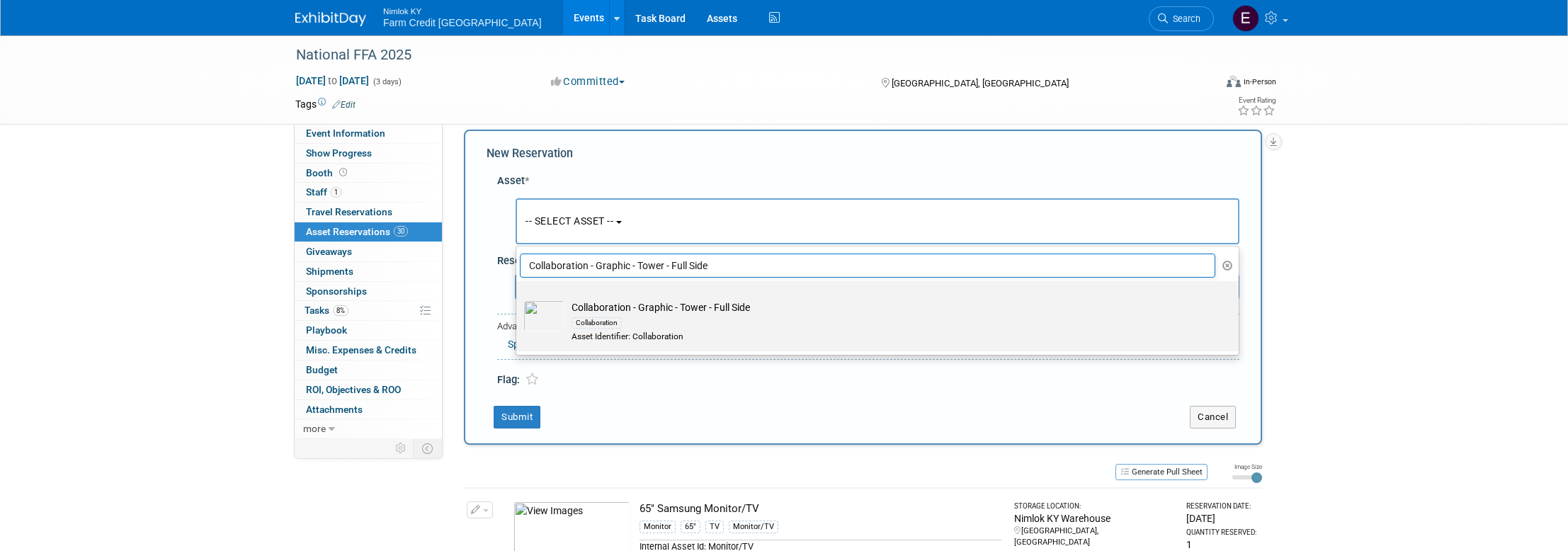
type input "Collaboration - Graphic - Tower - Full Side"
click at [552, 309] on img at bounding box center [543, 315] width 41 height 31
click at [518, 298] on input "Collaboration - Graphic - Tower - Full Side Collaboration Asset Identifier: Col…" at bounding box center [514, 293] width 10 height 10
select select "10716184"
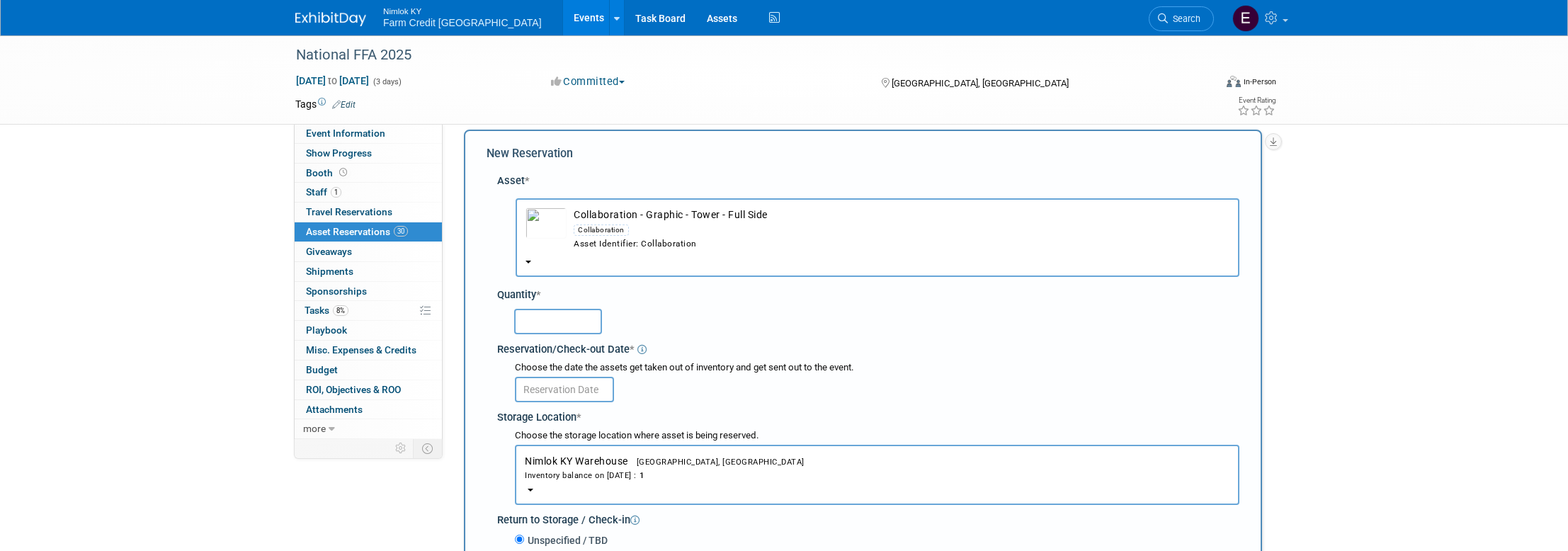
click at [581, 315] on input "text" at bounding box center [558, 321] width 88 height 26
type input "1"
click at [584, 385] on input "text" at bounding box center [565, 389] width 99 height 26
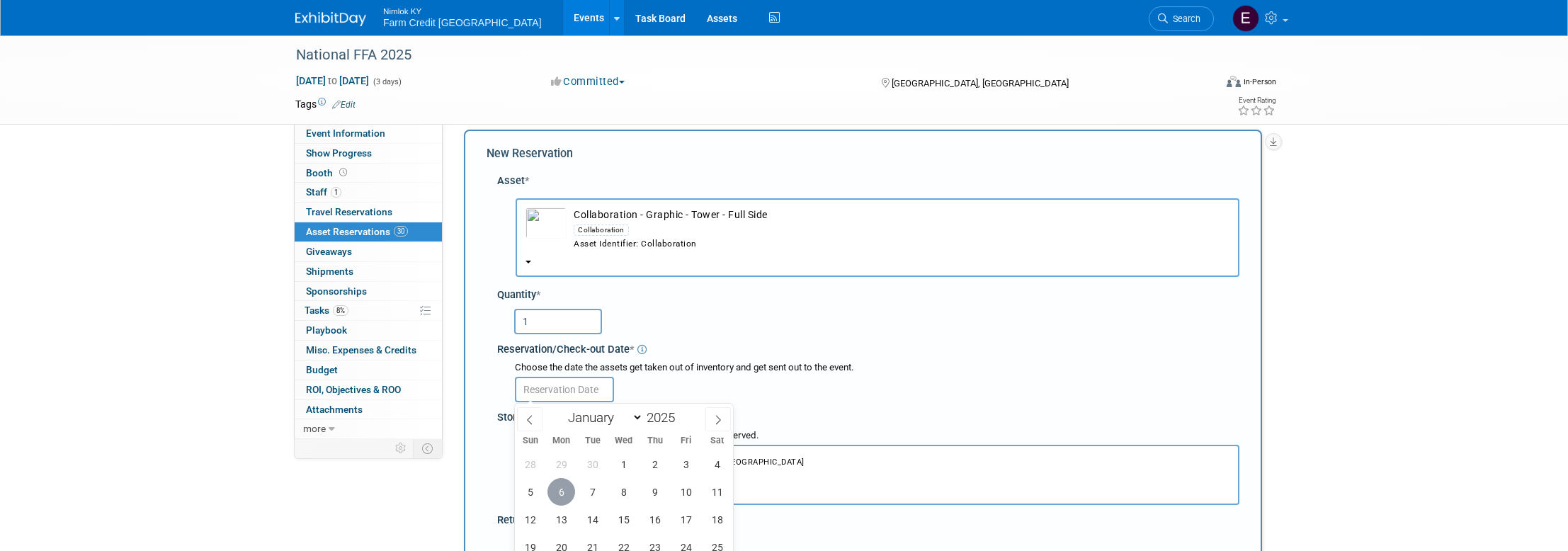
click at [564, 490] on span "6" at bounding box center [561, 491] width 28 height 28
type input "[DATE]"
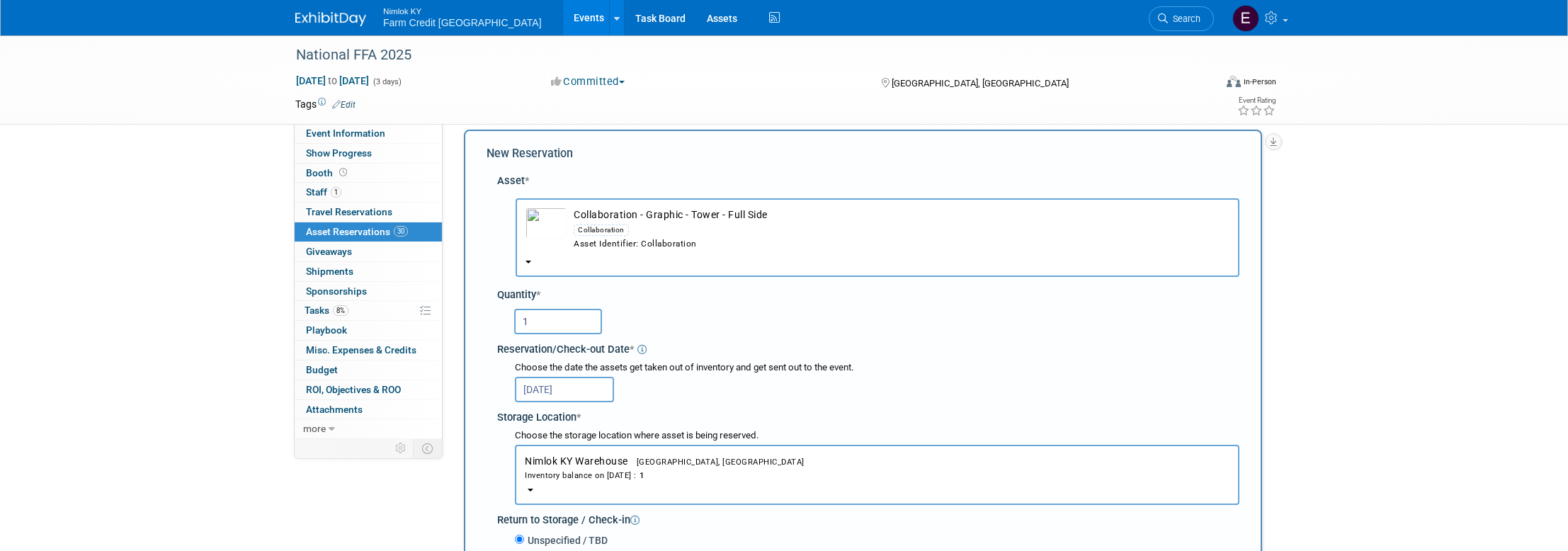
click at [817, 305] on div "1" at bounding box center [870, 321] width 737 height 34
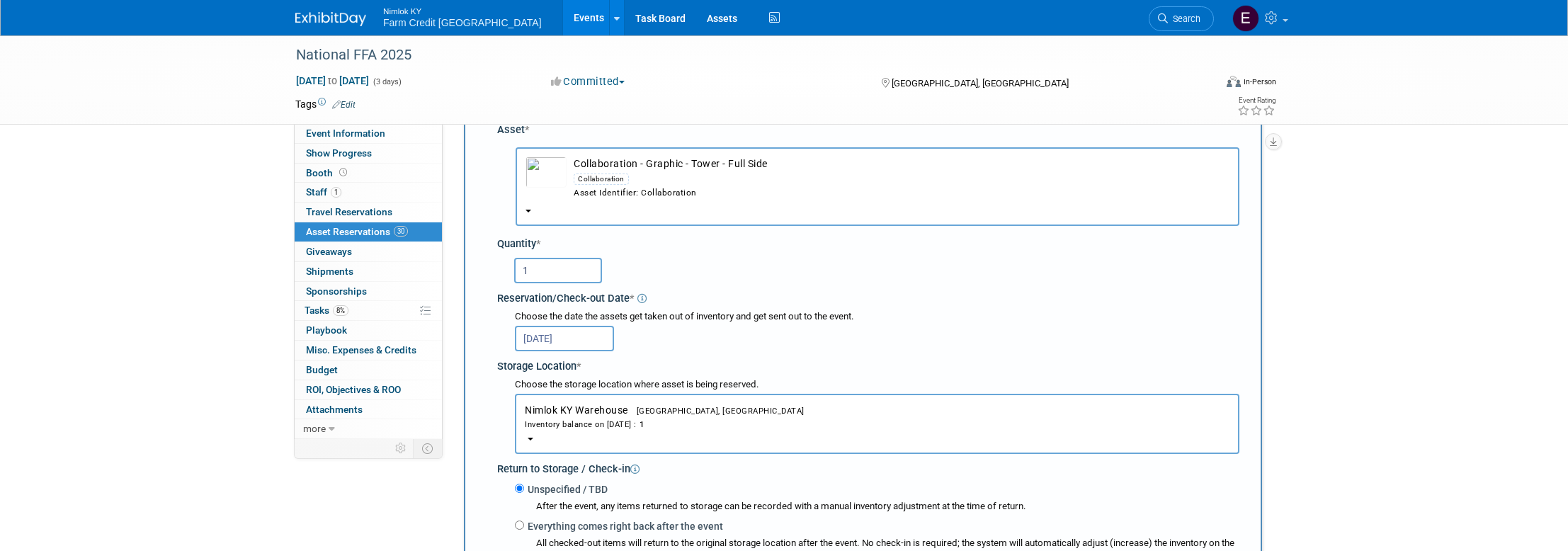
scroll to position [292, 0]
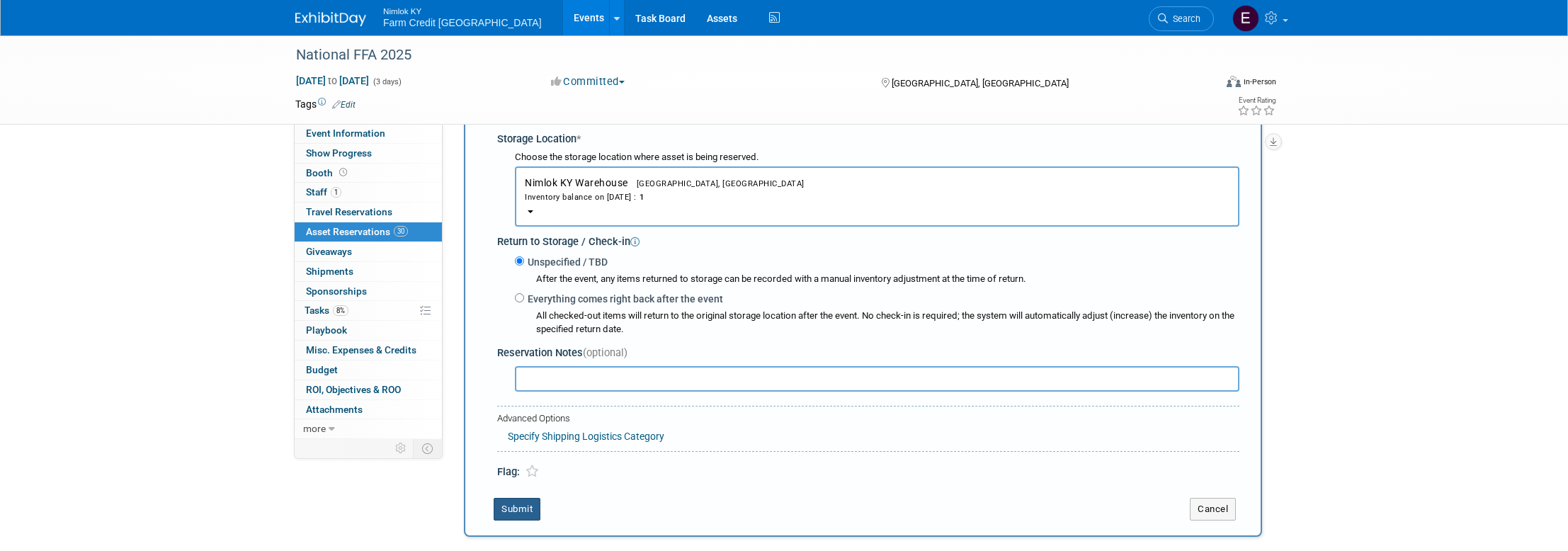
click at [516, 501] on button "Submit" at bounding box center [517, 509] width 46 height 22
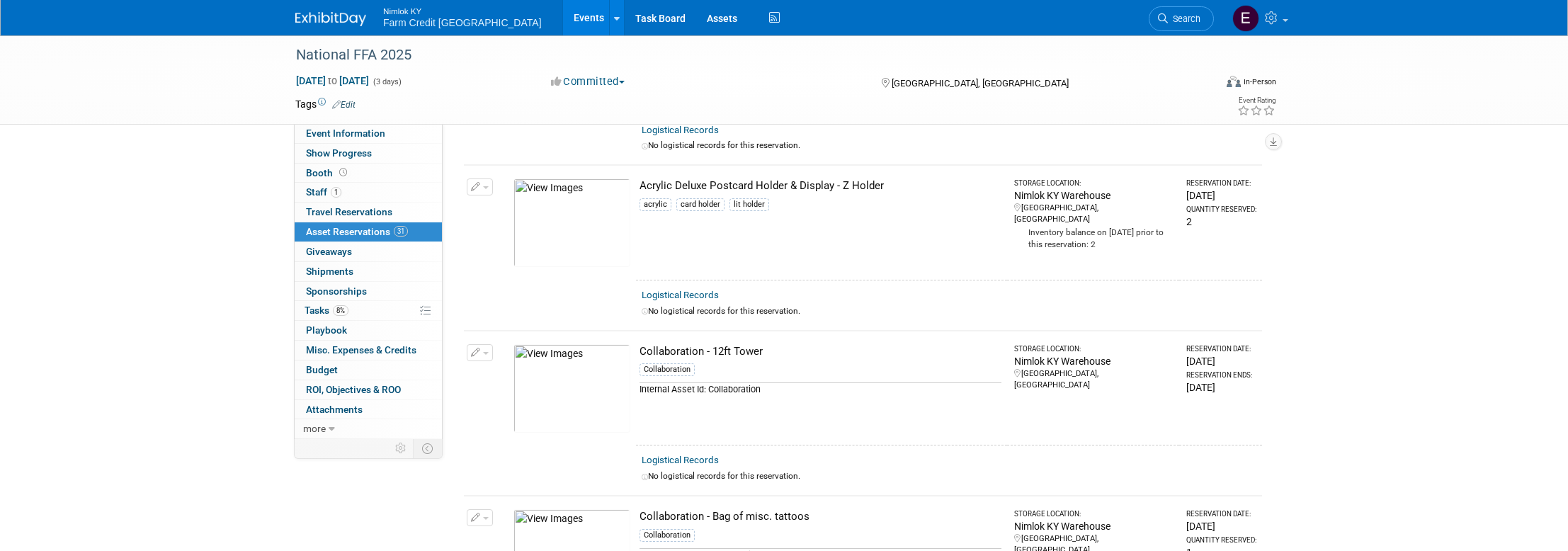
scroll to position [0, 0]
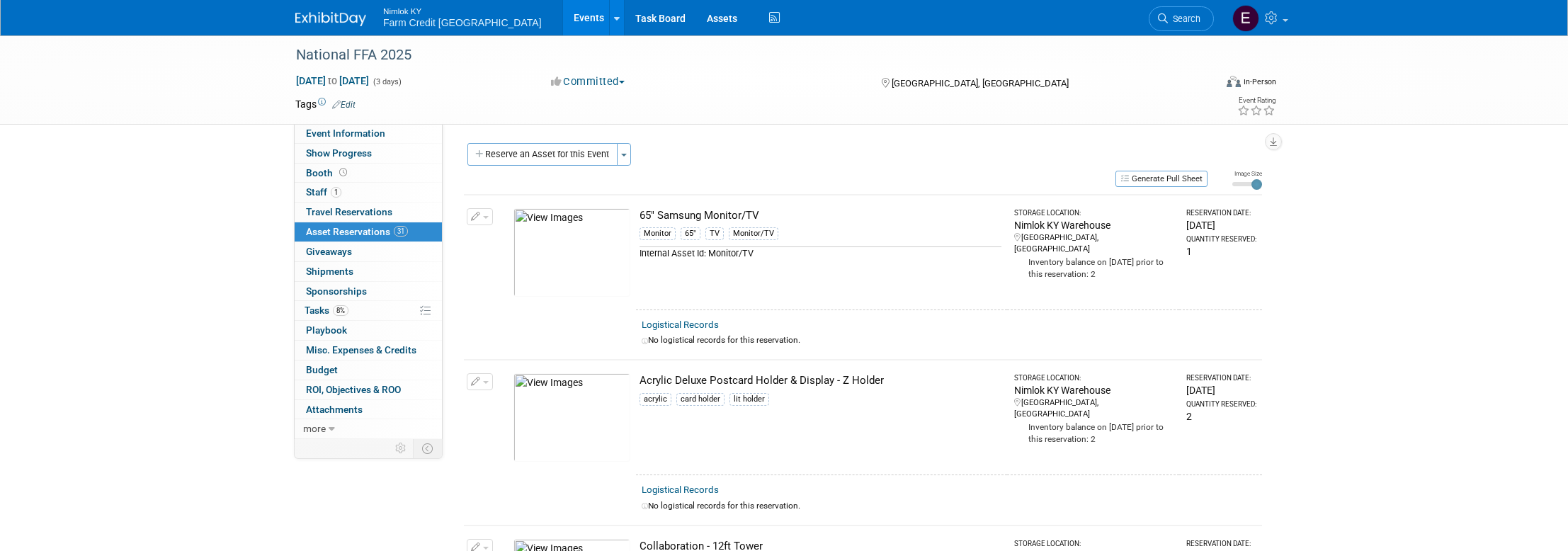
click at [564, 151] on button "Reserve an Asset for this Event" at bounding box center [542, 154] width 150 height 22
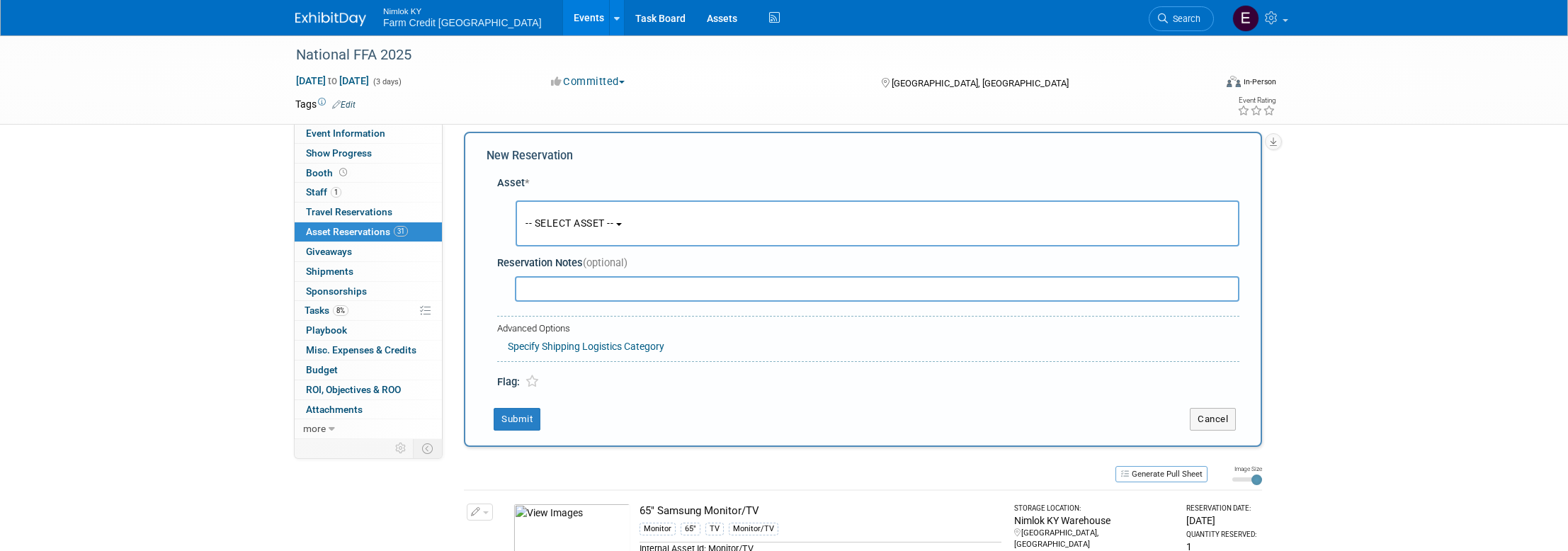
scroll to position [14, 0]
click at [622, 204] on button "-- SELECT ASSET --" at bounding box center [877, 222] width 724 height 46
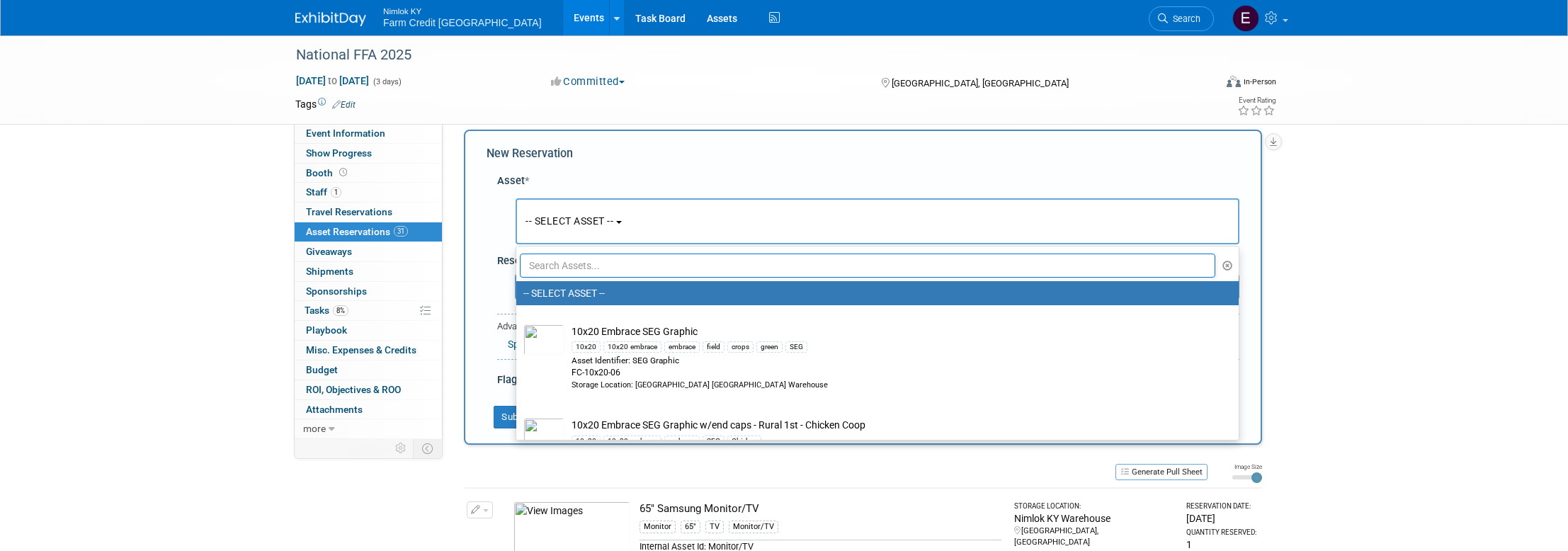
click at [593, 268] on input "text" at bounding box center [867, 266] width 695 height 24
paste input "Collaboration - Graphic - Tower Bottom"
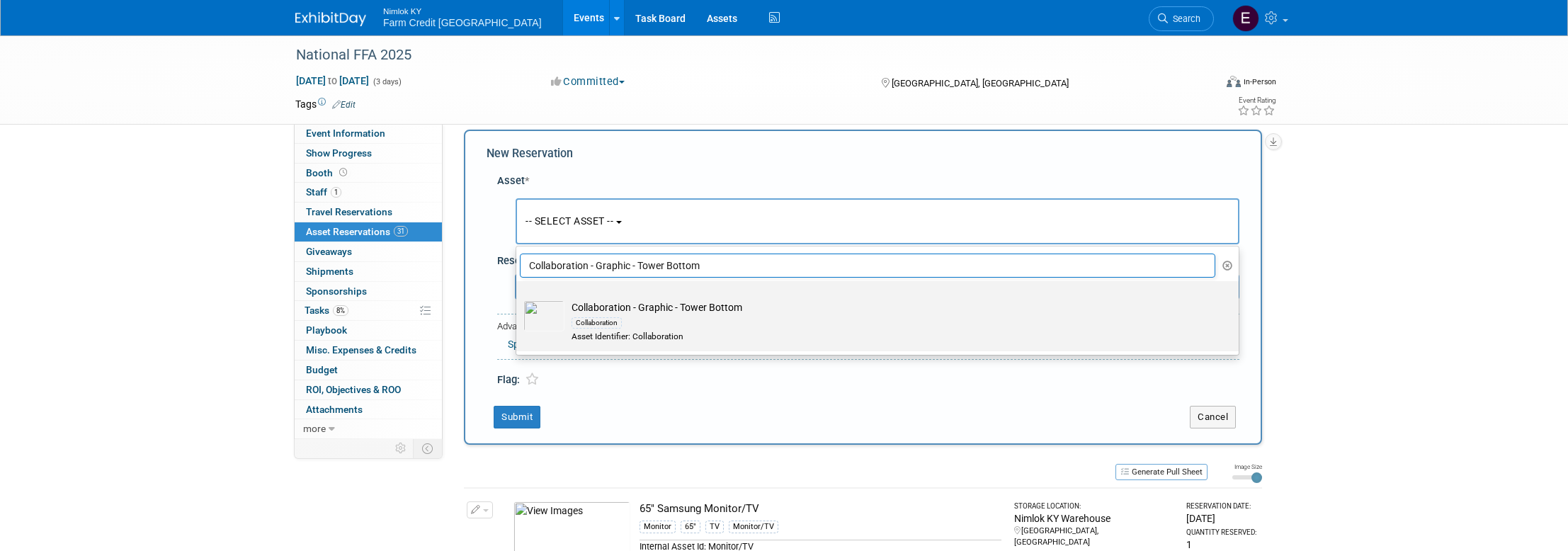
type input "Collaboration - Graphic - Tower Bottom"
click at [546, 317] on img at bounding box center [543, 315] width 41 height 31
click at [518, 298] on input "Collaboration - Graphic - Tower Bottom Collaboration Asset Identifier: Collabor…" at bounding box center [514, 293] width 10 height 10
select select "10716183"
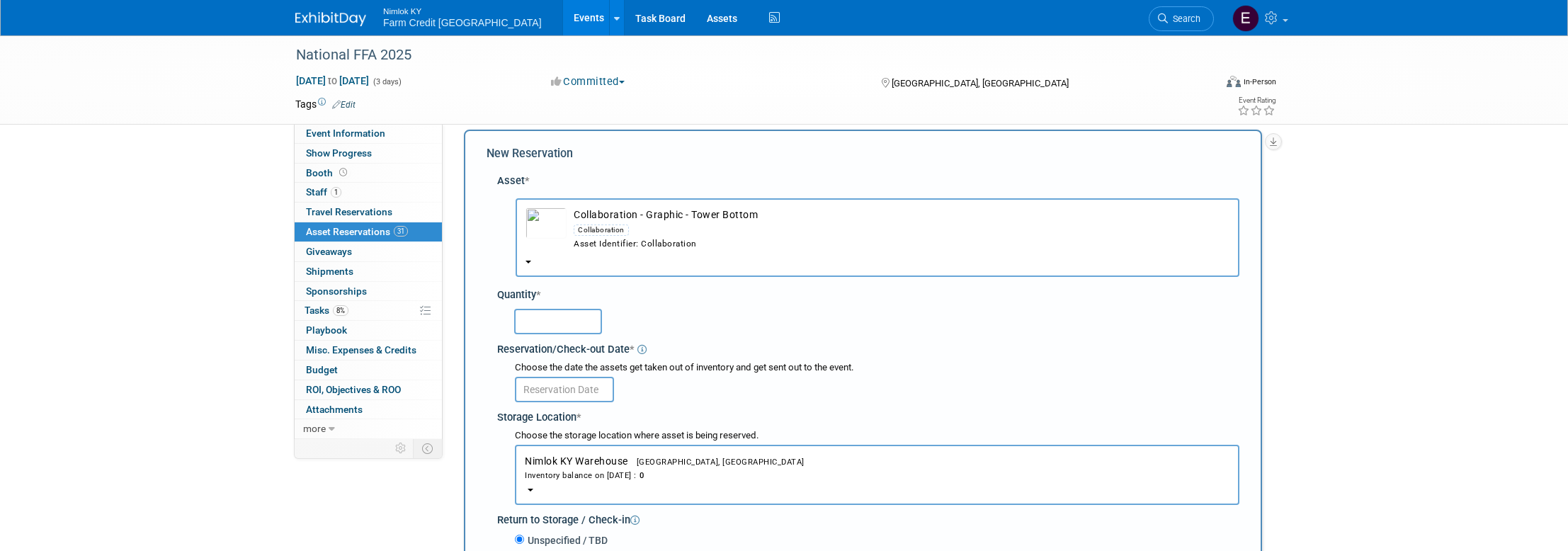
click at [550, 327] on input "text" at bounding box center [558, 321] width 88 height 26
click at [683, 290] on div "Quantity *" at bounding box center [868, 294] width 742 height 15
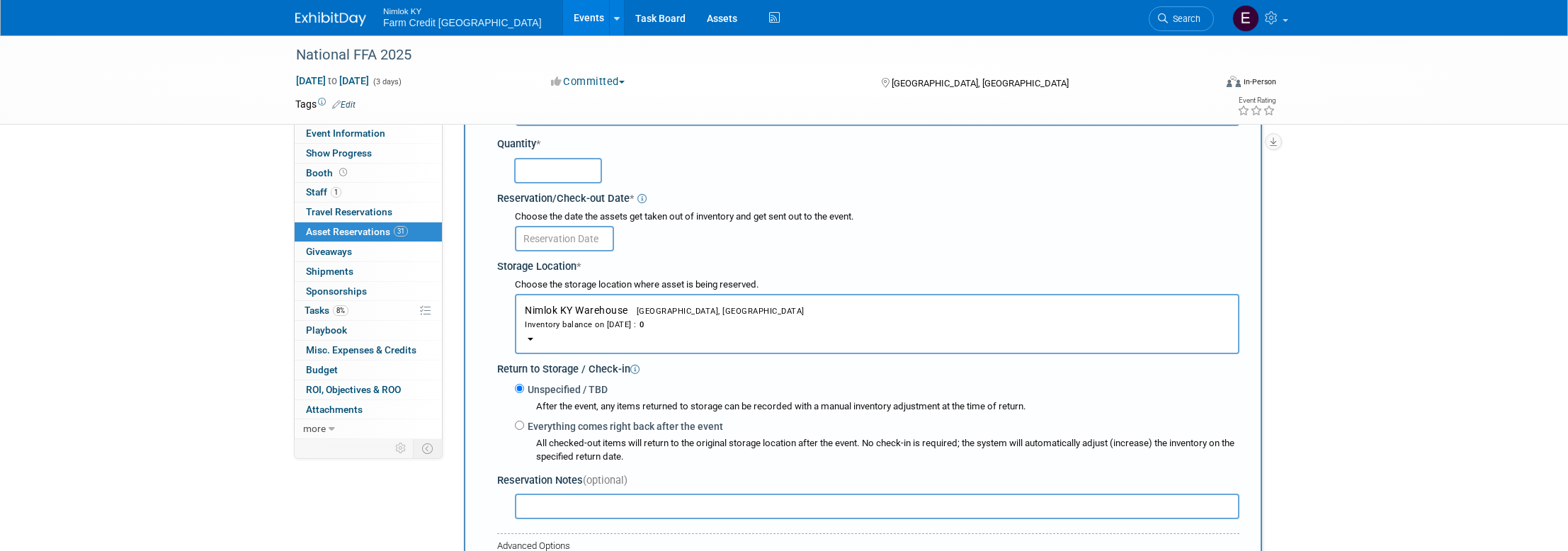
scroll to position [166, 0]
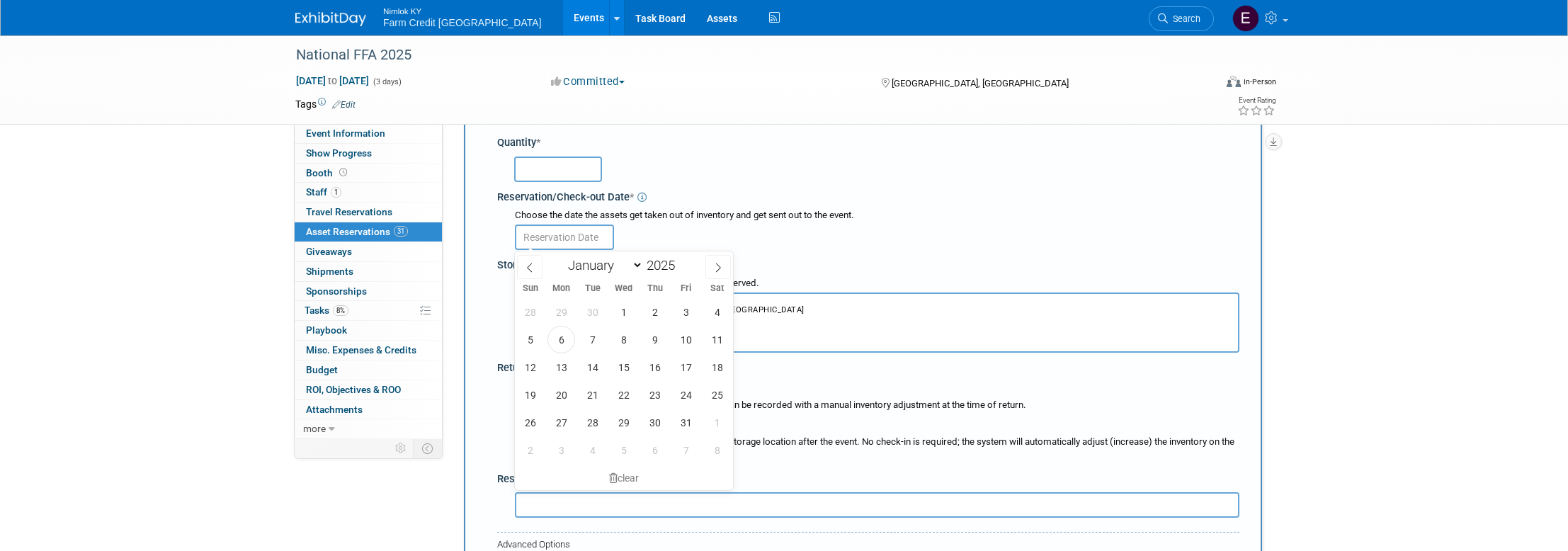
click at [567, 225] on input "text" at bounding box center [565, 238] width 99 height 26
click at [561, 335] on span "6" at bounding box center [561, 339] width 28 height 28
type input "[DATE]"
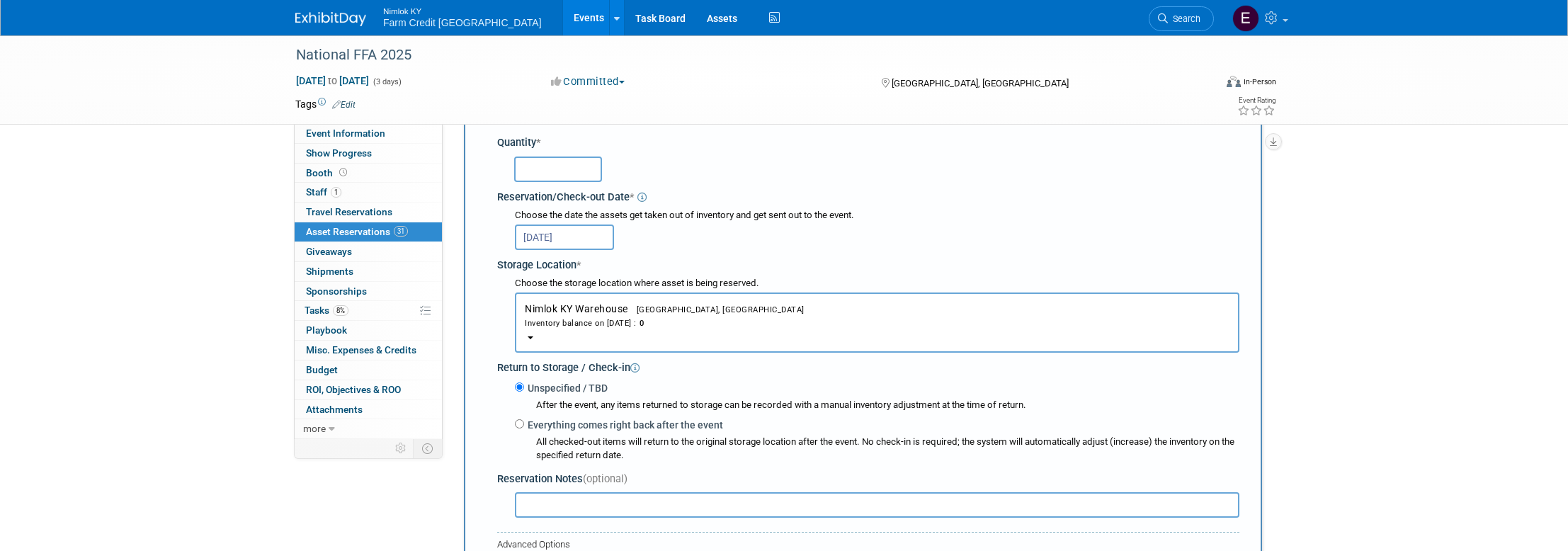
click at [814, 214] on div "Choose the date the assets get taken out of inventory and get sent out to the e…" at bounding box center [878, 215] width 725 height 14
click at [575, 176] on input "text" at bounding box center [558, 166] width 88 height 26
type input "1"
click at [697, 158] on div "1" at bounding box center [877, 165] width 725 height 28
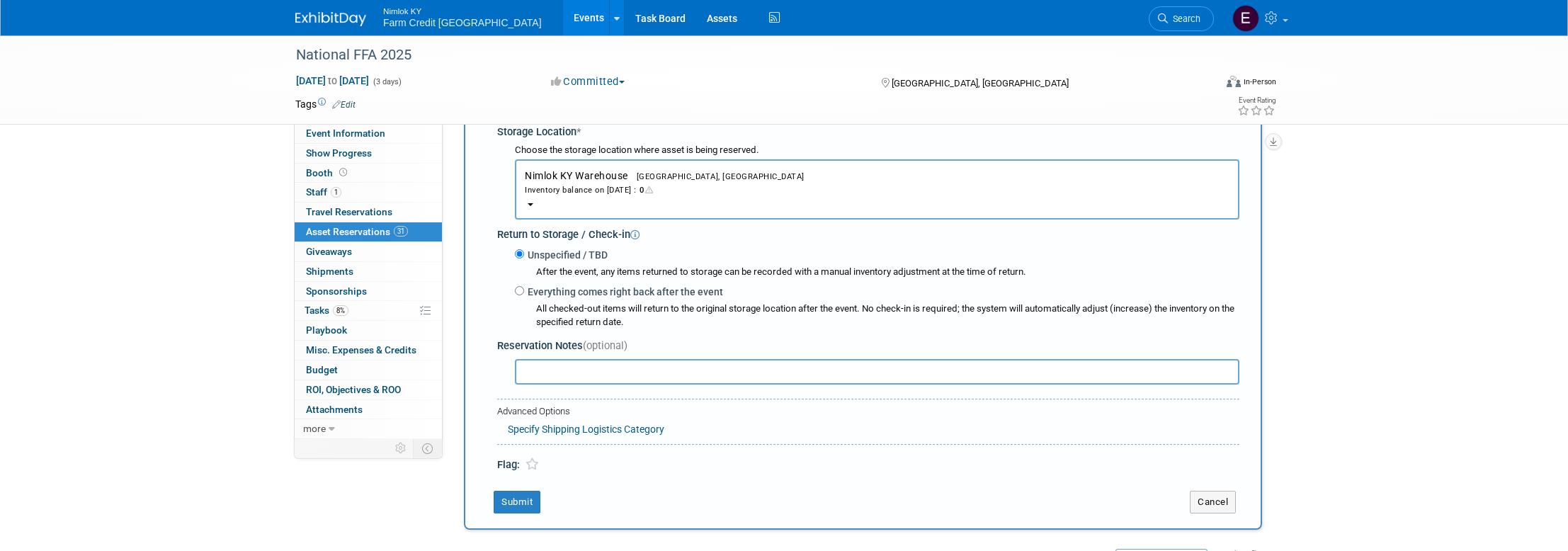
scroll to position [496, 0]
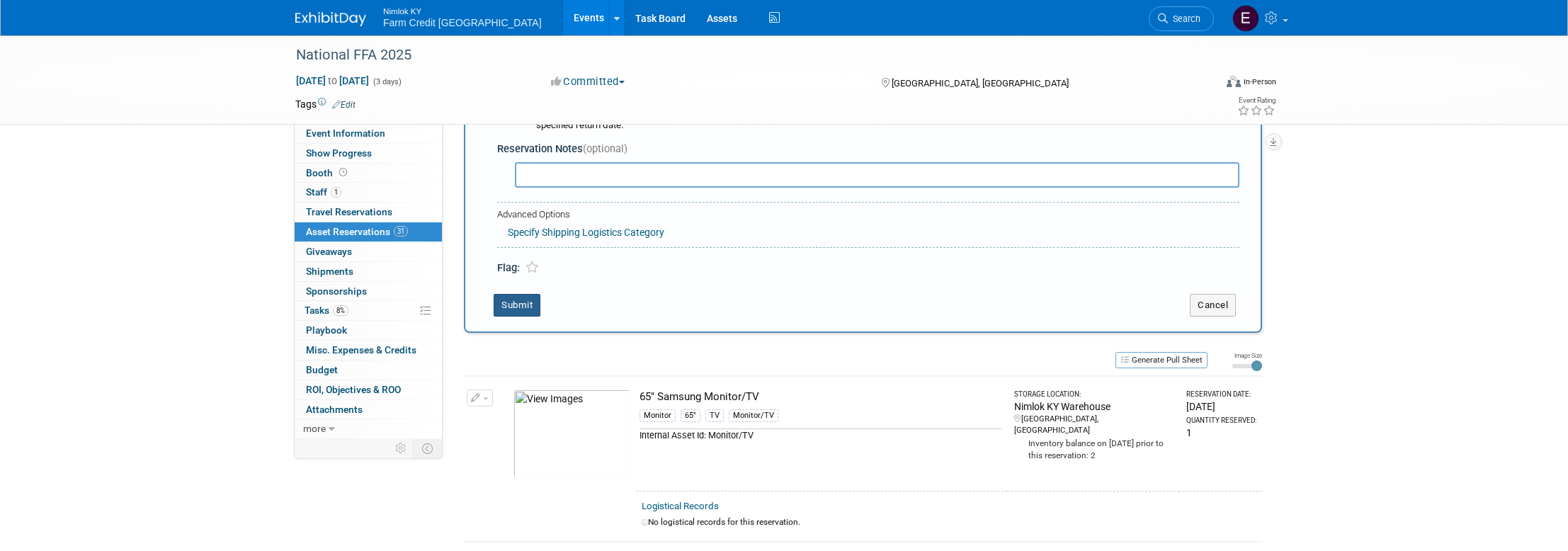
click at [518, 298] on button "Submit" at bounding box center [517, 305] width 46 height 22
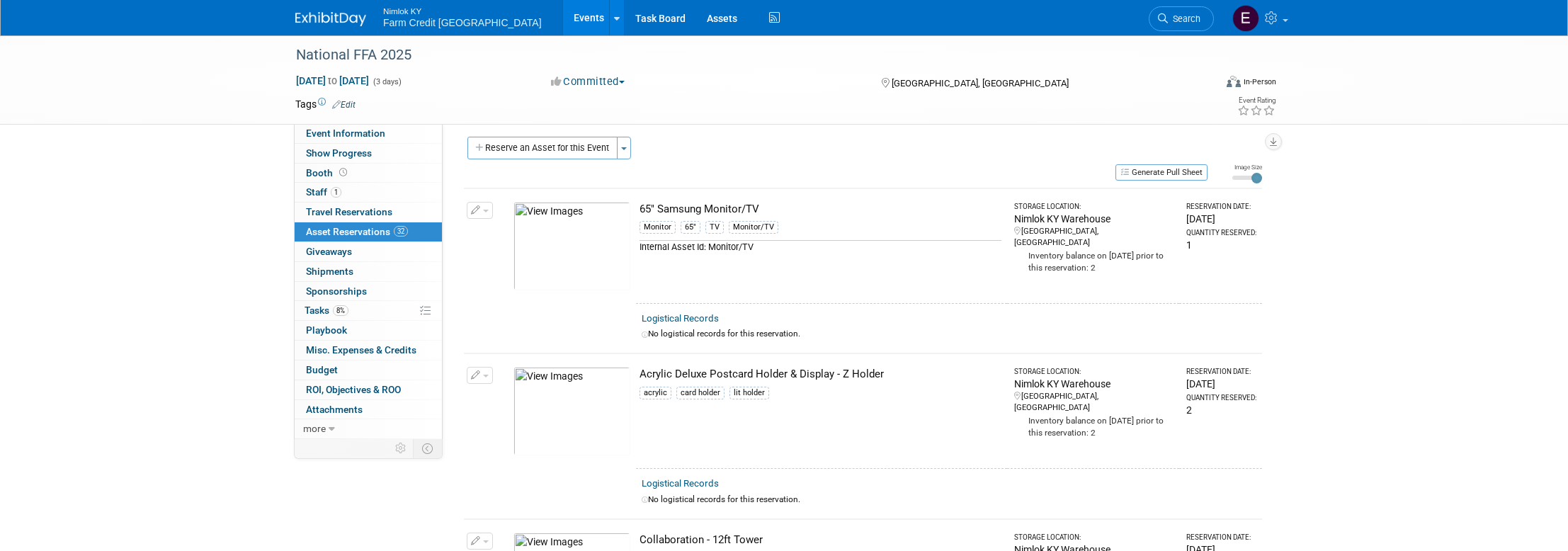
scroll to position [0, 0]
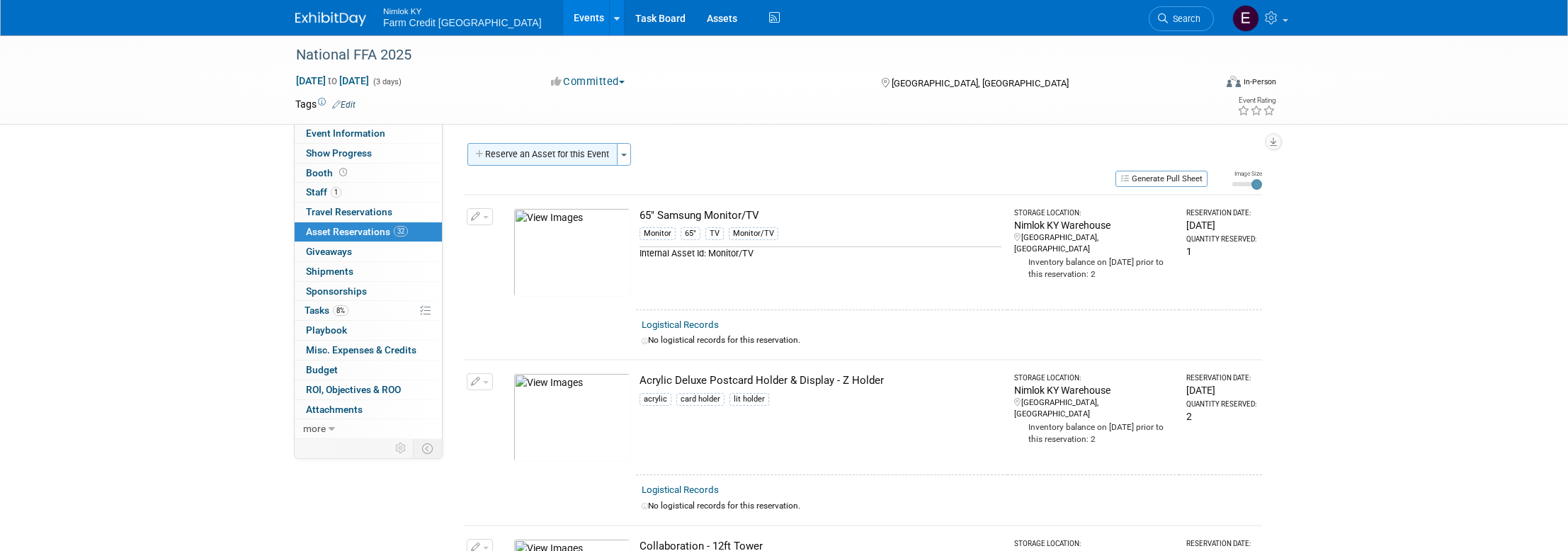
click at [566, 154] on button "Reserve an Asset for this Event" at bounding box center [542, 154] width 150 height 22
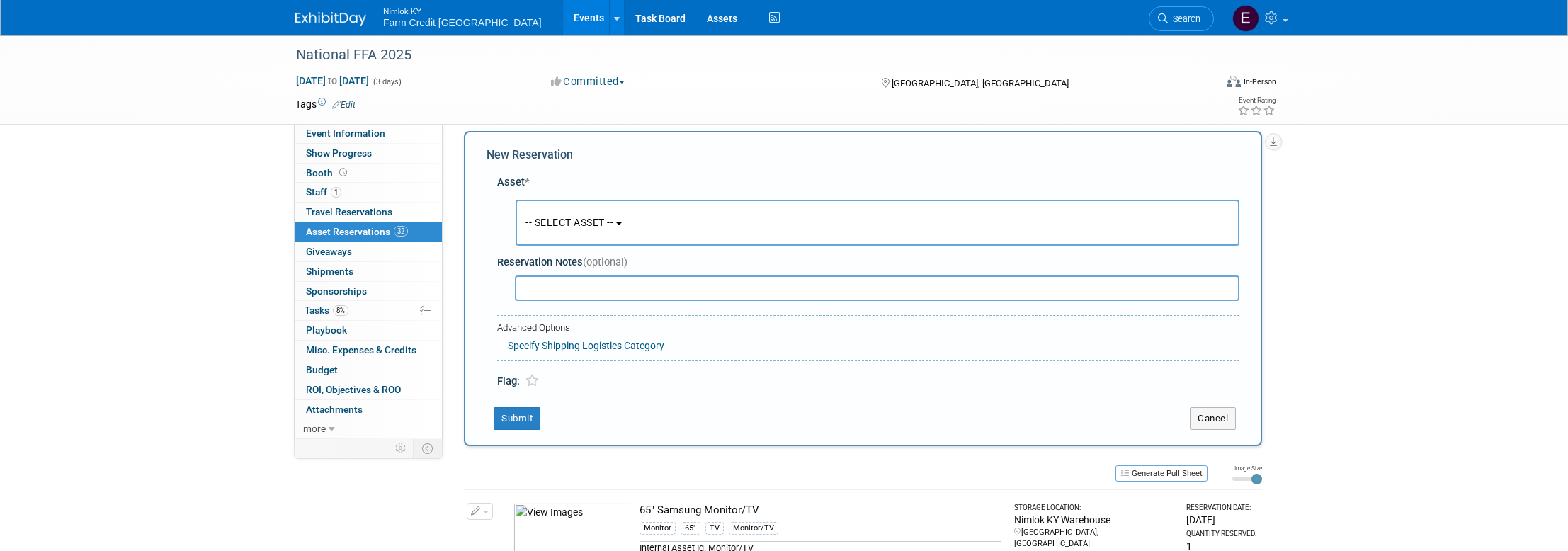
scroll to position [14, 0]
click at [625, 219] on button "-- SELECT ASSET --" at bounding box center [877, 222] width 724 height 46
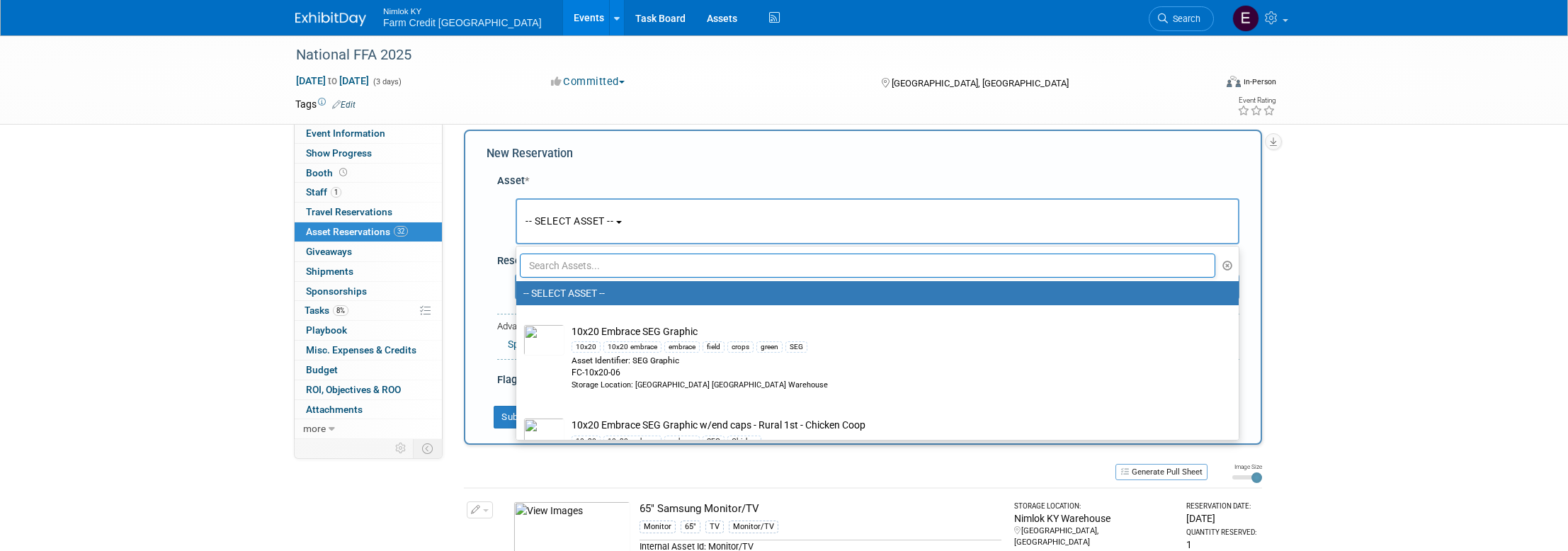
click at [629, 272] on input "text" at bounding box center [867, 266] width 695 height 24
paste input "Collaboration - Graphic - Tower Door 1"
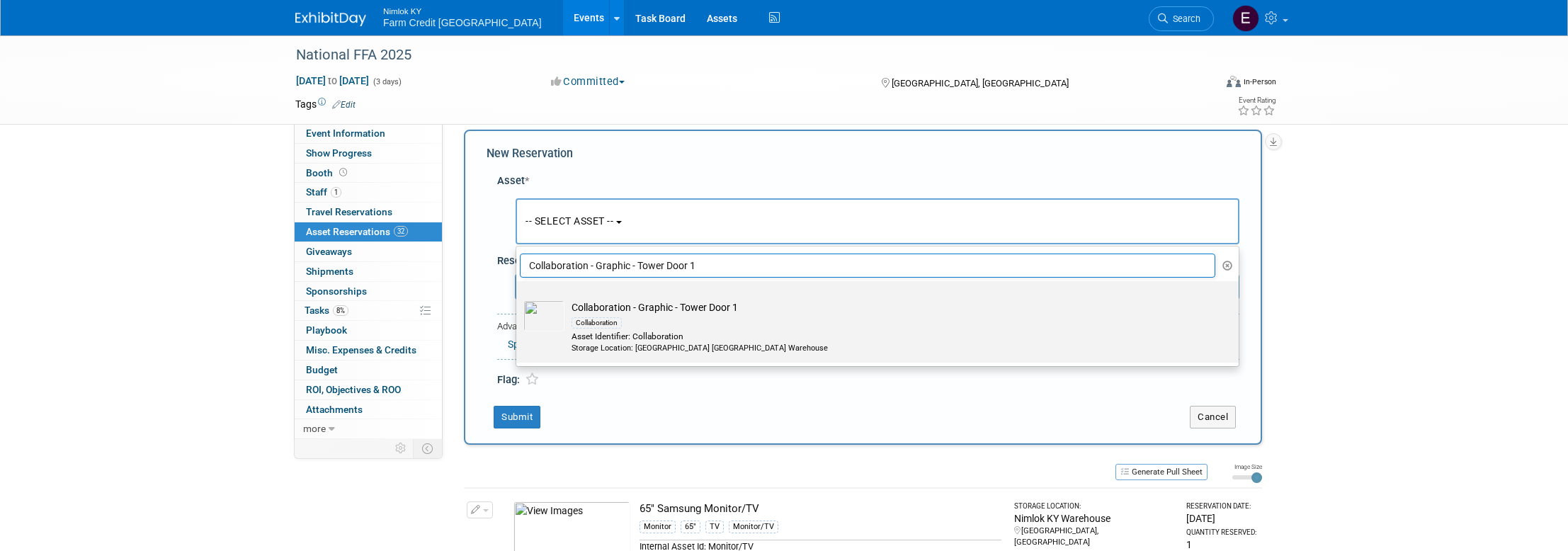
type input "Collaboration - Graphic - Tower Door 1"
click at [541, 314] on img at bounding box center [543, 315] width 41 height 31
click at [518, 298] on input "Collaboration - Graphic - Tower Door 1 Collaboration Asset Identifier: Collabor…" at bounding box center [514, 293] width 10 height 10
select select "10716185"
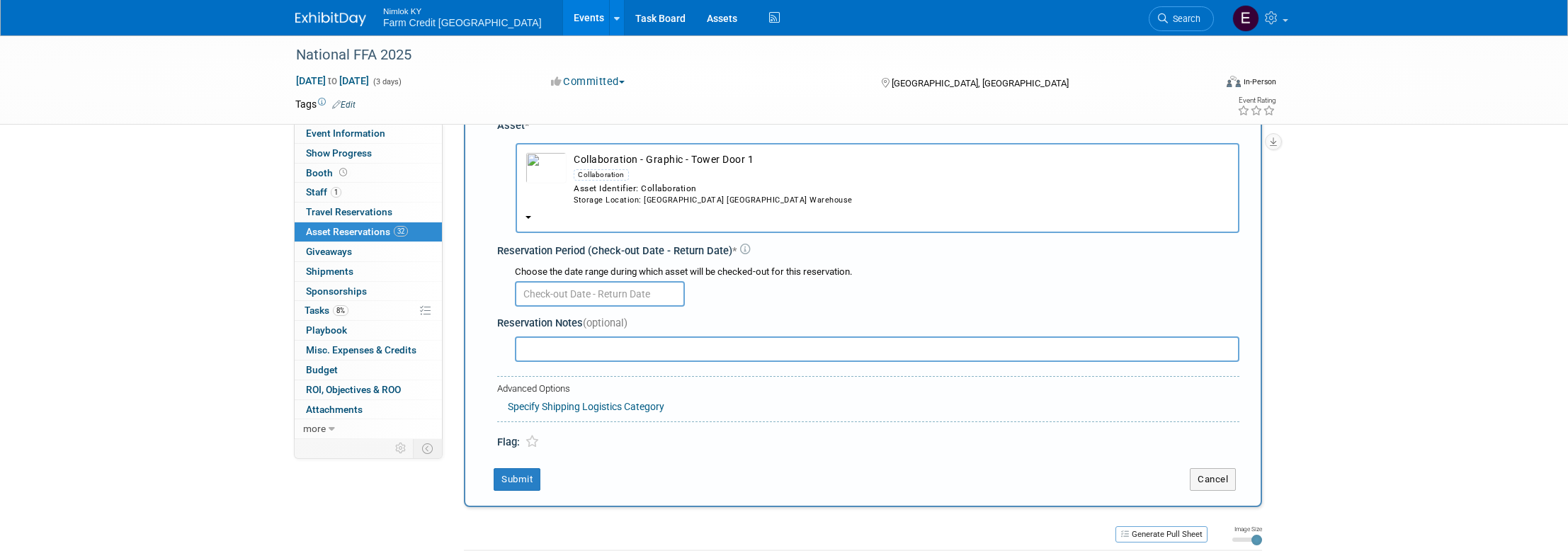
scroll to position [0, 0]
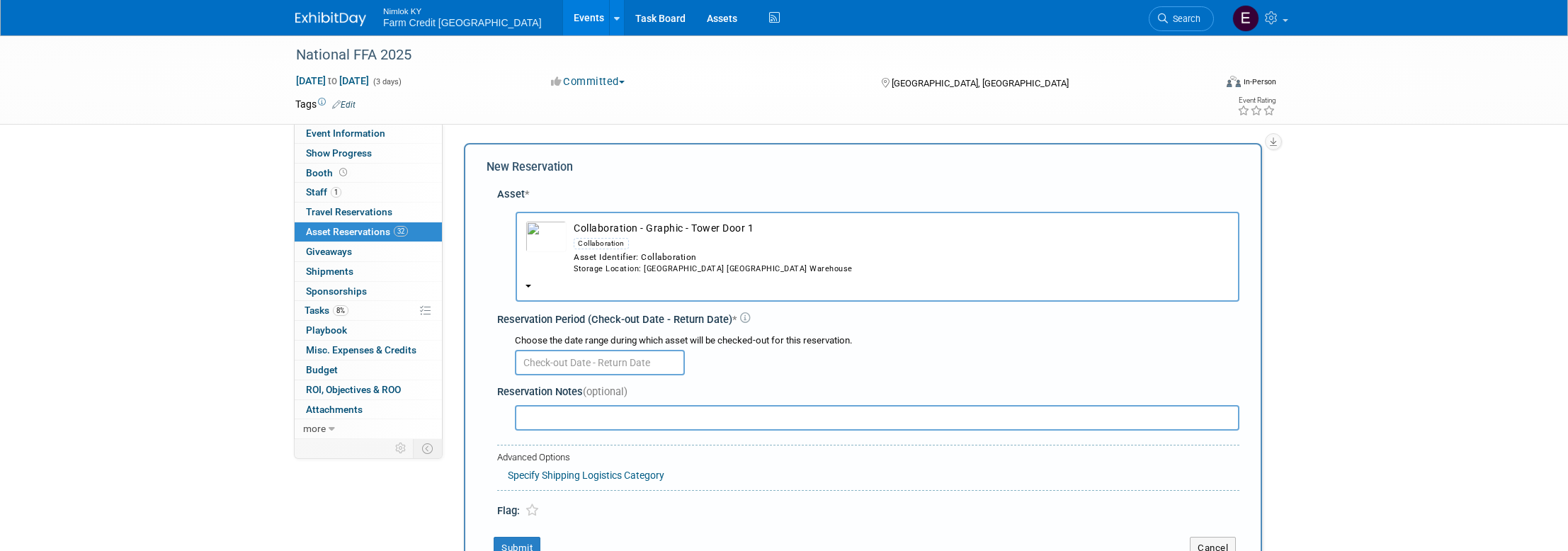
click at [626, 353] on input "text" at bounding box center [600, 362] width 170 height 26
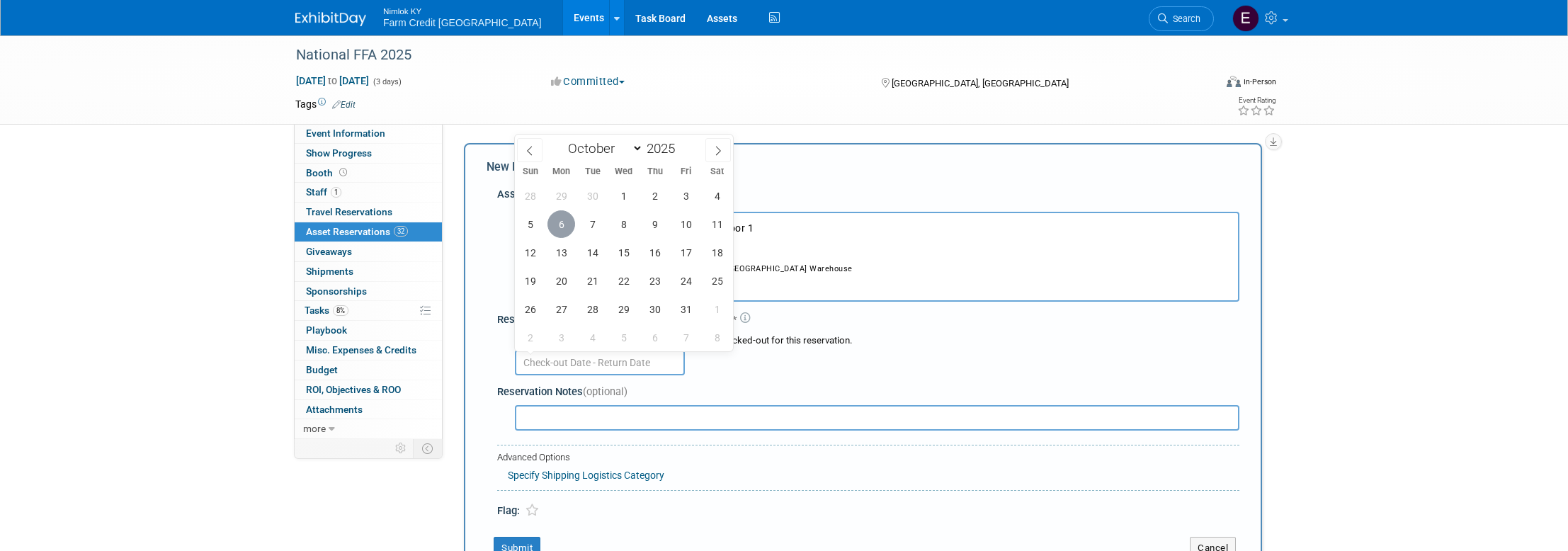
click at [561, 221] on span "6" at bounding box center [561, 224] width 28 height 28
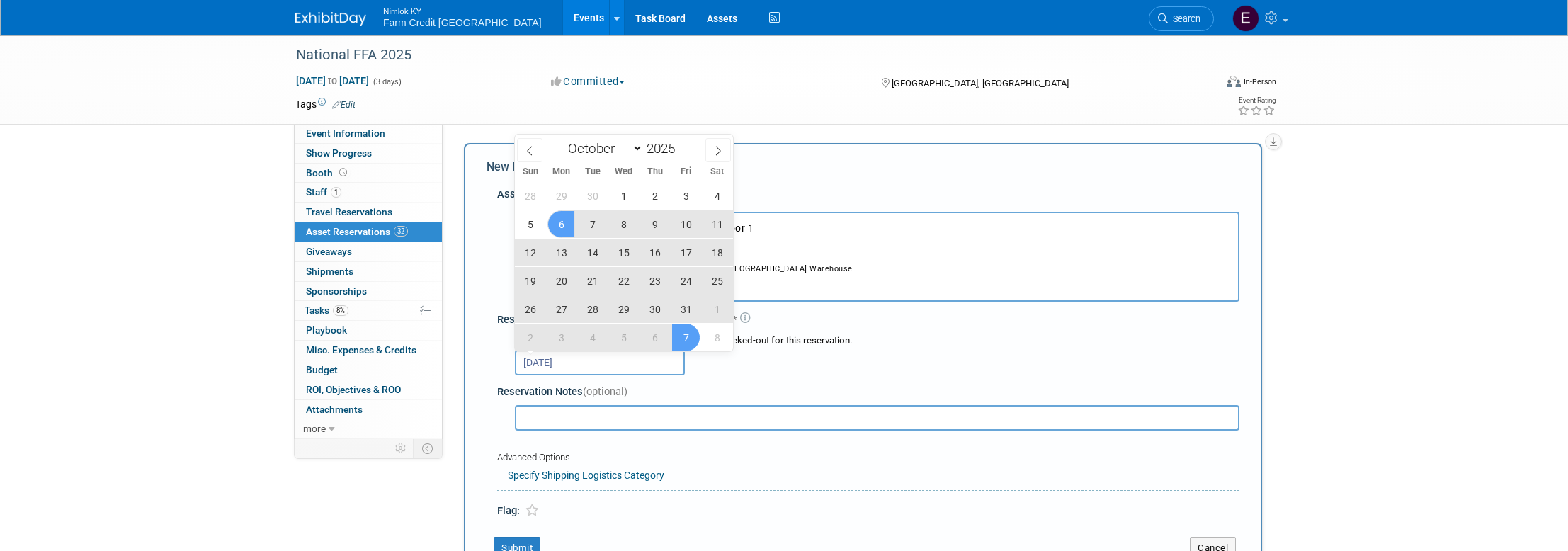
click at [682, 328] on span "7" at bounding box center [686, 337] width 28 height 28
type input "[DATE] to [DATE]"
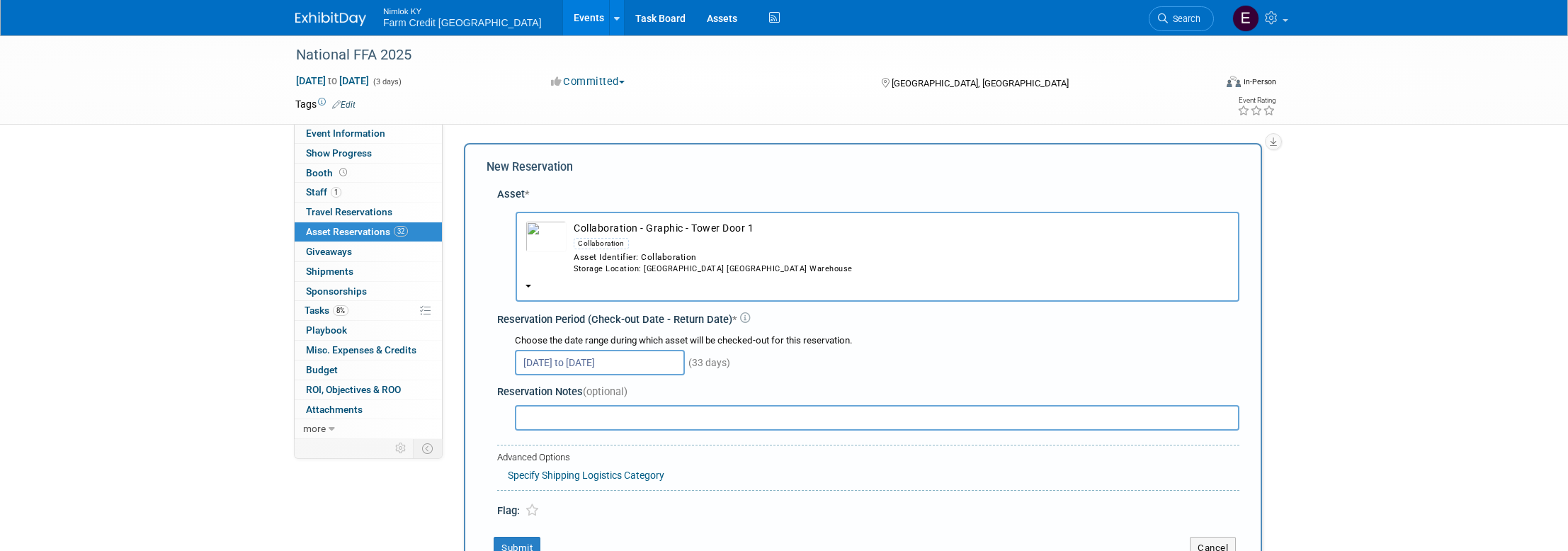
click at [930, 349] on div "[DATE] to [DATE] (33 days)" at bounding box center [878, 361] width 725 height 28
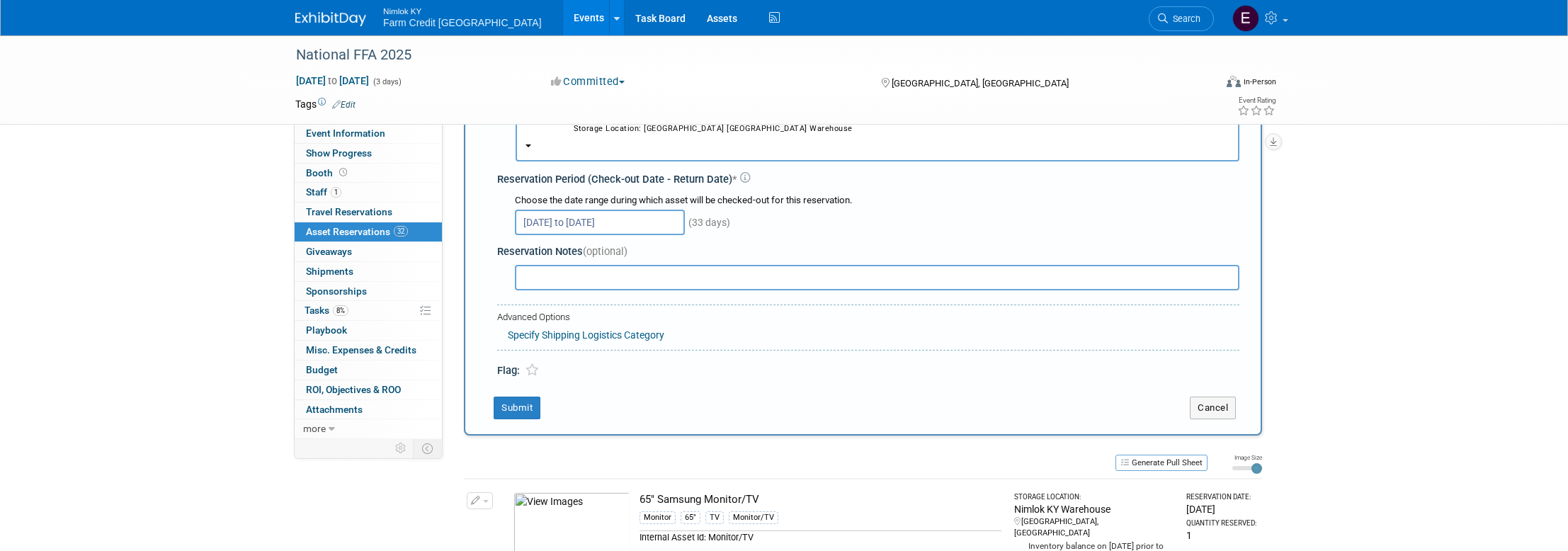
scroll to position [146, 0]
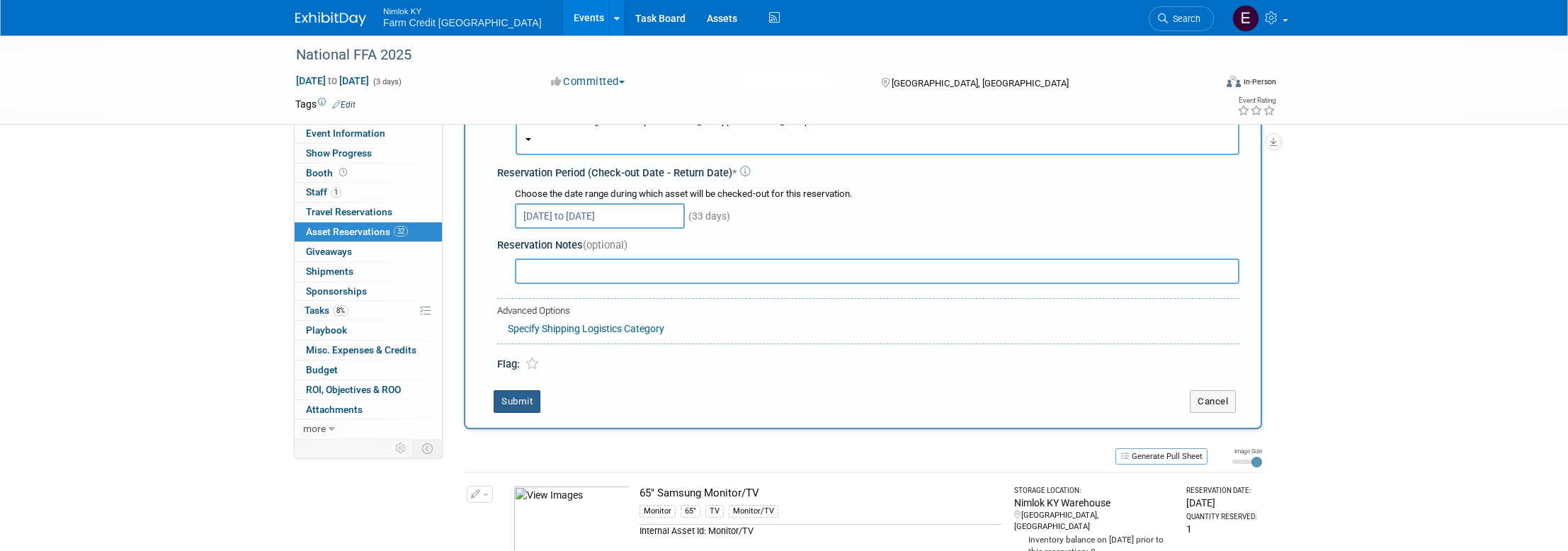
click at [527, 392] on button "Submit" at bounding box center [517, 401] width 46 height 22
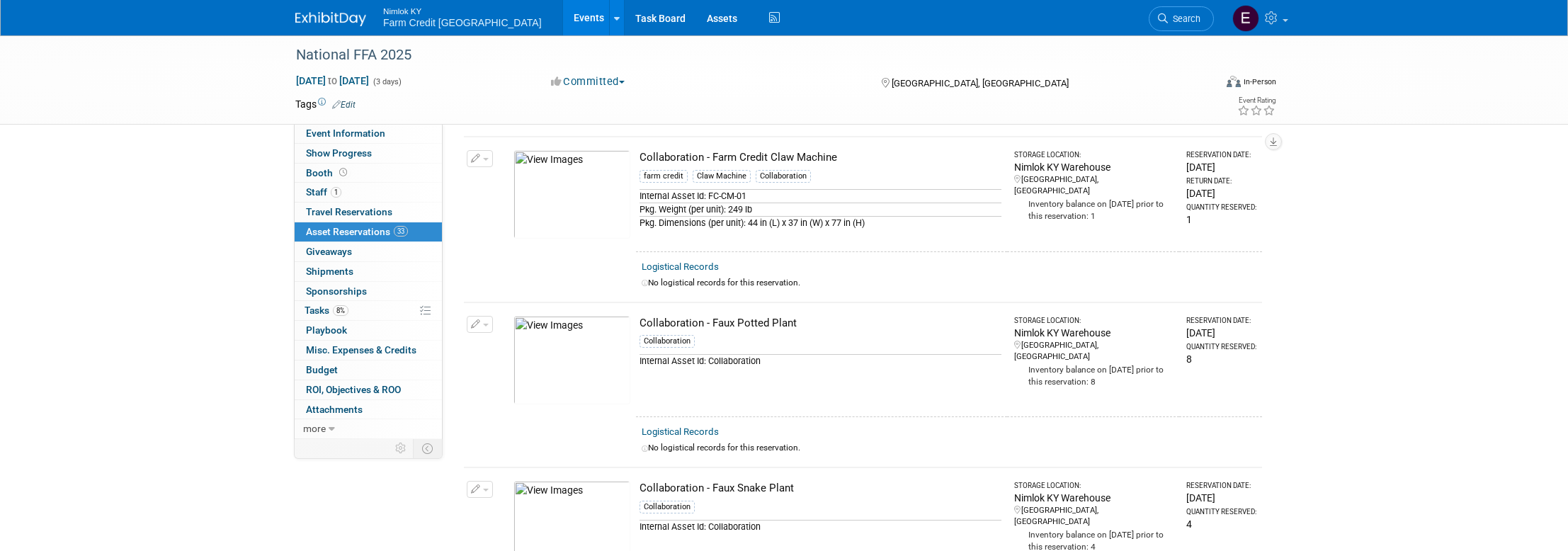
scroll to position [0, 0]
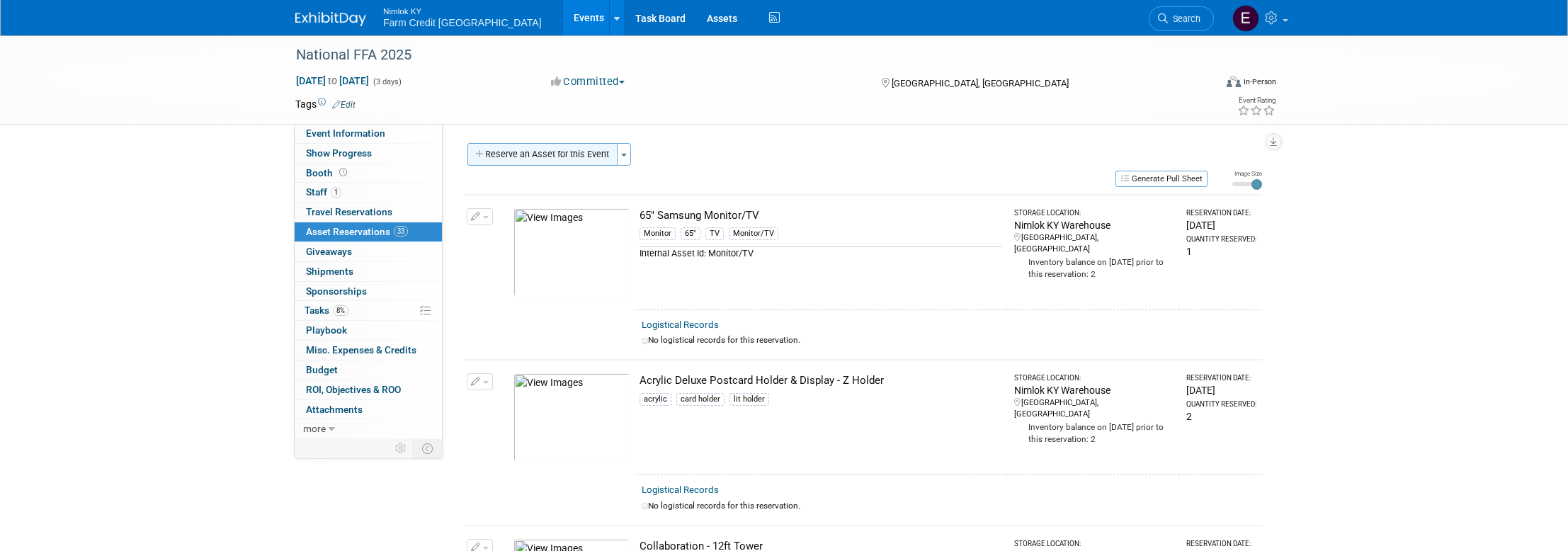
click at [542, 161] on button "Reserve an Asset for this Event" at bounding box center [542, 154] width 150 height 22
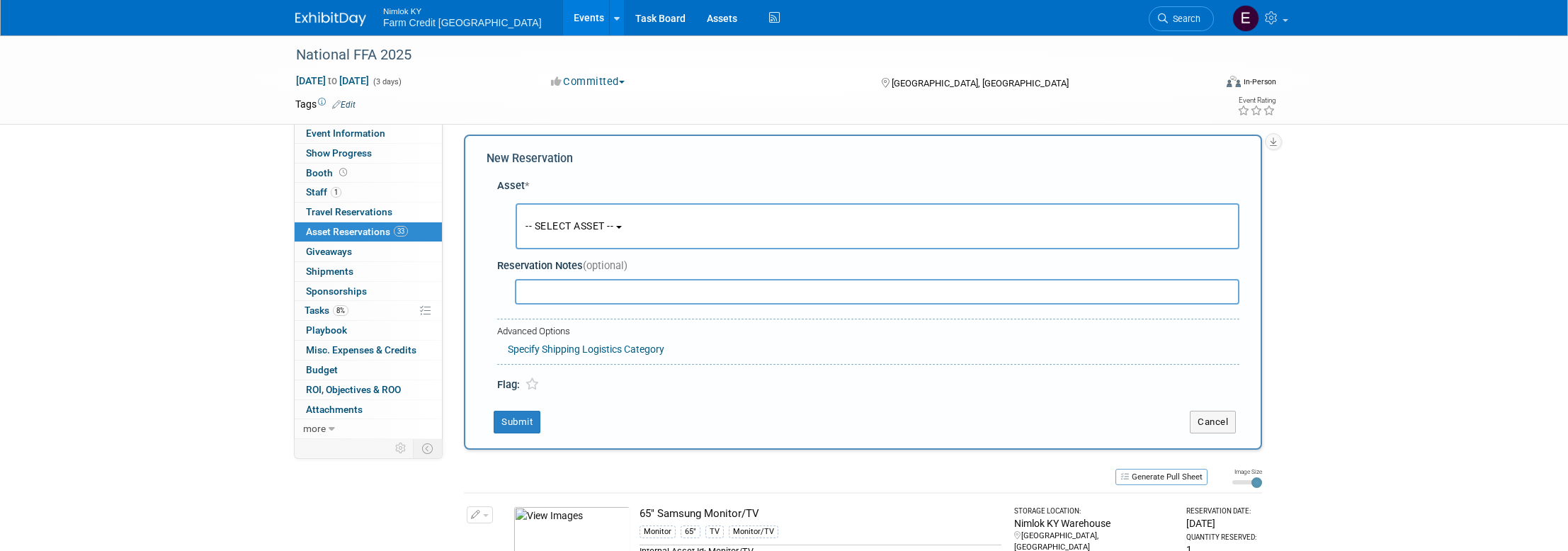
scroll to position [14, 0]
click at [622, 228] on button "-- SELECT ASSET --" at bounding box center [877, 222] width 724 height 46
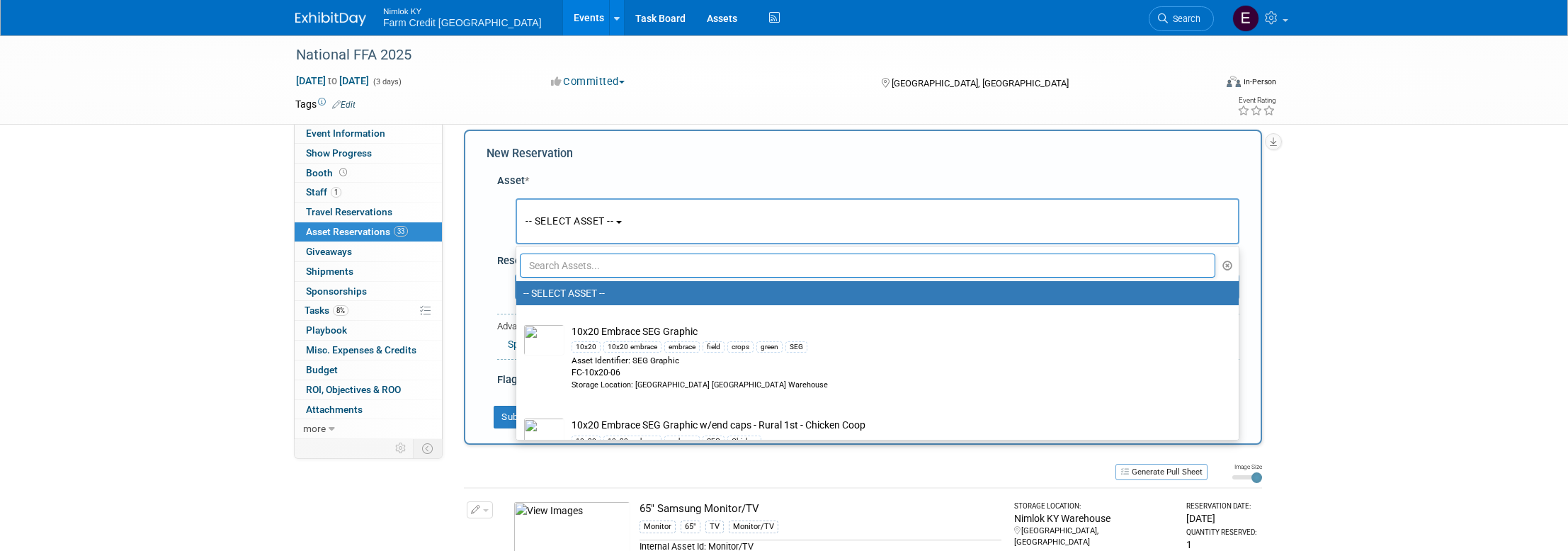
click at [644, 274] on input "text" at bounding box center [867, 266] width 695 height 24
paste input "Collaboration - Graphic - Tower Door 2"
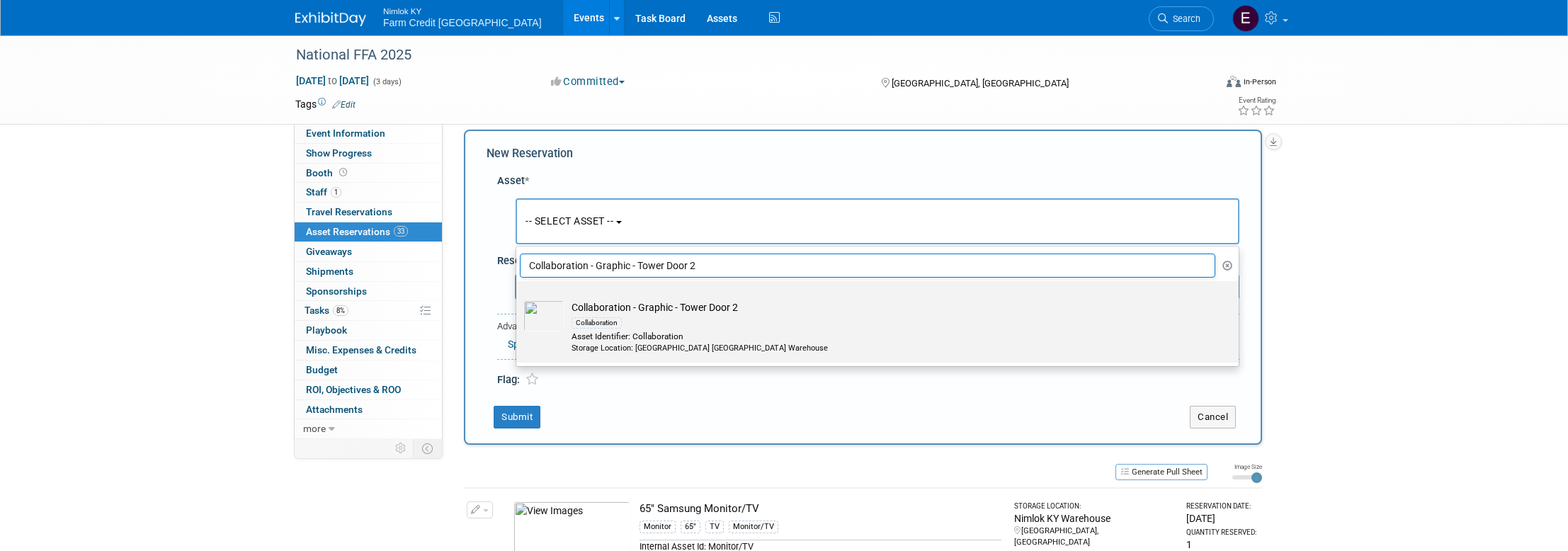
type input "Collaboration - Graphic - Tower Door 2"
click at [540, 325] on img at bounding box center [543, 315] width 41 height 31
click at [518, 298] on input "Collaboration - Graphic - Tower Door 2 Collaboration Asset Identifier: Collabor…" at bounding box center [514, 293] width 10 height 10
select select "10716186"
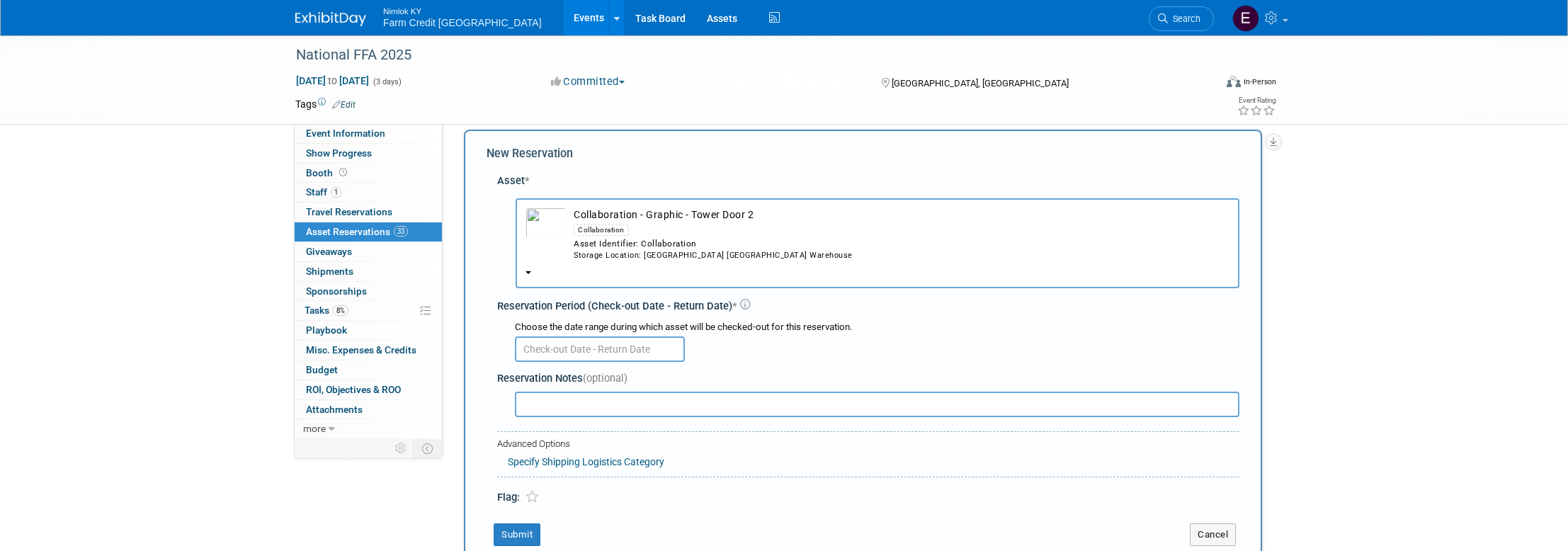
click at [553, 349] on input "text" at bounding box center [600, 349] width 170 height 26
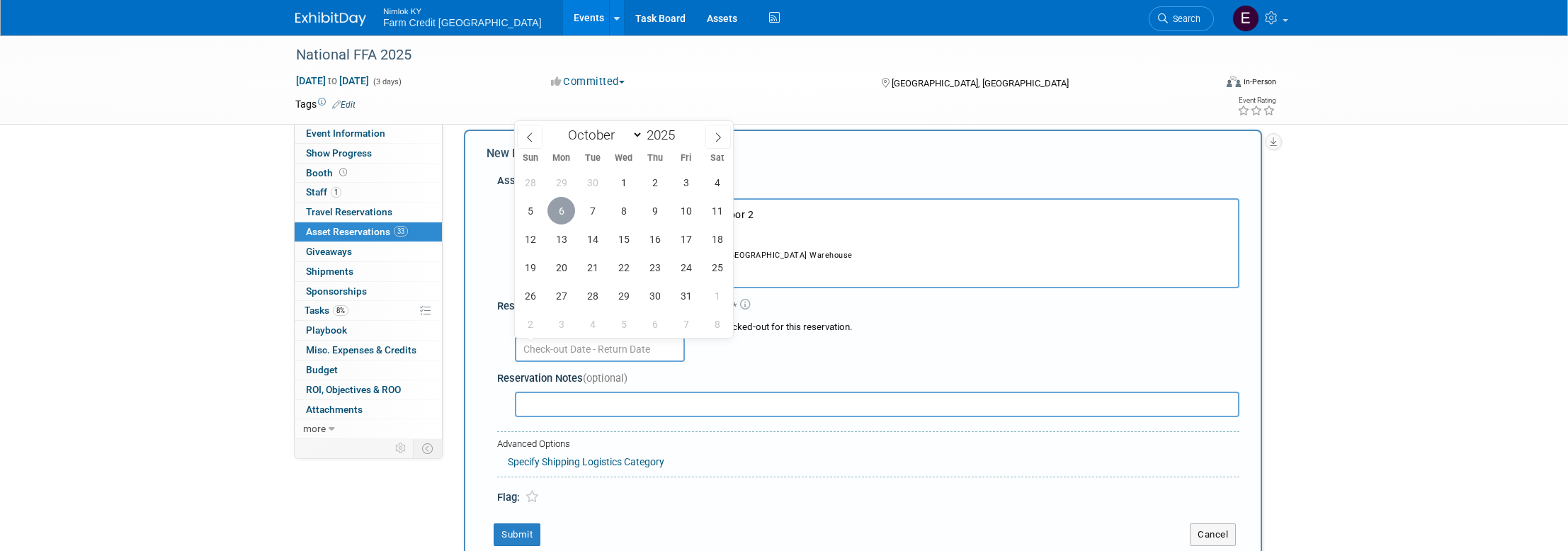
click at [570, 215] on span "6" at bounding box center [561, 210] width 28 height 28
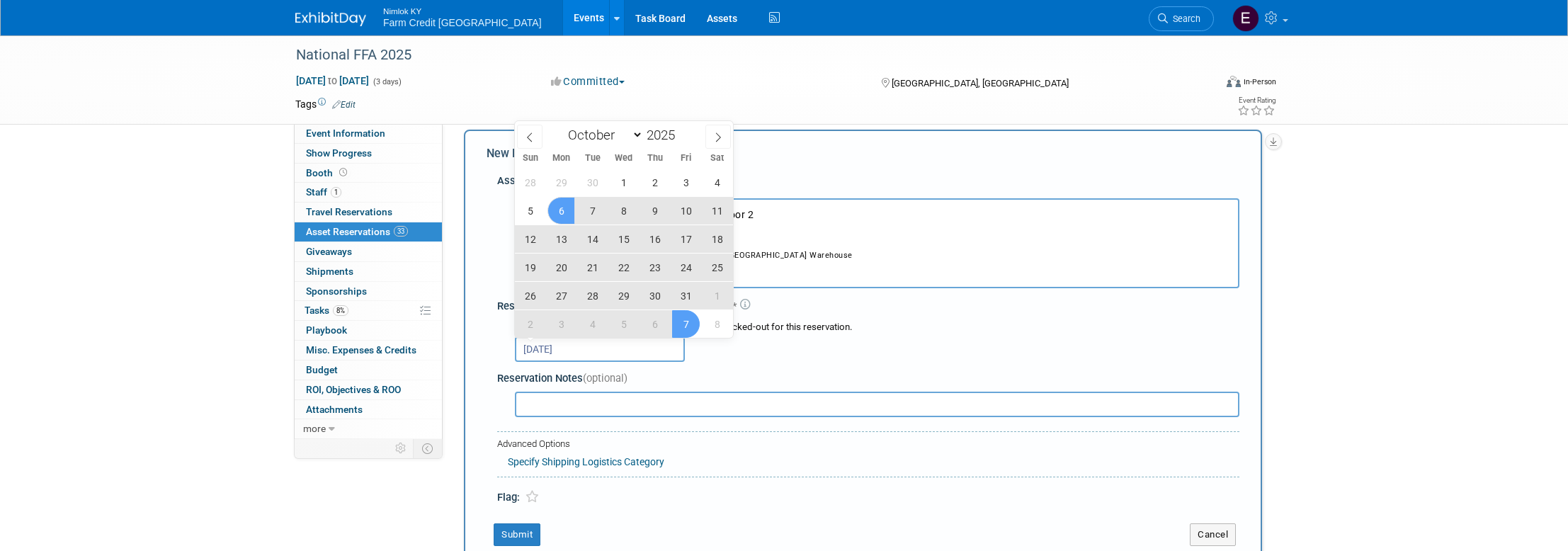
click at [689, 320] on span "7" at bounding box center [686, 324] width 28 height 28
type input "[DATE] to [DATE]"
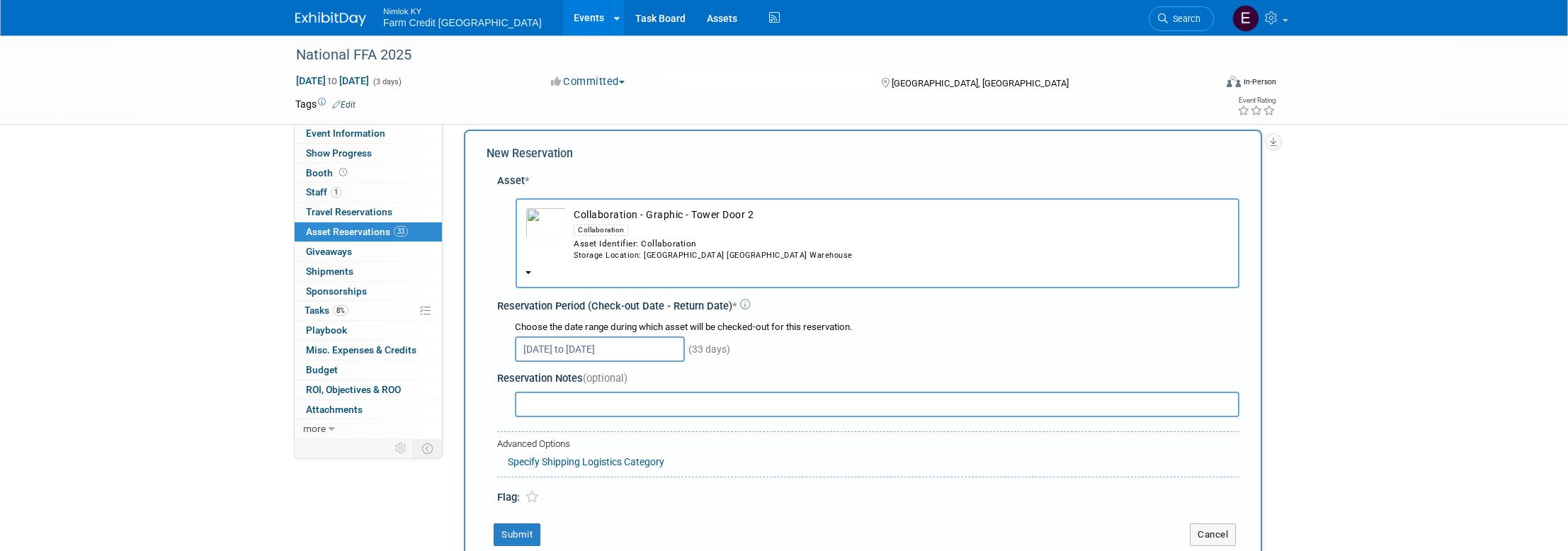
click at [805, 357] on div "[DATE] to [DATE] (33 days)" at bounding box center [878, 348] width 725 height 28
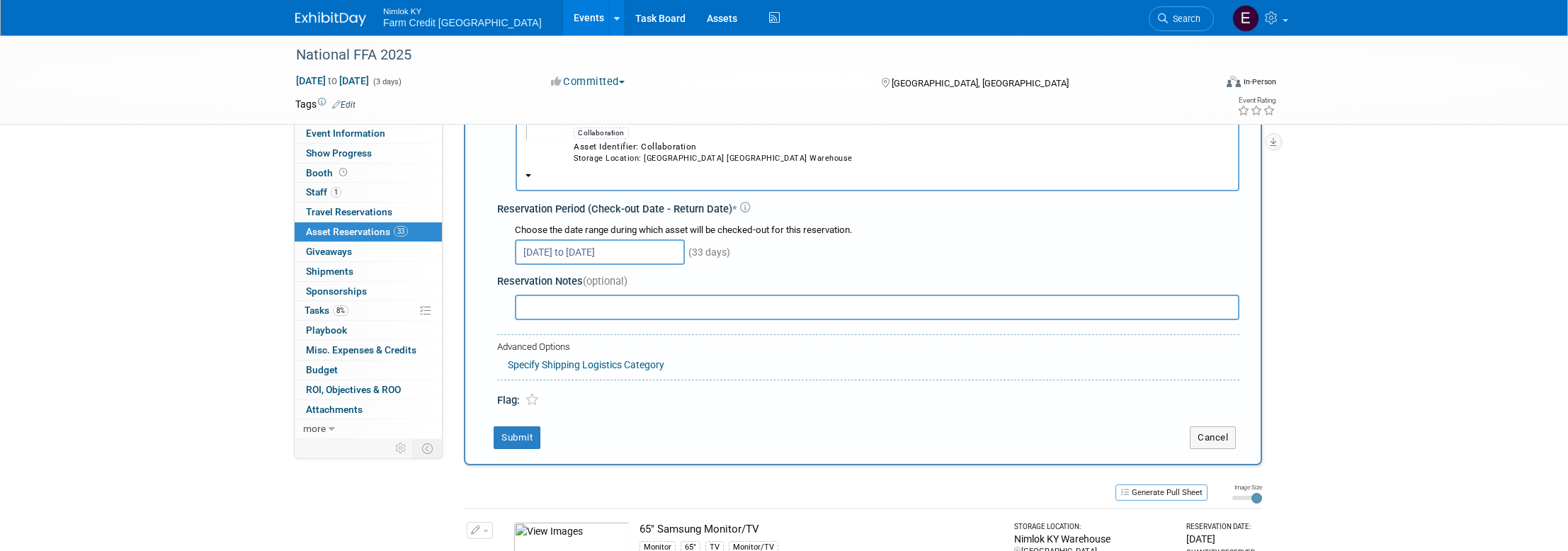
scroll to position [127, 0]
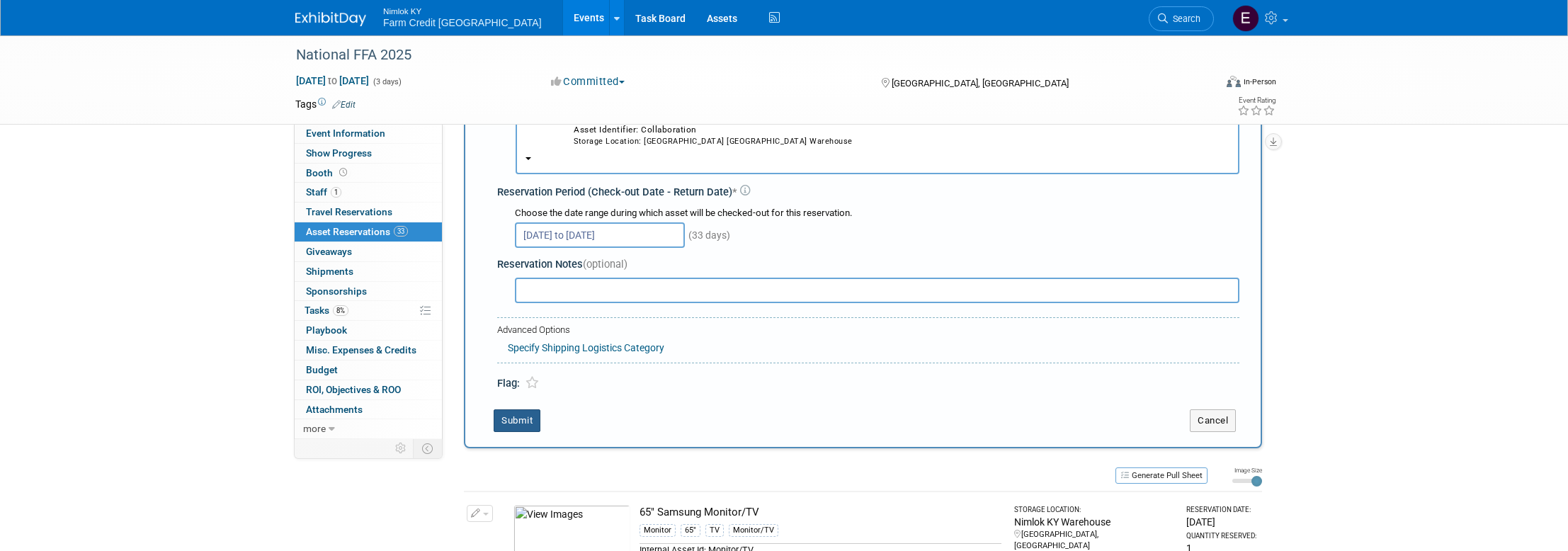
click at [530, 413] on button "Submit" at bounding box center [517, 421] width 46 height 22
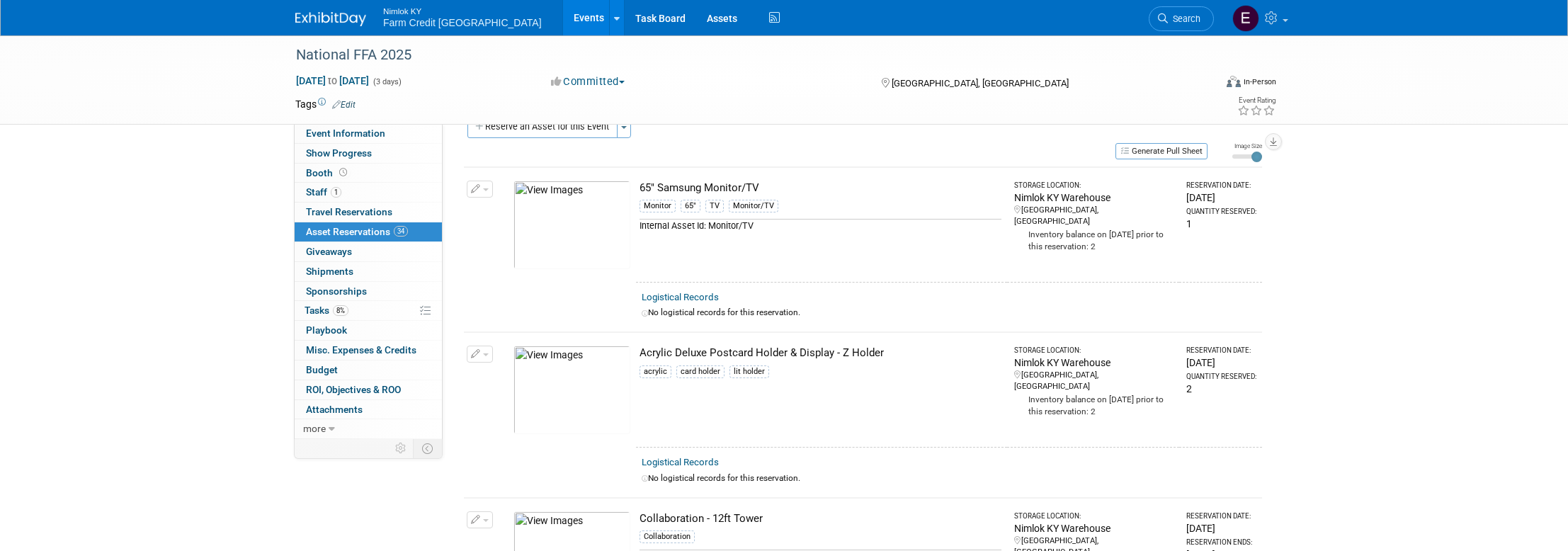
scroll to position [0, 0]
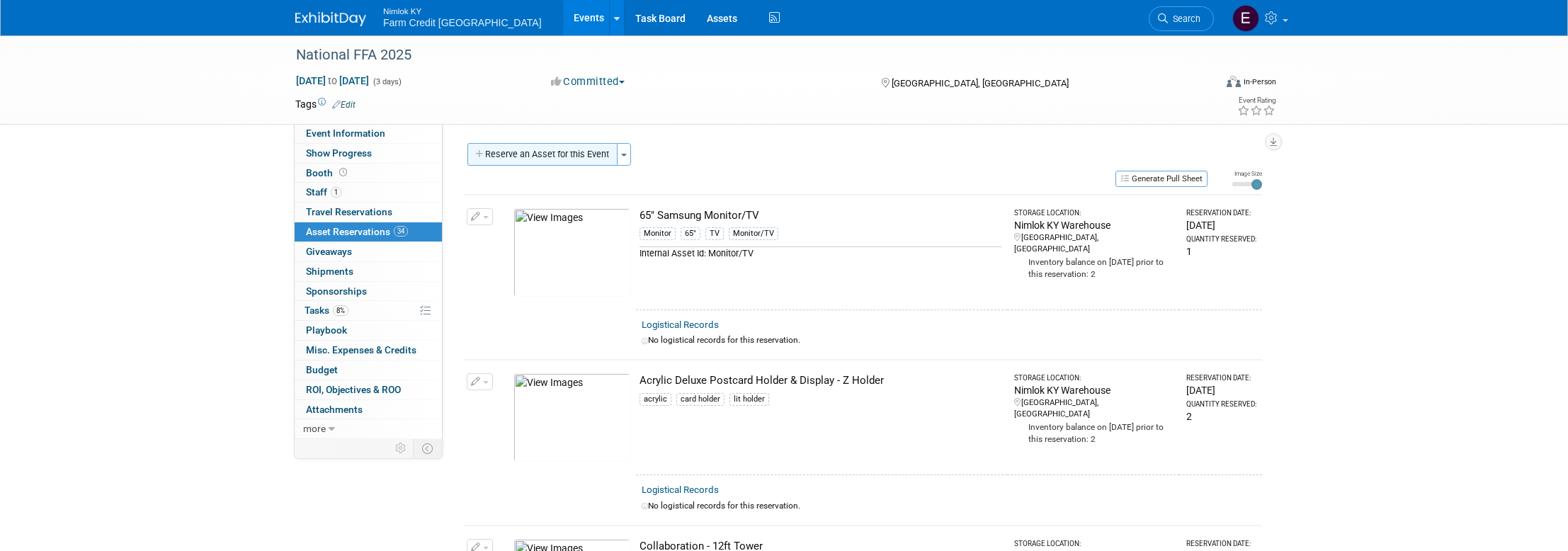
click at [566, 156] on button "Reserve an Asset for this Event" at bounding box center [542, 154] width 150 height 22
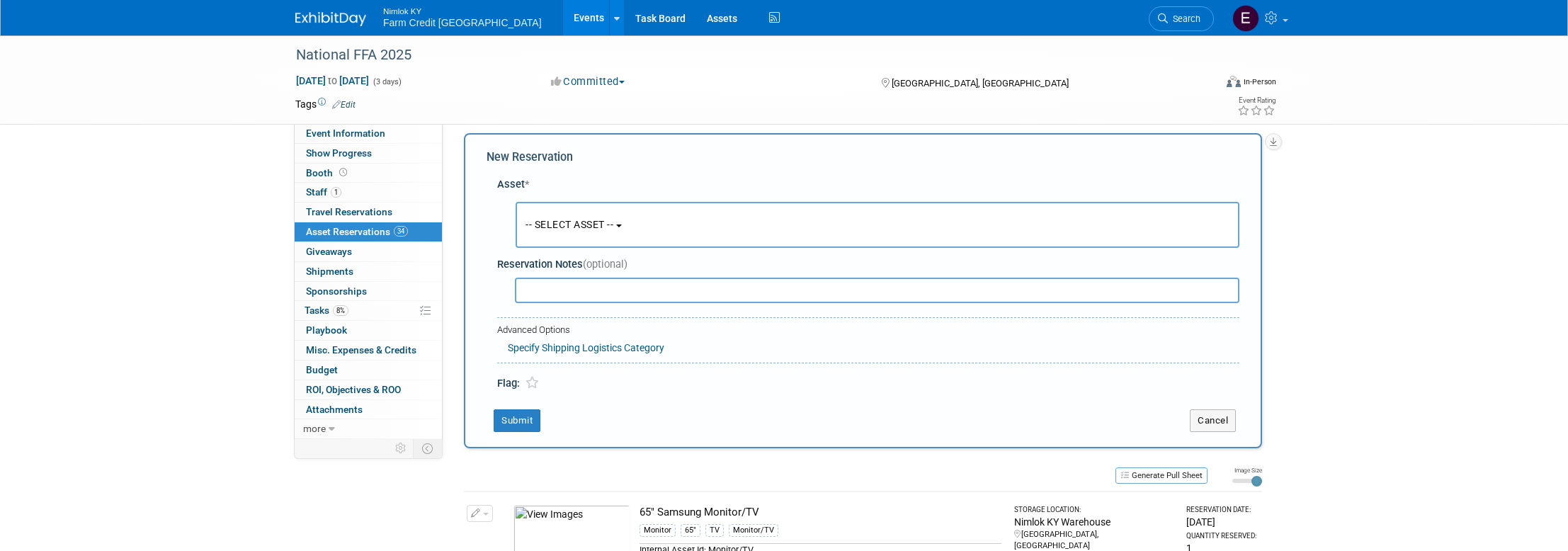
scroll to position [14, 0]
click at [642, 202] on button "-- SELECT ASSET --" at bounding box center [877, 222] width 724 height 46
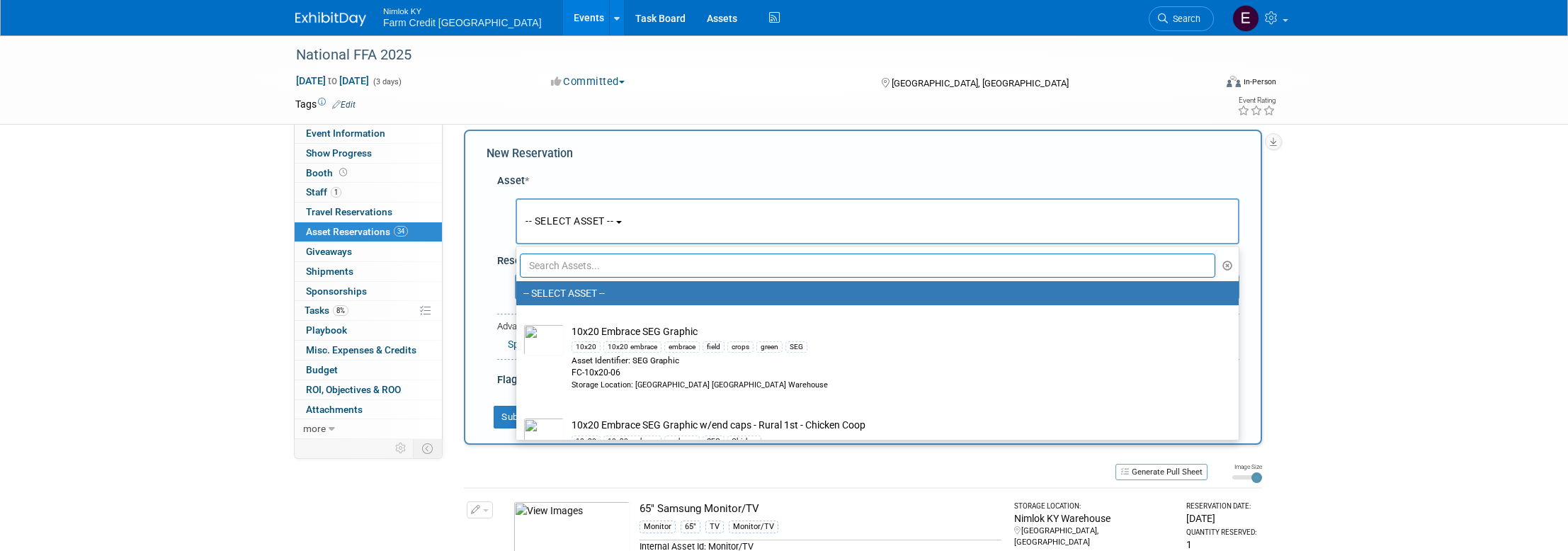
click at [654, 264] on input "text" at bounding box center [867, 266] width 695 height 24
paste input "Collaboration - Graphic - Tower Door cutout"
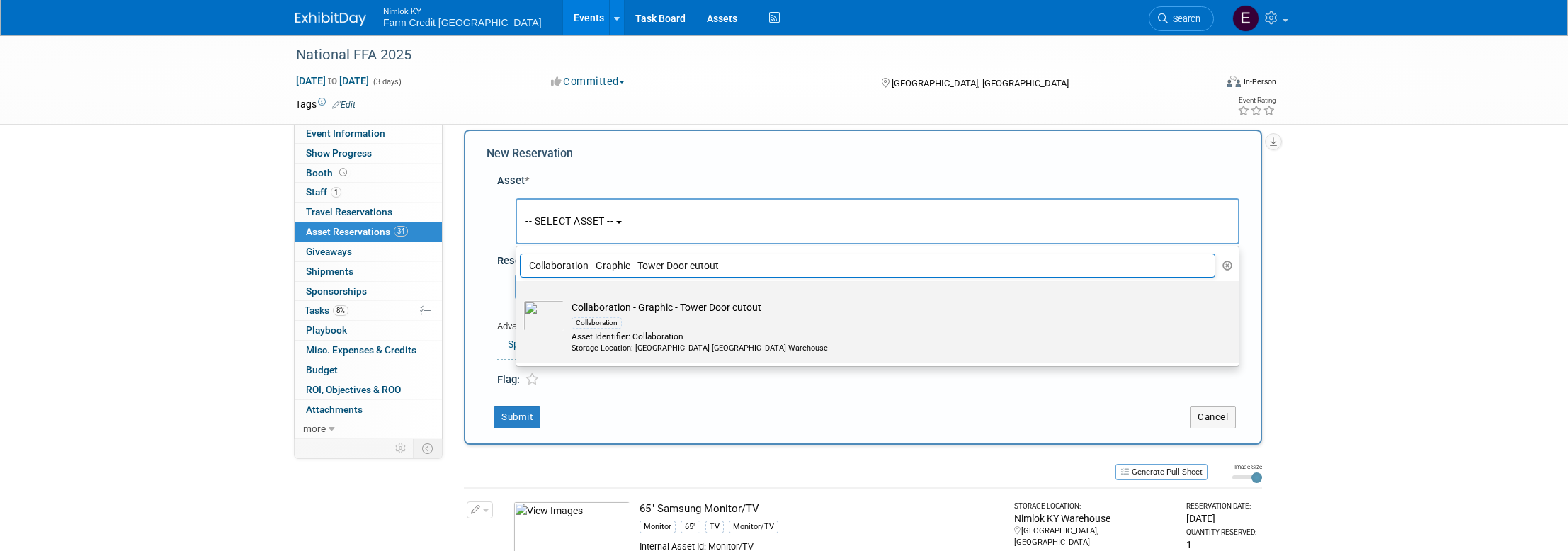
type input "Collaboration - Graphic - Tower Door cutout"
click at [546, 317] on img at bounding box center [543, 315] width 41 height 31
click at [518, 298] on input "Collaboration - Graphic - Tower Door cutout Collaboration Asset Identifier: Col…" at bounding box center [514, 293] width 10 height 10
select select "10716187"
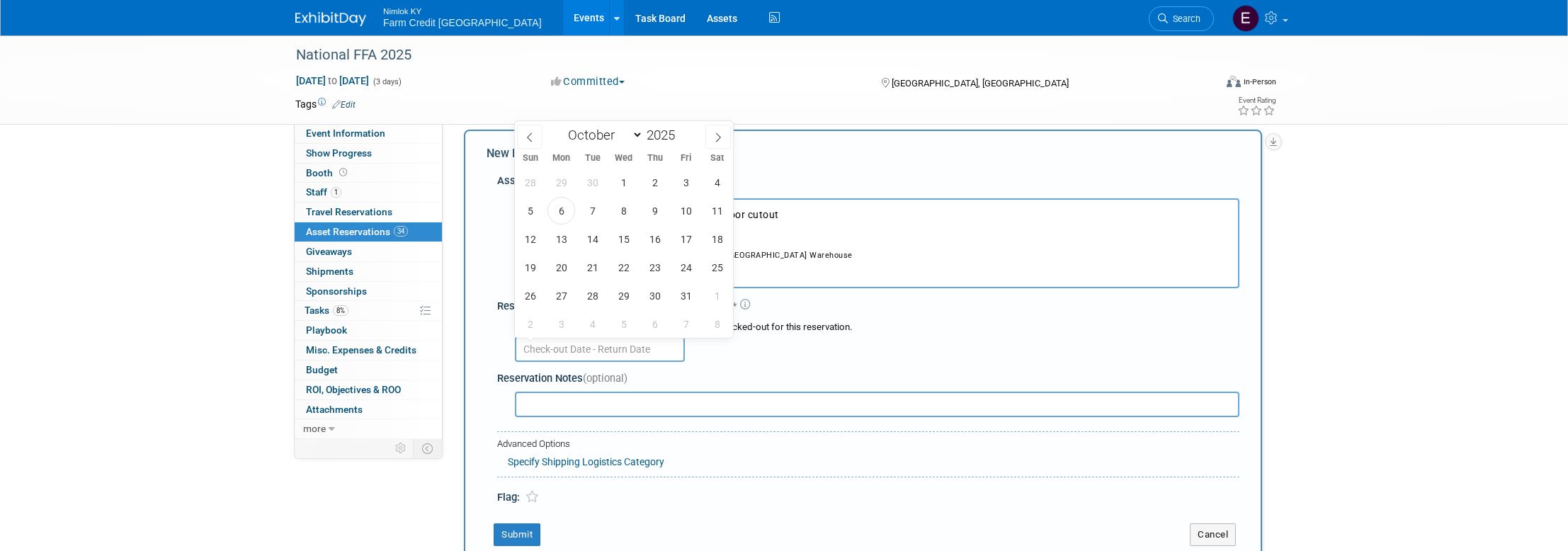
click at [555, 353] on input "text" at bounding box center [600, 349] width 170 height 26
click at [566, 218] on span "6" at bounding box center [561, 210] width 28 height 28
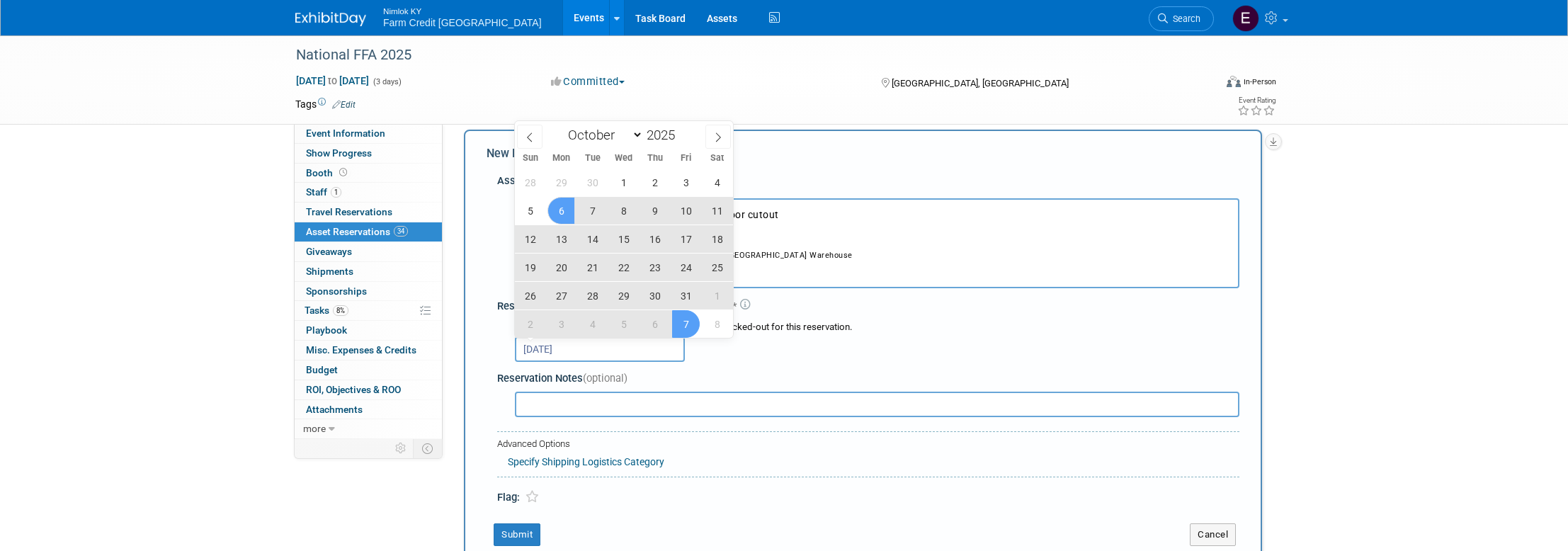
click at [686, 323] on span "7" at bounding box center [686, 324] width 28 height 28
type input "[DATE] to [DATE]"
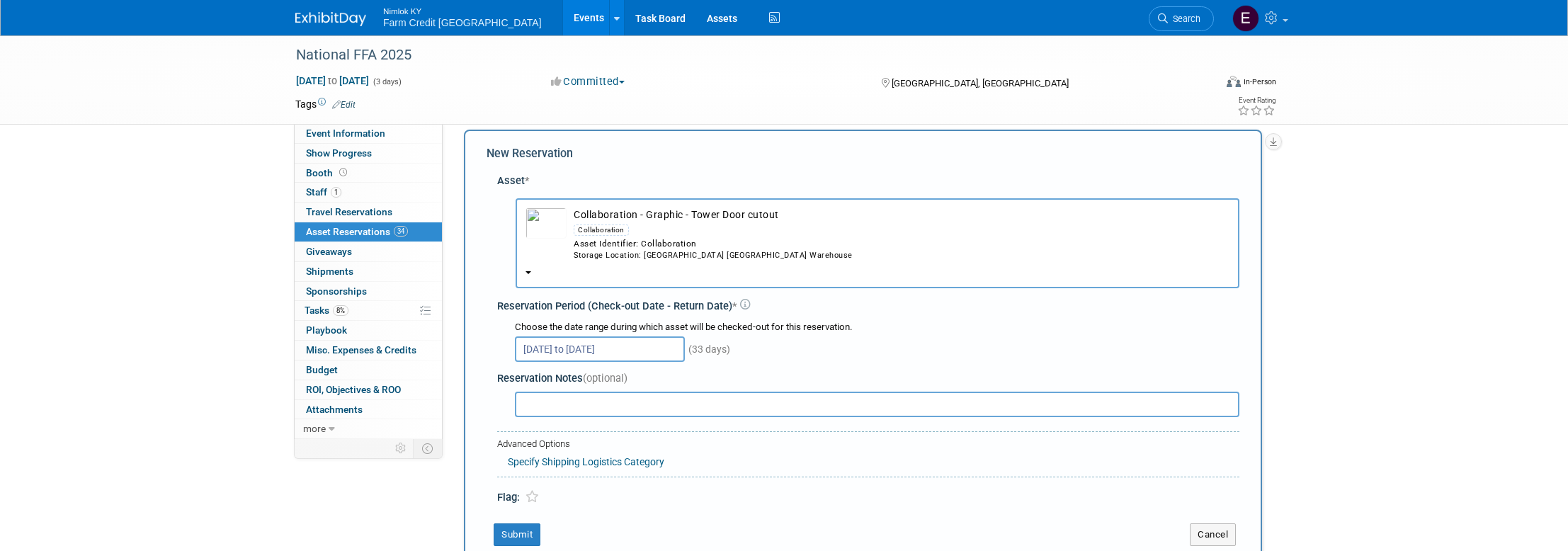
click at [849, 347] on div "[DATE] to [DATE] (33 days)" at bounding box center [878, 348] width 725 height 28
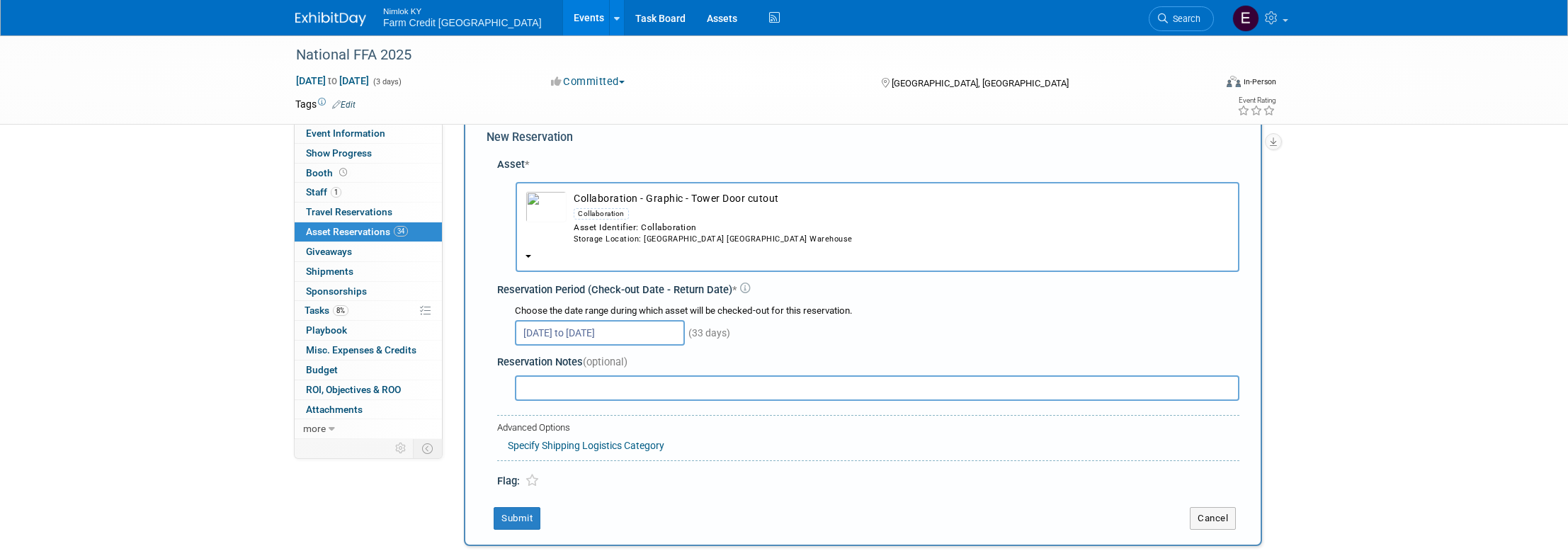
scroll to position [18, 0]
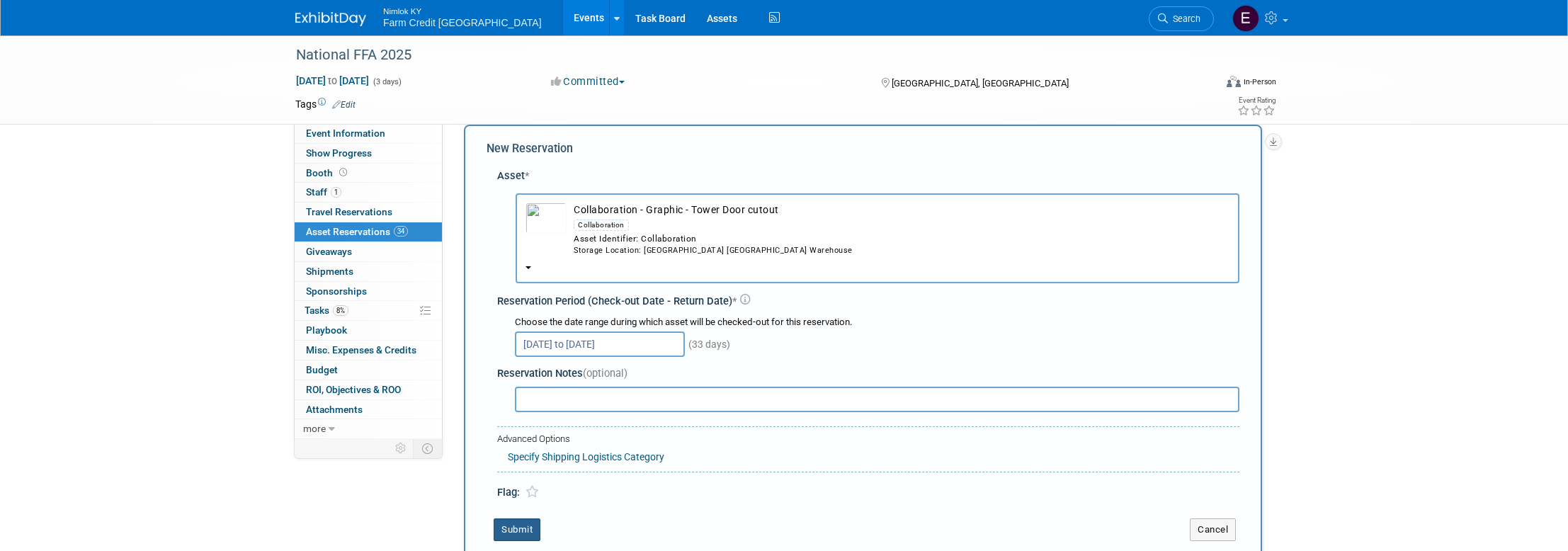
click at [517, 527] on button "Submit" at bounding box center [517, 529] width 46 height 22
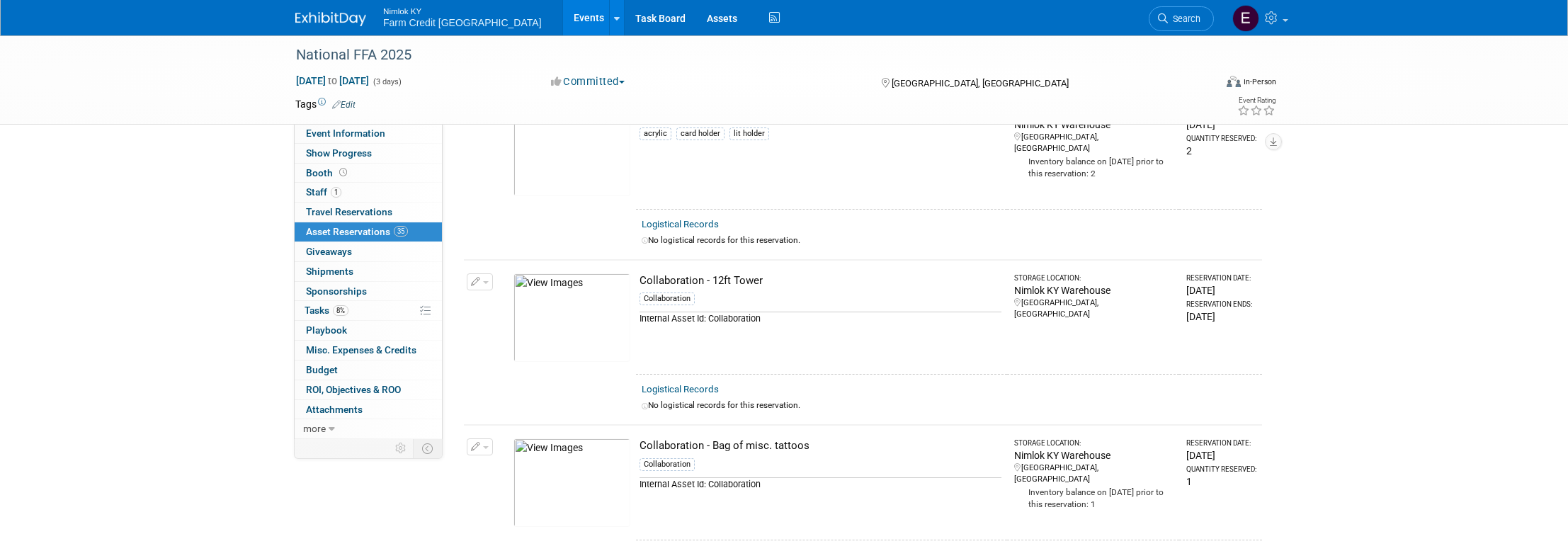
scroll to position [0, 0]
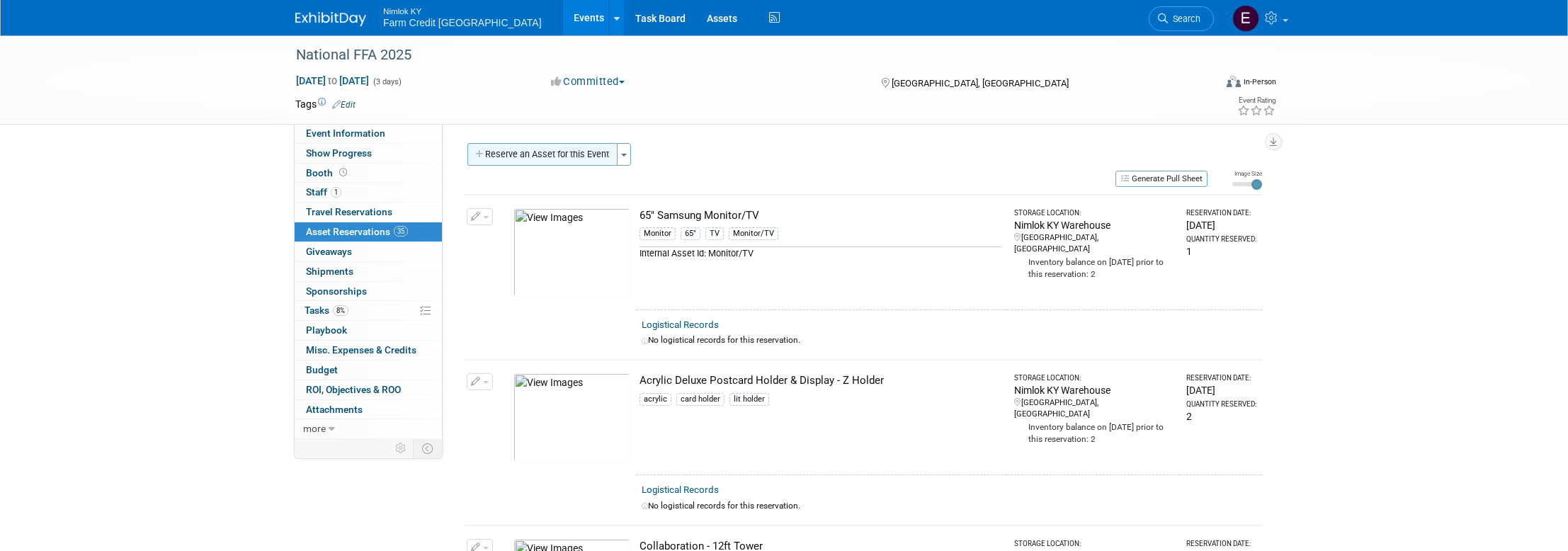
click at [558, 146] on button "Reserve an Asset for this Event" at bounding box center [542, 154] width 150 height 22
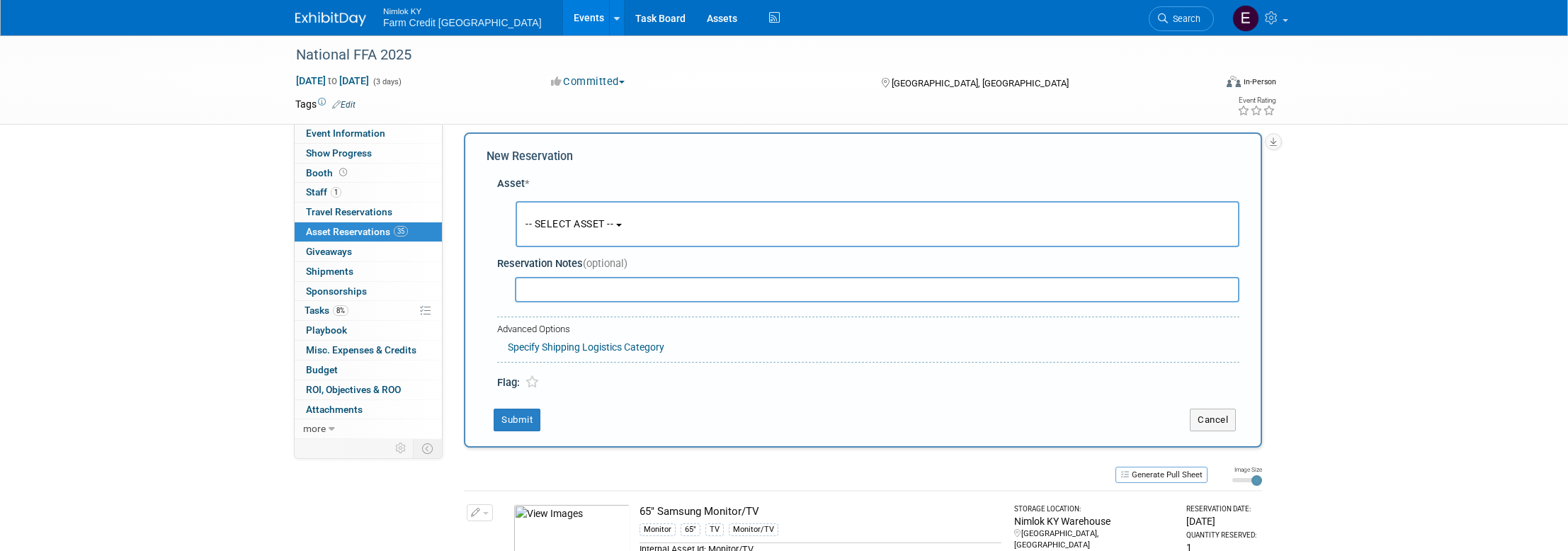
scroll to position [14, 0]
click at [614, 218] on span "-- SELECT ASSET --" at bounding box center [570, 221] width 88 height 11
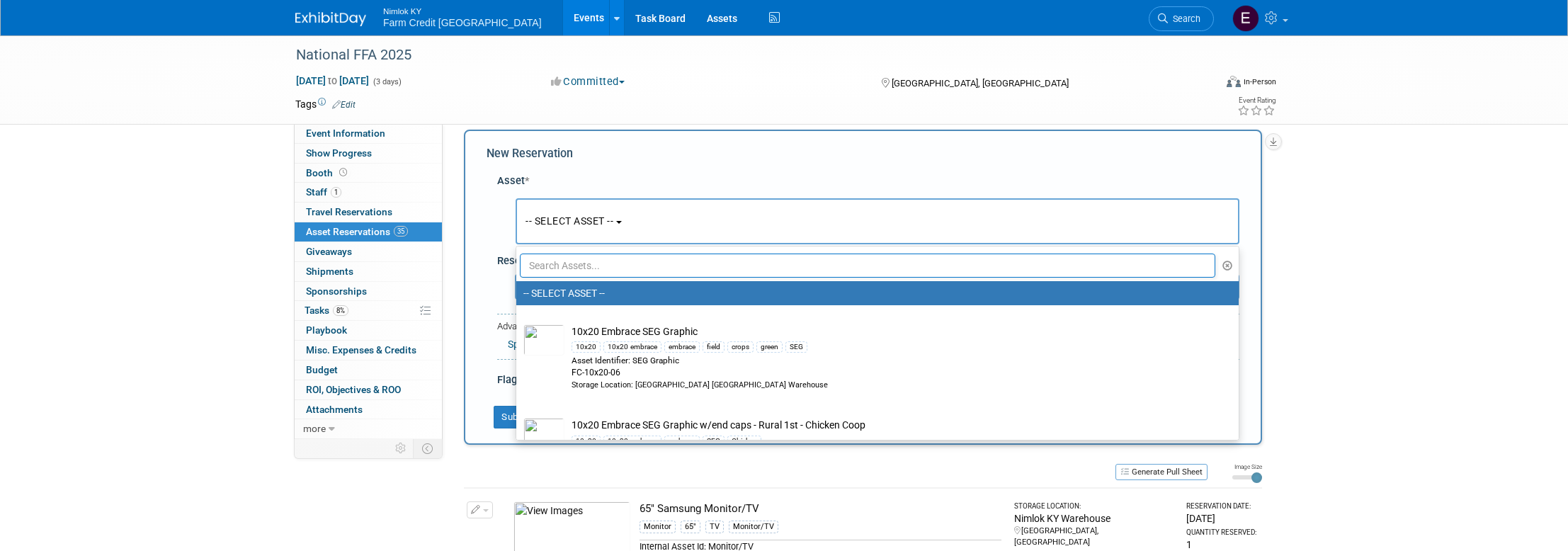
click at [617, 271] on input "text" at bounding box center [867, 266] width 695 height 24
paste input "Collaboration - Graphic - Tower Top"
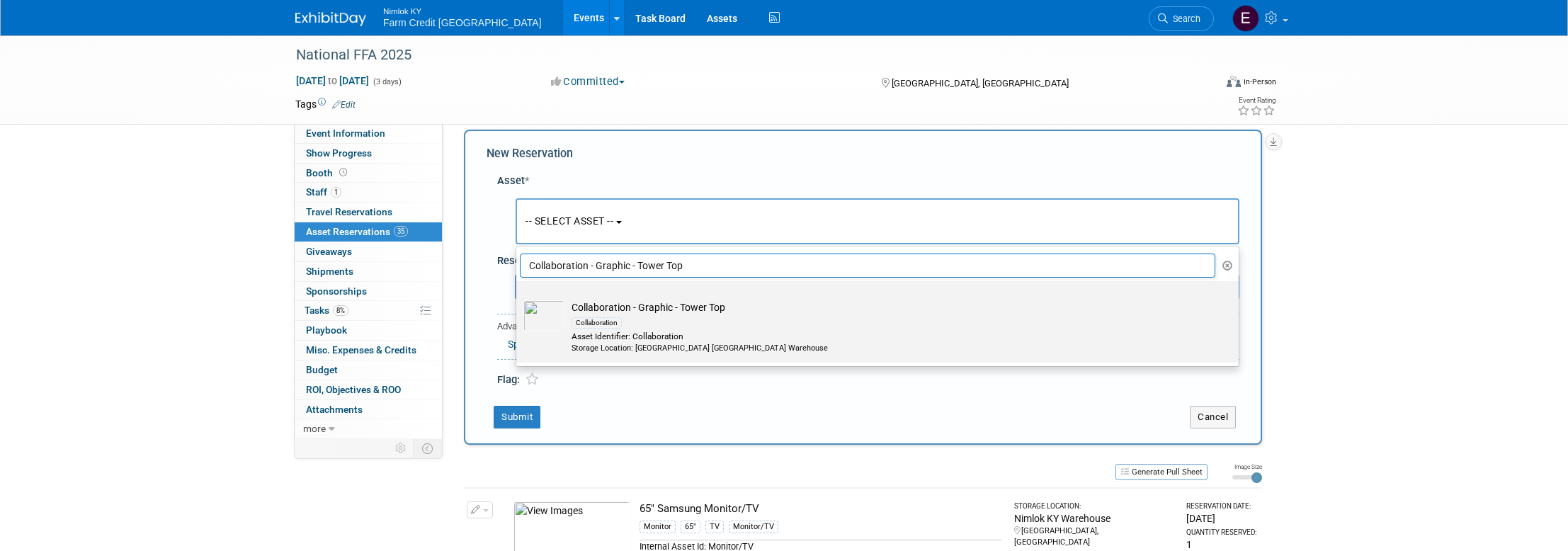
type input "Collaboration - Graphic - Tower Top"
click at [544, 317] on img at bounding box center [543, 315] width 41 height 31
click at [518, 298] on input "Collaboration - Graphic - Tower Top Collaboration Asset Identifier: Collaborati…" at bounding box center [514, 293] width 10 height 10
select select "10716188"
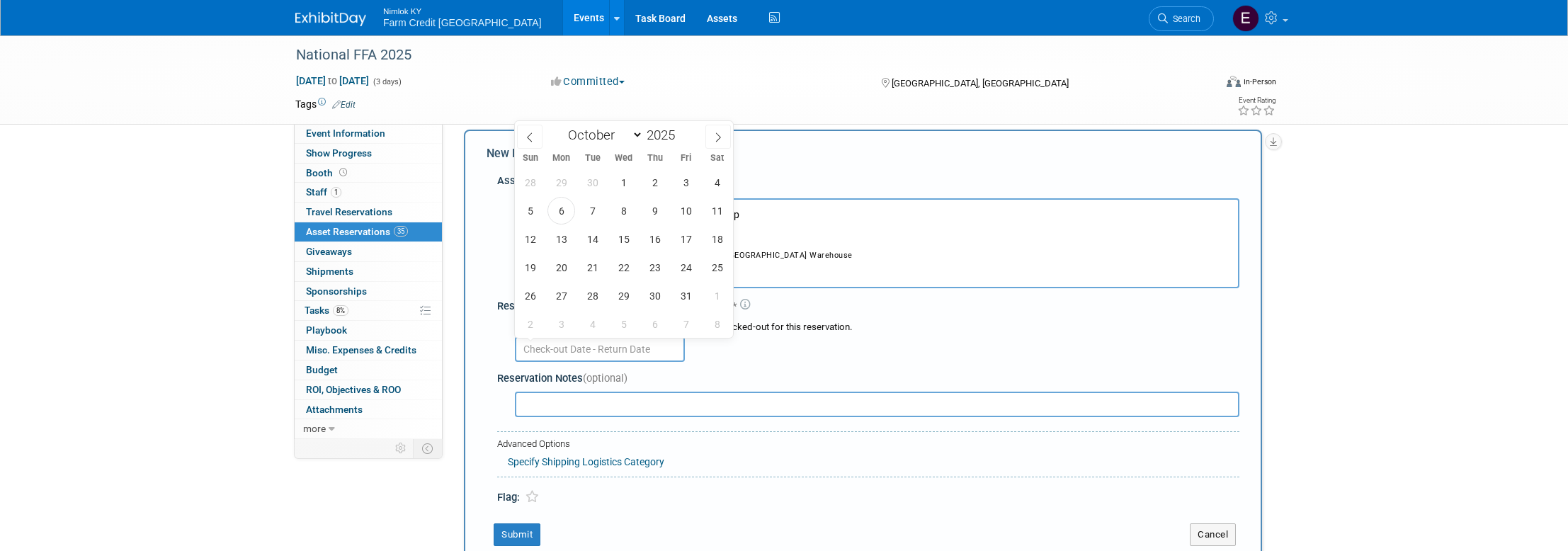
click at [523, 345] on input "text" at bounding box center [600, 349] width 170 height 26
click at [561, 219] on span "6" at bounding box center [561, 210] width 28 height 28
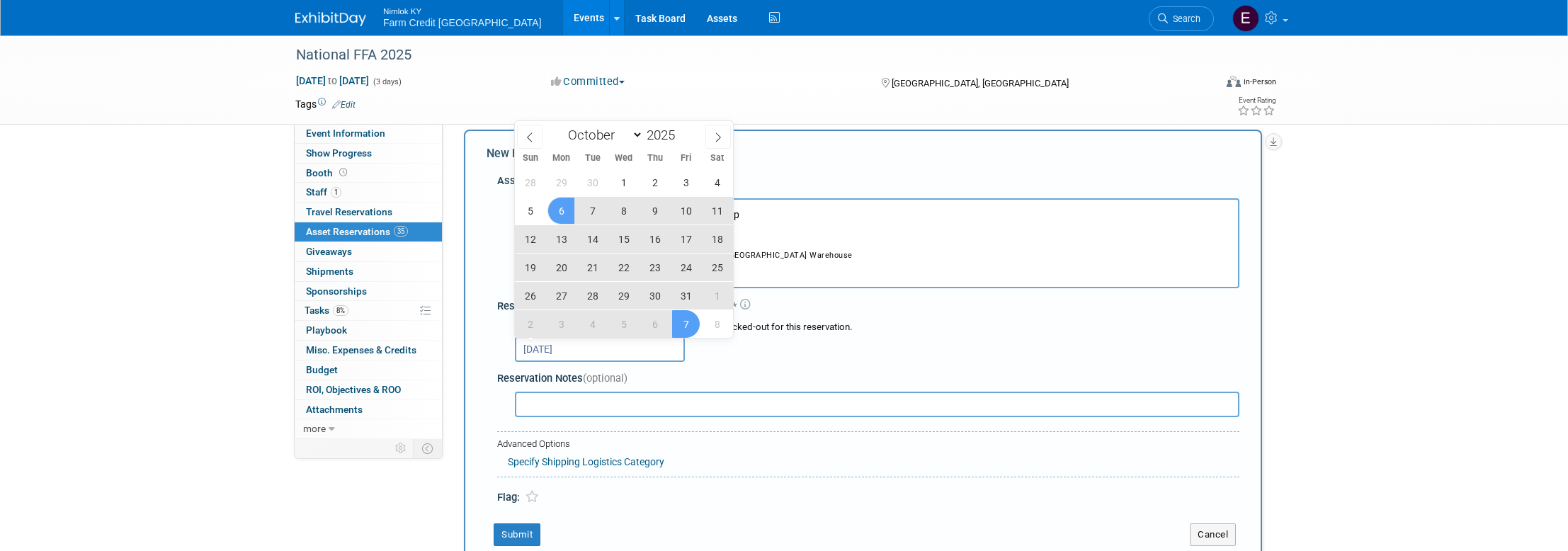
click at [680, 323] on span "7" at bounding box center [686, 324] width 28 height 28
type input "[DATE] to [DATE]"
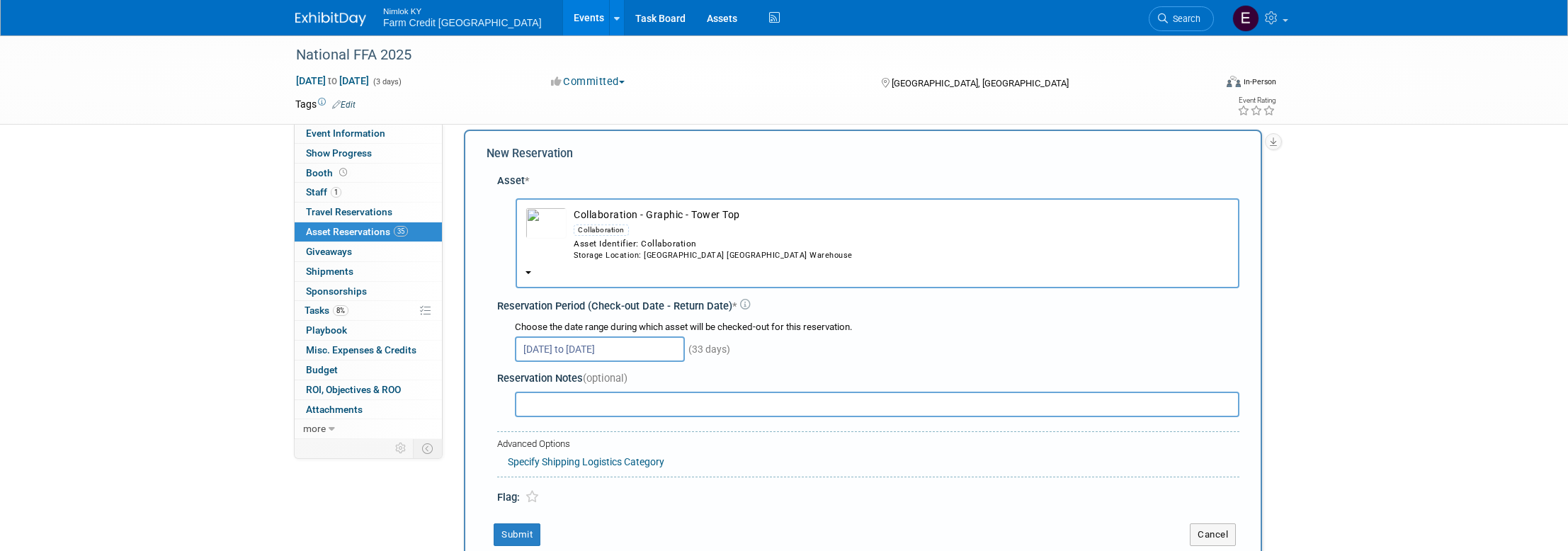
click at [849, 340] on div "[DATE] to [DATE] (33 days)" at bounding box center [878, 348] width 725 height 28
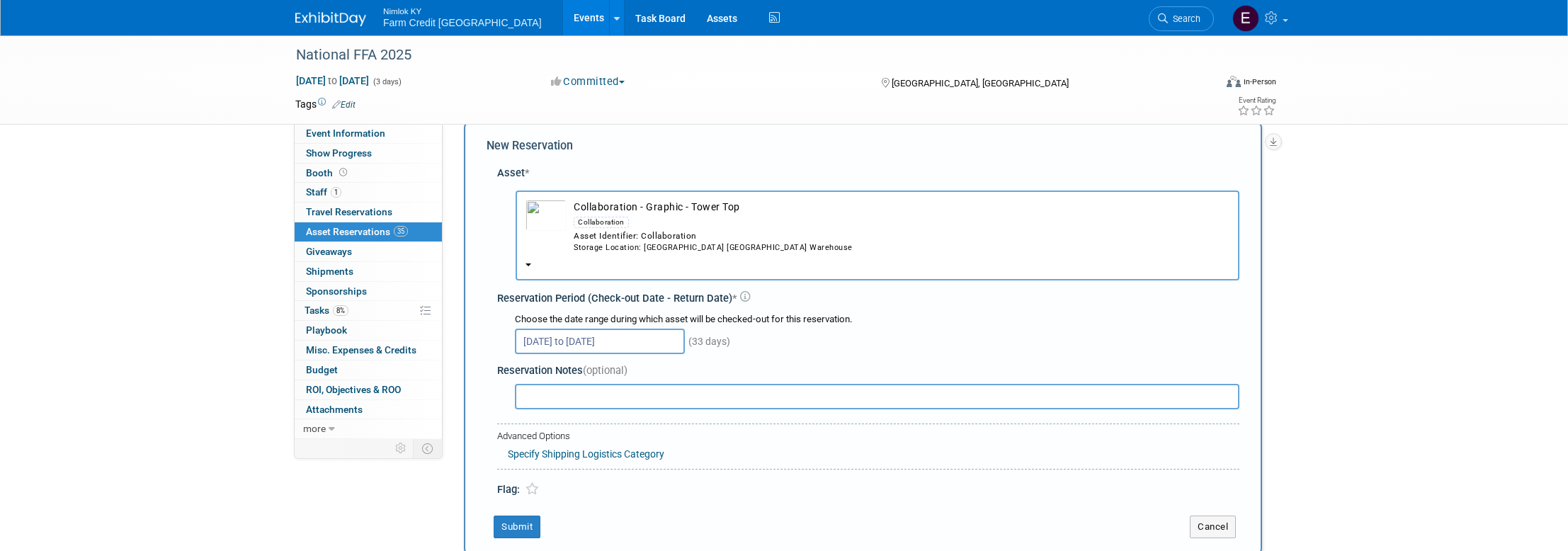
scroll to position [203, 0]
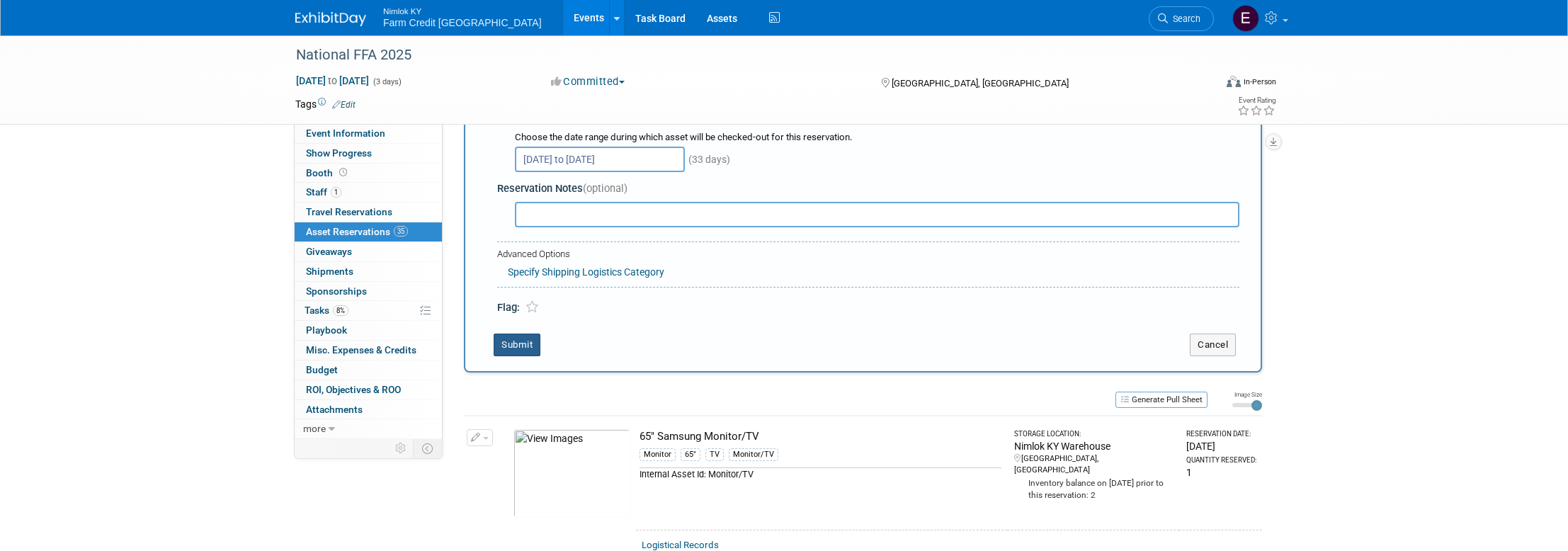
click at [526, 346] on button "Submit" at bounding box center [517, 345] width 46 height 22
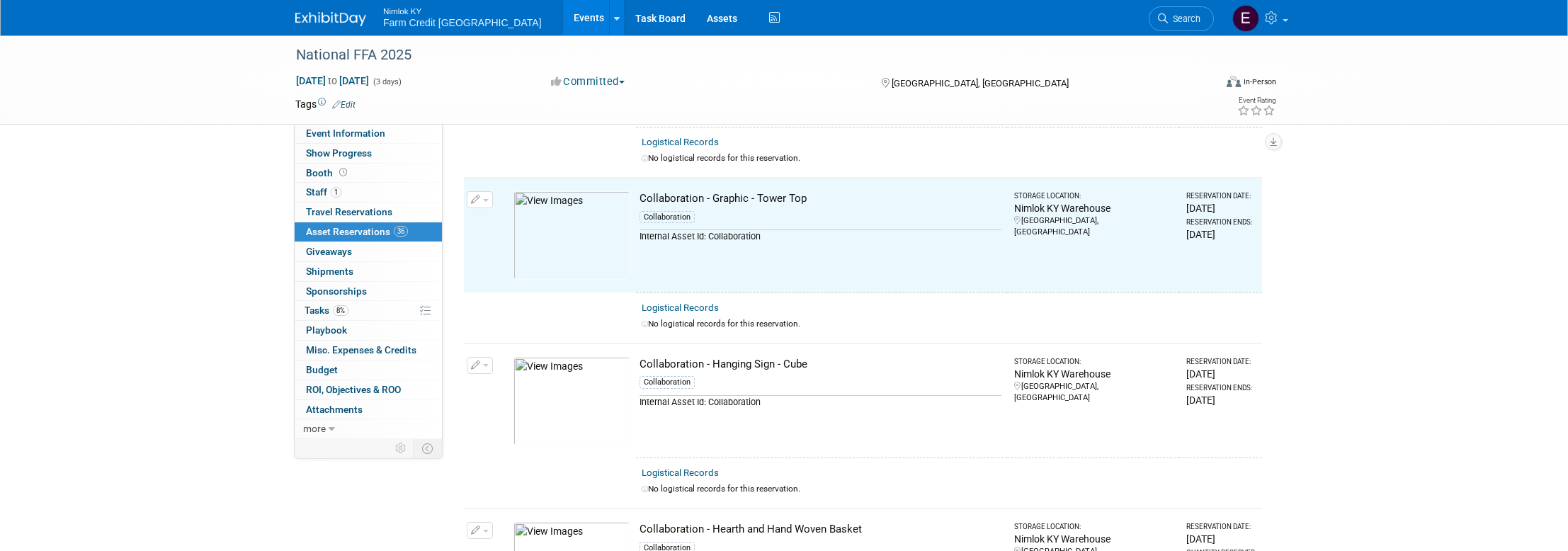
scroll to position [3819, 0]
